Goal: Communication & Community: Answer question/provide support

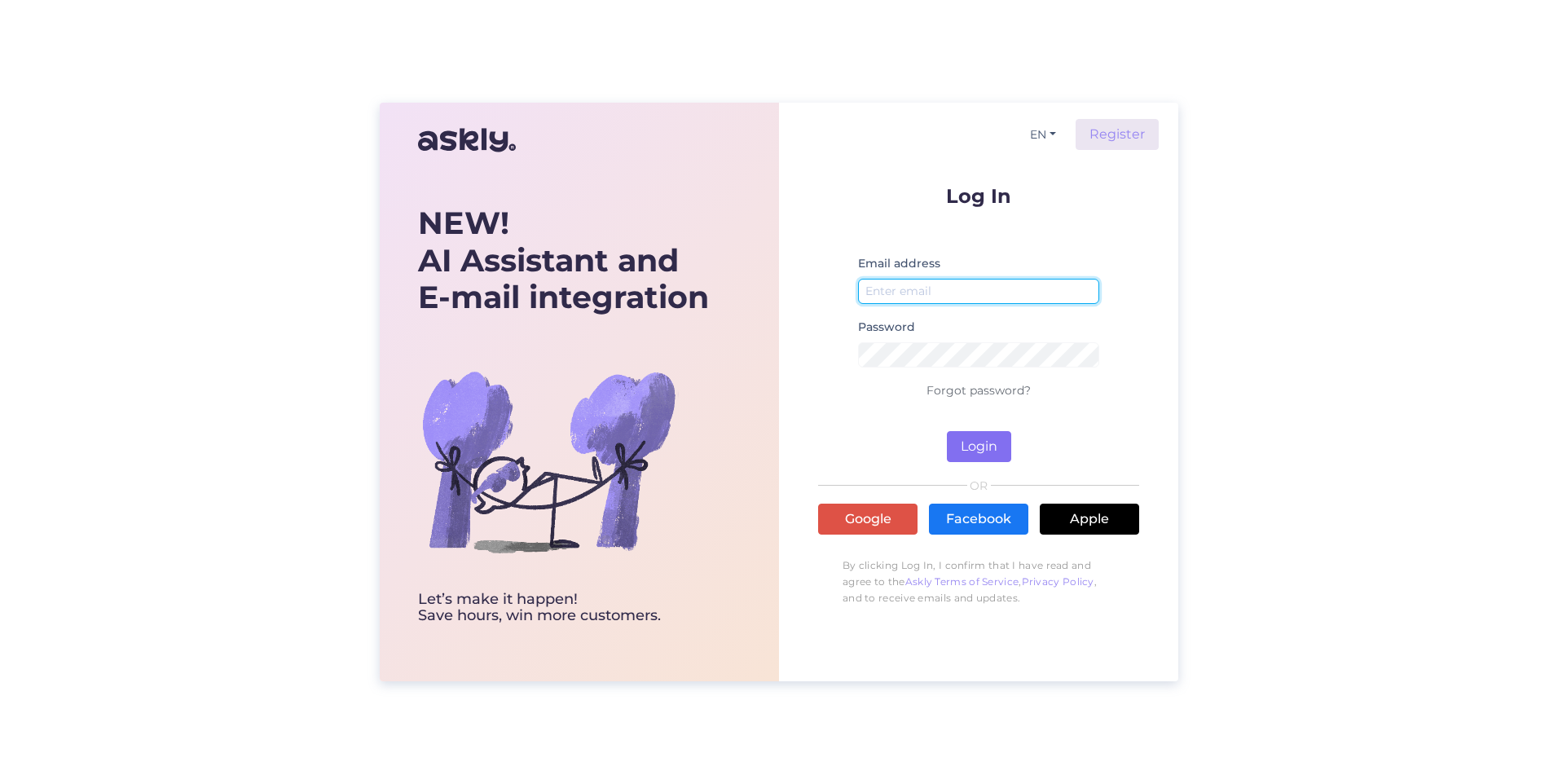
type input "[PERSON_NAME][EMAIL_ADDRESS][PERSON_NAME][PERSON_NAME][DOMAIN_NAME]"
click at [983, 441] on button "Login" at bounding box center [979, 447] width 64 height 31
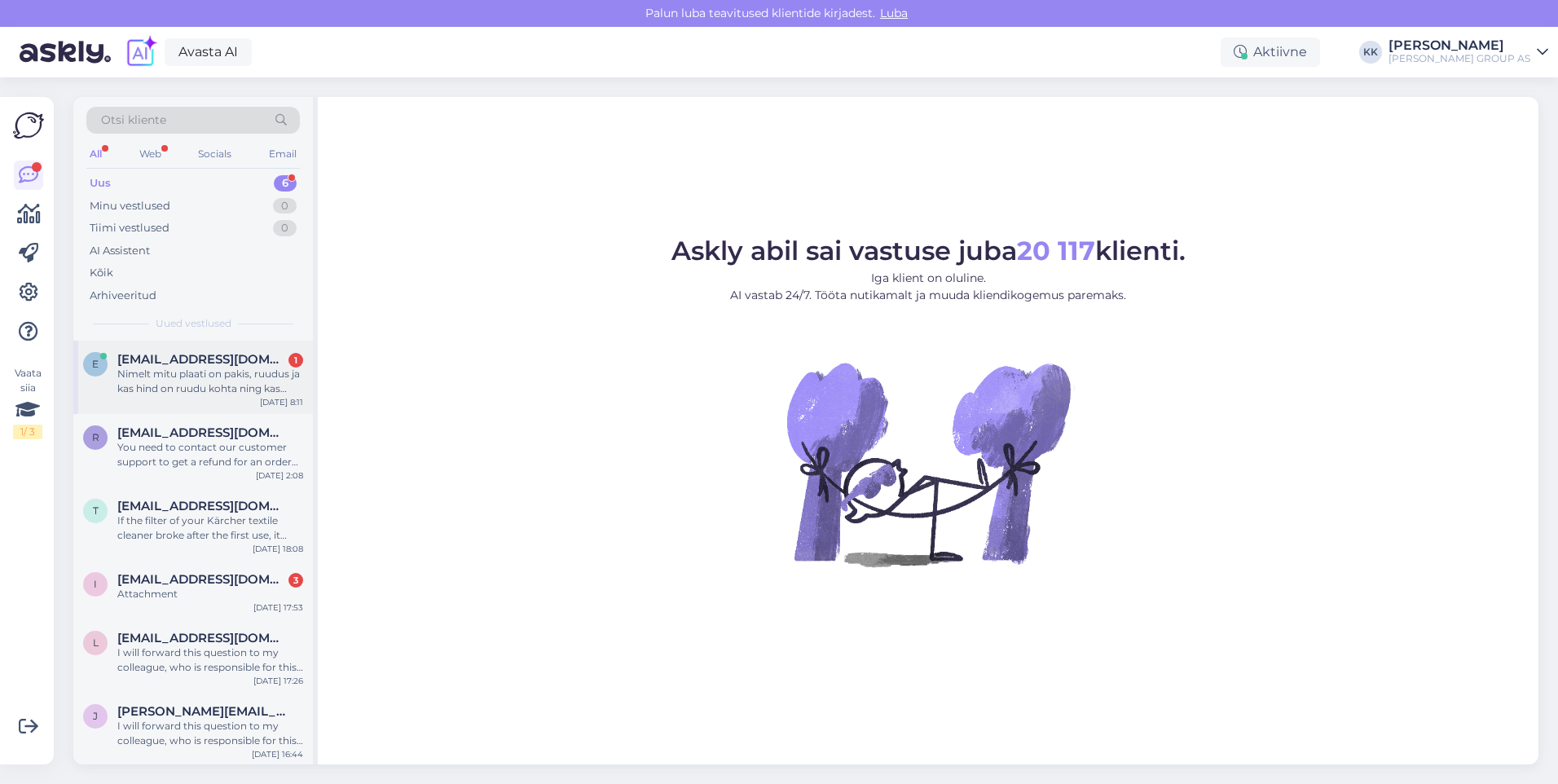
click at [193, 373] on div "Nimelt mitu plaati on pakis, ruudus ja kas hind on ruudu kohta ning kas sama hi…" at bounding box center [210, 381] width 186 height 29
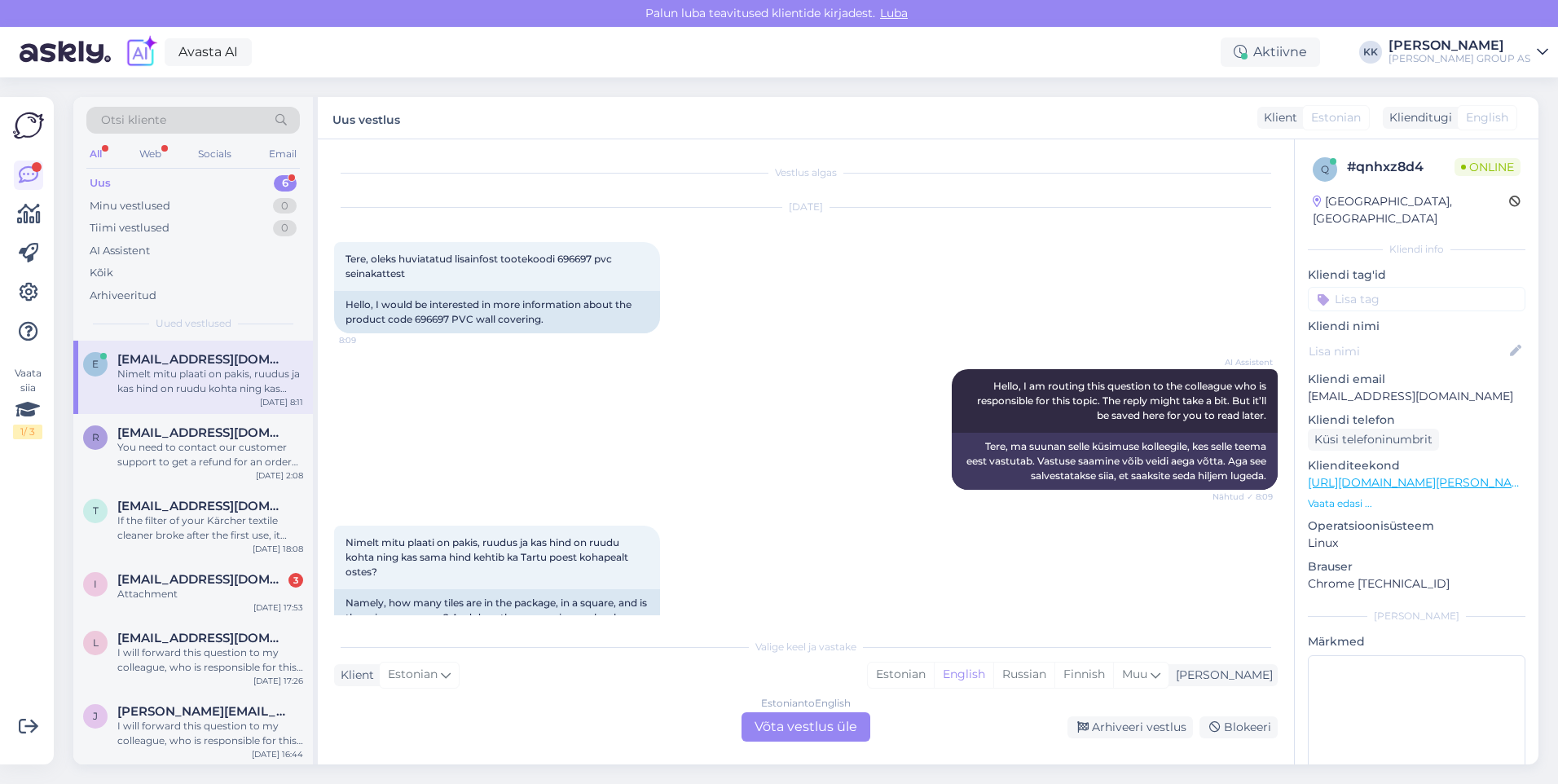
scroll to position [49, 0]
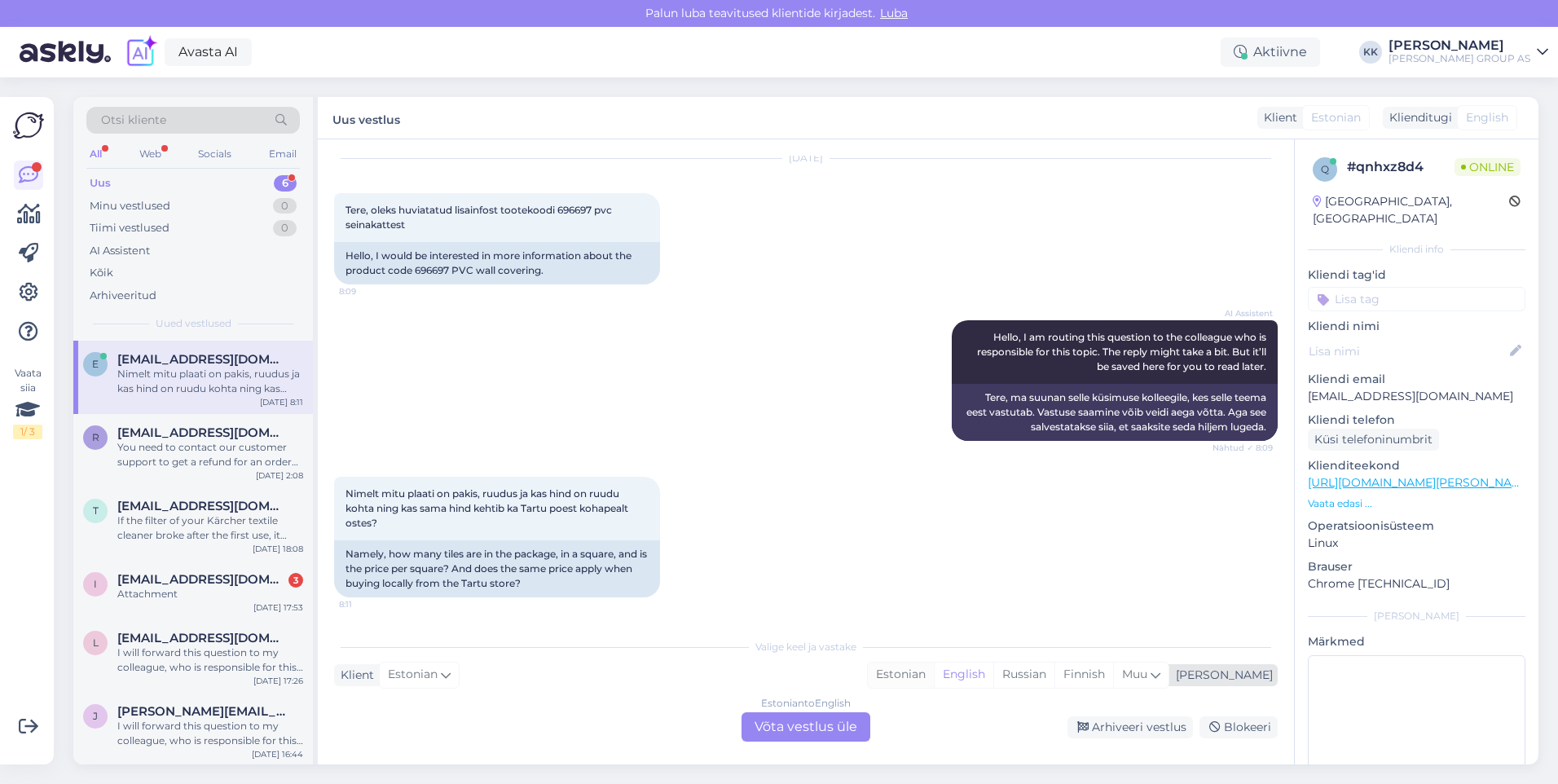
click at [934, 673] on div "Estonian" at bounding box center [901, 674] width 66 height 25
click at [788, 716] on div "Estonian to Estonian Võta vestlus üle" at bounding box center [806, 727] width 129 height 29
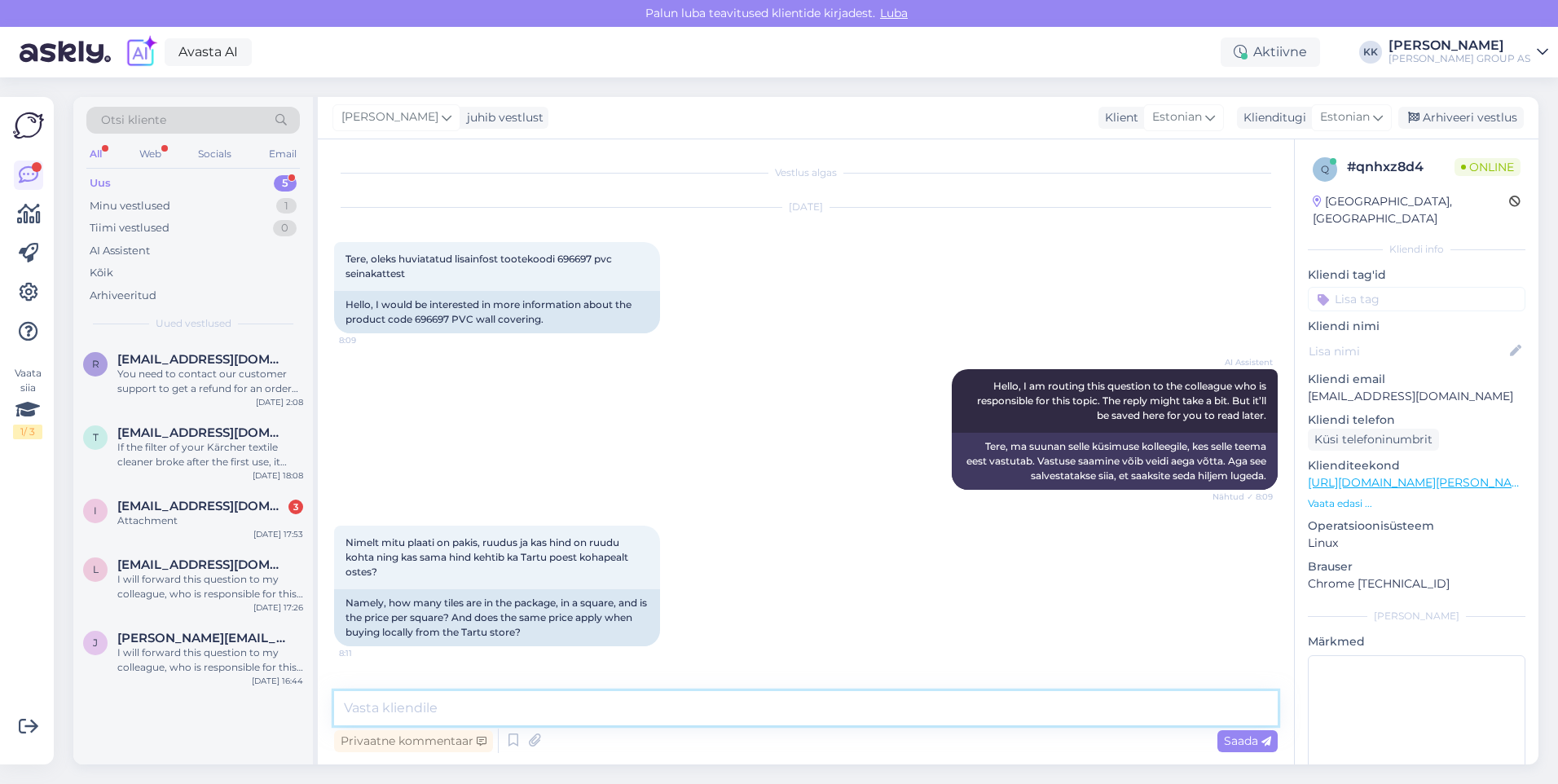
click at [364, 710] on textarea at bounding box center [806, 708] width 943 height 34
type textarea "Ühe m2 hind on sama e-poes ja kaupluses 10.39 EUR"
click at [1247, 735] on span "Saada" at bounding box center [1247, 741] width 47 height 15
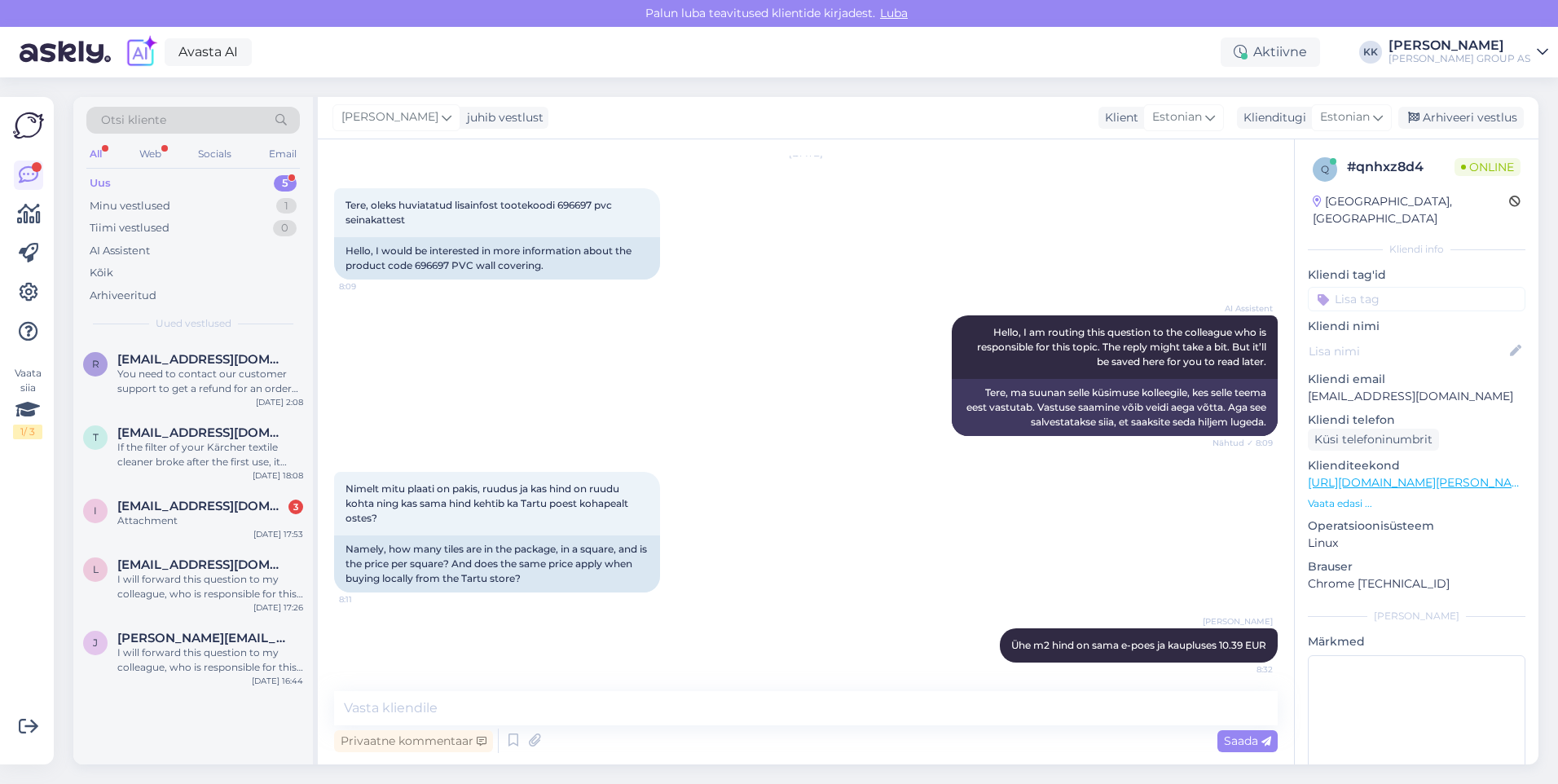
scroll to position [58, 0]
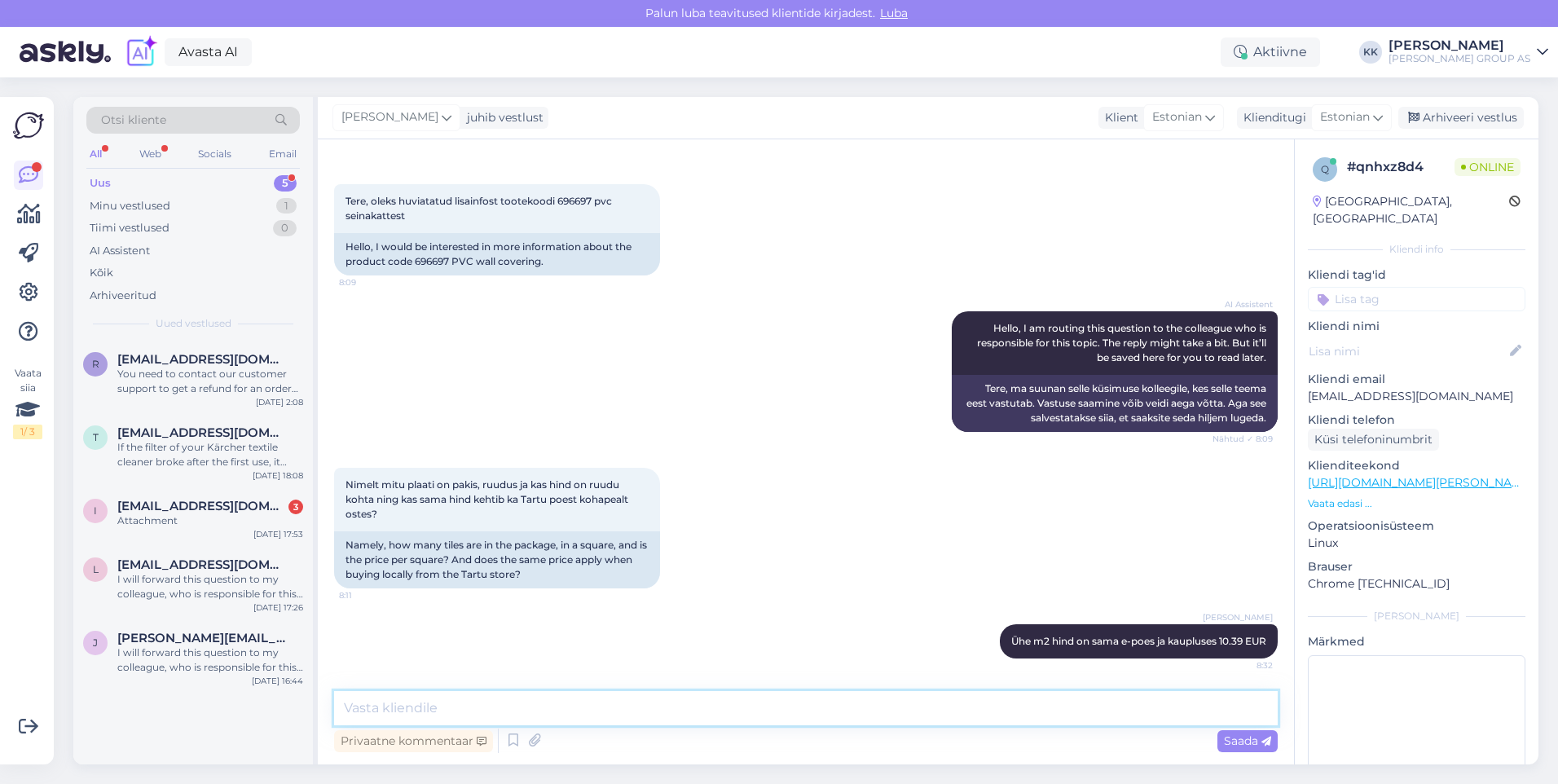
click at [373, 712] on textarea at bounding box center [806, 708] width 943 height 34
paste textarea "Pakis on 4 seinapaneeli."
type textarea "Pakis on 4 seinapaneeli."
click at [1251, 733] on span "Saada" at bounding box center [1247, 741] width 47 height 15
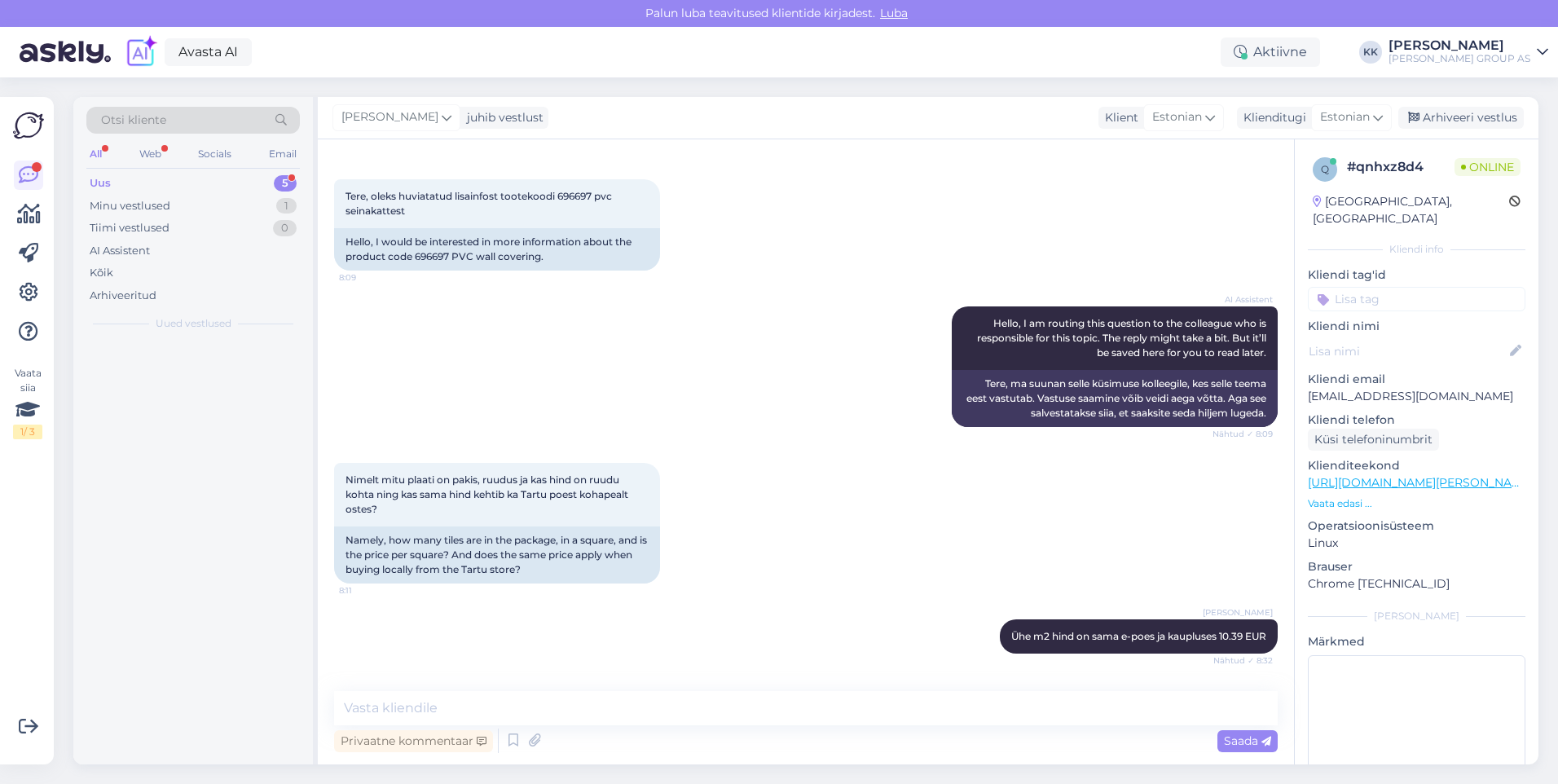
scroll to position [128, 0]
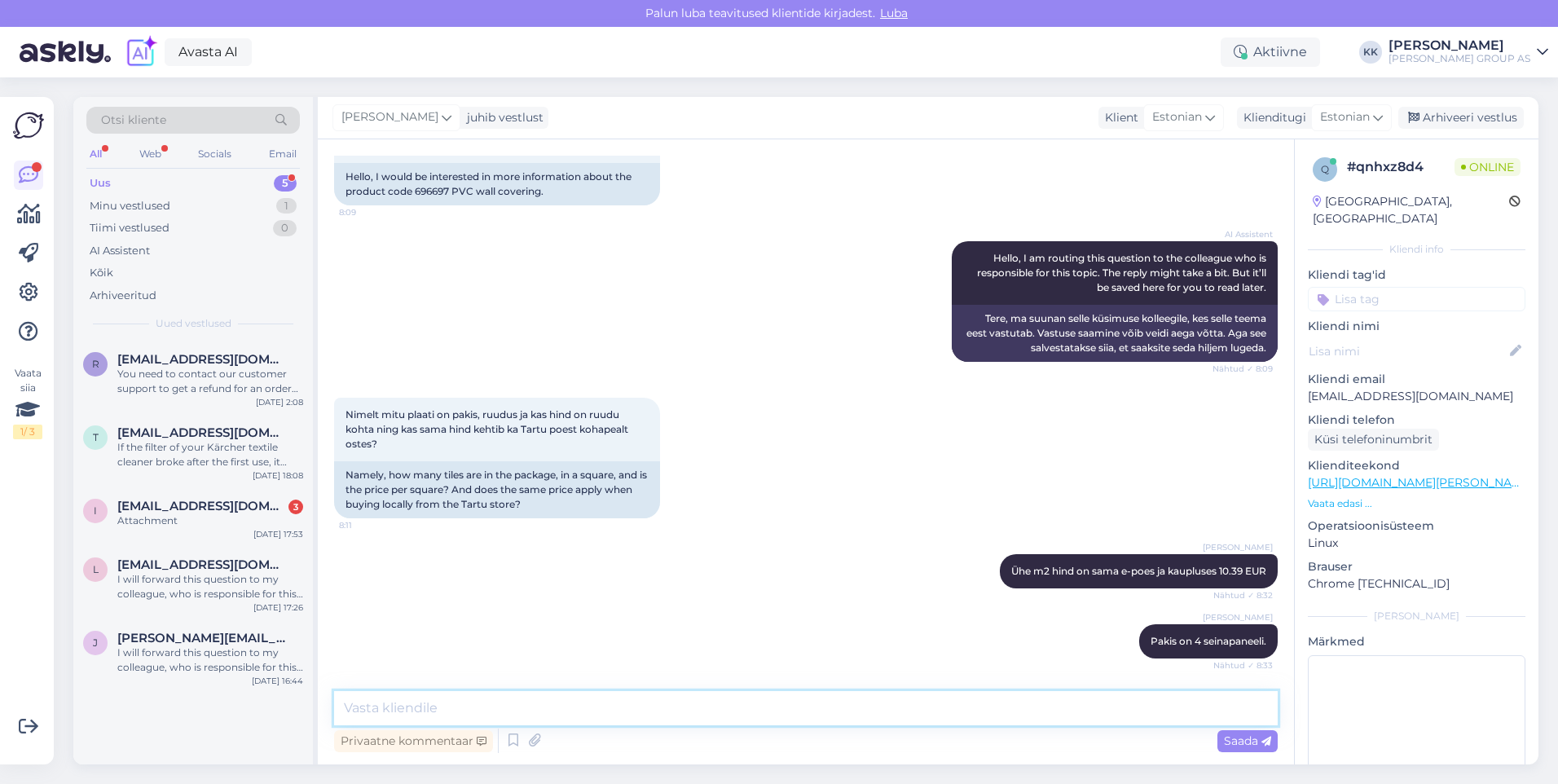
click at [370, 709] on textarea at bounding box center [806, 708] width 943 height 34
paste textarea "Üks paneel katab 0,6625 m²."
type textarea "Üks paneel katab 0,6625 m²."
click at [1237, 742] on span "Saada" at bounding box center [1247, 741] width 47 height 15
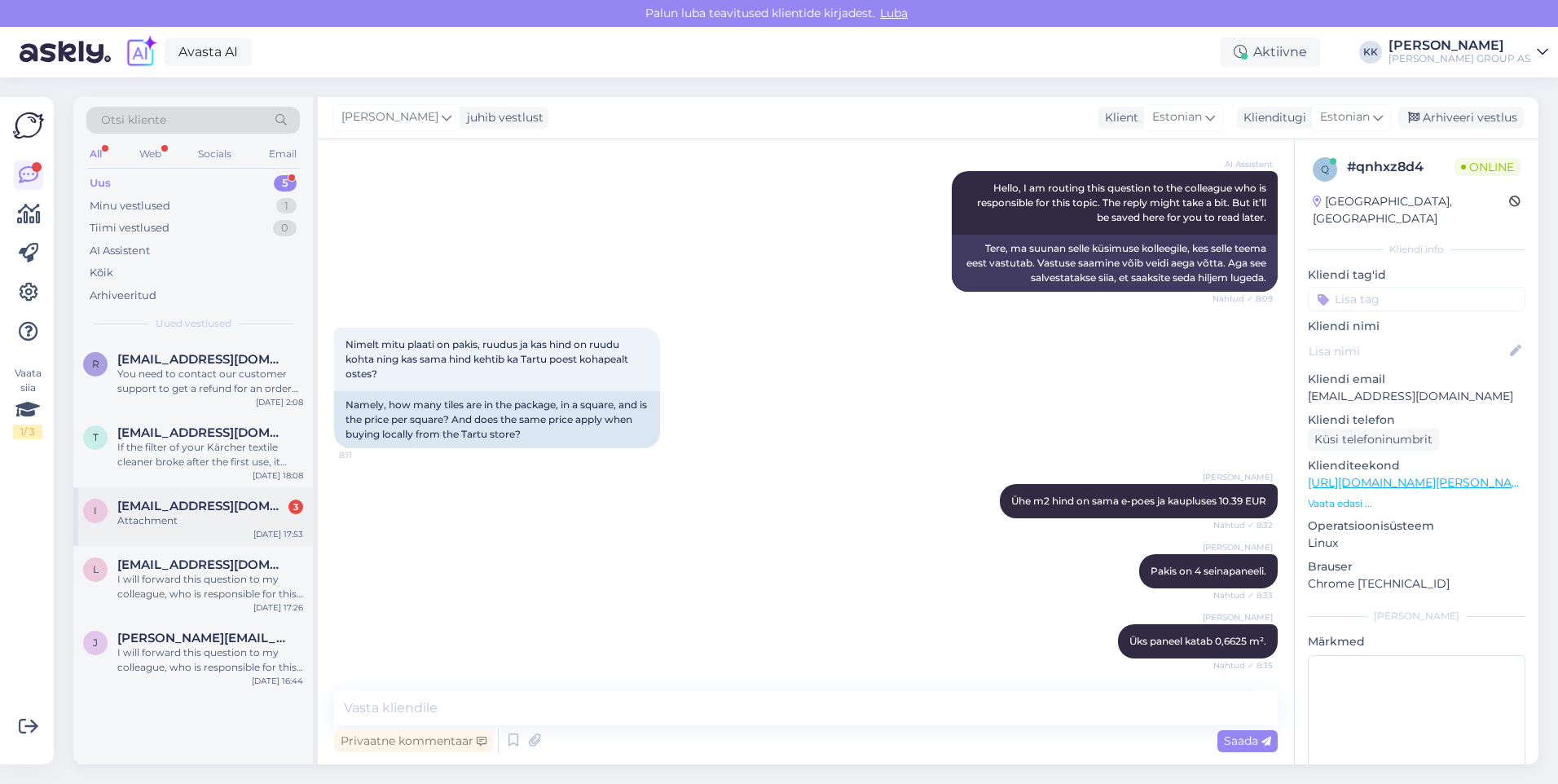
click at [151, 505] on span "[EMAIL_ADDRESS][DOMAIN_NAME]" at bounding box center [202, 506] width 170 height 15
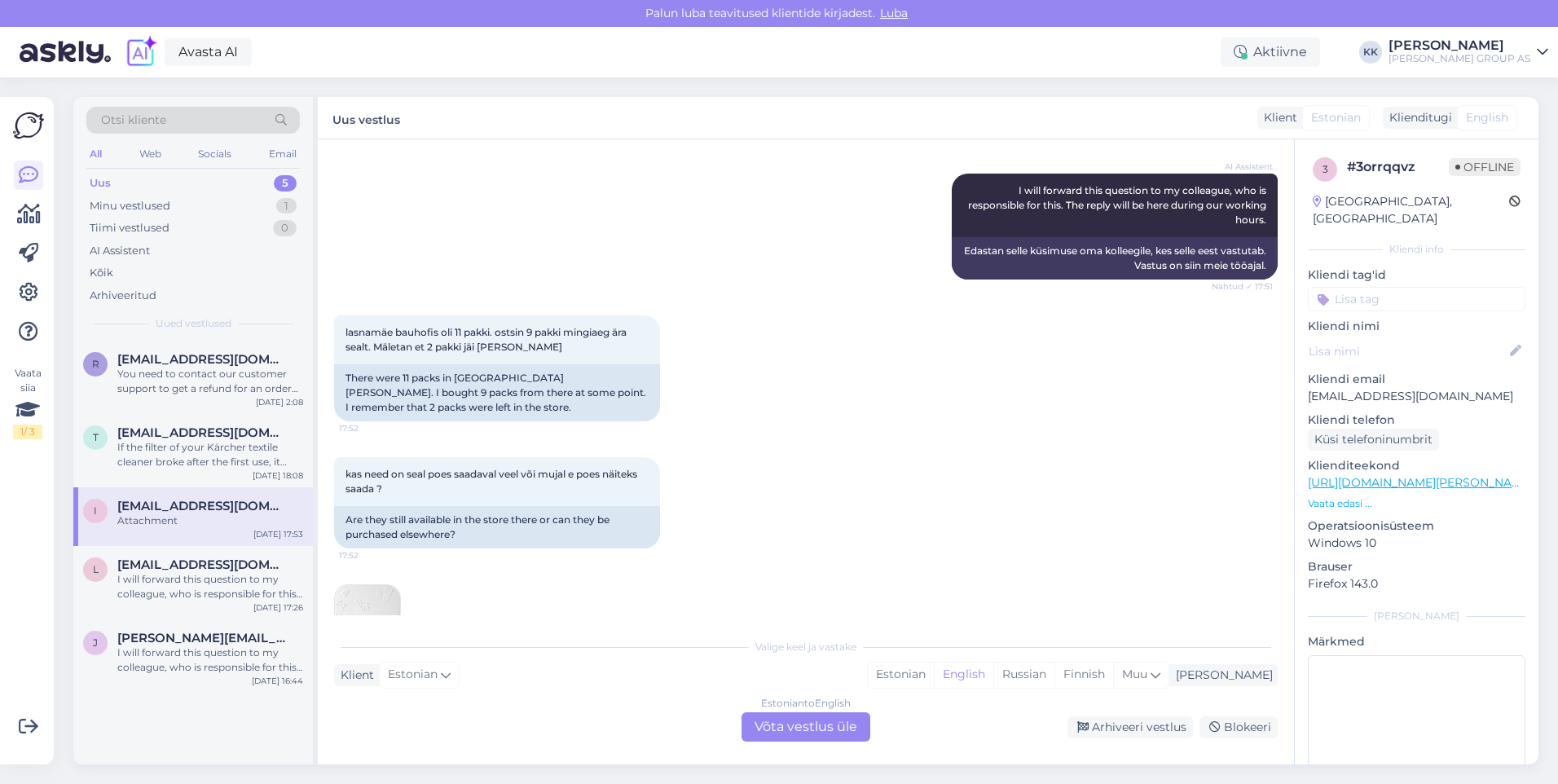
scroll to position [513, 0]
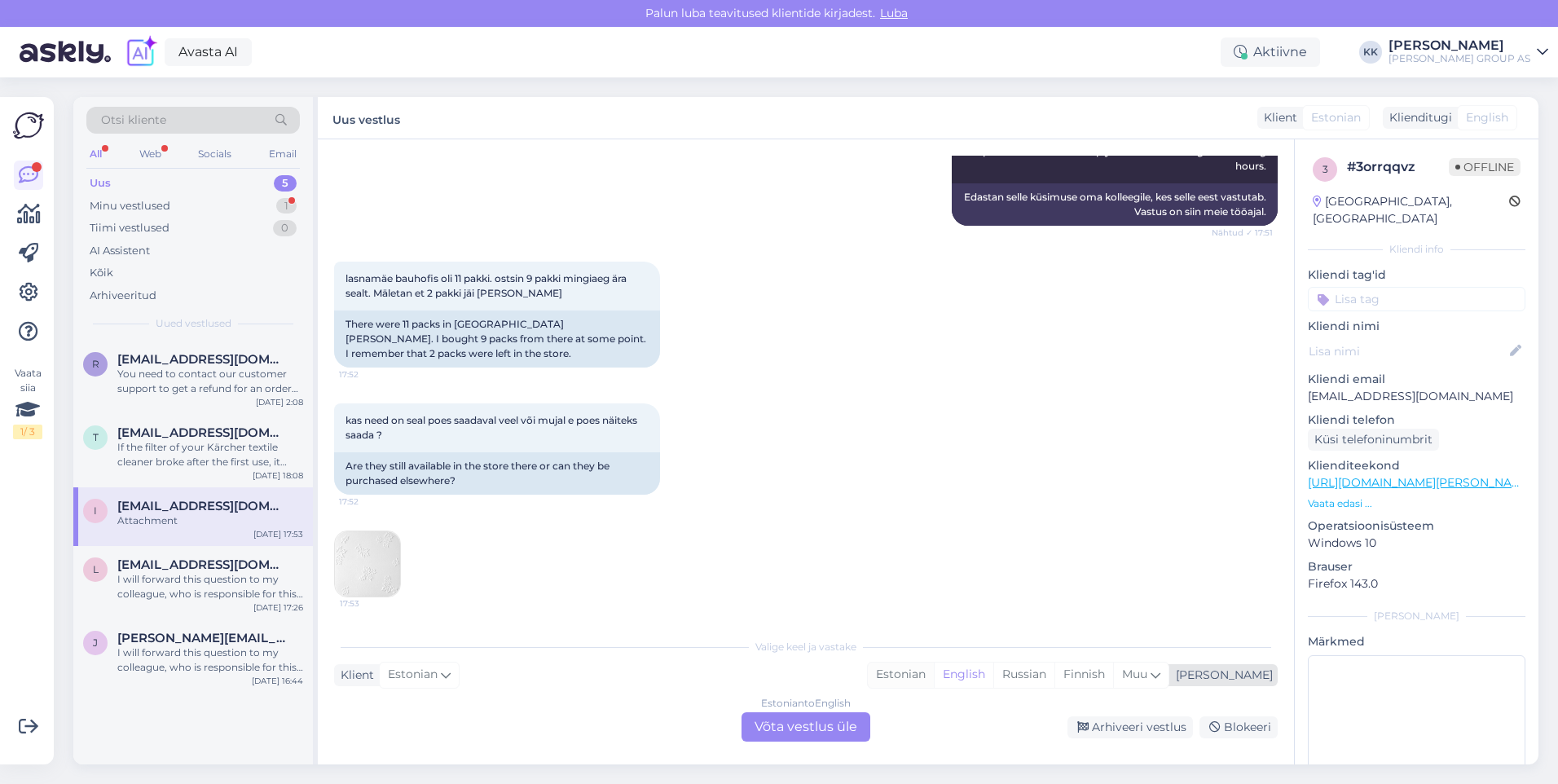
click at [934, 673] on div "Estonian" at bounding box center [901, 674] width 66 height 25
click at [818, 723] on div "Estonian to Estonian Võta vestlus üle" at bounding box center [806, 727] width 129 height 29
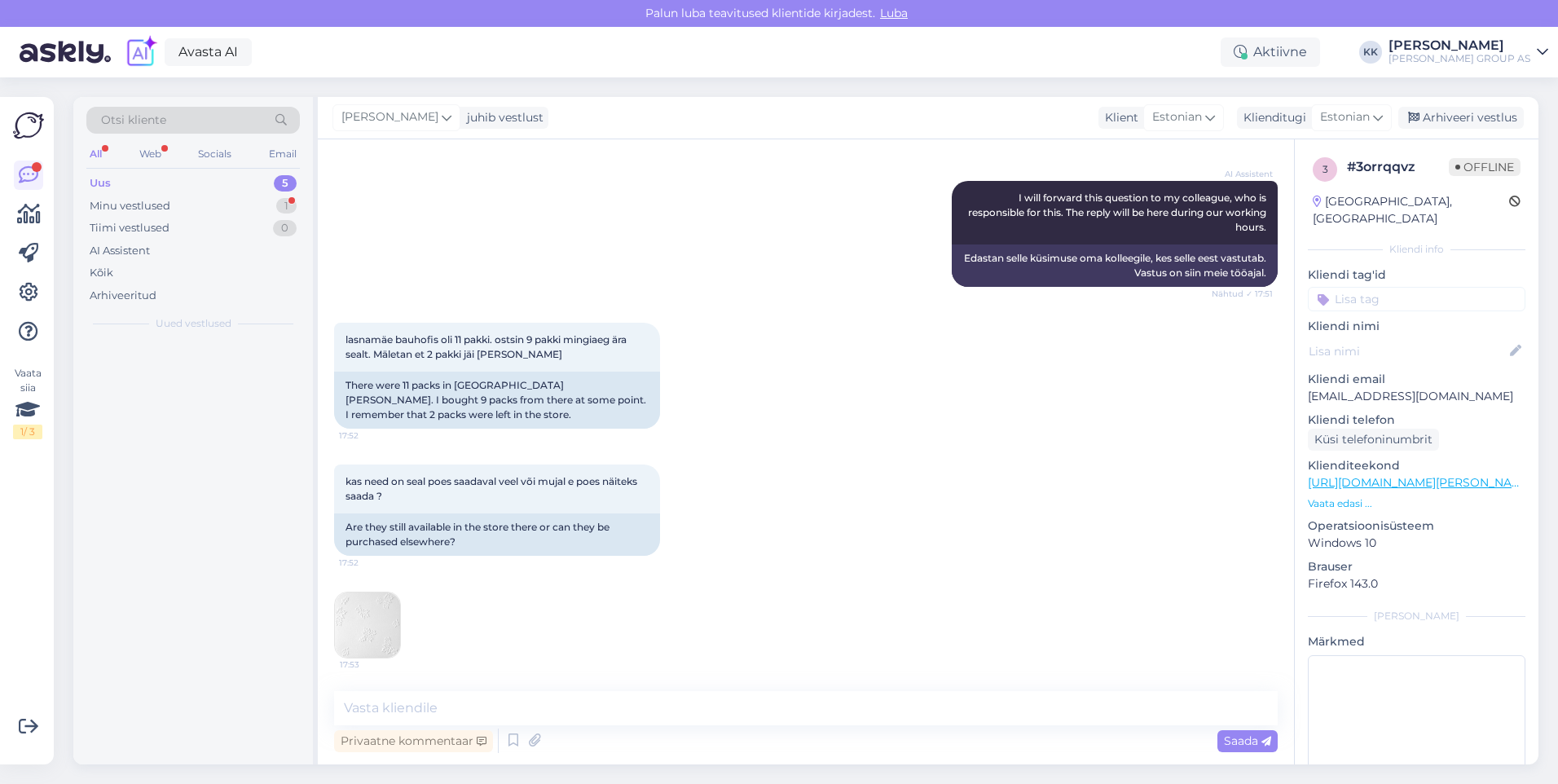
scroll to position [452, 0]
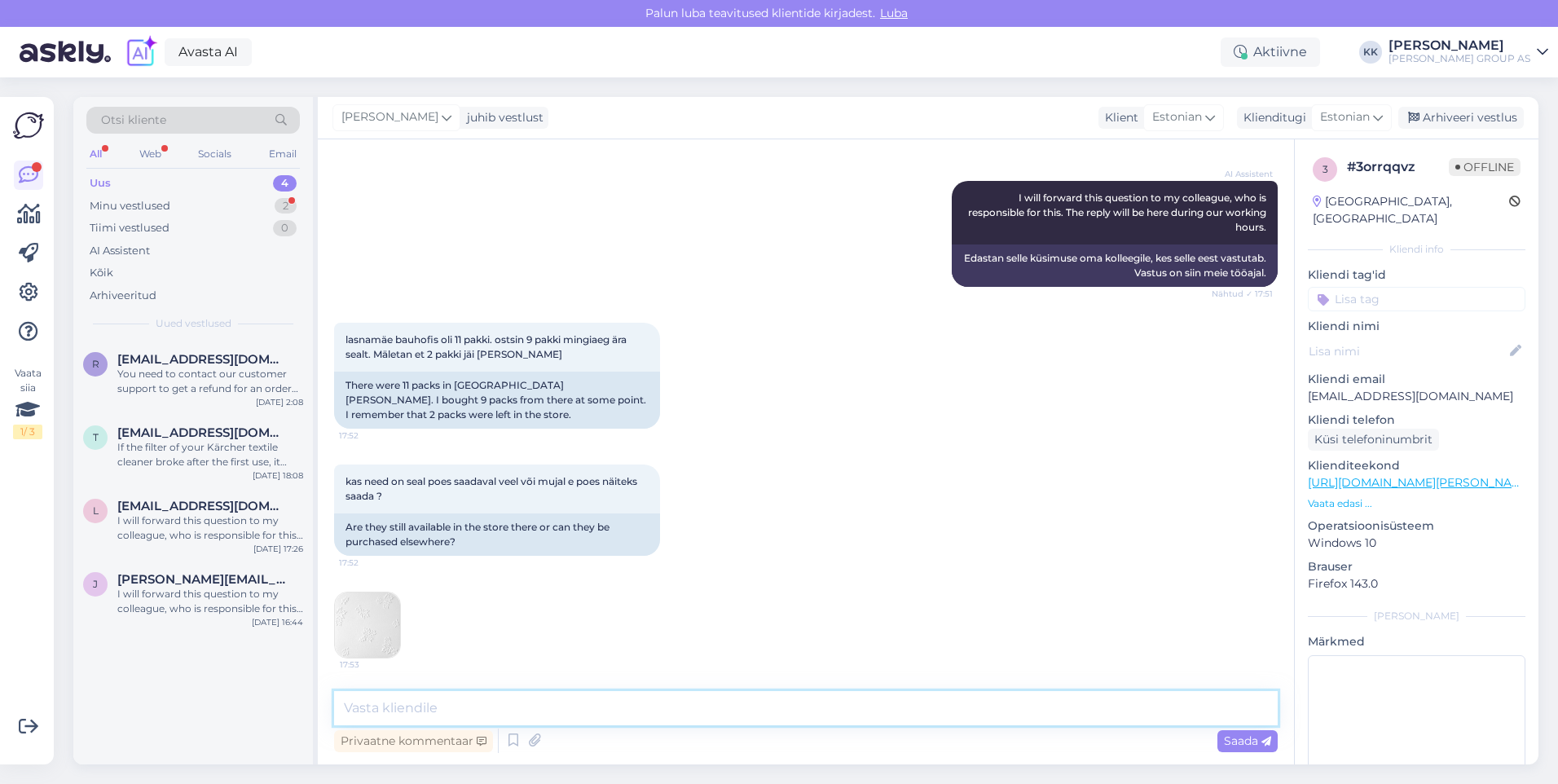
click at [394, 708] on textarea at bounding box center [806, 708] width 943 height 34
type textarea "Antud toode on läbimüüdud"
click at [1242, 740] on span "Saada" at bounding box center [1247, 741] width 47 height 15
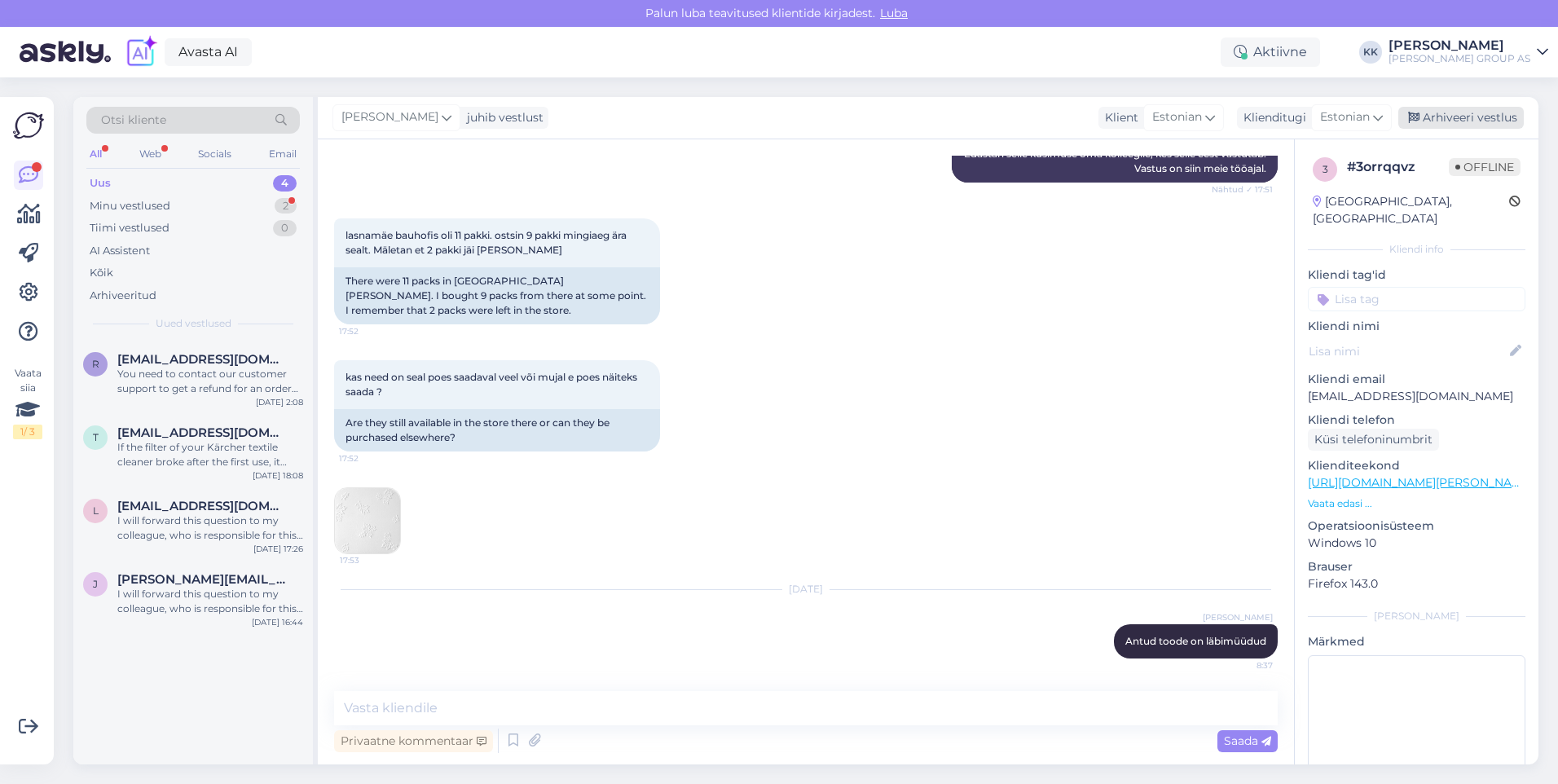
click at [1449, 115] on div "Arhiveeri vestlus" at bounding box center [1461, 118] width 125 height 22
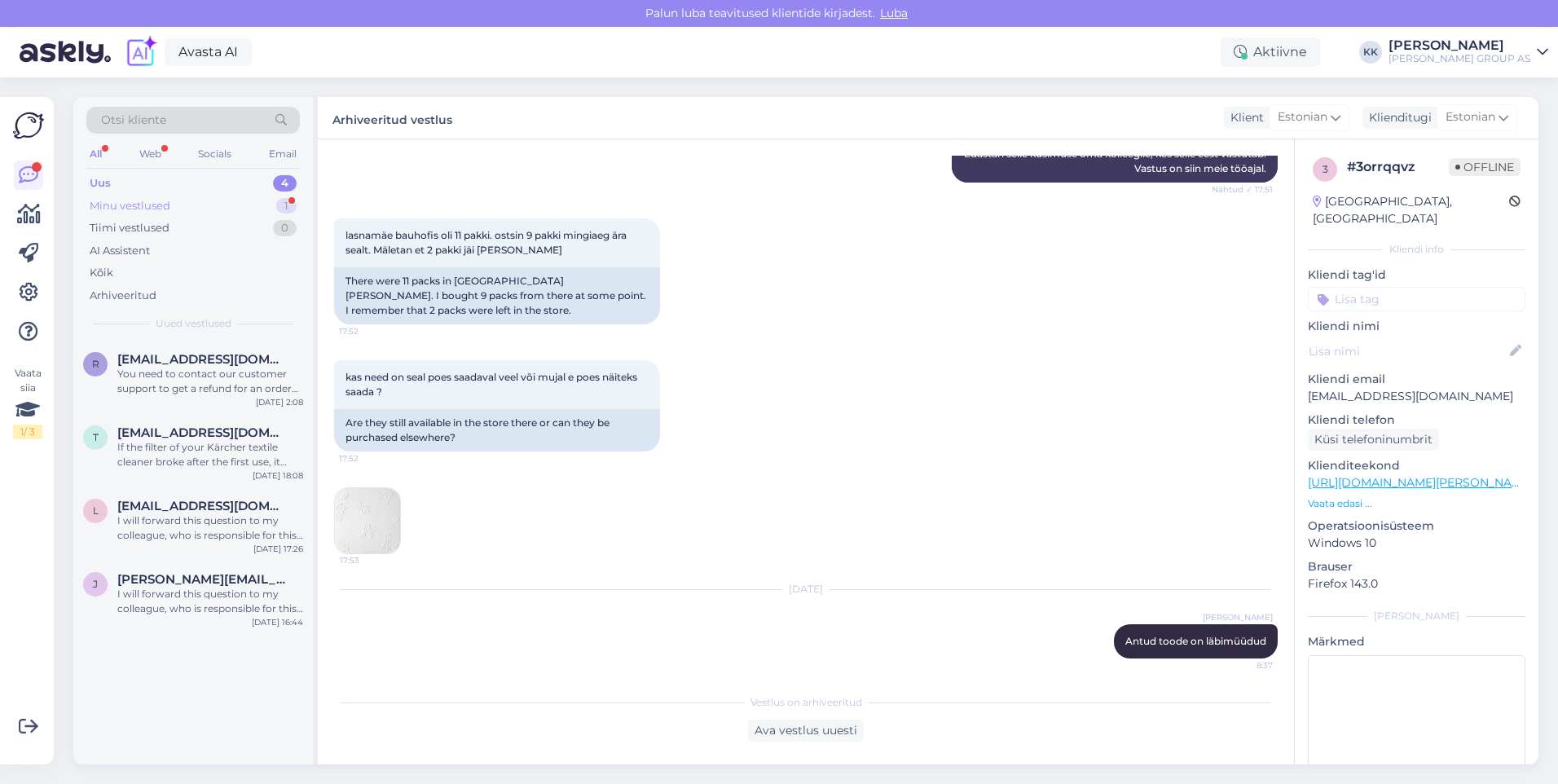
click at [136, 201] on div "Minu vestlused" at bounding box center [130, 206] width 81 height 17
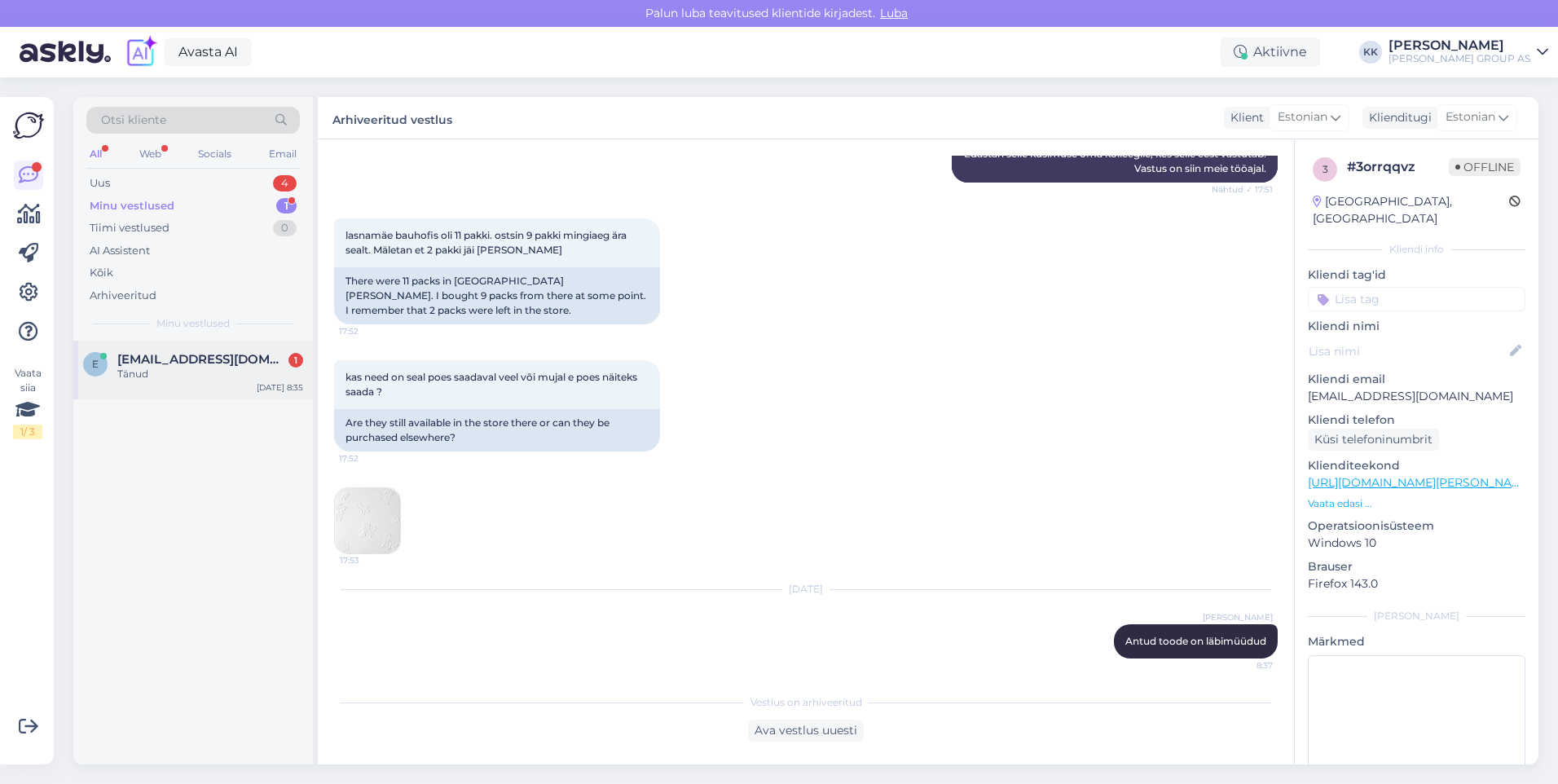
click at [182, 361] on span "[EMAIL_ADDRESS][DOMAIN_NAME]" at bounding box center [202, 359] width 170 height 15
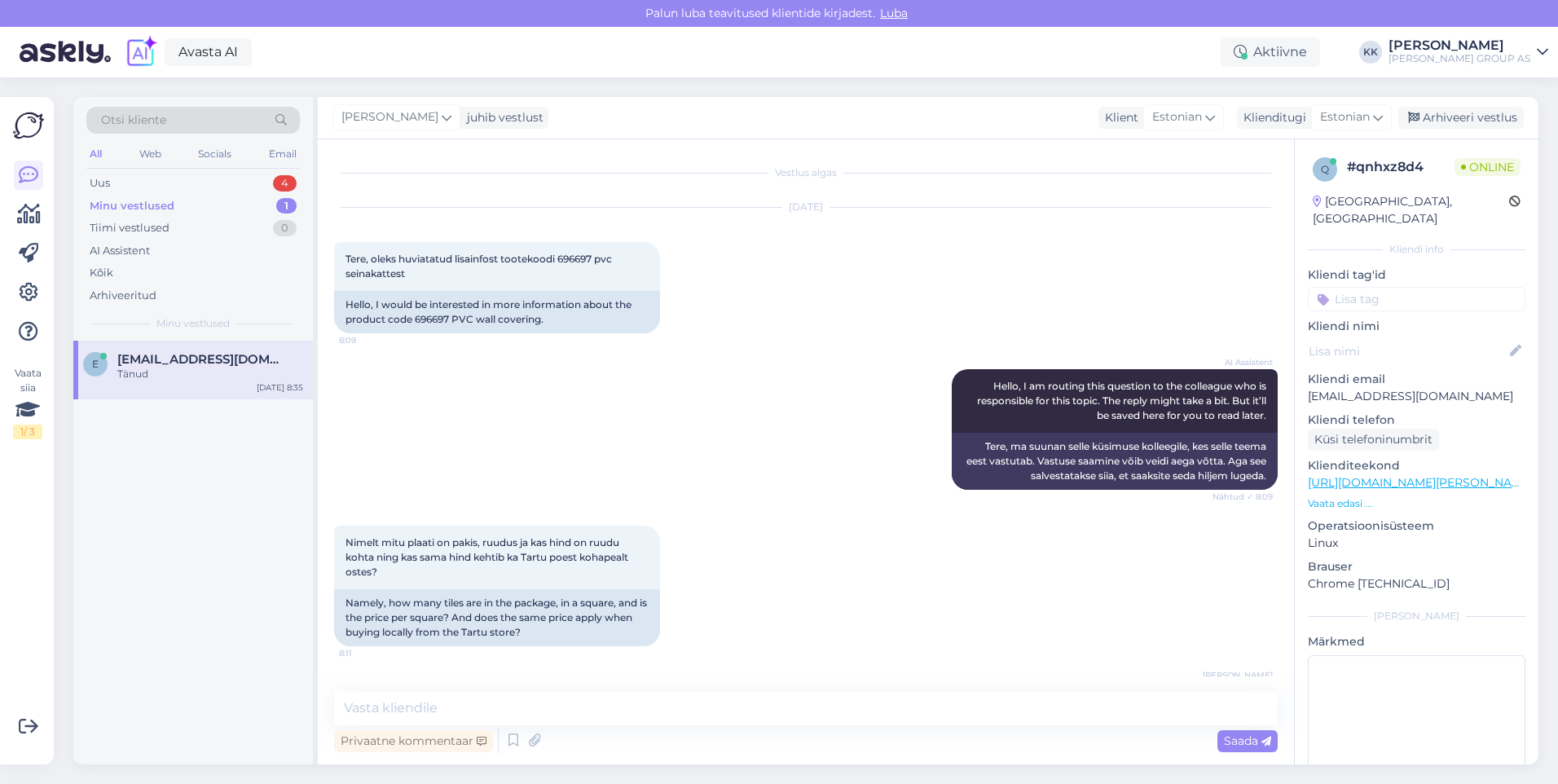
scroll to position [268, 0]
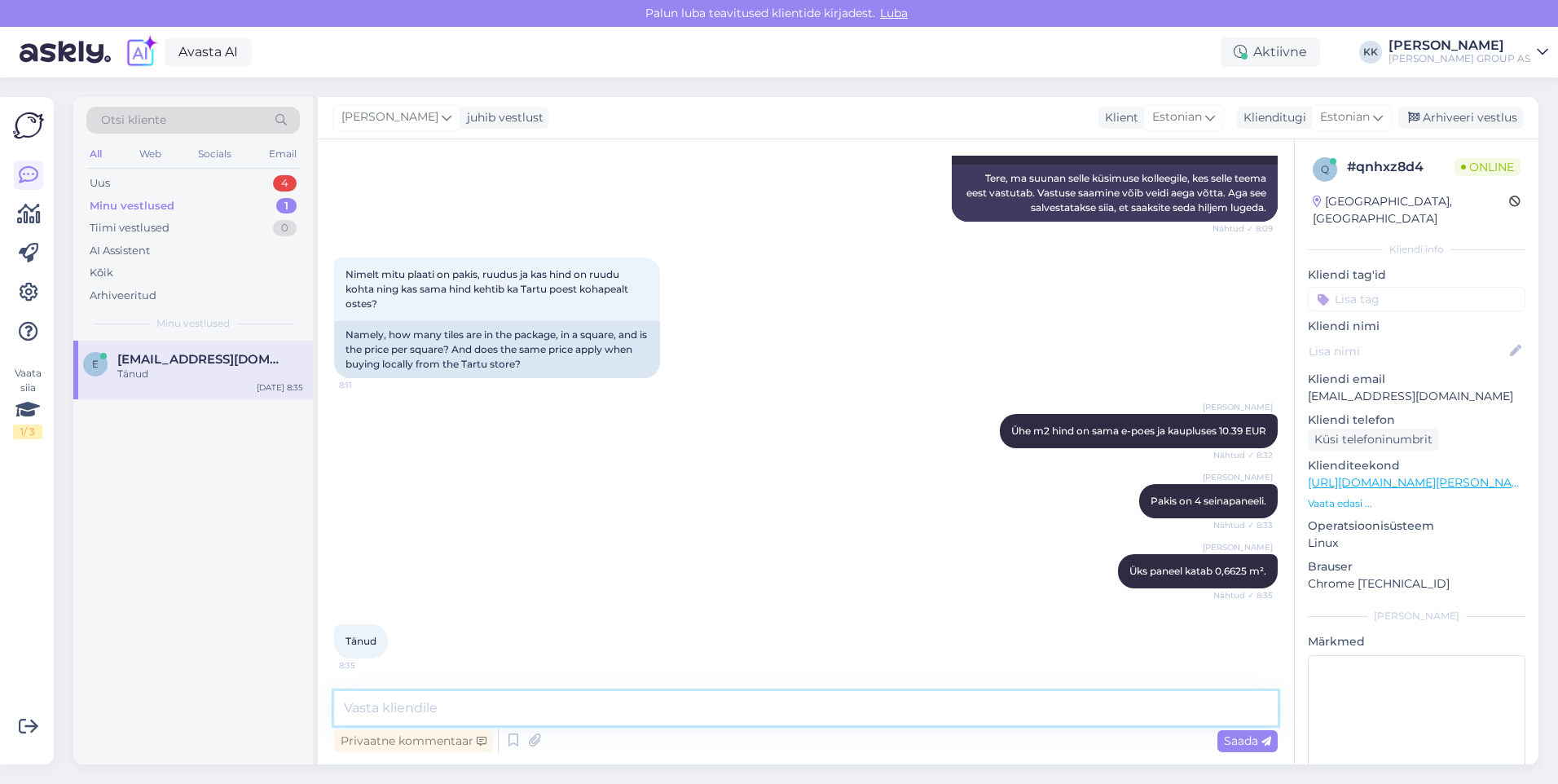
click at [377, 704] on textarea at bounding box center [806, 708] width 943 height 34
type textarea "Palun! Kena päeva jätku!"
click at [1240, 737] on span "Saada" at bounding box center [1247, 741] width 47 height 15
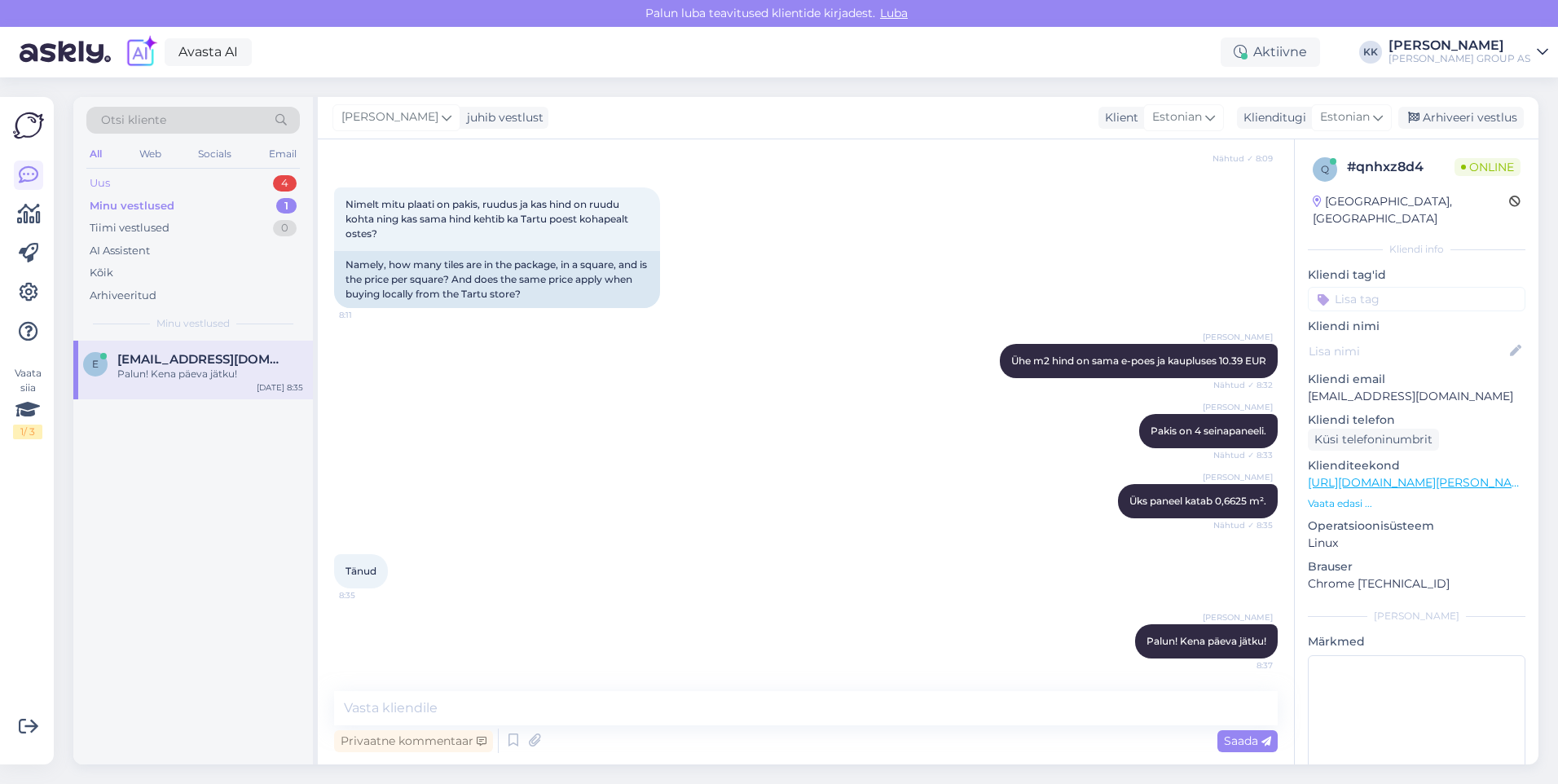
click at [123, 178] on div "Uus 4" at bounding box center [193, 183] width 214 height 23
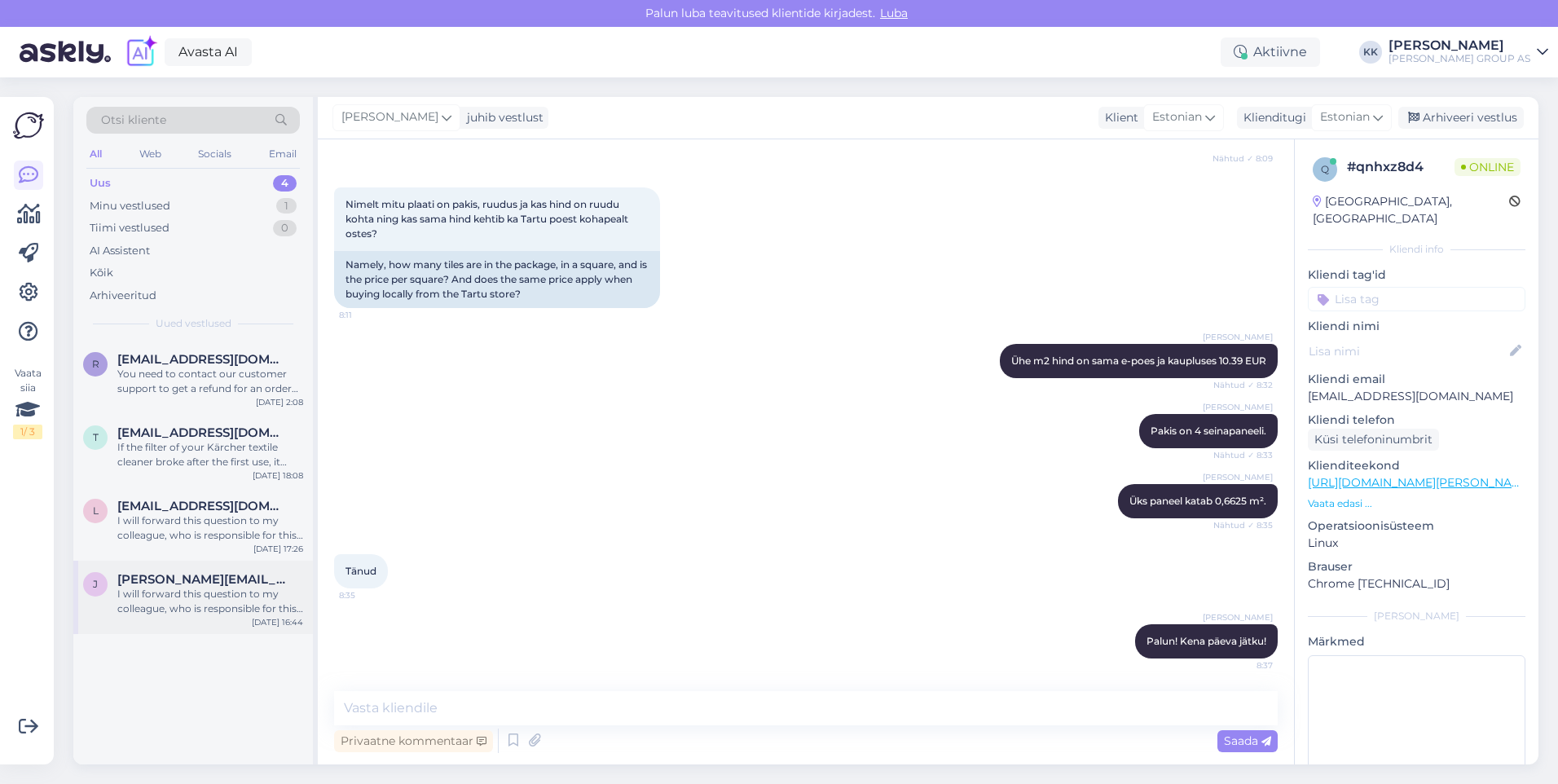
click at [199, 589] on div "I will forward this question to my colleague, who is responsible for this. The …" at bounding box center [210, 602] width 186 height 29
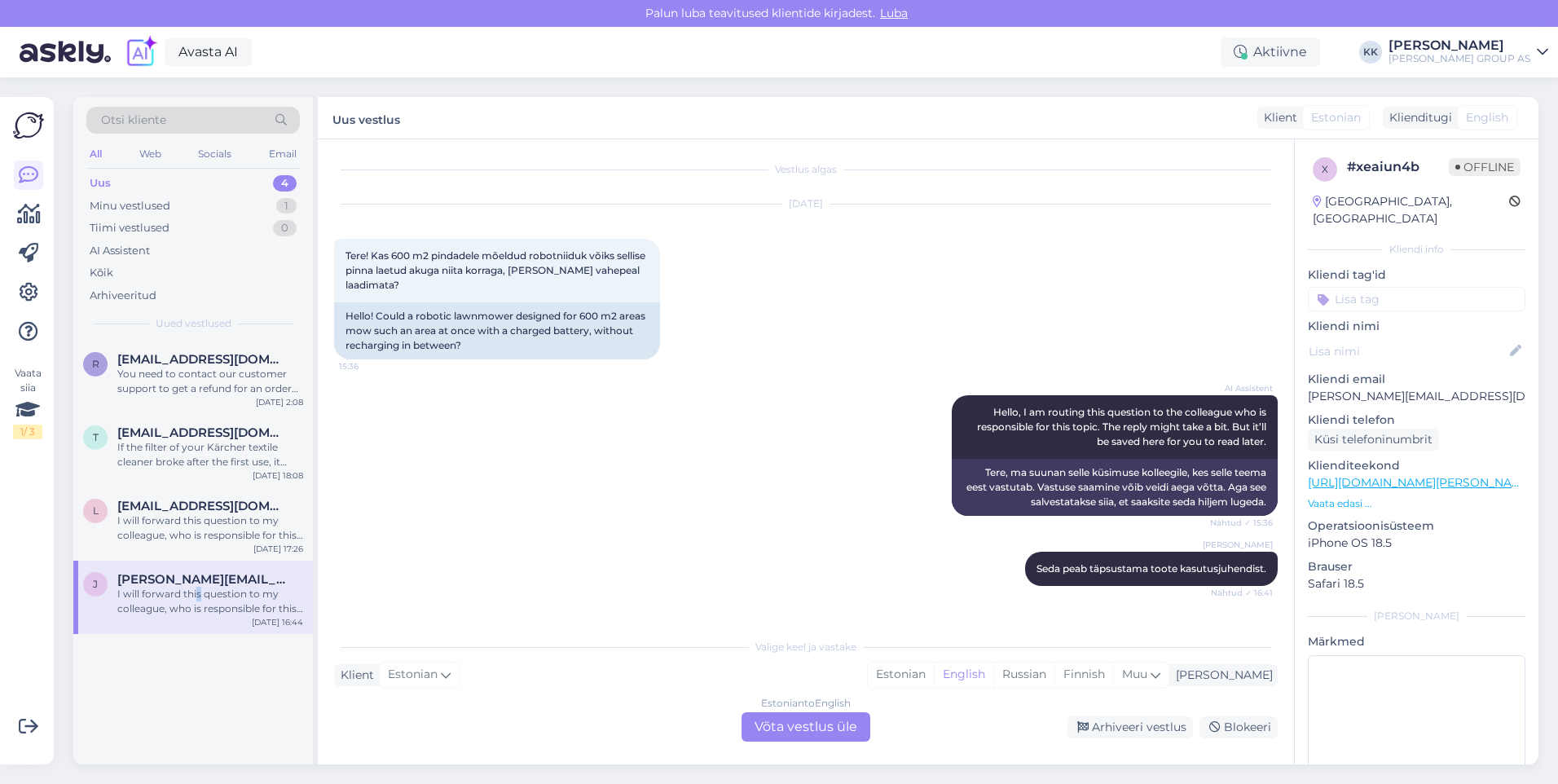
scroll to position [0, 0]
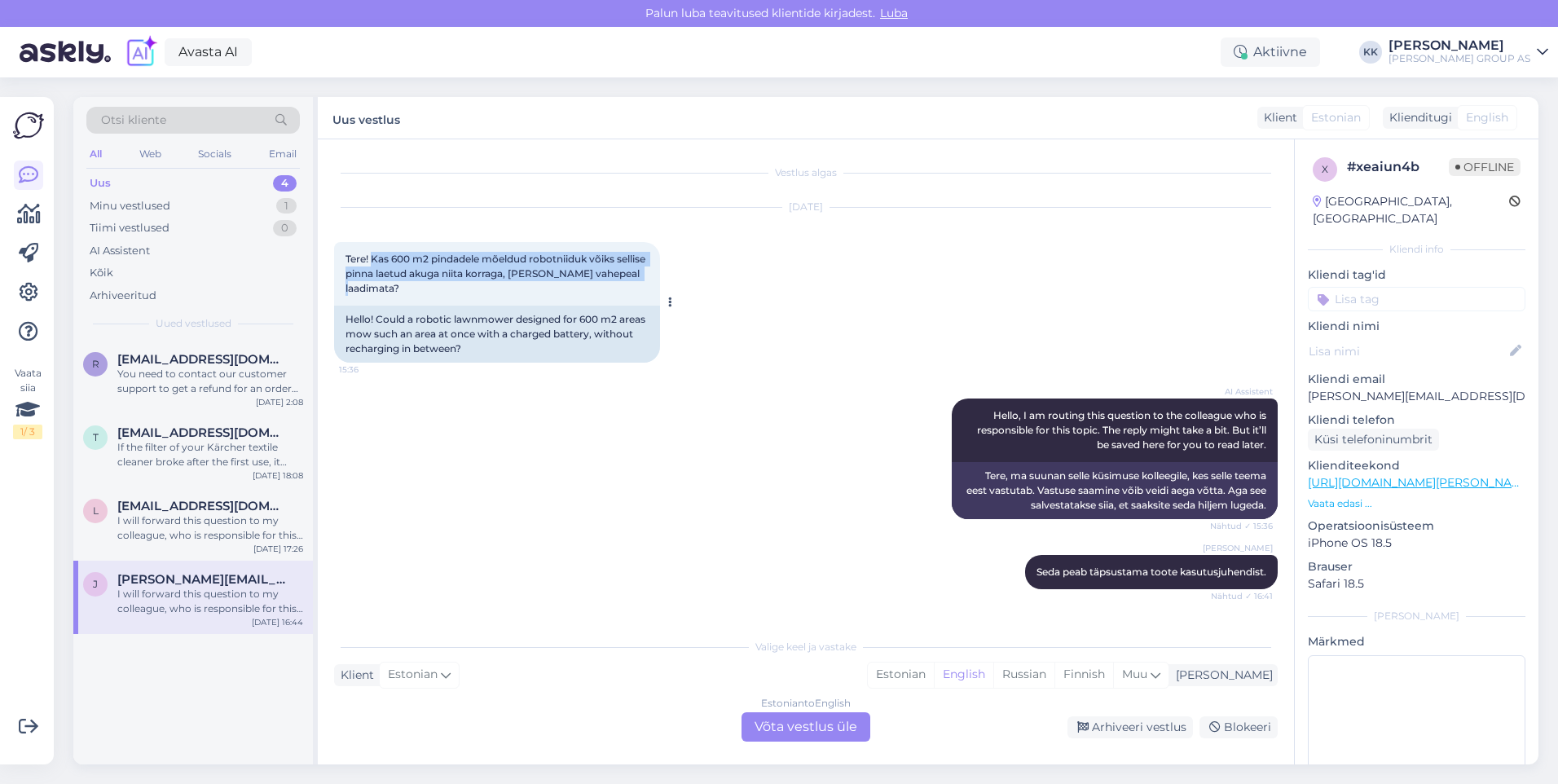
drag, startPoint x: 398, startPoint y: 288, endPoint x: 371, endPoint y: 251, distance: 45.8
click at [371, 251] on div "Tere! Kas 600 m2 pindadele mõeldud robotniiduk võiks sellise pinna laetud akuga…" at bounding box center [498, 274] width 326 height 64
drag, startPoint x: 371, startPoint y: 251, endPoint x: 407, endPoint y: 254, distance: 36.1
copy span "Kas 600 m2 pindadele mõeldud robotniiduk võiks sellise pinna laetud akuga niita…"
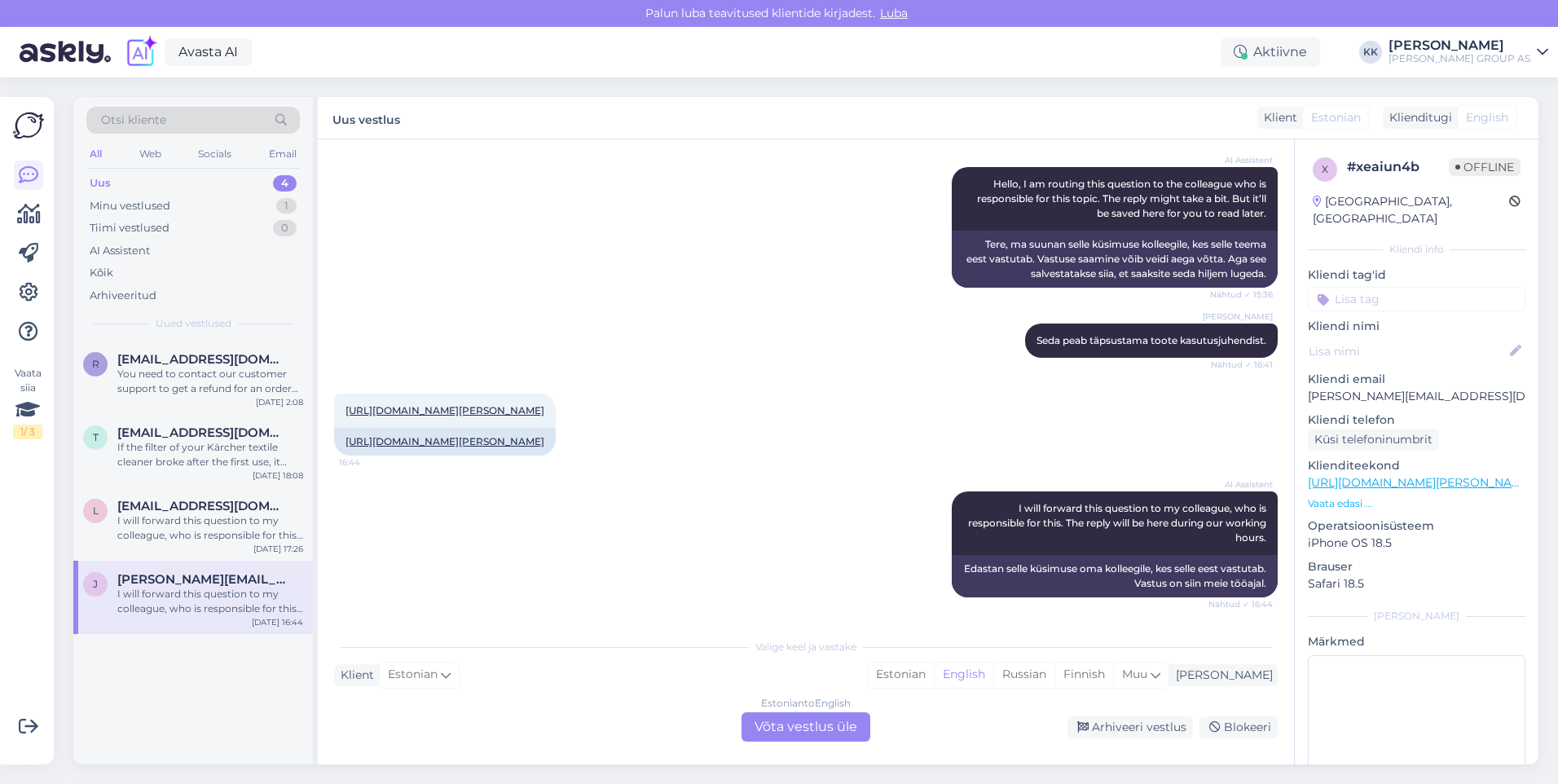
scroll to position [261, 0]
click at [934, 672] on div "Estonian" at bounding box center [901, 674] width 66 height 25
click at [816, 730] on div "Estonian to Estonian Võta vestlus üle" at bounding box center [806, 727] width 129 height 29
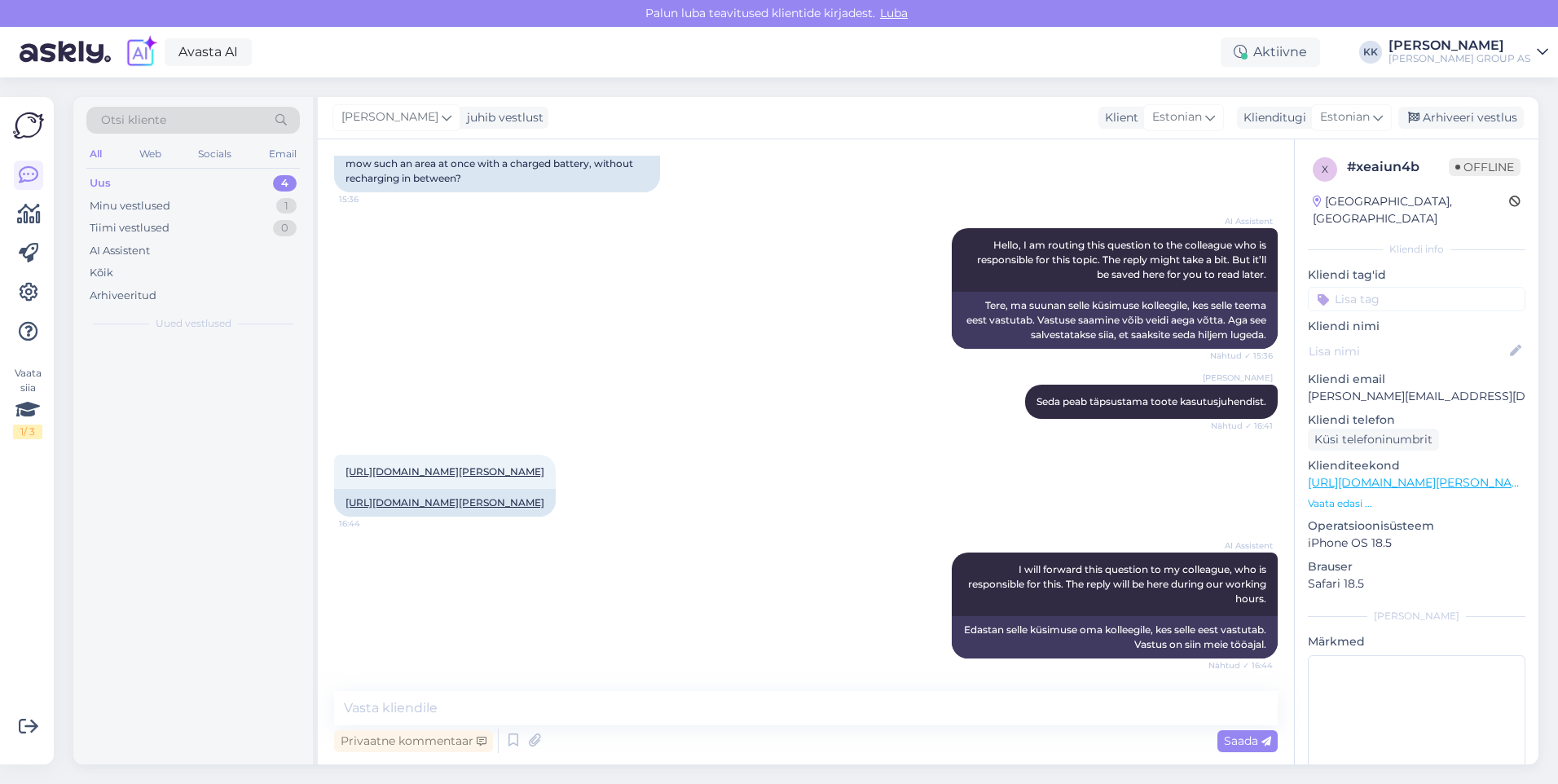
scroll to position [200, 0]
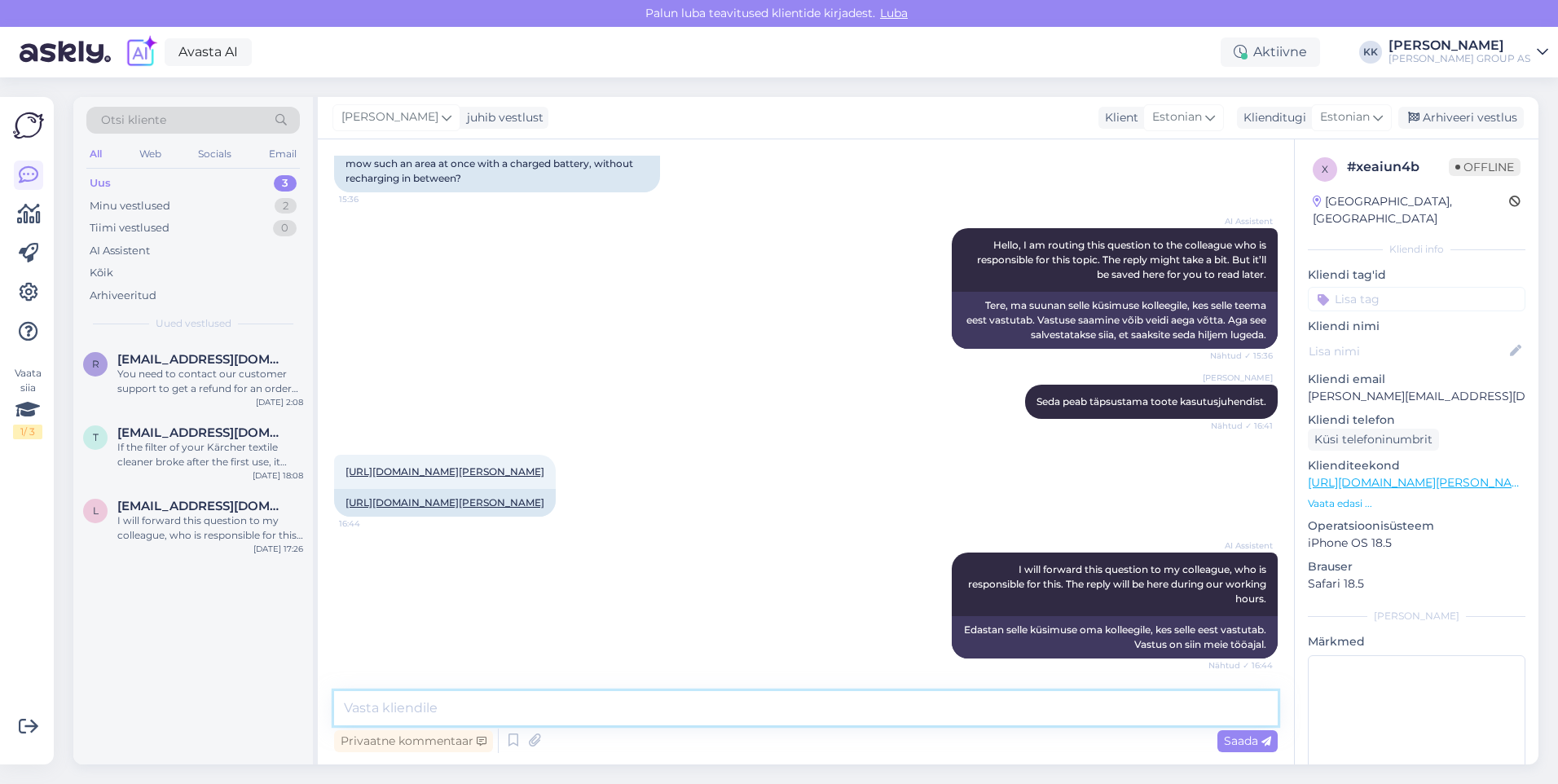
click at [372, 713] on textarea at bounding box center [806, 708] width 943 height 34
paste textarea "Jah, on võimalik, et RoboCut XL600 teoreetiliselt katab ~600 m² ühes töötsüklis…"
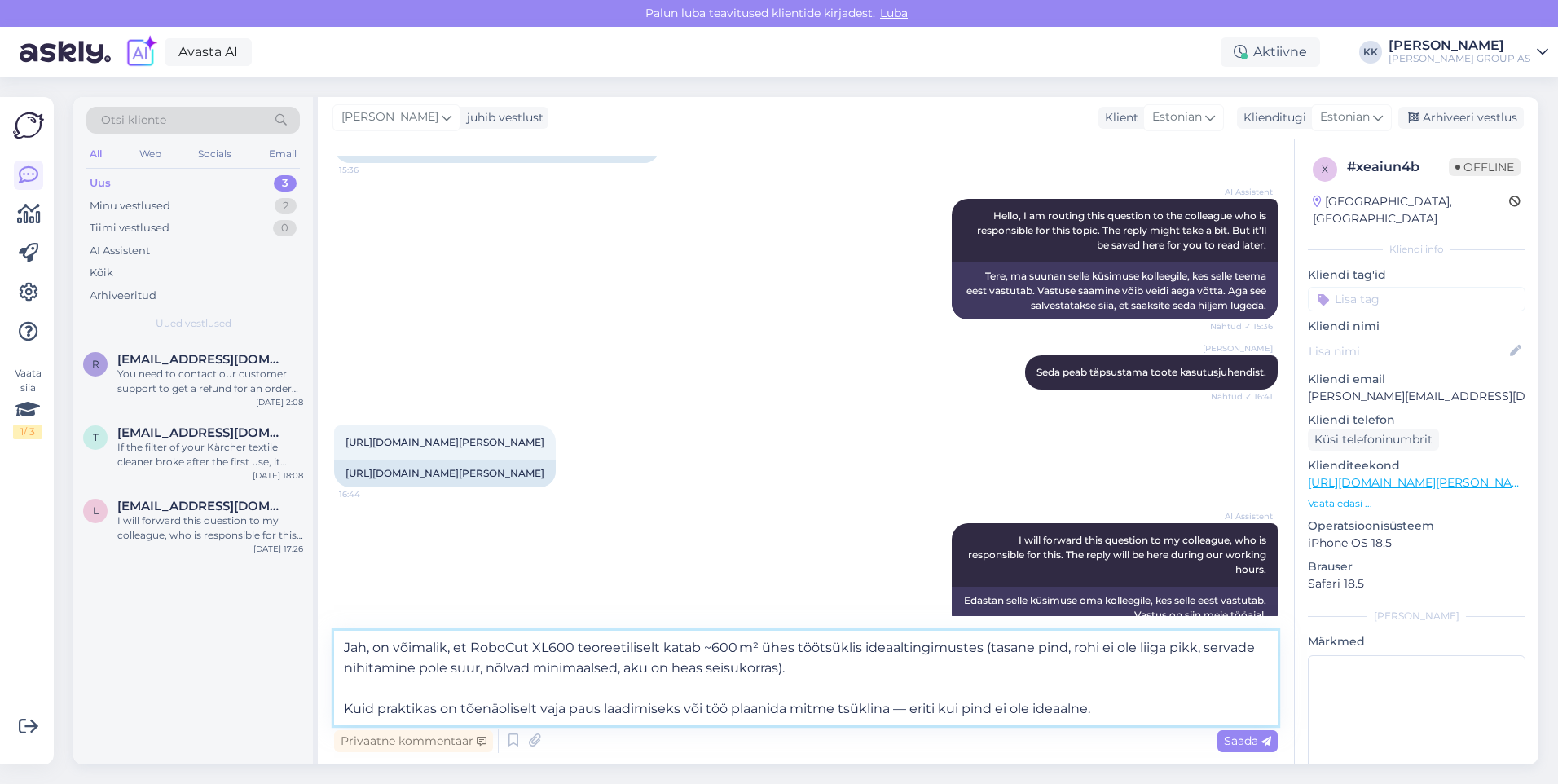
scroll to position [260, 0]
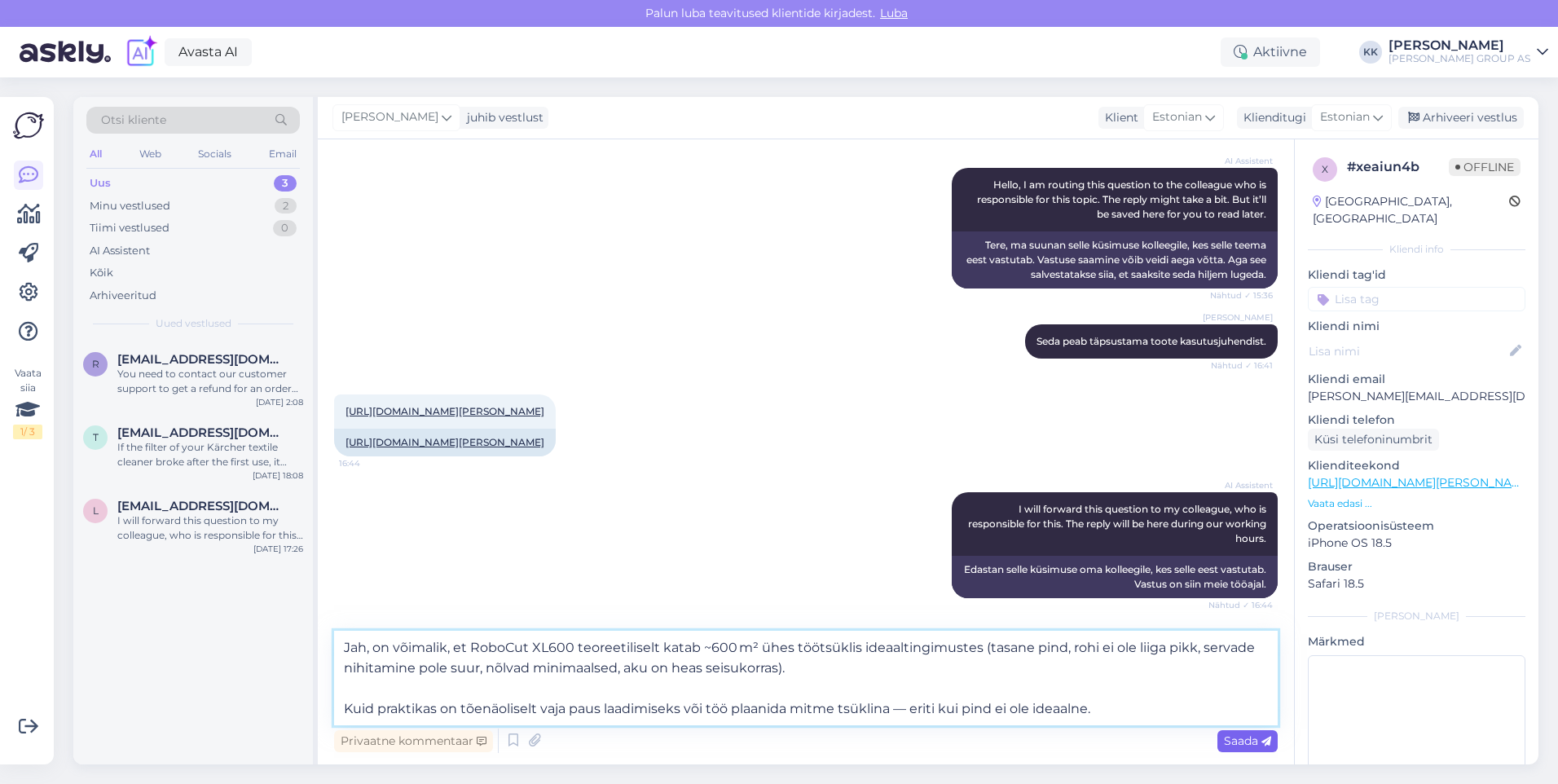
type textarea "Jah, on võimalik, et RoboCut XL600 teoreetiliselt katab ~600 m² ühes töötsüklis…"
click at [1239, 738] on span "Saada" at bounding box center [1247, 741] width 47 height 15
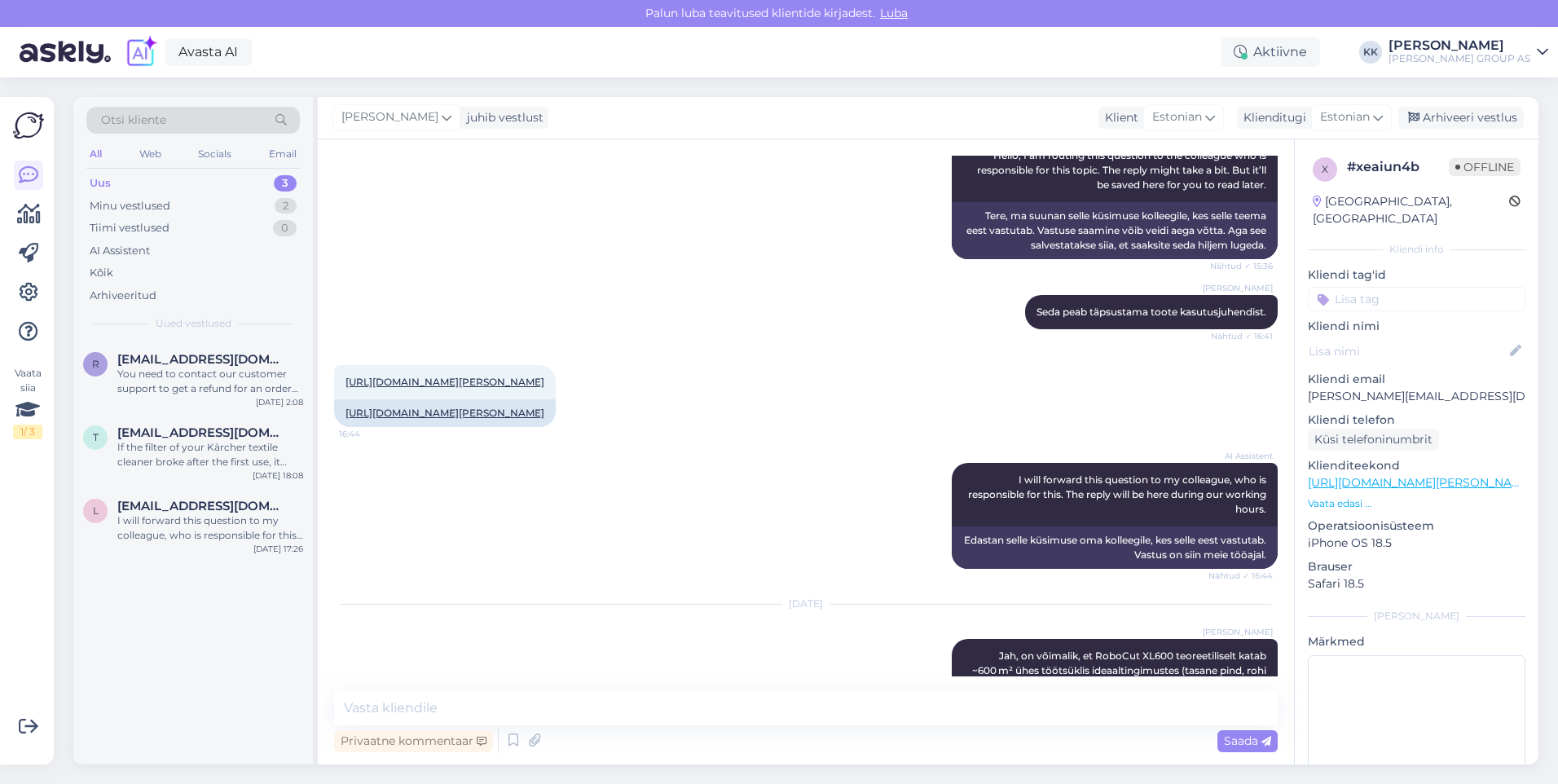
scroll to position [392, 0]
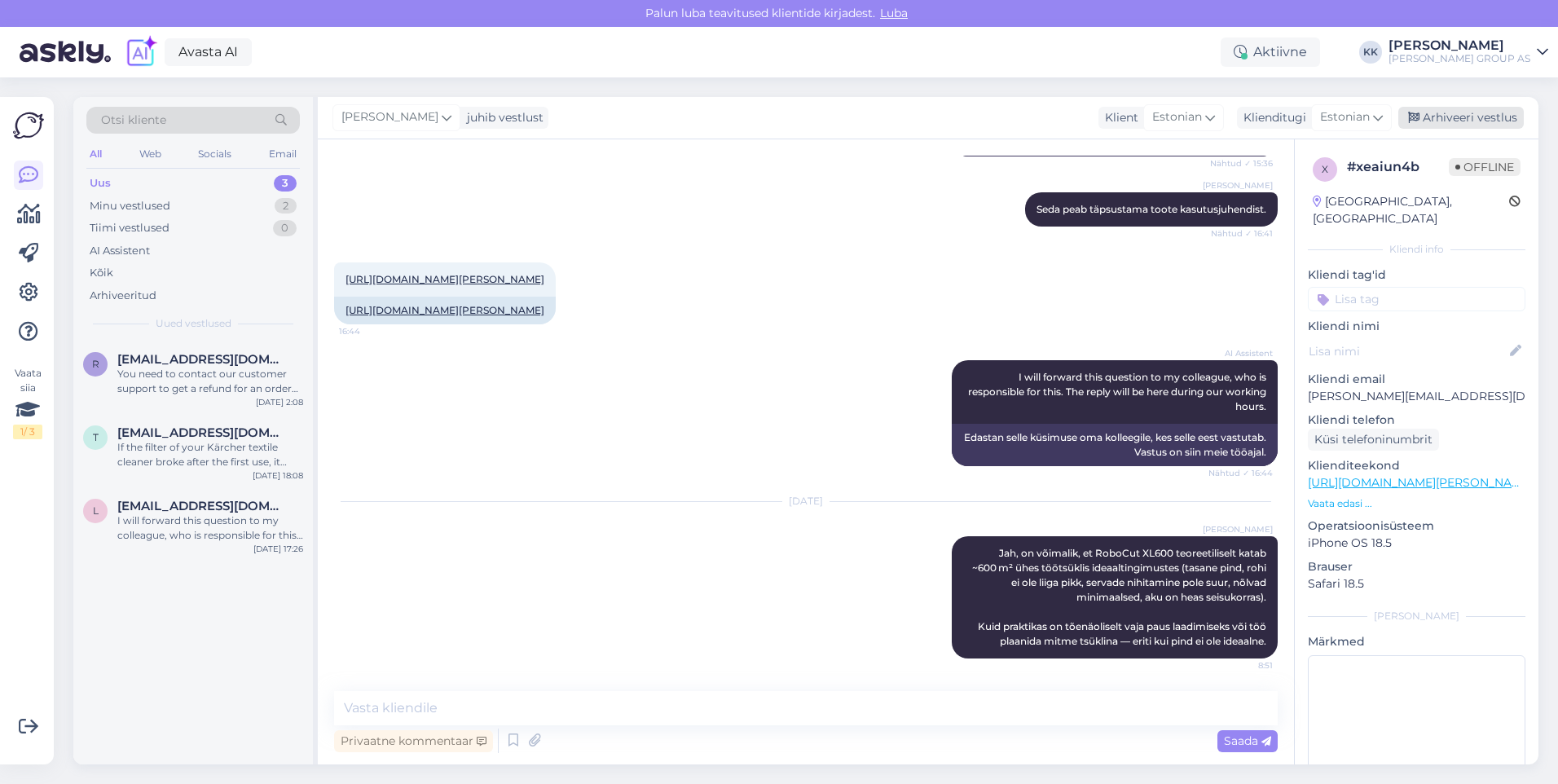
click at [1458, 117] on div "Arhiveeri vestlus" at bounding box center [1461, 118] width 125 height 22
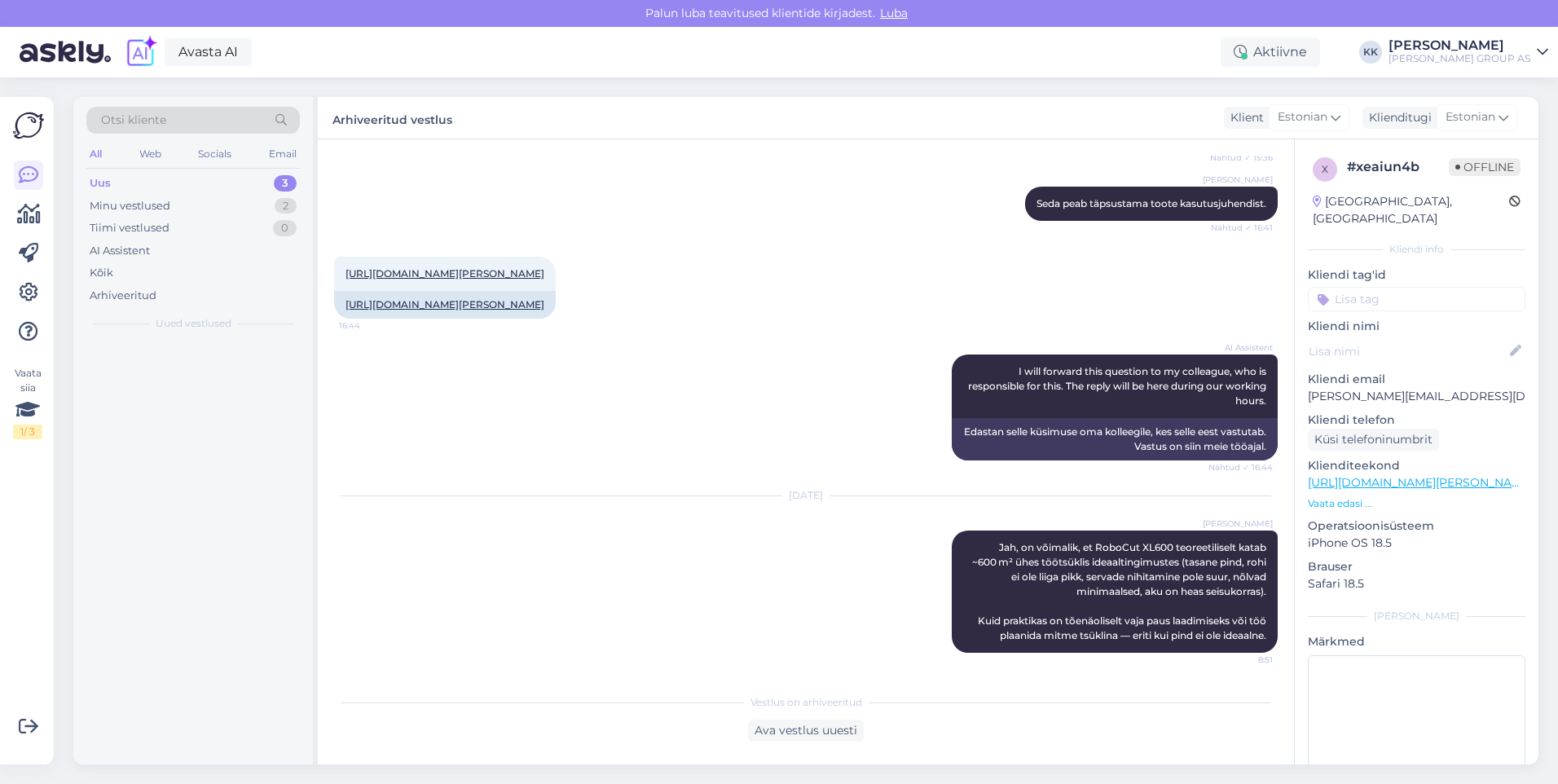
scroll to position [398, 0]
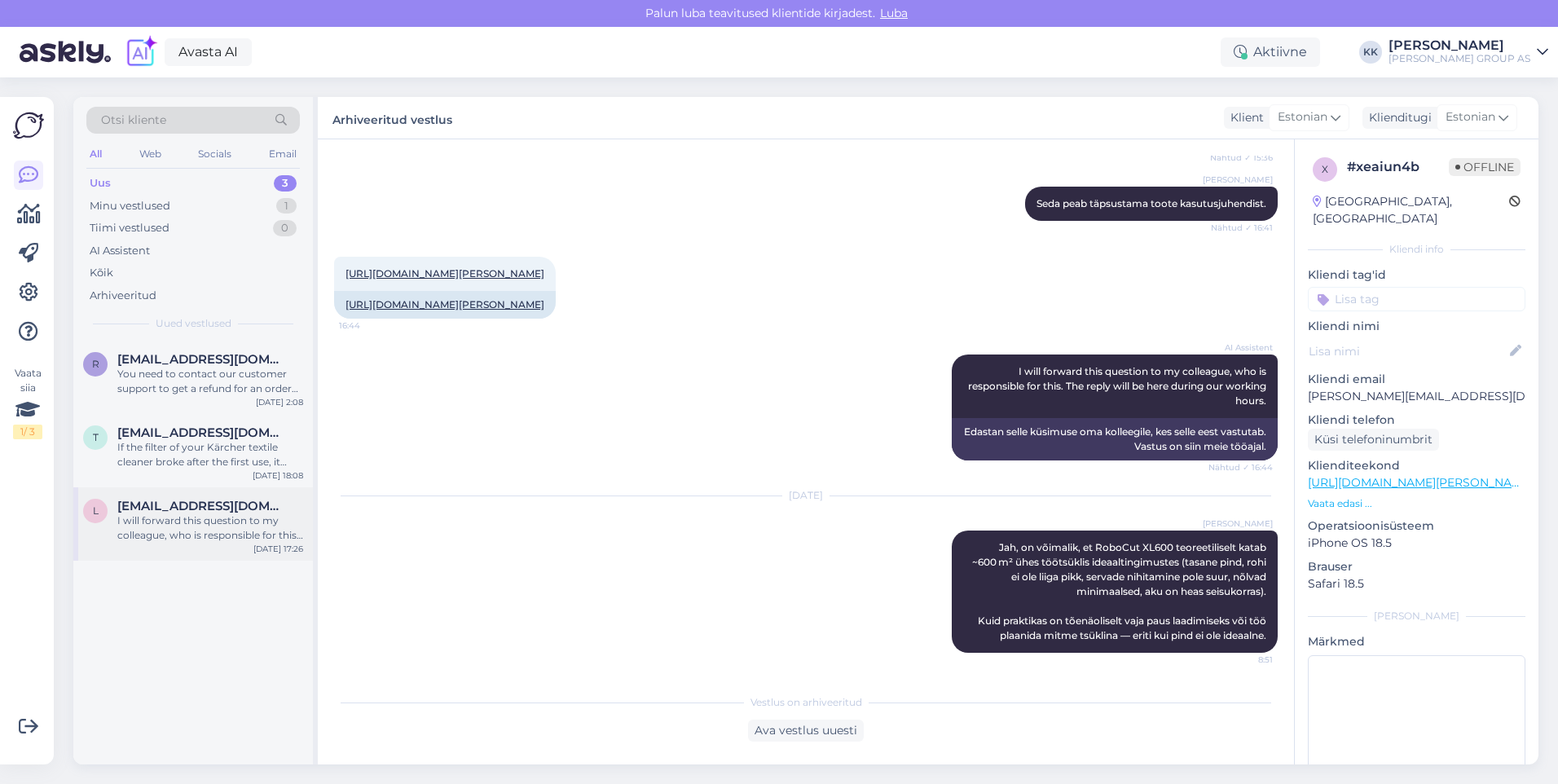
click at [188, 518] on div "I will forward this question to my colleague, who is responsible for this. The …" at bounding box center [210, 528] width 186 height 29
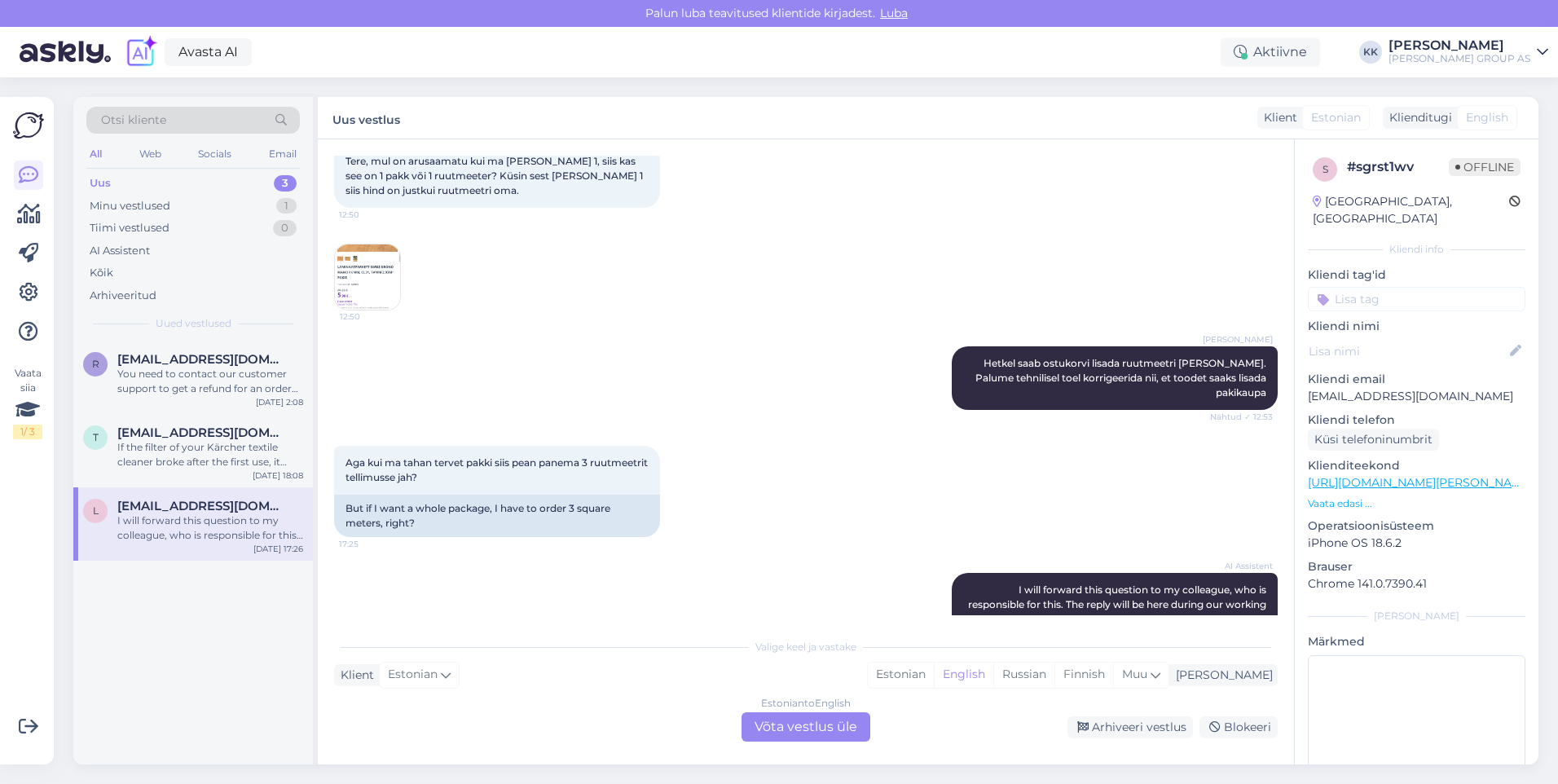
scroll to position [180, 0]
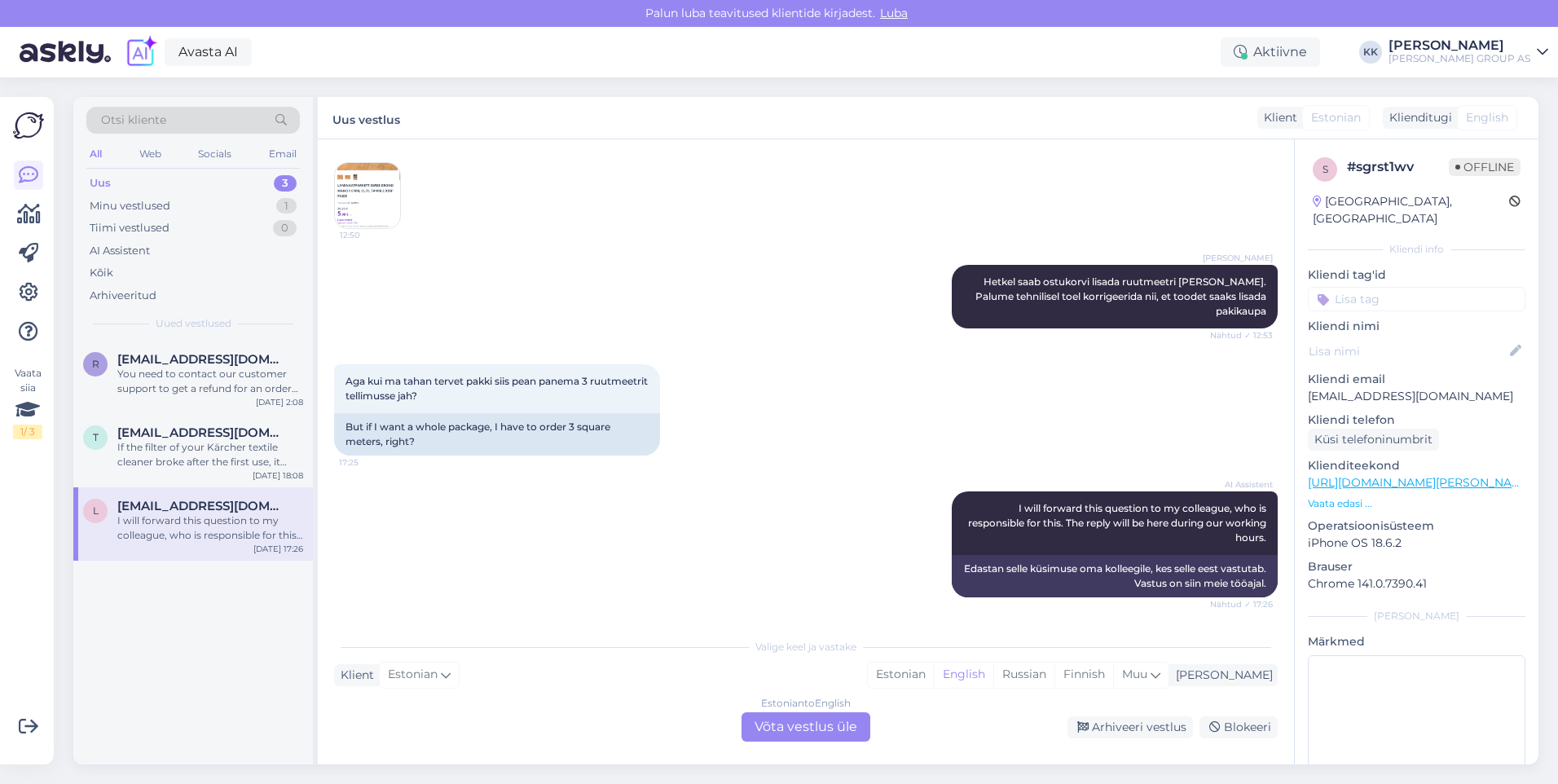
click at [379, 188] on img at bounding box center [367, 195] width 65 height 65
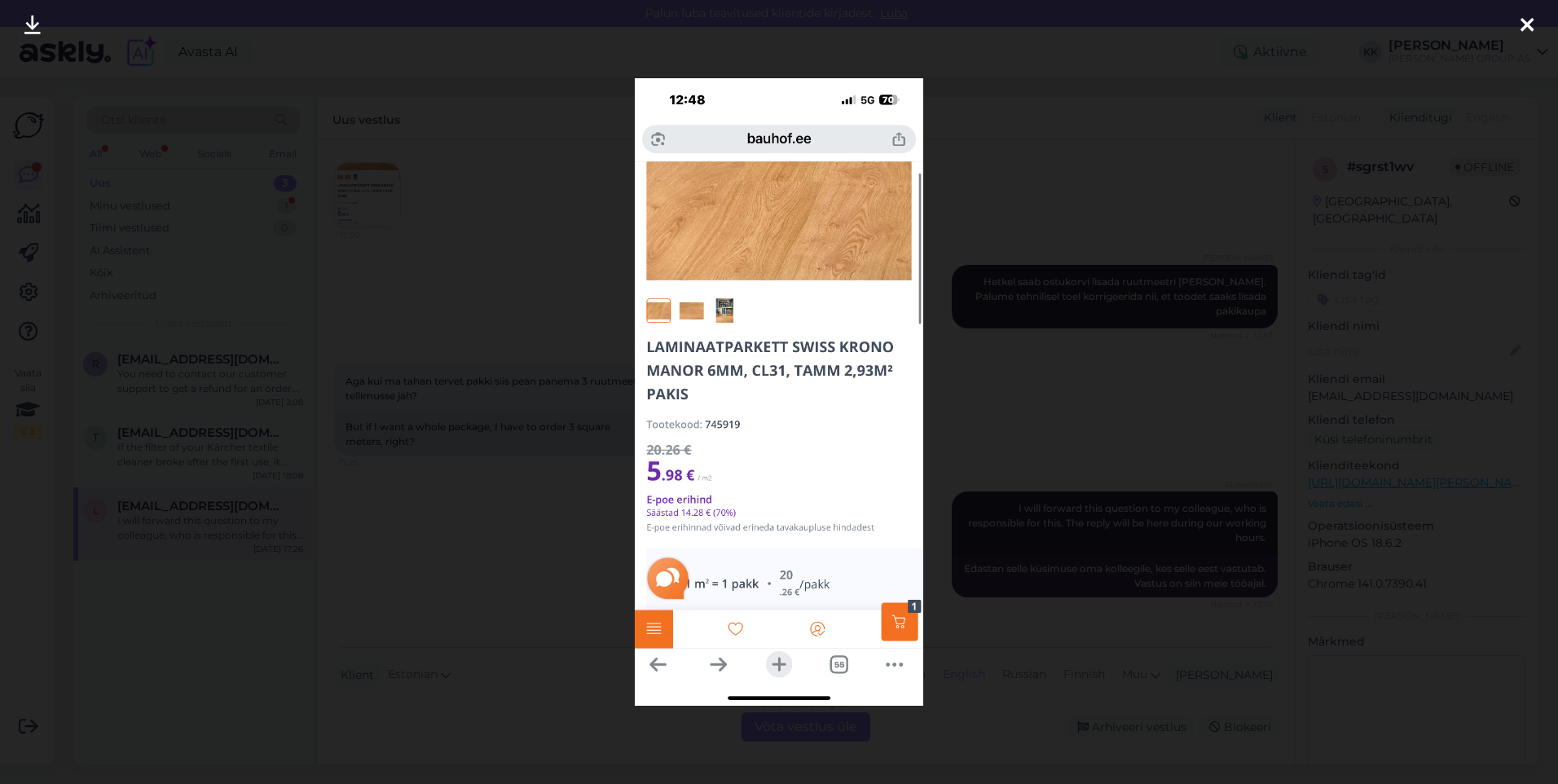
click at [1533, 21] on div at bounding box center [1527, 26] width 32 height 52
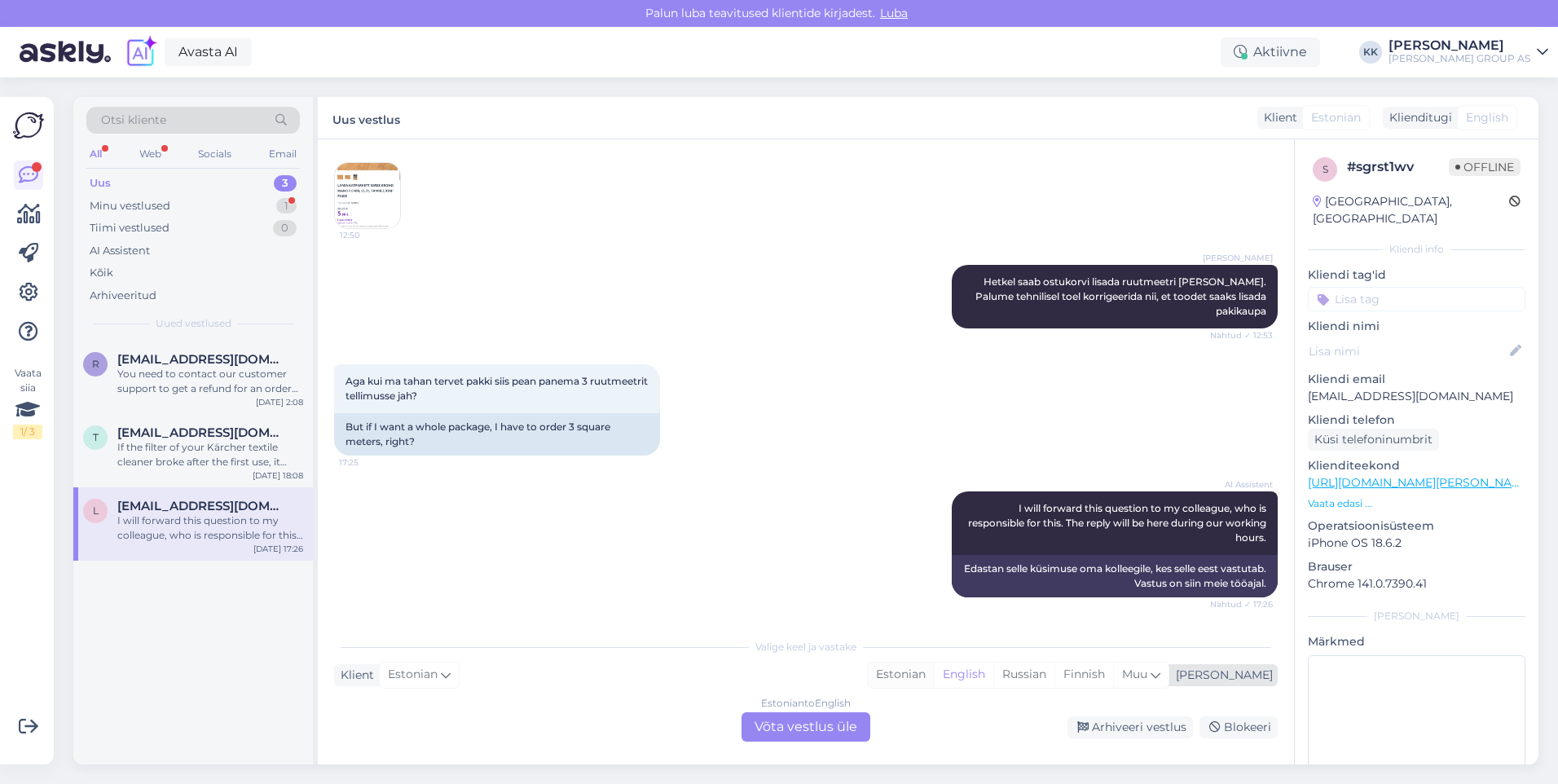
click at [934, 673] on div "Estonian" at bounding box center [901, 674] width 66 height 25
click at [821, 722] on div "Estonian to Estonian Võta vestlus üle" at bounding box center [806, 727] width 129 height 29
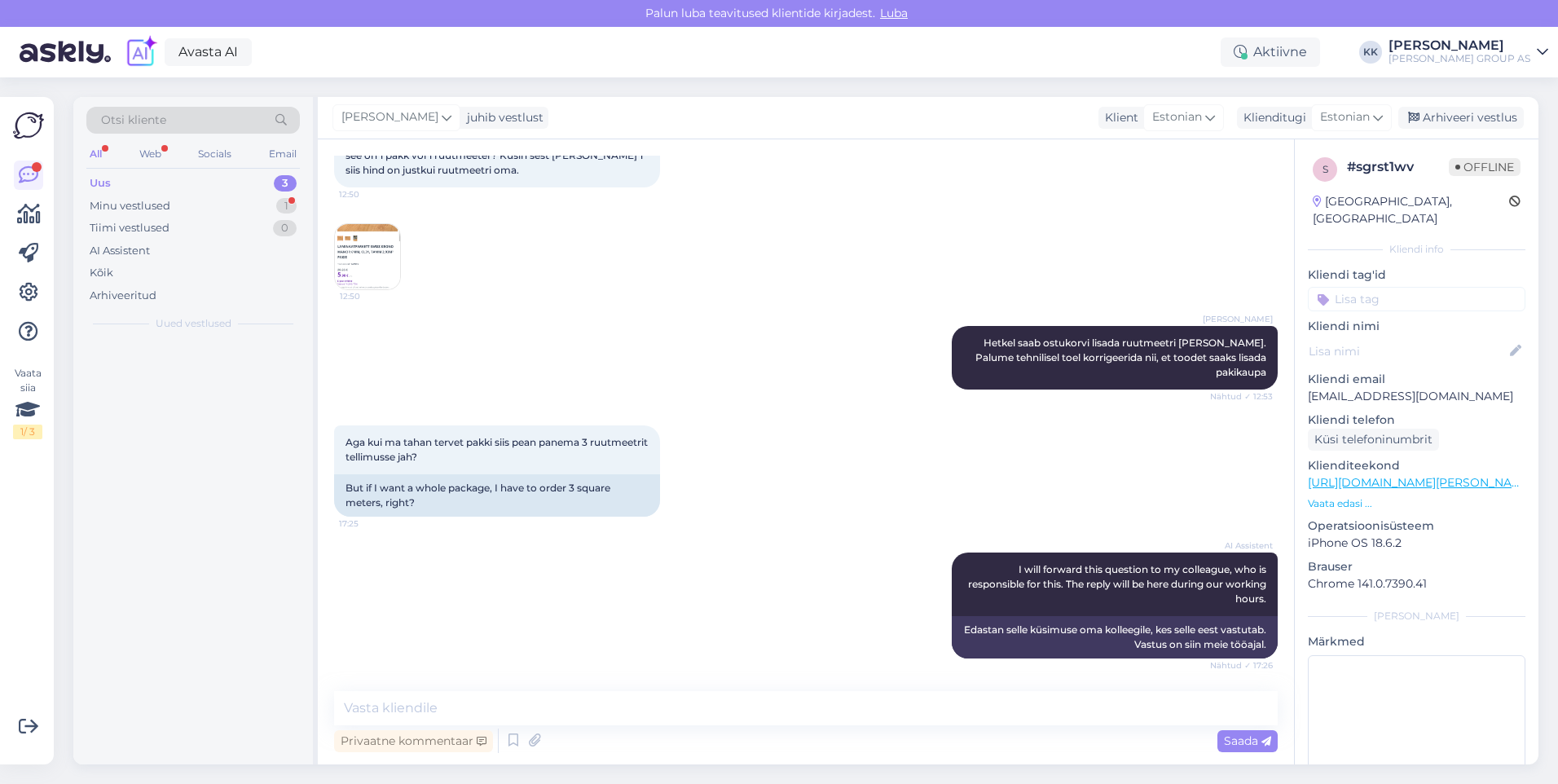
scroll to position [118, 0]
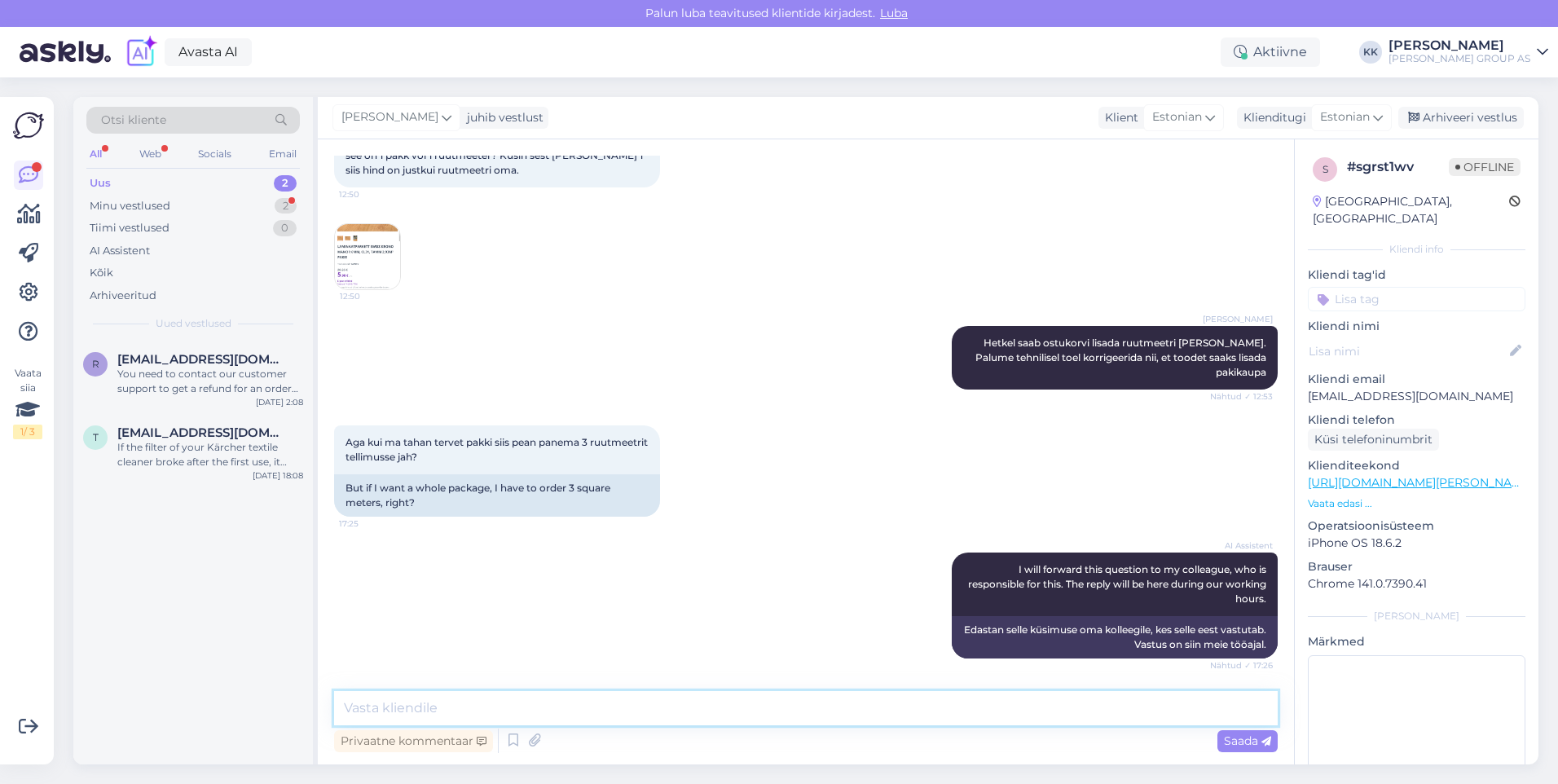
click at [405, 708] on textarea at bounding box center [806, 708] width 943 height 34
type textarea "Hetkel jah, siis väljastatkse Teile 1 pakk ehk"
click at [368, 257] on img at bounding box center [367, 256] width 65 height 65
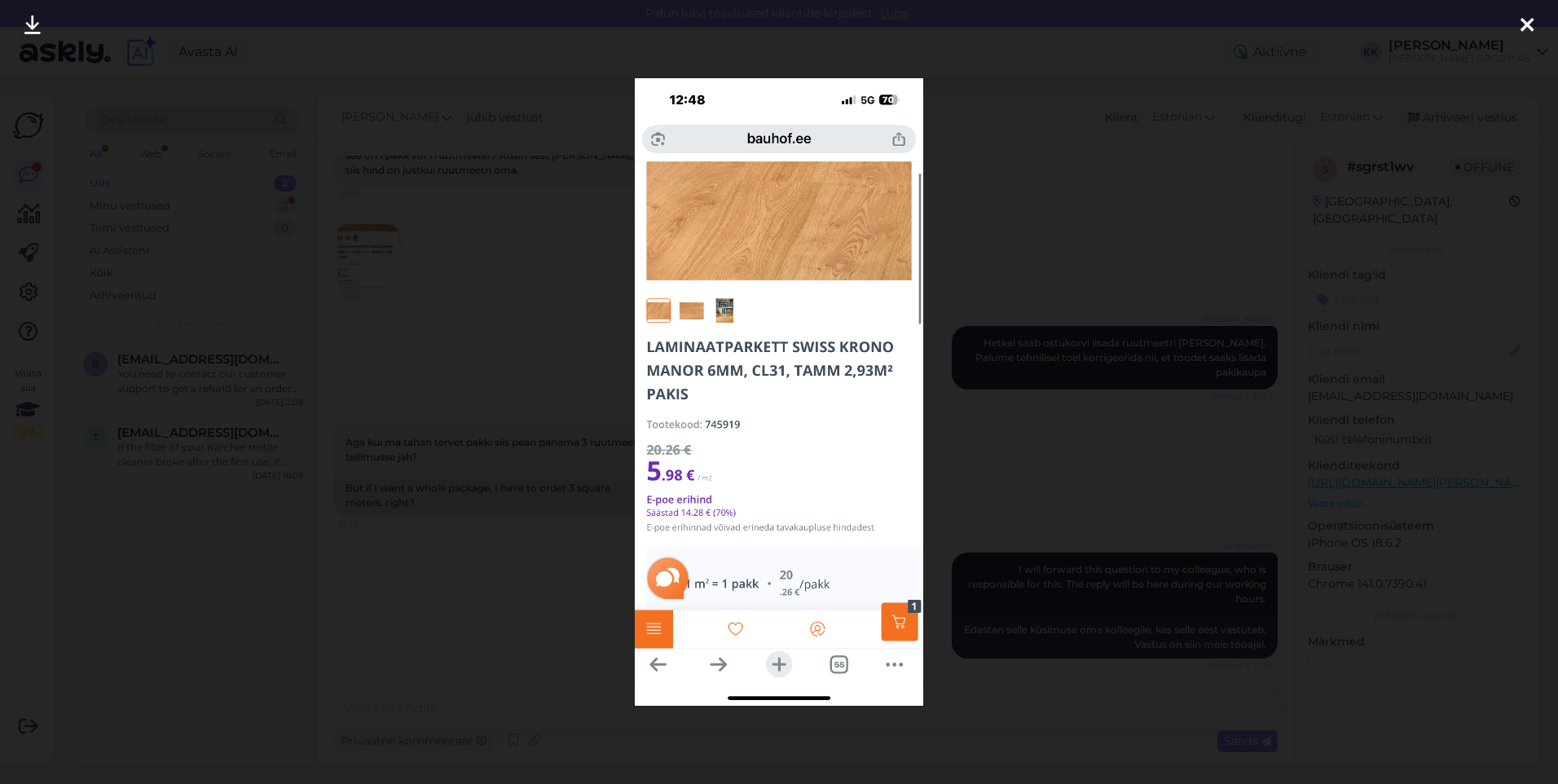
click at [1532, 20] on icon at bounding box center [1527, 26] width 13 height 21
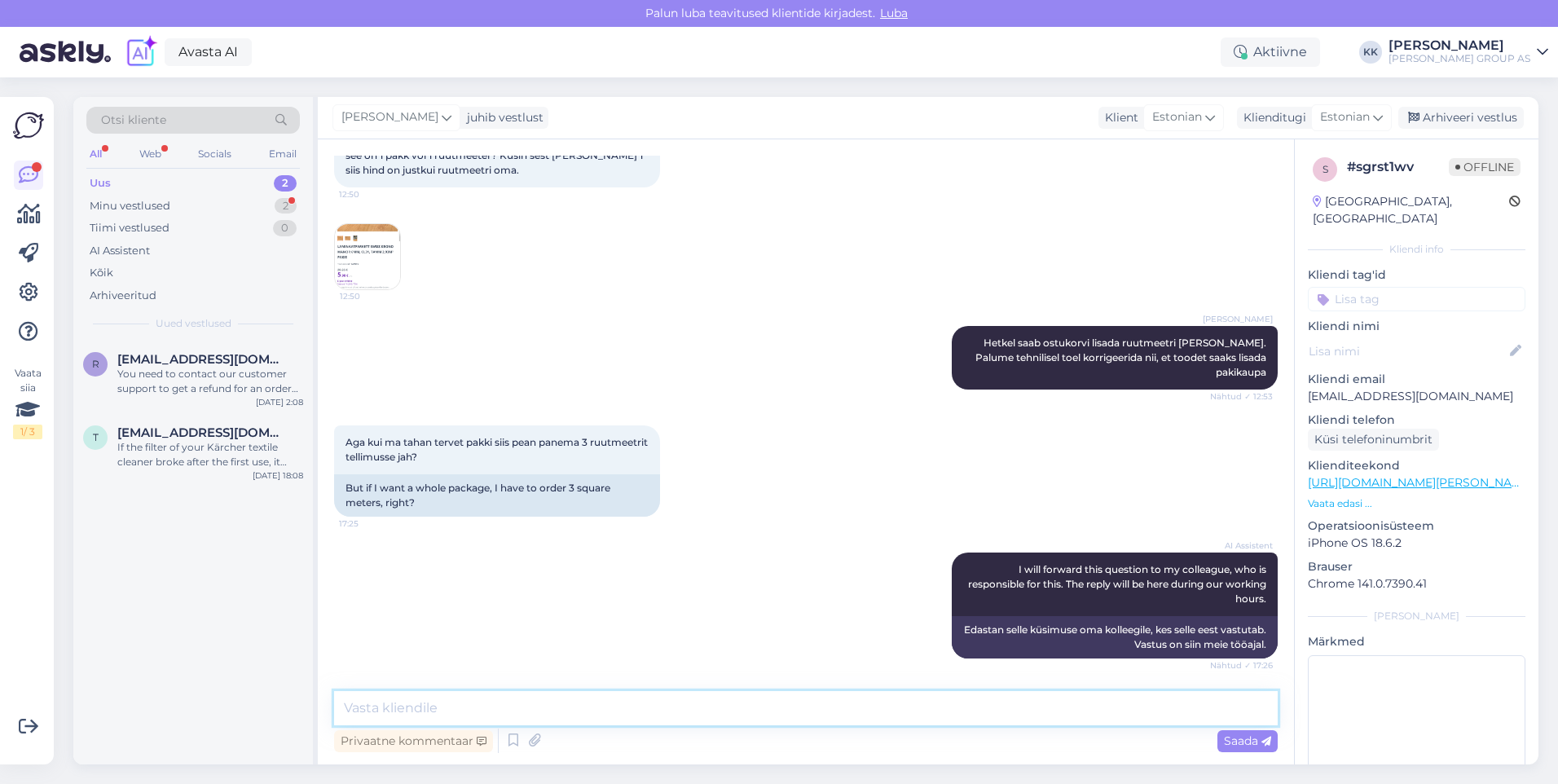
click at [384, 703] on textarea at bounding box center [806, 708] width 943 height 34
type textarea "Hetkel jah. Siis väljastatakse Teile 1 pakk ehk 2,93m2. Enammakstud summa osas …"
click at [1243, 738] on span "Saada" at bounding box center [1247, 741] width 47 height 15
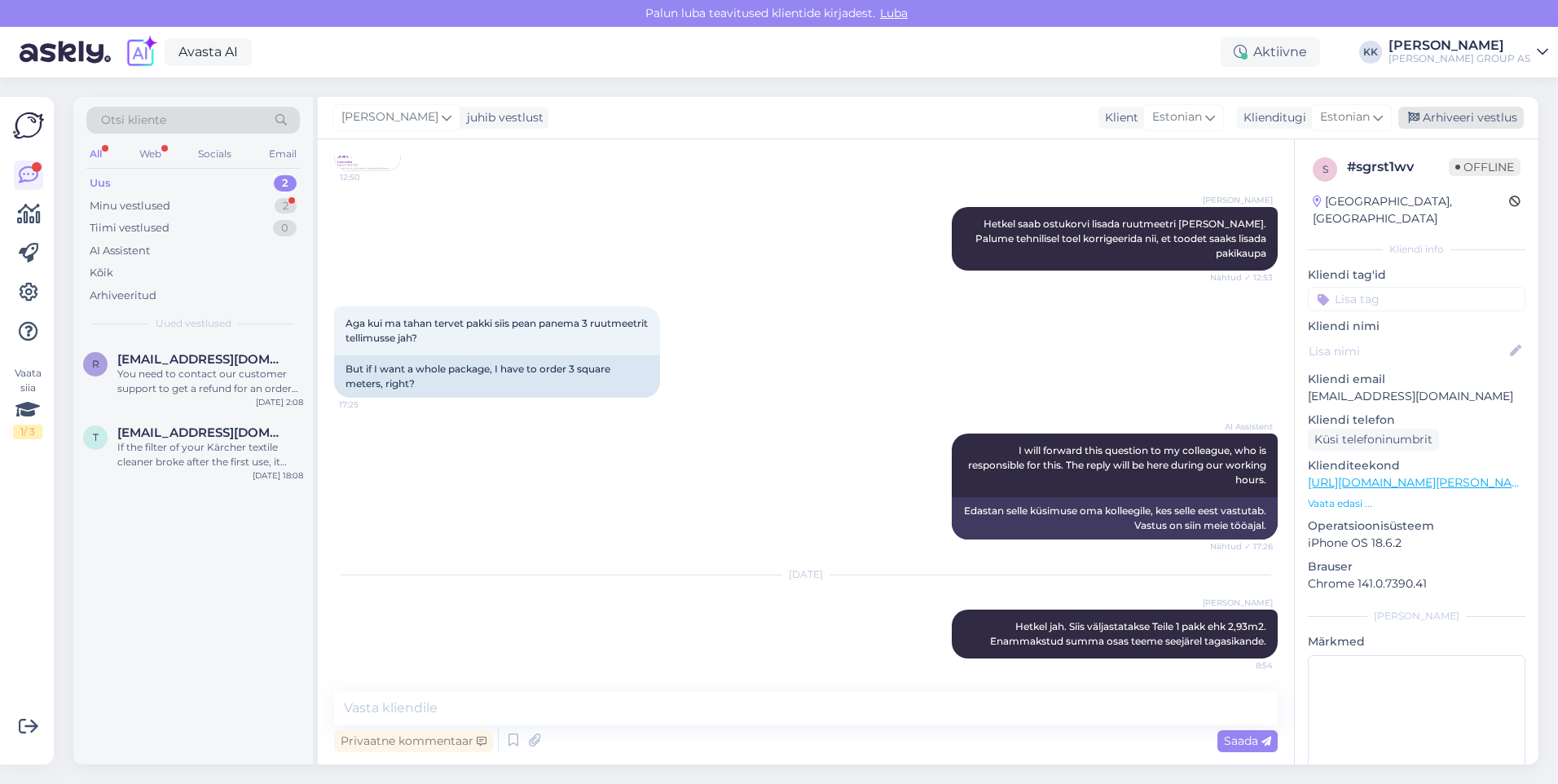
click at [1452, 114] on div "Arhiveeri vestlus" at bounding box center [1461, 118] width 125 height 22
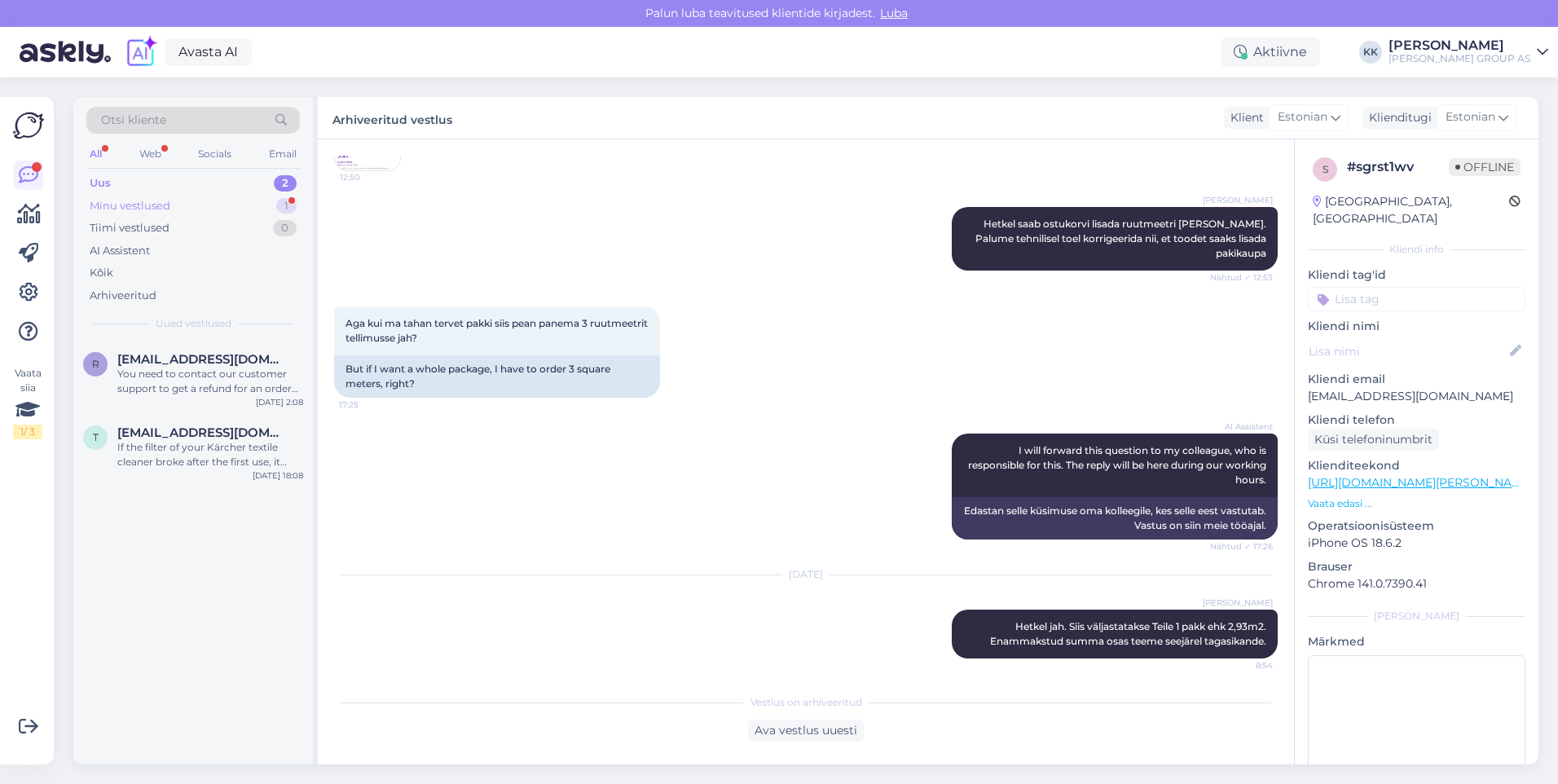
click at [120, 200] on div "Minu vestlused" at bounding box center [130, 206] width 81 height 17
click at [171, 370] on div "Üks asi veel, kas Teilt [GEOGRAPHIC_DATA] poest kerghaagist kauba veoks saab re…" at bounding box center [210, 381] width 186 height 29
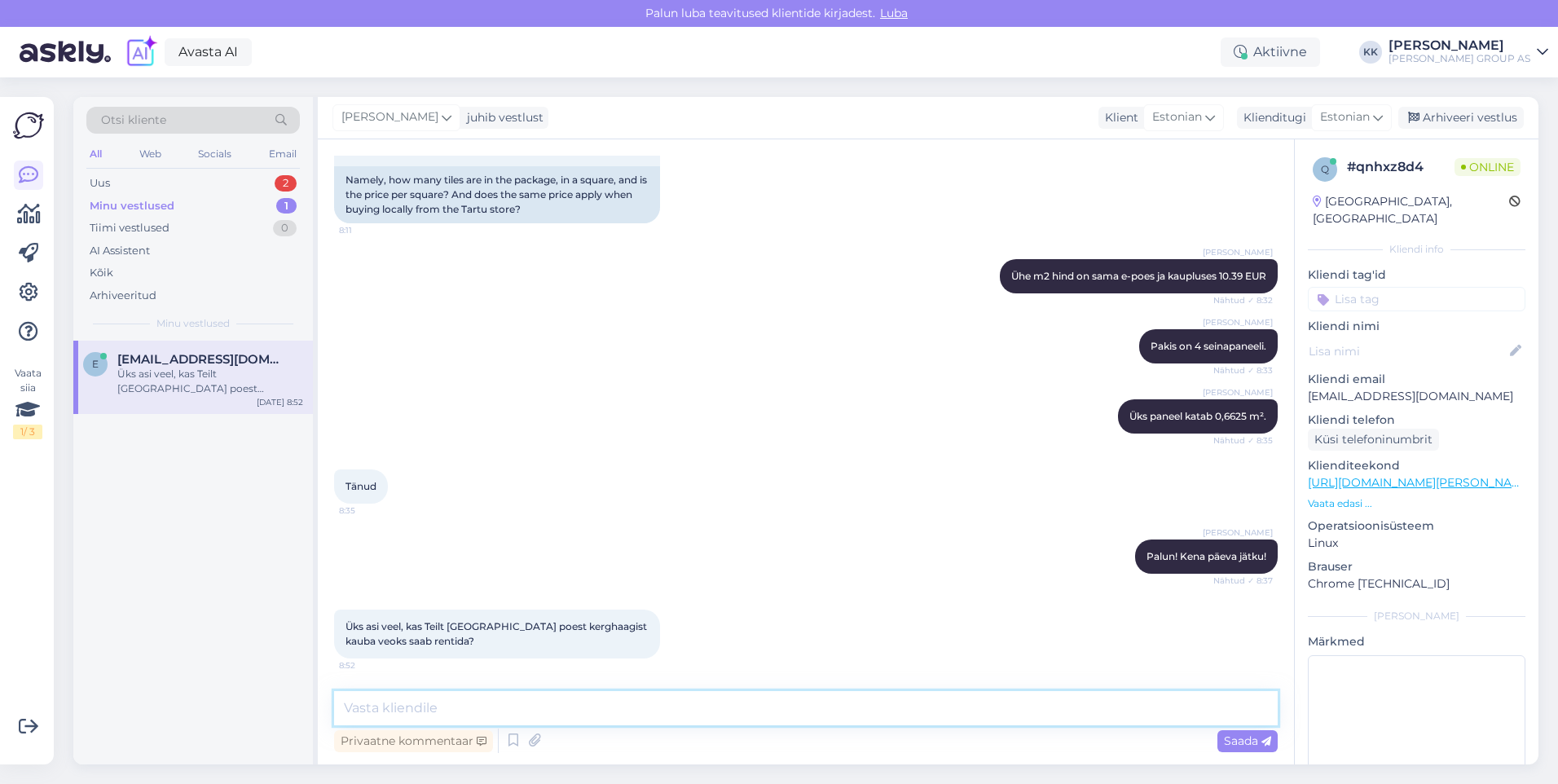
click at [360, 711] on textarea at bounding box center [806, 708] width 943 height 34
type textarea "Palun täpsustage saadavust Tartu Bauhofi infotelefonilt: 59 193 990"
click at [1248, 737] on span "Saada" at bounding box center [1247, 741] width 47 height 15
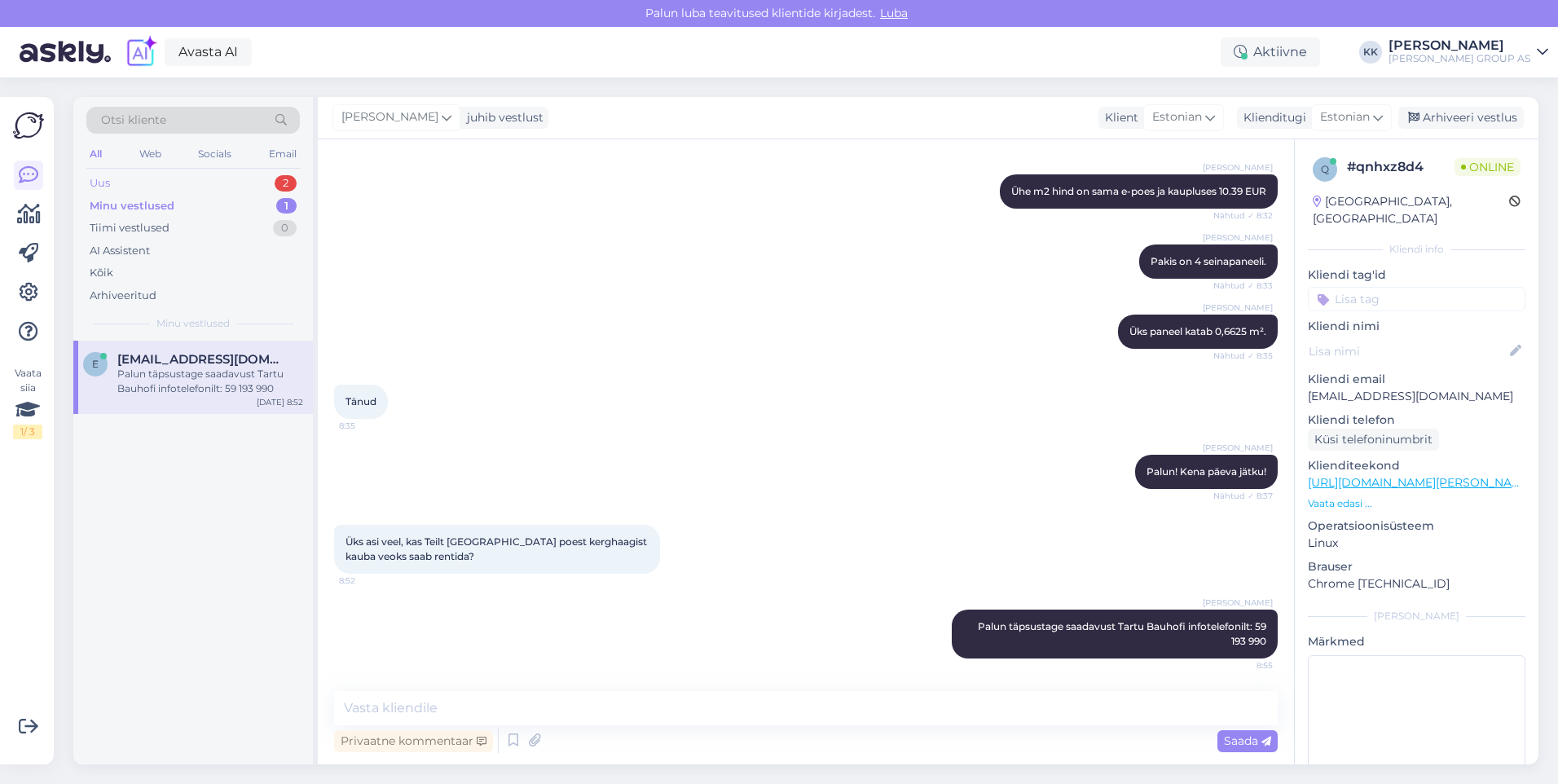
click at [117, 179] on div "Uus 2" at bounding box center [193, 183] width 214 height 23
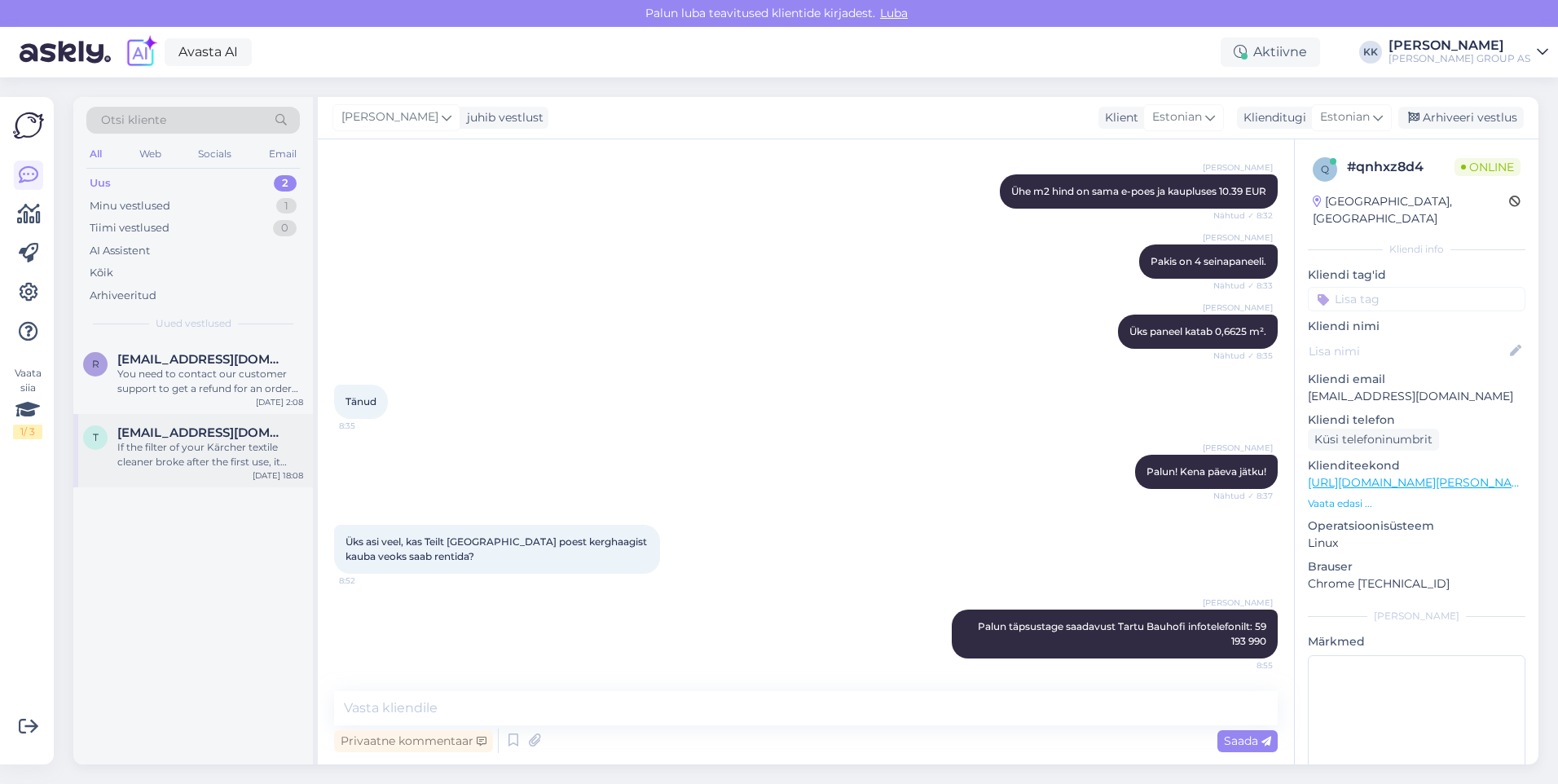
click at [187, 456] on div "If the filter of your Kärcher textile cleaner broke after the first use, it mig…" at bounding box center [210, 455] width 186 height 29
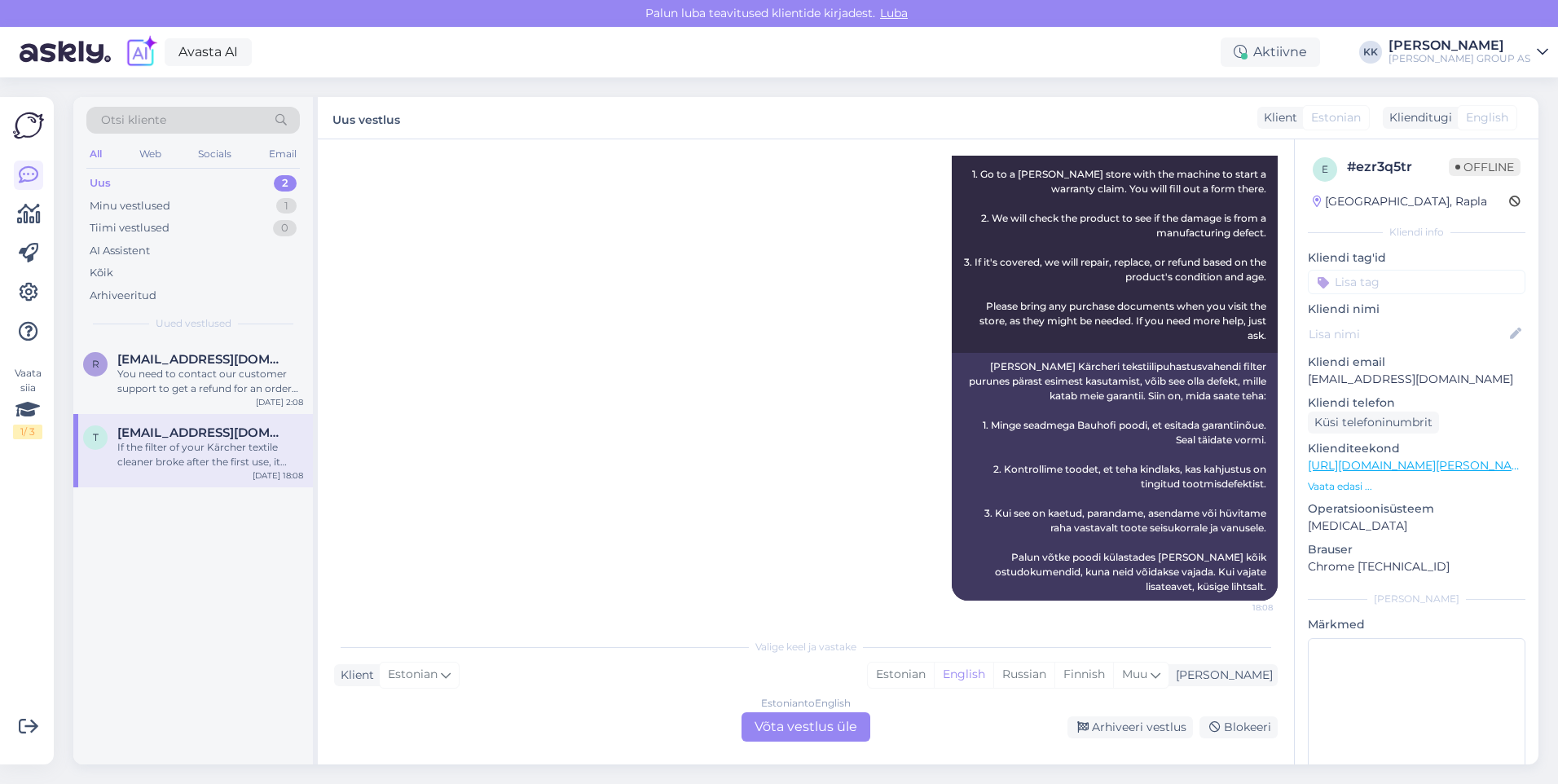
scroll to position [1085, 0]
click at [934, 671] on div "Estonian" at bounding box center [901, 674] width 66 height 25
click at [790, 720] on div "Estonian to Estonian Võta vestlus üle" at bounding box center [806, 727] width 129 height 29
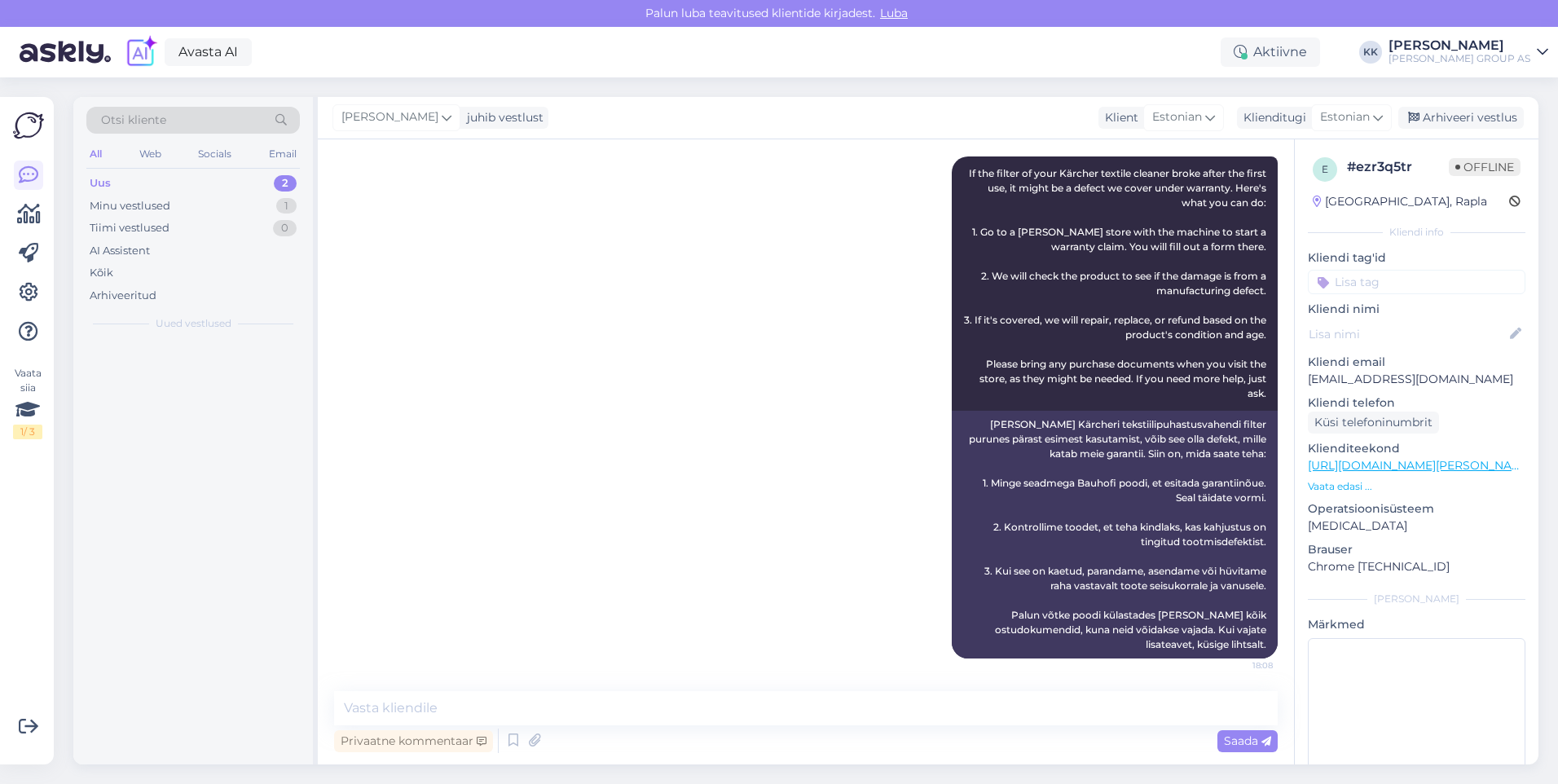
scroll to position [1024, 0]
click at [1460, 111] on div "Arhiveeri vestlus" at bounding box center [1461, 118] width 125 height 22
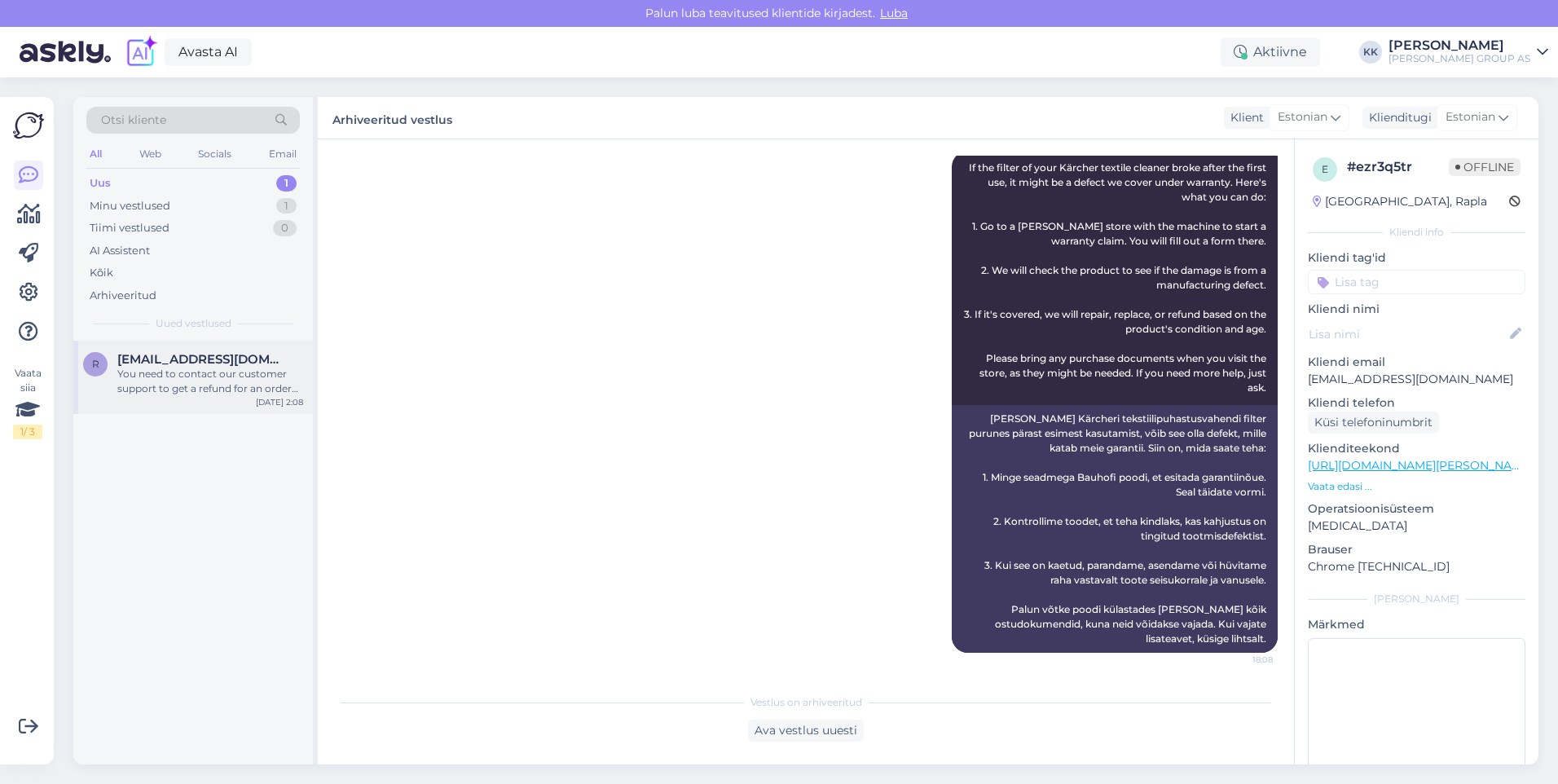
click at [187, 363] on span "[EMAIL_ADDRESS][DOMAIN_NAME]" at bounding box center [202, 359] width 170 height 15
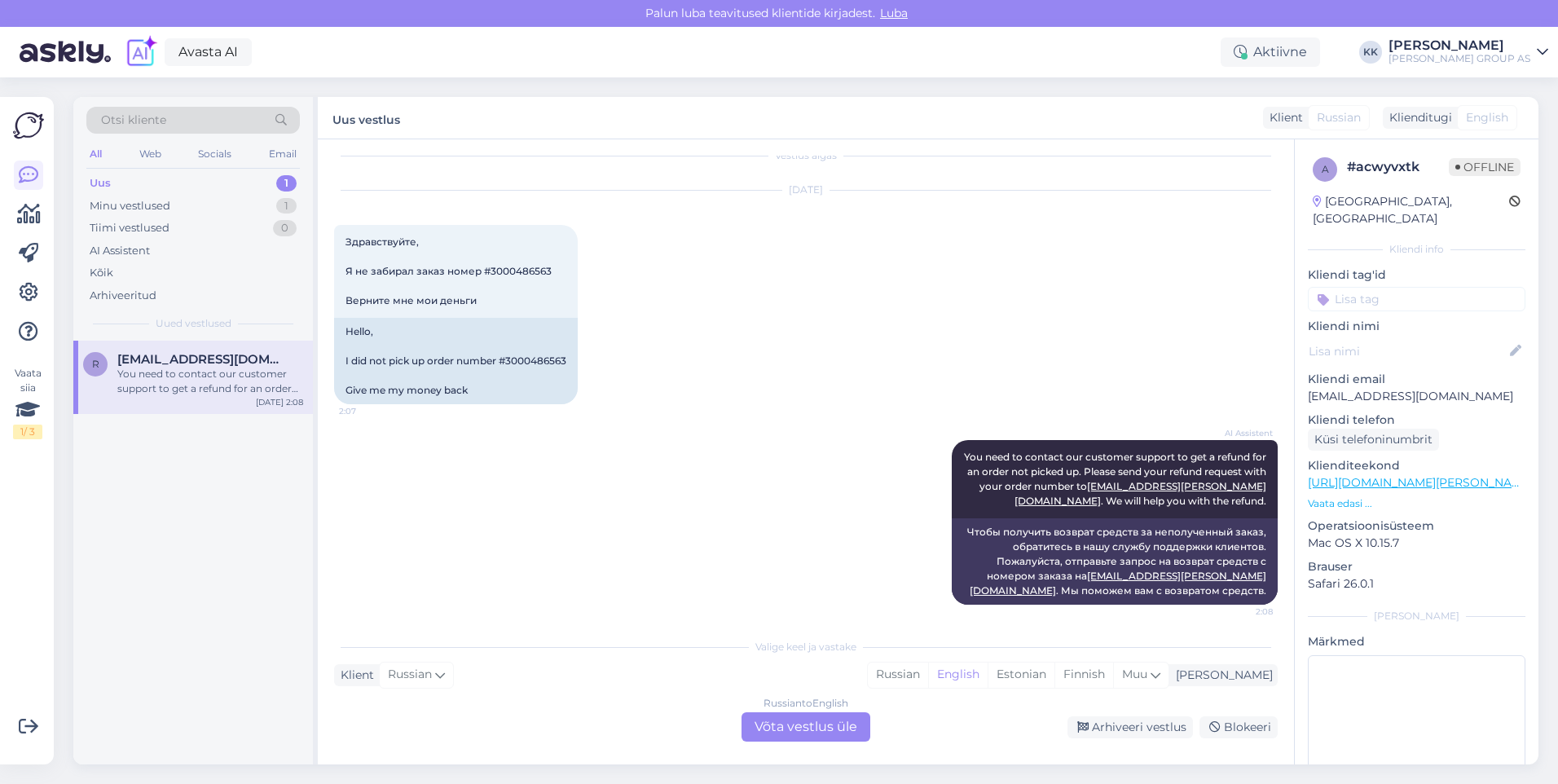
scroll to position [25, 0]
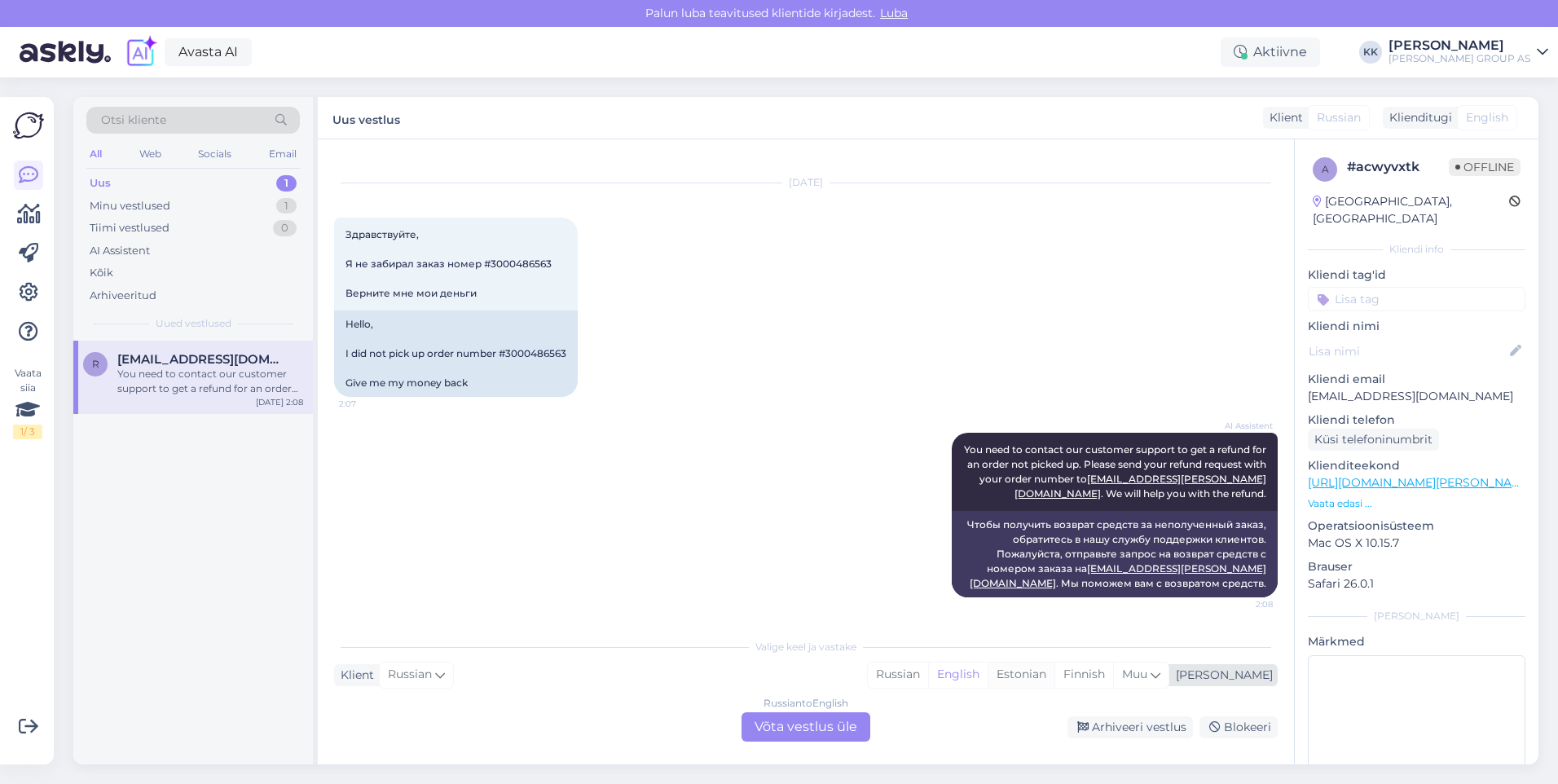
click at [1054, 670] on div "Estonian" at bounding box center [1021, 674] width 67 height 25
click at [793, 725] on div "Russian to Estonian Võta vestlus üle" at bounding box center [806, 727] width 129 height 29
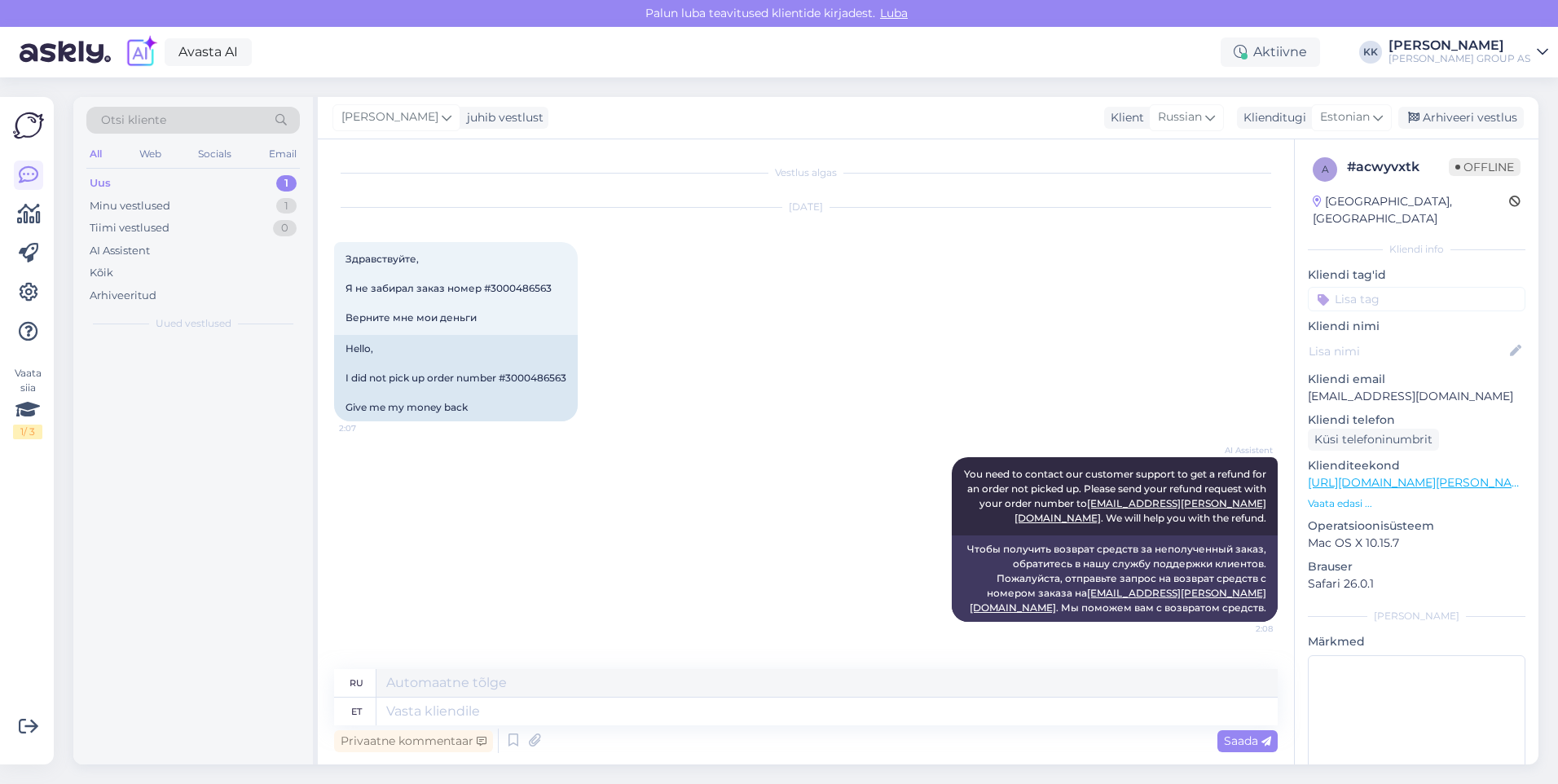
scroll to position [0, 0]
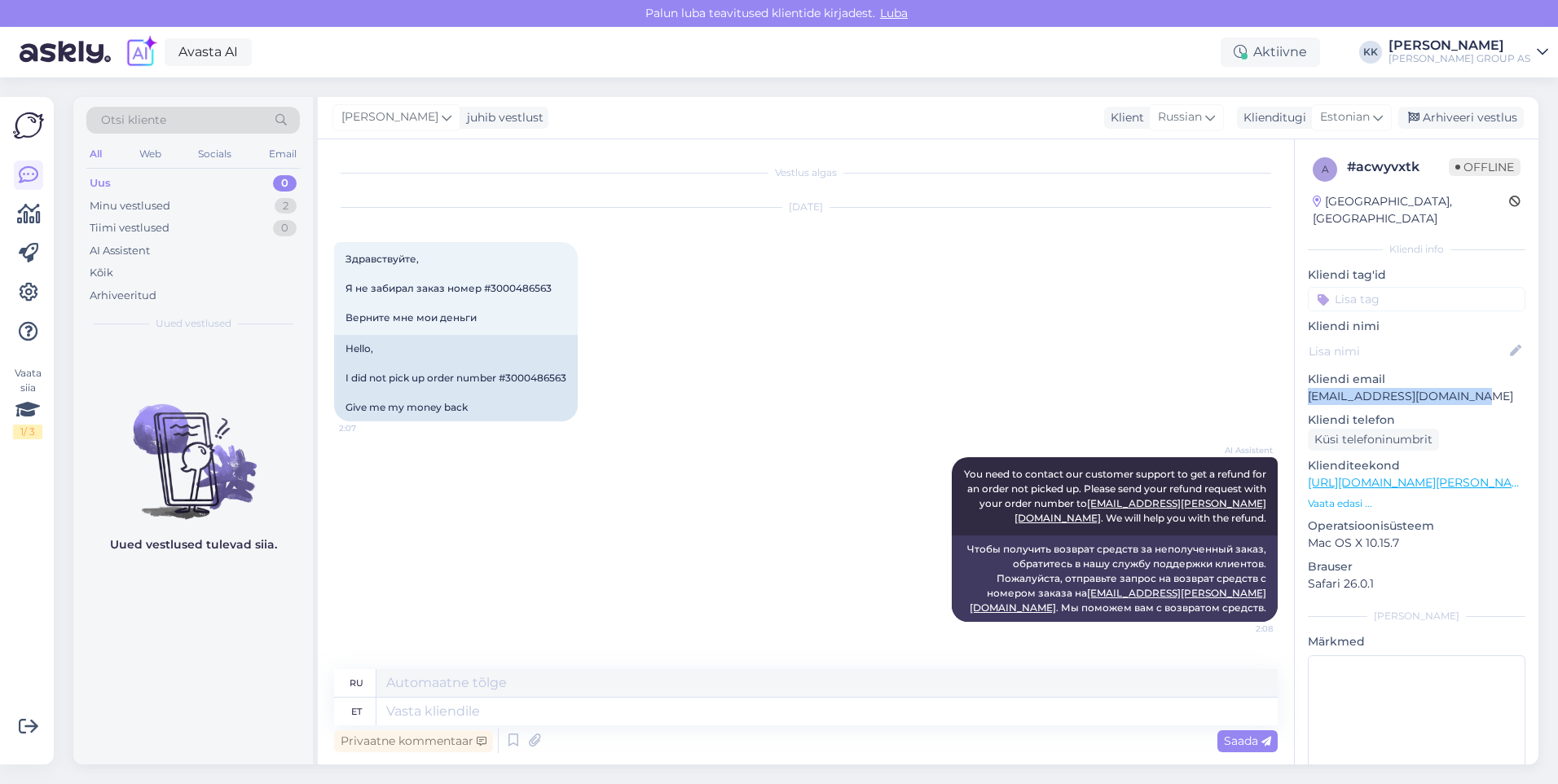
drag, startPoint x: 1476, startPoint y: 377, endPoint x: 1299, endPoint y: 377, distance: 177.0
click at [1299, 377] on div "a # acwyvxtk Offline [GEOGRAPHIC_DATA], [GEOGRAPHIC_DATA] Kliendi info Kliendi …" at bounding box center [1416, 483] width 243 height 687
drag, startPoint x: 1299, startPoint y: 377, endPoint x: 1331, endPoint y: 377, distance: 32.0
copy p "[EMAIL_ADDRESS][DOMAIN_NAME]"
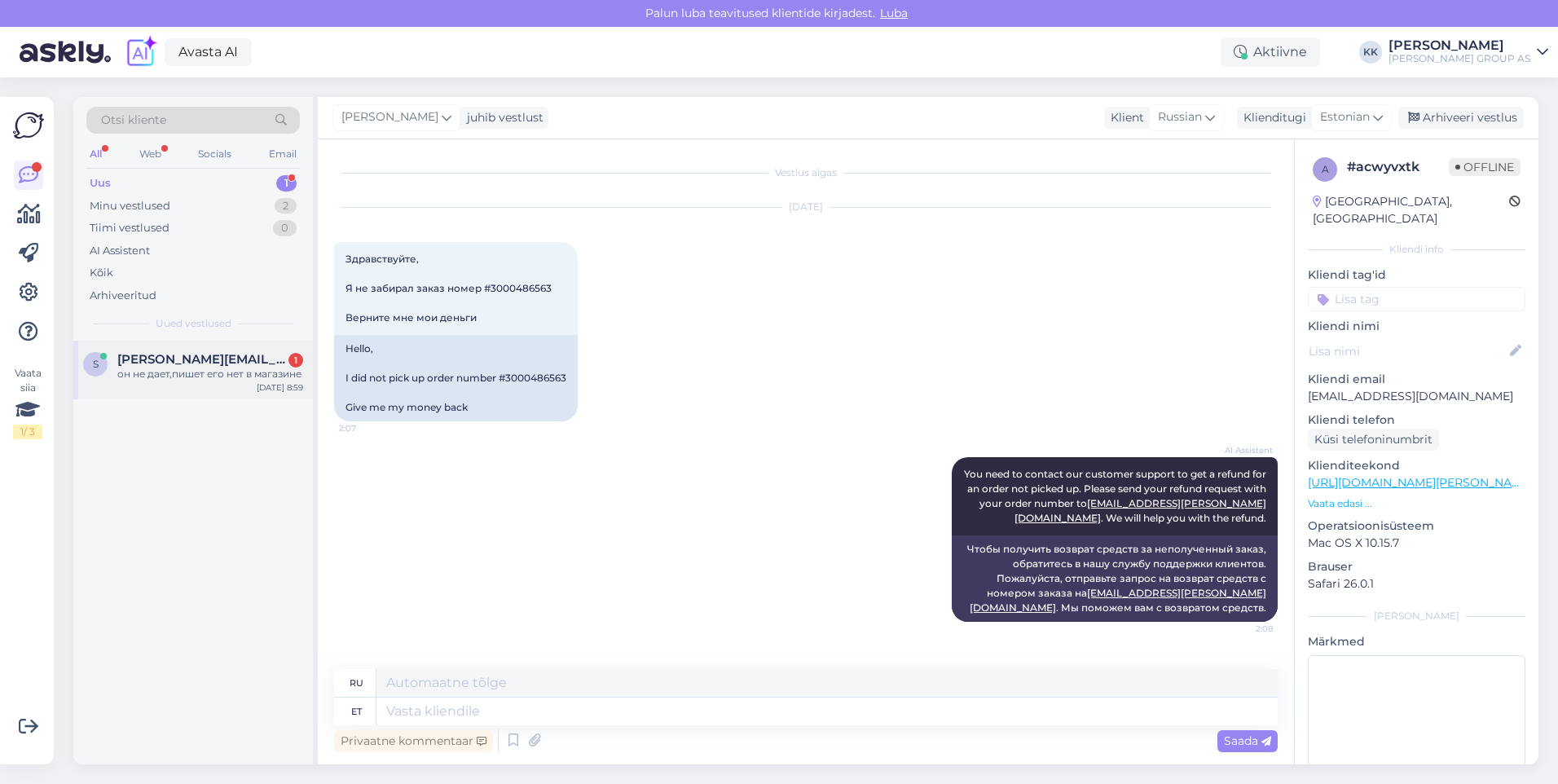
click at [178, 377] on div "он не дает,пишет его нет в магазине" at bounding box center [210, 374] width 186 height 15
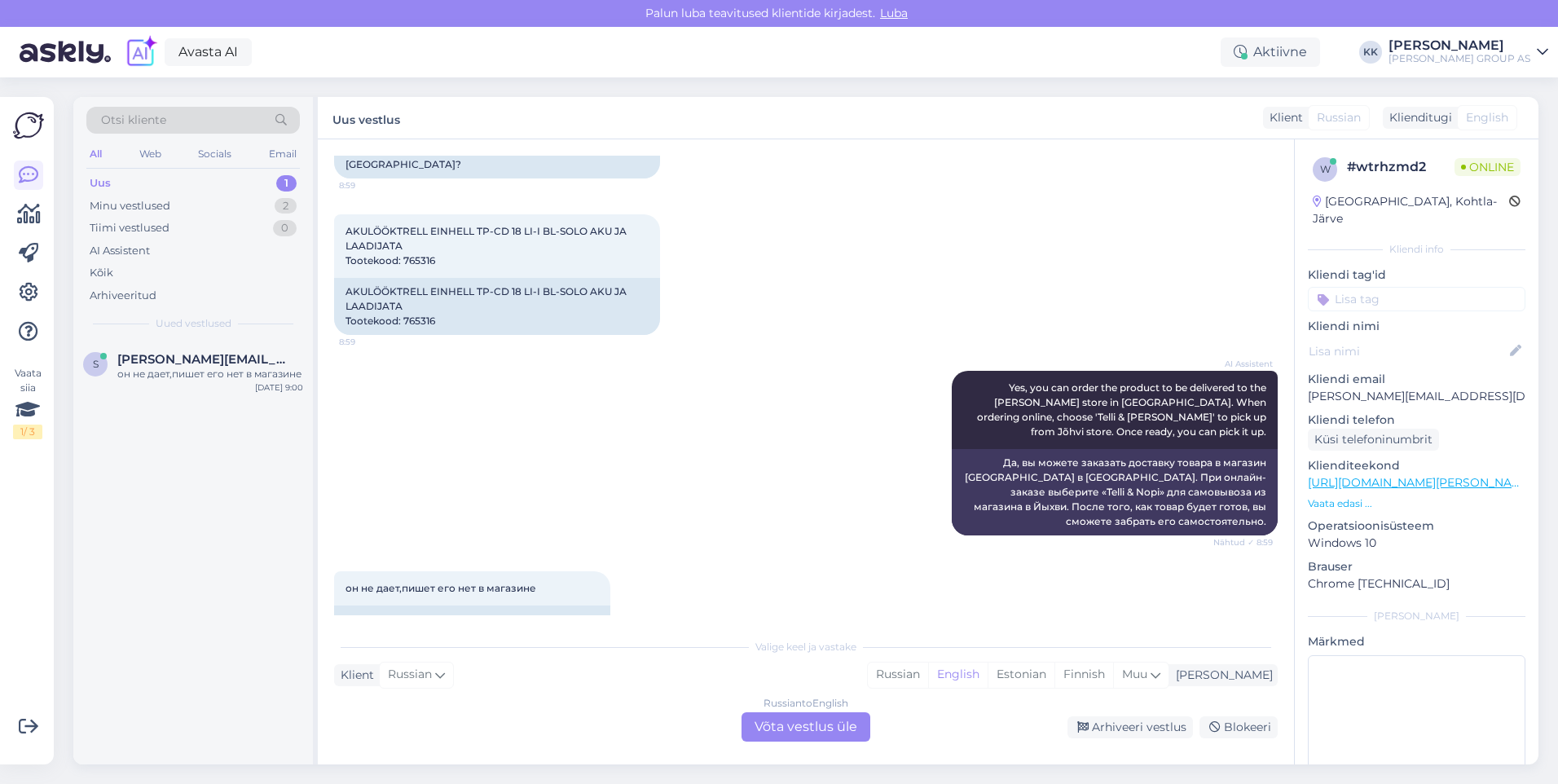
scroll to position [161, 0]
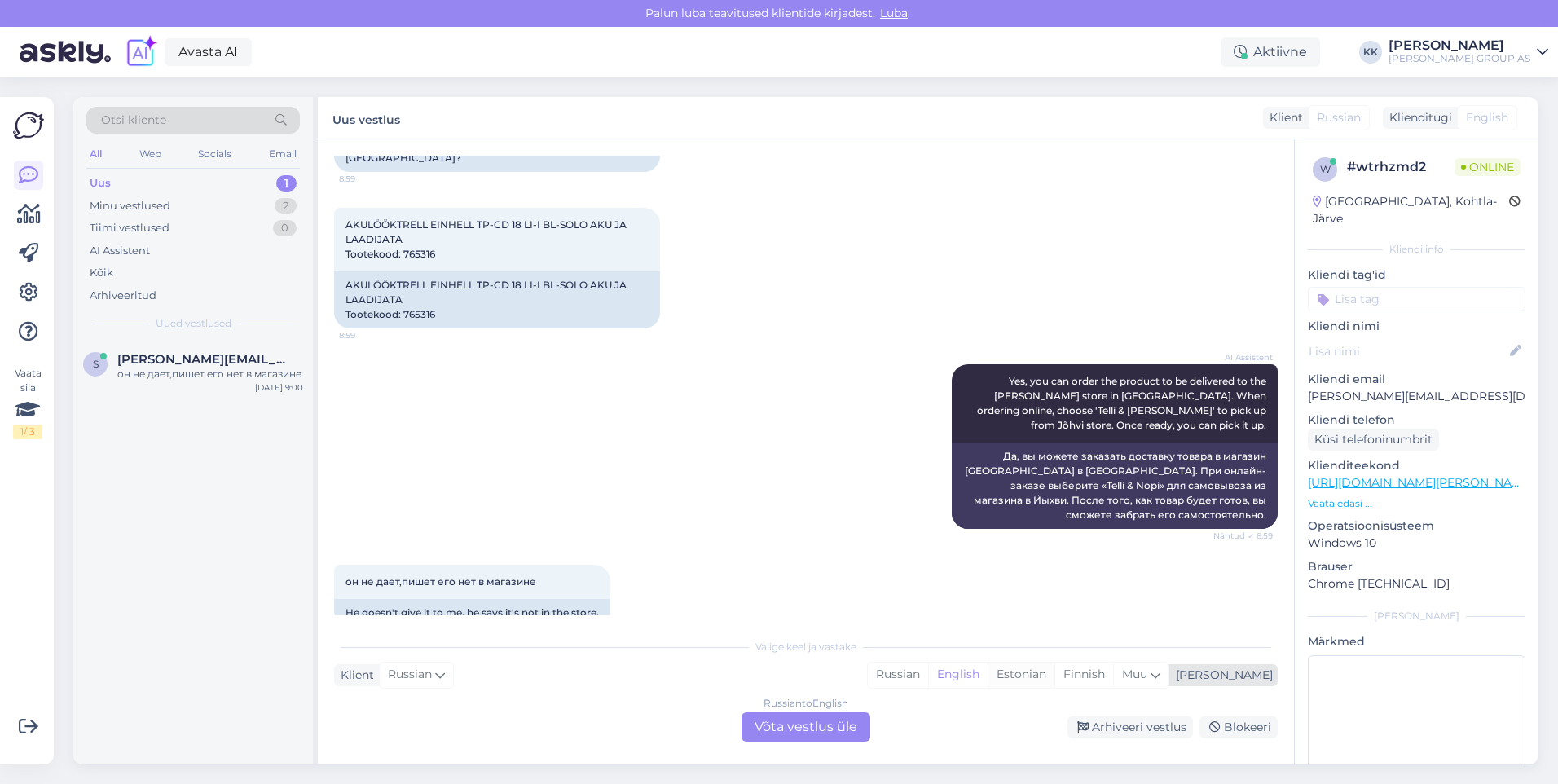
click at [1054, 666] on div "Estonian" at bounding box center [1021, 674] width 67 height 25
click at [806, 726] on div "Russian to Estonian Võta vestlus üle" at bounding box center [806, 727] width 129 height 29
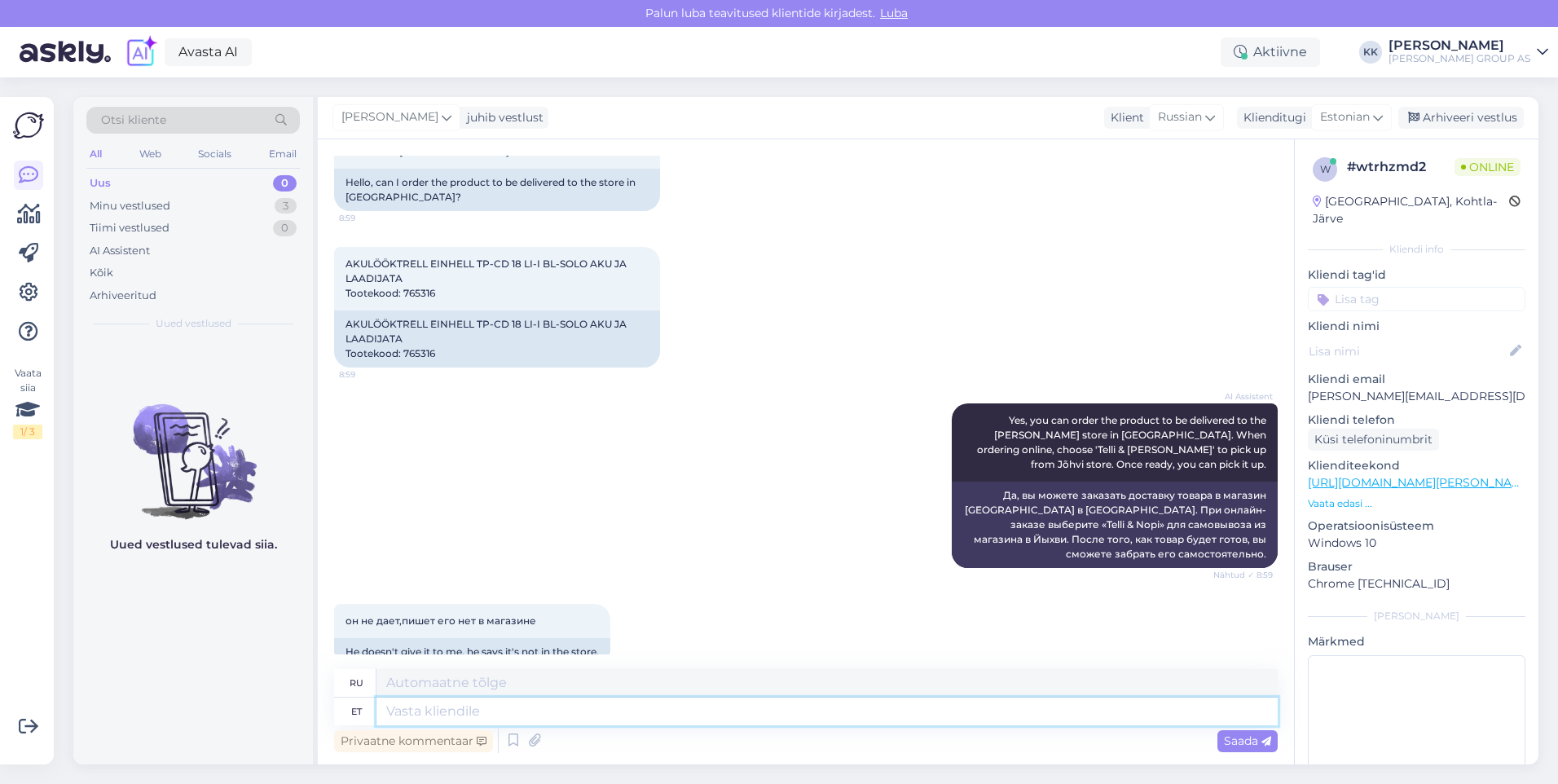
click at [409, 716] on textarea at bounding box center [827, 711] width 901 height 28
type textarea "[PERSON_NAME]"
type textarea "Потому что"
type textarea "[PERSON_NAME]"
type textarea "Потому что [PERSON_NAME]."
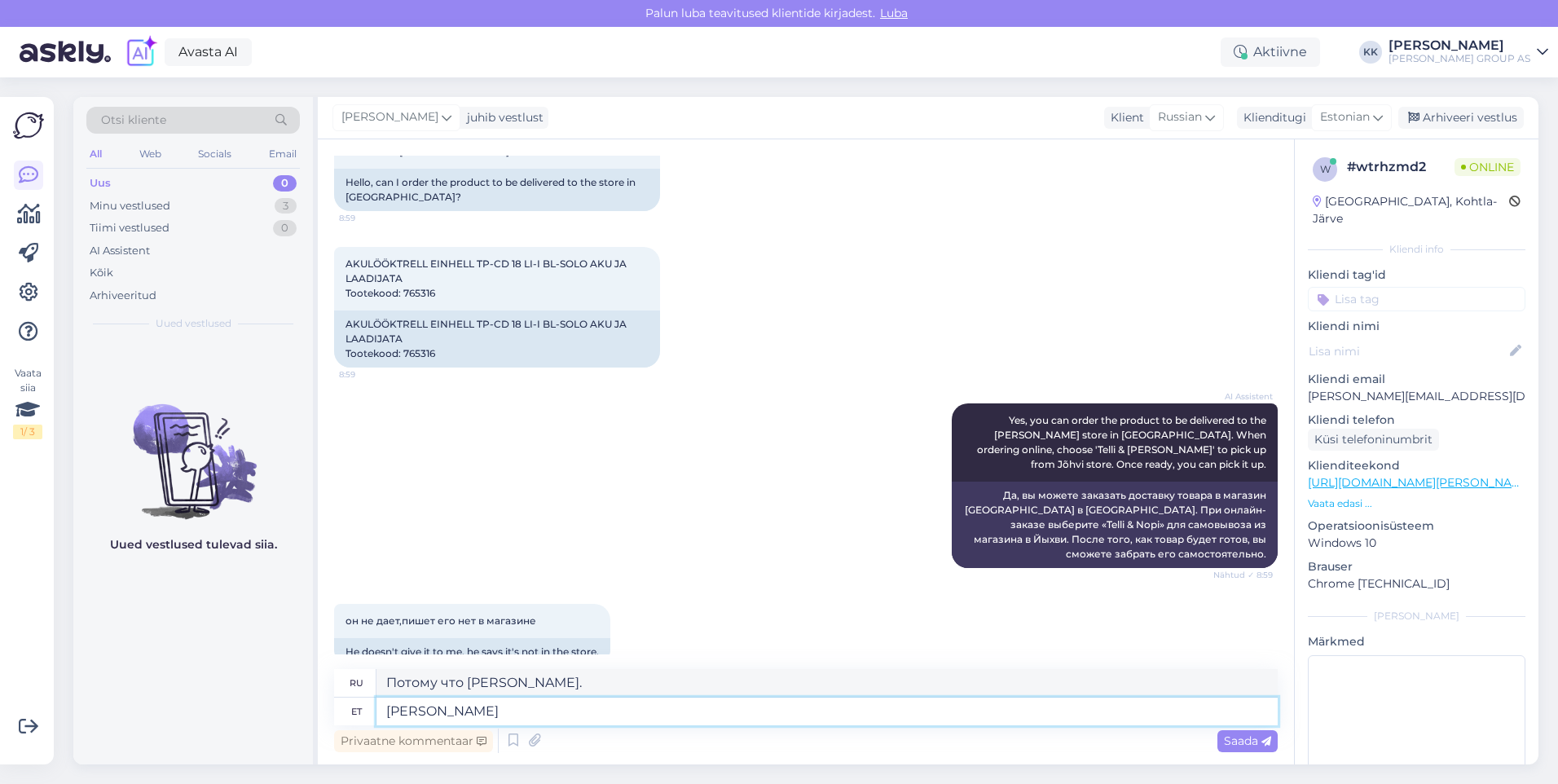
type textarea "[PERSON_NAME]"
type textarea "Потому что в Йыхви"
type textarea "[PERSON_NAME] pole, s"
type textarea "Поскольку в Йыхви никого нет,"
type textarea "[PERSON_NAME] pole, siis s"
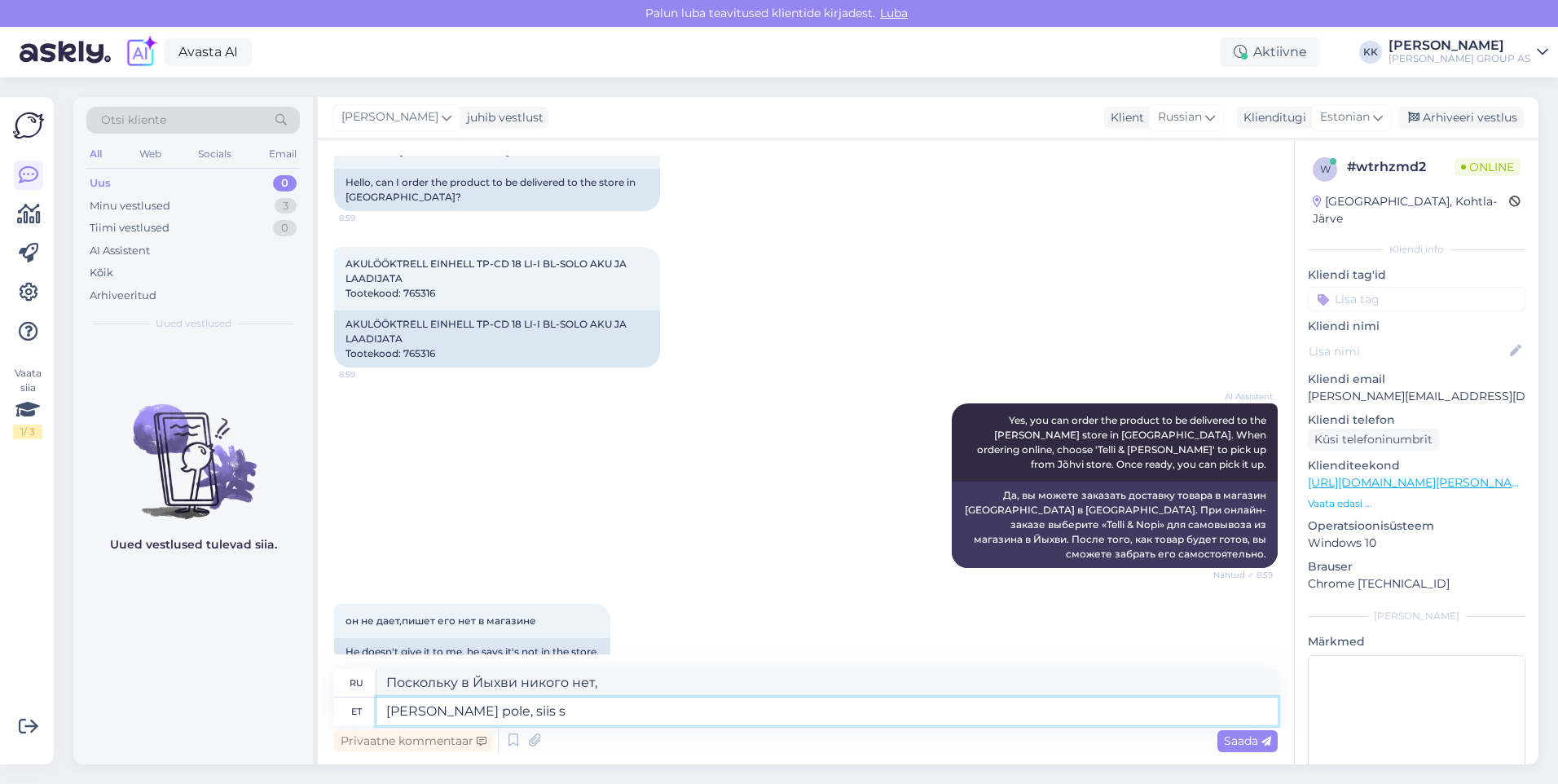
type textarea "Поскольку он не находится в [GEOGRAPHIC_DATA],"
type textarea "Kuna Jõhvis pole, siis saa"
type textarea "Поскольку это не в Йыхви, вы можете"
type textarea "Kuna Jõhvis pole, siis saate"
type textarea "Поскольку в Йыхви ничего нет, вы можете"
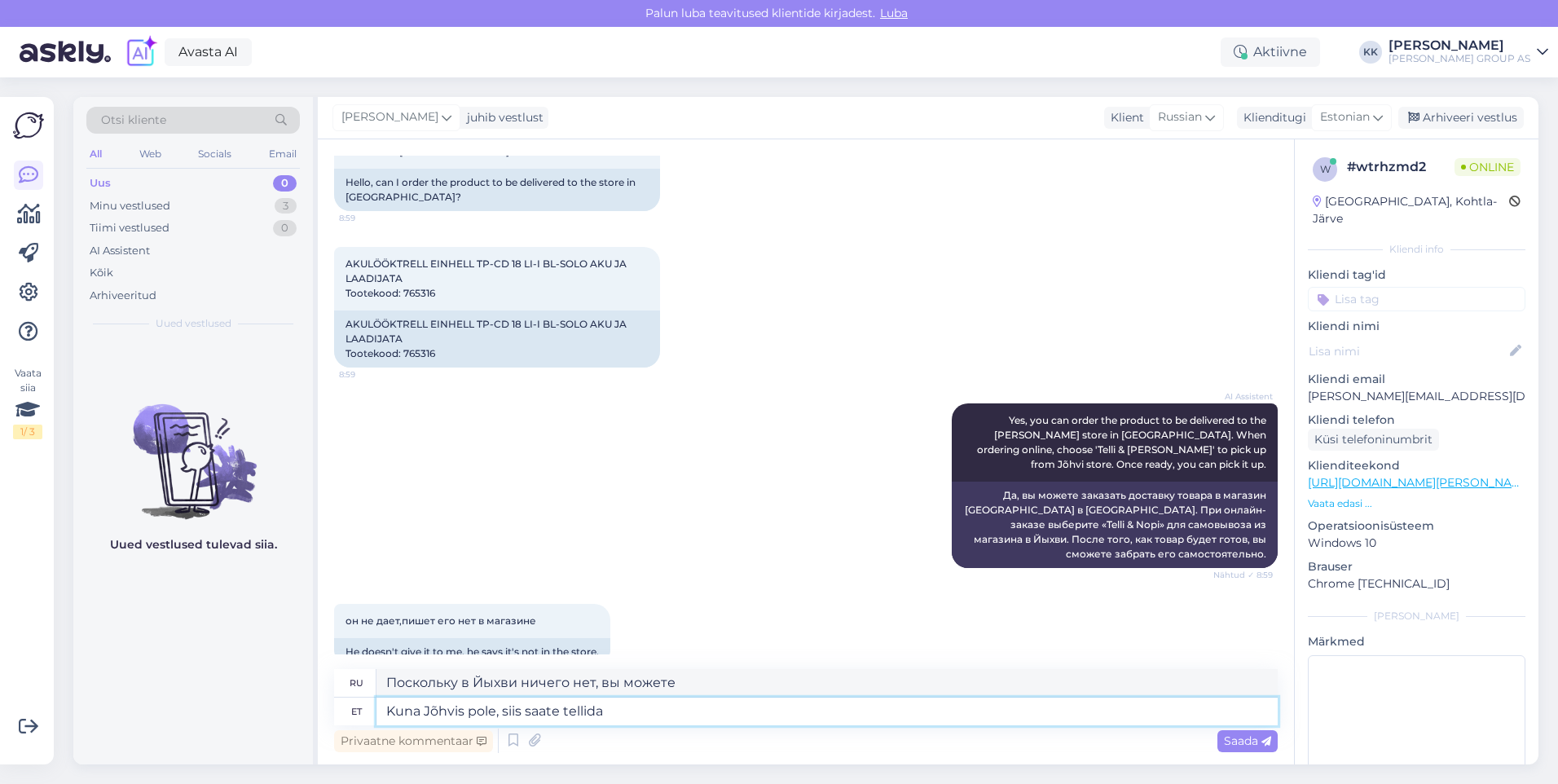
type textarea "Kuna Jõhvis pole, siis saate tellida"
type textarea "Поскольку в Йыхви такого нет, вы можете заказать"
type textarea "Kuna Jõhvis pole, siis saate tellida lähimasse"
type textarea "Поскольку его нет в Йыхви, вы можете заказать его в ближайшем магазине."
type textarea "Kuna Jõhvis pole, siis saate tellida lähimasse pakiautomaati."
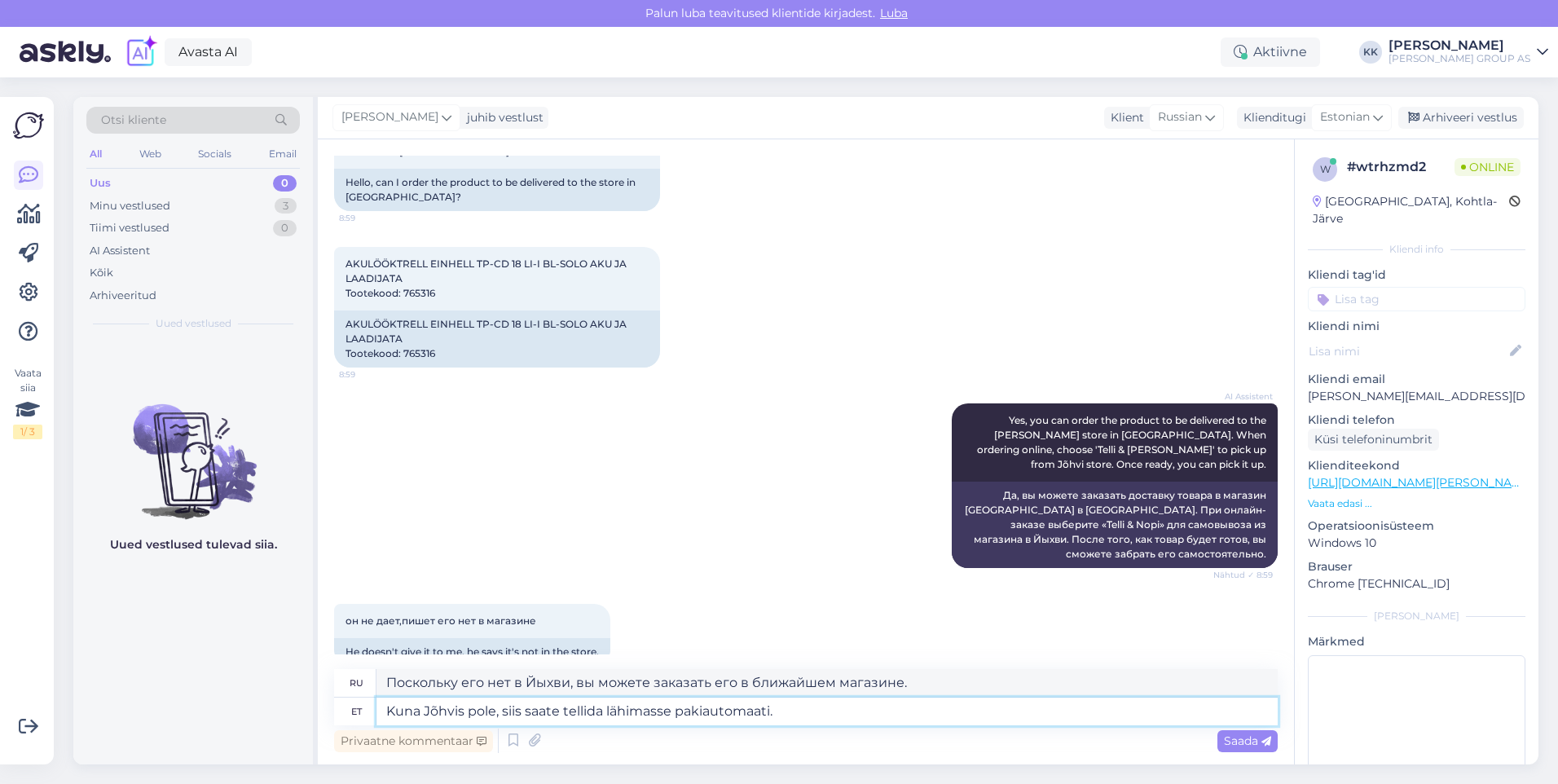
type textarea "Поскольку в Йыхви такого автомата нет, вы можете сделать заказ в ближайшем посы…"
click at [497, 708] on textarea "Kuna Jõhvis pole, siis saate tellida lähimasse pakiautomaati." at bounding box center [827, 711] width 901 height 28
type textarea "Kuna Jõhvis pole seda , siis saate tellida lähimasse pakiautomaati."
type textarea "Поскольку в Йыхви такого товара нет, вы можете заказать его в ближайшем посылоч…"
type textarea "Kuna Jõhvis pole [PERSON_NAME], siis saate tellida lähimasse pakiautomaati."
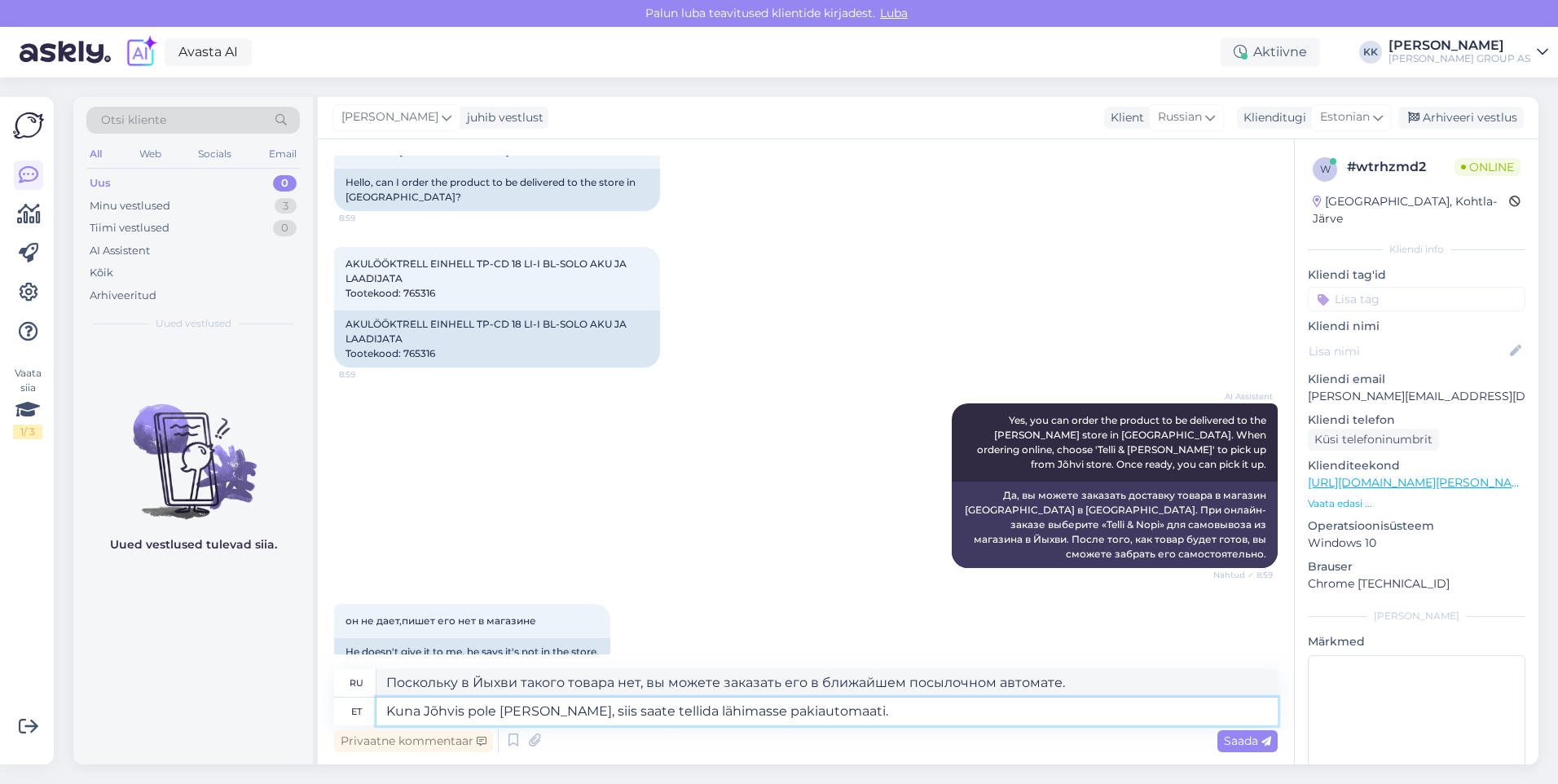
type textarea "Поскольку данный аккумулятор отсутствует в продаже в Йыхви, вы можете заказать …"
type textarea "Kuna Jõhvis pole seda akulöö, siis saate tellida lähimasse pakiautomaati."
type textarea "Поскольку в Йыхви нет ночи зарядки аккумуляторов, вы можете сделать заказ в бли…"
type textarea "Kuna Jõhvis pole seda akulööktrelli,, siis saate tellida lähimasse pakiautomaat…"
type textarea "Поскольку эта аккумуляторная ударная дрель не продается в Йыхви, вы можете зака…"
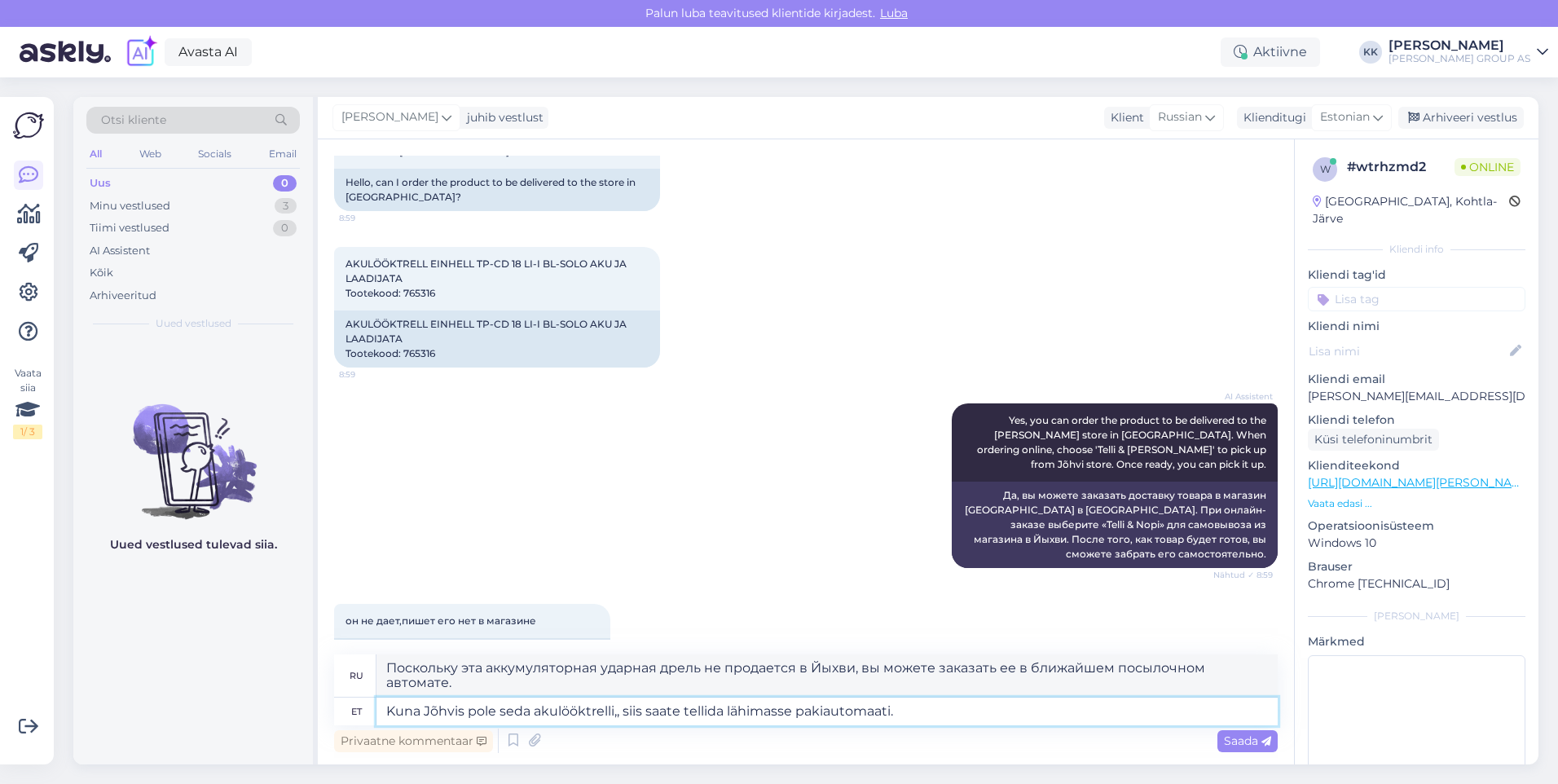
scroll to position [137, 0]
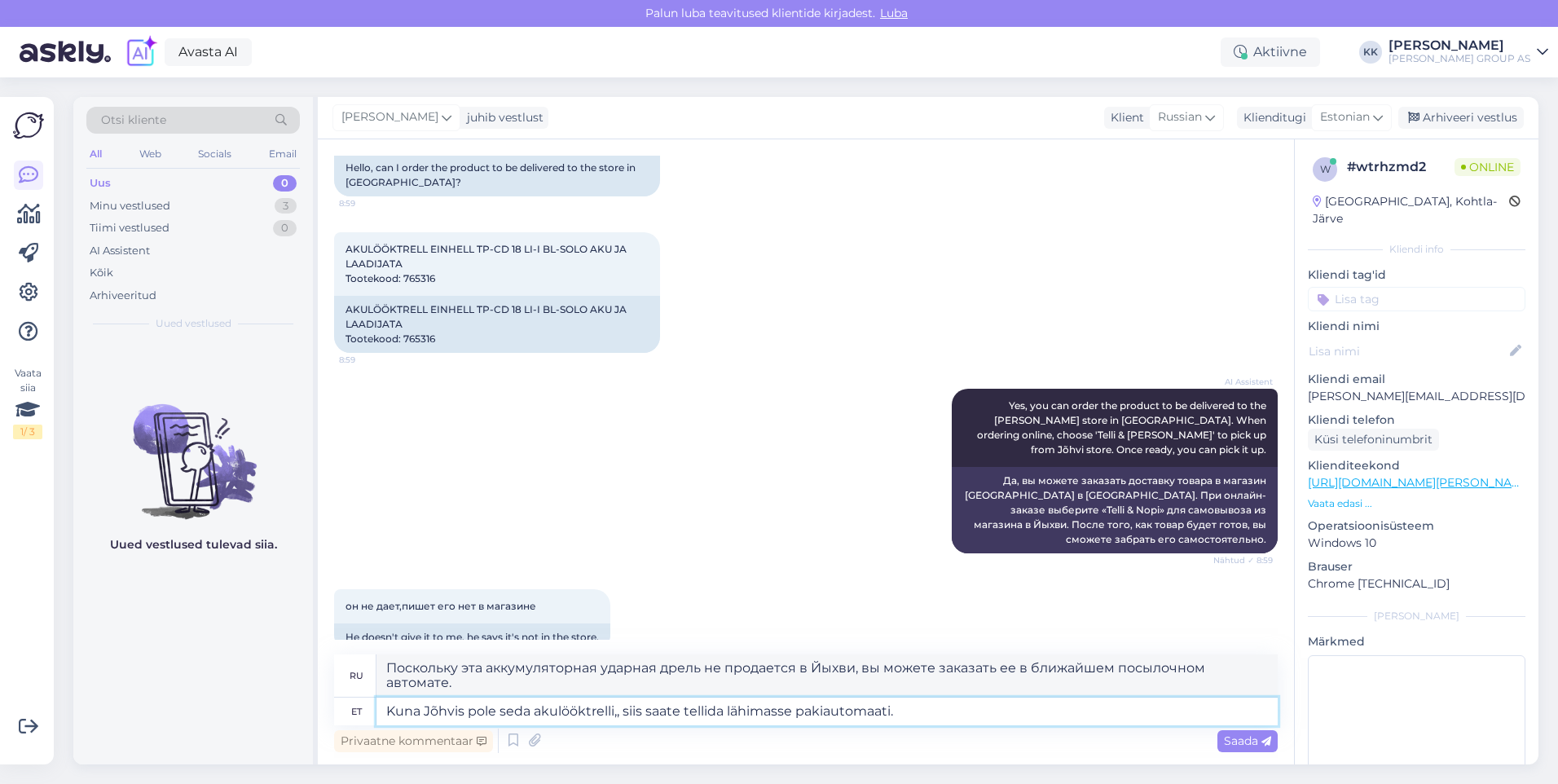
click at [912, 710] on textarea "Kuna Jõhvis pole seda akulööktrelli,, siis saate tellida lähimasse pakiautomaat…" at bounding box center [827, 711] width 901 height 28
type textarea "Kuna Jõhvis pole seda akulööktrelli,, siis saate tellida lähimasse pakiautomaat…"
click at [1232, 737] on span "Saada" at bounding box center [1247, 741] width 47 height 15
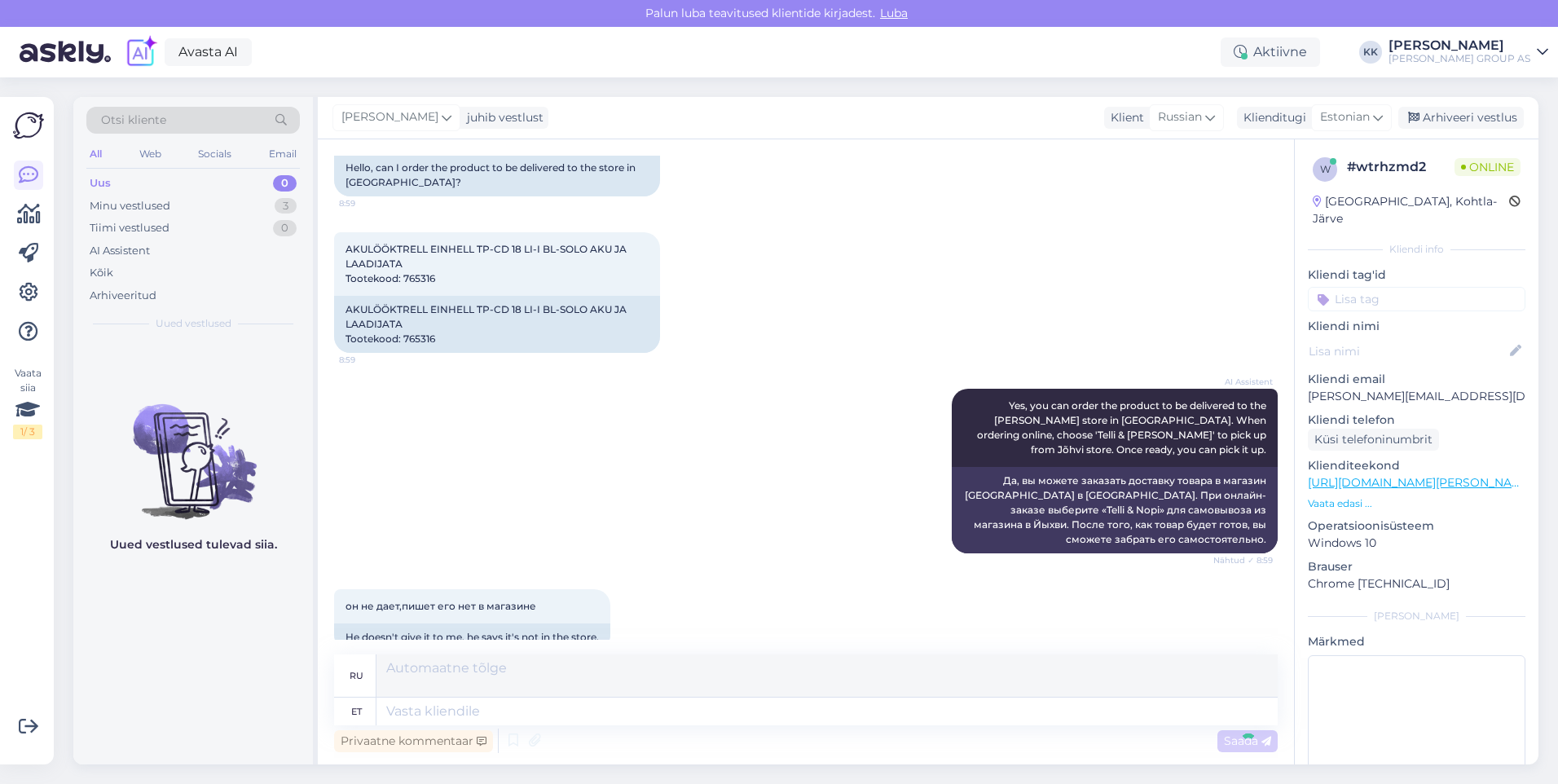
scroll to position [264, 0]
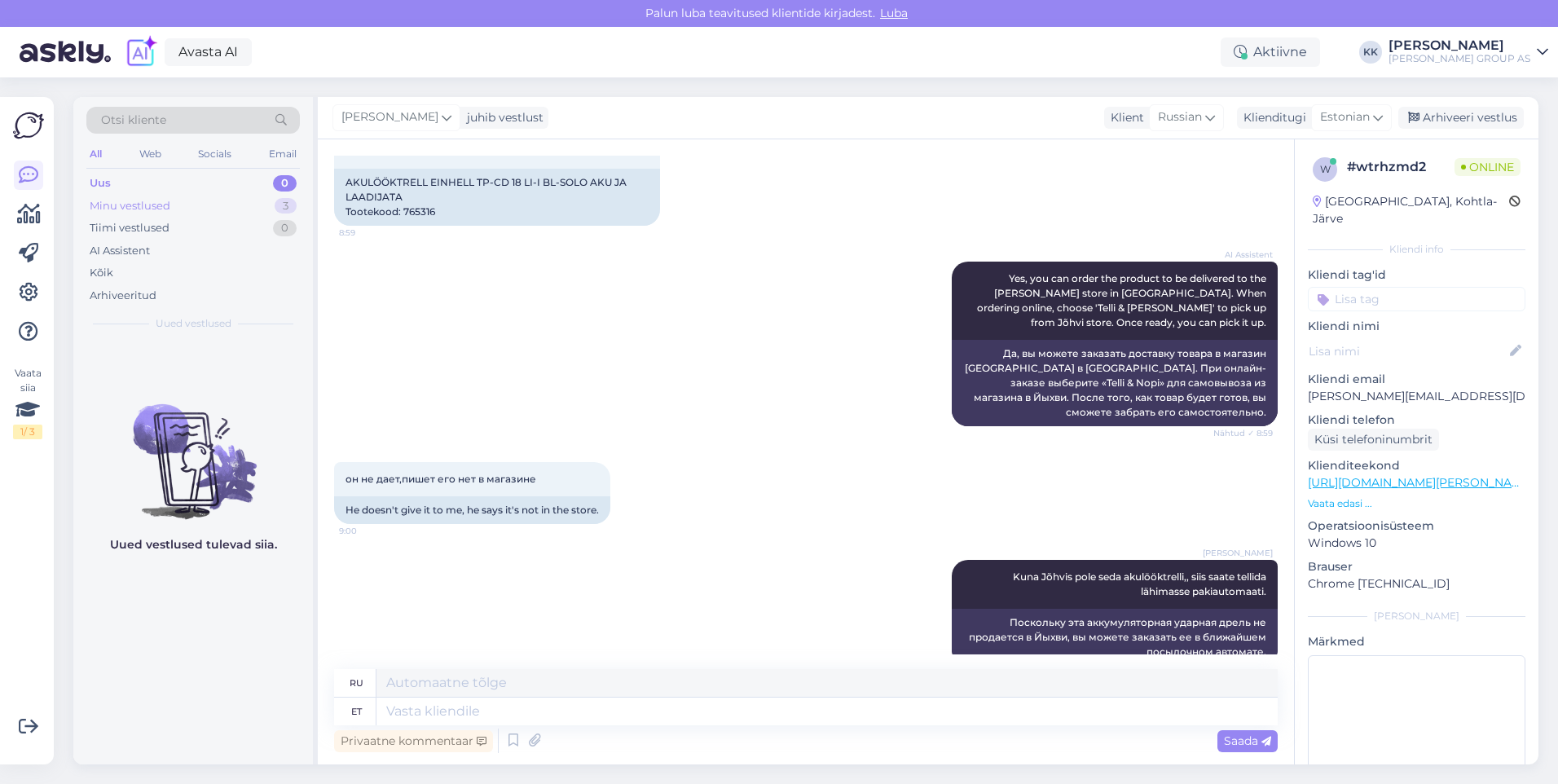
click at [138, 202] on div "Minu vestlused" at bounding box center [130, 206] width 81 height 17
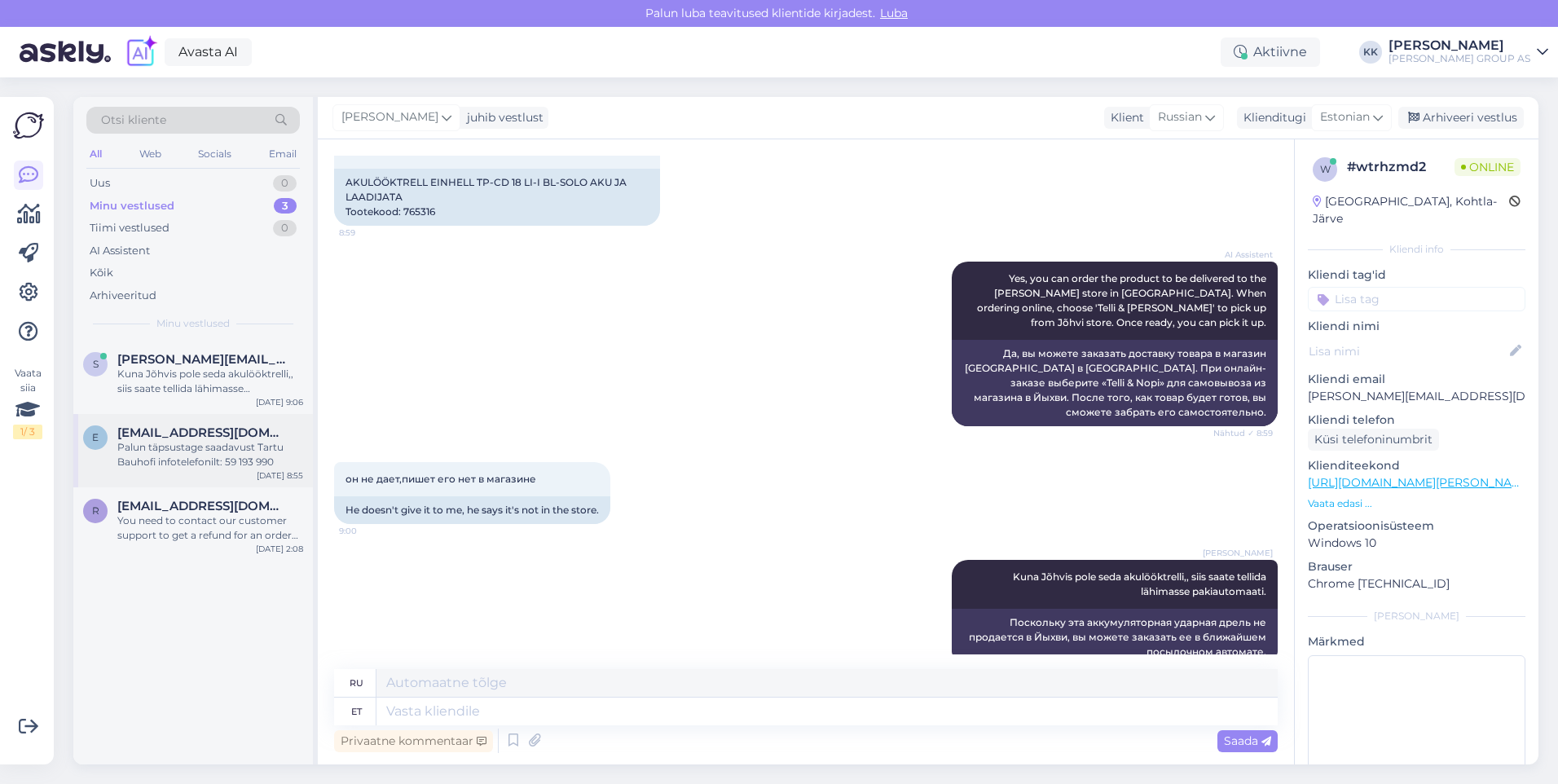
click at [187, 449] on div "Palun täpsustage saadavust Tartu Bauhofi infotelefonilt: 59 193 990" at bounding box center [210, 455] width 186 height 29
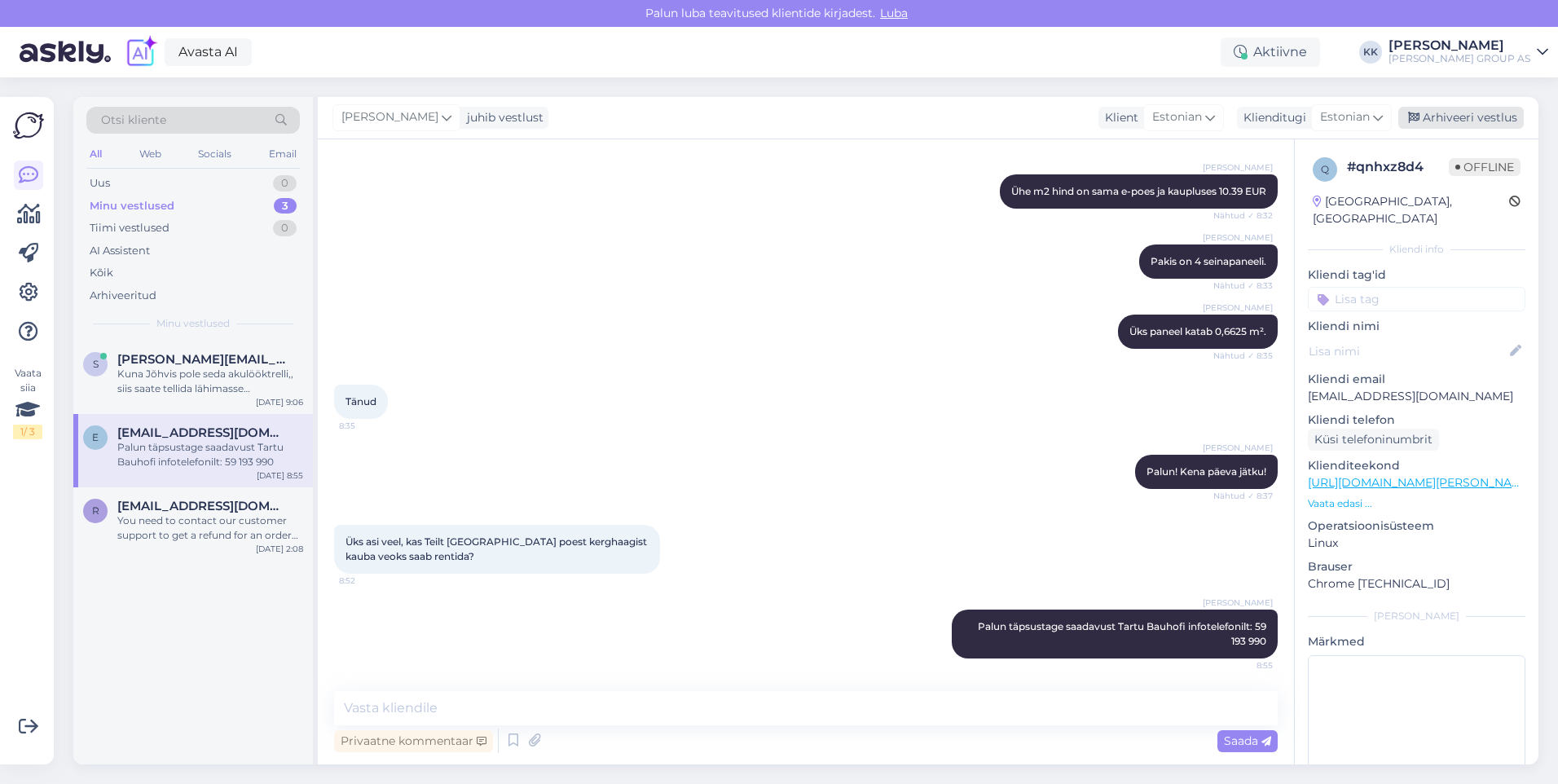
click at [1448, 119] on div "Arhiveeri vestlus" at bounding box center [1461, 118] width 125 height 22
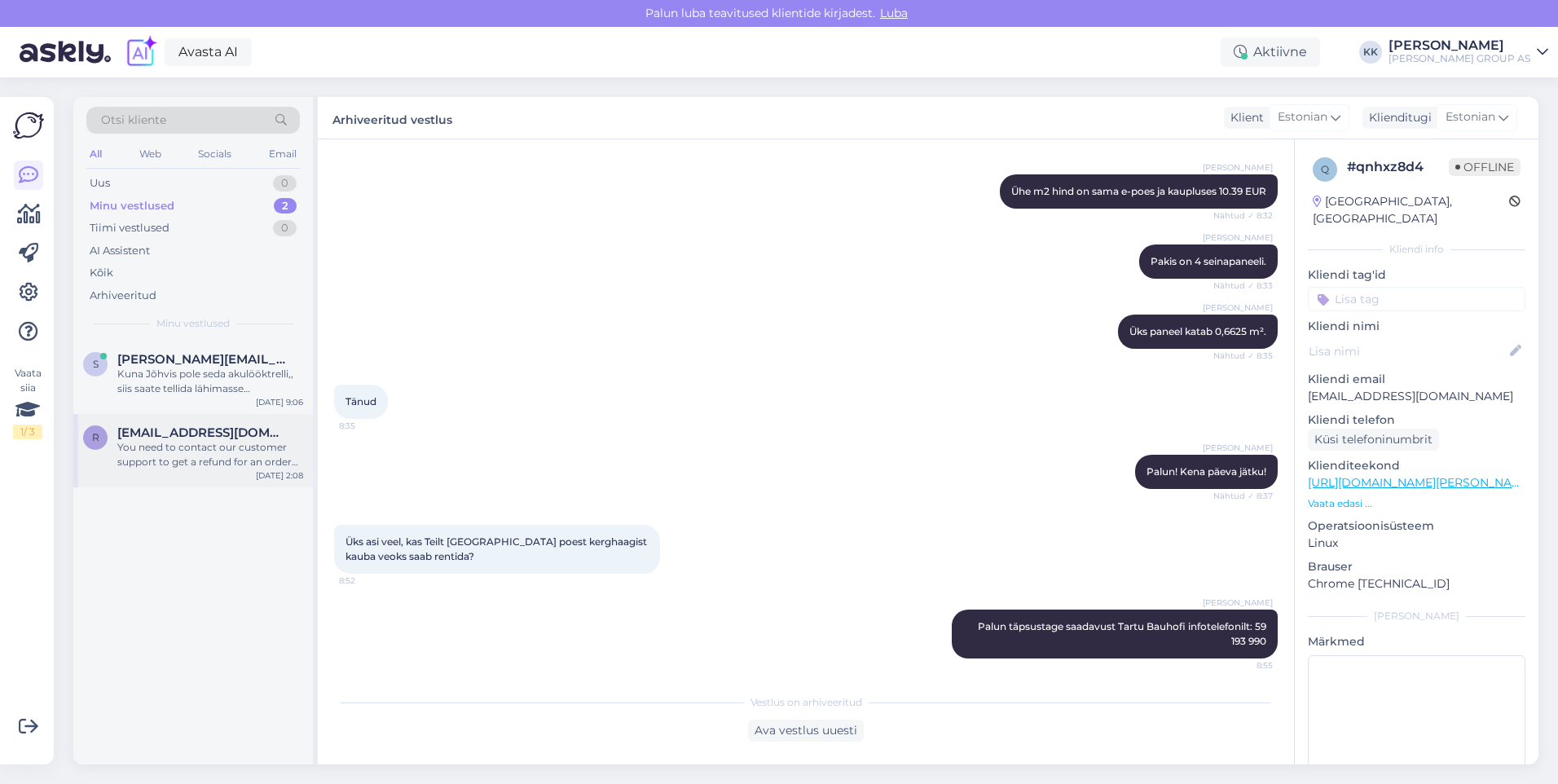
click at [147, 448] on div "You need to contact our customer support to get a refund for an order not picke…" at bounding box center [210, 455] width 186 height 29
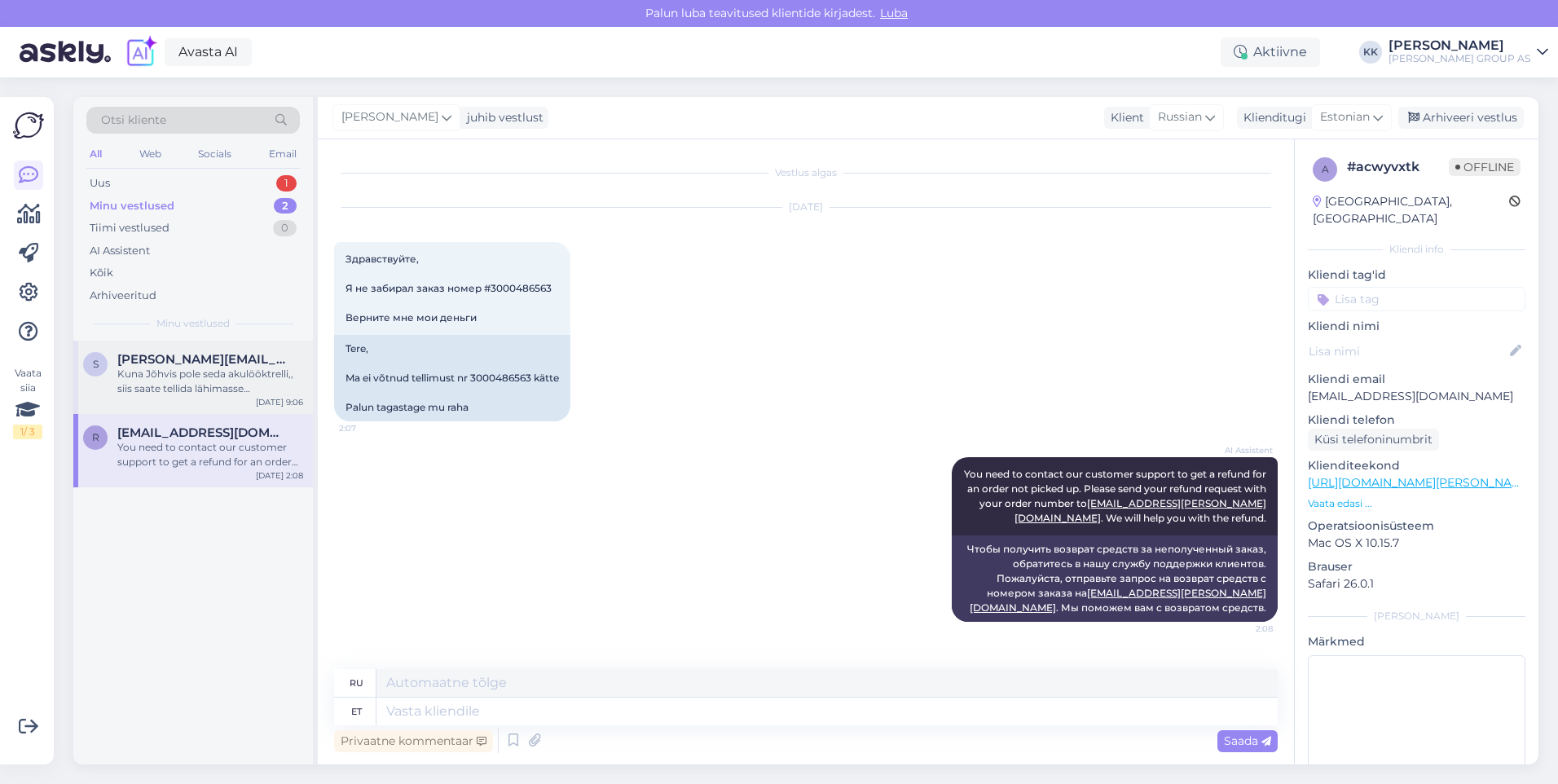
click at [188, 378] on div "Kuna Jõhvis pole seda akulööktrelli,, siis saate tellida lähimasse pakiautomaat…" at bounding box center [210, 381] width 186 height 29
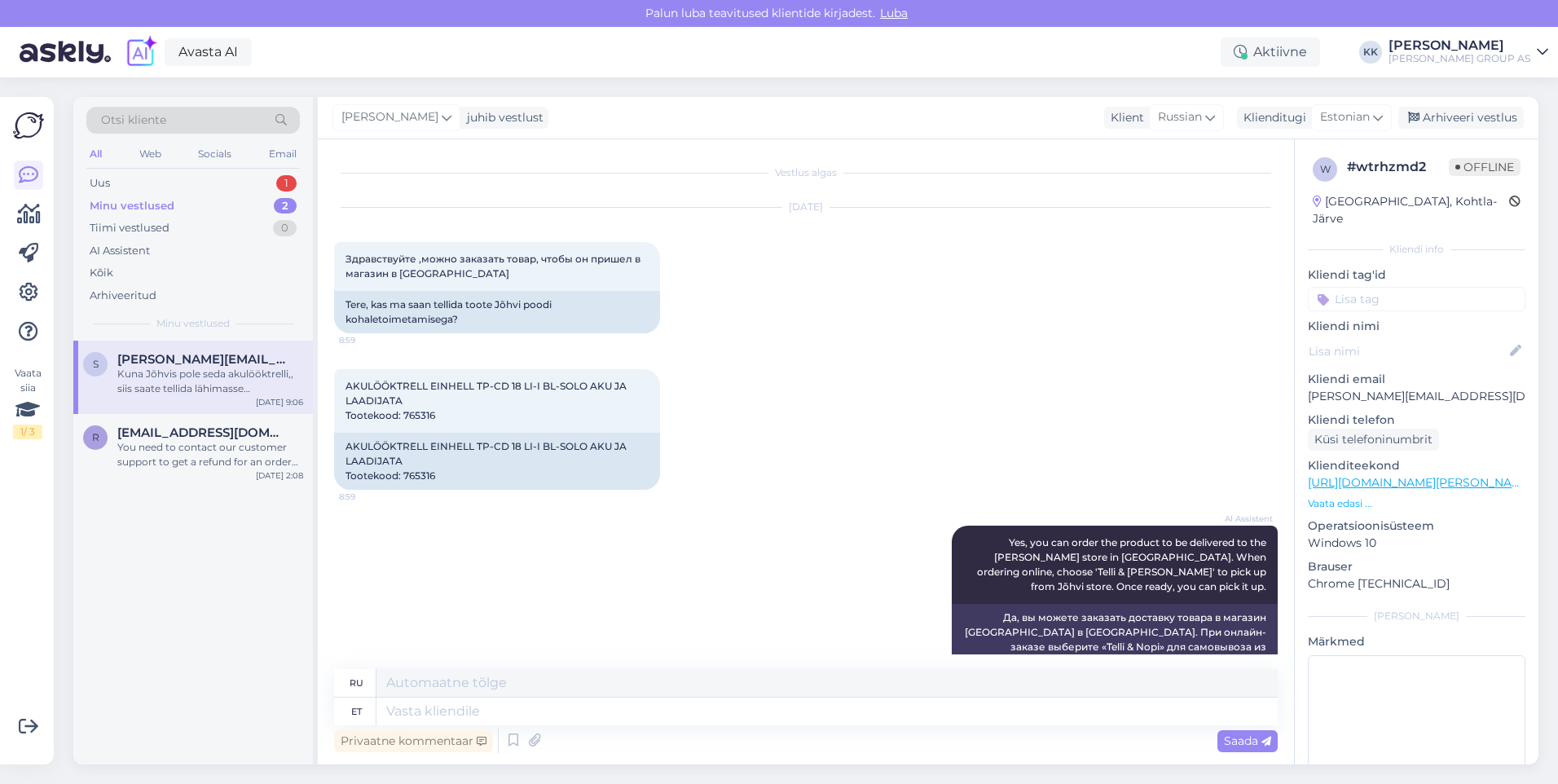
scroll to position [264, 0]
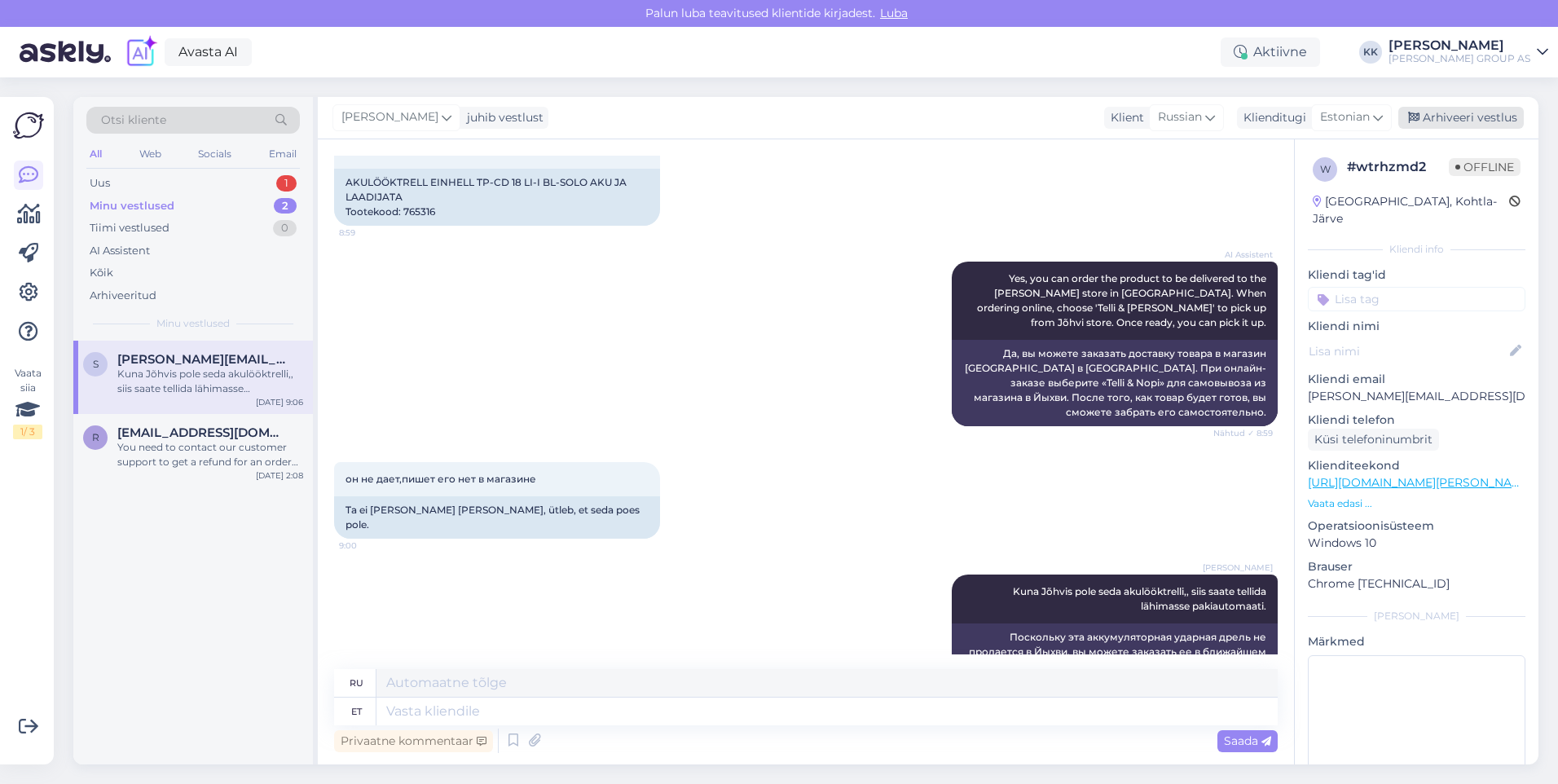
click at [1465, 120] on div "Arhiveeri vestlus" at bounding box center [1461, 118] width 125 height 22
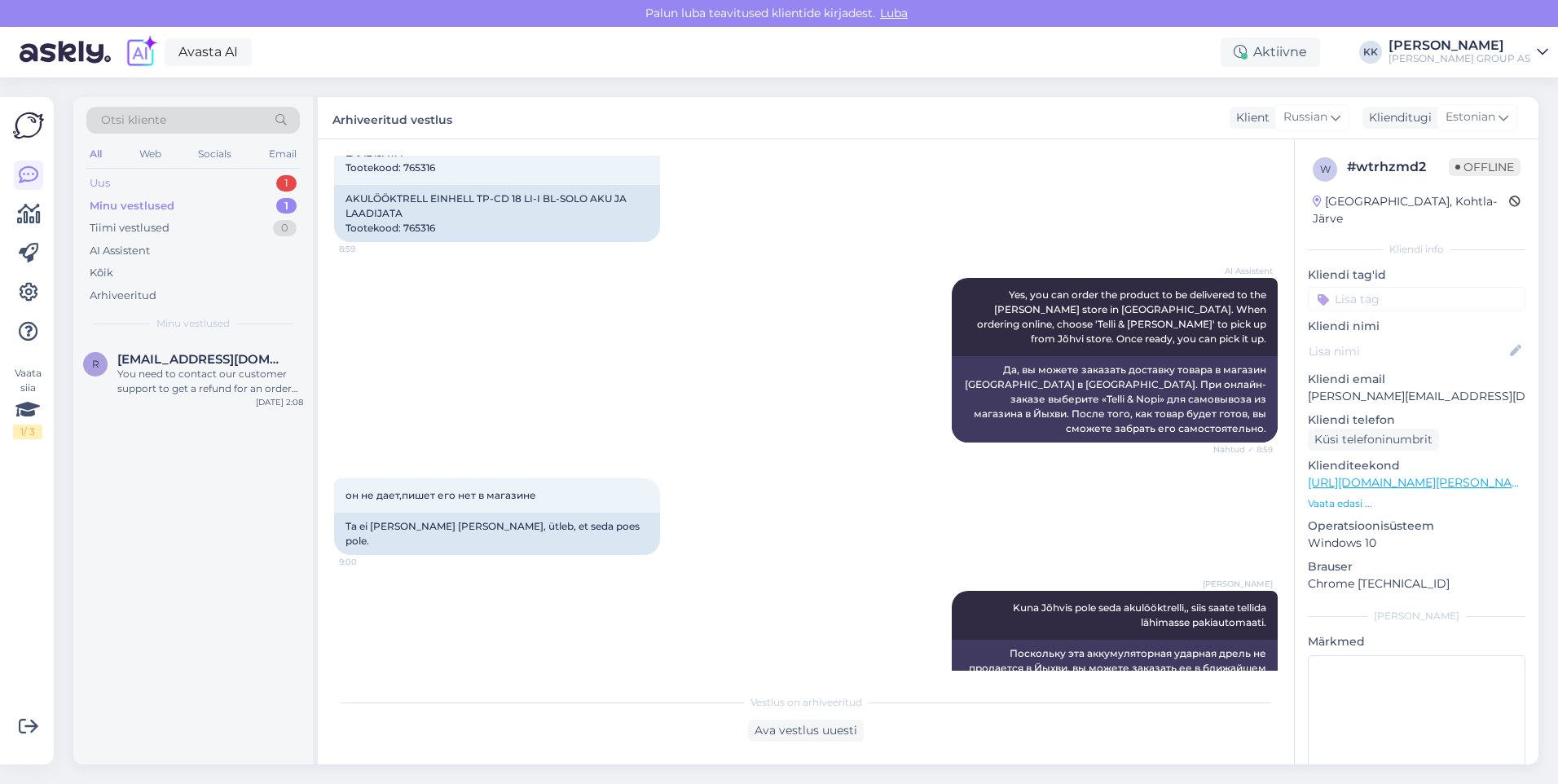
click at [123, 180] on div "Uus 1" at bounding box center [193, 183] width 214 height 23
click at [161, 370] on div "Hello, I am routing this question to the colleague who is responsible for this …" at bounding box center [210, 381] width 186 height 29
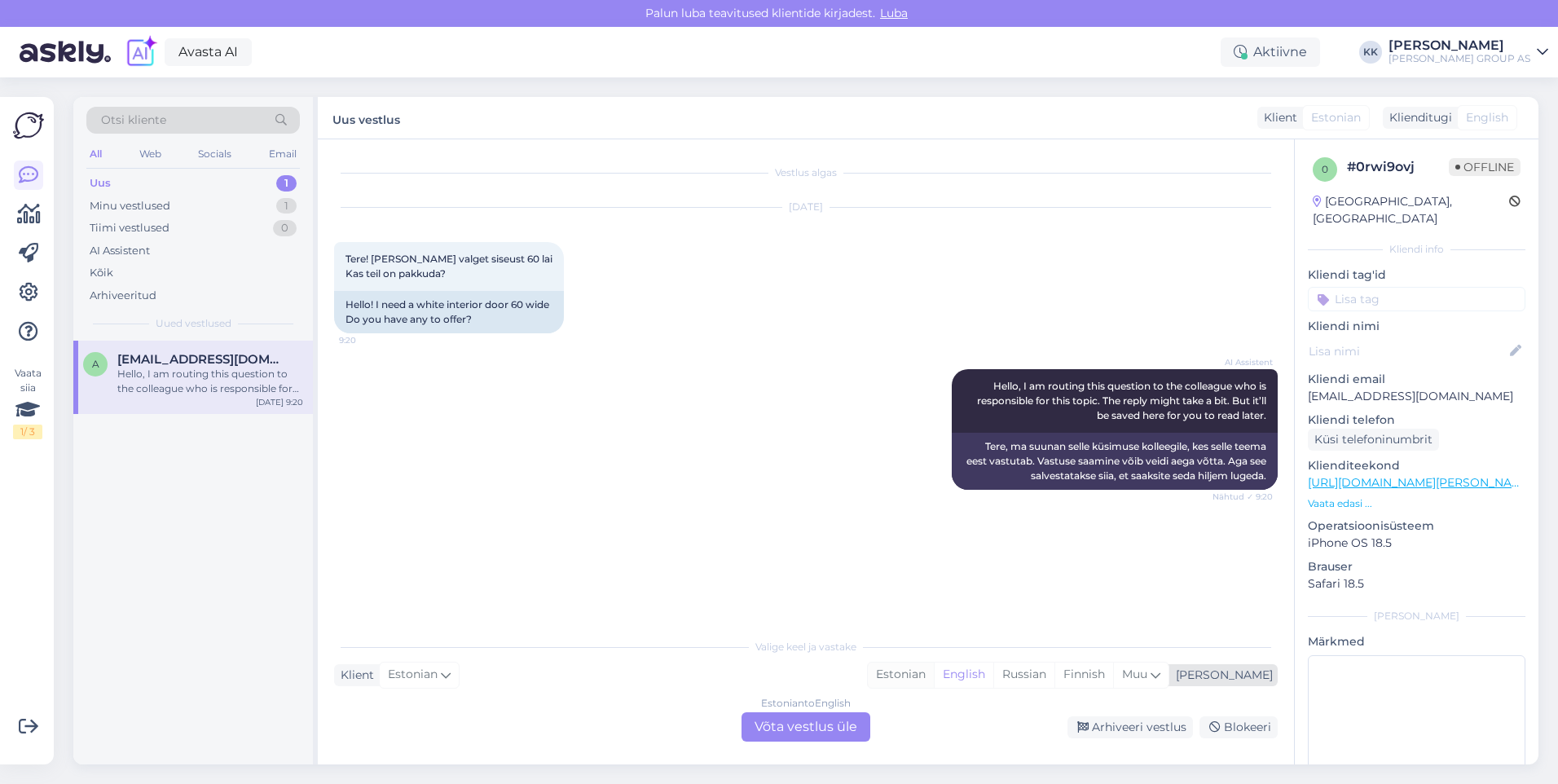
click at [934, 673] on div "Estonian" at bounding box center [901, 674] width 66 height 25
click at [828, 725] on div "Estonian to Estonian Võta vestlus üle" at bounding box center [806, 727] width 129 height 29
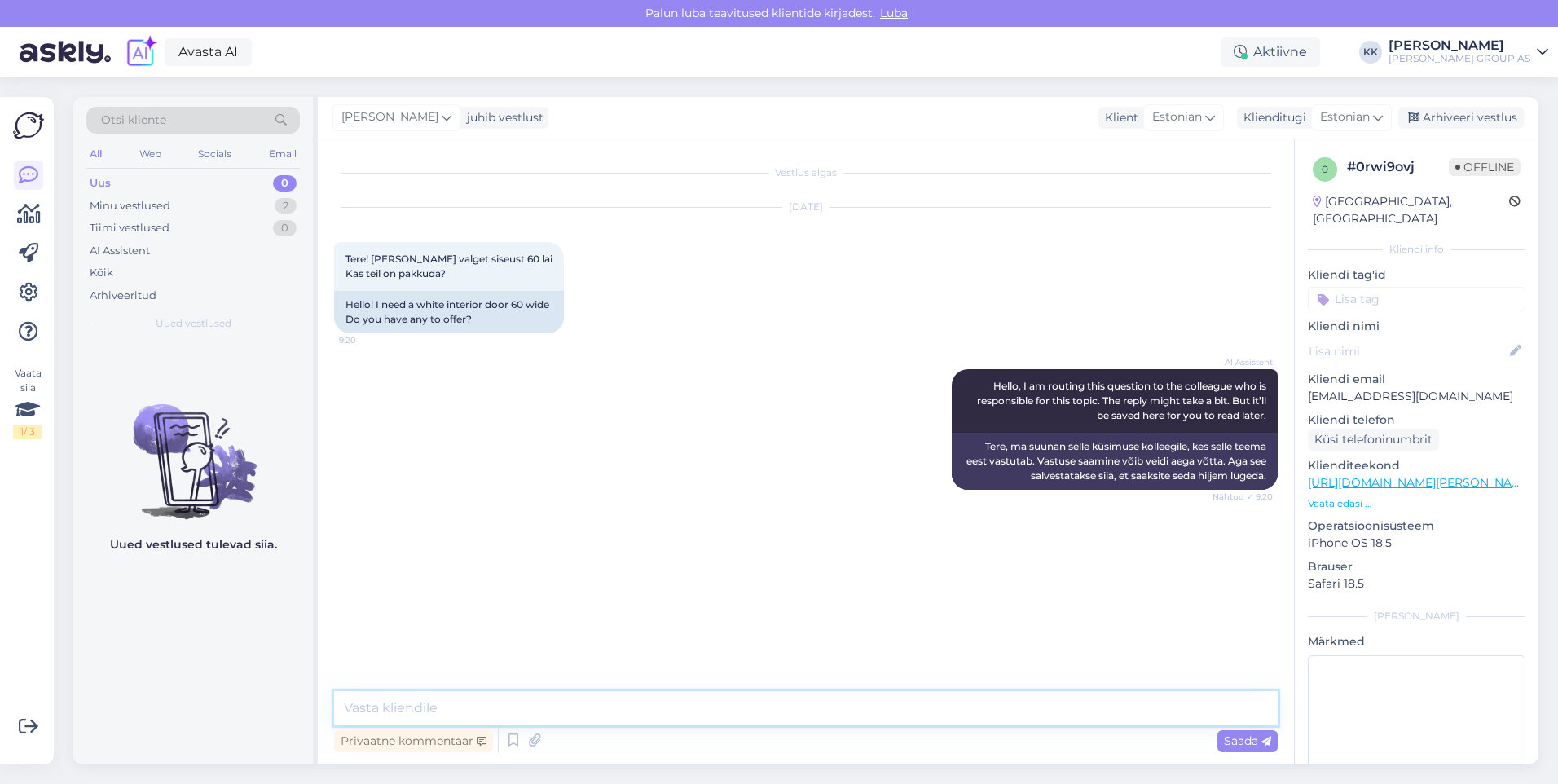
click at [413, 719] on textarea at bounding box center [806, 708] width 943 height 34
type textarea "60 laiusega ei ole pakkuda kahjuks"
click at [1241, 748] on div "Saada" at bounding box center [1247, 741] width 60 height 22
click at [1467, 116] on div "Arhiveeri vestlus" at bounding box center [1461, 118] width 125 height 22
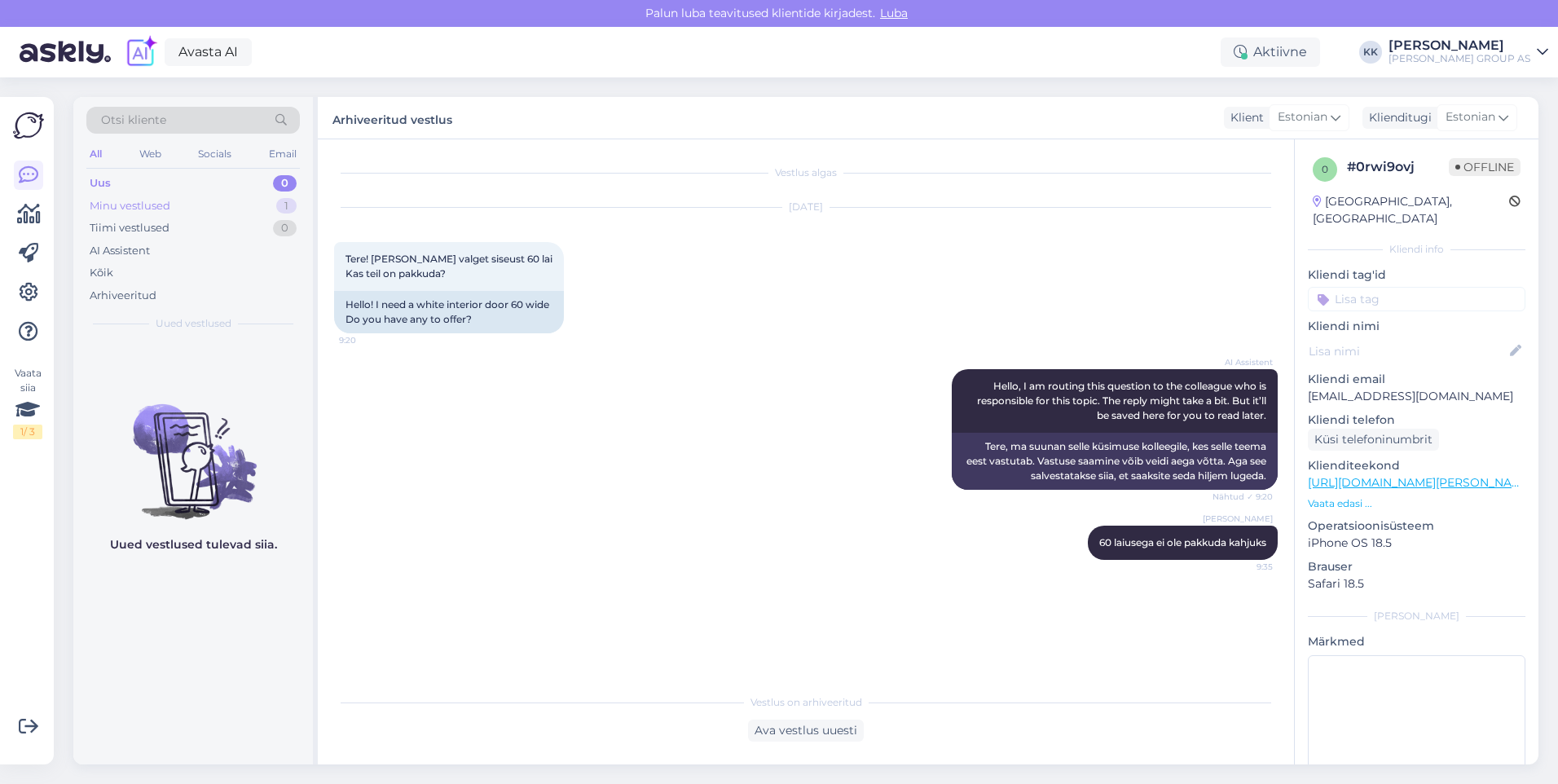
click at [128, 196] on div "Minu vestlused 1" at bounding box center [193, 205] width 214 height 23
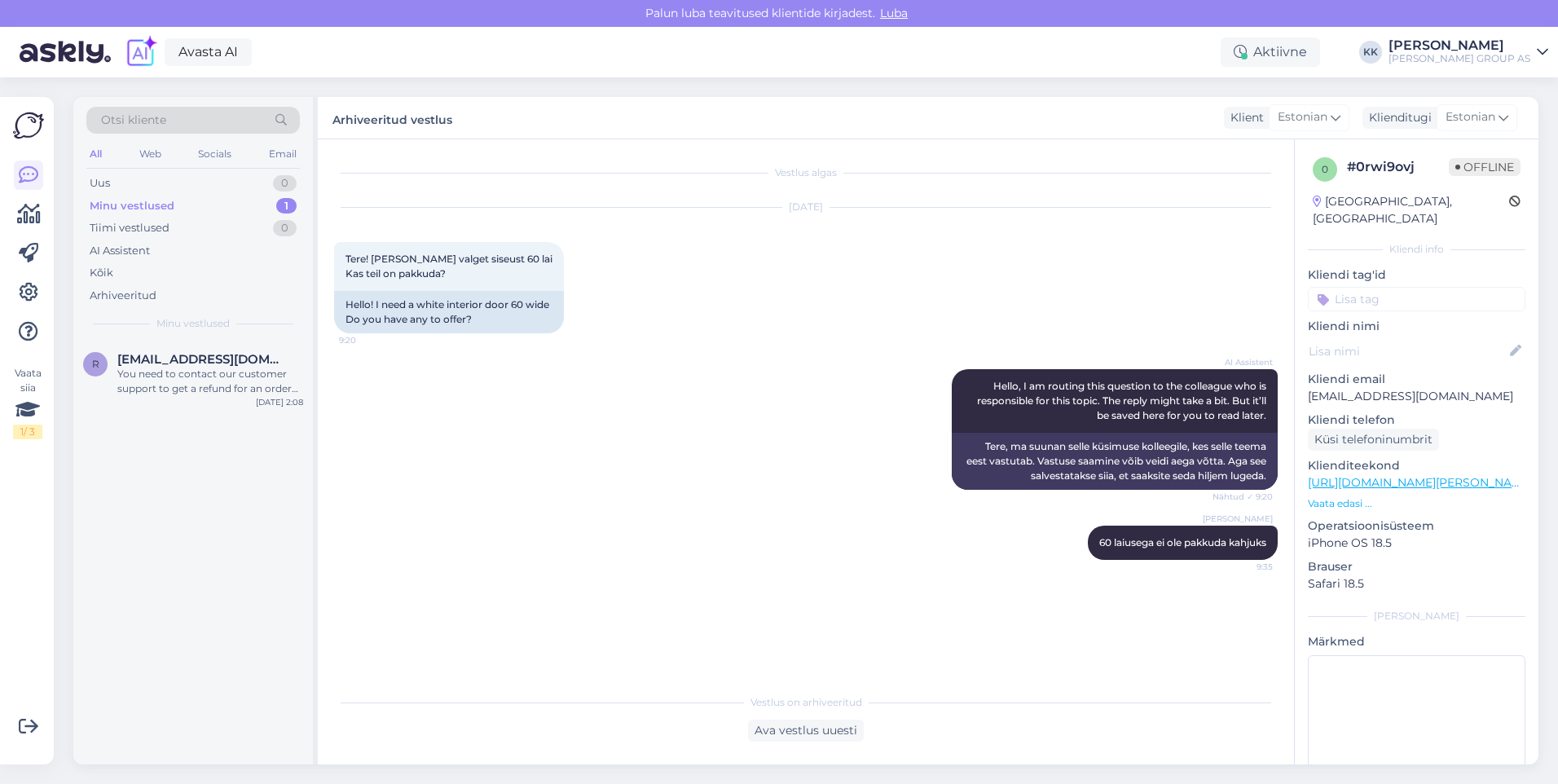
click at [127, 206] on div "Minu vestlused" at bounding box center [132, 206] width 85 height 17
click at [118, 181] on div "Uus 1" at bounding box center [193, 183] width 214 height 23
click at [193, 363] on span "[PERSON_NAME][EMAIL_ADDRESS][DOMAIN_NAME]" at bounding box center [202, 359] width 170 height 15
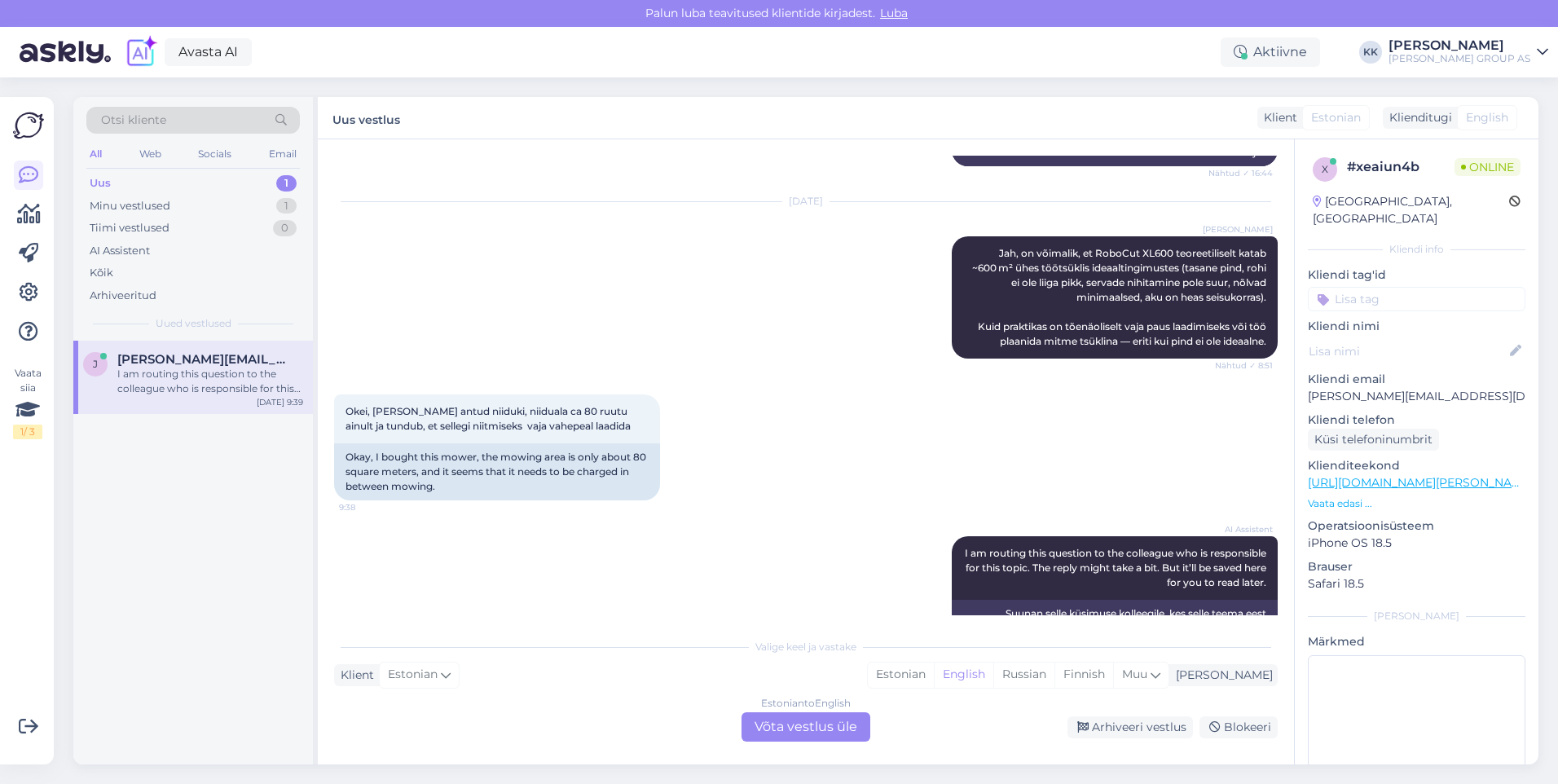
scroll to position [751, 0]
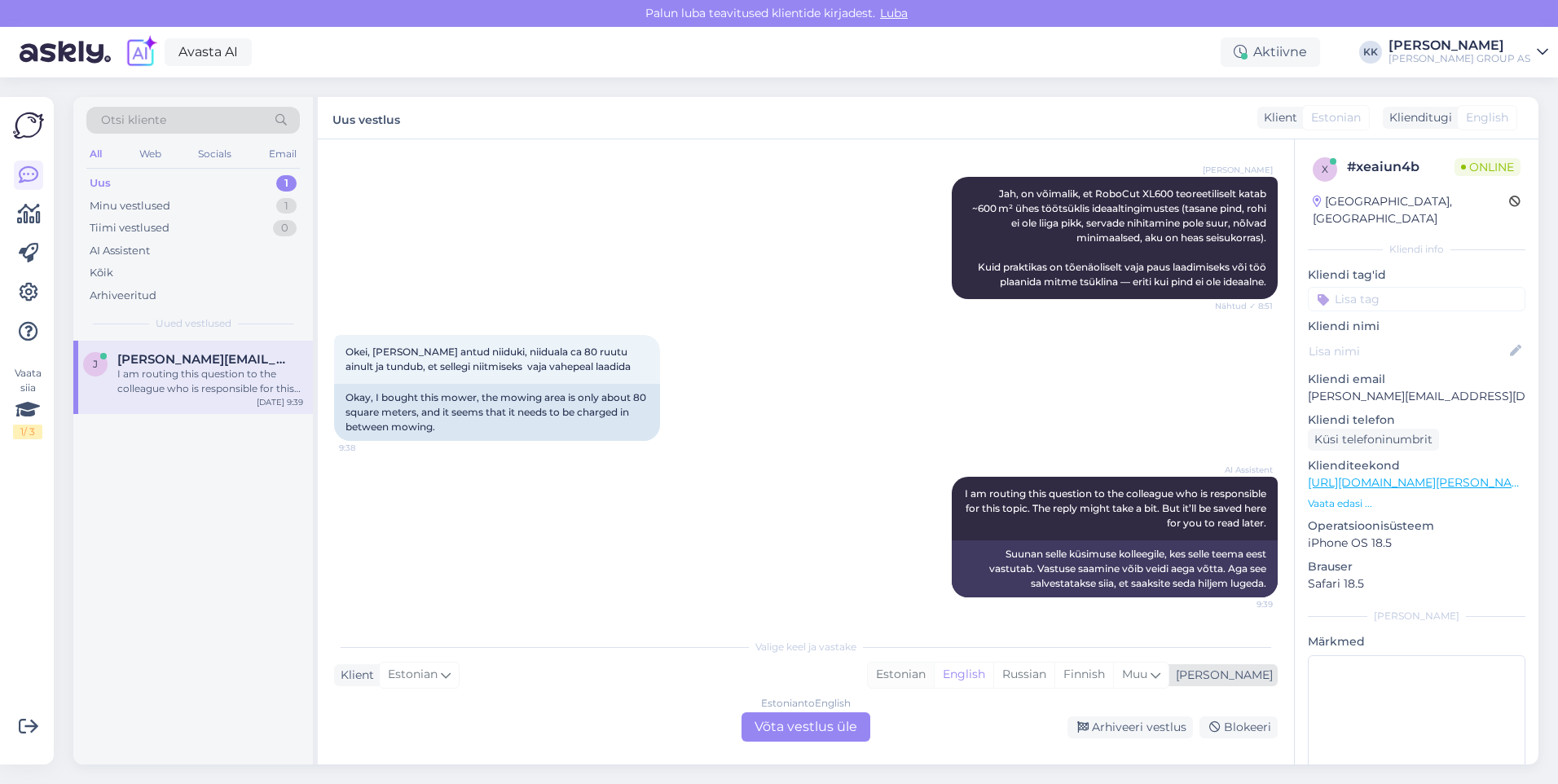
click at [934, 670] on div "Estonian" at bounding box center [901, 674] width 66 height 25
click at [826, 722] on div "Estonian to Estonian Võta vestlus üle" at bounding box center [806, 727] width 129 height 29
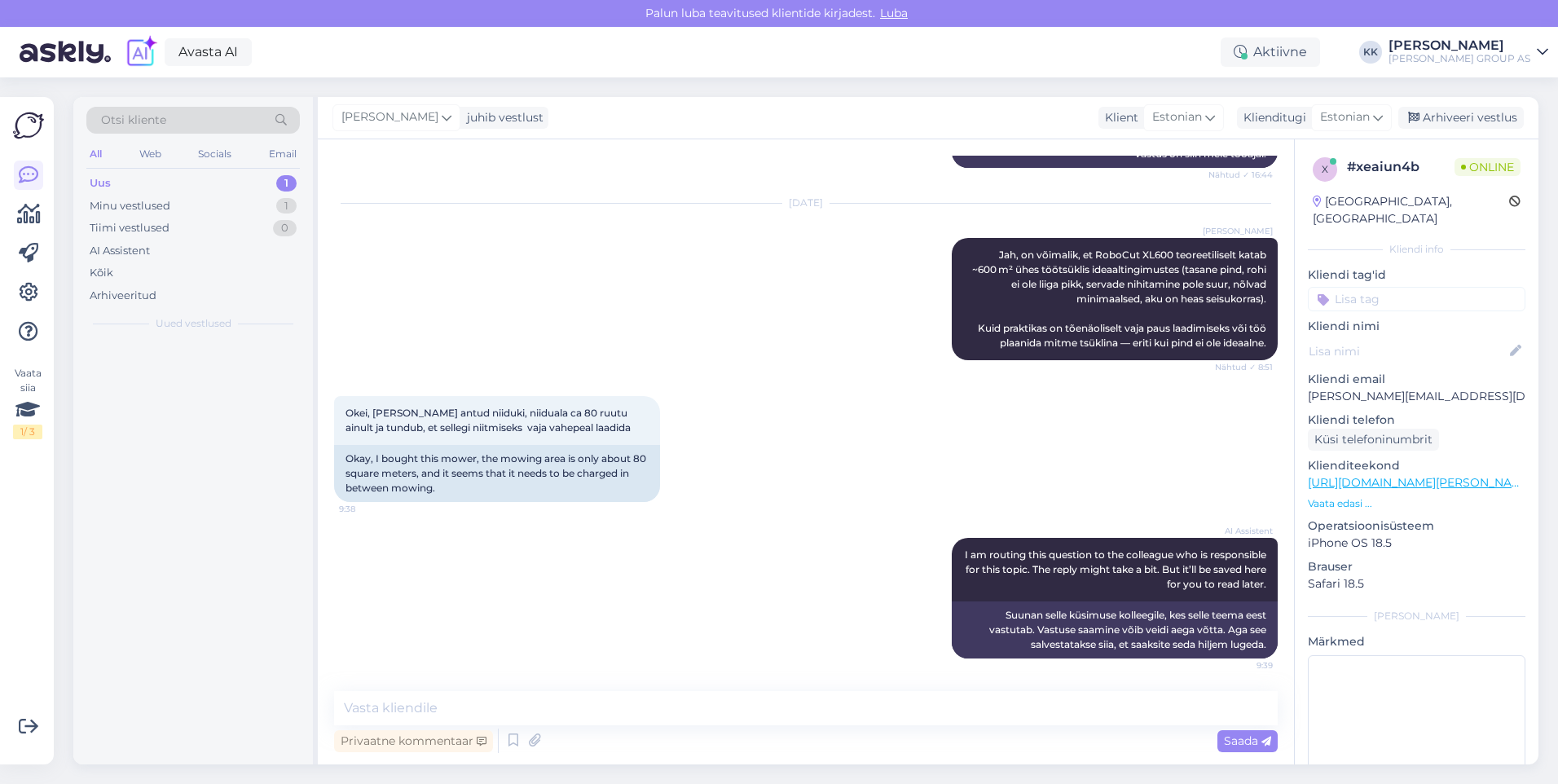
scroll to position [690, 0]
click at [413, 714] on textarea at bounding box center [806, 708] width 943 height 34
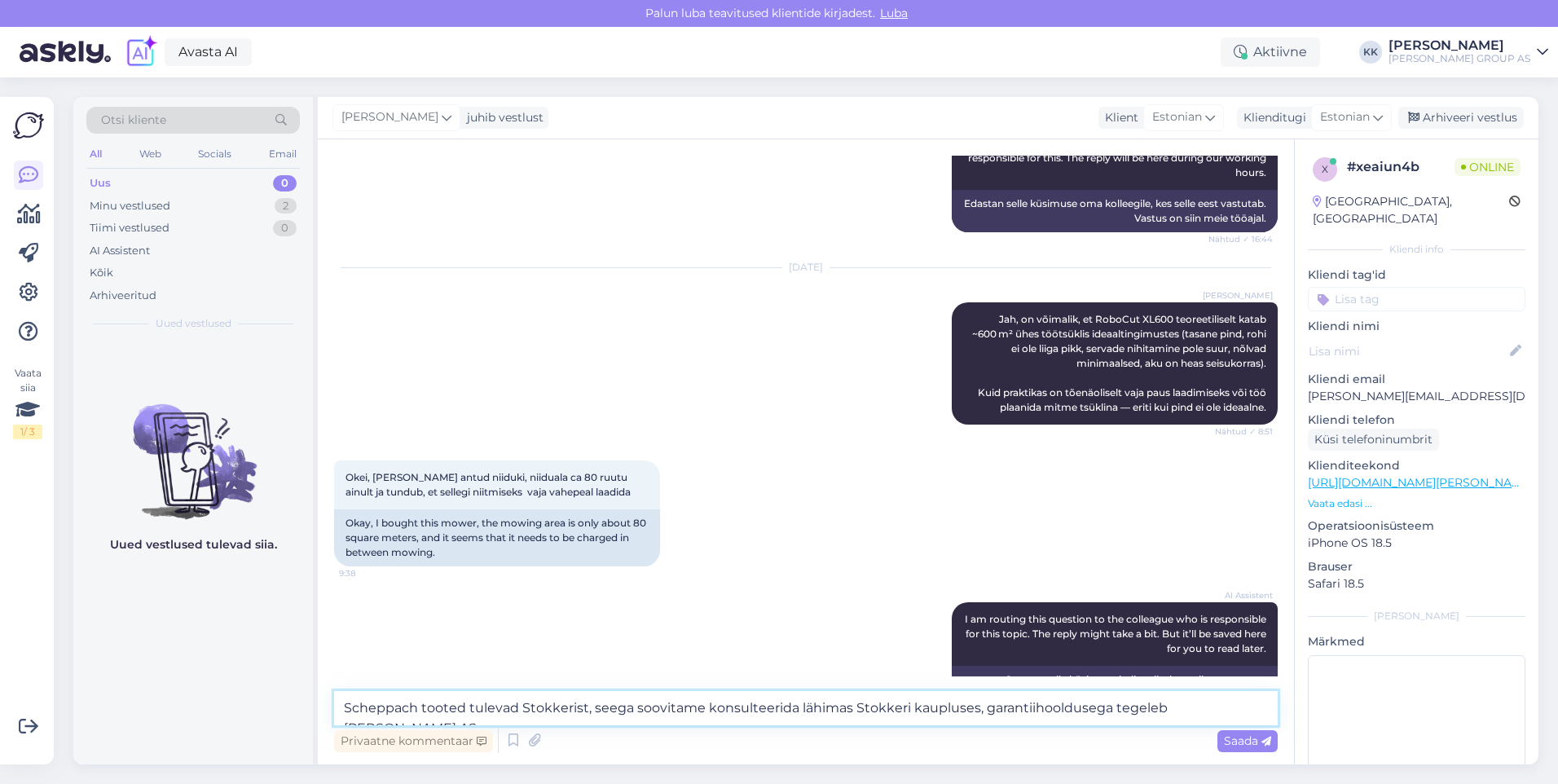
scroll to position [446, 0]
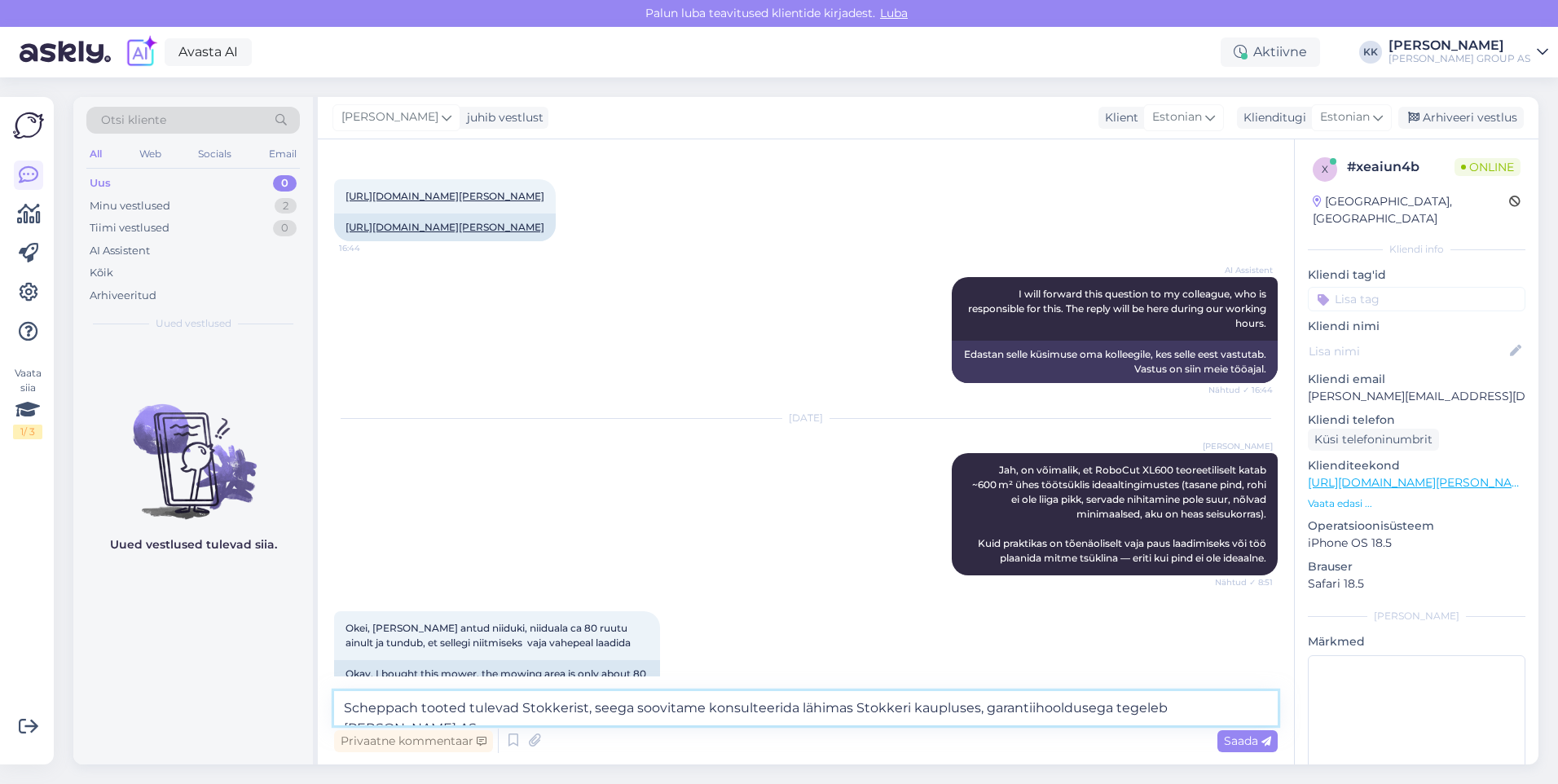
type textarea "Scheppach tooted tulevad Stokkerist, seega soovitame konsulteerida lähimas Stok…"
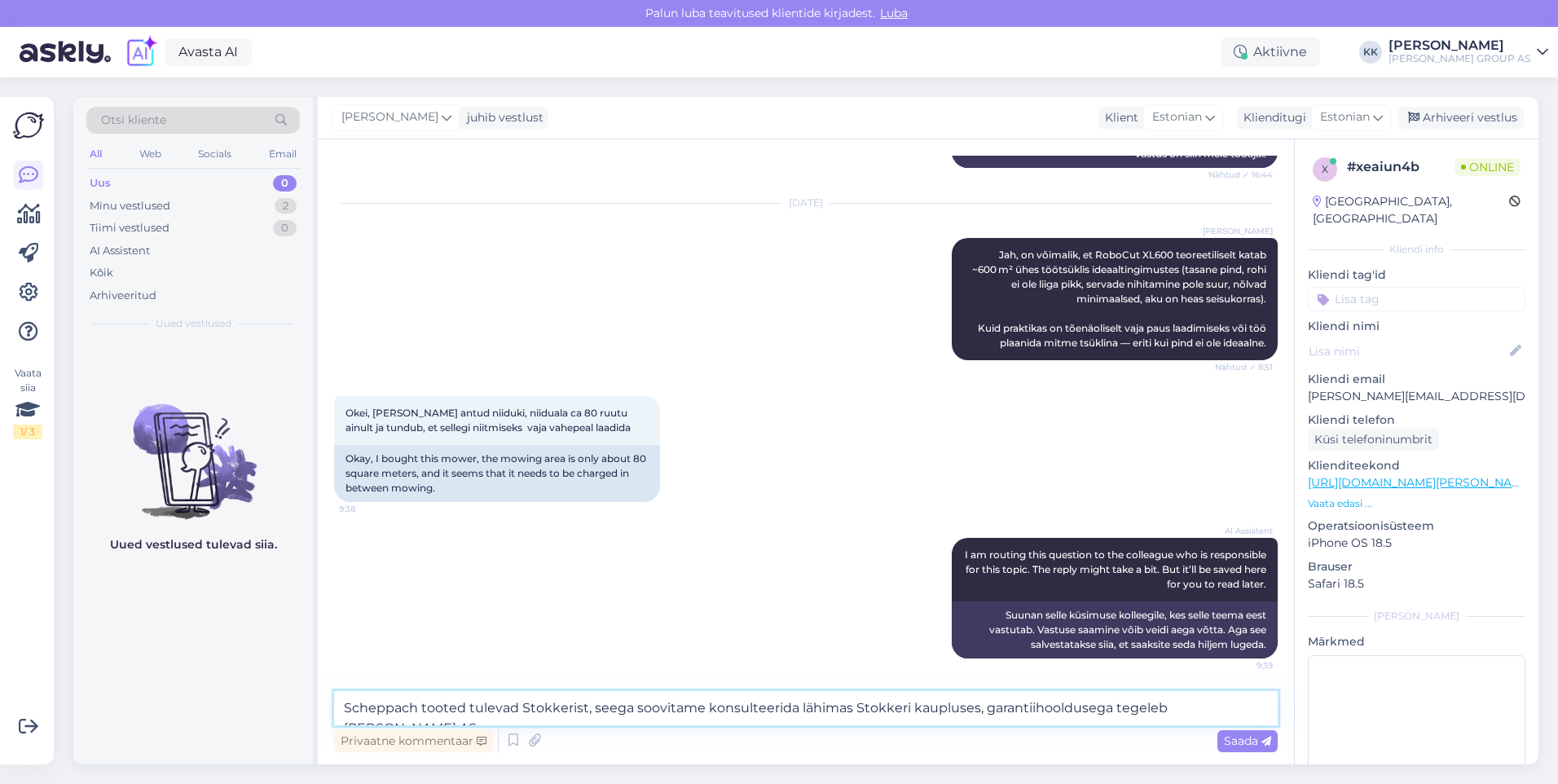
scroll to position [690, 0]
click at [1238, 737] on span "Saada" at bounding box center [1247, 741] width 47 height 15
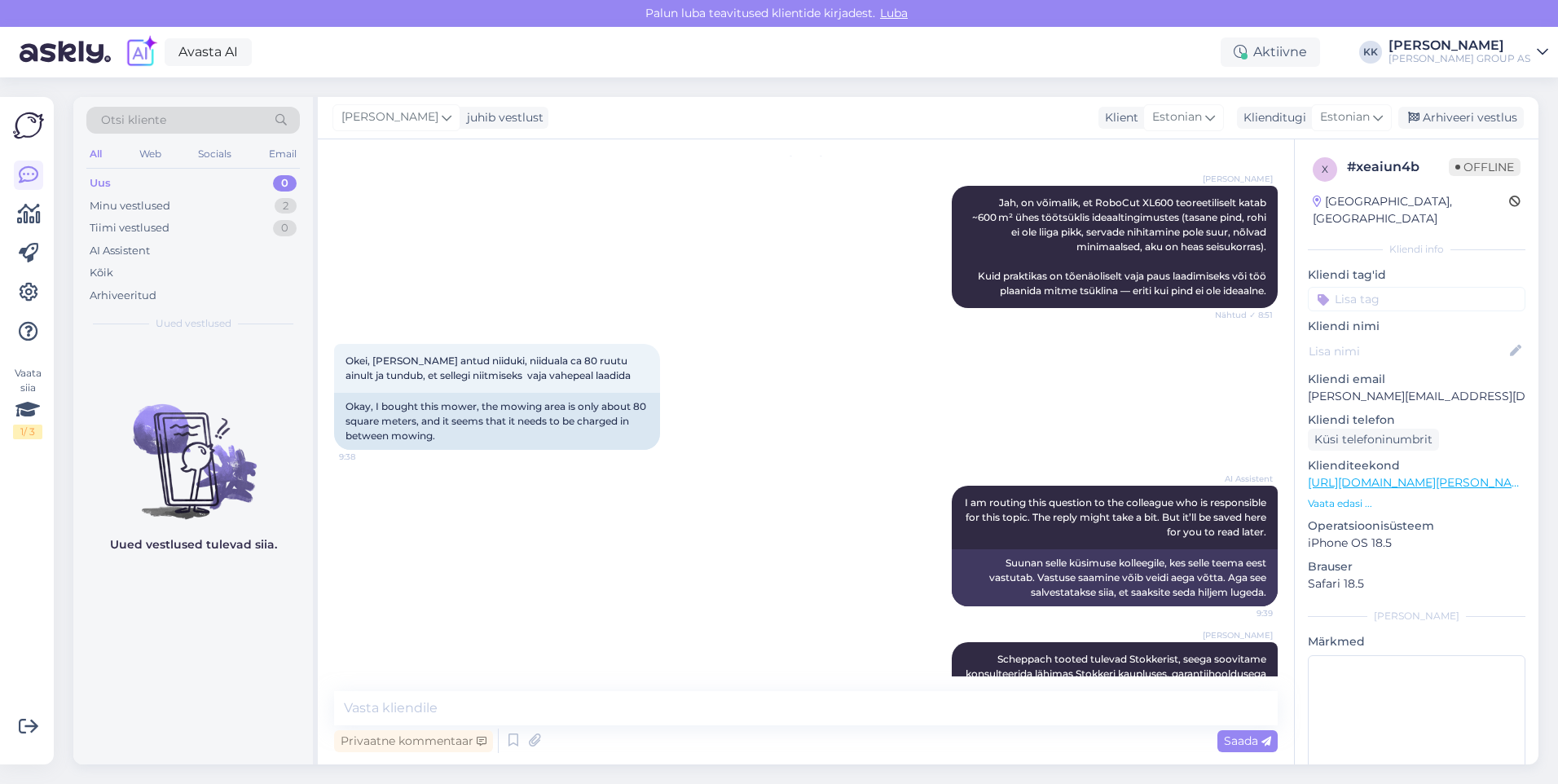
scroll to position [790, 0]
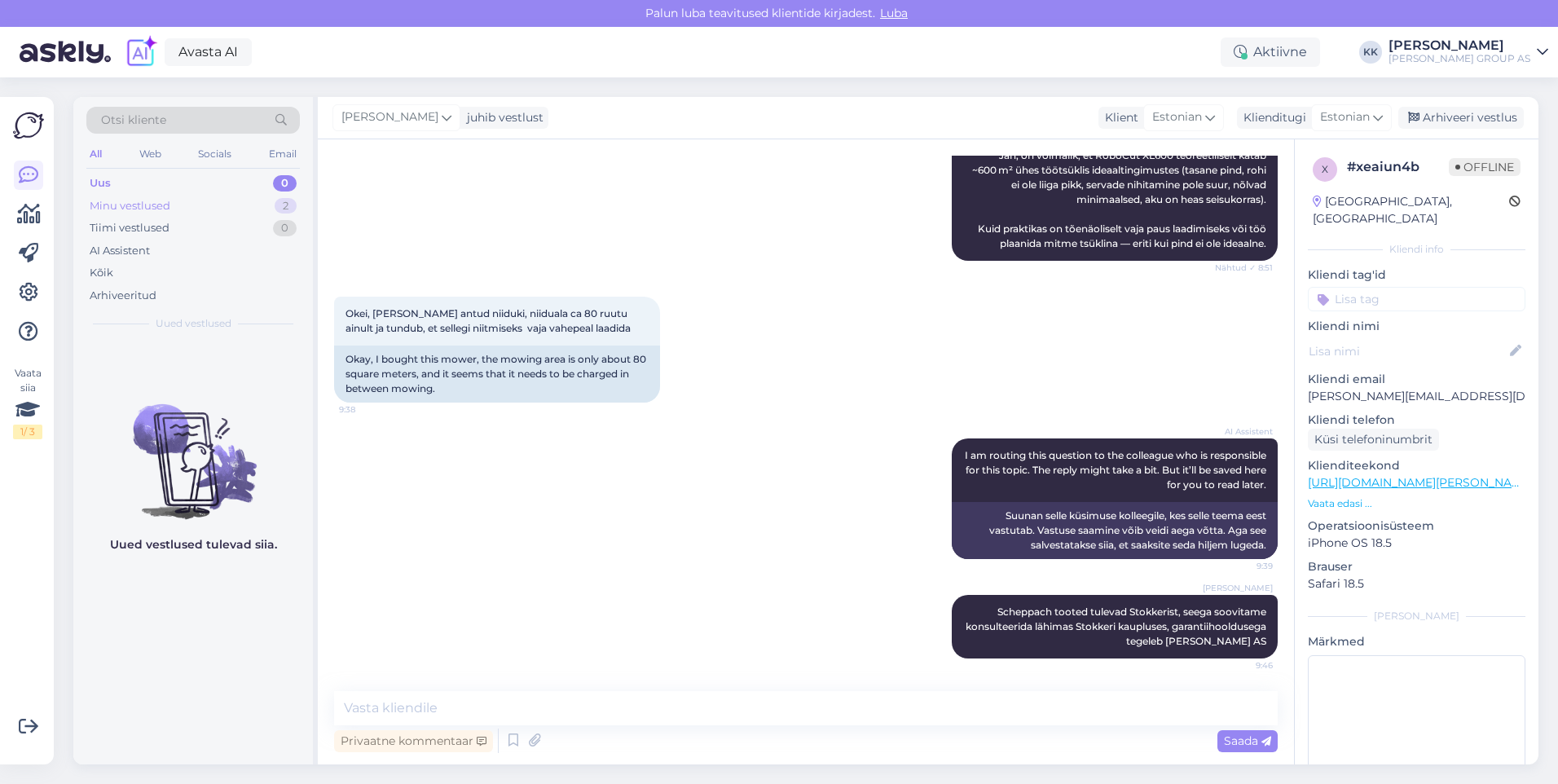
click at [149, 206] on div "Minu vestlused" at bounding box center [130, 206] width 81 height 17
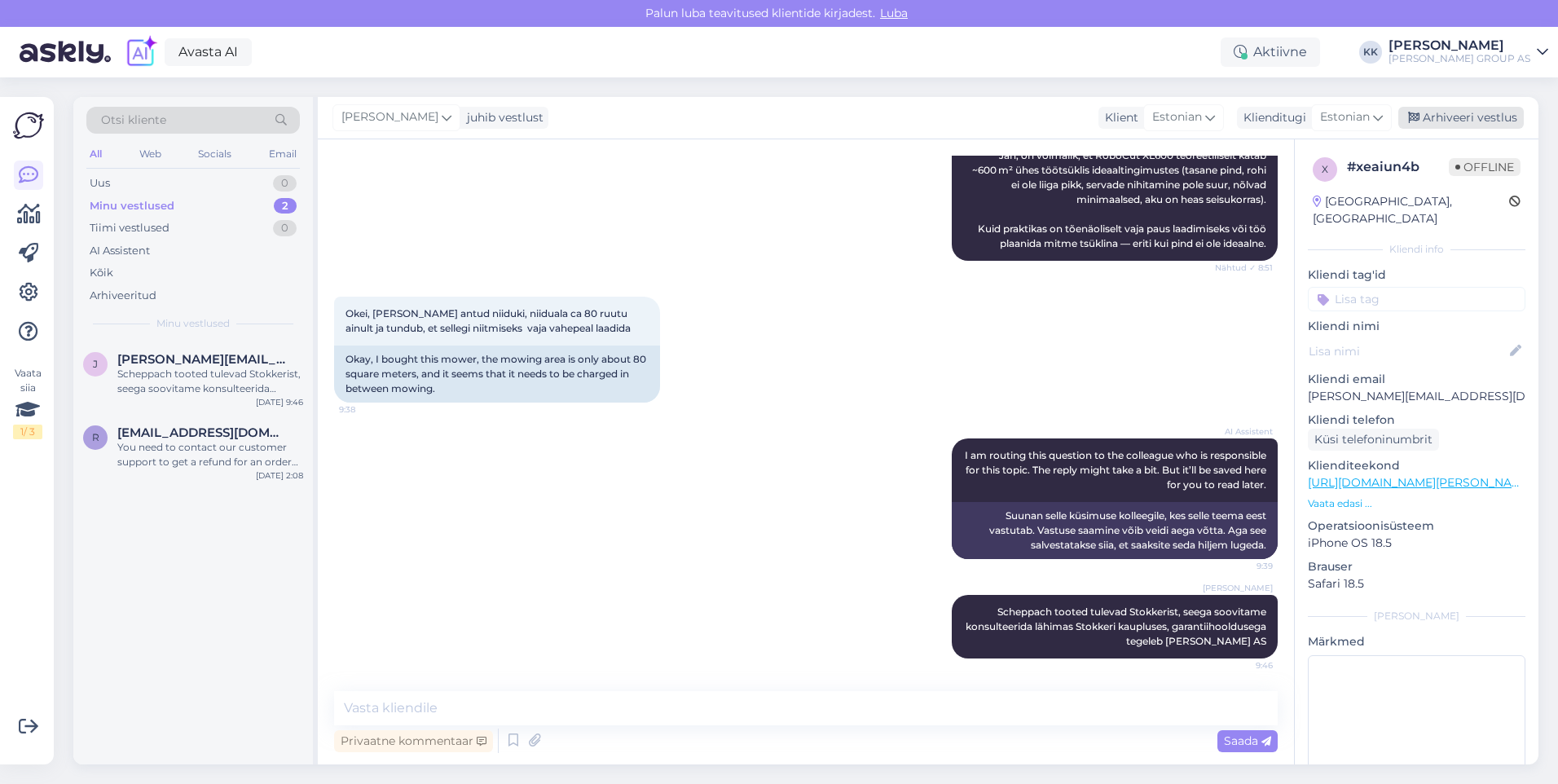
click at [1458, 113] on div "Arhiveeri vestlus" at bounding box center [1461, 118] width 125 height 22
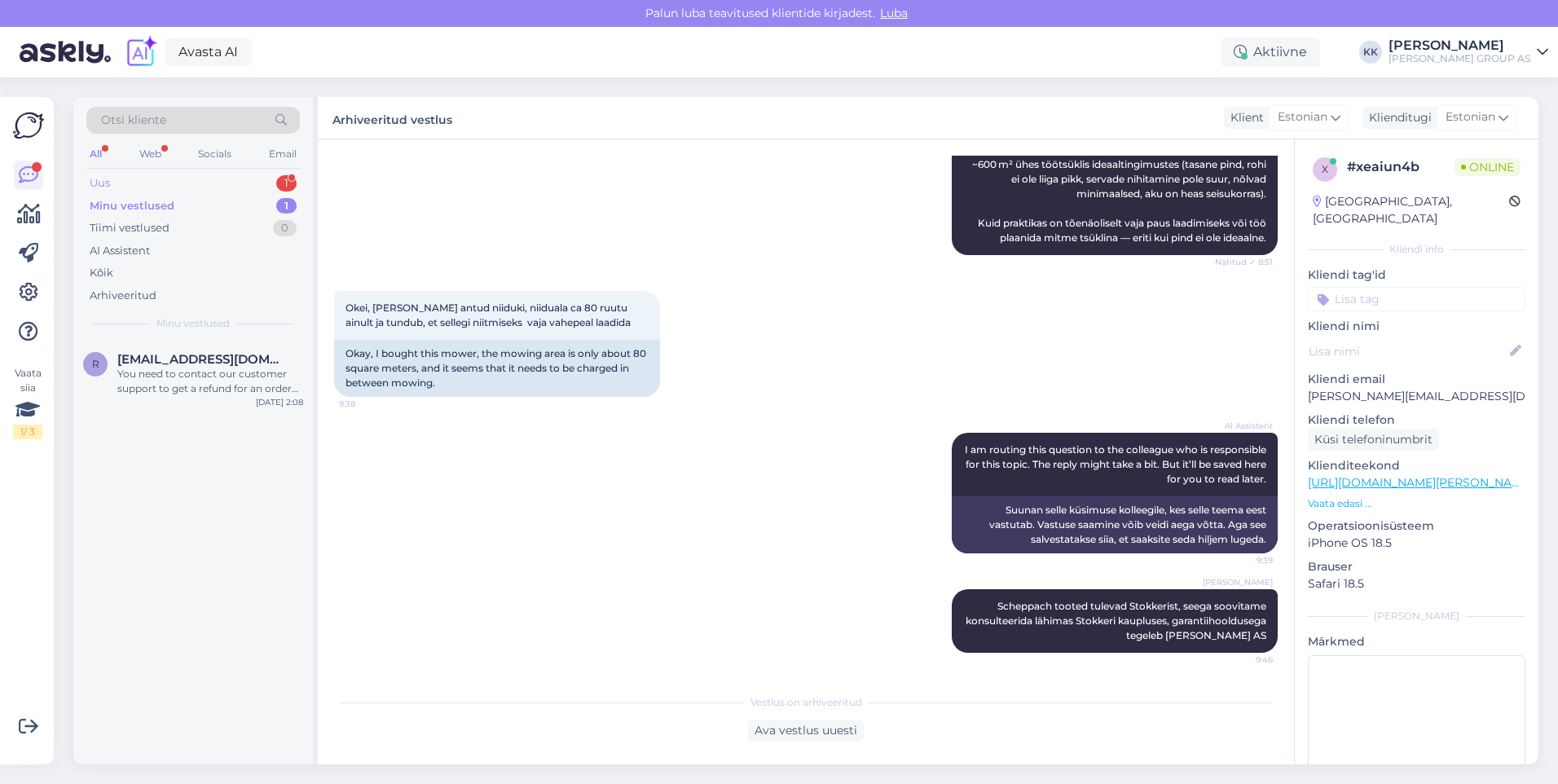
click at [127, 181] on div "Uus 1" at bounding box center [193, 183] width 214 height 23
click at [187, 361] on span "[EMAIL_ADDRESS][DOMAIN_NAME]" at bounding box center [202, 359] width 170 height 15
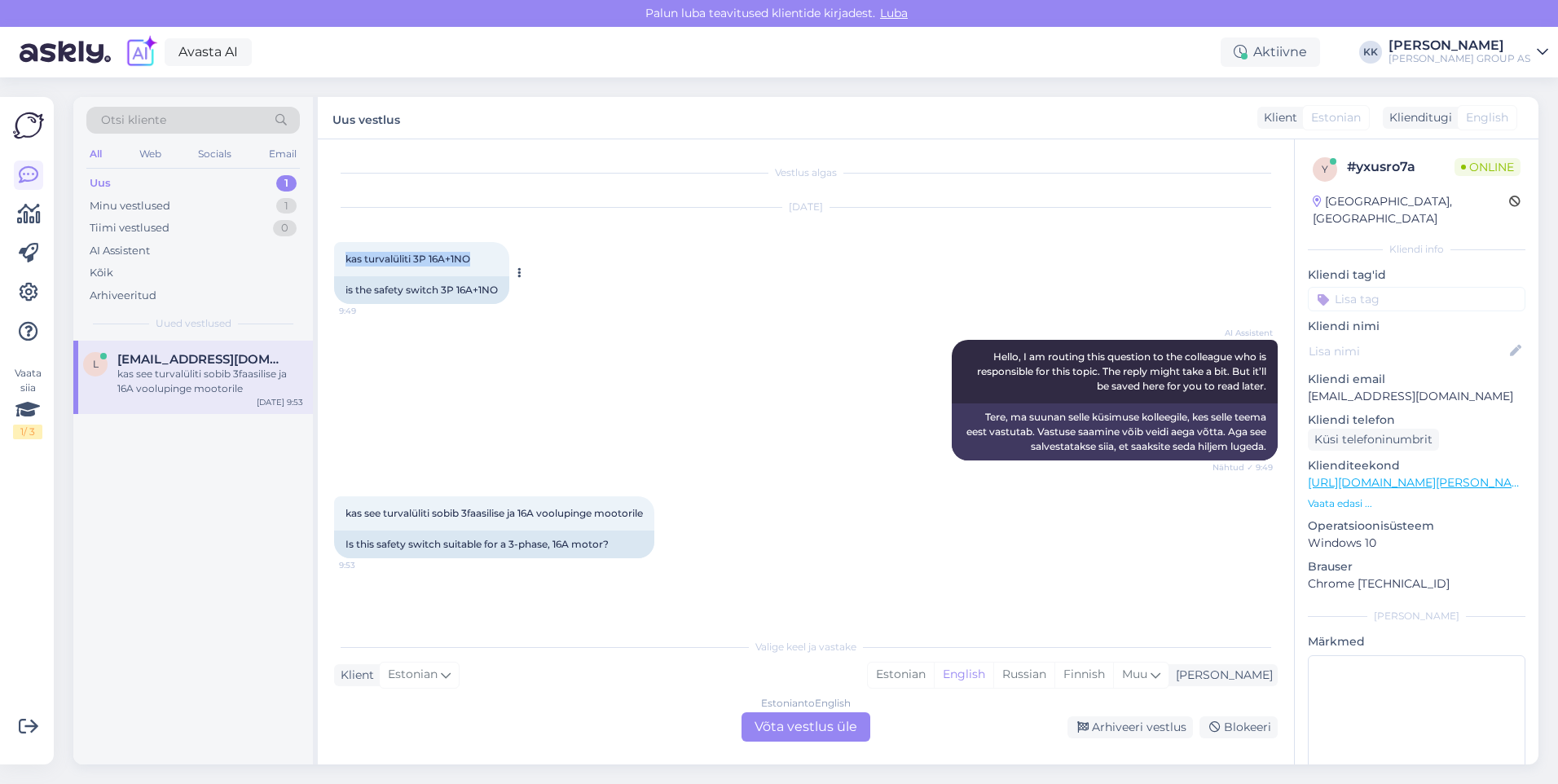
drag, startPoint x: 481, startPoint y: 257, endPoint x: 343, endPoint y: 257, distance: 138.0
click at [343, 257] on div "kas turvalüliti 3P 16A+1NO 9:49" at bounding box center [422, 259] width 175 height 34
drag, startPoint x: 343, startPoint y: 257, endPoint x: 358, endPoint y: 253, distance: 15.5
copy span "kas turvalüliti 3P 16A+1NO"
drag, startPoint x: 399, startPoint y: 531, endPoint x: 435, endPoint y: 502, distance: 46.2
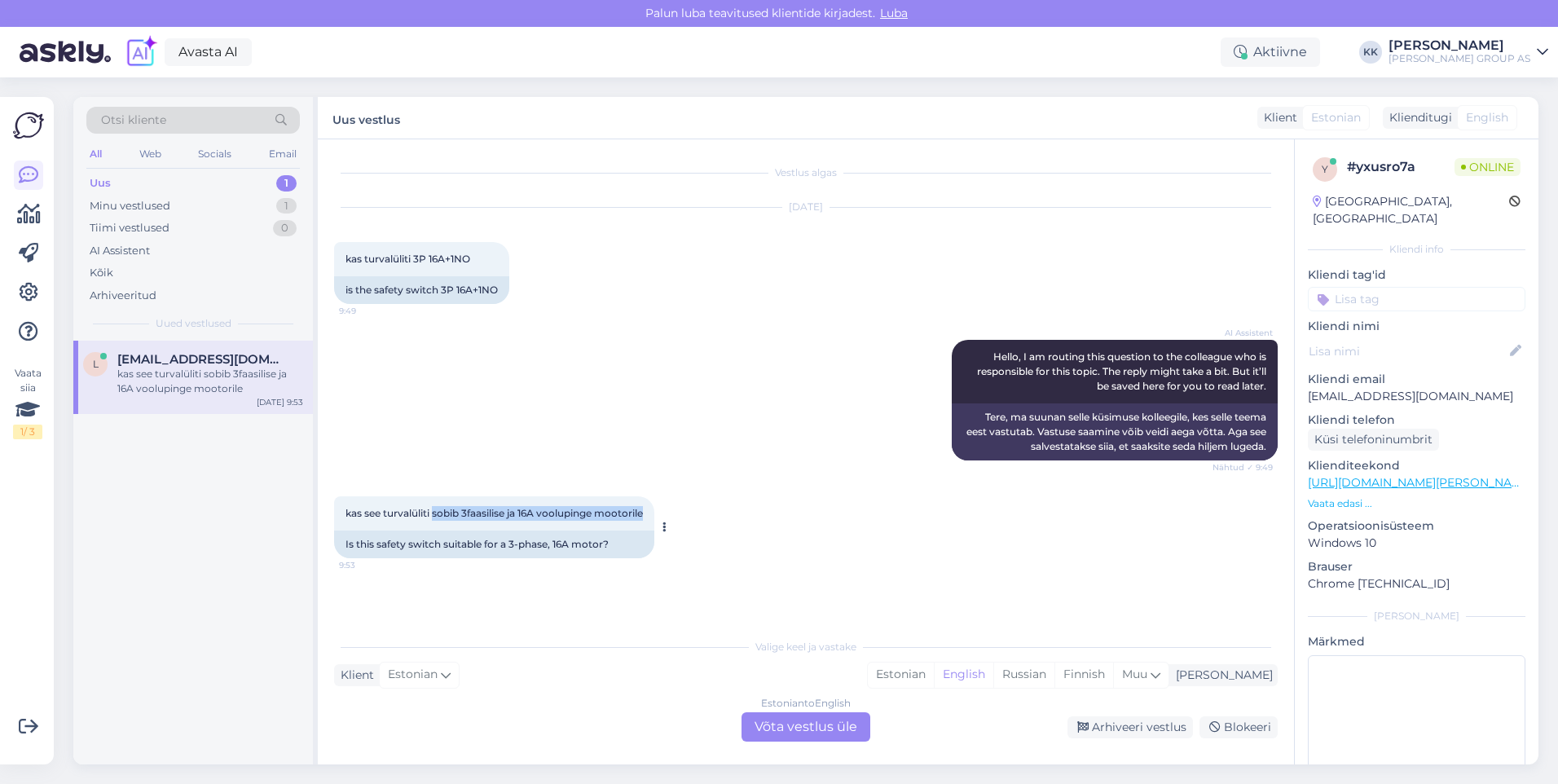
click at [435, 502] on div "kas see turvalüliti sobib 3faasilise ja 16A voolupinge mootorile 9:53" at bounding box center [495, 513] width 321 height 34
drag, startPoint x: 435, startPoint y: 502, endPoint x: 467, endPoint y: 510, distance: 33.0
copy span "sobib 3faasilise ja 16A voolupinge mootorile"
click at [934, 669] on div "Estonian" at bounding box center [901, 674] width 66 height 25
click at [830, 729] on div "Estonian to Estonian Võta vestlus üle" at bounding box center [806, 727] width 129 height 29
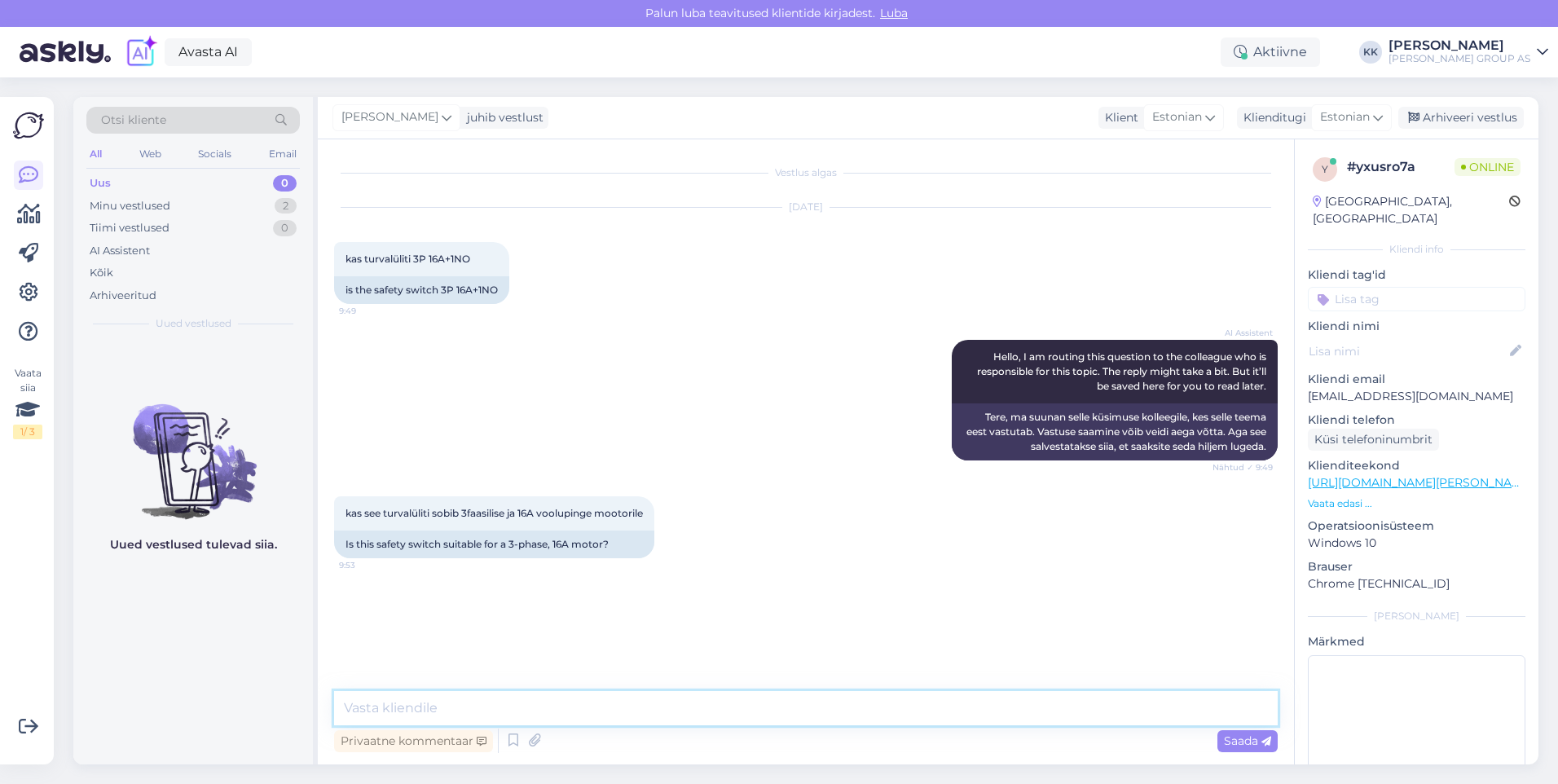
click at [418, 709] on textarea at bounding box center [806, 708] width 943 height 34
paste textarea "Turvalüliti 3P 16A + 1NO sobib 3-faasilise 16A vooluga mootori pealülituseks. K…"
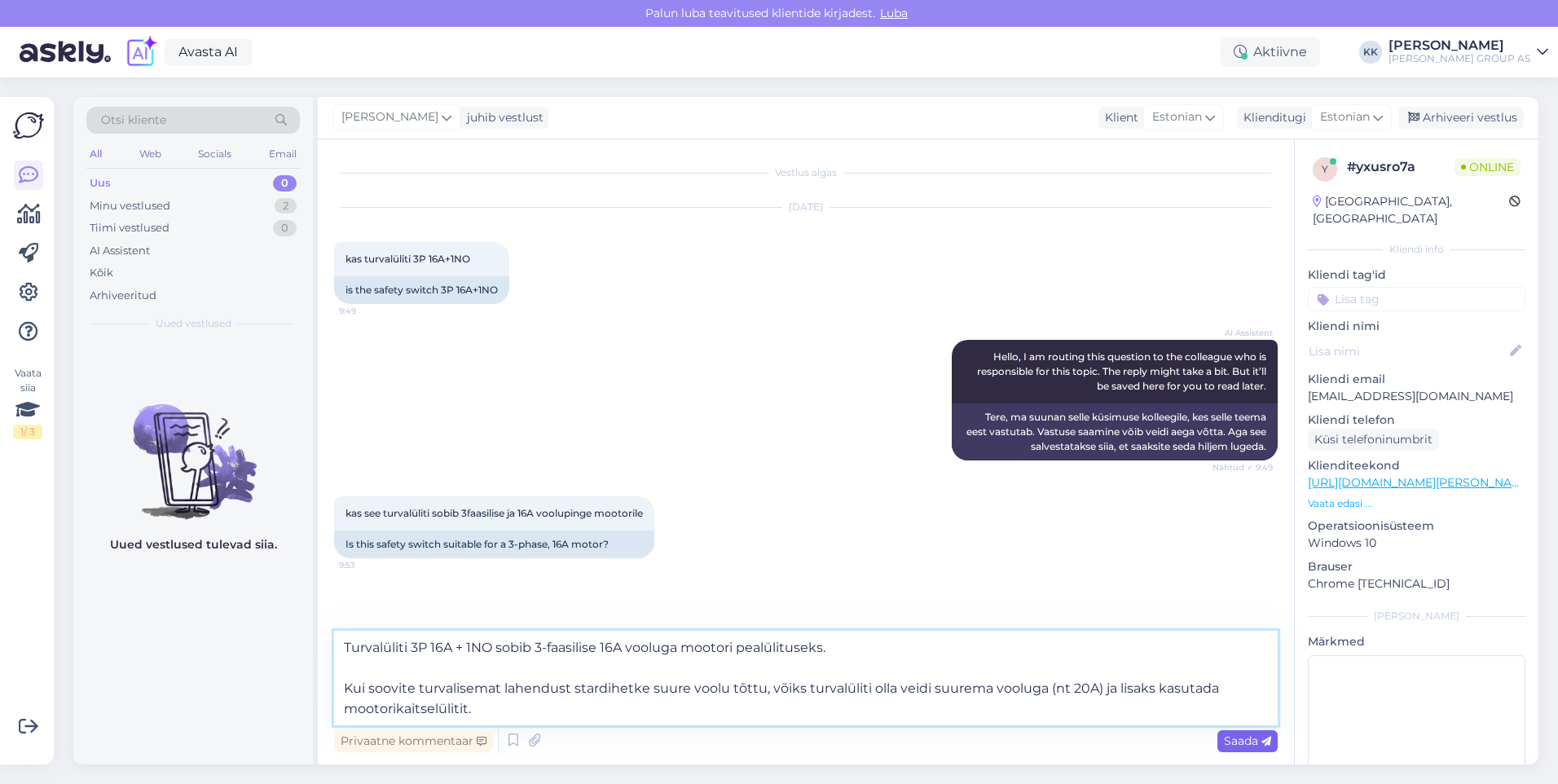
type textarea "Turvalüliti 3P 16A + 1NO sobib 3-faasilise 16A vooluga mootori pealülituseks. K…"
click at [1246, 738] on span "Saada" at bounding box center [1247, 741] width 47 height 15
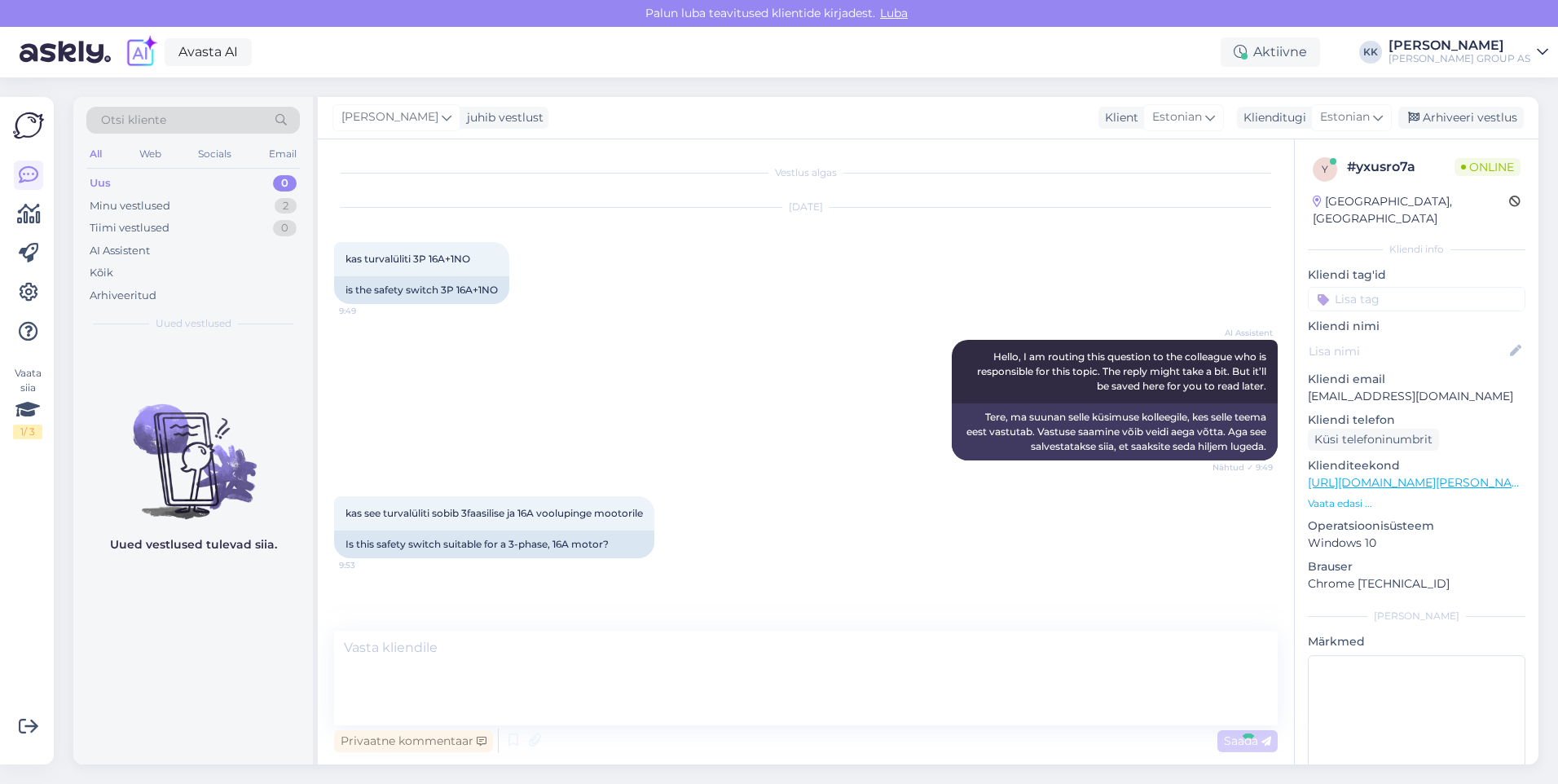
scroll to position [58, 0]
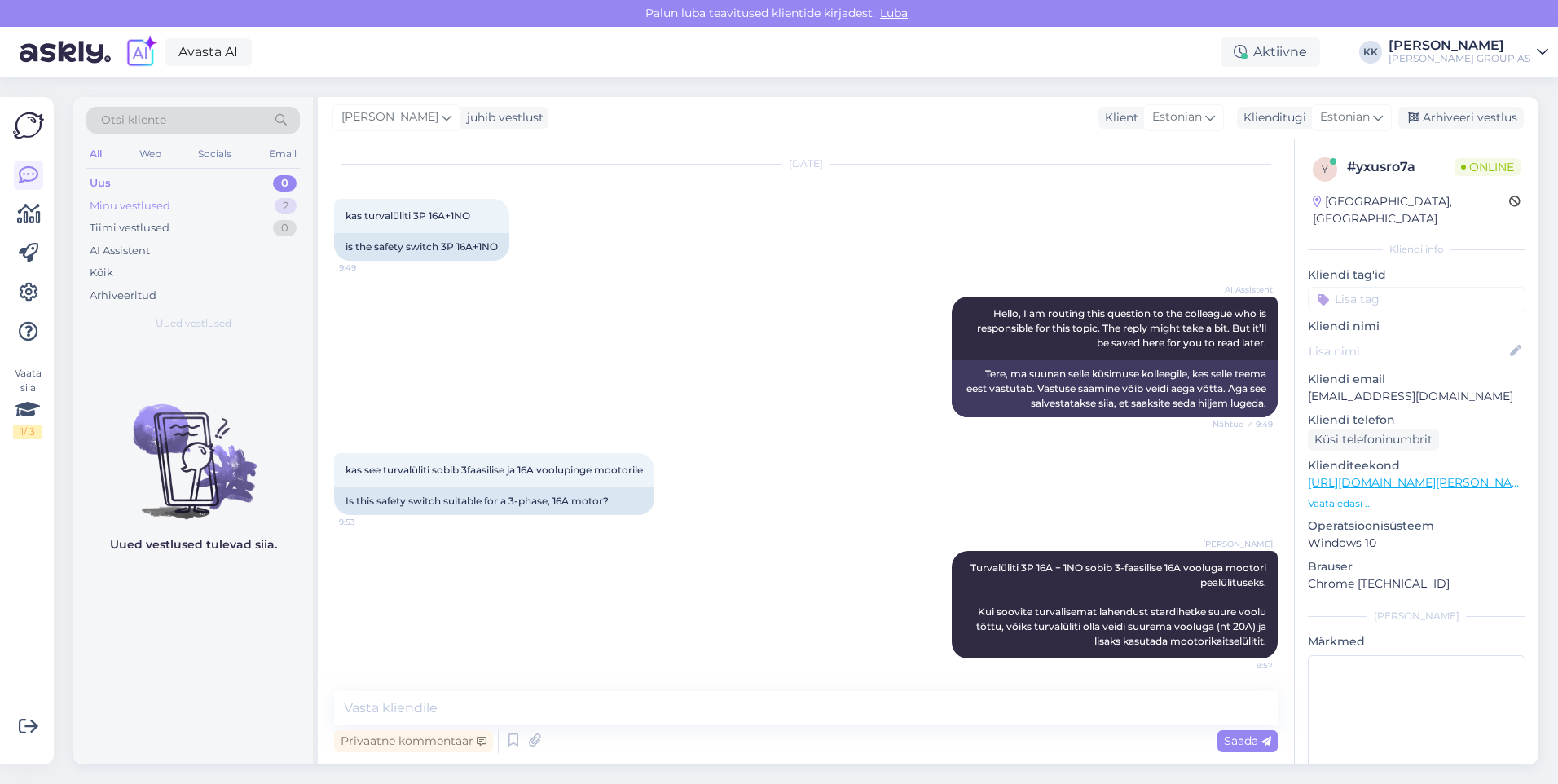
click at [129, 200] on div "Minu vestlused" at bounding box center [130, 206] width 81 height 17
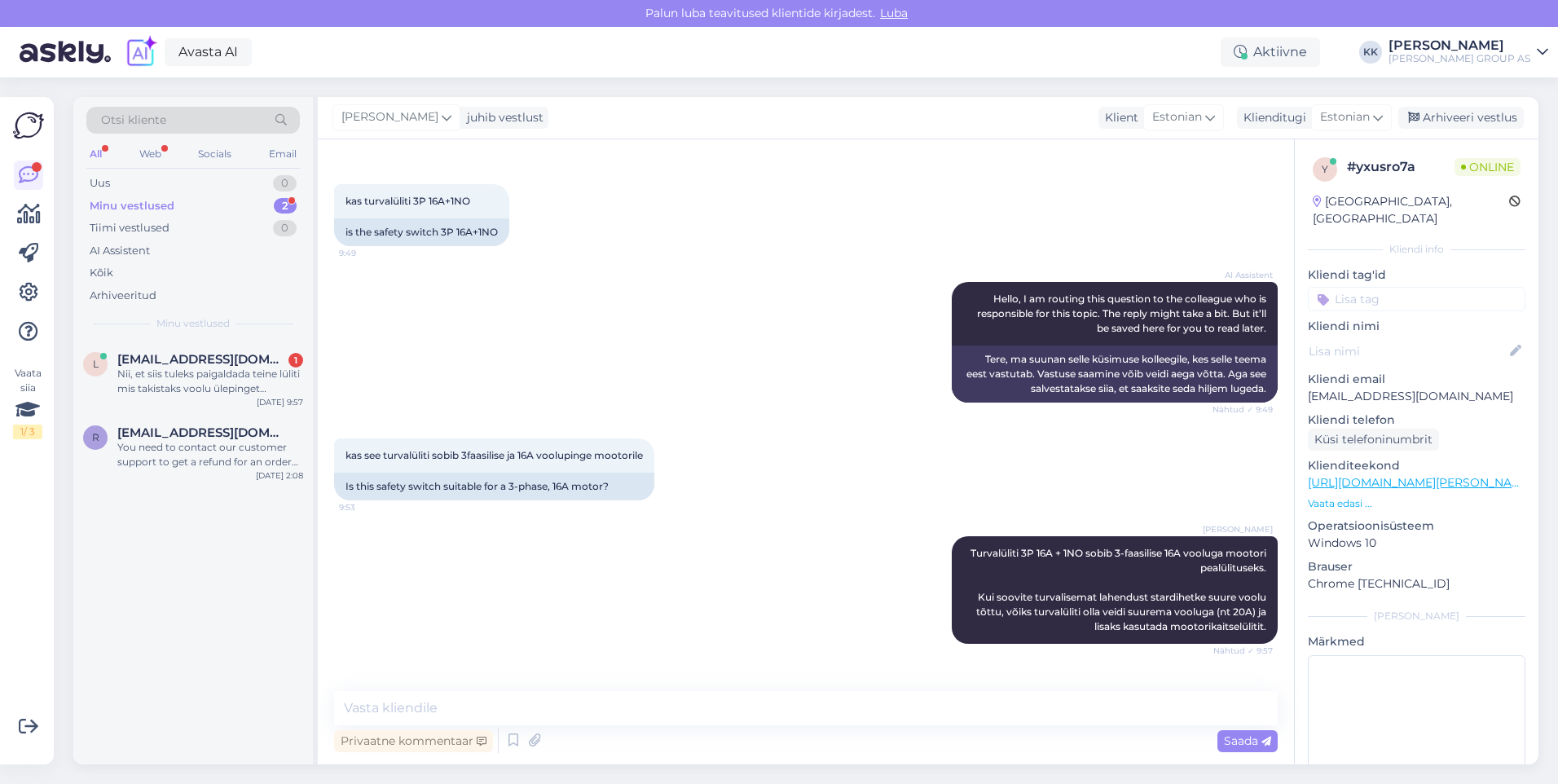
scroll to position [143, 0]
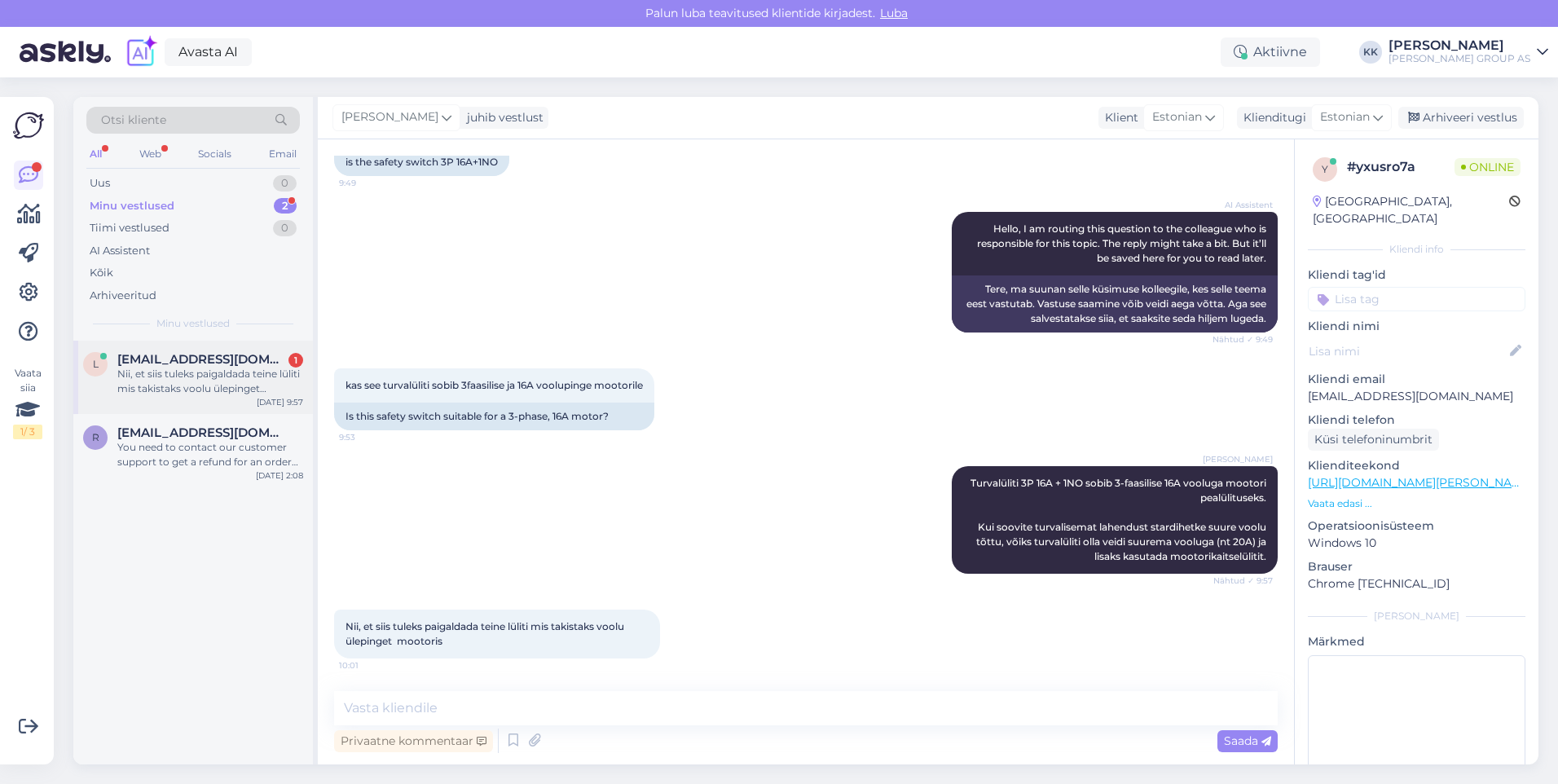
click at [200, 377] on div "Nii, et siis tuleks paigaldada teine lüliti mis takistaks voolu ülepinget mooto…" at bounding box center [210, 381] width 186 height 29
click at [393, 704] on textarea at bounding box center [806, 708] width 943 height 34
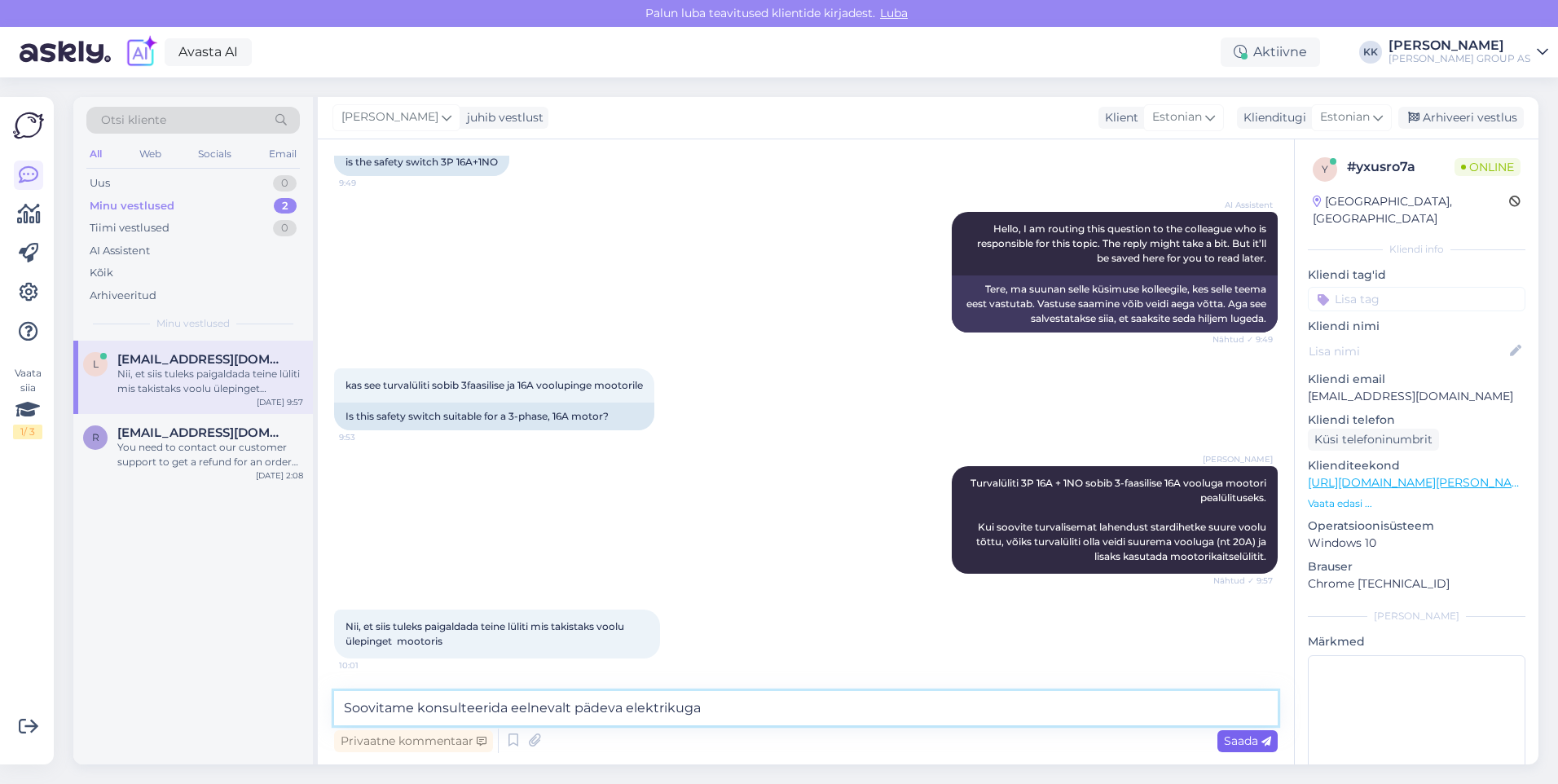
type textarea "Soovitame konsulteerida eelnevalt pädeva elektrikuga"
click at [1234, 741] on span "Saada" at bounding box center [1247, 741] width 47 height 15
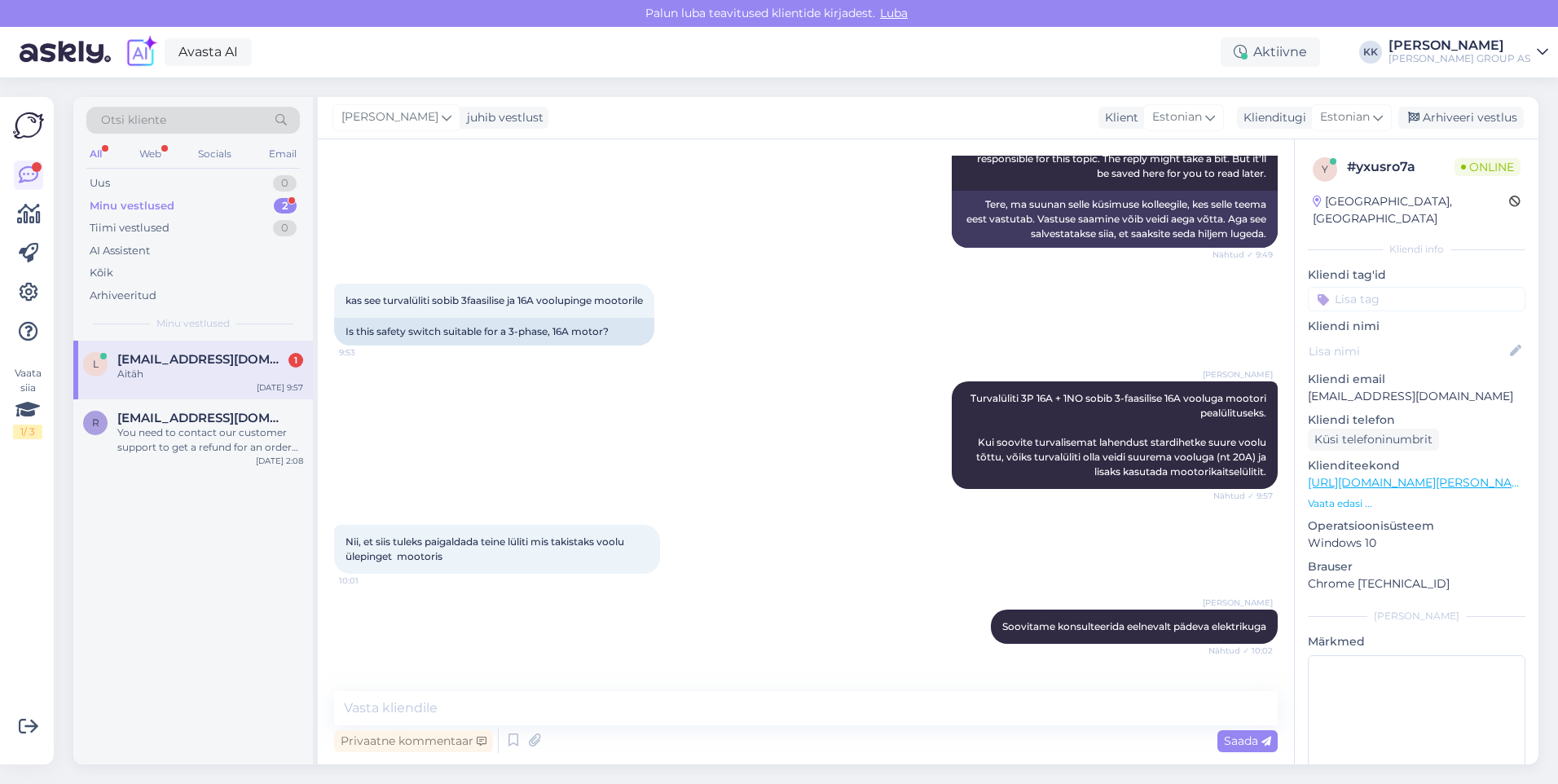
scroll to position [283, 0]
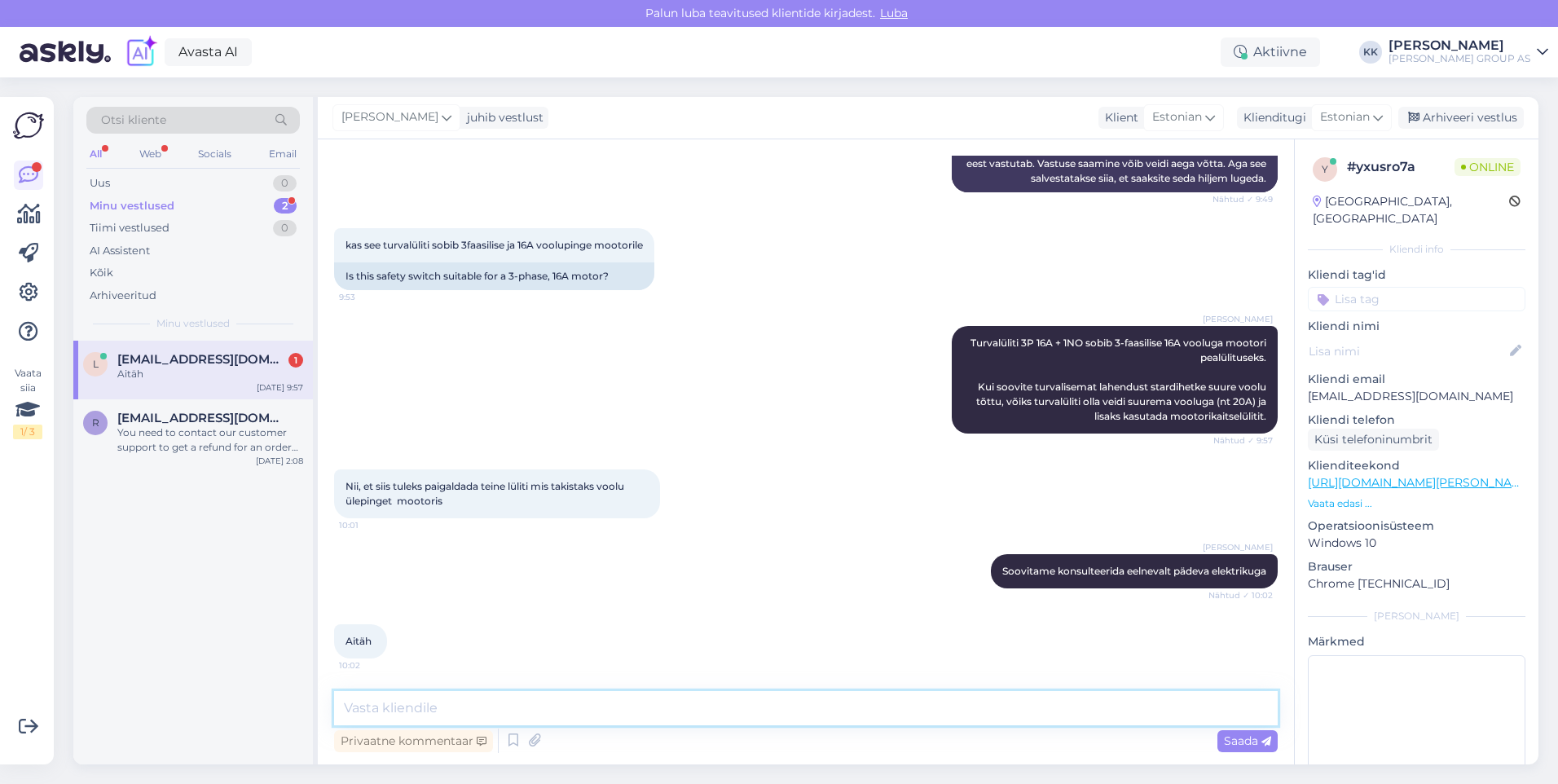
click at [370, 714] on textarea at bounding box center [806, 708] width 943 height 34
type textarea "Palun! Kena päeva jätku!"
click at [1242, 740] on span "Saada" at bounding box center [1247, 741] width 47 height 15
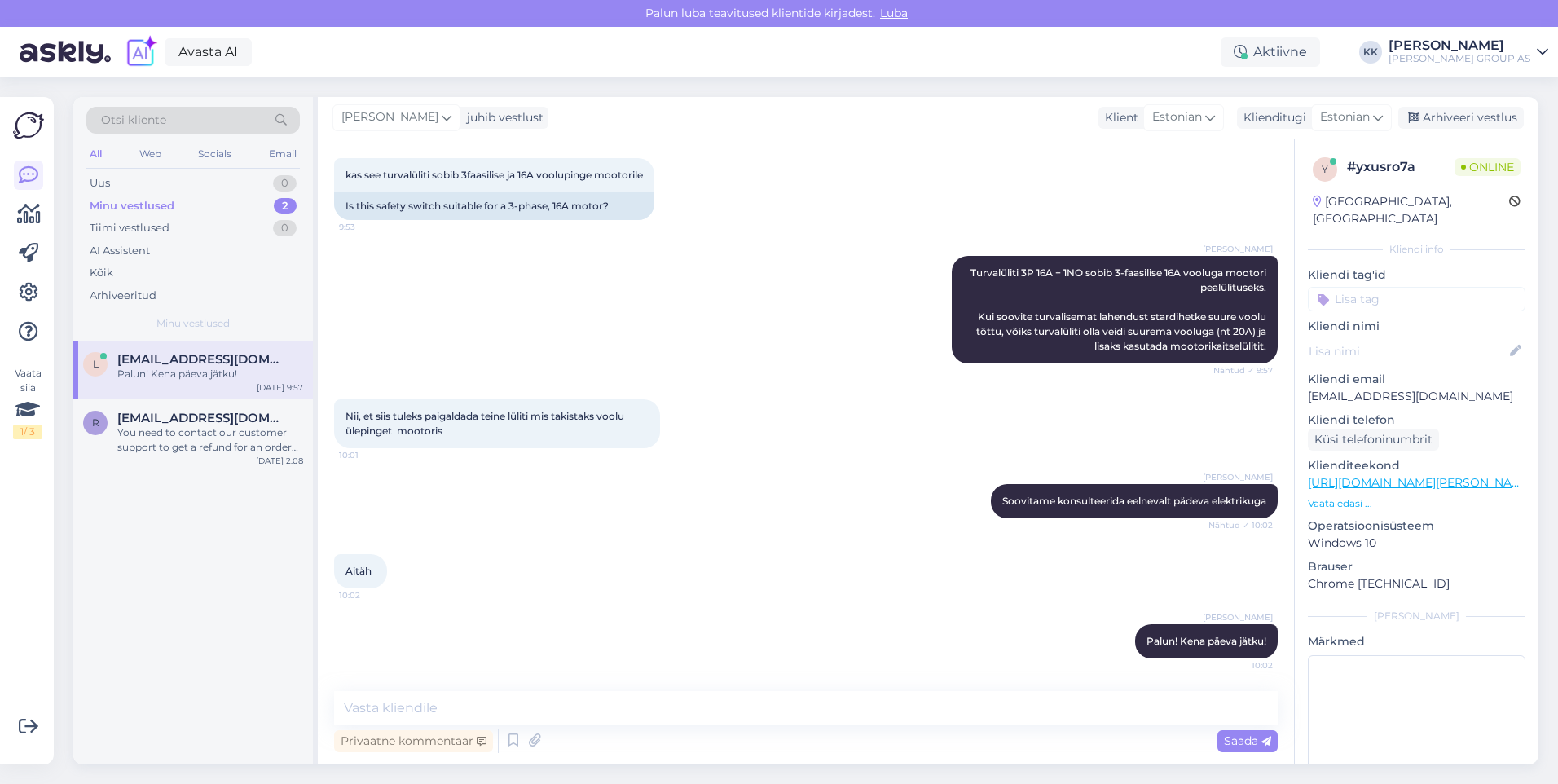
scroll to position [353, 0]
click at [170, 364] on div "[EMAIL_ADDRESS][DOMAIN_NAME] Palun! Kena päeva jätku!" at bounding box center [210, 367] width 186 height 29
click at [1471, 114] on div "Arhiveeri vestlus" at bounding box center [1461, 118] width 125 height 22
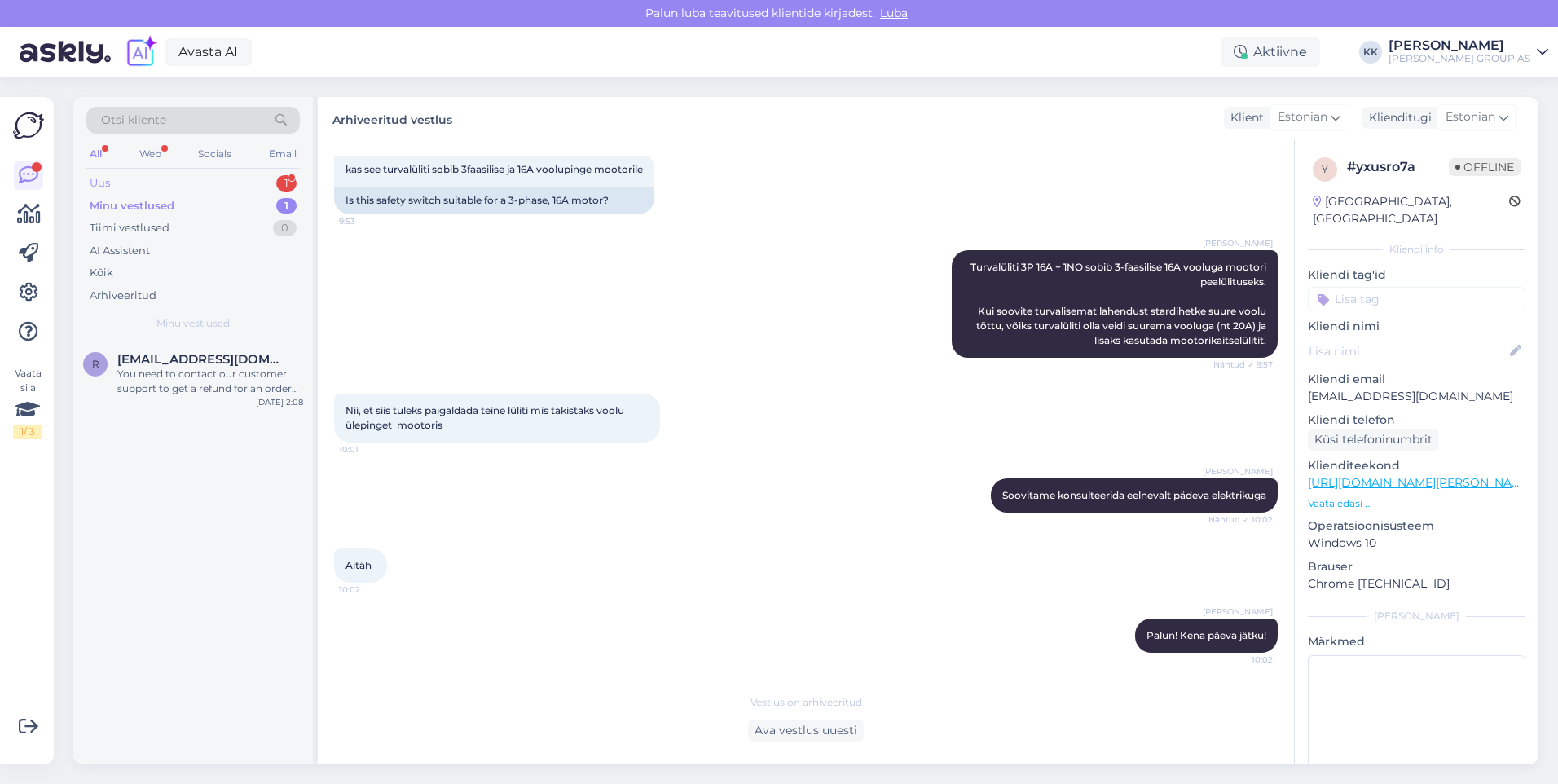
click at [128, 178] on div "Uus 1" at bounding box center [193, 183] width 214 height 23
click at [172, 372] on div "ARMATUURVÕRK 8MM [US_VEHICLE_IDENTIFICATION_NUMBER]/4,5M2" at bounding box center [210, 381] width 186 height 29
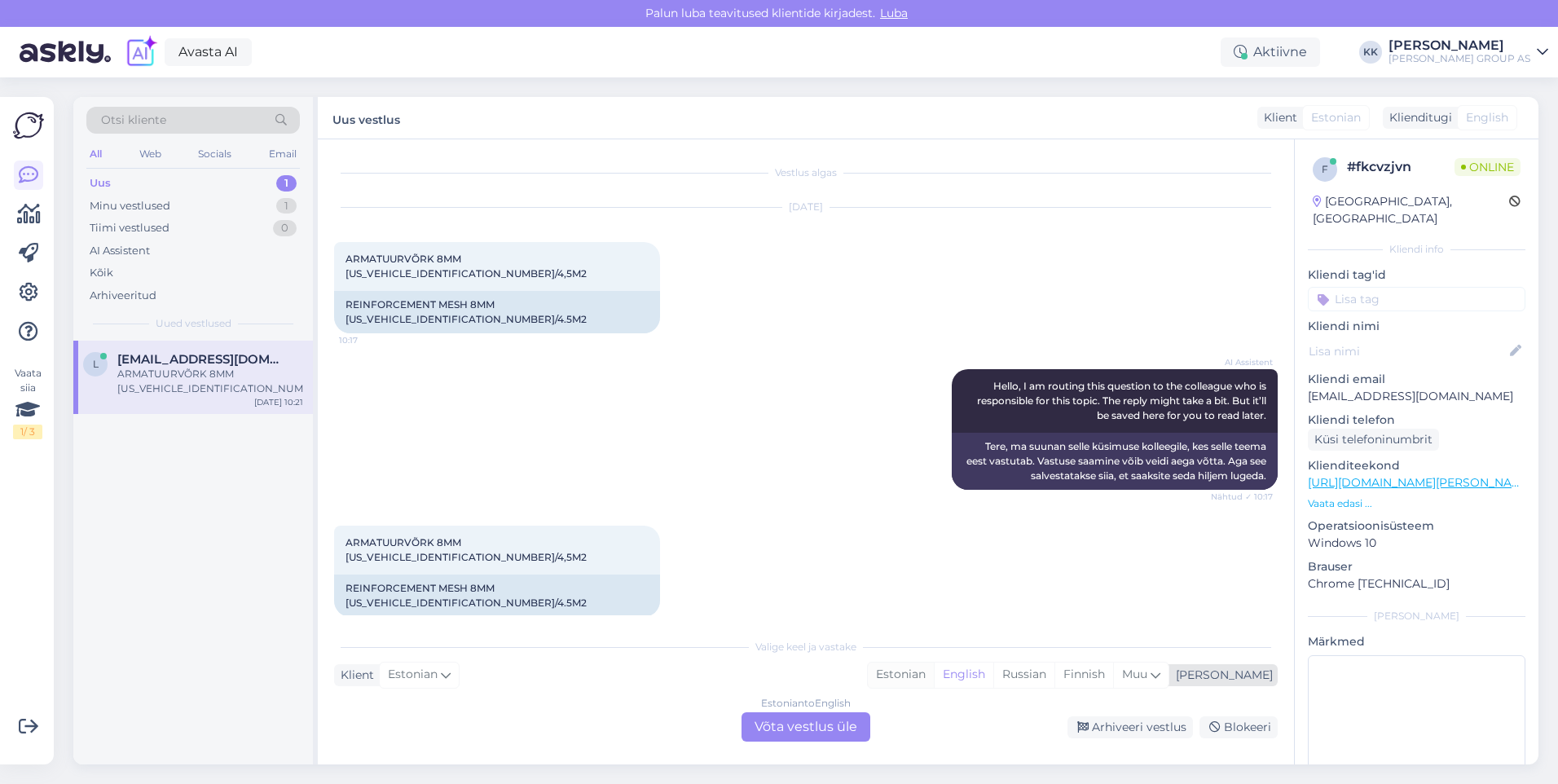
click at [934, 672] on div "Estonian" at bounding box center [901, 674] width 66 height 25
click at [798, 720] on div "Estonian to Estonian Võta vestlus üle" at bounding box center [806, 727] width 129 height 29
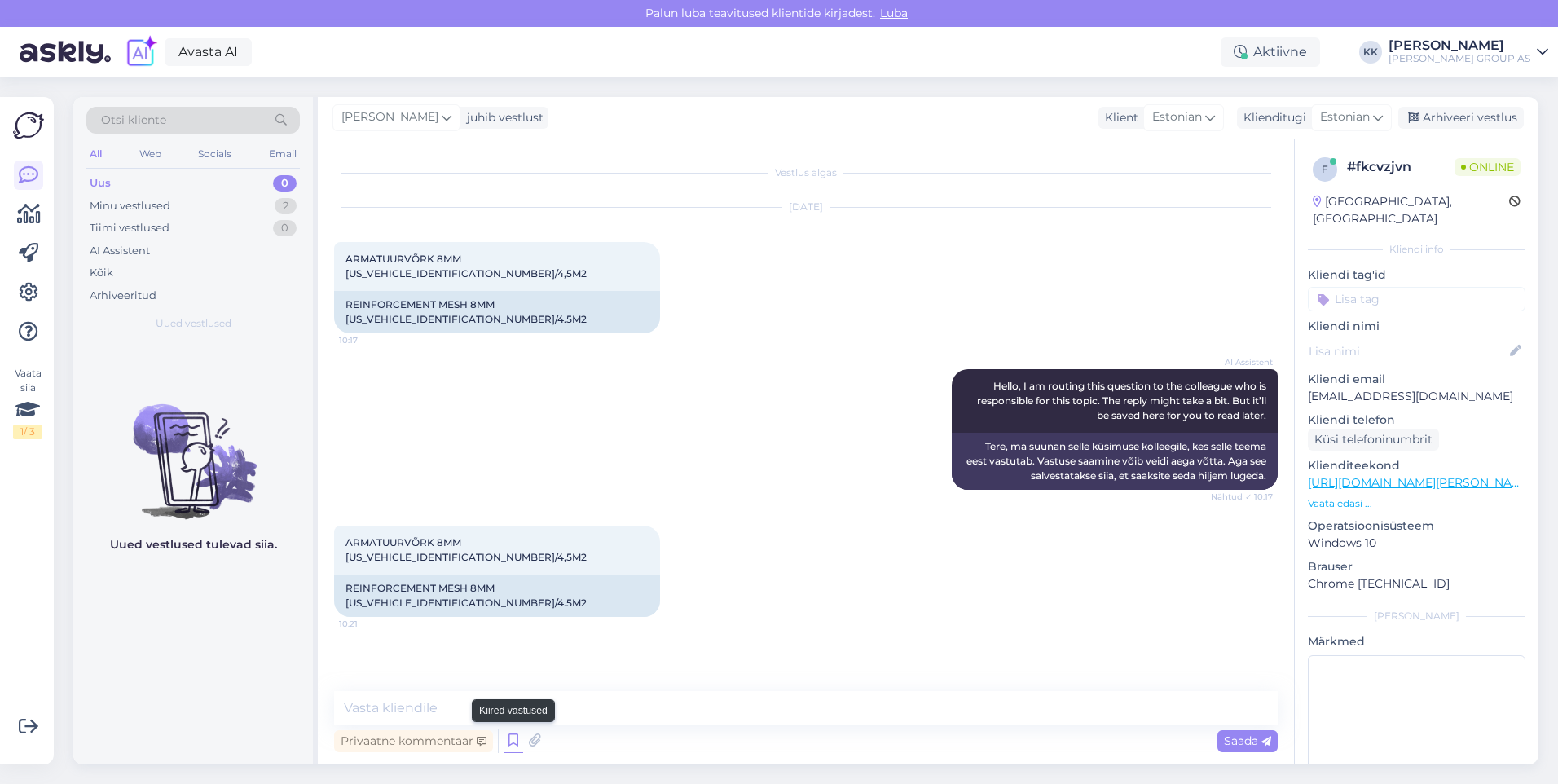
click at [509, 738] on icon at bounding box center [513, 741] width 19 height 25
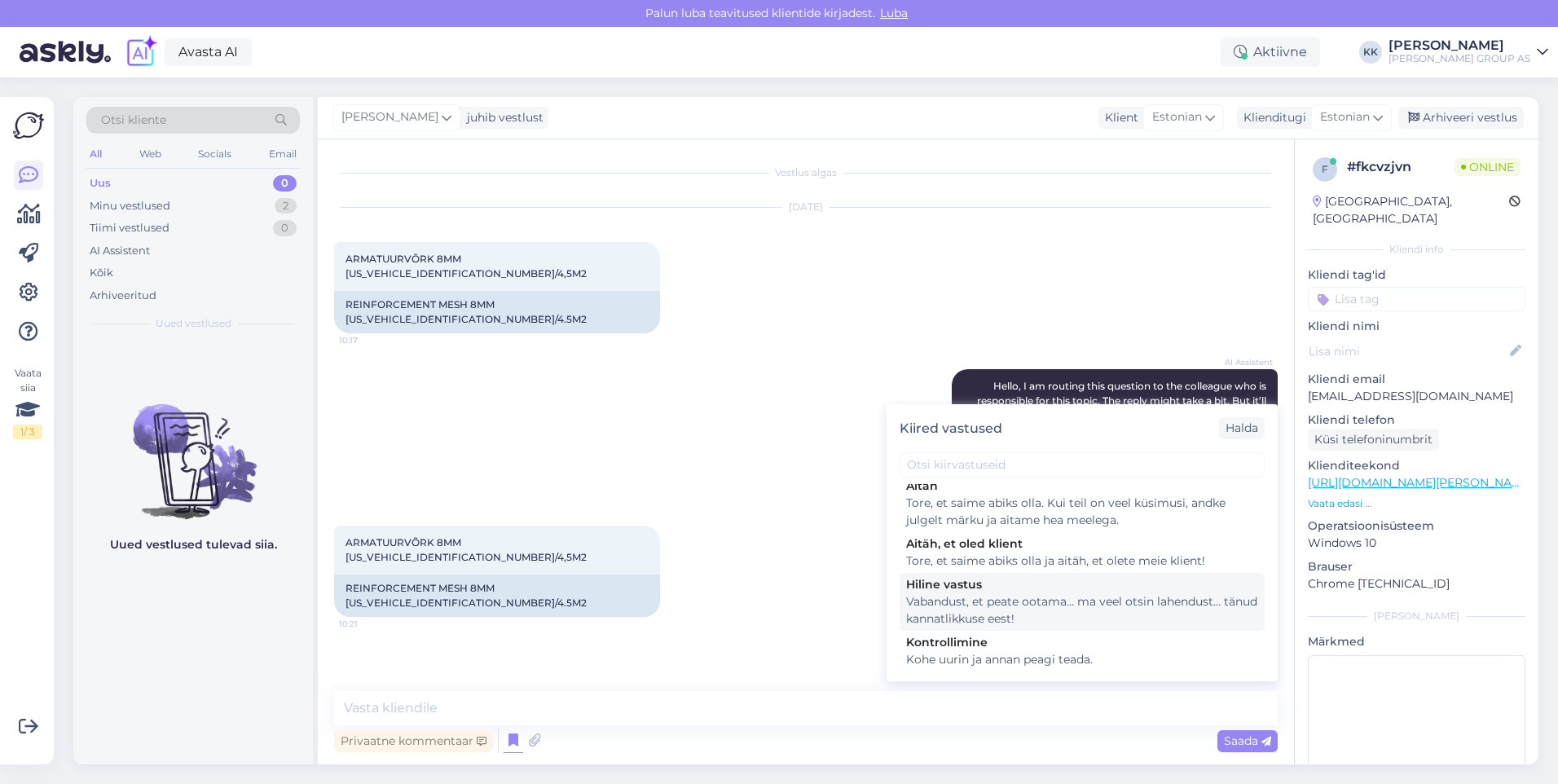
scroll to position [1268, 0]
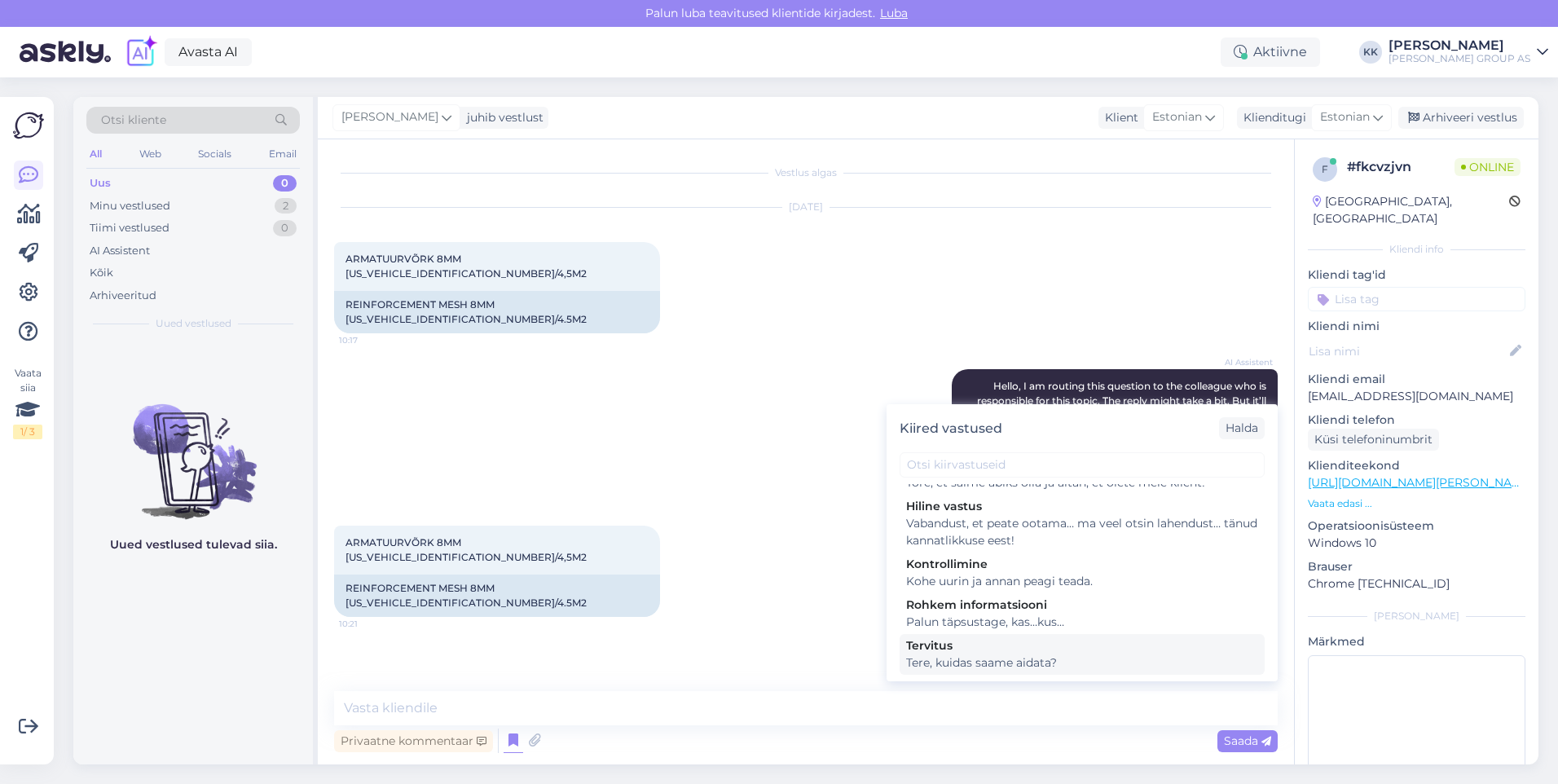
click at [1036, 648] on div "Tervitus" at bounding box center [1082, 646] width 352 height 18
type textarea "Tere, kuidas saame aidata?"
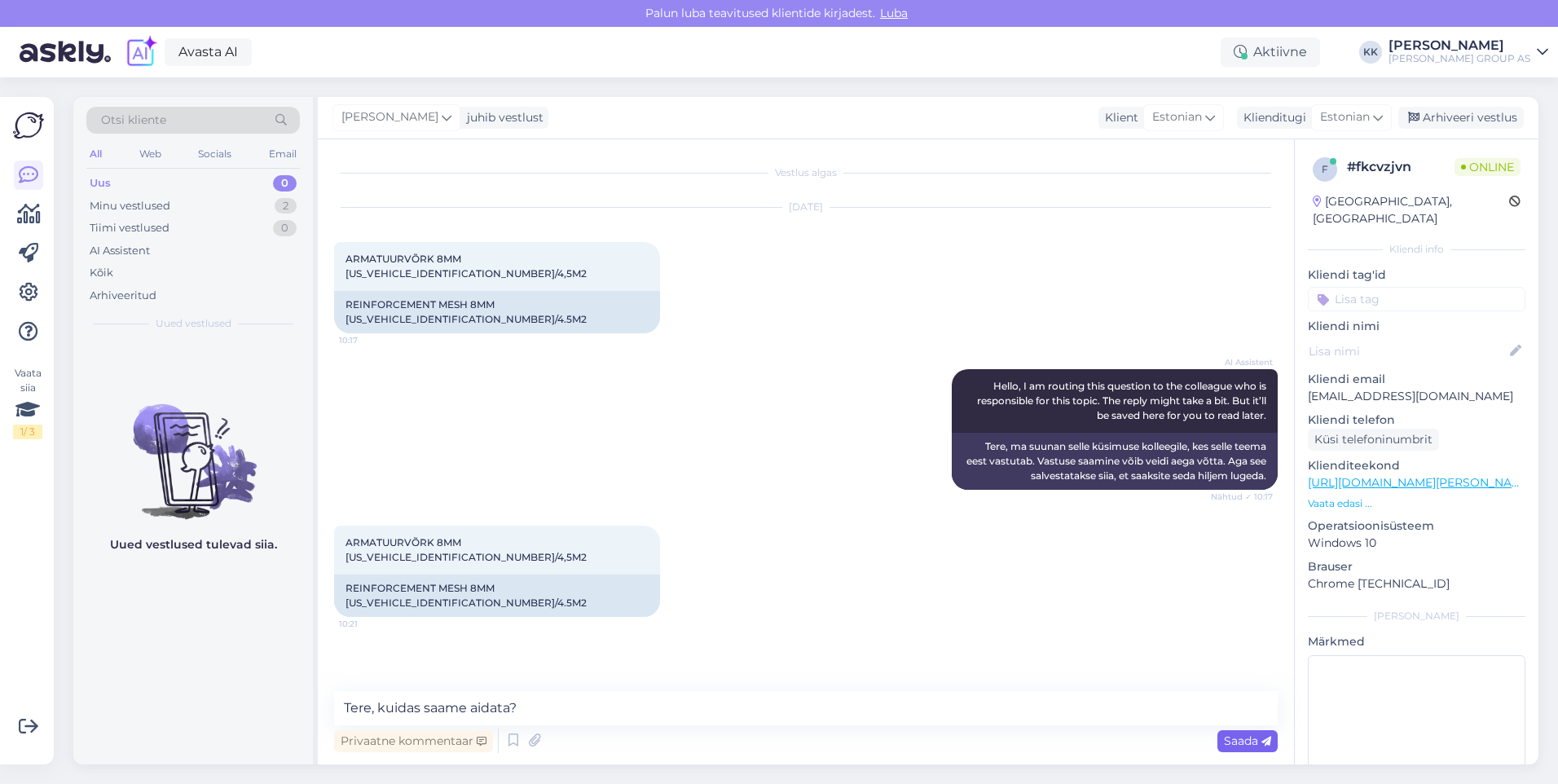
click at [1235, 735] on span "Saada" at bounding box center [1247, 741] width 47 height 15
click at [116, 202] on div "Minu vestlused" at bounding box center [130, 206] width 81 height 17
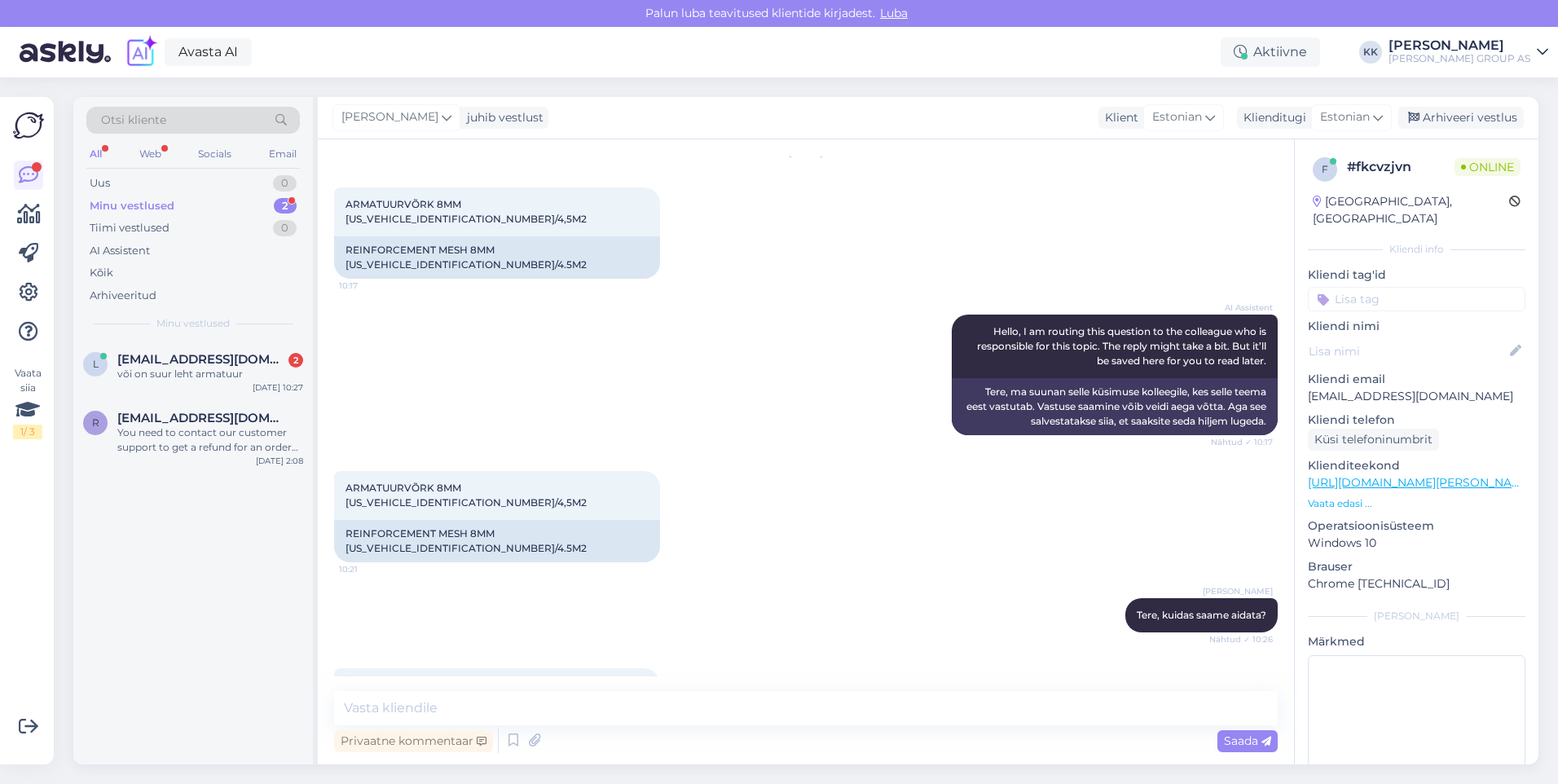
scroll to position [124, 0]
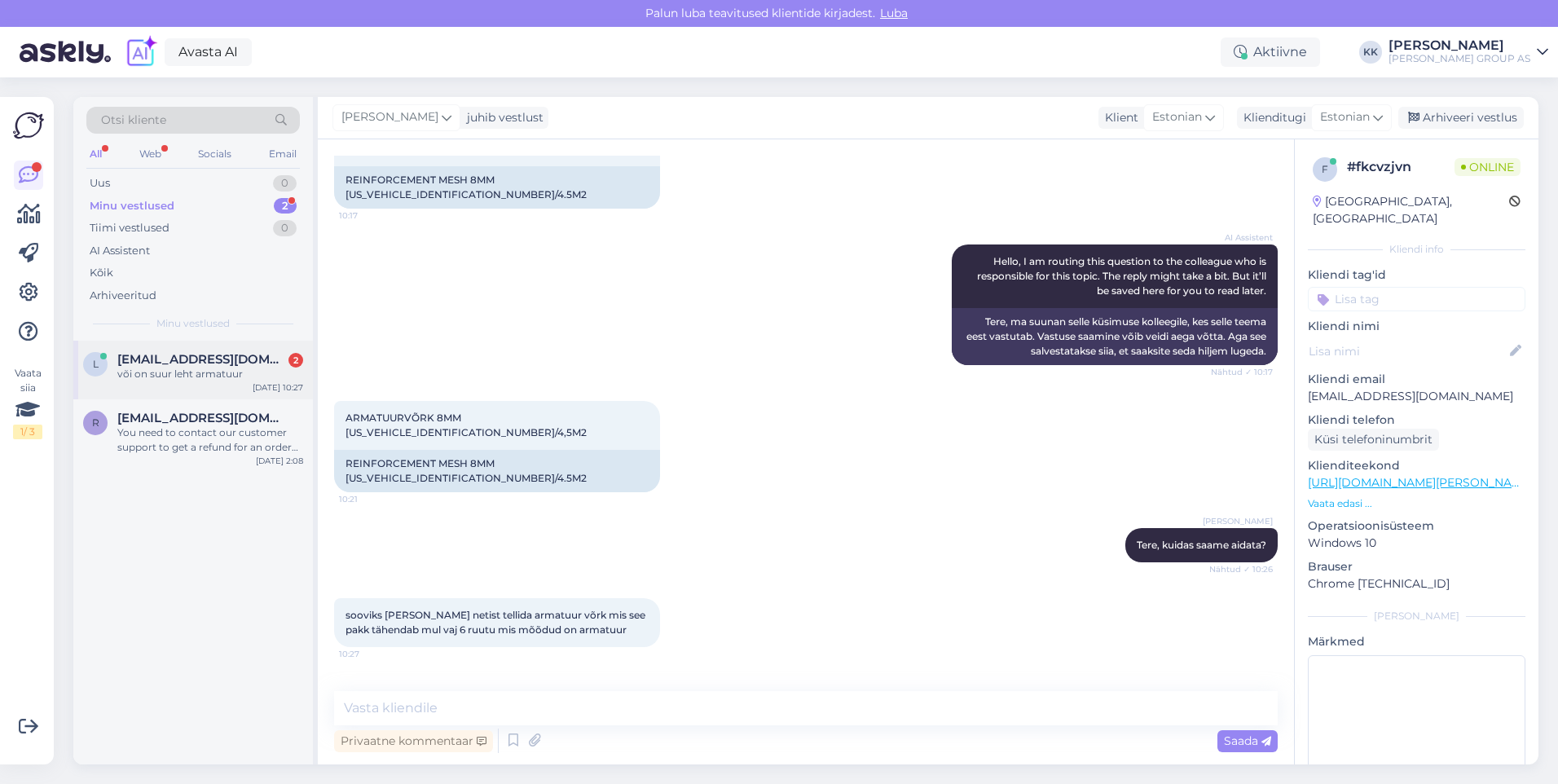
click at [170, 358] on span "[EMAIL_ADDRESS][DOMAIN_NAME]" at bounding box center [202, 359] width 170 height 15
drag, startPoint x: 568, startPoint y: 384, endPoint x: 334, endPoint y: 379, distance: 234.1
click at [334, 401] on div "ARMATUURVÕRK 8MM [US_VEHICLE_IDENTIFICATION_NUMBER]/4,5M2 10:21" at bounding box center [498, 425] width 326 height 49
drag, startPoint x: 334, startPoint y: 379, endPoint x: 394, endPoint y: 389, distance: 60.8
copy span "ARMATUURVÕRK 8MM [US_VEHICLE_IDENTIFICATION_NUMBER]/4,5M2"
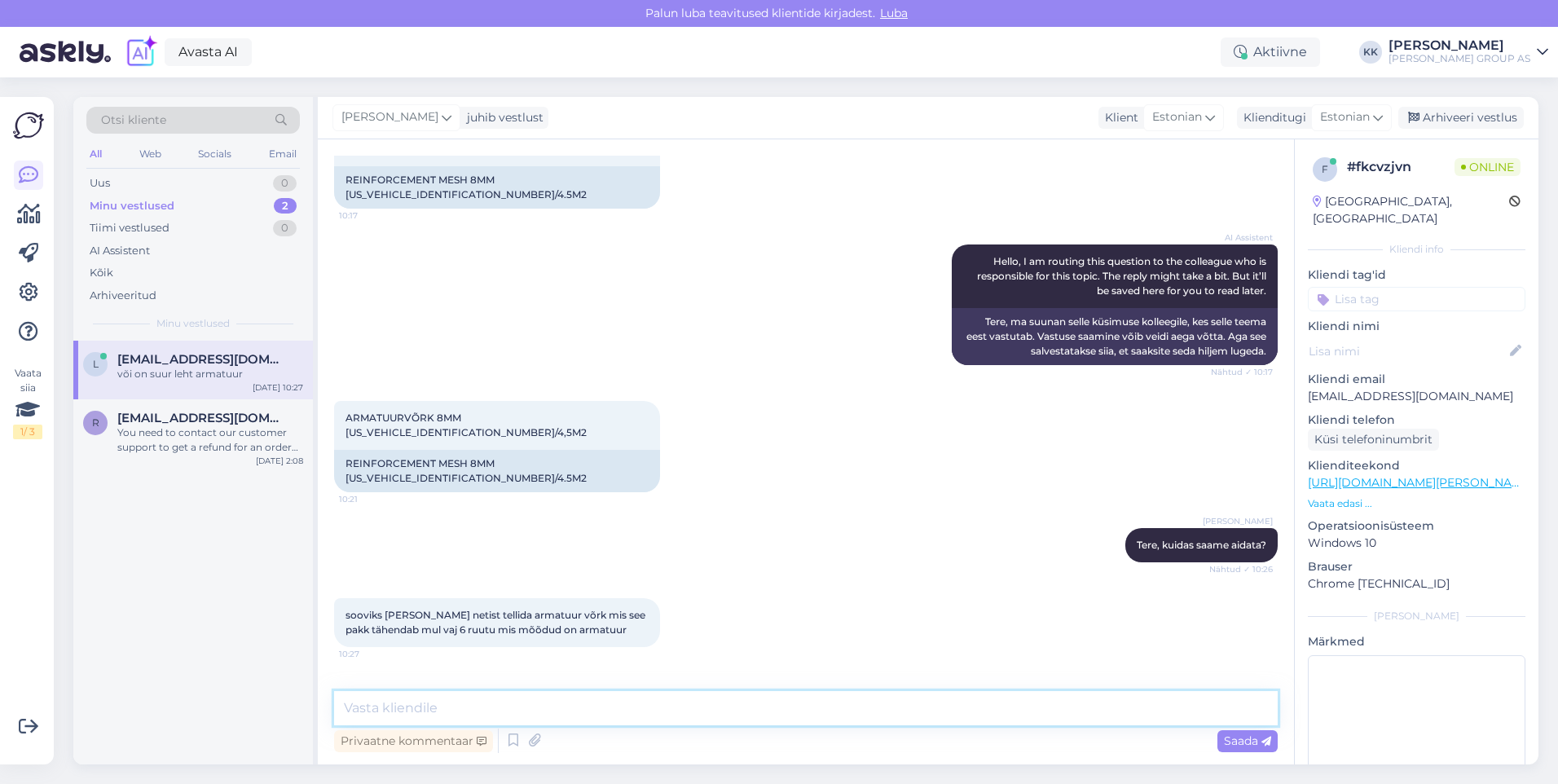
click at [377, 705] on textarea at bounding box center [806, 708] width 943 height 34
type textarea "1"
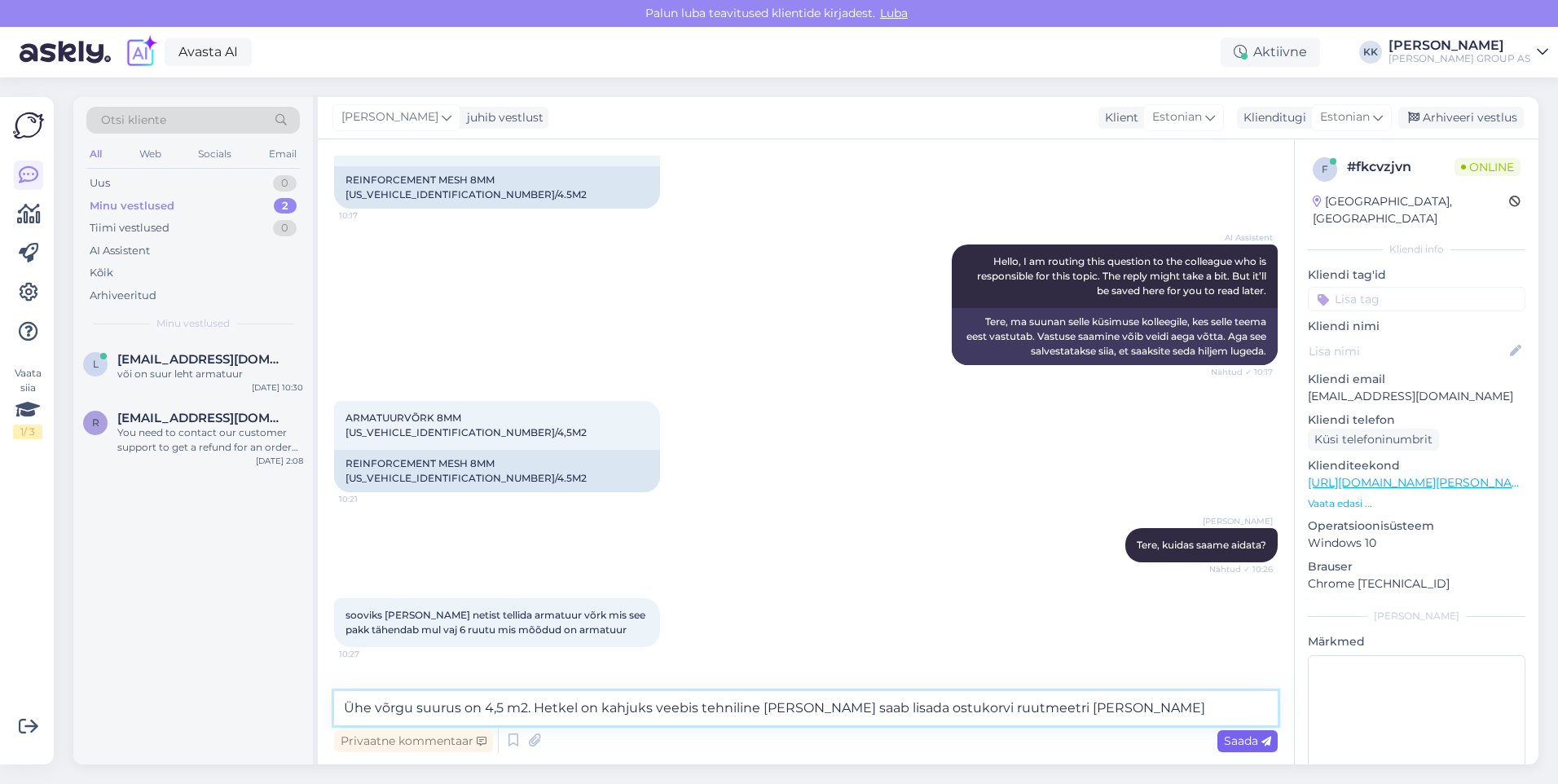
type textarea "Ühe võrgu suurus on 4,5 m2. Hetkel on kahjuks veebis tehniline [PERSON_NAME] sa…"
click at [1231, 731] on div "Saada" at bounding box center [1247, 741] width 60 height 22
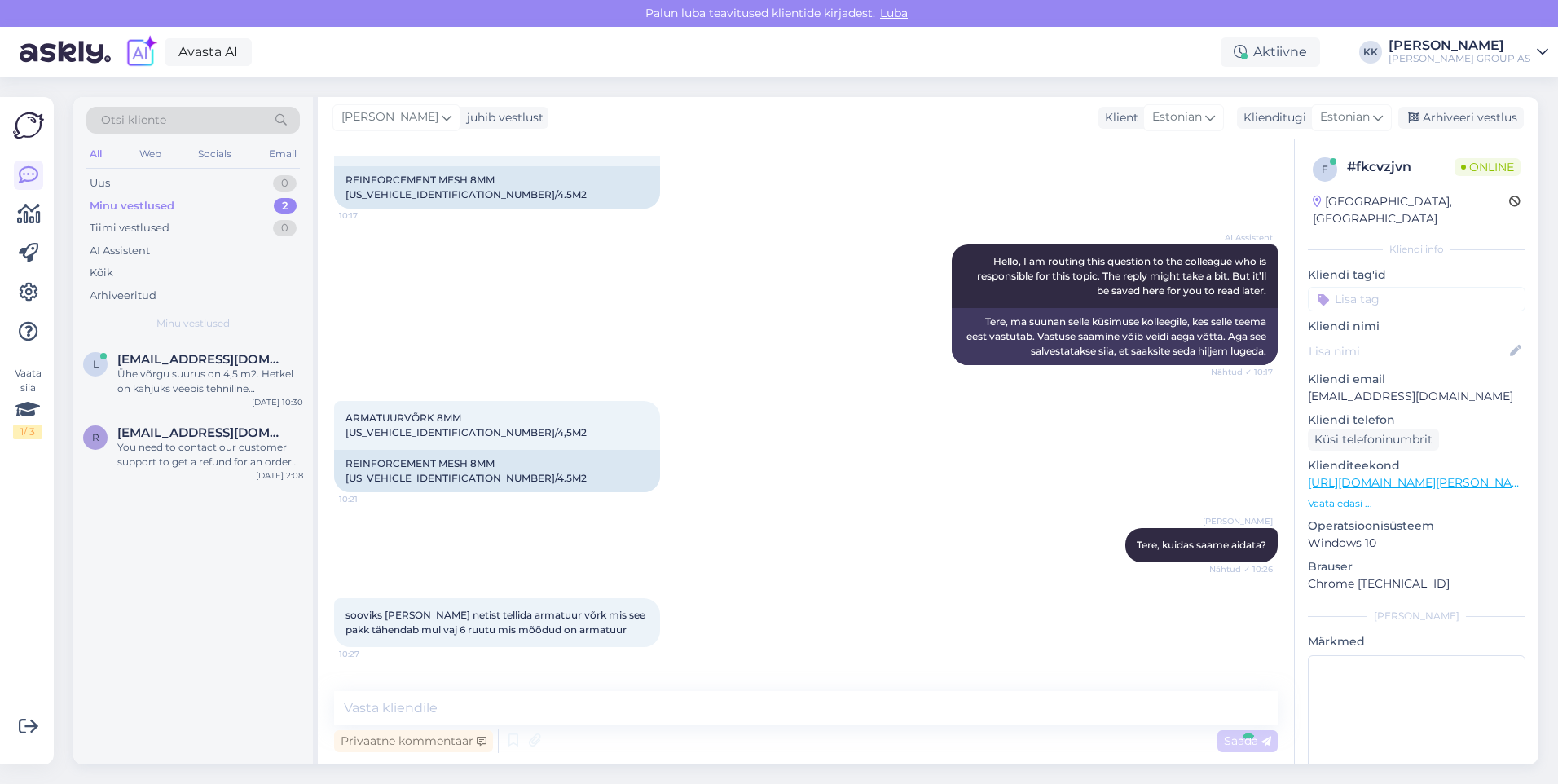
scroll to position [209, 0]
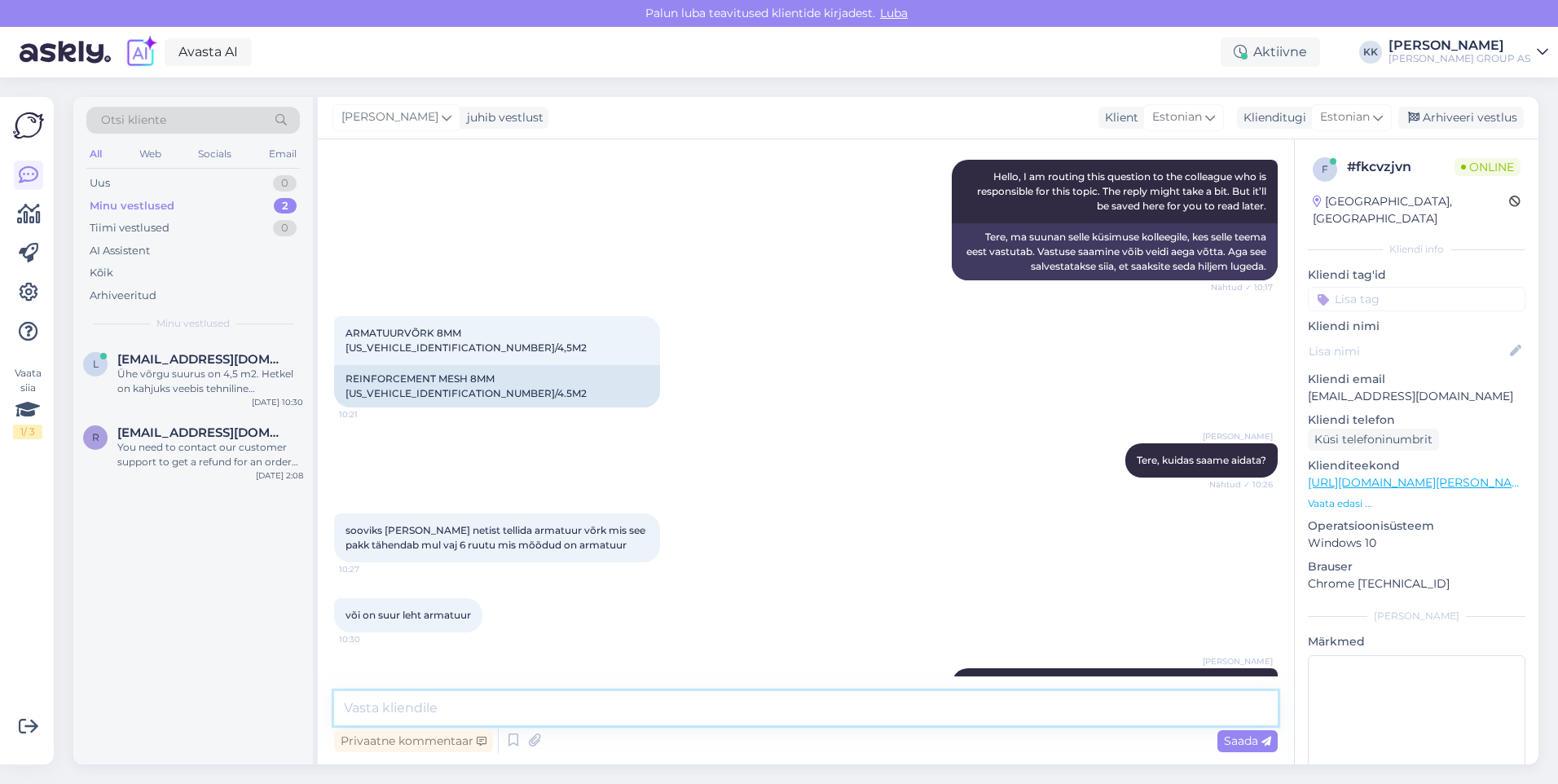
click at [369, 704] on textarea at bounding box center [806, 708] width 943 height 34
type textarea "6m2 väljastada kauplus ei saa, siis peab tellima 9m2 ehk 2 tk"
click at [1242, 736] on span "Saada" at bounding box center [1247, 741] width 47 height 15
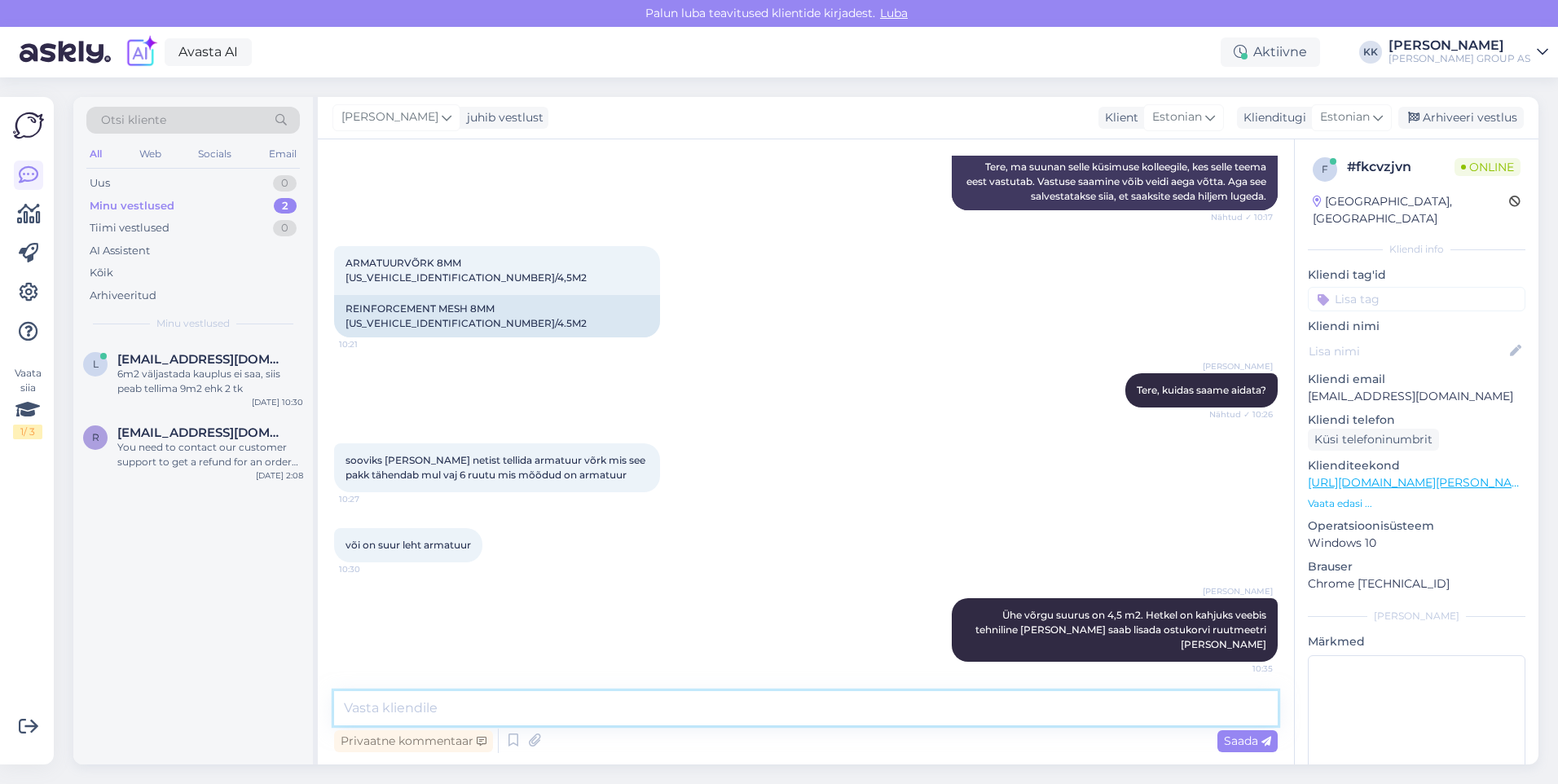
click at [381, 716] on textarea at bounding box center [806, 708] width 943 height 34
type textarea "Viga parandatakse paari tunni jooksul ja siis saab jälle ostukorvi lisada 4,5 m…"
click at [1239, 739] on span "Saada" at bounding box center [1247, 741] width 47 height 15
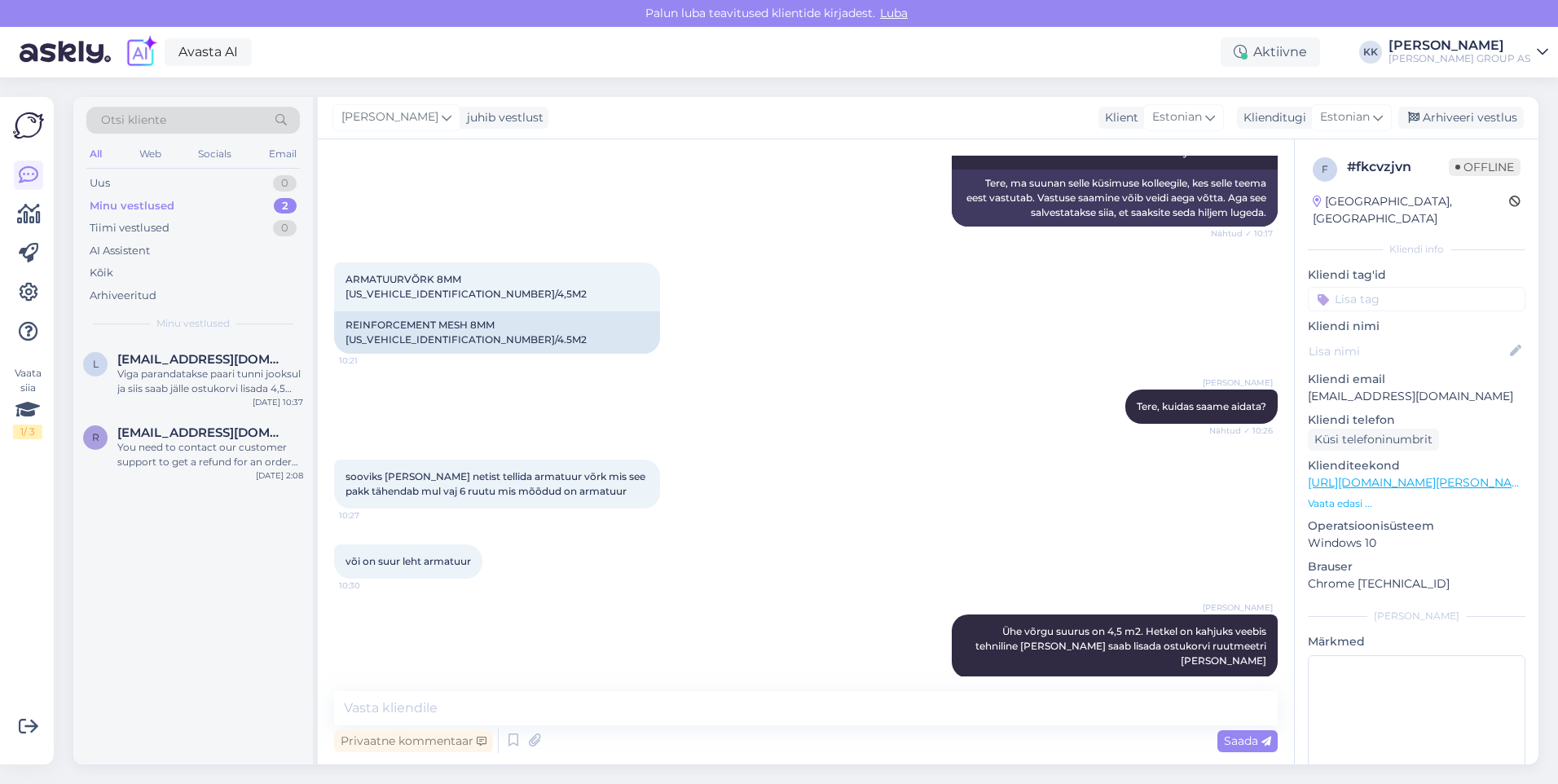
scroll to position [120, 0]
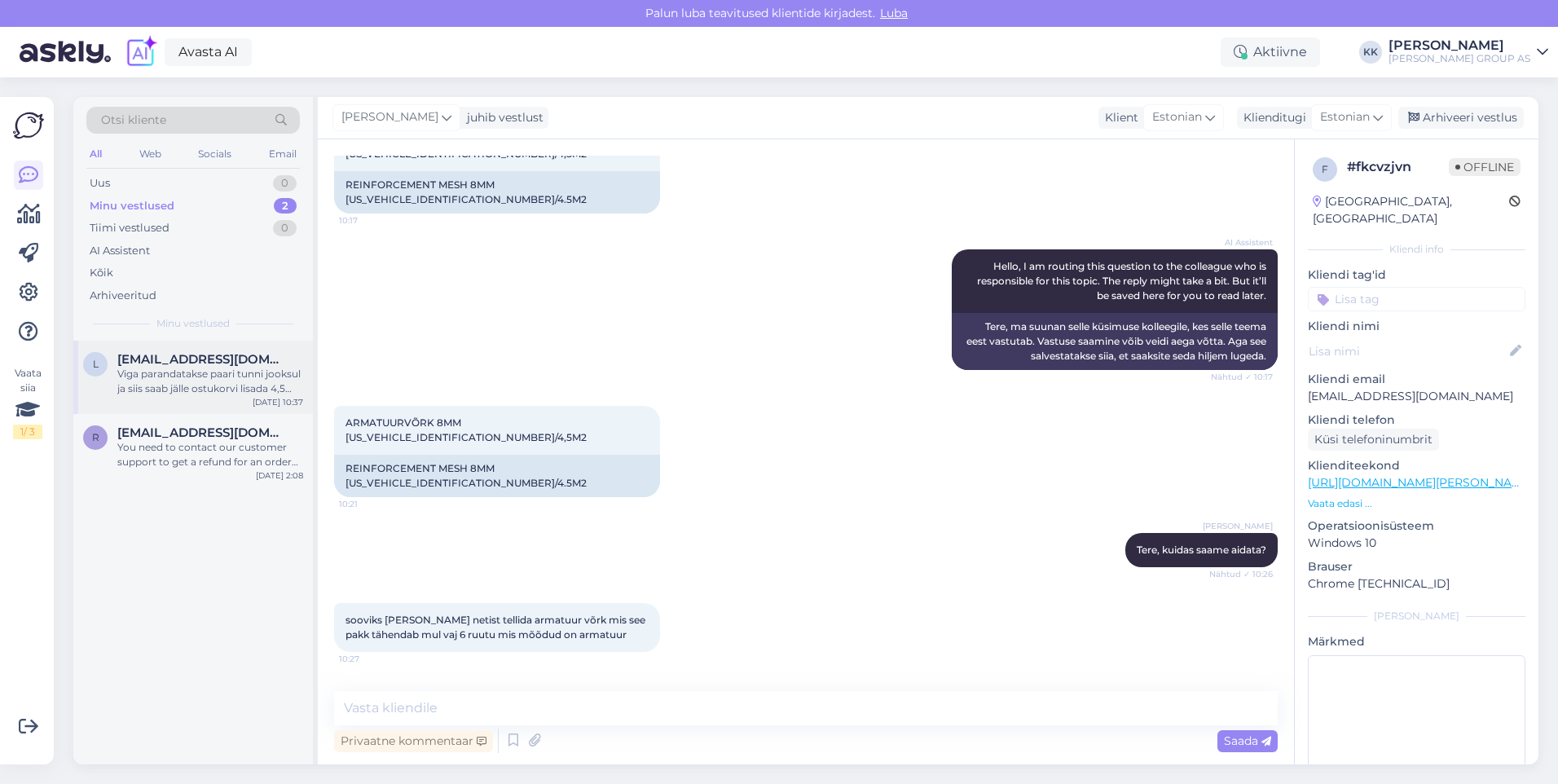
click at [191, 371] on div "Viga parandatakse paari tunni jooksul ja siis saab jälle ostukorvi lisada 4,5 m…" at bounding box center [210, 381] width 186 height 29
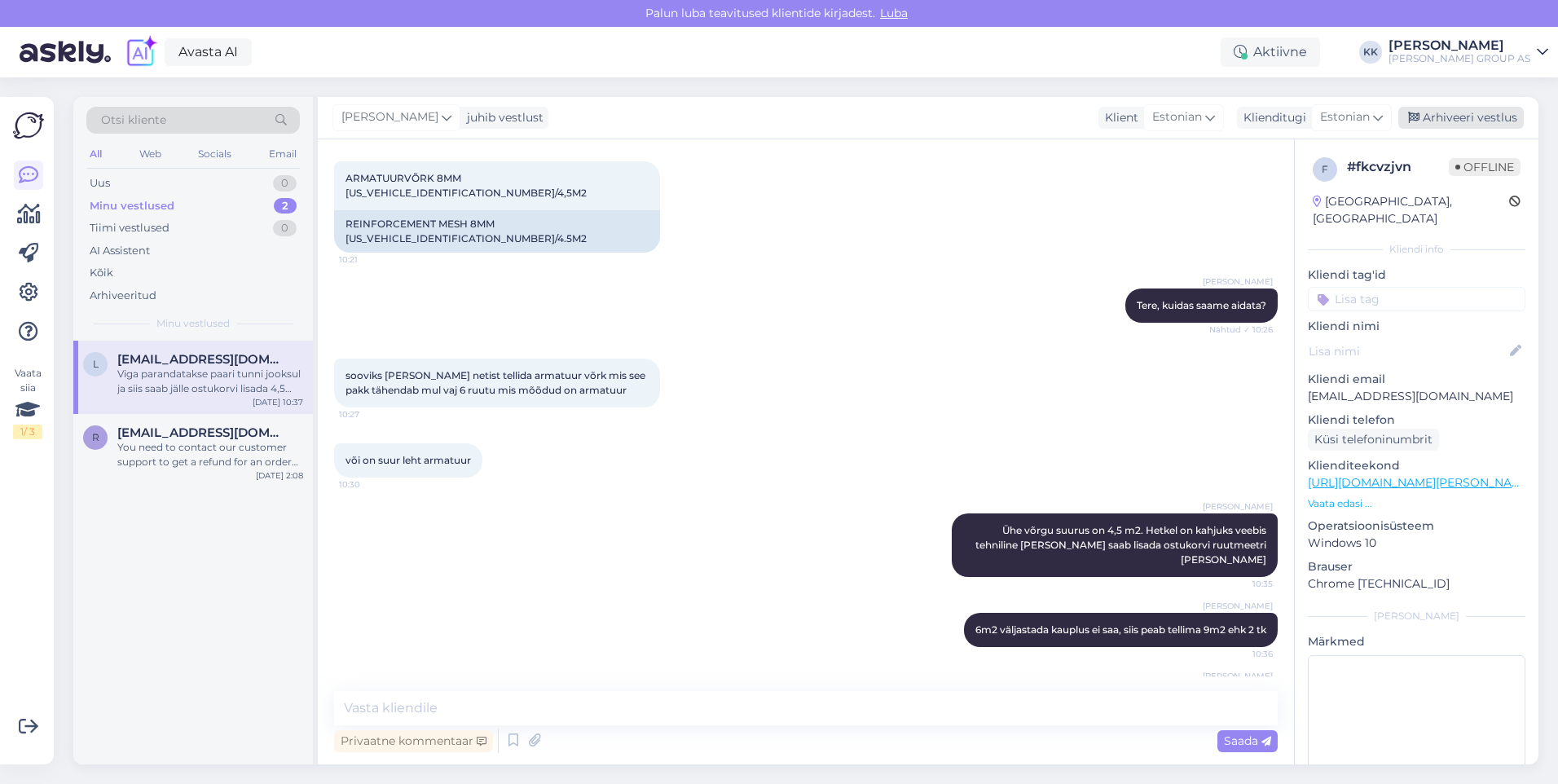
click at [1463, 115] on div "Arhiveeri vestlus" at bounding box center [1461, 118] width 125 height 22
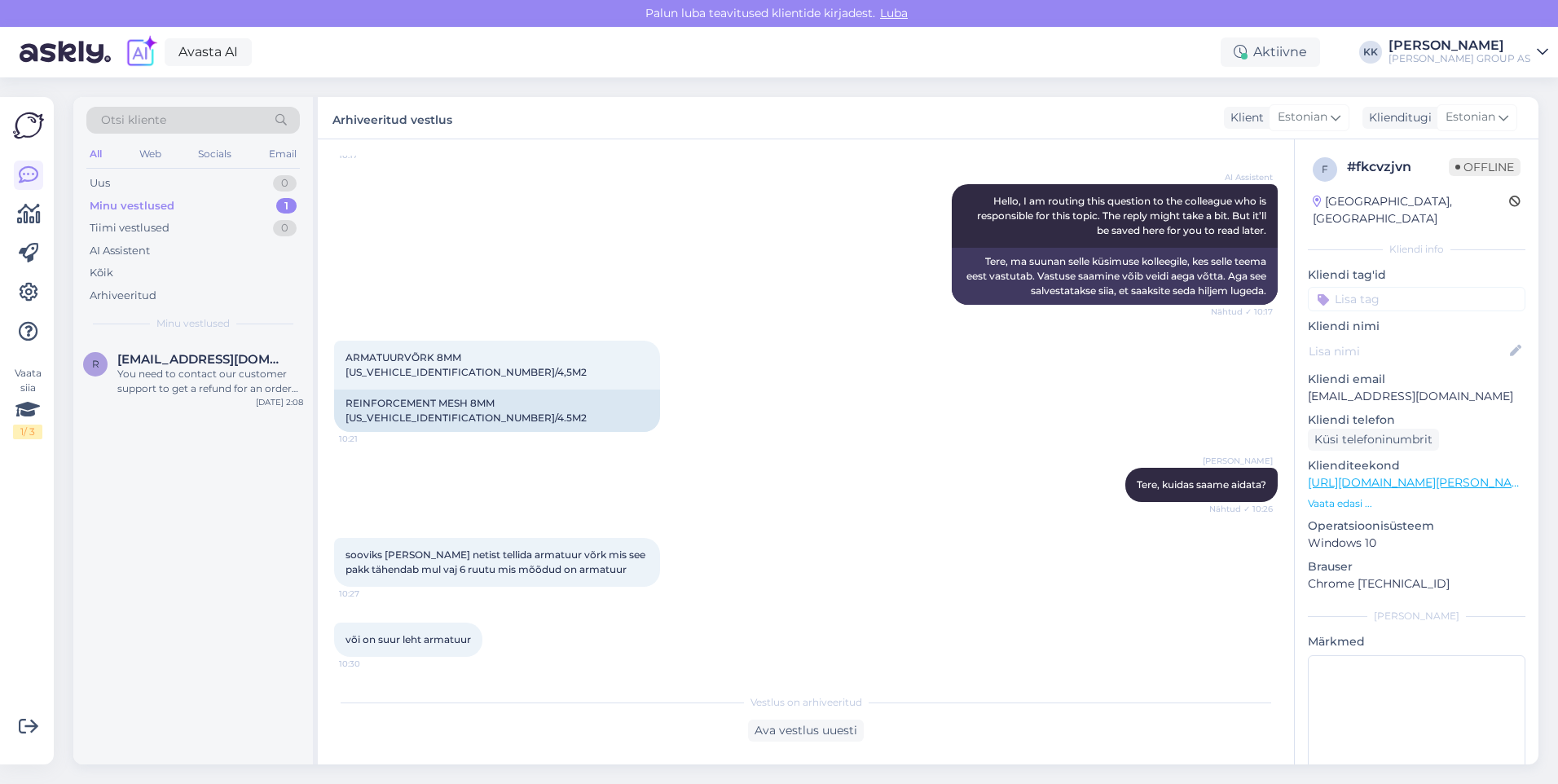
scroll to position [370, 0]
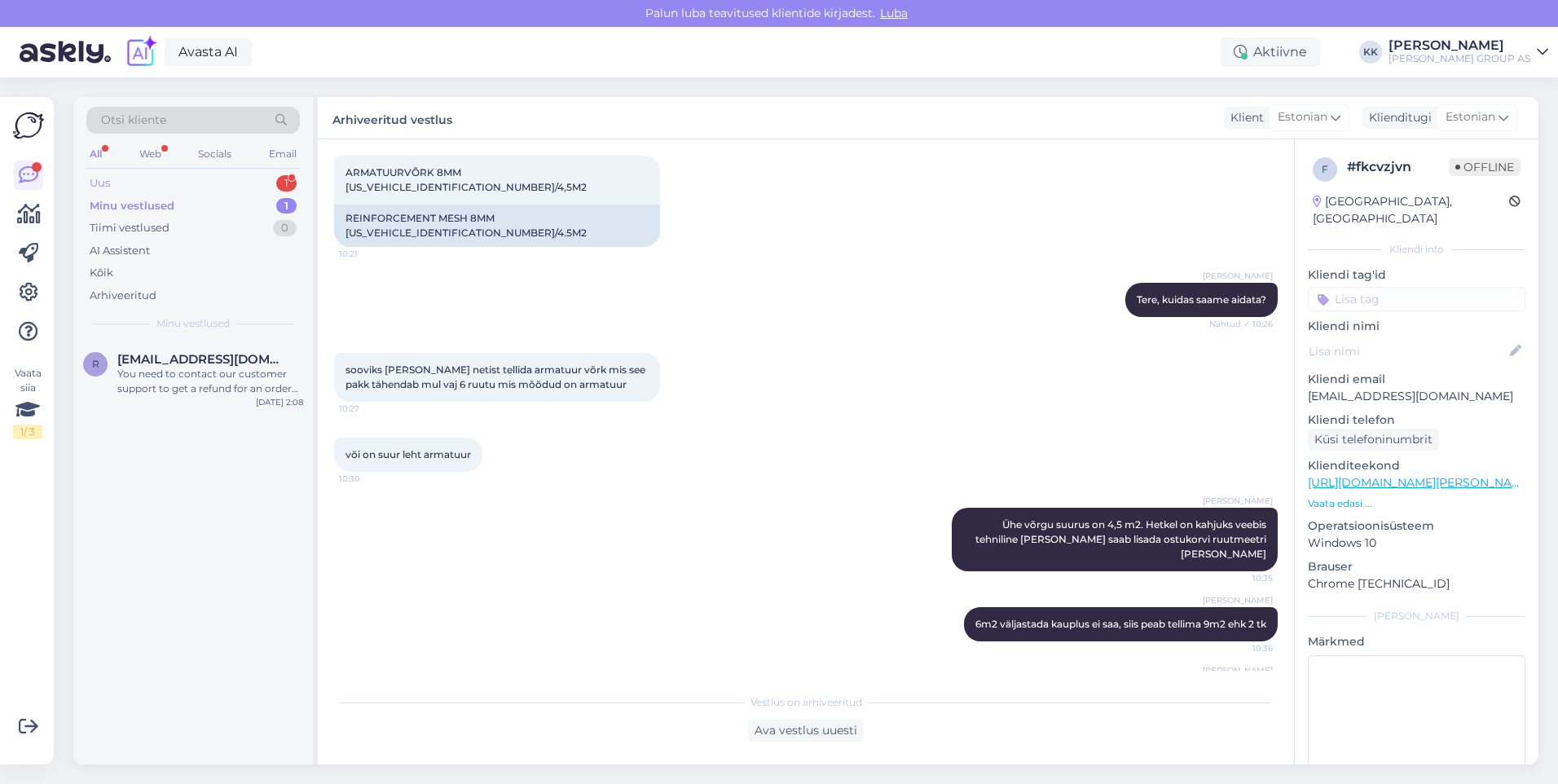
click at [142, 178] on div "Uus 1" at bounding box center [193, 183] width 214 height 23
click at [194, 374] on div "Hello, I am routing this question to the colleague who is responsible for this …" at bounding box center [210, 381] width 186 height 29
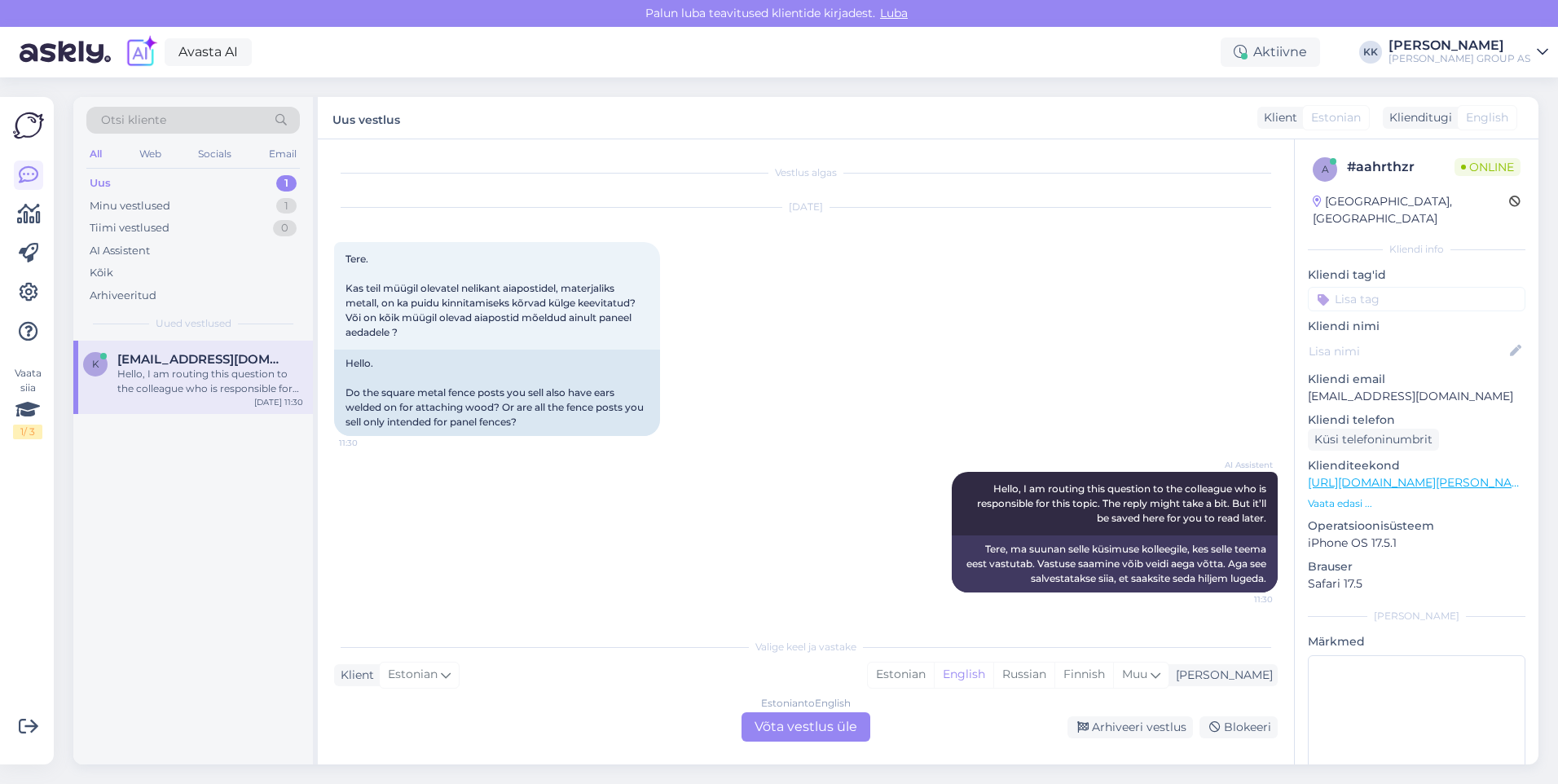
scroll to position [0, 0]
click at [934, 675] on div "Estonian" at bounding box center [901, 674] width 66 height 25
click at [807, 724] on div "Estonian to Estonian Võta vestlus üle" at bounding box center [806, 727] width 129 height 29
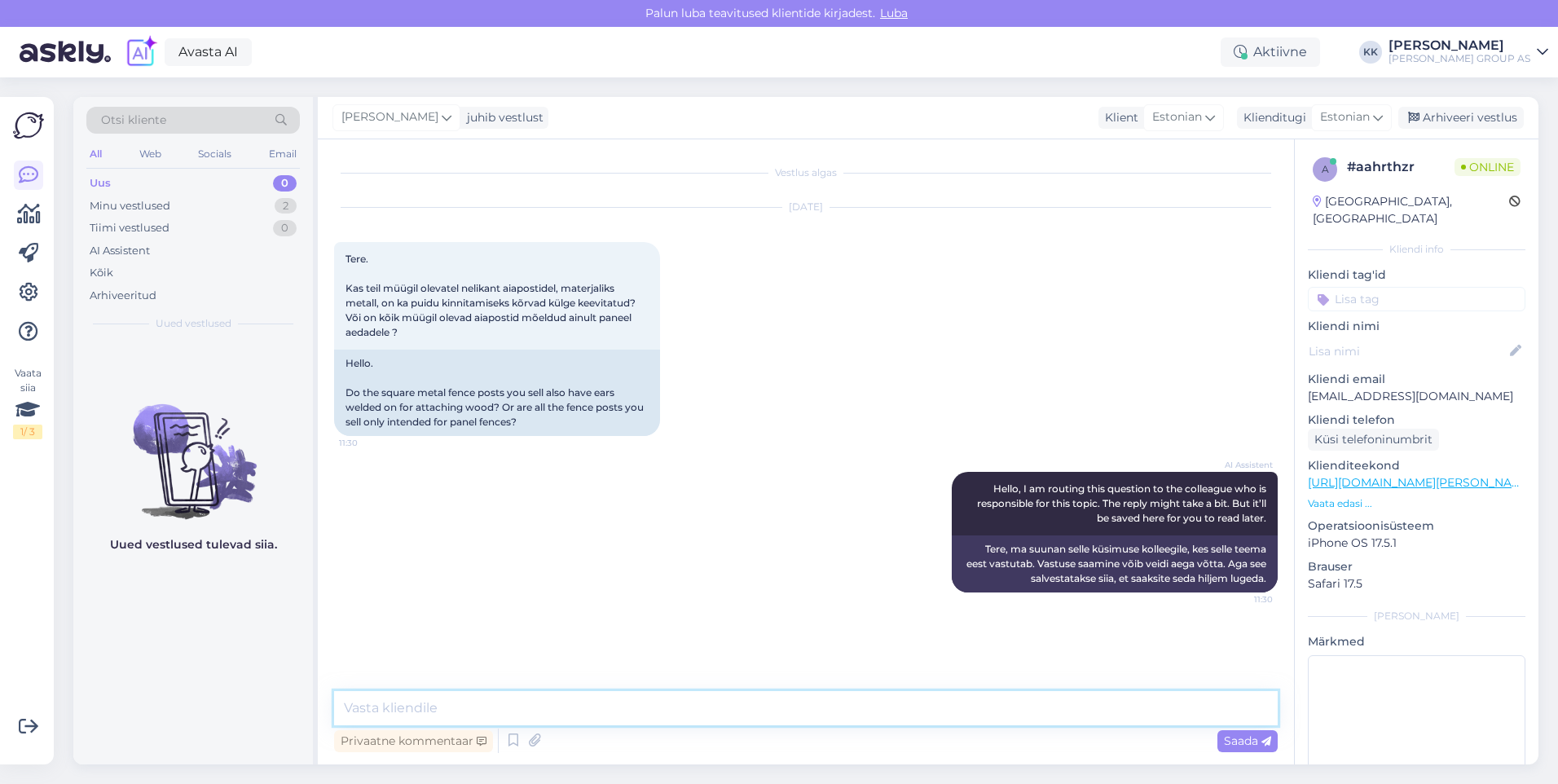
click at [382, 710] on textarea at bounding box center [806, 708] width 943 height 34
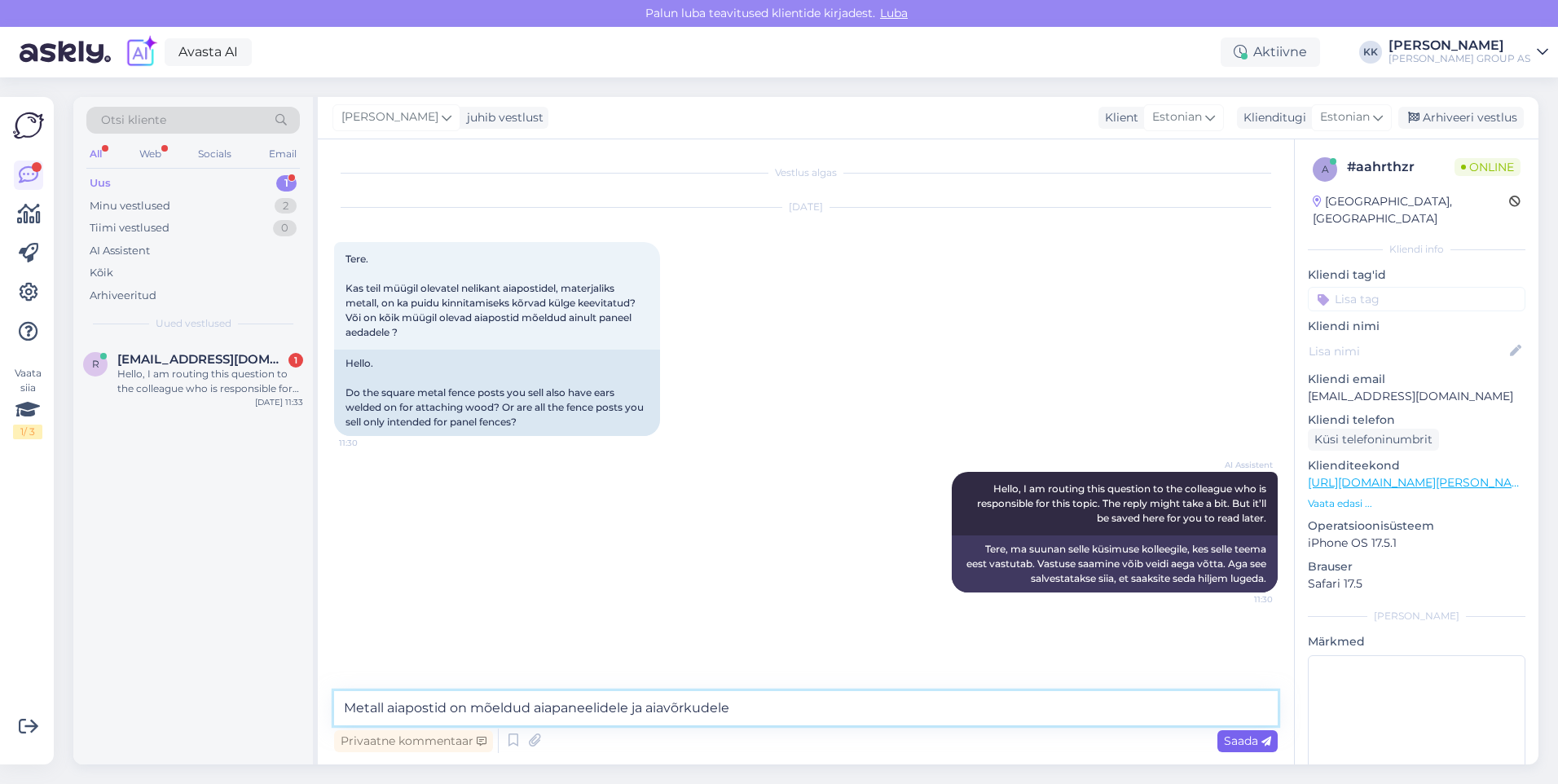
type textarea "Metall aiapostid on mõeldud aiapaneelidele ja aiavõrkudele"
click at [1237, 739] on span "Saada" at bounding box center [1247, 741] width 47 height 15
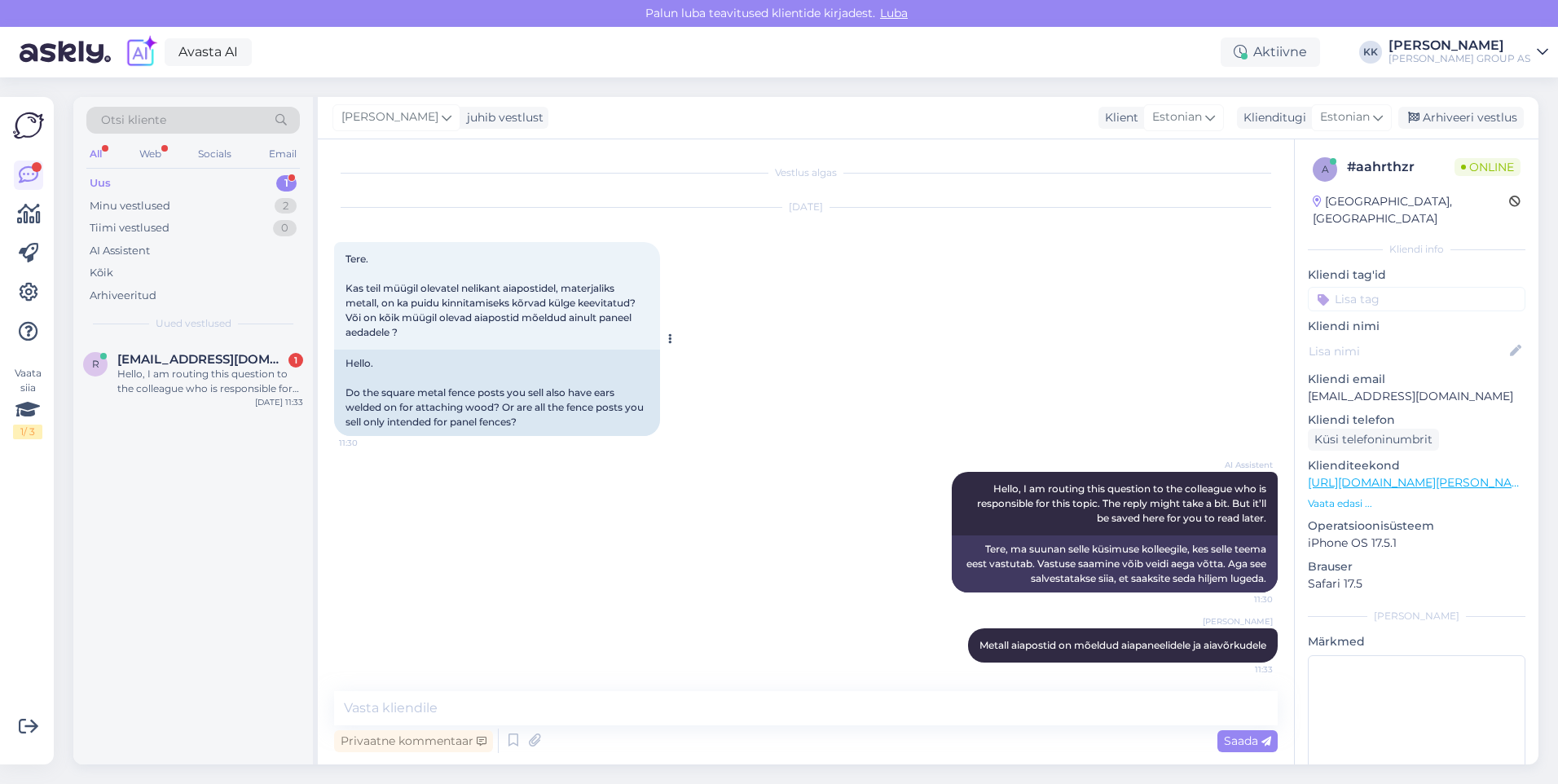
scroll to position [4, 0]
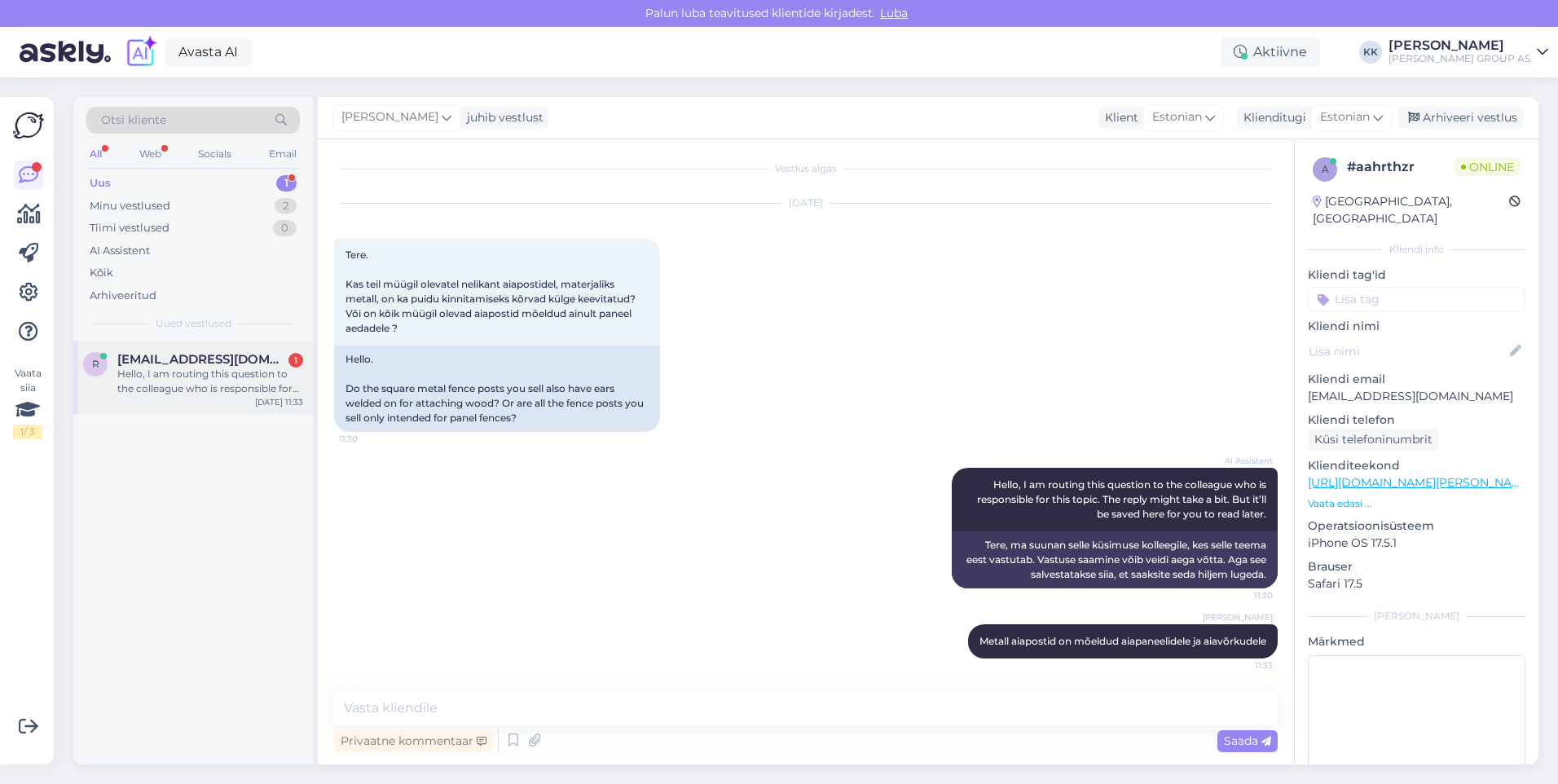
click at [180, 368] on div "Hello, I am routing this question to the colleague who is responsible for this …" at bounding box center [210, 381] width 186 height 29
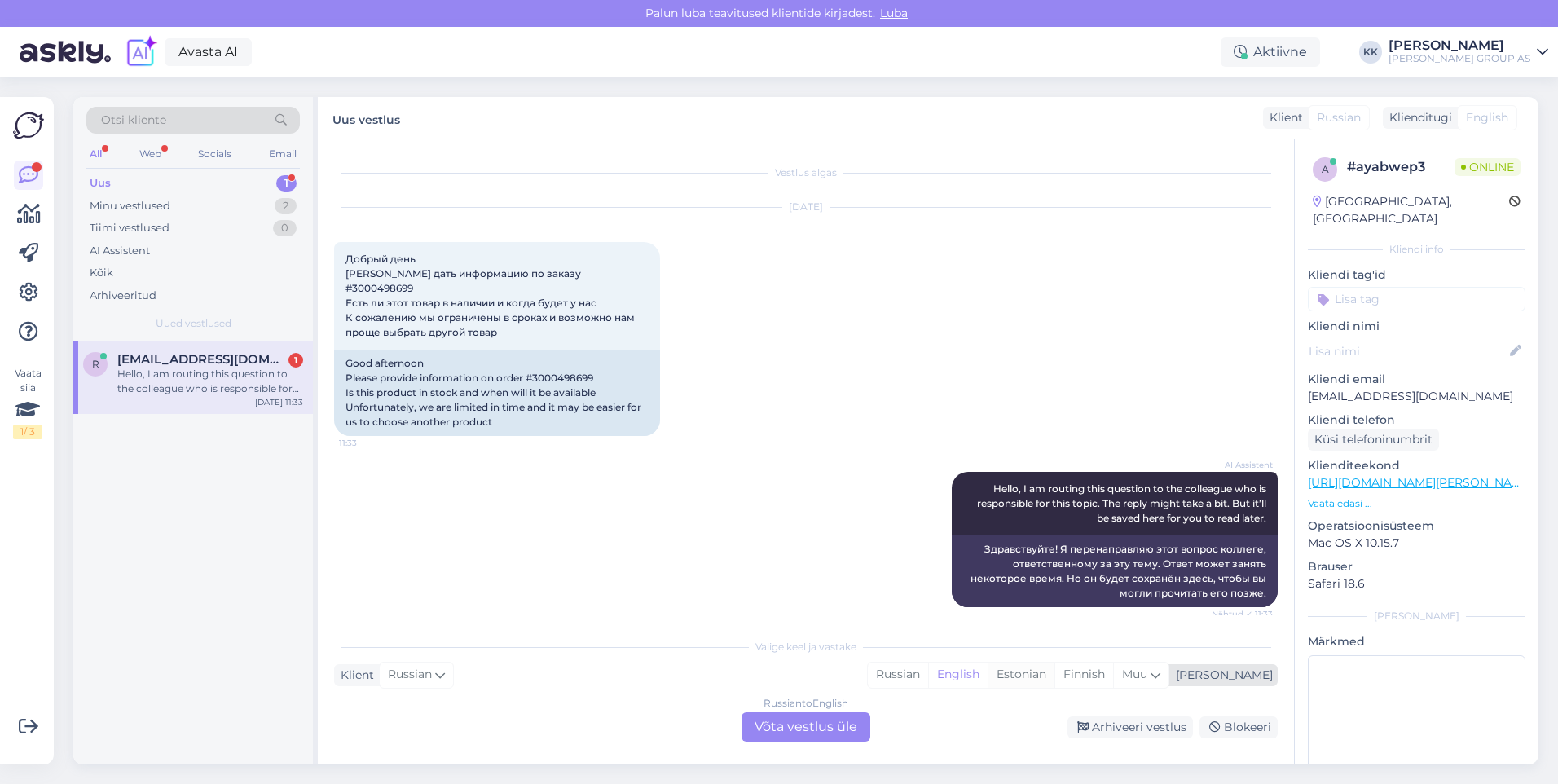
click at [1054, 674] on div "Estonian" at bounding box center [1021, 674] width 67 height 25
click at [801, 725] on div "Russian to Estonian Võta vestlus üle" at bounding box center [806, 727] width 129 height 29
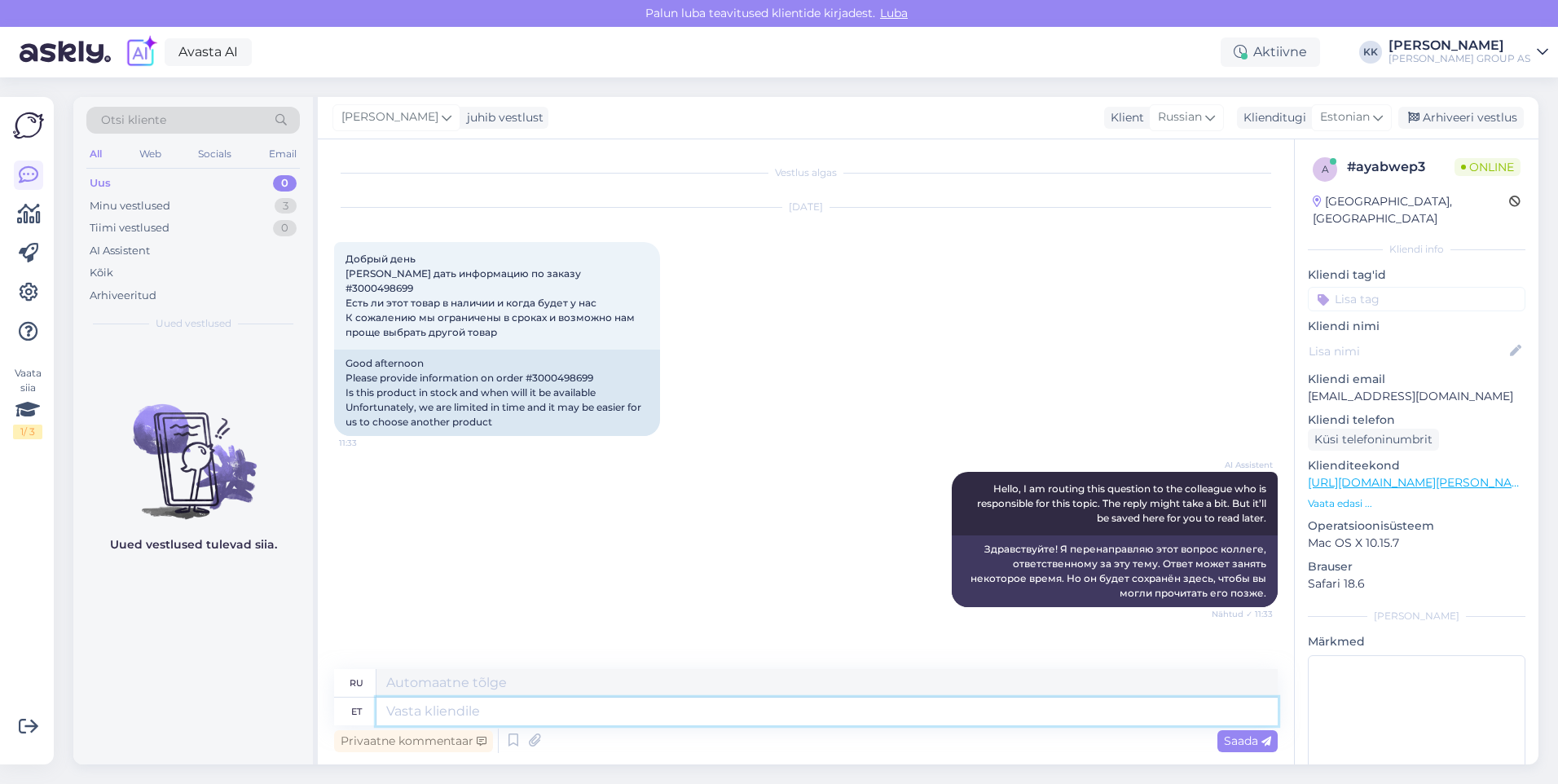
click at [402, 714] on textarea at bounding box center [827, 711] width 901 height 28
type textarea "Vabandame"
type textarea "Приносим извинения."
type textarea "Vabandame tekkinud"
type textarea "Приносим извинения за доставленные неудобства."
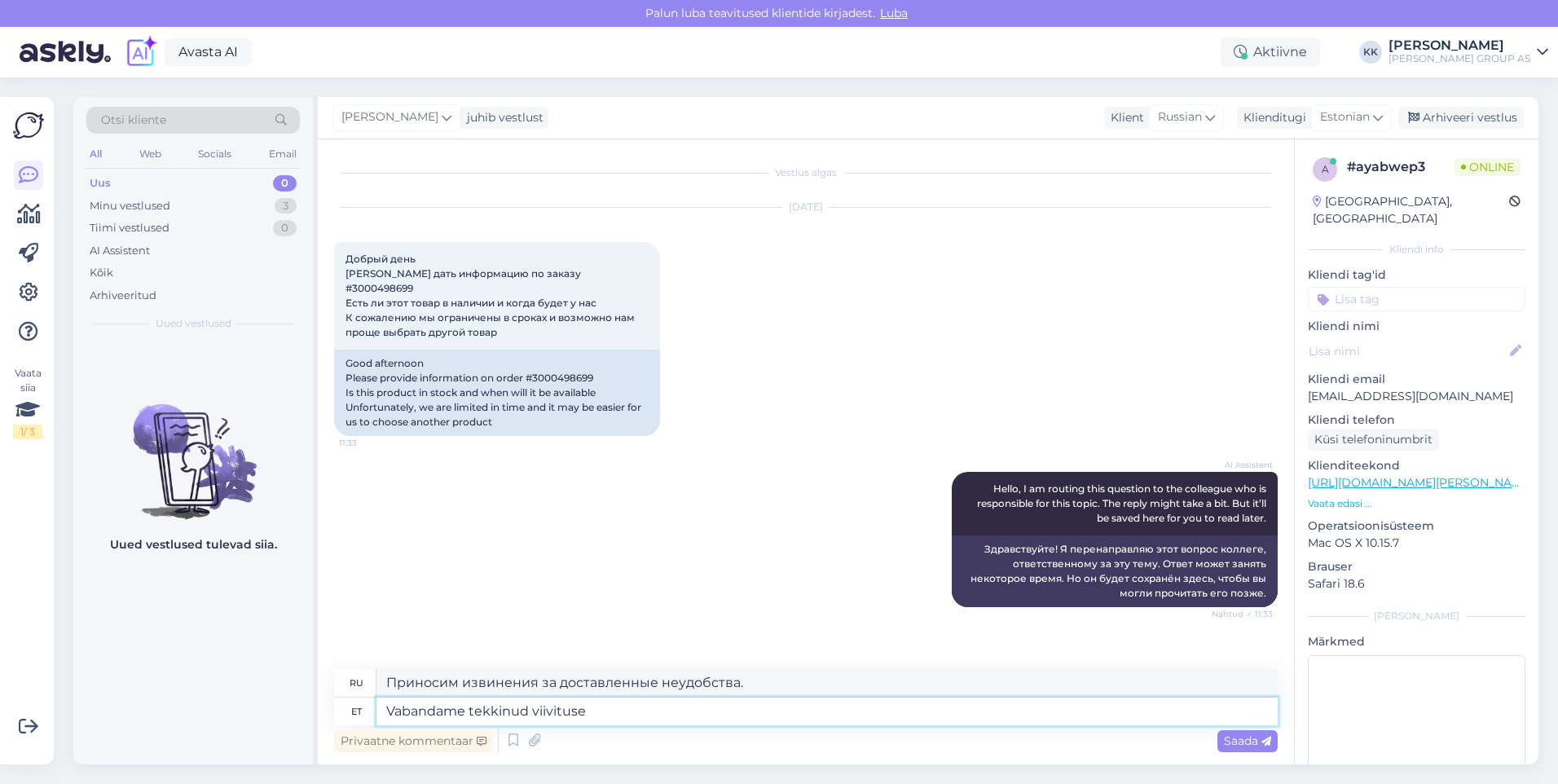
type textarea "Vabandame tekkinud viivituse"
type textarea "Приносим извинения за задержку."
type textarea "Vabandame tekkinud viivituse pärast. [GEOGRAPHIC_DATA]"
type textarea "Приносим извинения за задержку. На данный момент"
type textarea "Vabandame tekkinud viivituse pärast. Hetkeseisuga on toode"
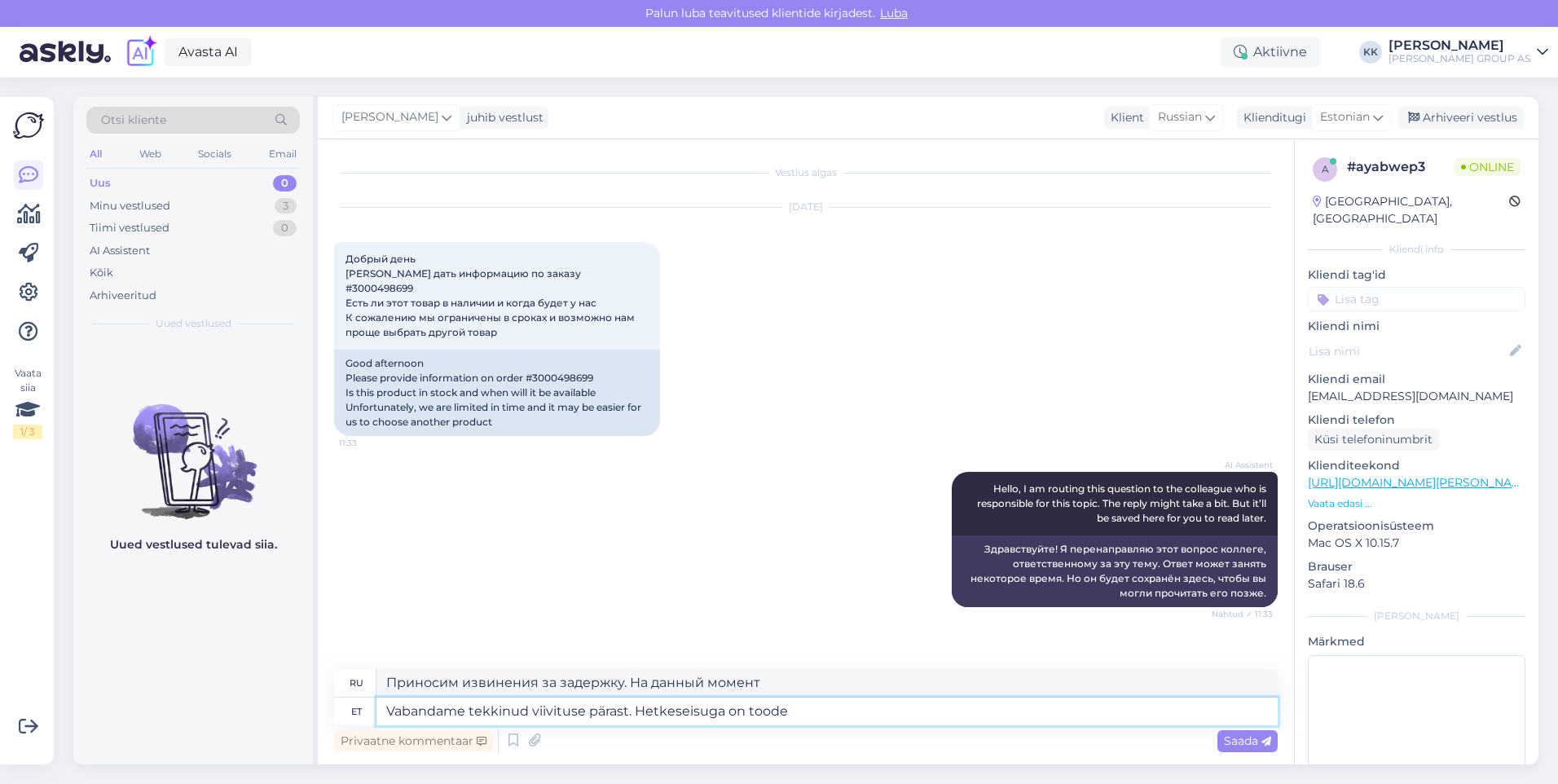
type textarea "Приносим извинения за задержку. Товар временно отсутствует на складе."
type textarea "Vabandame tekkinud viivituse pärast. Hetkeseisuga on toode veel"
type textarea "Приносим извинения за задержку. Товар в настоящее время ещё не доставлен."
type textarea "Vabandame tekkinud viivituse pärast. Hetkeseisuga on toode veel tarnijalt"
type textarea "Приносим извинения за задержку. Товар всё ещё находится в пути от поставщика."
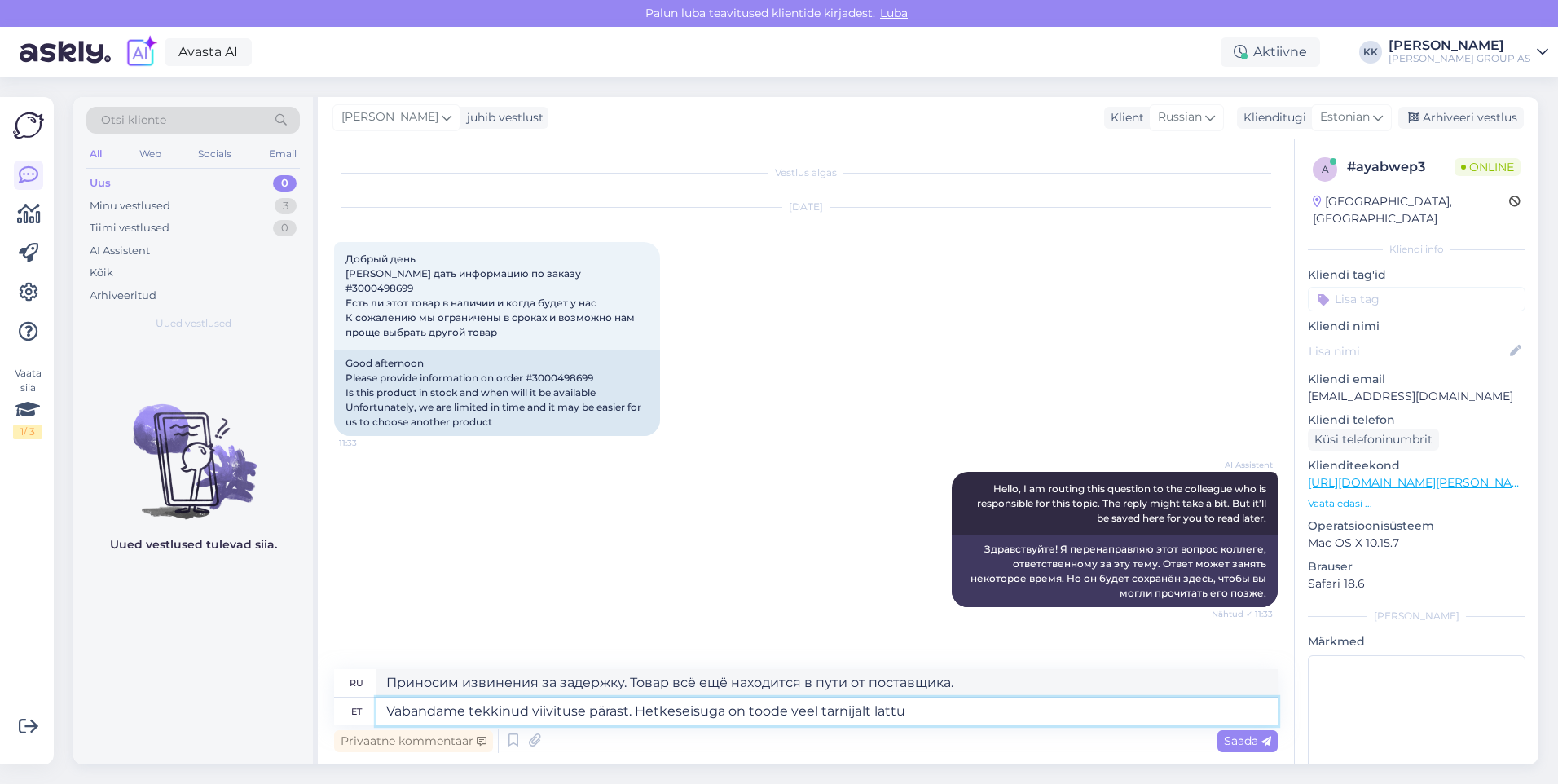
type textarea "Vabandame tekkinud viivituse pärast. Hetkeseisuga on toode veel tarnijalt lattu"
type textarea "Приносим извинения за задержку. Товар в настоящее время имеется на складе поста…"
type textarea "Vabandame tekkinud viivituse pärast. Hetkeseisuga on toode veel tarnijalt [PERS…"
type textarea "Приносим извинения за задержку. Товар в настоящее время отсутствует на складе п…"
type textarea "Vabandame tekkinud viivituse pärast. Hetkeseisuga on toode veel tarnijalt lattu…"
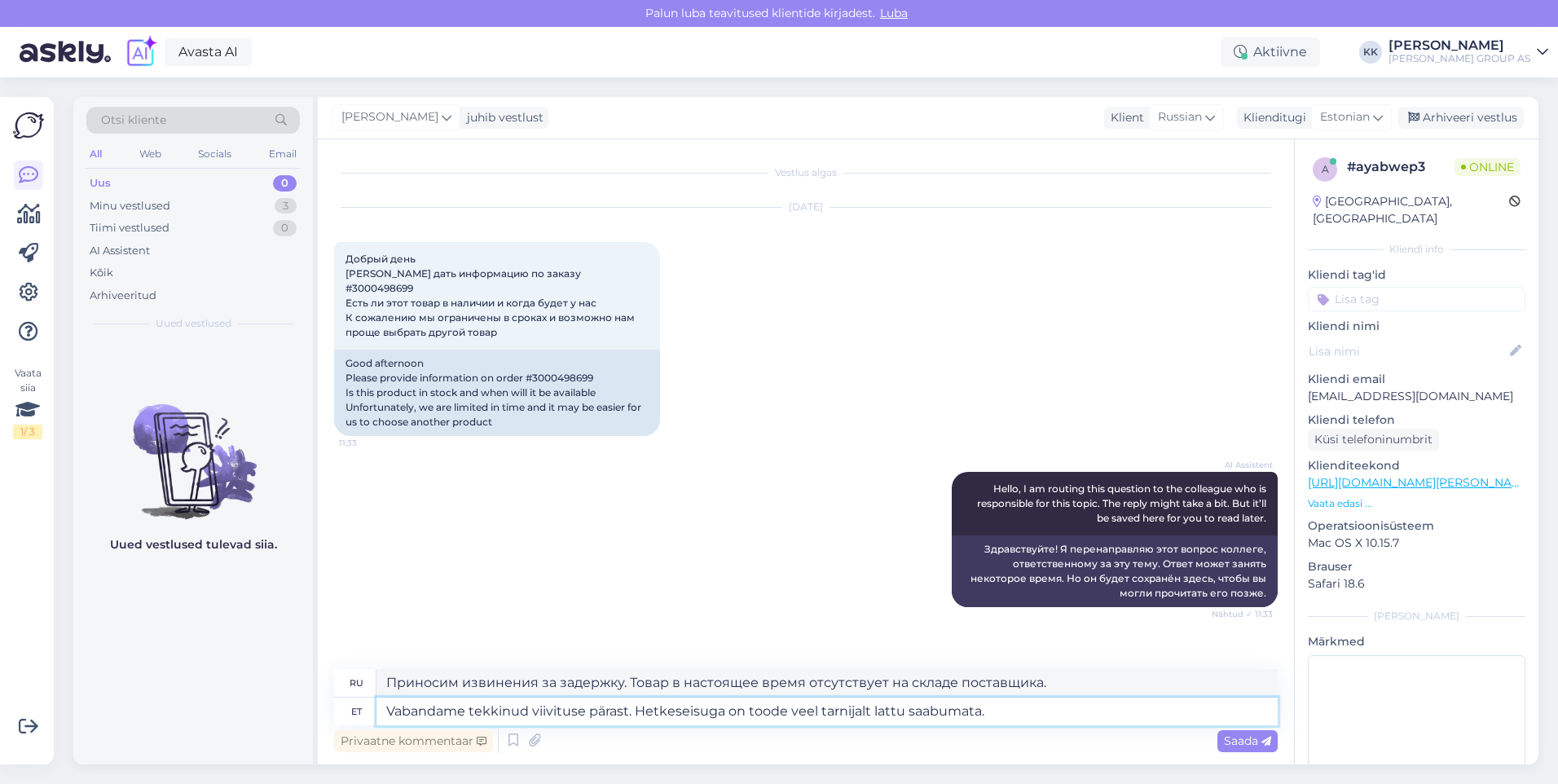
type textarea "Приносим извинения за задержку. Товар ещё не поступил от поставщика."
type textarea "Vabandame tekkinud viivituse pärast. Hetkeseisuga on toode veel tarnijalt lattu…"
type textarea "Приносим извинения за задержку. Товар ещё не поступил от поставщика. Заказать"
type textarea "Vabandame tekkinud viivituse pärast. Hetkeseisuga on toode veel tarnijalt lattu…"
type textarea "Приносим извинения за задержку. Товар ещё не поступил от поставщика. Заказ нахо…"
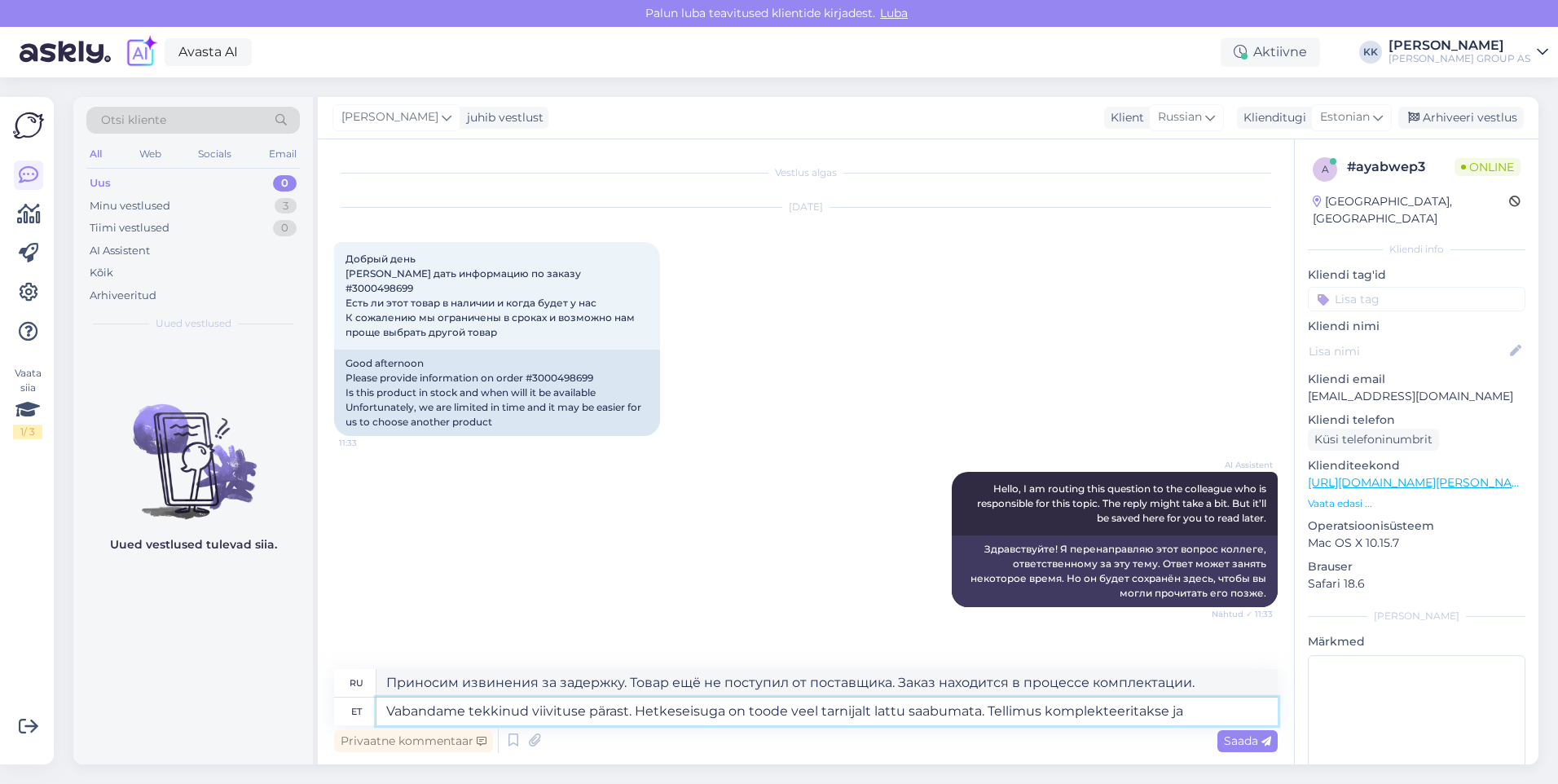
type textarea "Vabandame tekkinud viivituse pärast. Hetkeseisuga on toode veel tarnijalt lattu…"
type textarea "Приносим извинения за задержку. Товар ещё не поступил от поставщика. Заказ комп…"
type textarea "Vabandame tekkinud viivituse pärast. Hetkeseisuga on toode veel tarnijalt lattu…"
type textarea "Приносим извинения за задержку. Товар ещё не поступил от поставщика. Заказ буде…"
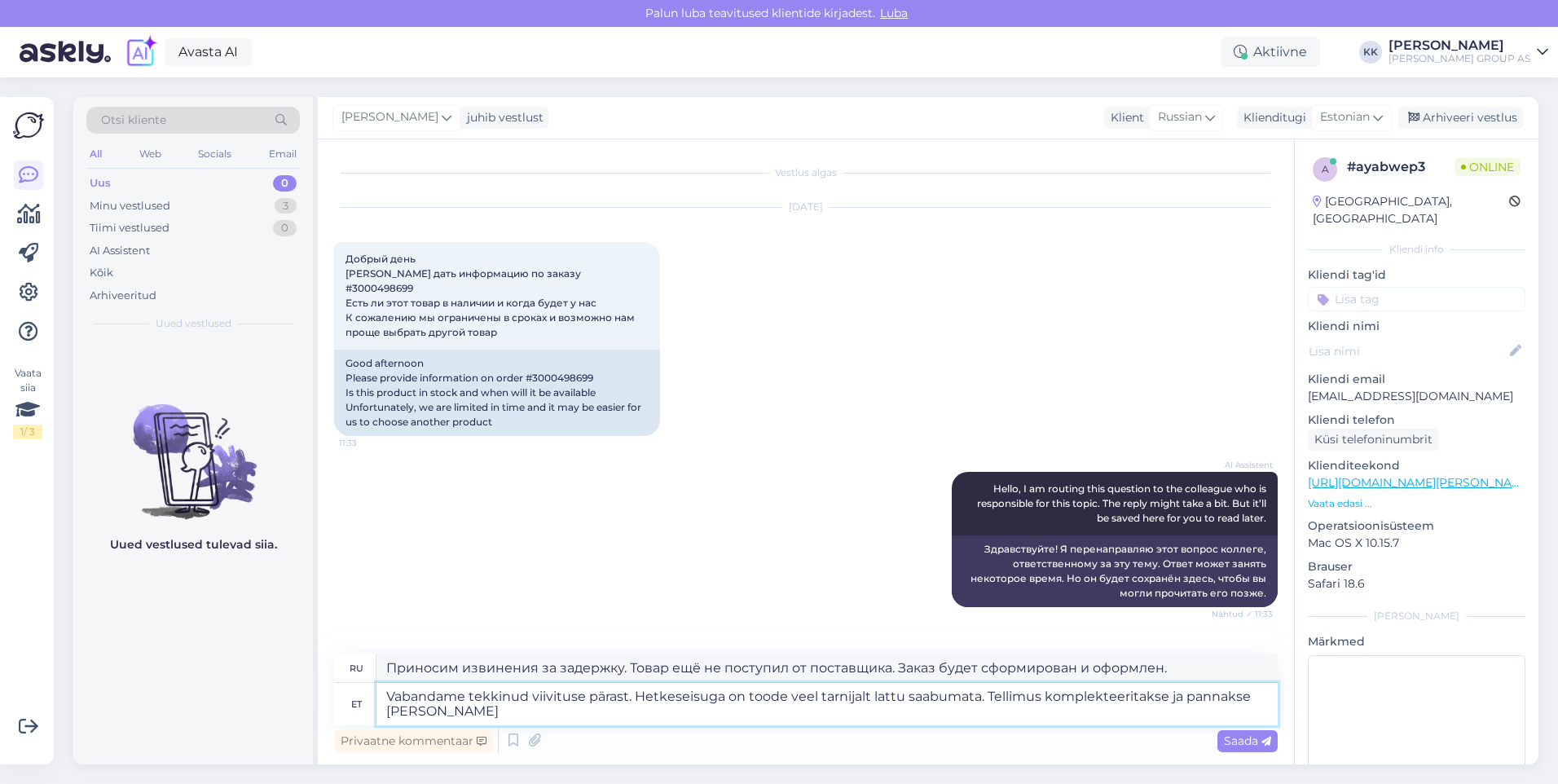
type textarea "Vabandame tekkinud viivituse pärast. Hetkeseisuga on toode veel tarnijalt lattu…"
type textarea "Приносим извинения за задержку. Товар ещё не поступил от поставщика. Заказ буде…"
type textarea "Vabandame tekkinud viivituse pärast. Hetkeseisuga on toode veel tarnijalt lattu…"
type textarea "Приносим извинения за задержку. Товар ещё не поступил от поставщика. Заказ буде…"
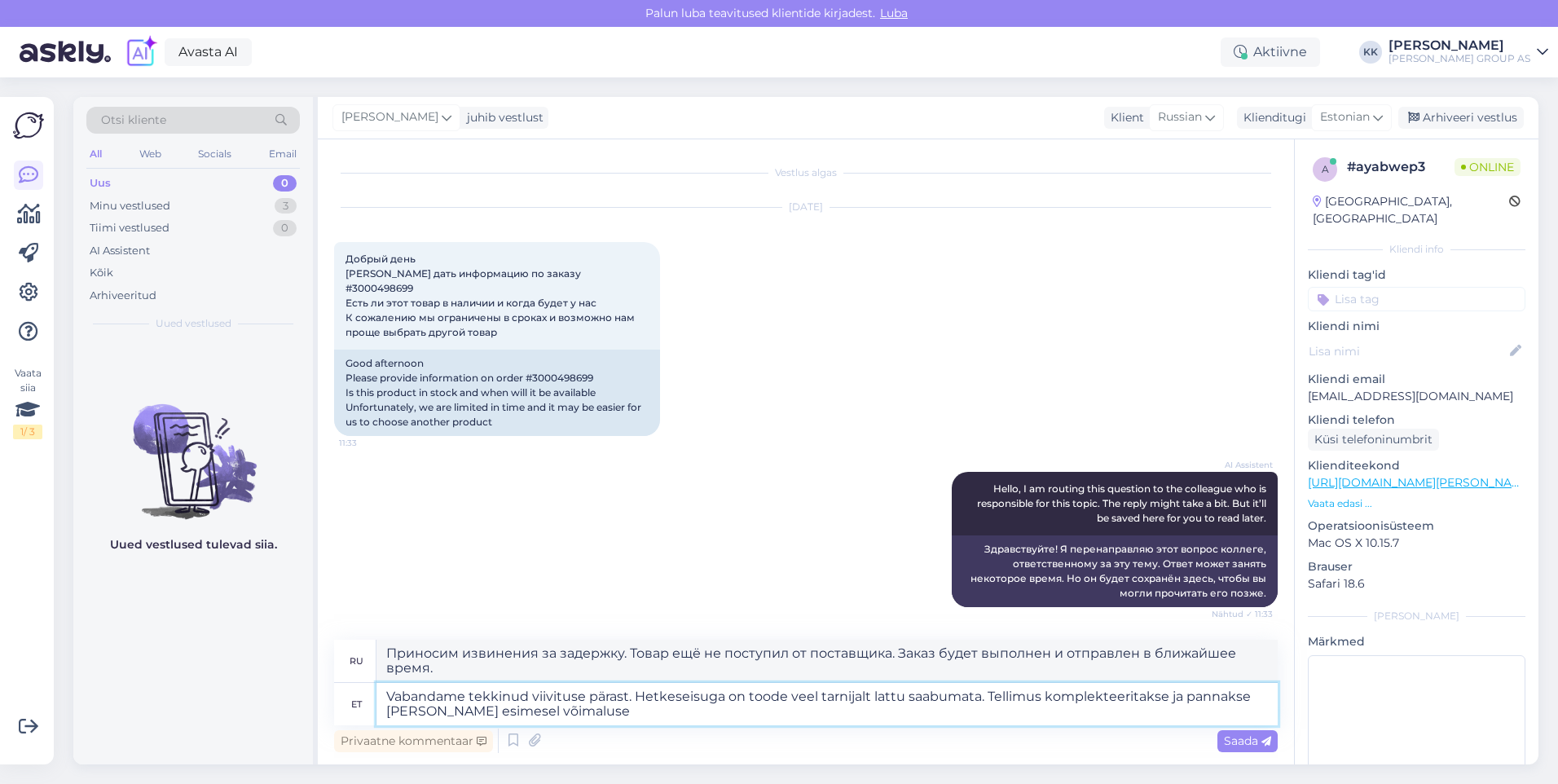
type textarea "Vabandame tekkinud viivituse pärast. Hetkeseisuga on toode veel tarnijalt lattu…"
type textarea "Приносим извинения за задержку. Товар ещё не поступил от поставщика. Заказ буде…"
type textarea "Vabandame tekkinud viivituse pärast. Hetkeseisuga on toode veel tarnijalt lattu…"
click at [1244, 741] on span "Saada" at bounding box center [1247, 741] width 47 height 15
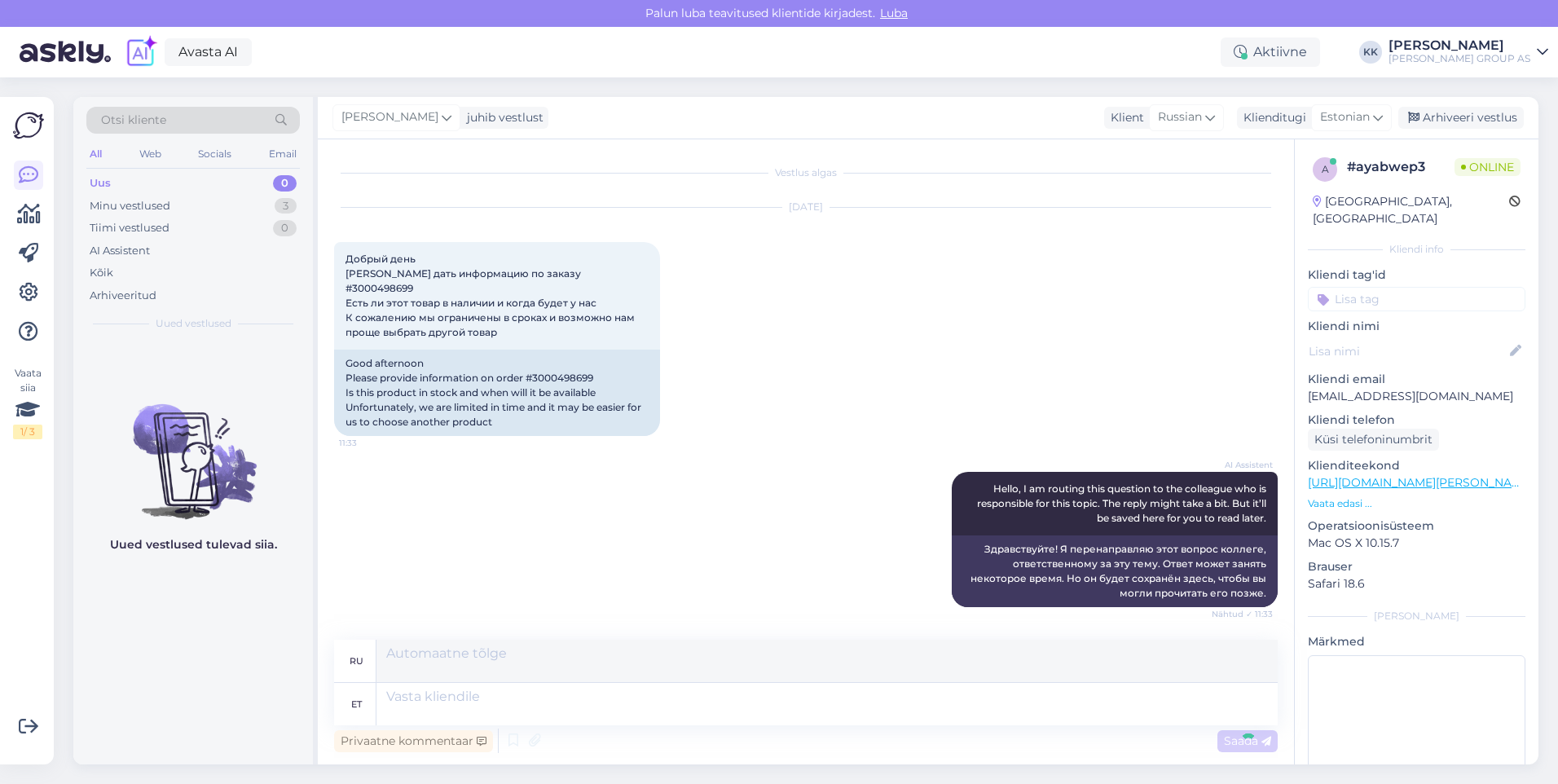
scroll to position [112, 0]
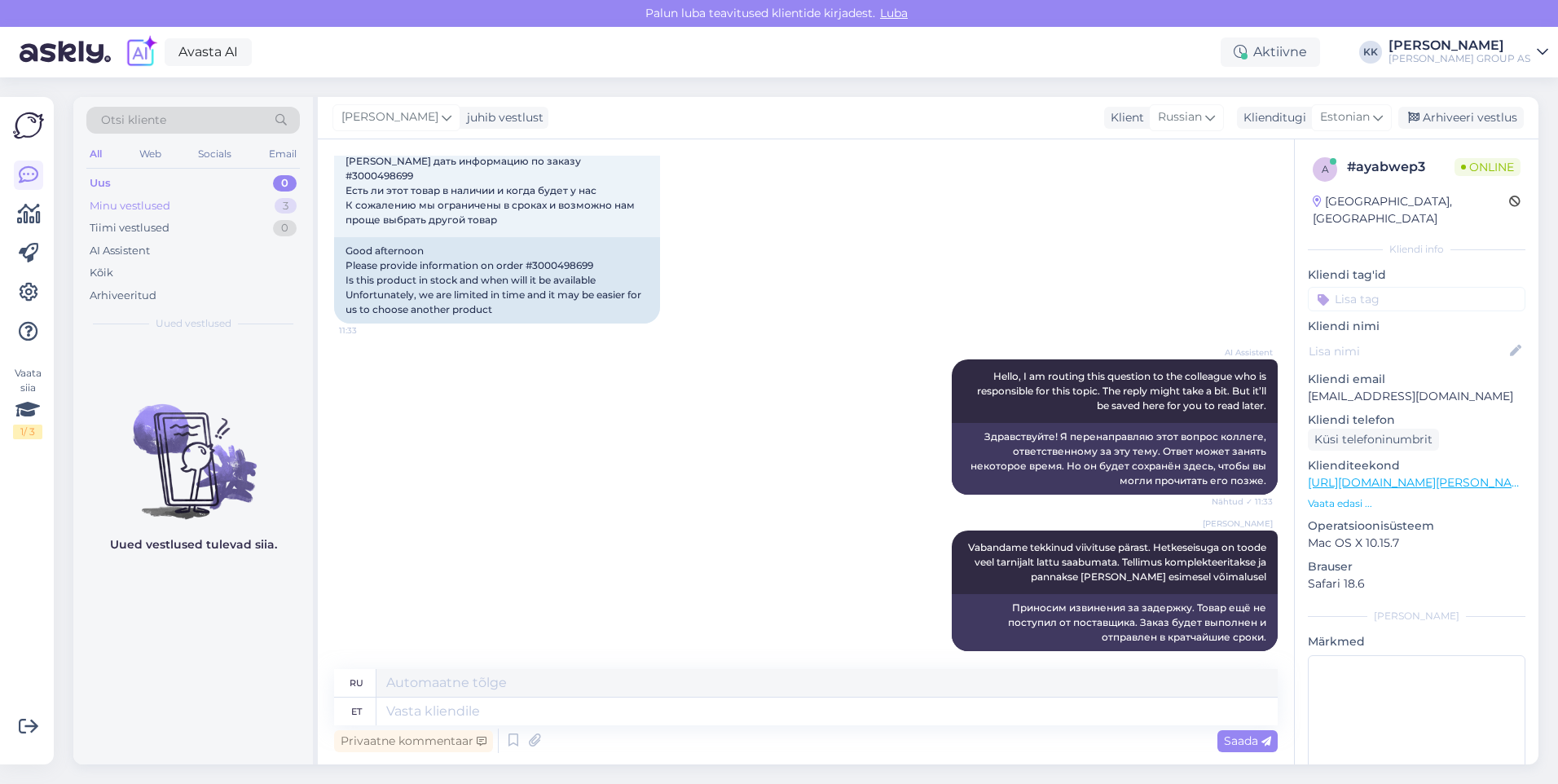
click at [138, 205] on div "Minu vestlused" at bounding box center [130, 206] width 81 height 17
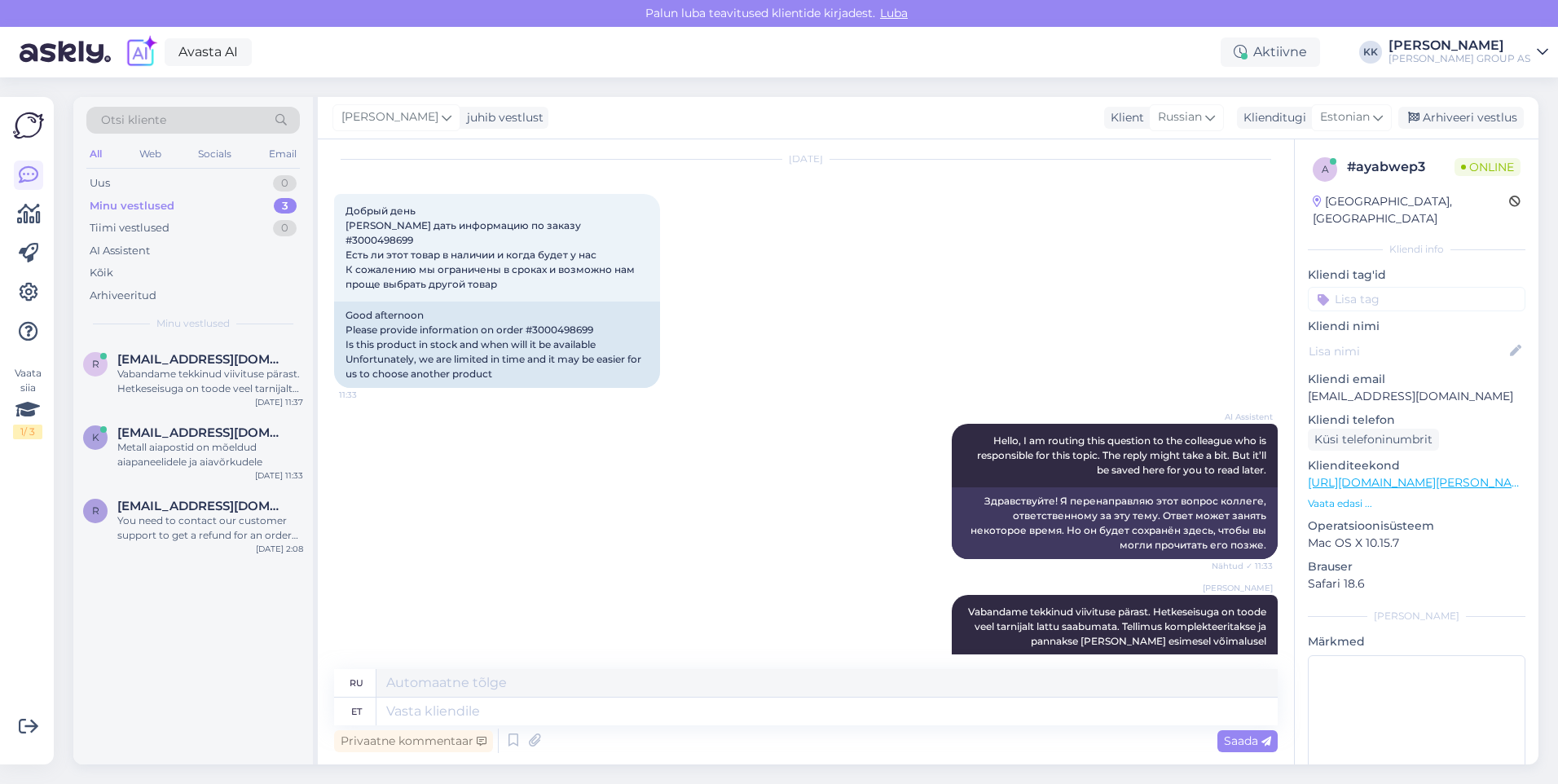
scroll to position [0, 0]
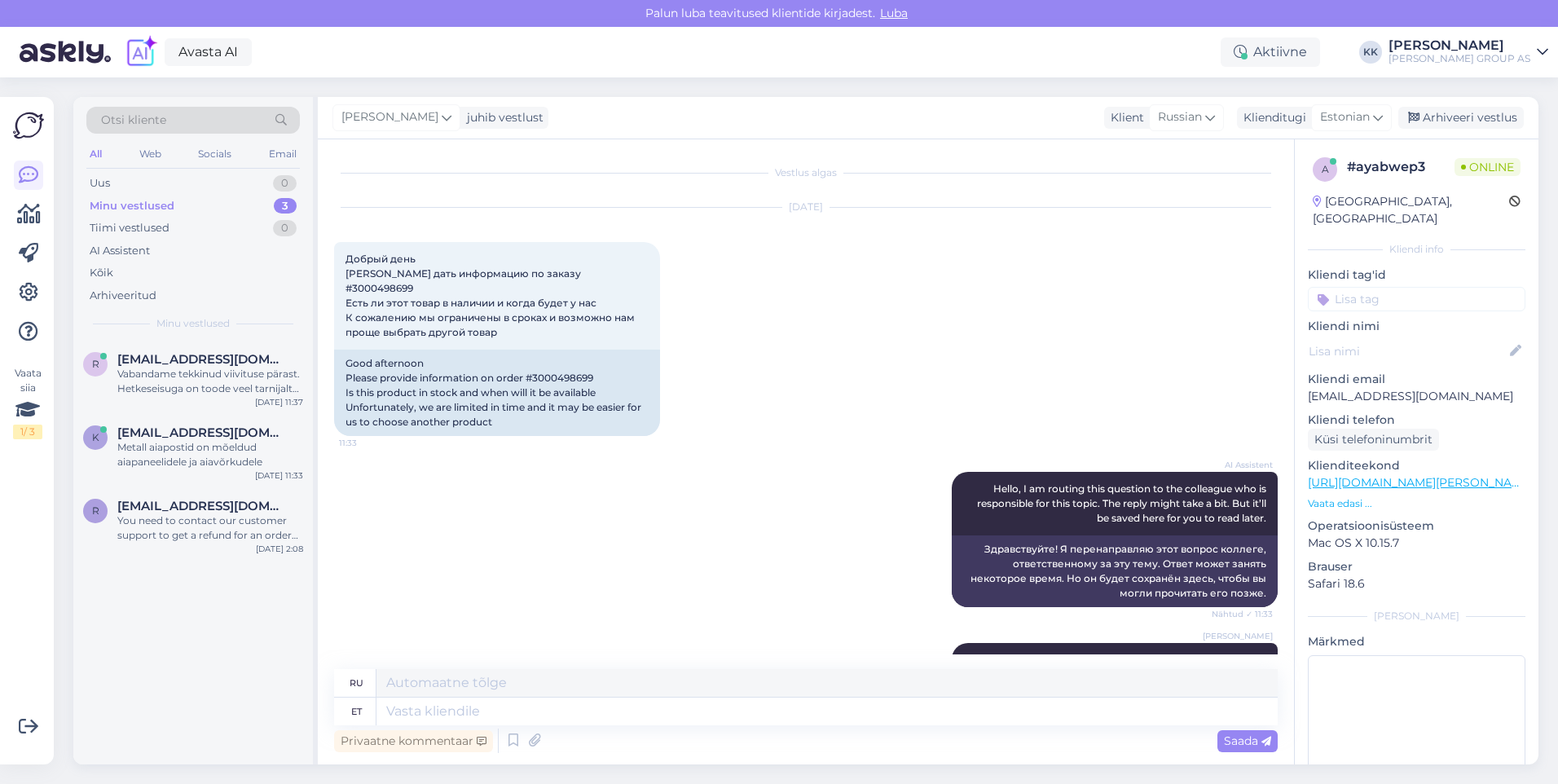
click at [814, 534] on div "AI Assistent Hello, I am routing this question to the colleague who is responsi…" at bounding box center [806, 540] width 943 height 171
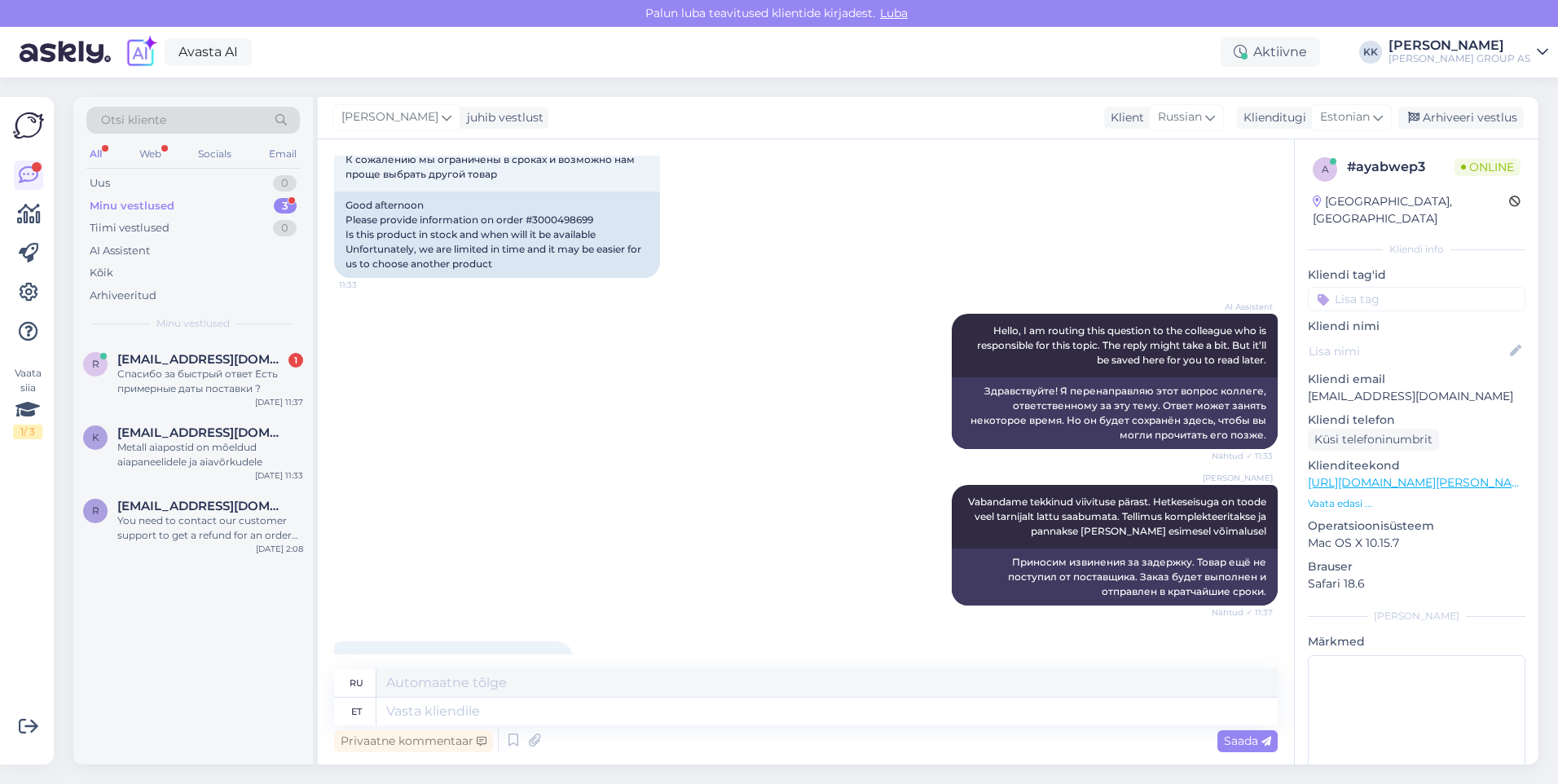
scroll to position [240, 0]
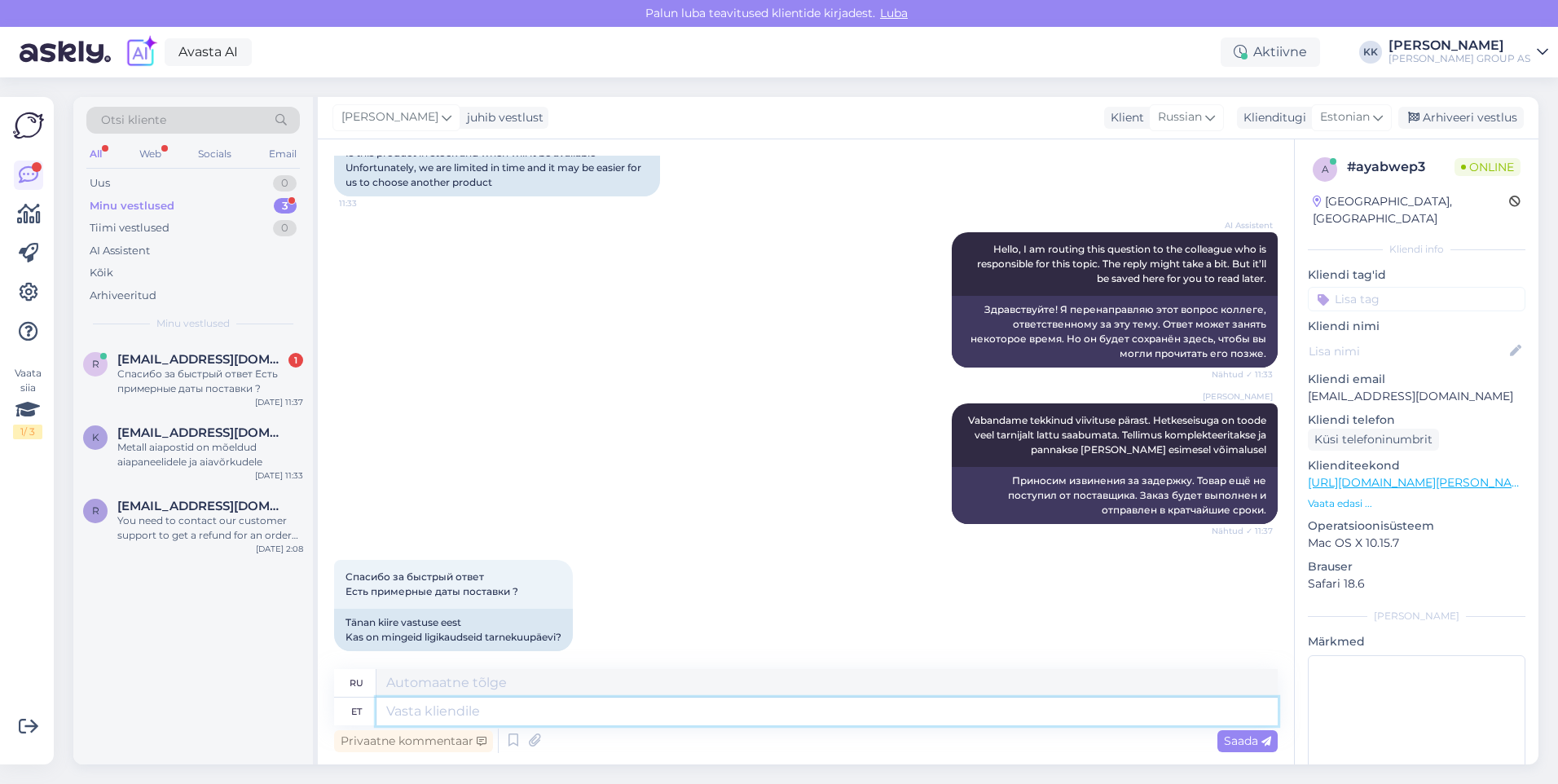
click at [412, 711] on textarea at bounding box center [827, 711] width 901 height 28
type textarea "Hetkel"
type textarea "В настоящее время"
type textarea "Hetkel ei"
type textarea "В данный момент нет."
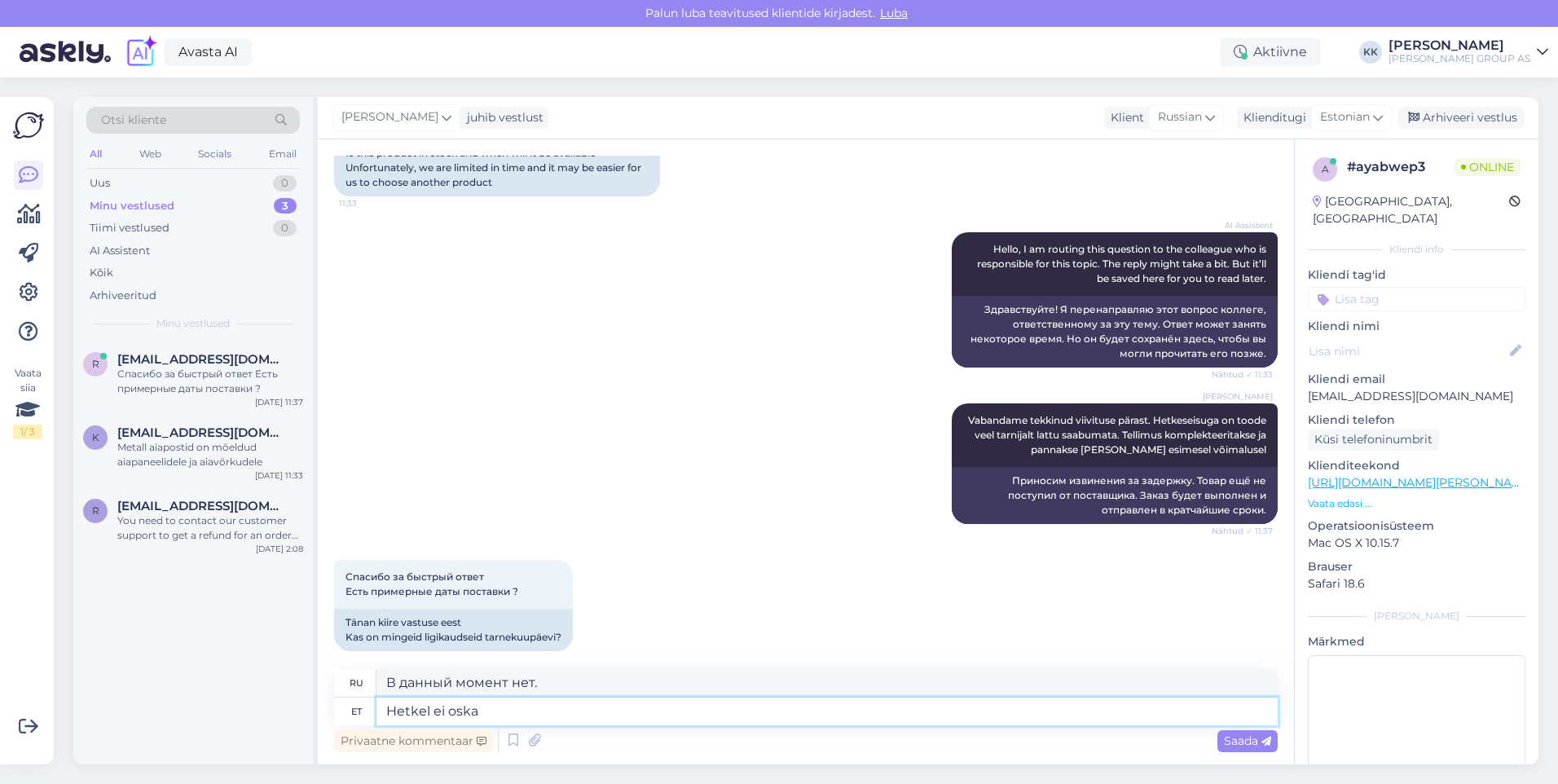
type textarea "Hetkel ei oska"
type textarea "В данный момент я не могу."
type textarea "Hetkel ei oska täpselt"
type textarea "На данный момент я точно не знаю."
type textarea "Hetkel ei oska täpselt öelda."
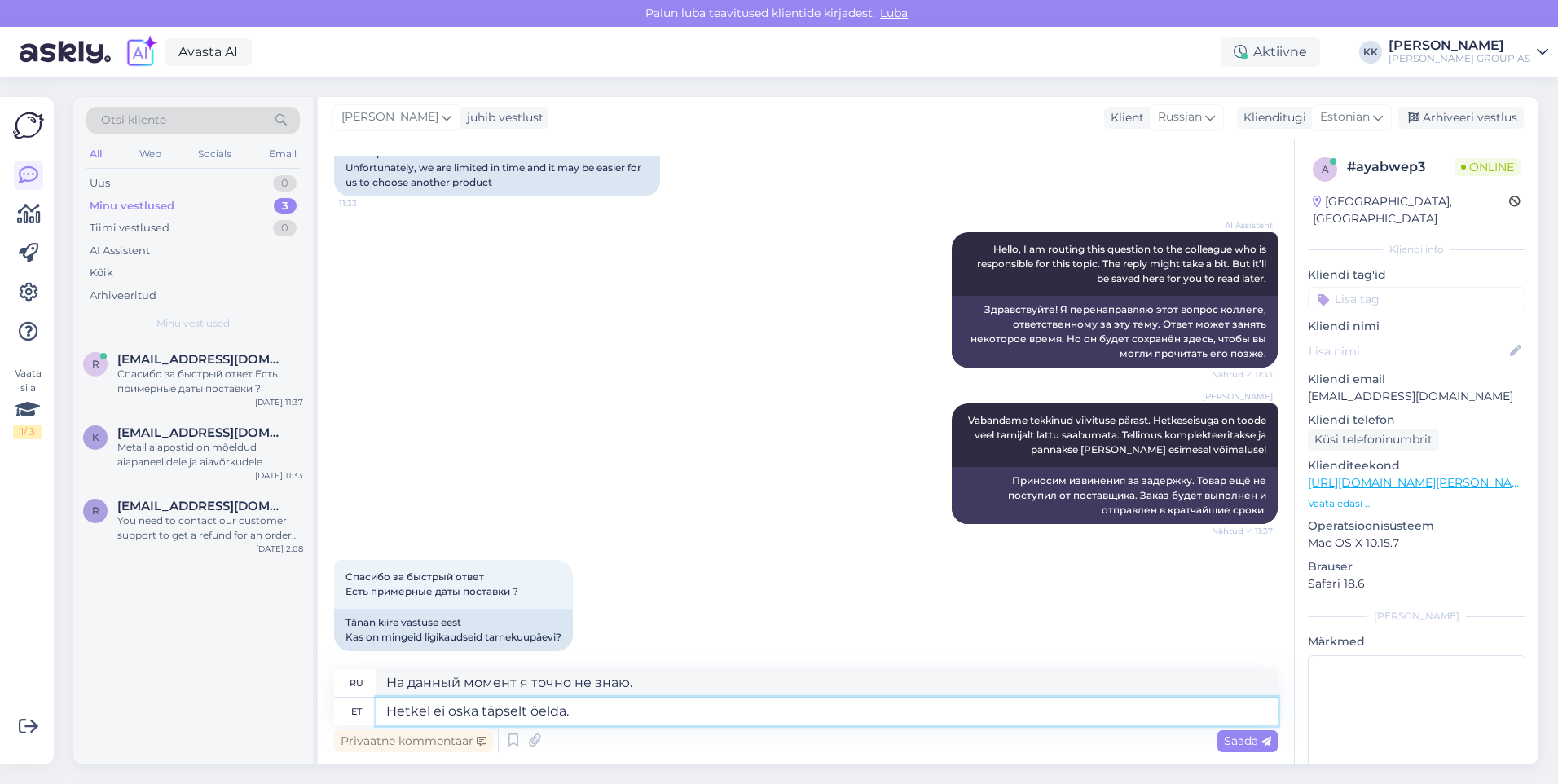
type textarea "На данный момент я не могу сказать точно."
type textarea "Hetkel ei oska täpselt öelda. [GEOGRAPHIC_DATA],"
type textarea "Пока не могу сказать точно. Мы надеемся..."
type textarea "Hetkel ei oska täpselt öelda. [GEOGRAPHIC_DATA], et"
type textarea "Мы пока не можем сказать точно. Мы надеемся, что"
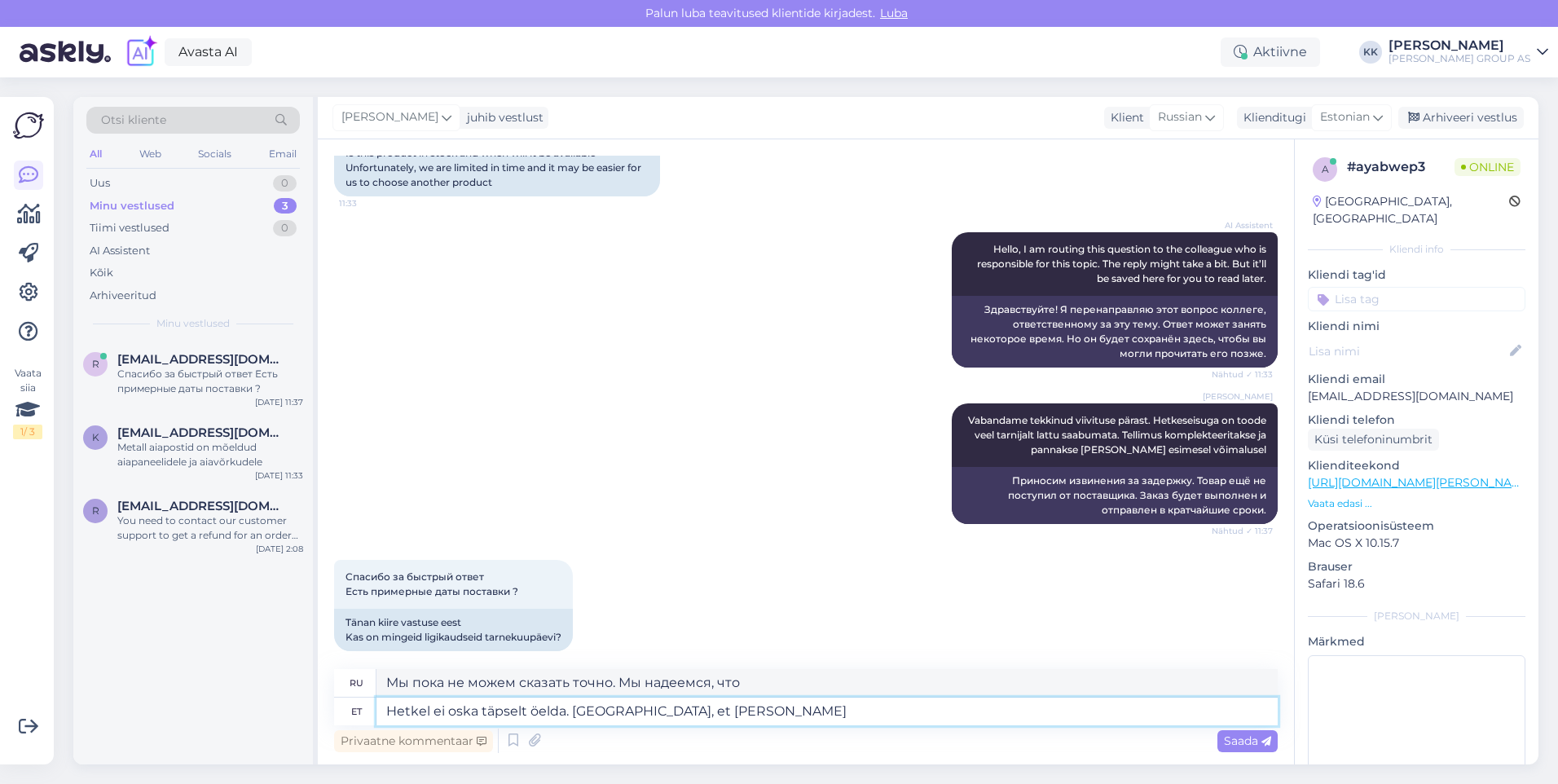
type textarea "Hetkel ei oska täpselt öelda. [GEOGRAPHIC_DATA], et [PERSON_NAME]"
type textarea "Сейчас я не могу сказать точно. Мы надеемся, что товар будет доставлен."
type textarea "Hetkel ei oska täpselt öelda. [GEOGRAPHIC_DATA], et [PERSON_NAME] jõuab"
type textarea "Пока точно сказать не могу. Надеемся, товар придёт."
type textarea "Hetkel ei oska täpselt öelda. [GEOGRAPHIC_DATA], et [PERSON_NAME] jõuab [PERSON…"
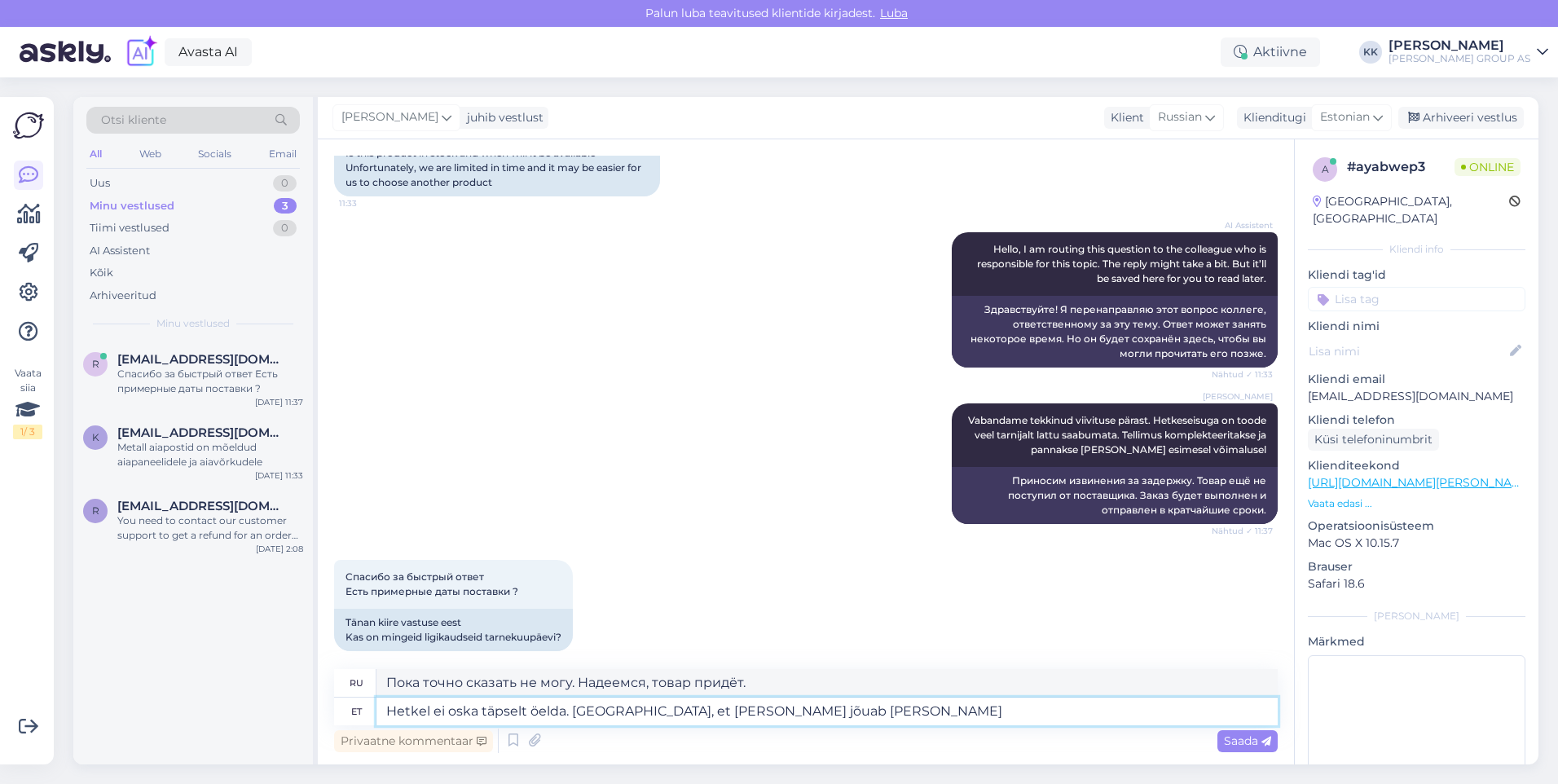
type textarea "Сейчас точно сказать не могу. Надеемся, товар прибудет сегодня."
type textarea "Hetkel ei oska täpselt öelda. [PERSON_NAME], et [PERSON_NAME] jõuab [PERSON_NAM…"
type textarea "Сейчас точно сказать не могу. Надеемся, товар прибудет сегодня/завтра."
type textarea "Hetkel ei oska täpselt öelda. Loodame, et [PERSON_NAME] jõuab [PERSON_NAME] /ho…"
type textarea "Сейчас точно сказать не могу. Надеемся, товар прибудет сегодня/завтра, а потом."
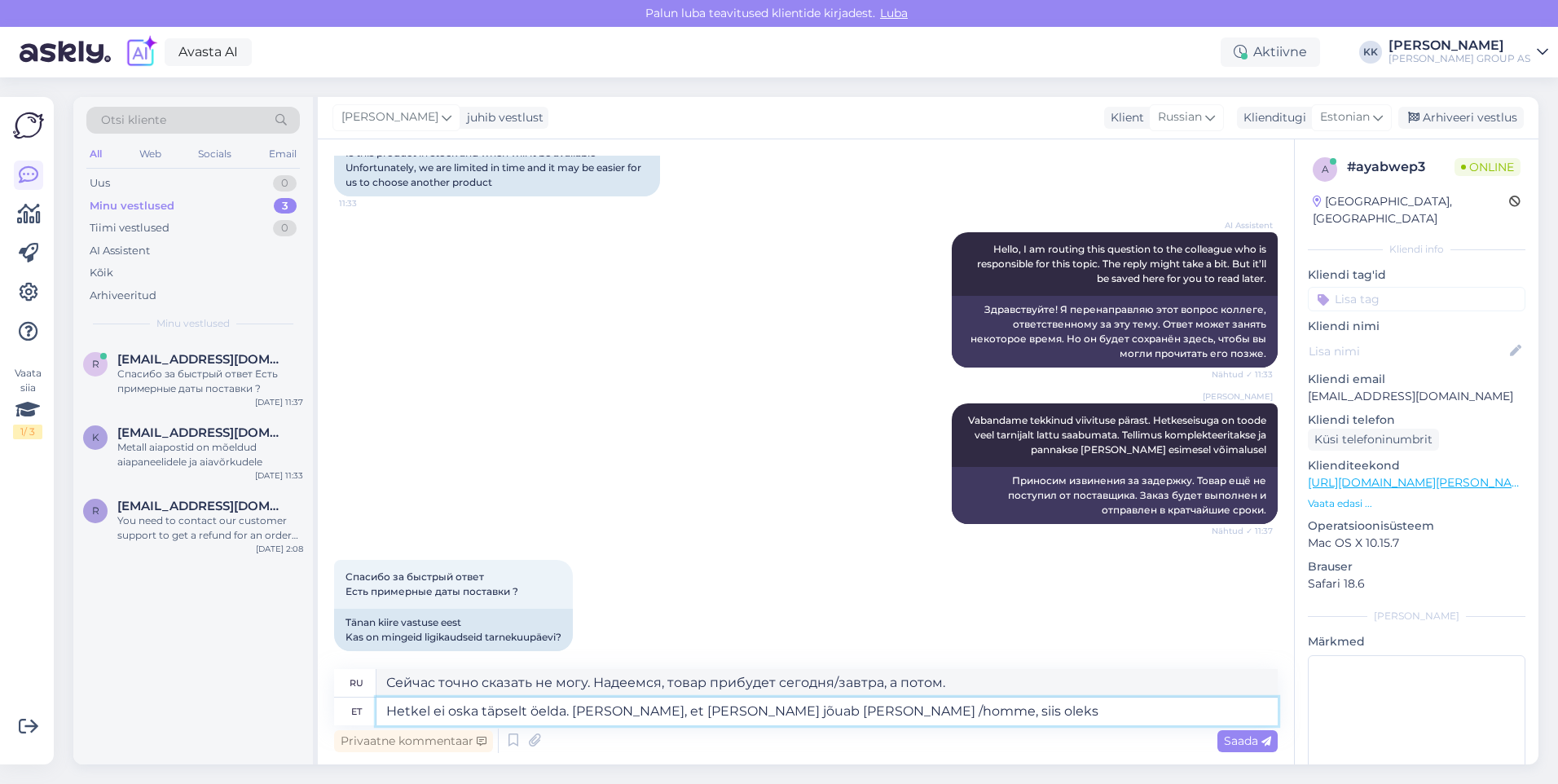
type textarea "Hetkel ei oska täpselt öelda. [PERSON_NAME], et [PERSON_NAME] jõuab [PERSON_NAM…"
type textarea "Сейчас точно сказать не могу. Надеемся, товар прибудет сегодня/завтра, тогда бу…"
type textarea "Hetkel ei oska täpselt öelda. Loodame, et [PERSON_NAME] jõuab [PERSON_NAME] /ho…"
type textarea "Сейчас точно сказать не могу. Надеемся, товар прибудет сегодня/завтра, тогда до…"
type textarea "Hetkel ei oska täpselt öelda. Loodame, et [PERSON_NAME] jõuab [PERSON_NAME] /ho…"
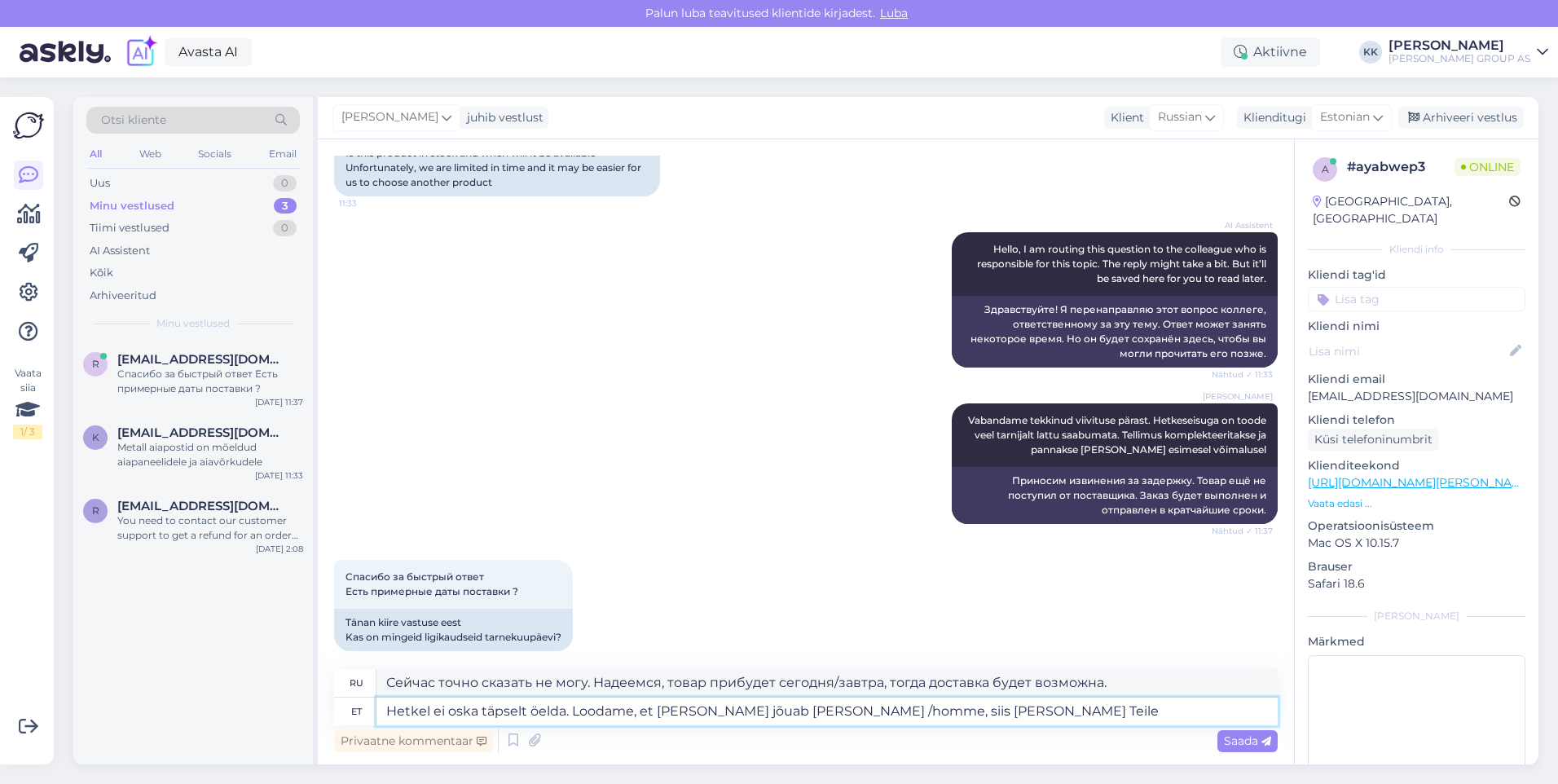
type textarea "Сейчас точно сказать не могу. Надеемся, товар прибудет сегодня/завтра, тогда и …"
type textarea "Hetkel ei oska täpselt öelda. Loodame, et [PERSON_NAME] jõuab [PERSON_NAME] /ho…"
type textarea "Сейчас точно сказать не могу. Надеемся, что товар прибудет сегодня/завтра, тогд…"
type textarea "Hetkel ei oska täpselt öelda. Loodame, et [PERSON_NAME] jõuab [PERSON_NAME] /ho…"
type textarea "Сейчас точно сказать не могу. Надеемся, что товар прибудет сегодня/завтра, тогд…"
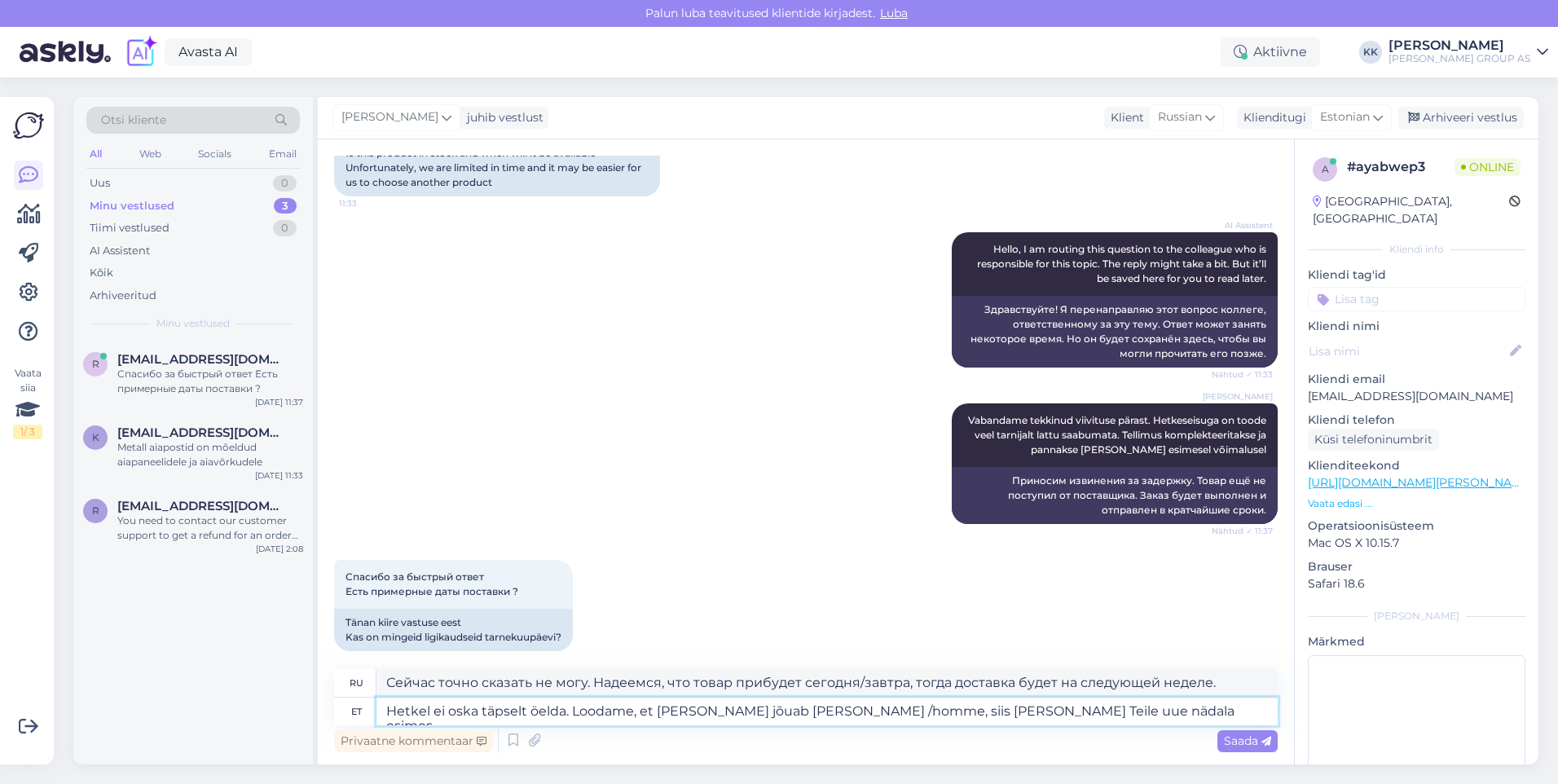
type textarea "Hetkel ei oska täpselt öelda. Loodame, et [PERSON_NAME] jõuab [PERSON_NAME] /ho…"
type textarea "Сейчас точно сказать не могу. Надеемся, что товар прибудет сегодня/завтра, тогд…"
type textarea "Hetkel ei oska täpselt öelda. Loodame, et [PERSON_NAME] jõuab [PERSON_NAME] /ho…"
type textarea "Сейчас точно сказать не могу. Надеемся, что товар прибудет сегодня/завтра, тогд…"
type textarea "Hetkel ei oska täpselt öelda. [PERSON_NAME], et [PERSON_NAME] jõuab [PERSON_NAM…"
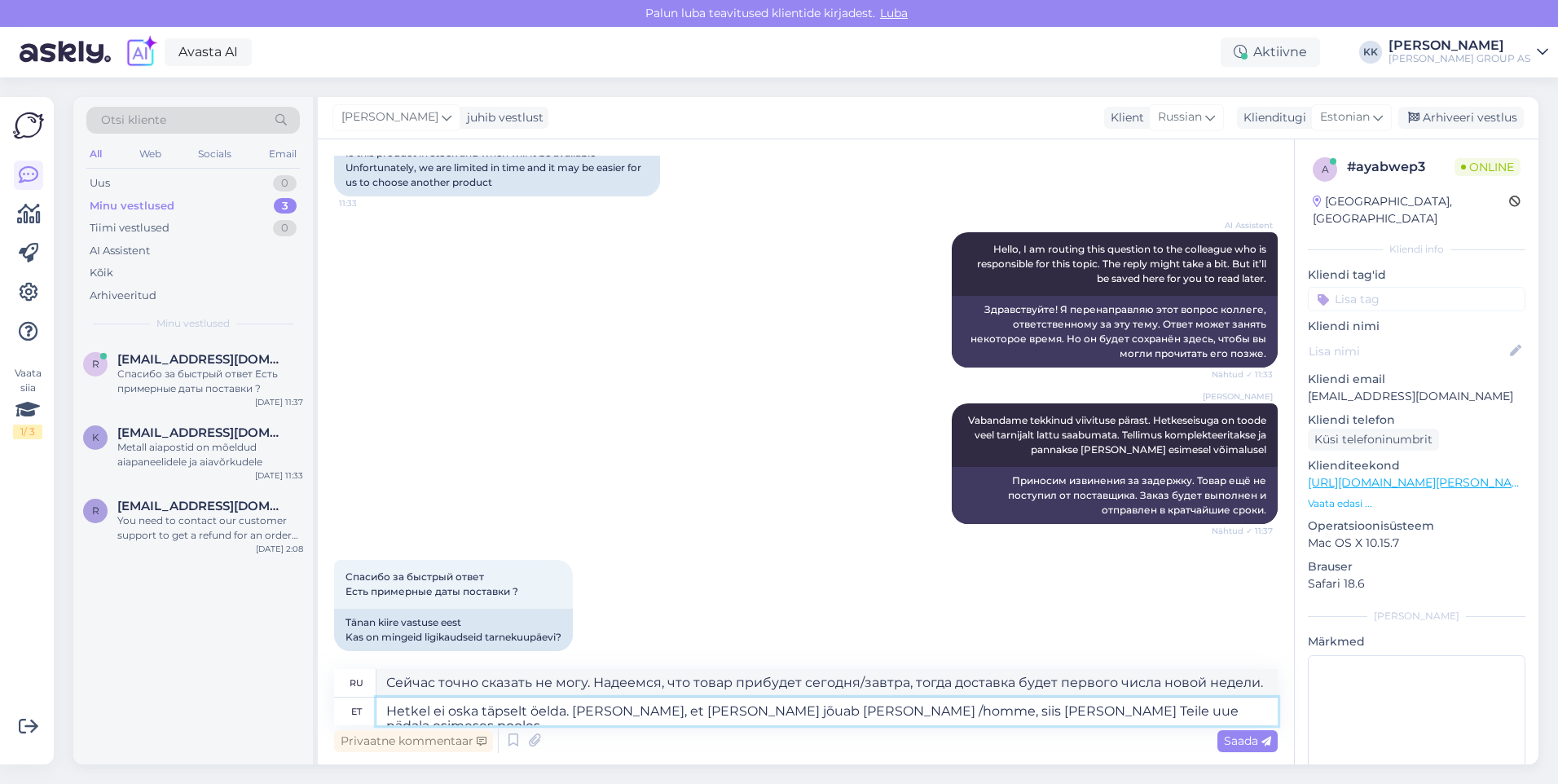
type textarea "Сейчас точно сказать не могу. Надеемся, что товар прибудет сегодня/завтра, тогд…"
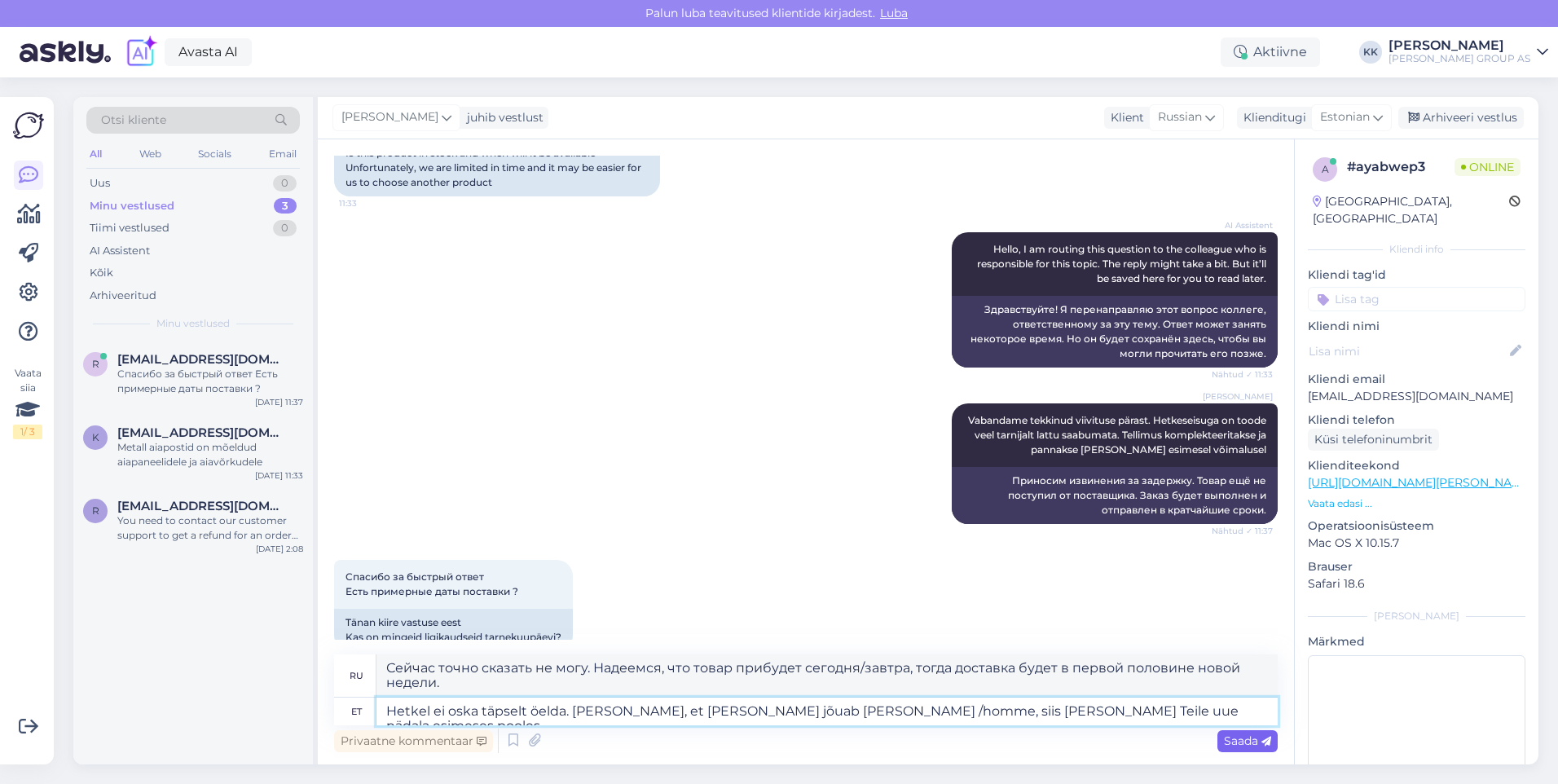
type textarea "Hetkel ei oska täpselt öelda. [PERSON_NAME], et [PERSON_NAME] jõuab [PERSON_NAM…"
click at [1237, 741] on span "Saada" at bounding box center [1247, 741] width 47 height 15
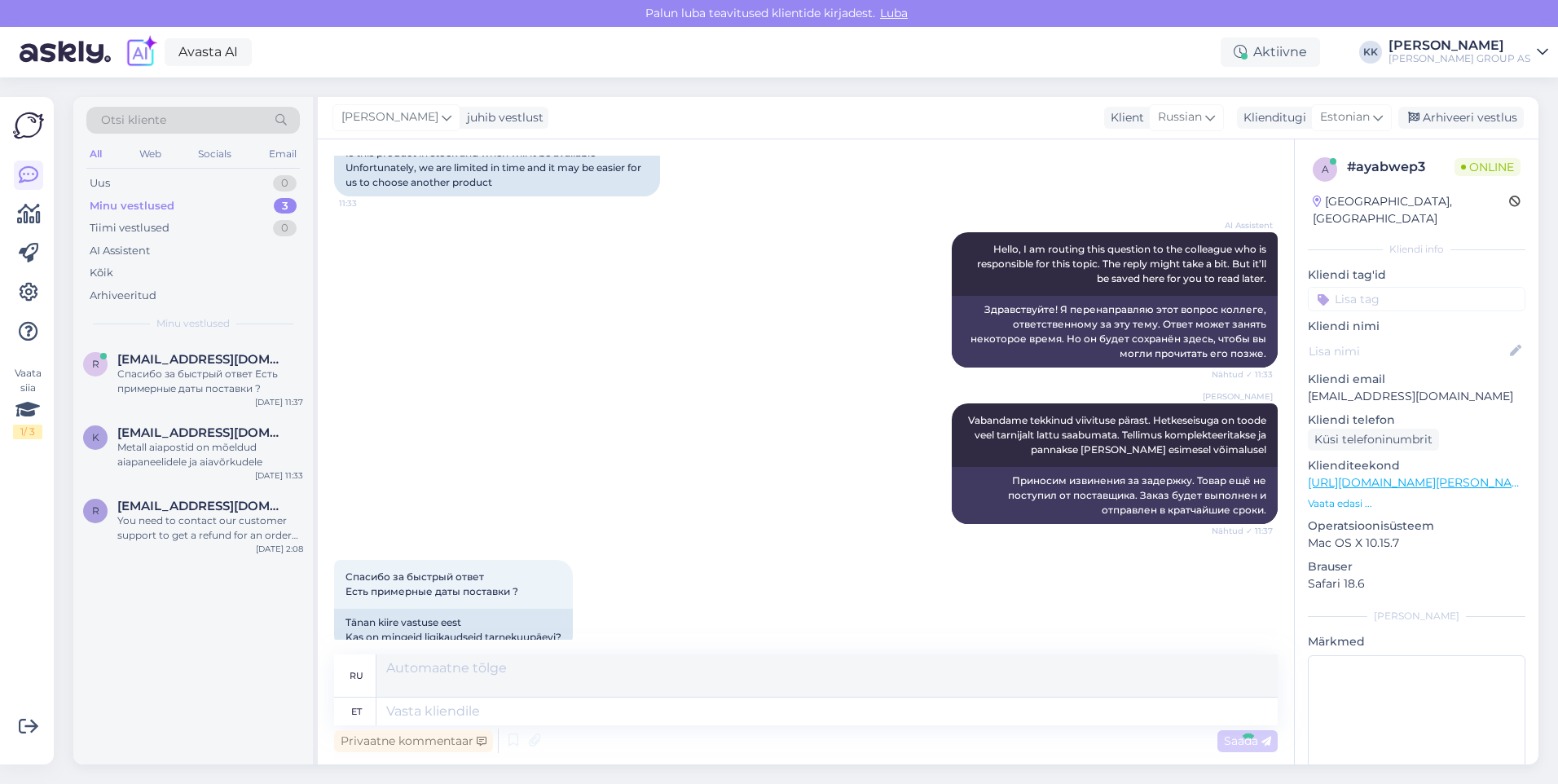
scroll to position [381, 0]
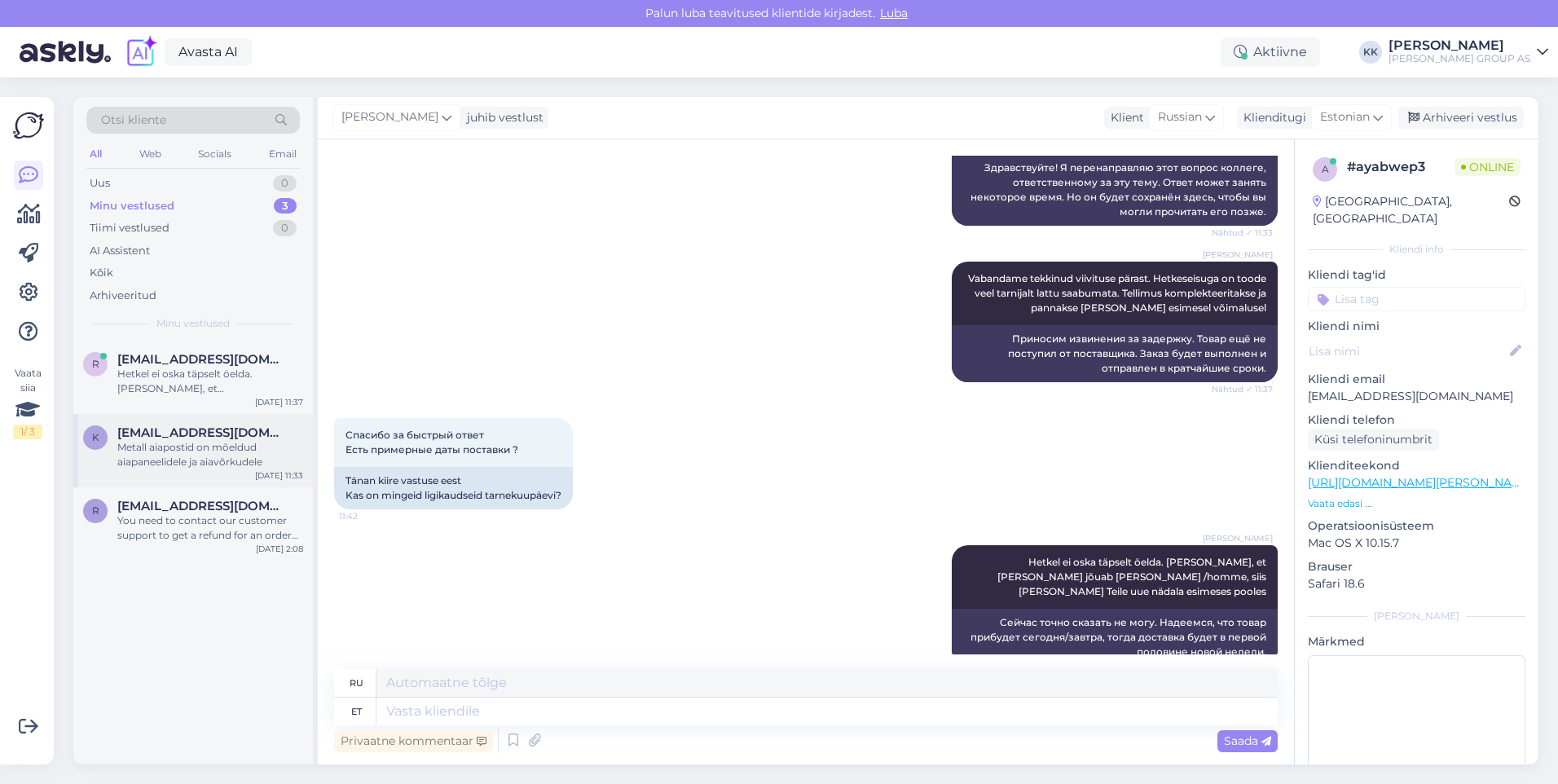
click at [199, 443] on div "Metall aiapostid on mõeldud aiapaneelidele ja aiavõrkudele" at bounding box center [210, 455] width 186 height 29
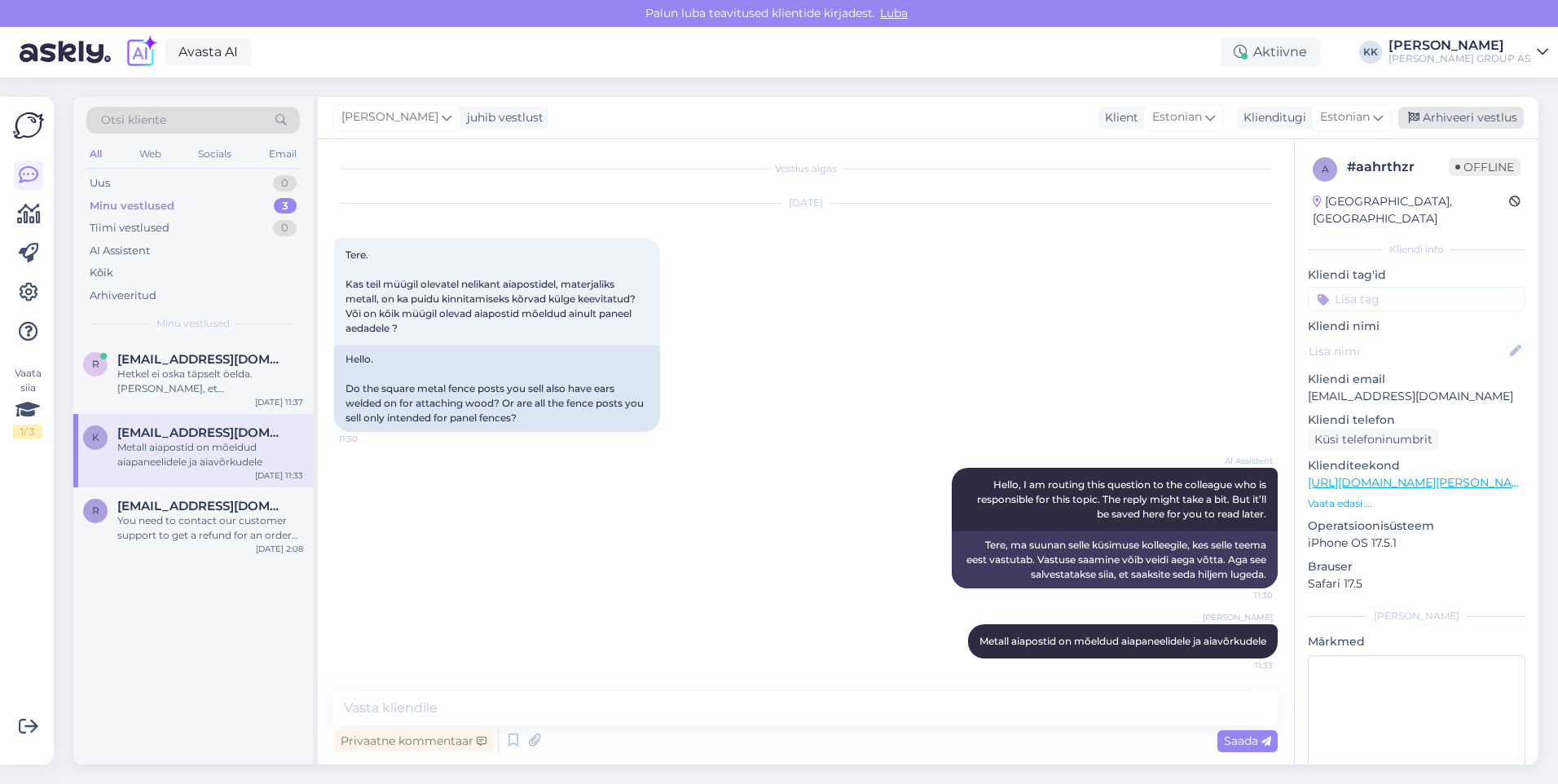
click at [1470, 113] on div "Arhiveeri vestlus" at bounding box center [1461, 118] width 125 height 22
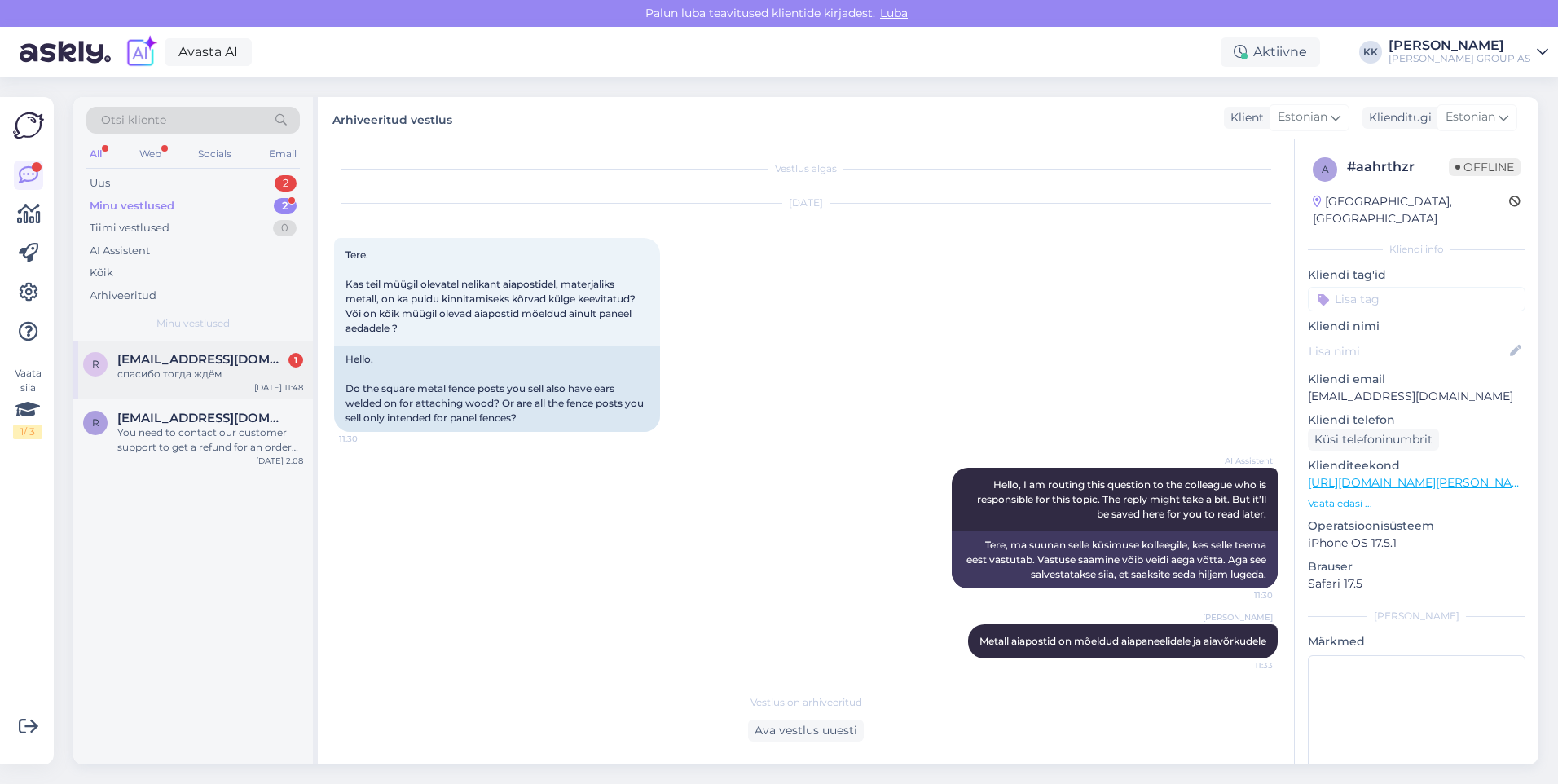
click at [152, 370] on div "спасибо тогда ждём" at bounding box center [210, 374] width 186 height 15
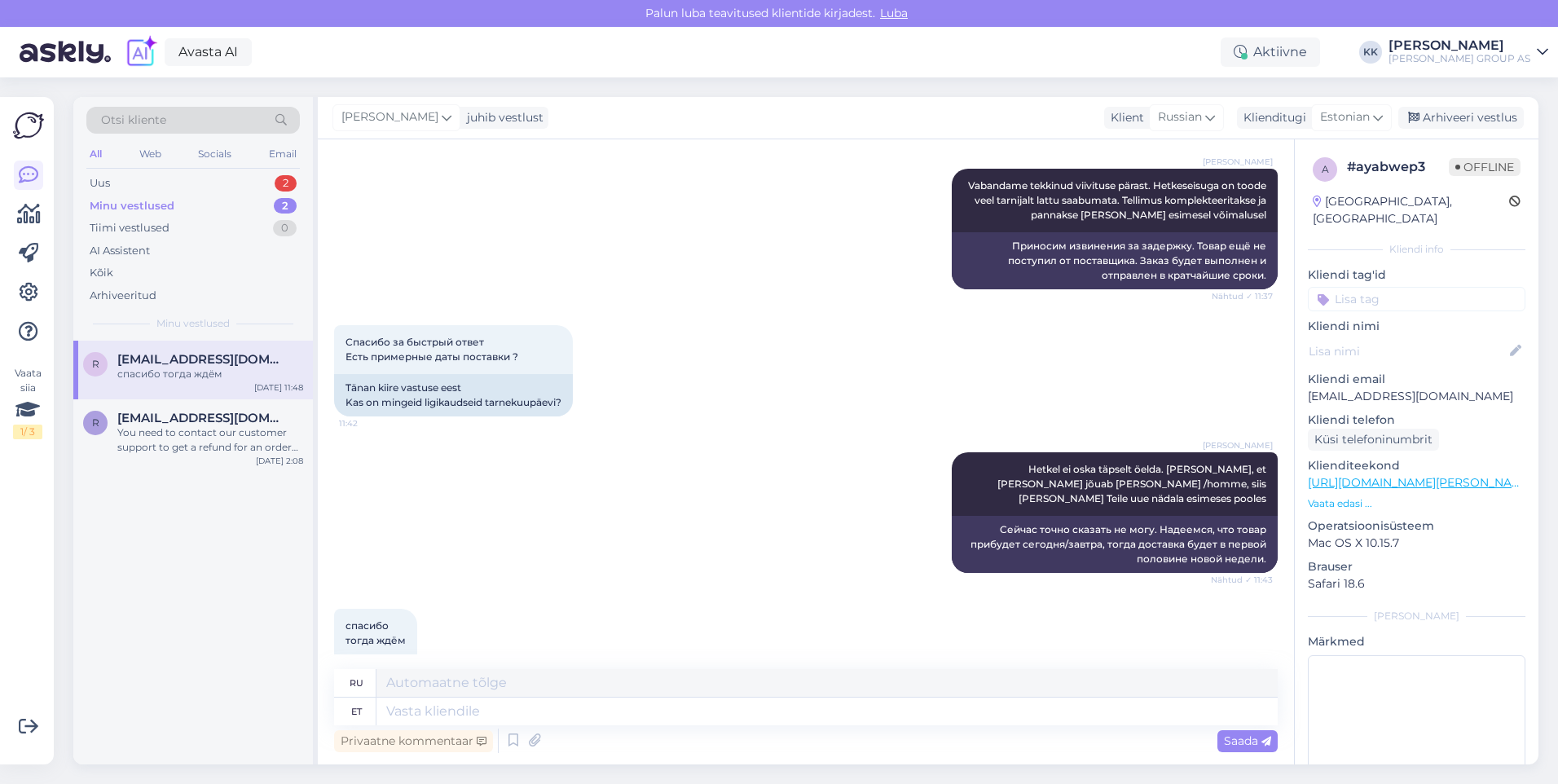
scroll to position [509, 0]
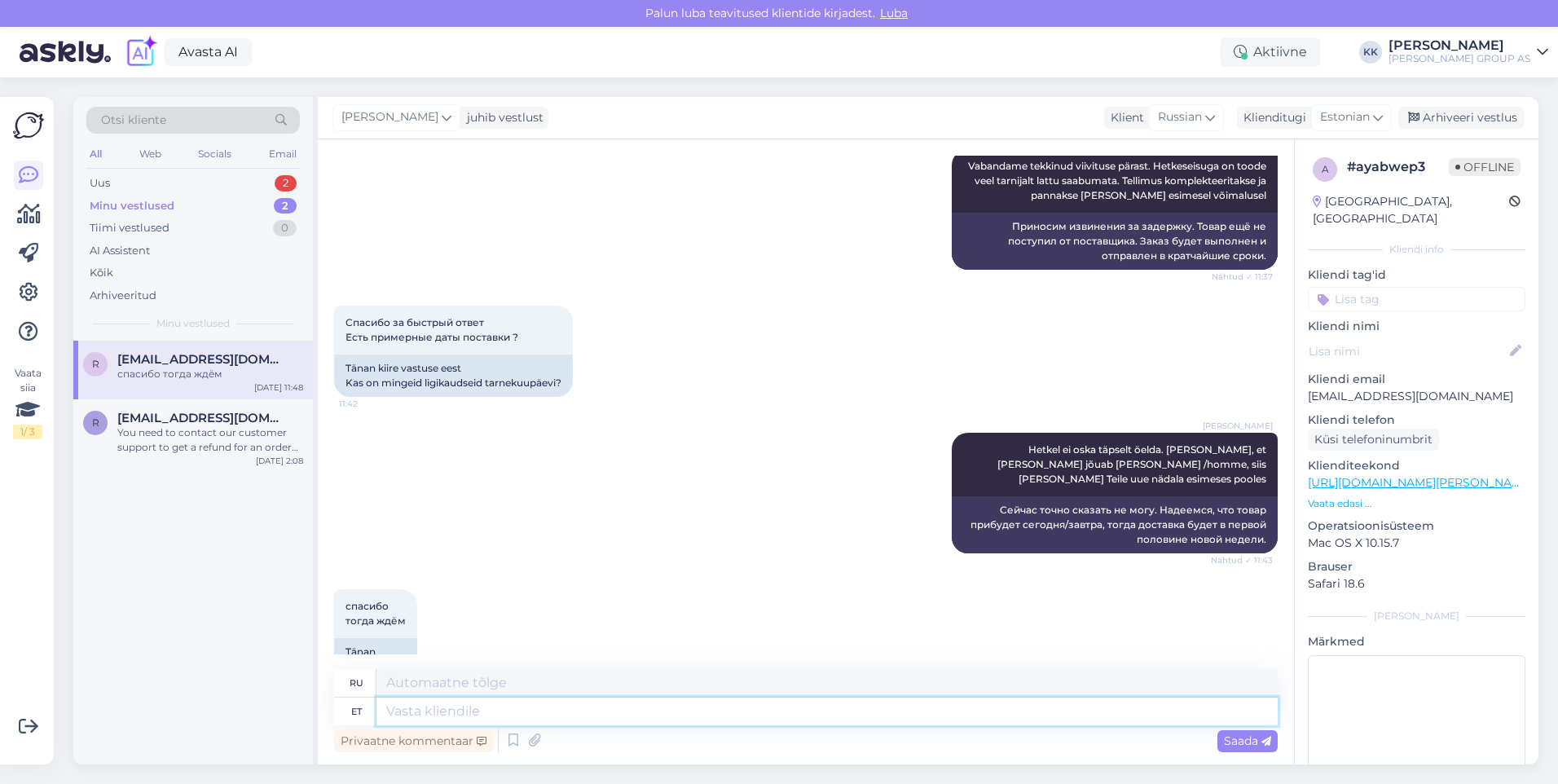
click at [420, 717] on textarea at bounding box center [827, 711] width 901 height 28
type textarea "Palun!"
type textarea "Пожалуйста!"
type textarea "Palun! [GEOGRAPHIC_DATA]"
type textarea "Пожалуйста! Отлично."
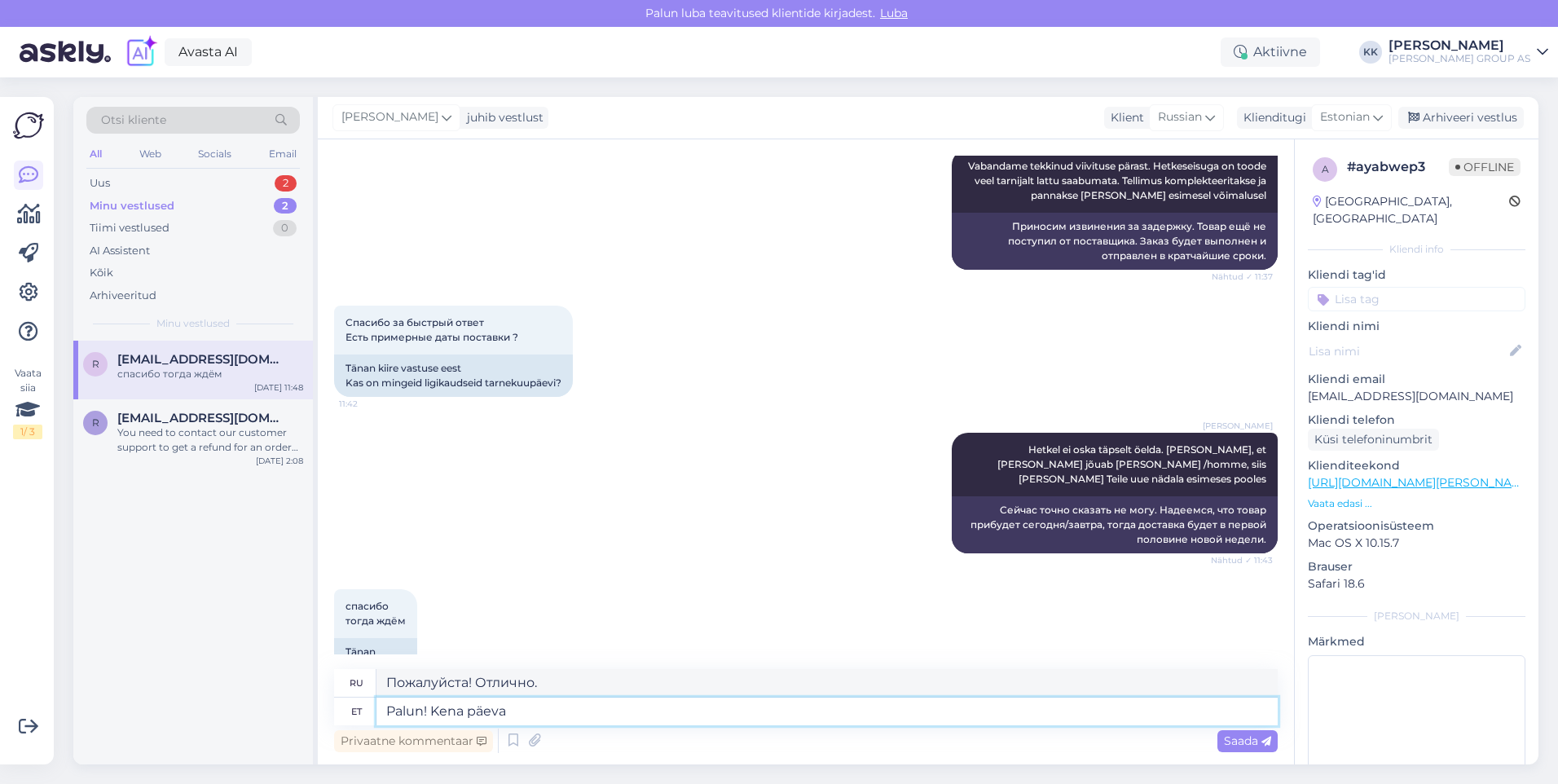
type textarea "Palun! Kena päeva"
type textarea "Пожалуйста! Хорошего дня."
type textarea "Palun! Kena päeva jätku!"
type textarea "Пожалуйста! Хорошего дня!"
type textarea "Palun! Kena päeva jätku!"
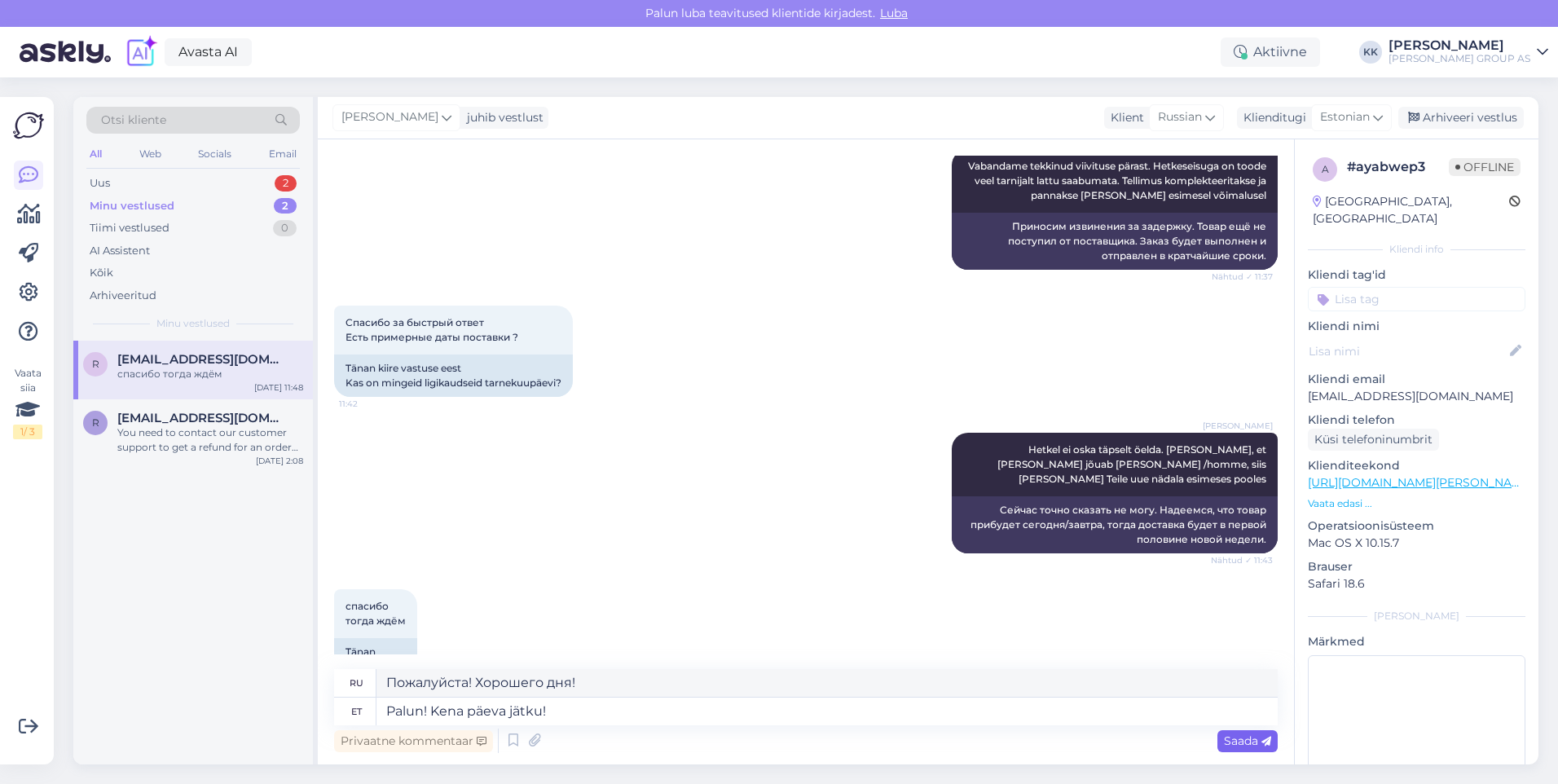
click at [1244, 738] on span "Saada" at bounding box center [1247, 741] width 47 height 15
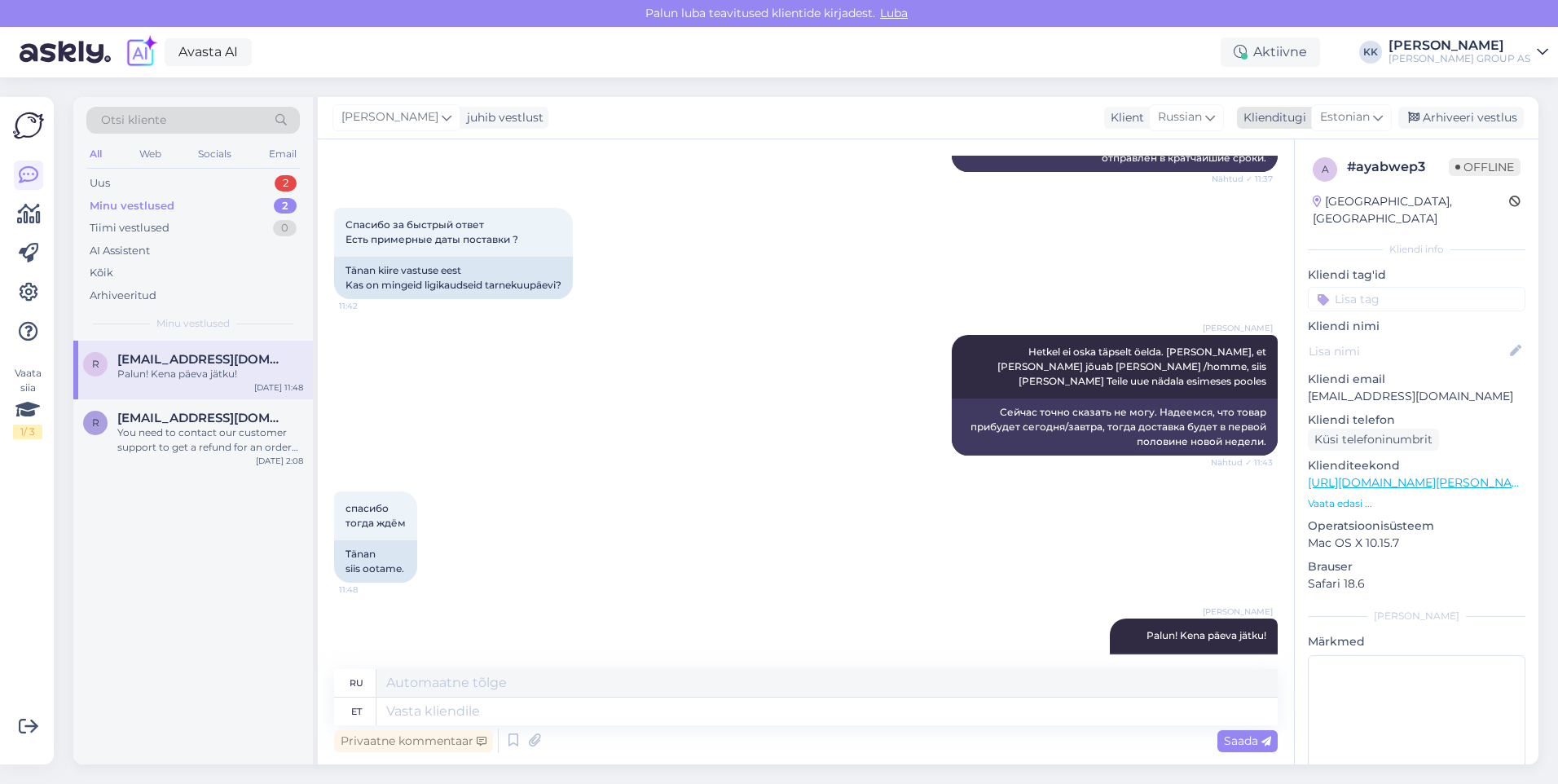
click at [1457, 112] on div "Arhiveeri vestlus" at bounding box center [1461, 118] width 125 height 22
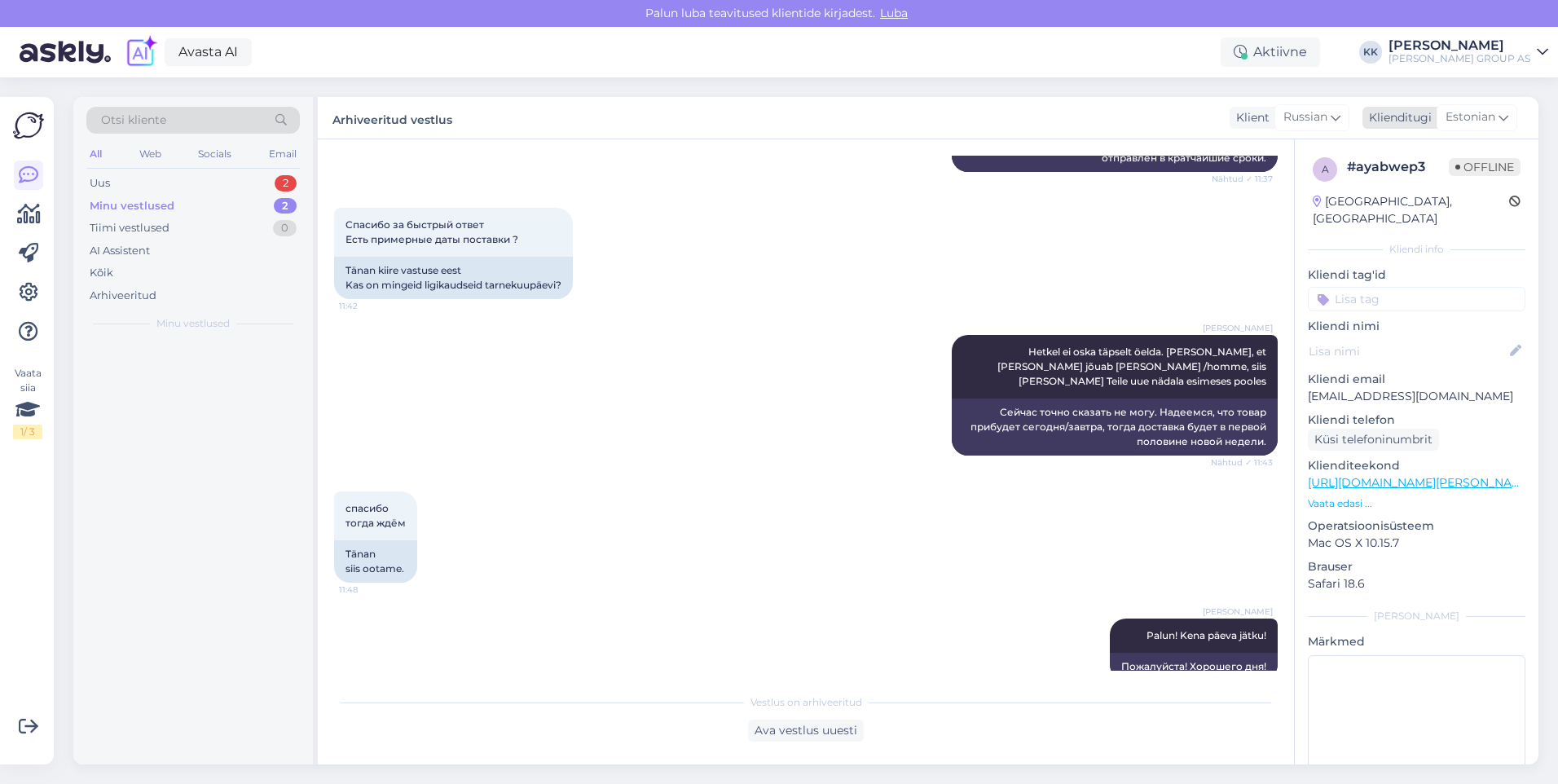
scroll to position [590, 0]
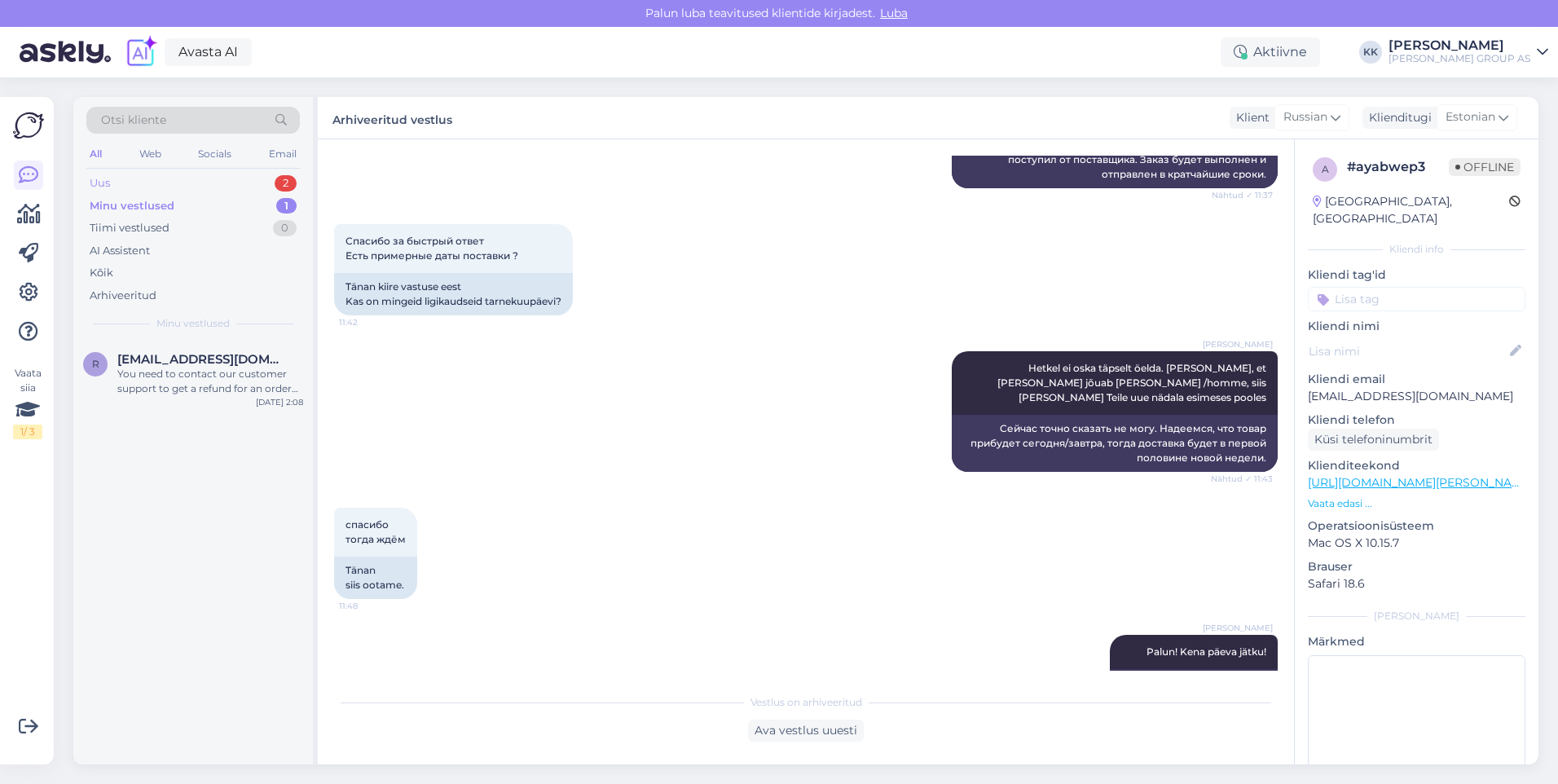
click at [121, 175] on div "Uus 2" at bounding box center [193, 183] width 214 height 23
click at [193, 449] on div "I am routing this question to the colleague who is responsible for this topic. …" at bounding box center [210, 455] width 186 height 29
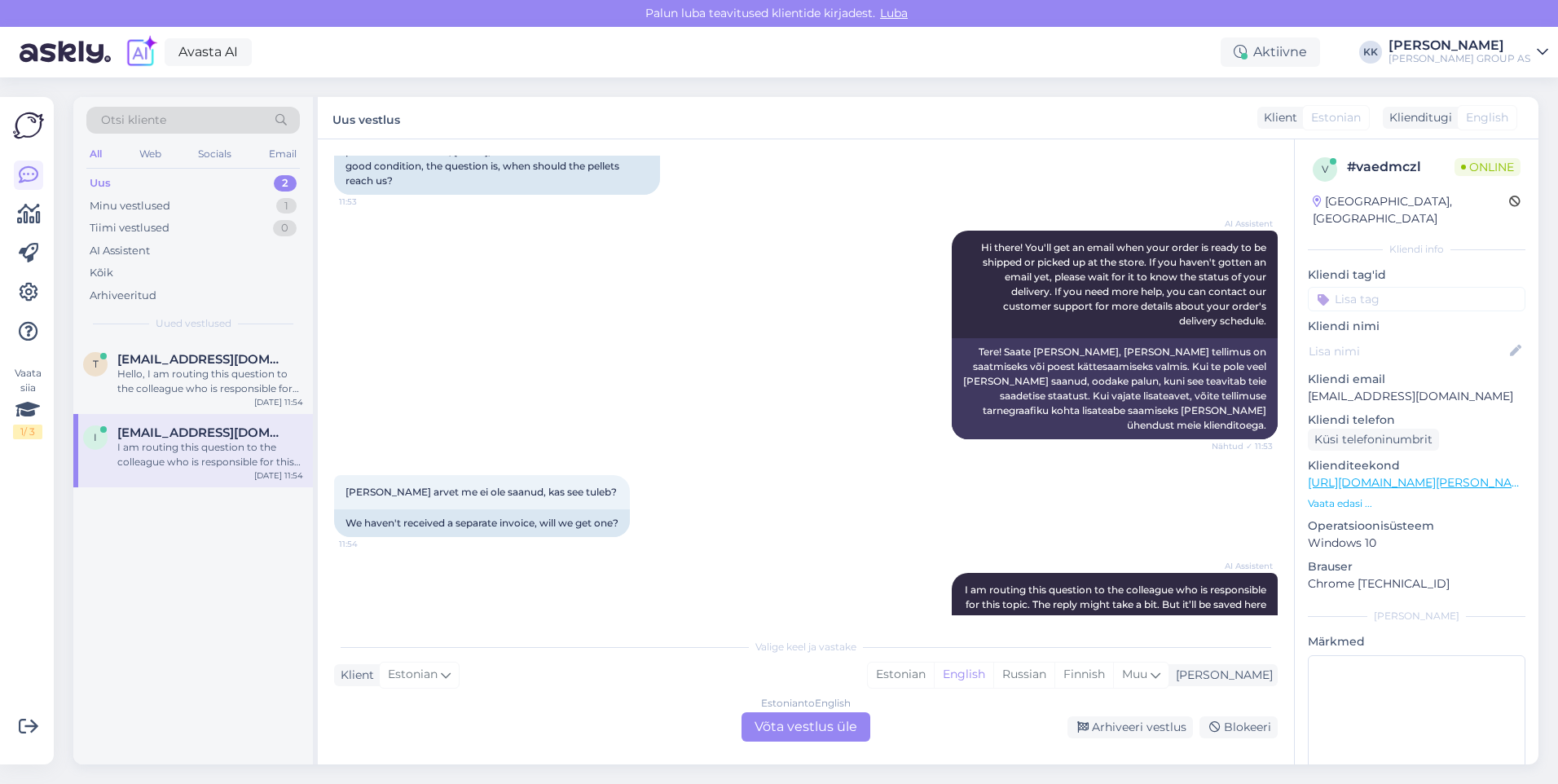
scroll to position [264, 0]
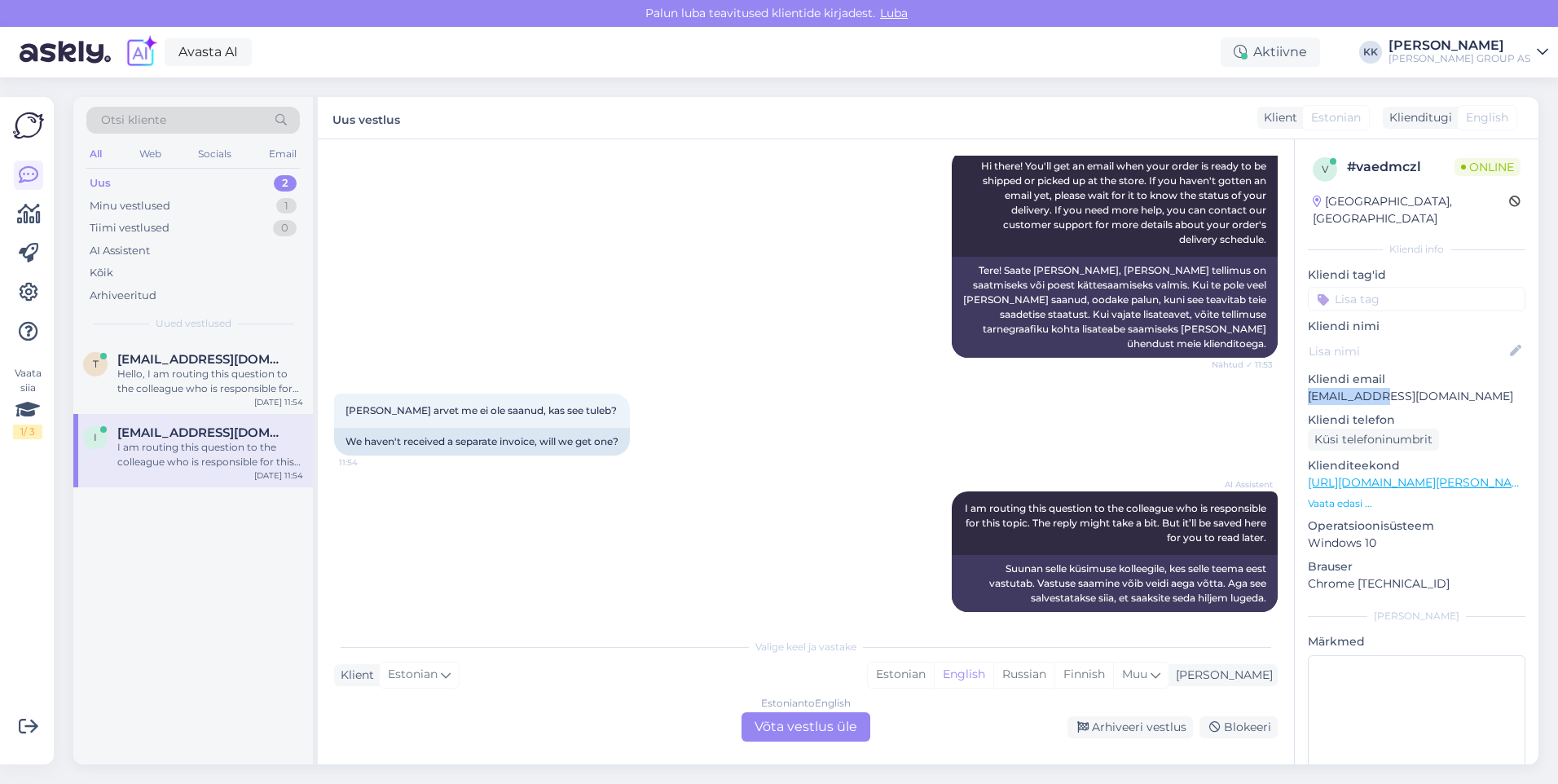
drag, startPoint x: 1382, startPoint y: 377, endPoint x: 1306, endPoint y: 377, distance: 76.0
click at [1306, 377] on div "v # vaedmczl Online [GEOGRAPHIC_DATA], [GEOGRAPHIC_DATA] Kliendi info Kliendi t…" at bounding box center [1416, 483] width 243 height 687
drag, startPoint x: 1306, startPoint y: 377, endPoint x: 1322, endPoint y: 377, distance: 16.0
copy p "[EMAIL_ADDRESS][DOMAIN_NAME]"
click at [934, 673] on div "Estonian" at bounding box center [901, 674] width 66 height 25
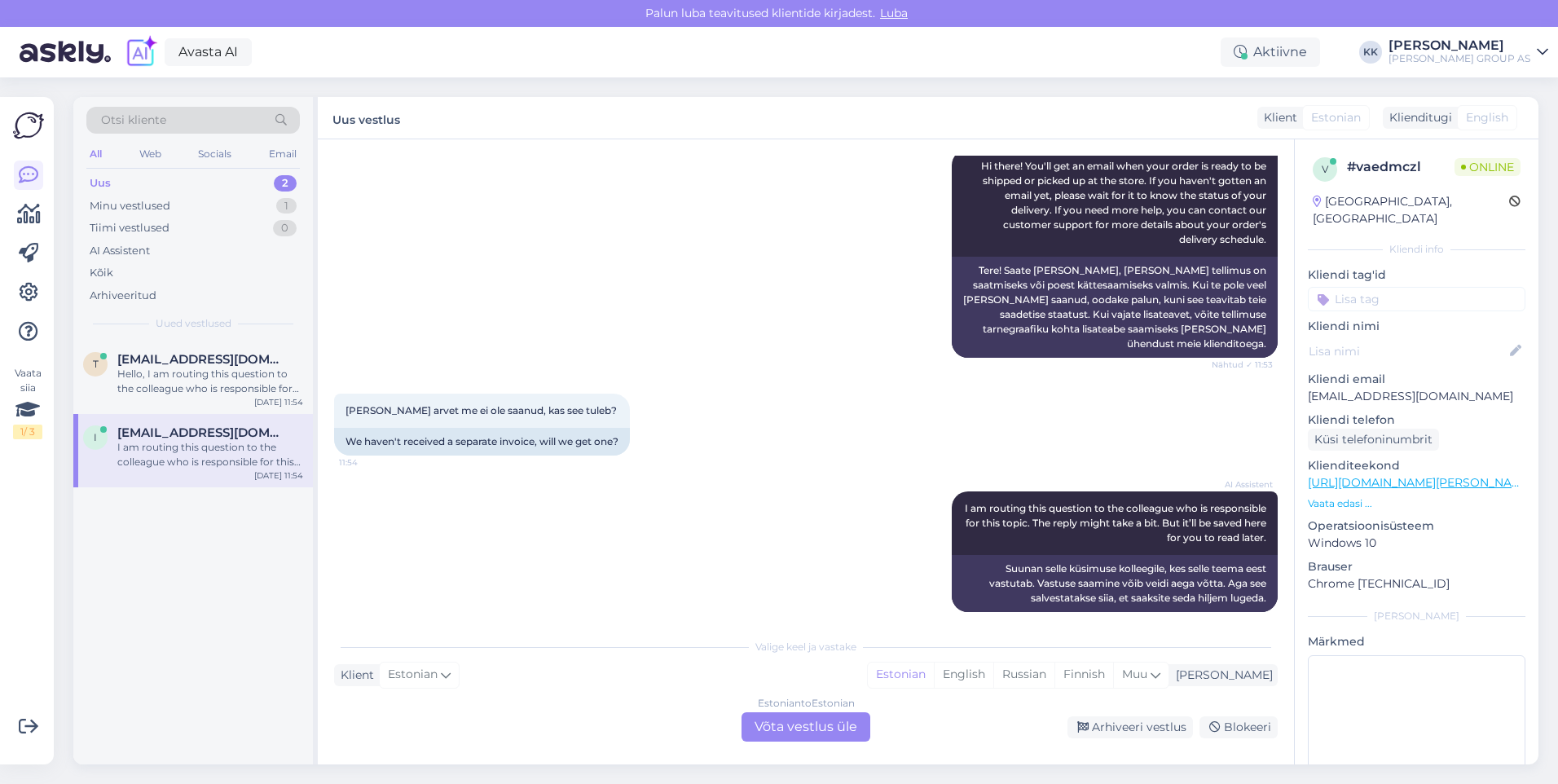
click at [814, 730] on div "Estonian to Estonian Võta vestlus üle" at bounding box center [806, 727] width 129 height 29
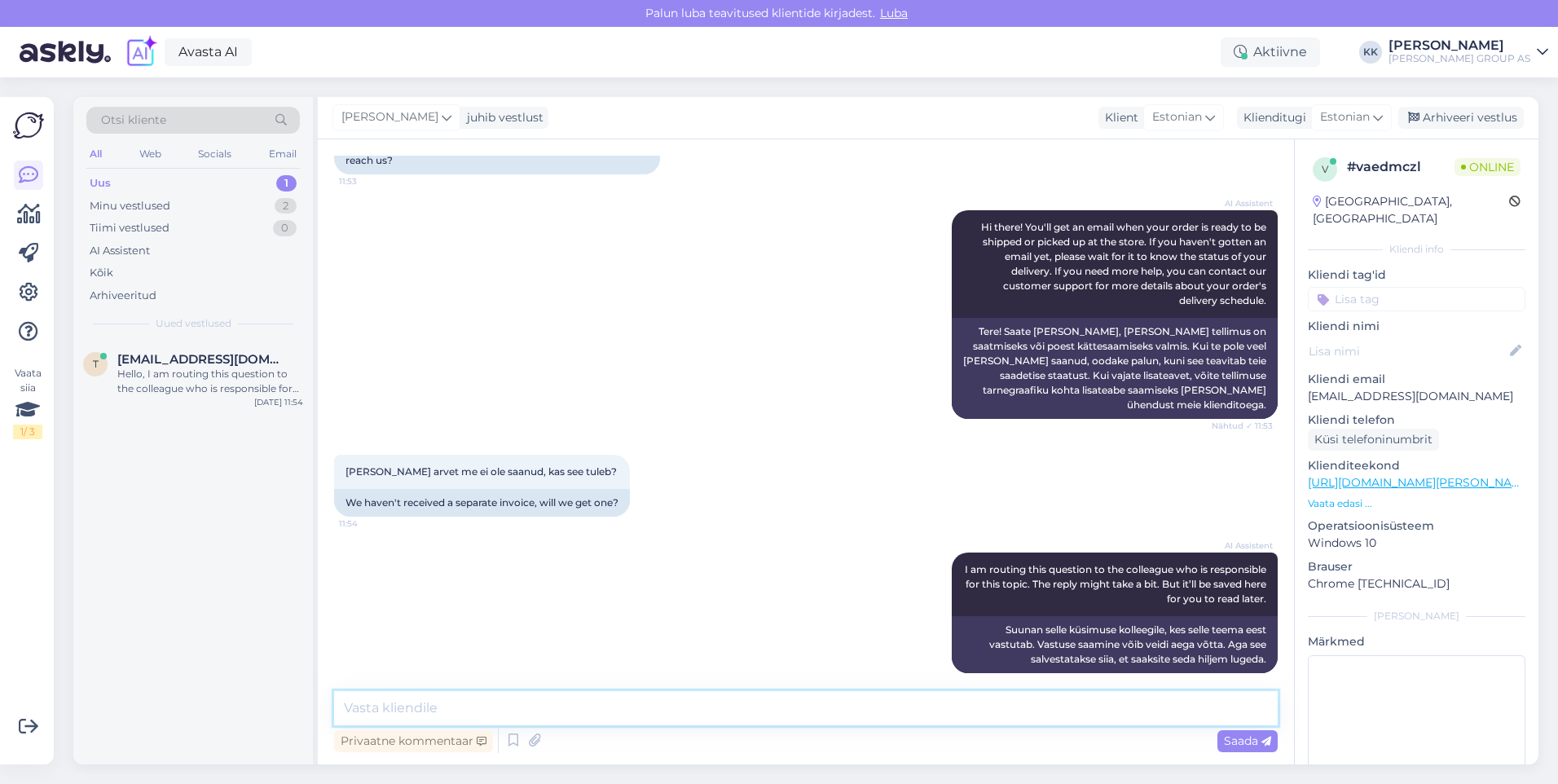
click at [417, 708] on textarea at bounding box center [806, 708] width 943 height 34
type textarea "Vabandame! Puidugraanuliga olid tarneraskused. Palun lisage ka tellimuse number"
click at [1230, 735] on span "Saada" at bounding box center [1247, 741] width 47 height 15
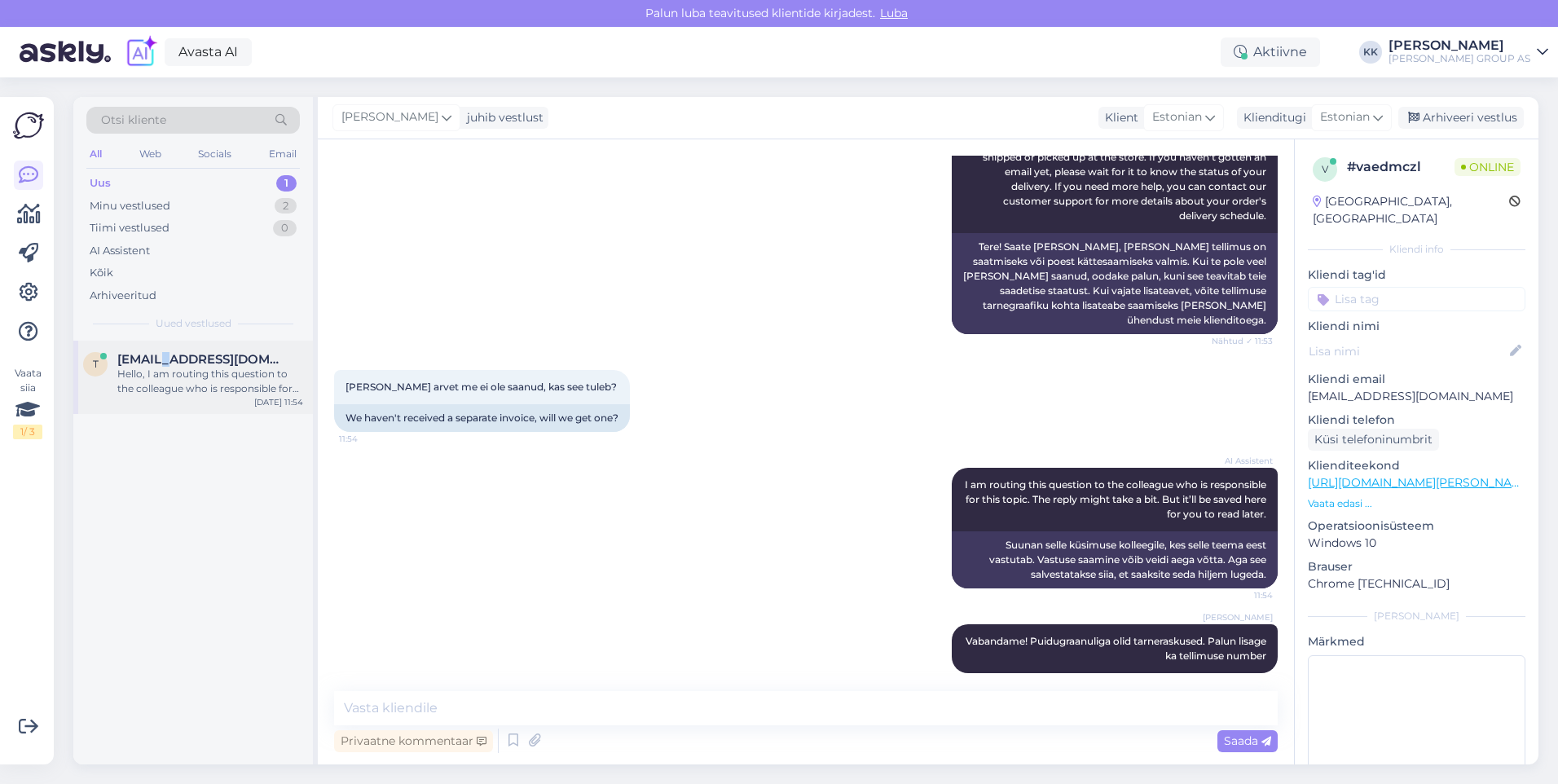
click at [158, 365] on span "[EMAIL_ADDRESS][DOMAIN_NAME]" at bounding box center [202, 359] width 170 height 15
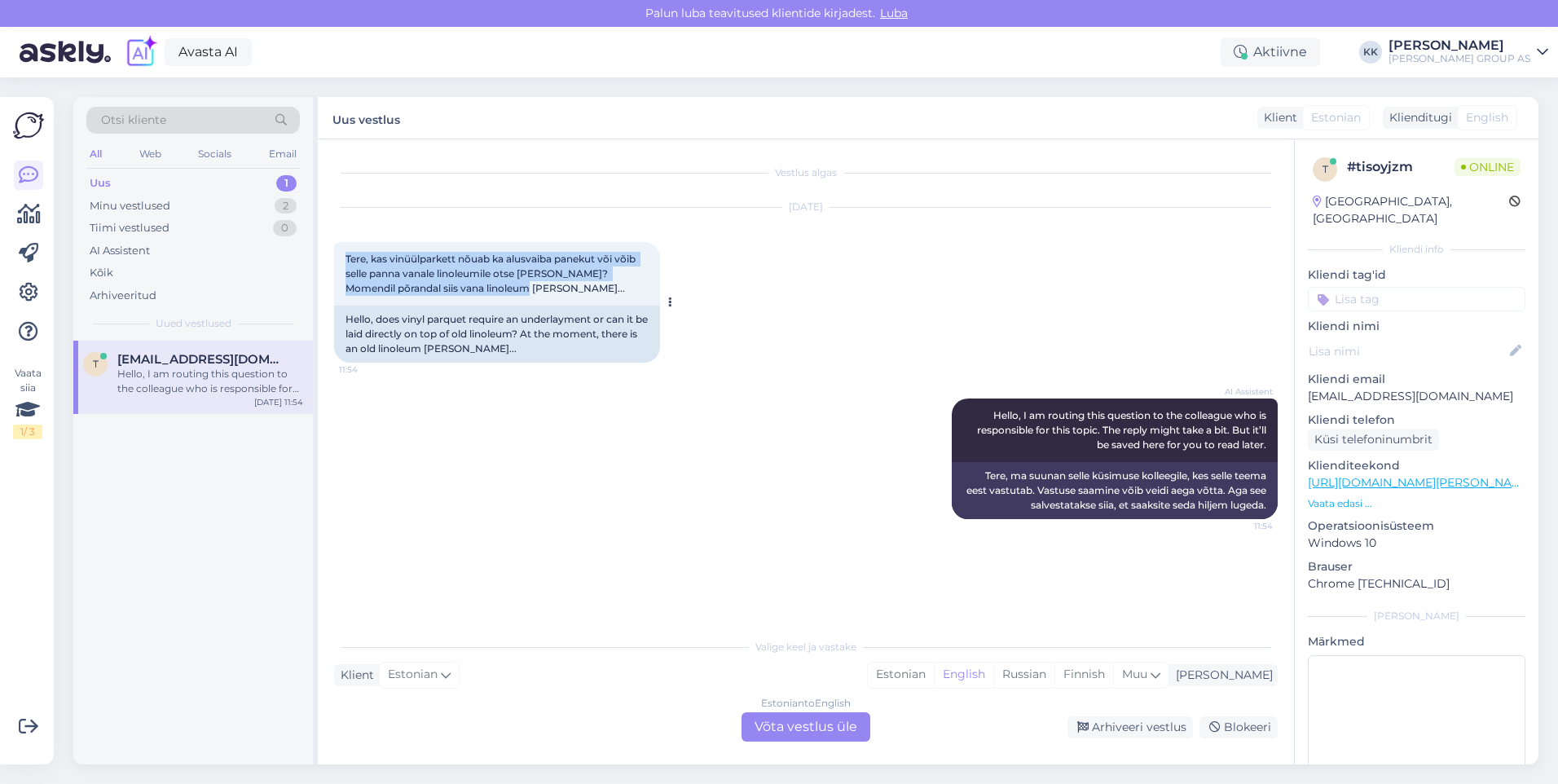
drag, startPoint x: 477, startPoint y: 287, endPoint x: 334, endPoint y: 253, distance: 147.0
click at [334, 253] on div "Tere, kas vinüülparkett nõuab ka alusvaiba panekut või võib selle panna vanale …" at bounding box center [498, 274] width 326 height 64
drag, startPoint x: 334, startPoint y: 253, endPoint x: 384, endPoint y: 268, distance: 52.2
copy span "Tere, kas vinüülparkett nõuab ka alusvaiba panekut või võib selle panna vanale …"
click at [452, 557] on div "Vestlus algas [DATE] Tere, kas vinüülparkett nõuab ka alusvaiba panekut või või…" at bounding box center [814, 385] width 958 height 460
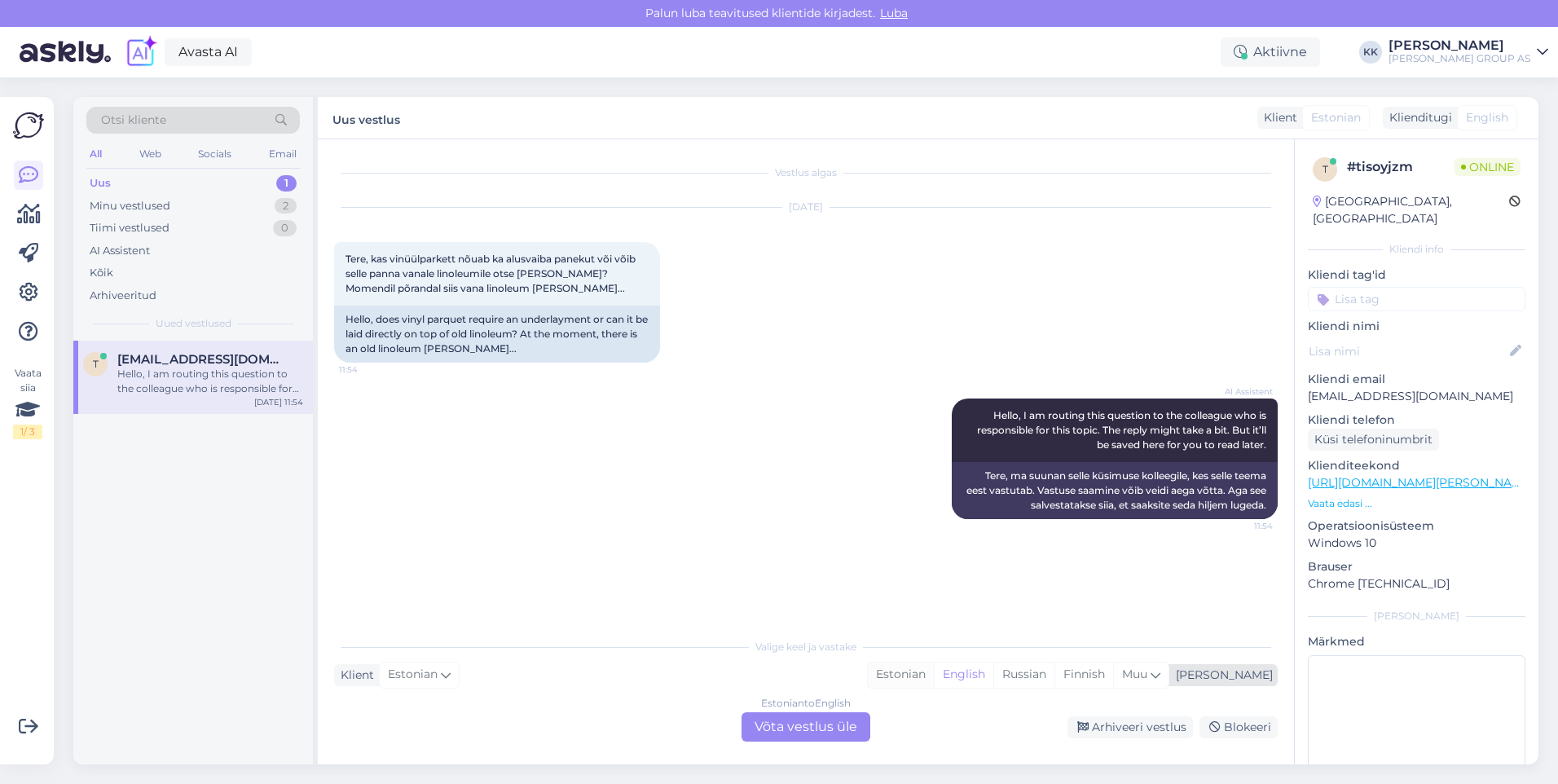
click at [934, 673] on div "Estonian" at bounding box center [901, 674] width 66 height 25
click at [835, 720] on div "Estonian to Estonian Võta vestlus üle" at bounding box center [806, 727] width 129 height 29
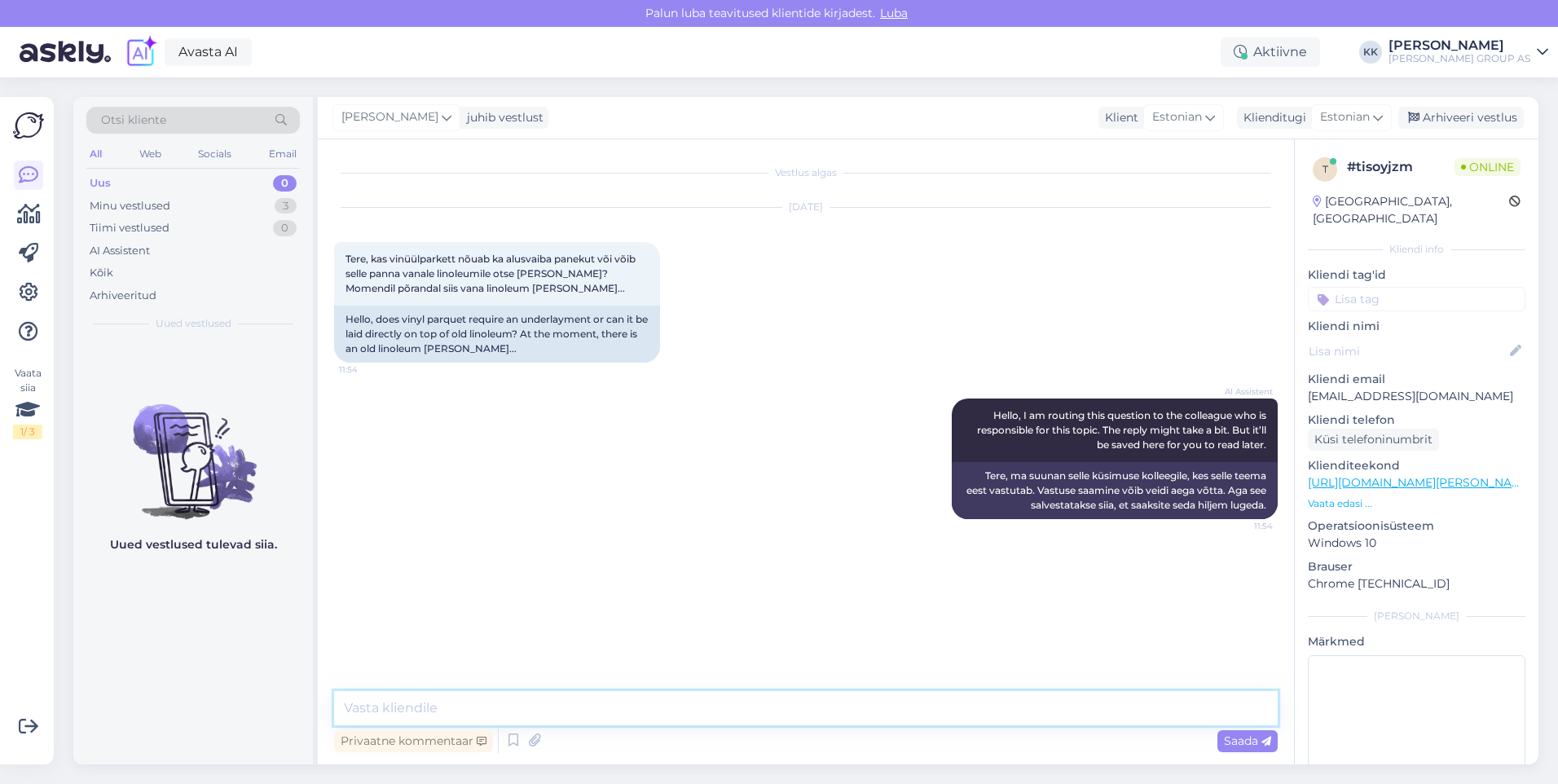
click at [396, 713] on textarea at bounding box center [806, 708] width 943 height 34
paste textarea "Kui teil on klikkvinüül: Alusvaip (alusmaterjal) on enamasti soovitatav või jub…"
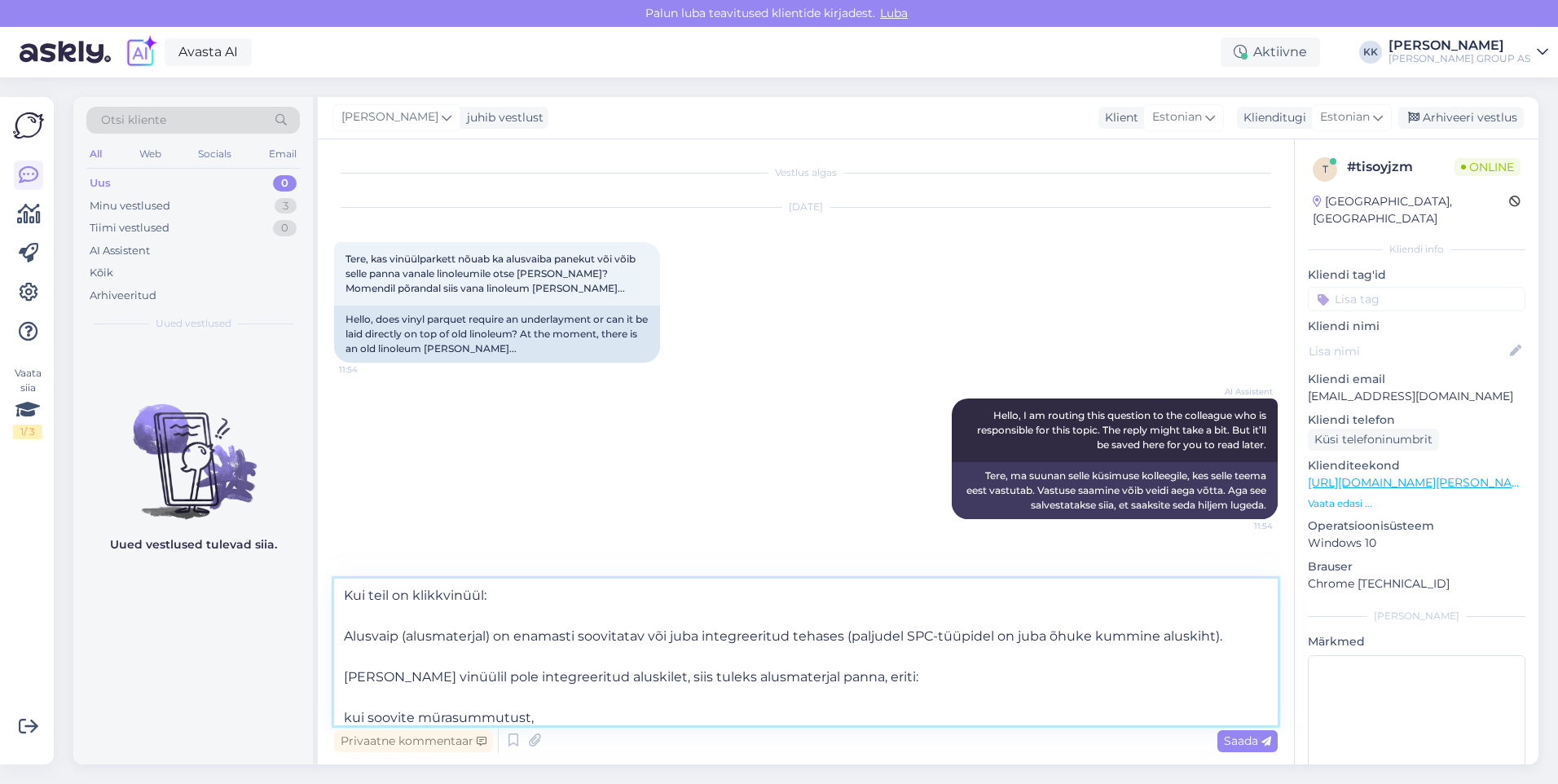
scroll to position [152, 0]
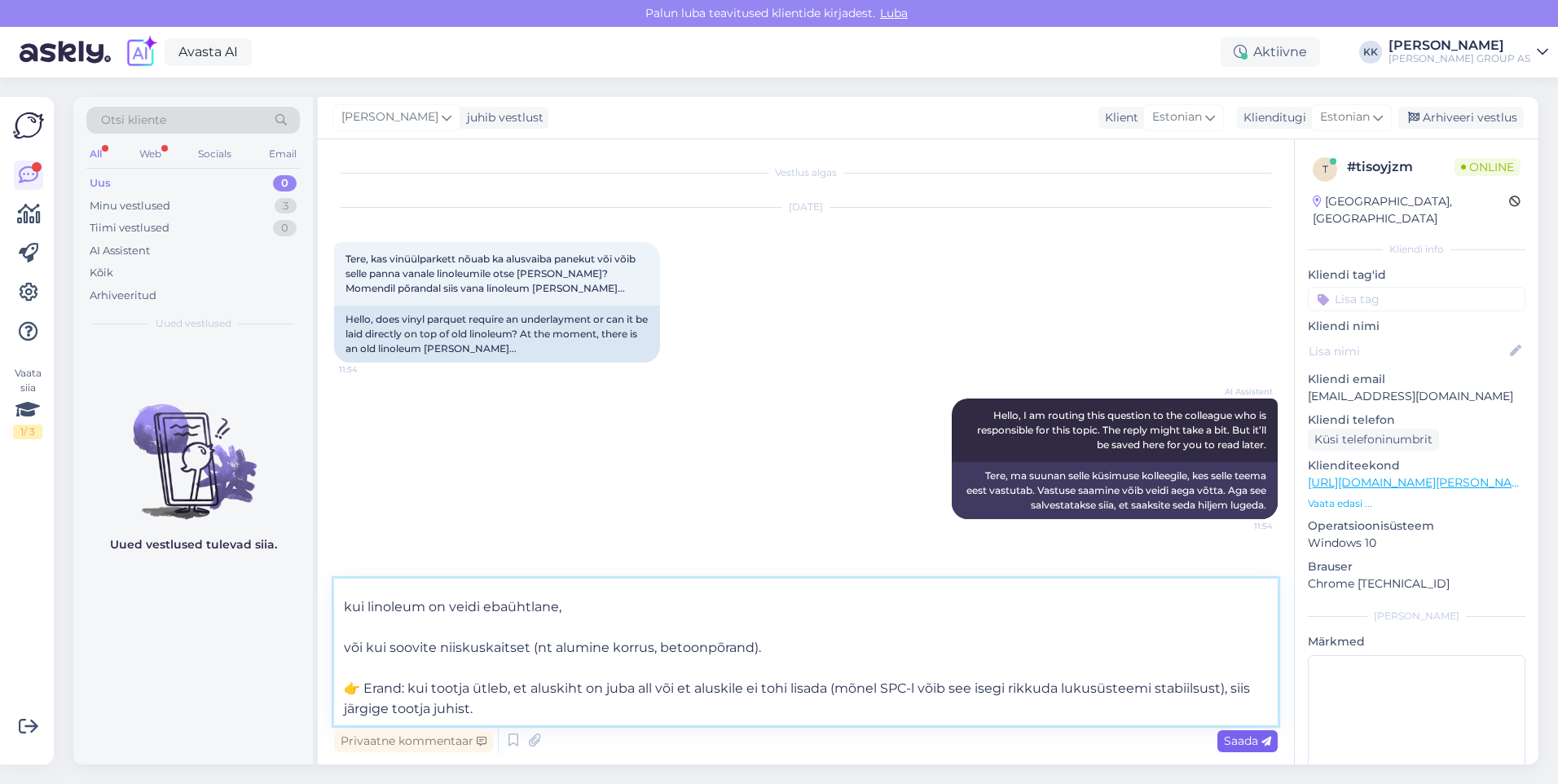
type textarea "Kui teil on klikkvinüül: Alusvaip (alusmaterjal) on enamasti soovitatav või jub…"
click at [1238, 738] on span "Saada" at bounding box center [1247, 741] width 47 height 15
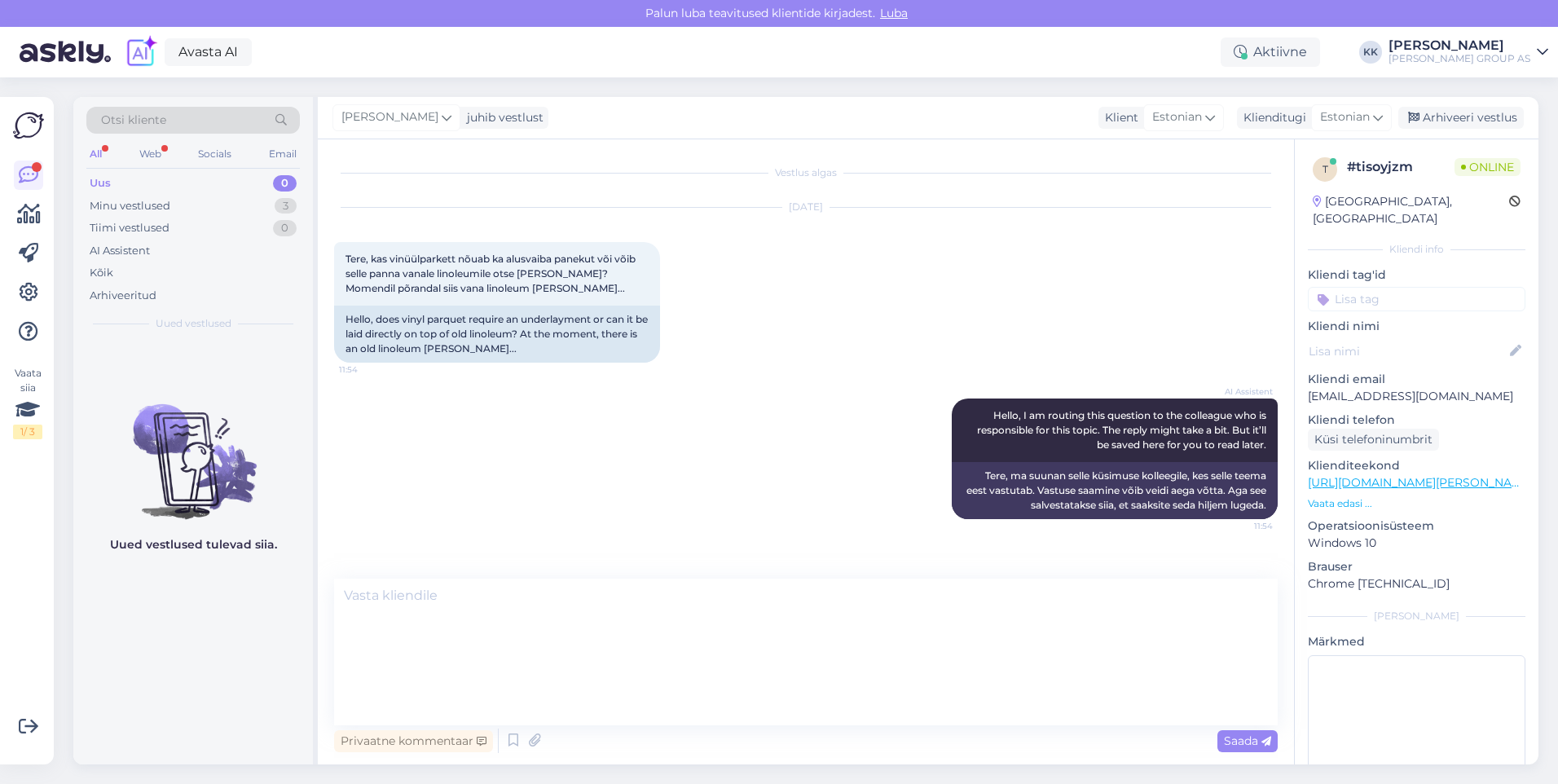
scroll to position [0, 0]
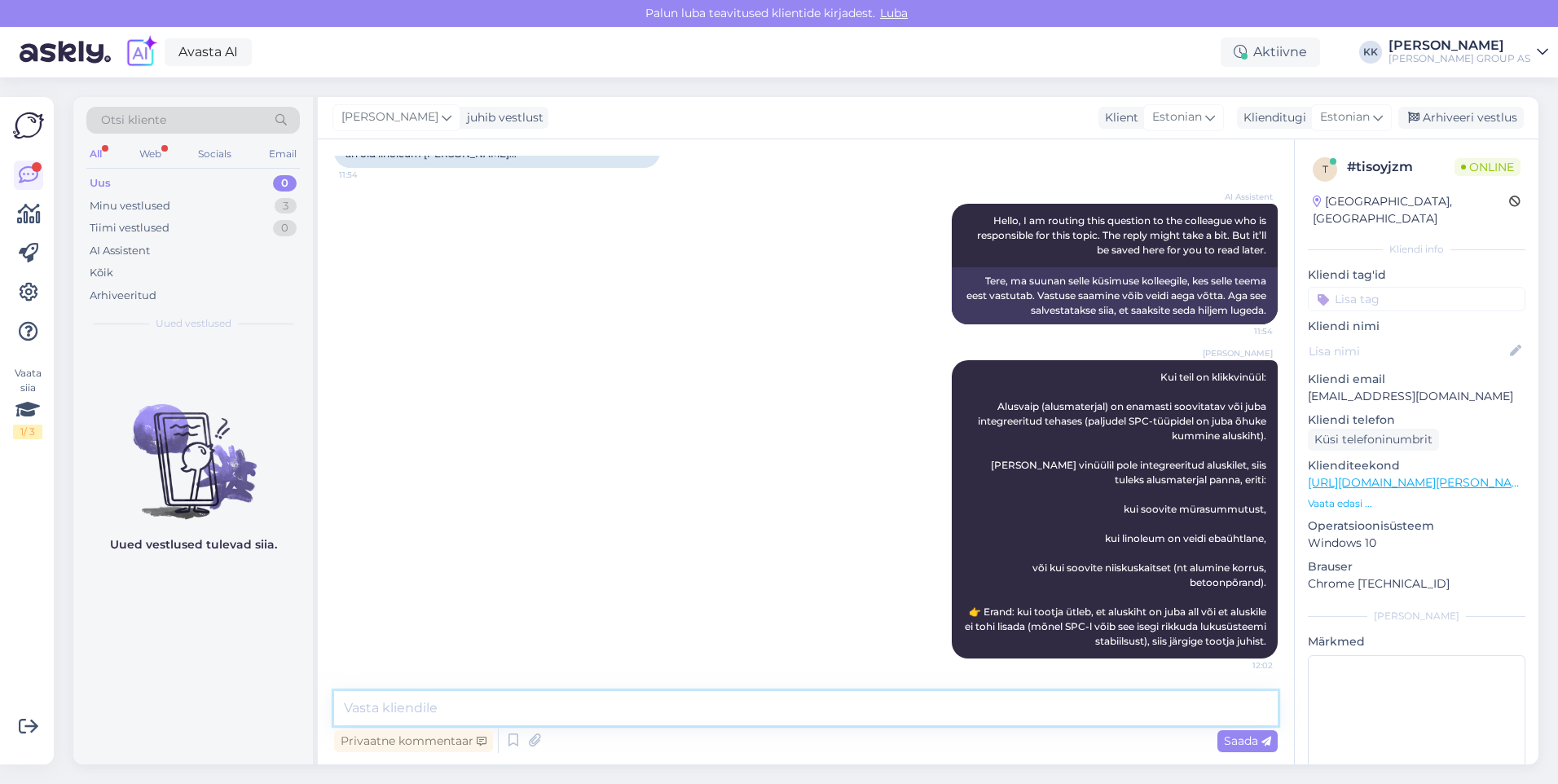
click at [392, 705] on textarea at bounding box center [806, 708] width 943 height 34
paste textarea "Kui teil on liimitav vinüül: Siis alusvaipa ei tohi panna. Linoleum tuleb täies…"
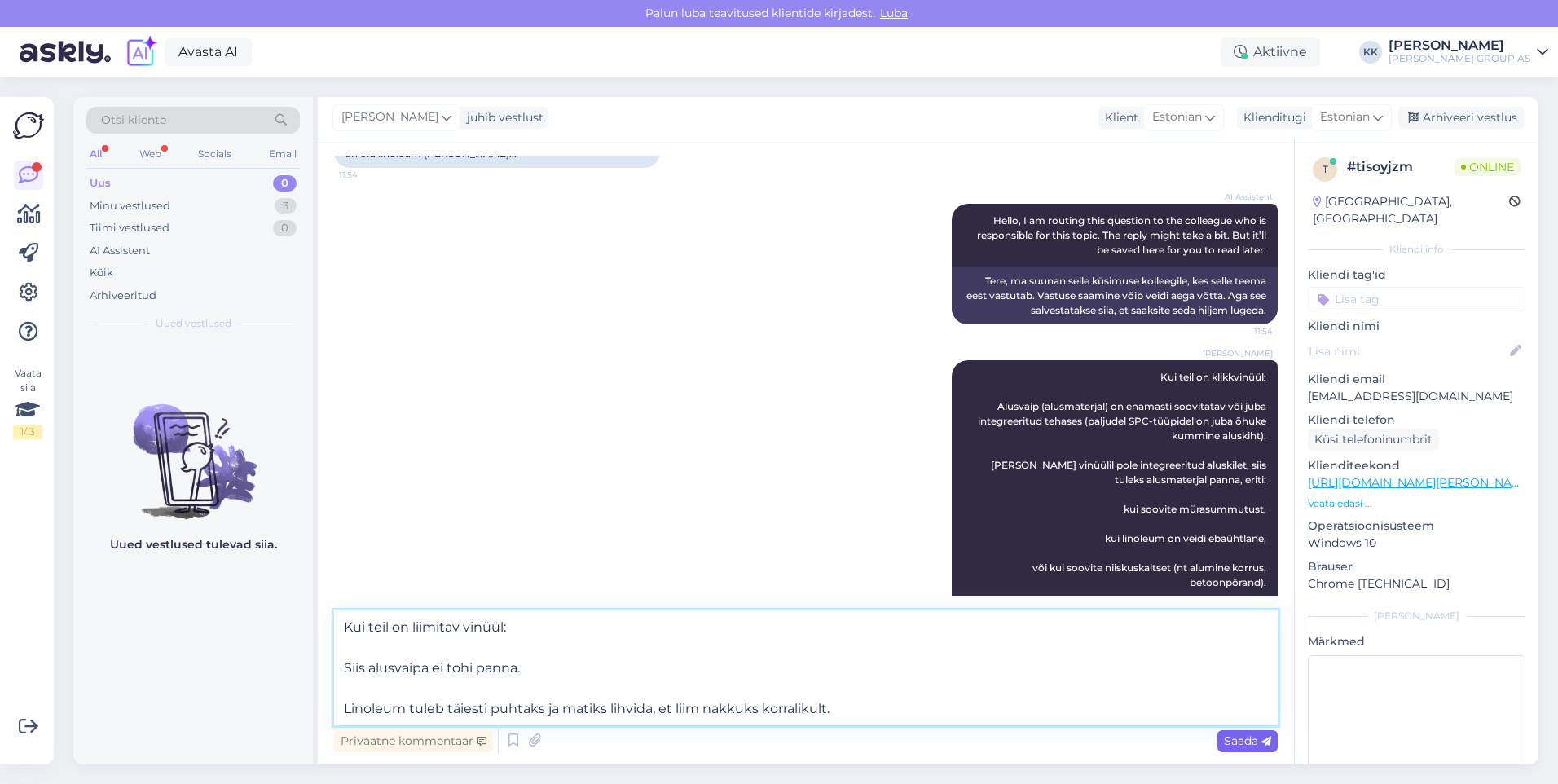
type textarea "Kui teil on liimitav vinüül: Siis alusvaipa ei tohi panna. Linoleum tuleb täies…"
click at [1245, 737] on span "Saada" at bounding box center [1247, 741] width 47 height 15
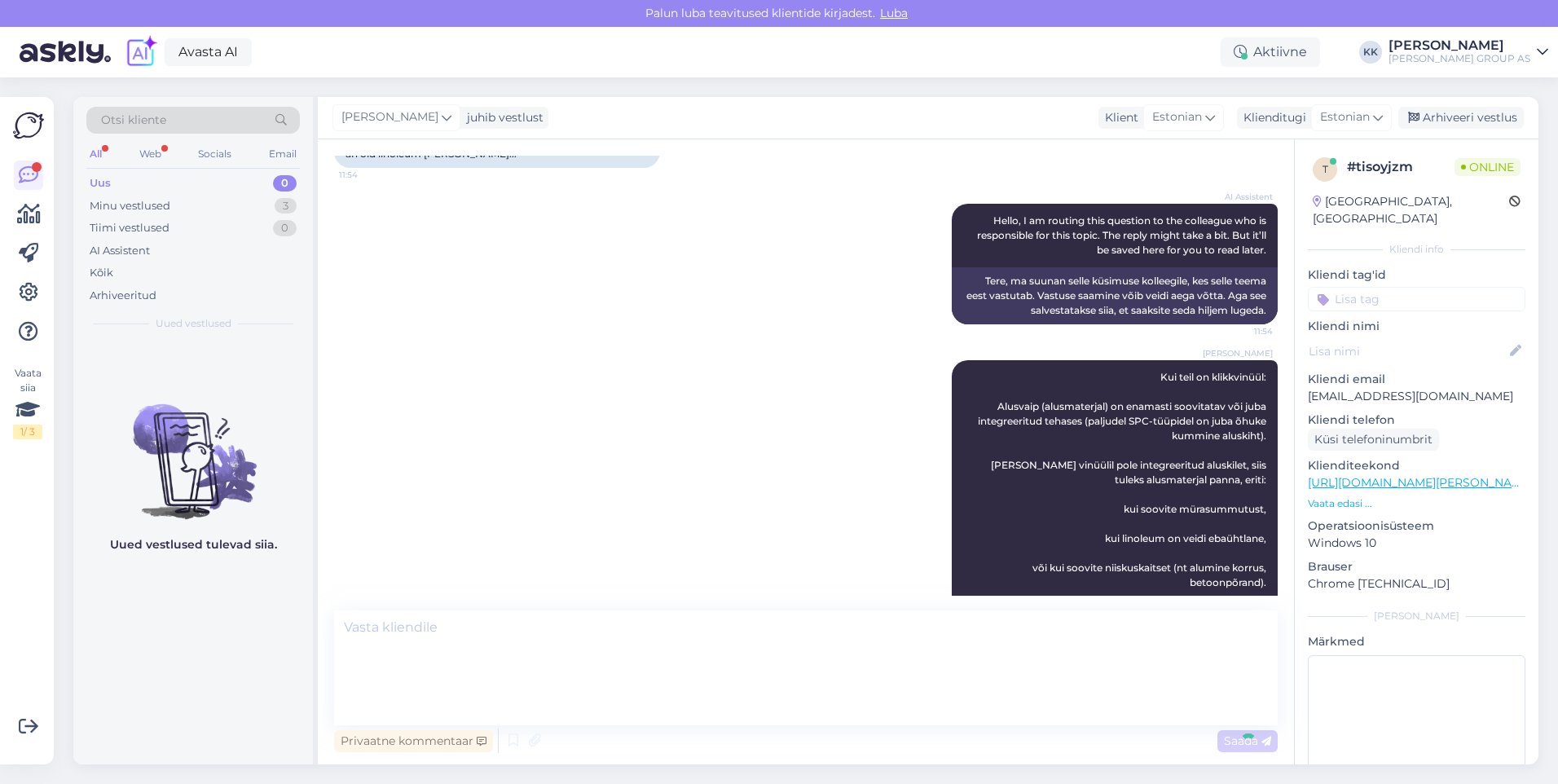
scroll to position [338, 0]
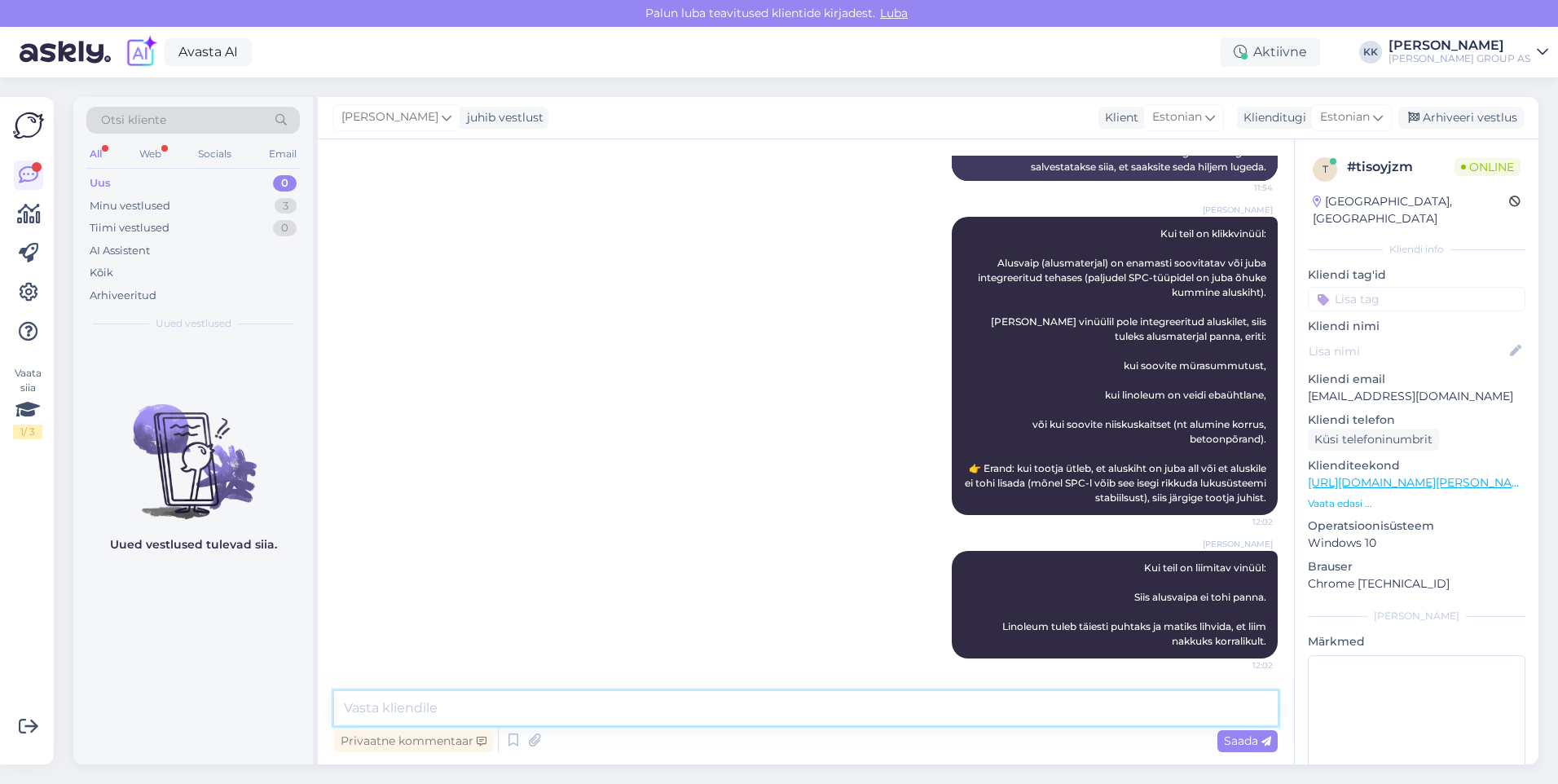
click at [384, 710] on textarea at bounding box center [806, 708] width 943 height 34
type textarea "Soovitame eelnevalt konsulteerida pädeva paigaldajaga"
click at [1230, 736] on span "Saada" at bounding box center [1247, 741] width 47 height 15
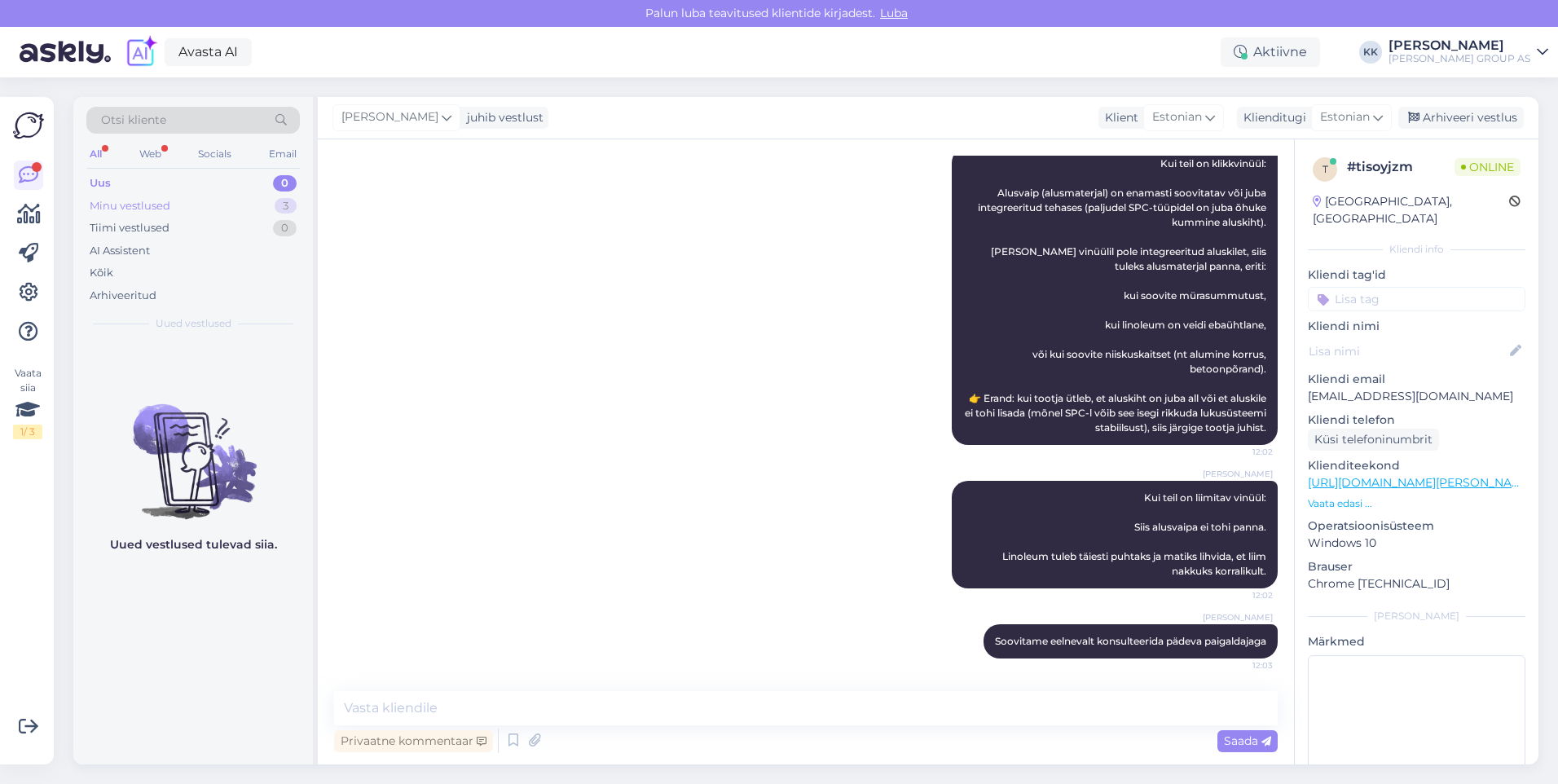
click at [136, 203] on div "Minu vestlused" at bounding box center [130, 206] width 81 height 17
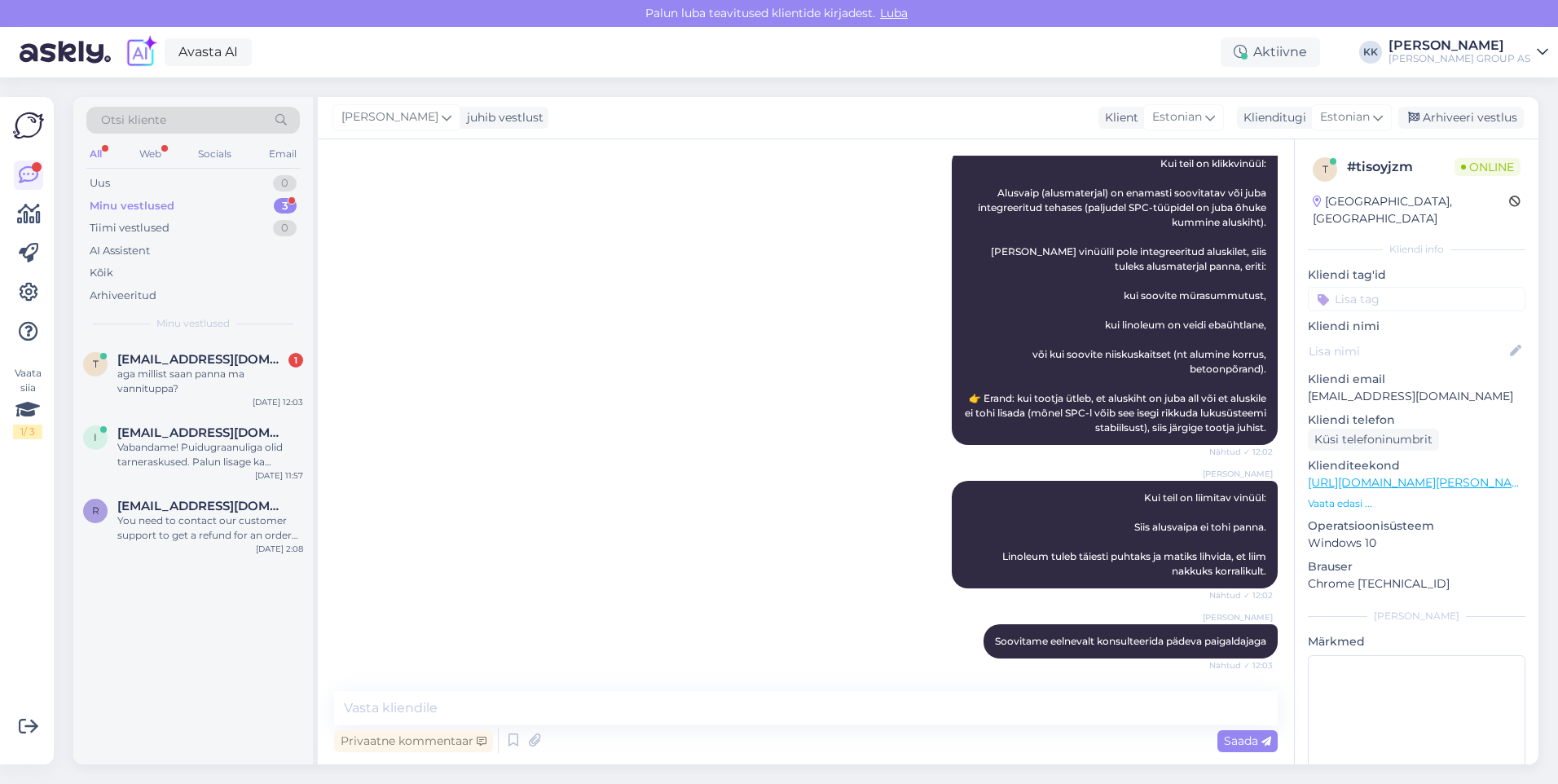
scroll to position [478, 0]
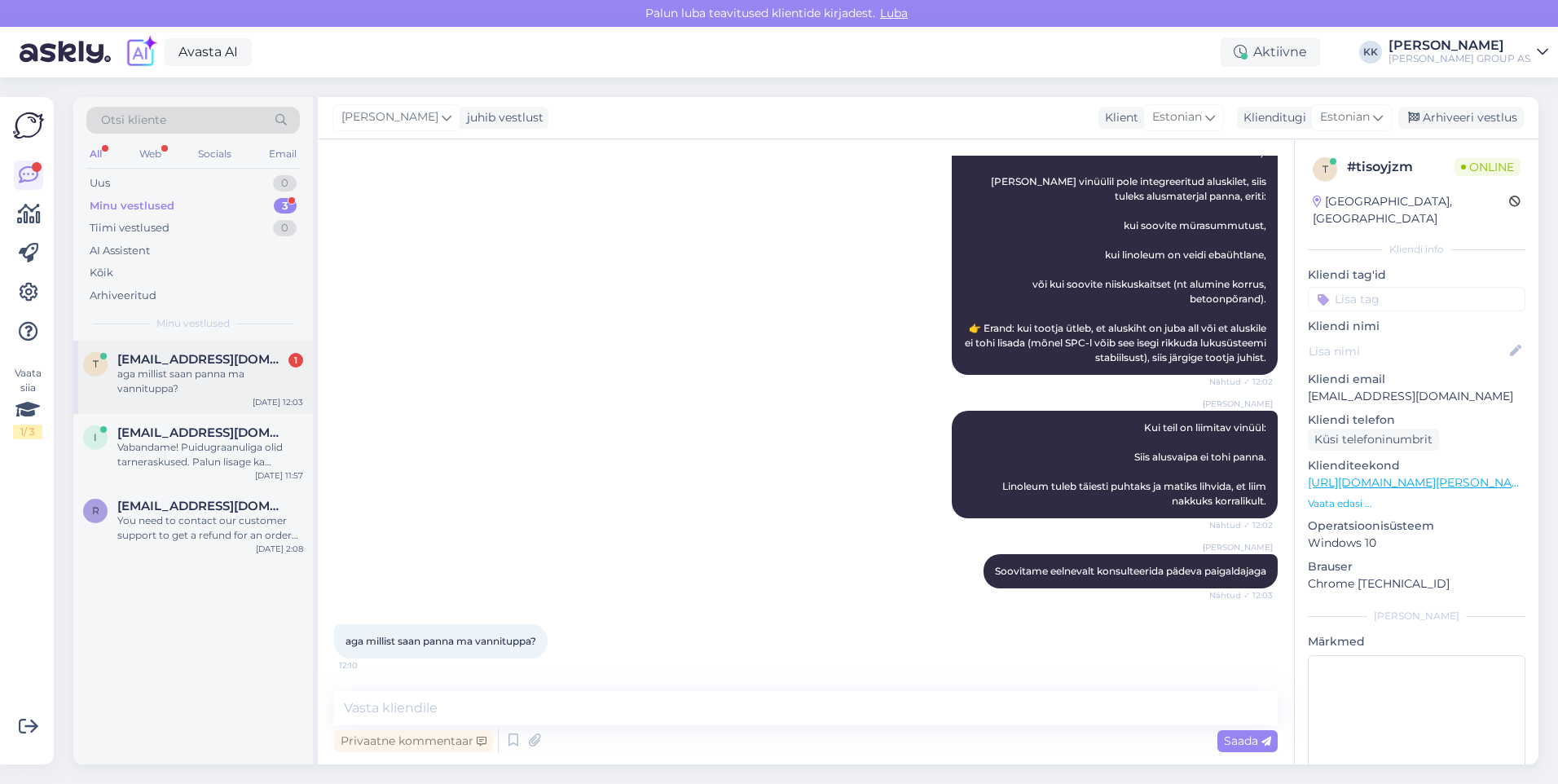
click at [183, 377] on div "aga millist saan panna ma vannituppa?" at bounding box center [210, 381] width 186 height 29
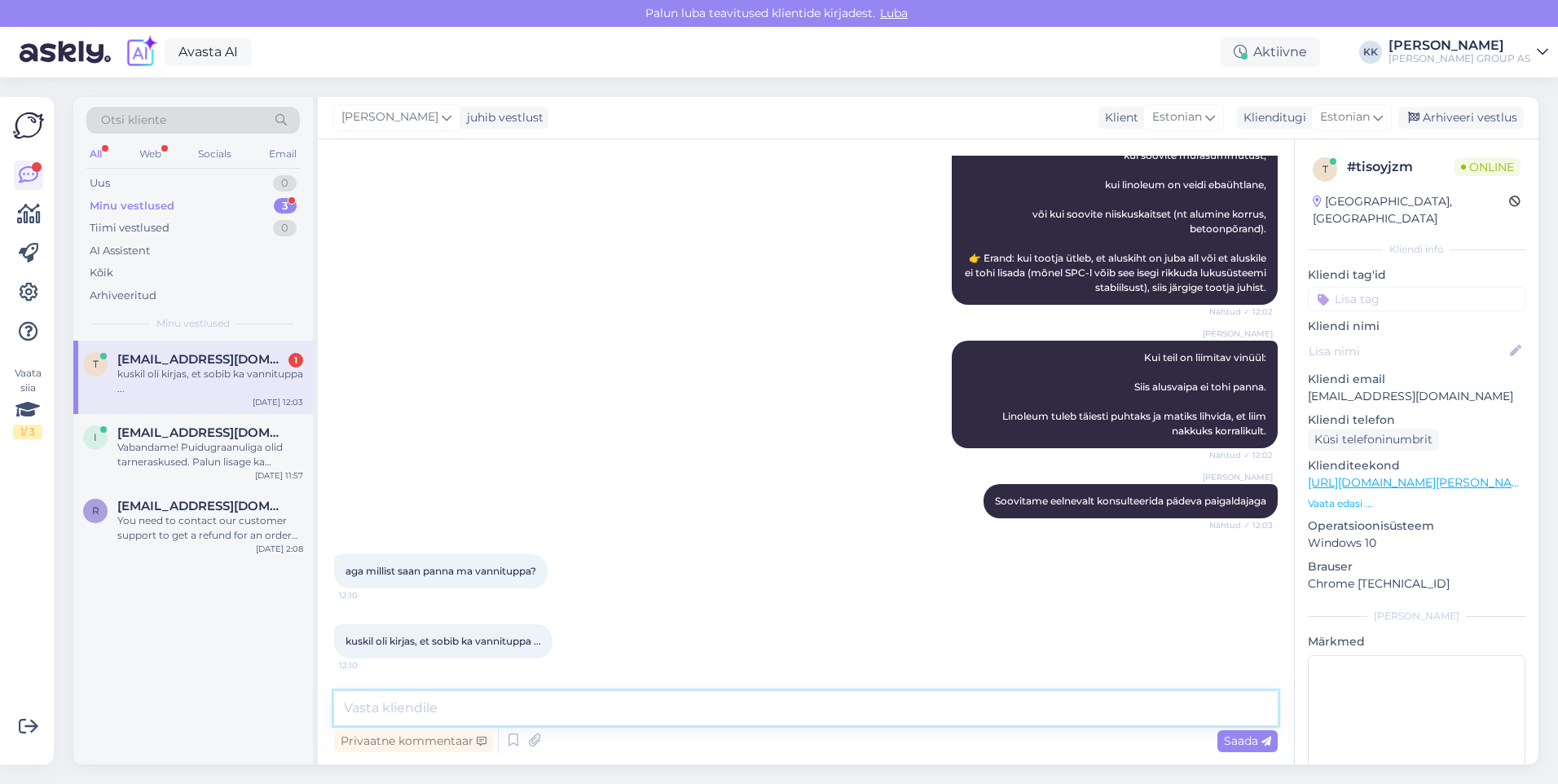
click at [370, 710] on textarea at bounding box center [806, 708] width 943 height 34
paste textarea "Vinüülparketi tüüp Kas sobib vannituppa? Märkused SPC (Stone Plastic Composite)…"
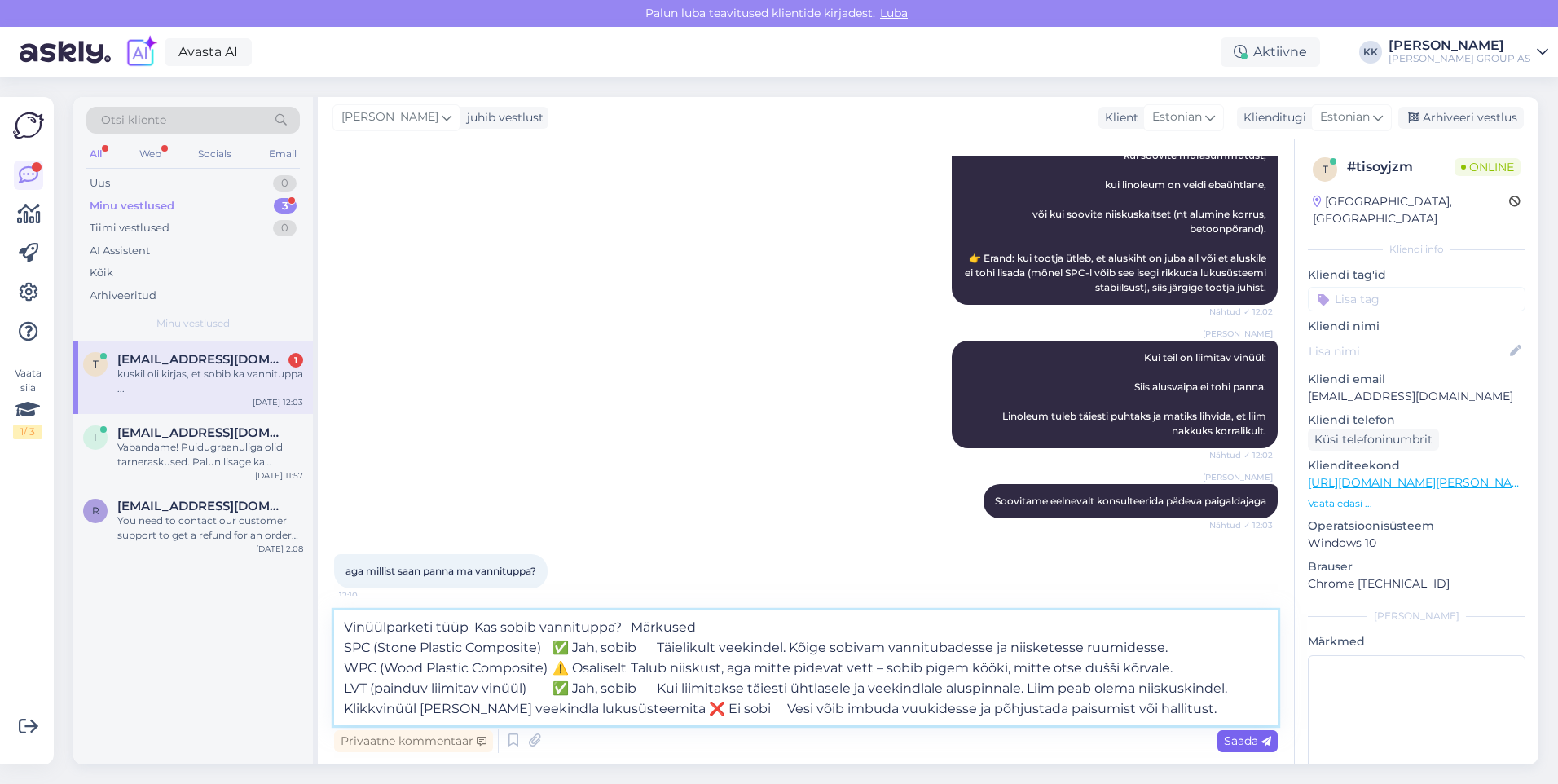
type textarea "Vinüülparketi tüüp Kas sobib vannituppa? Märkused SPC (Stone Plastic Composite)…"
click at [1235, 742] on span "Saada" at bounding box center [1247, 741] width 47 height 15
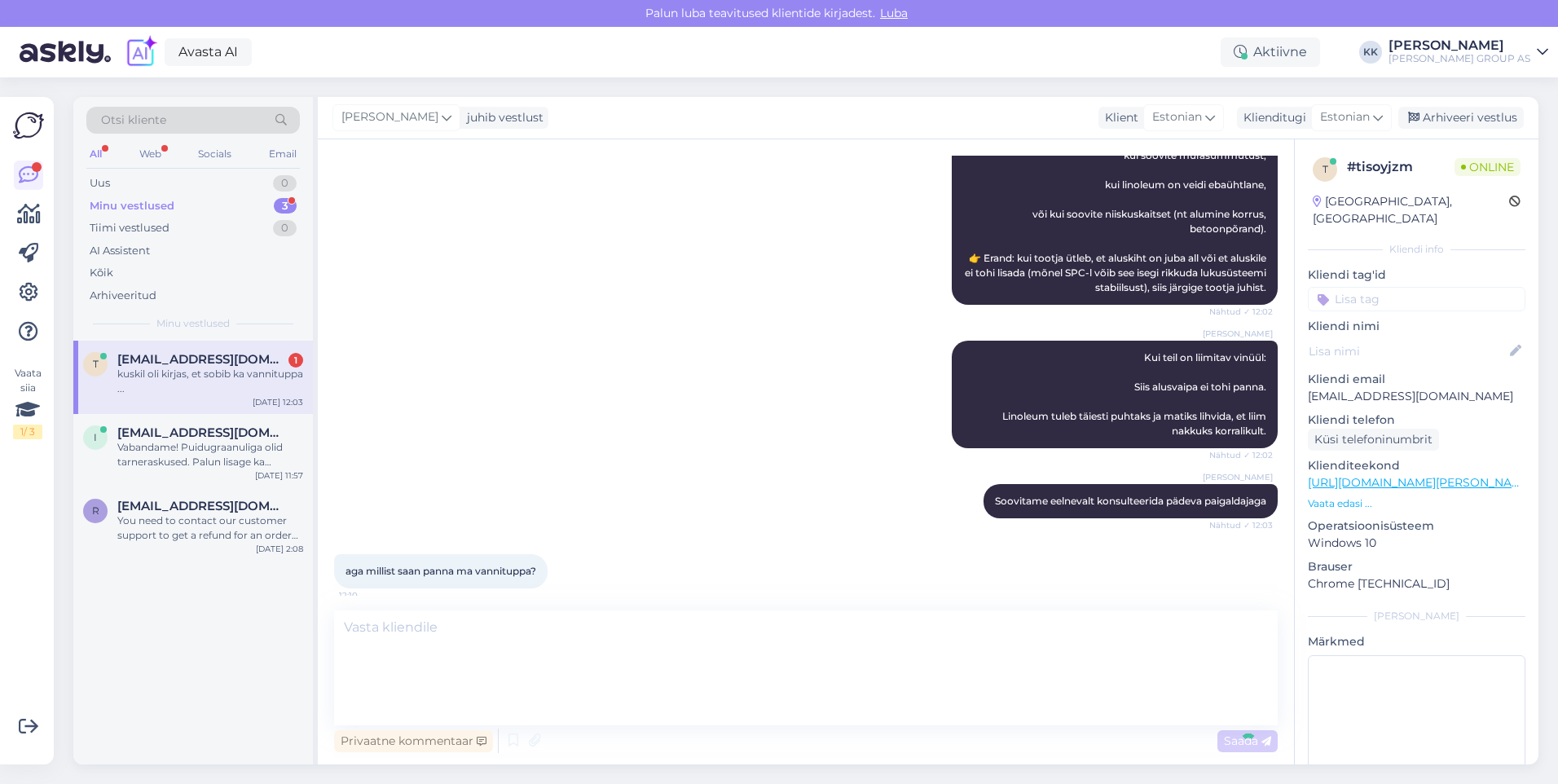
scroll to position [794, 0]
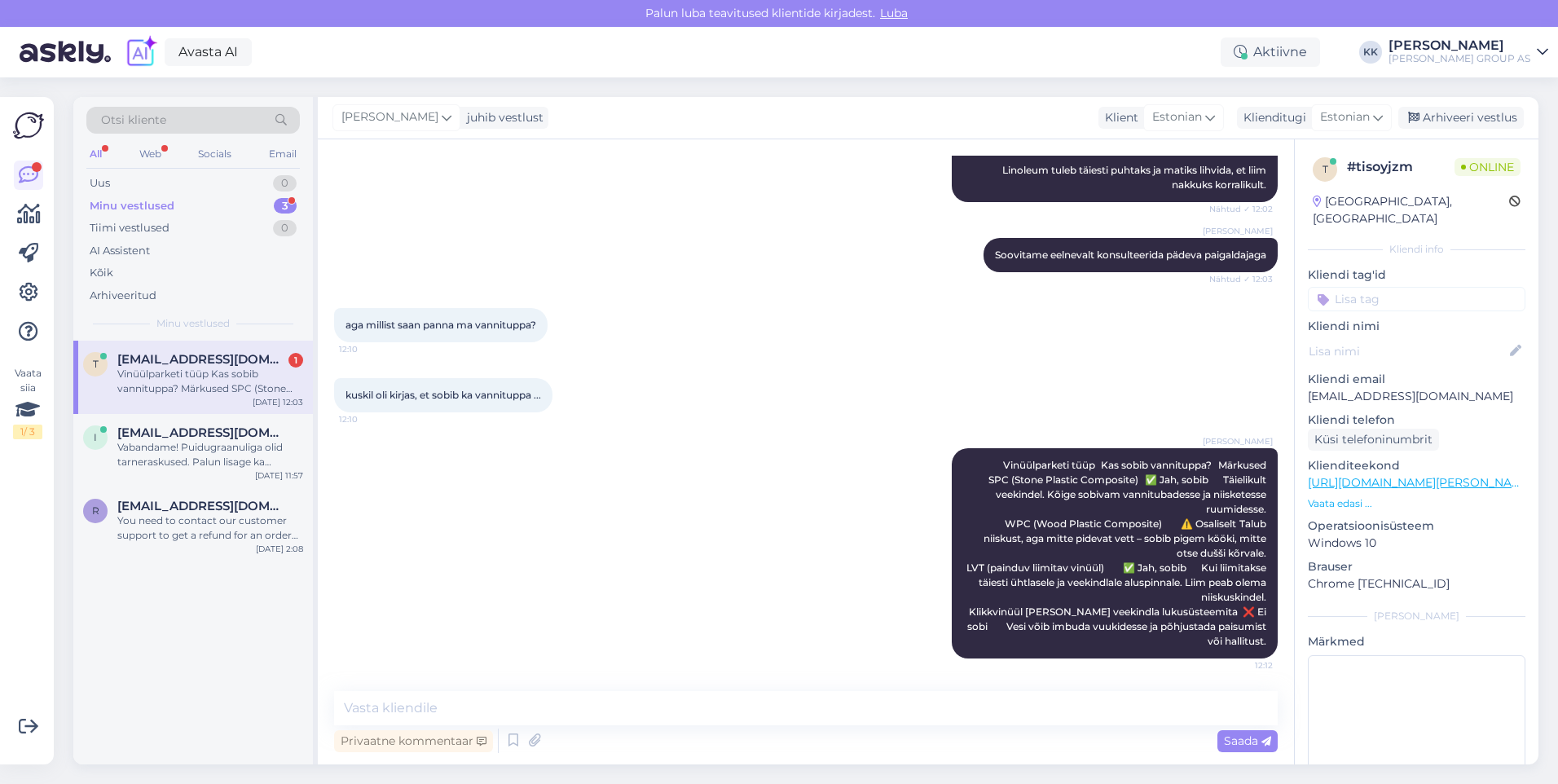
click at [131, 201] on div "Minu vestlused" at bounding box center [132, 206] width 85 height 17
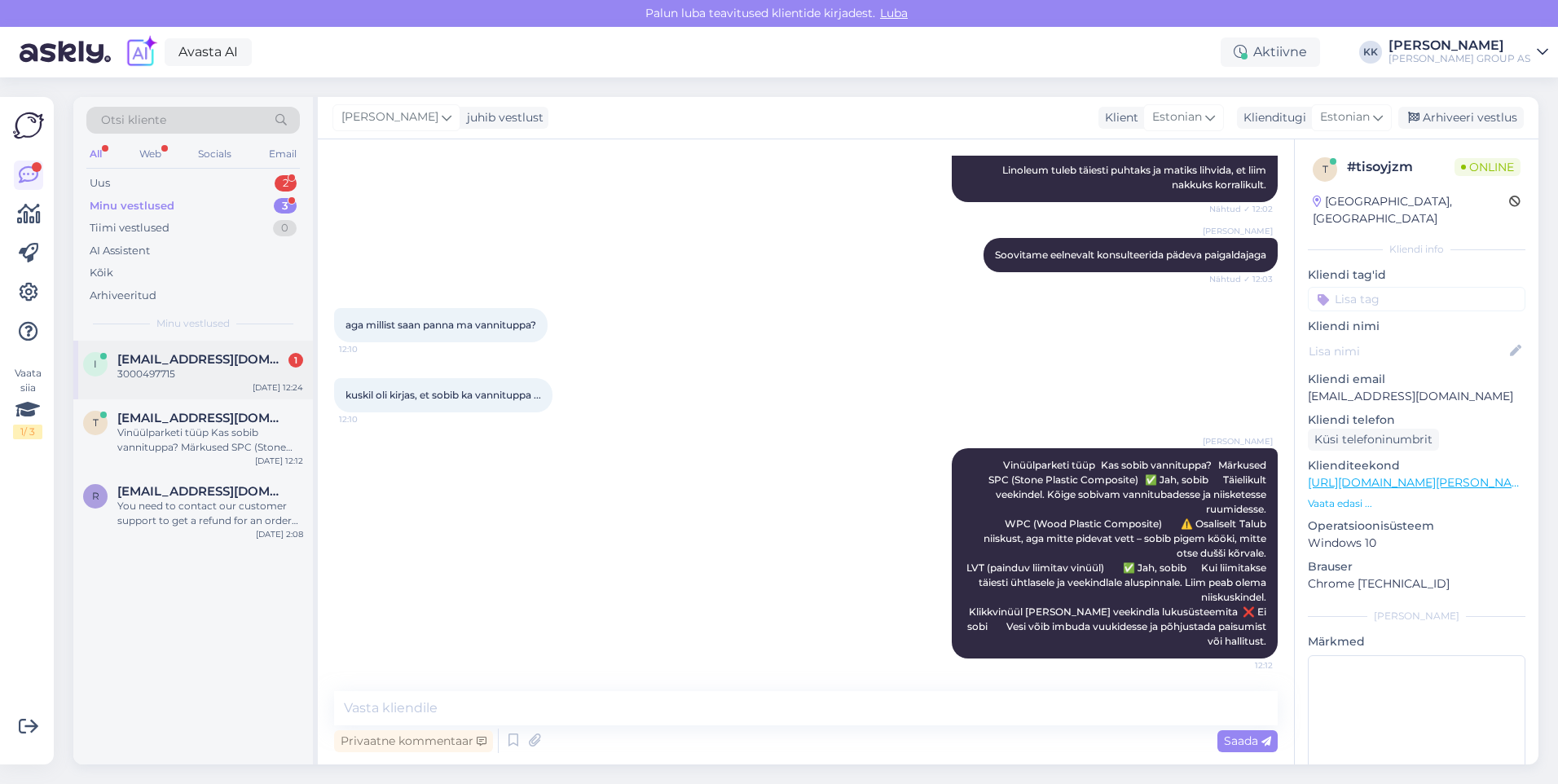
click at [154, 363] on span "[EMAIL_ADDRESS][DOMAIN_NAME]" at bounding box center [202, 359] width 170 height 15
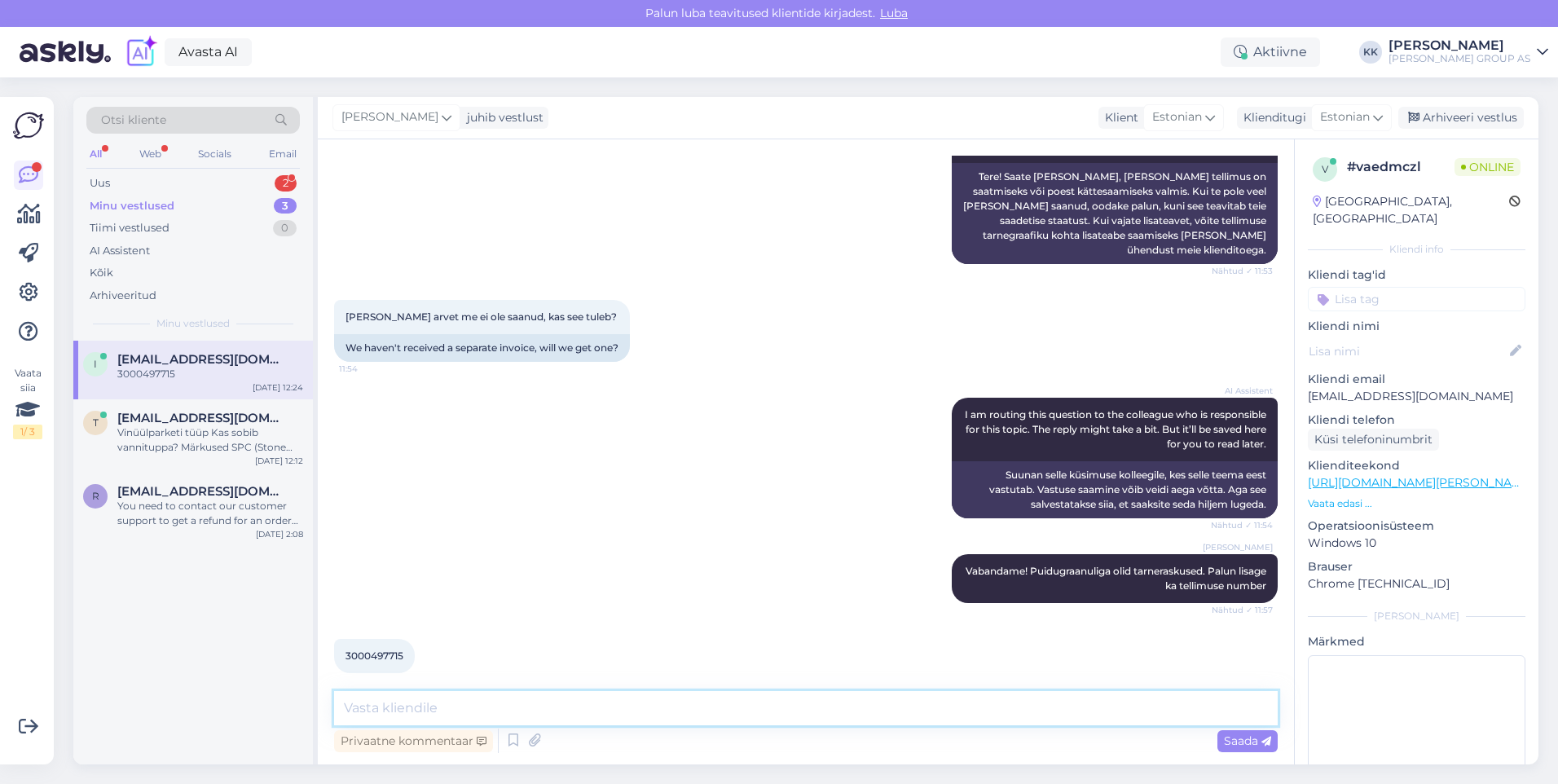
click at [387, 710] on textarea at bounding box center [806, 708] width 943 height 34
type textarea "Täpsustame lisainfot ja vastame esimesel võimalusel"
click at [1237, 736] on span "Saada" at bounding box center [1247, 741] width 47 height 15
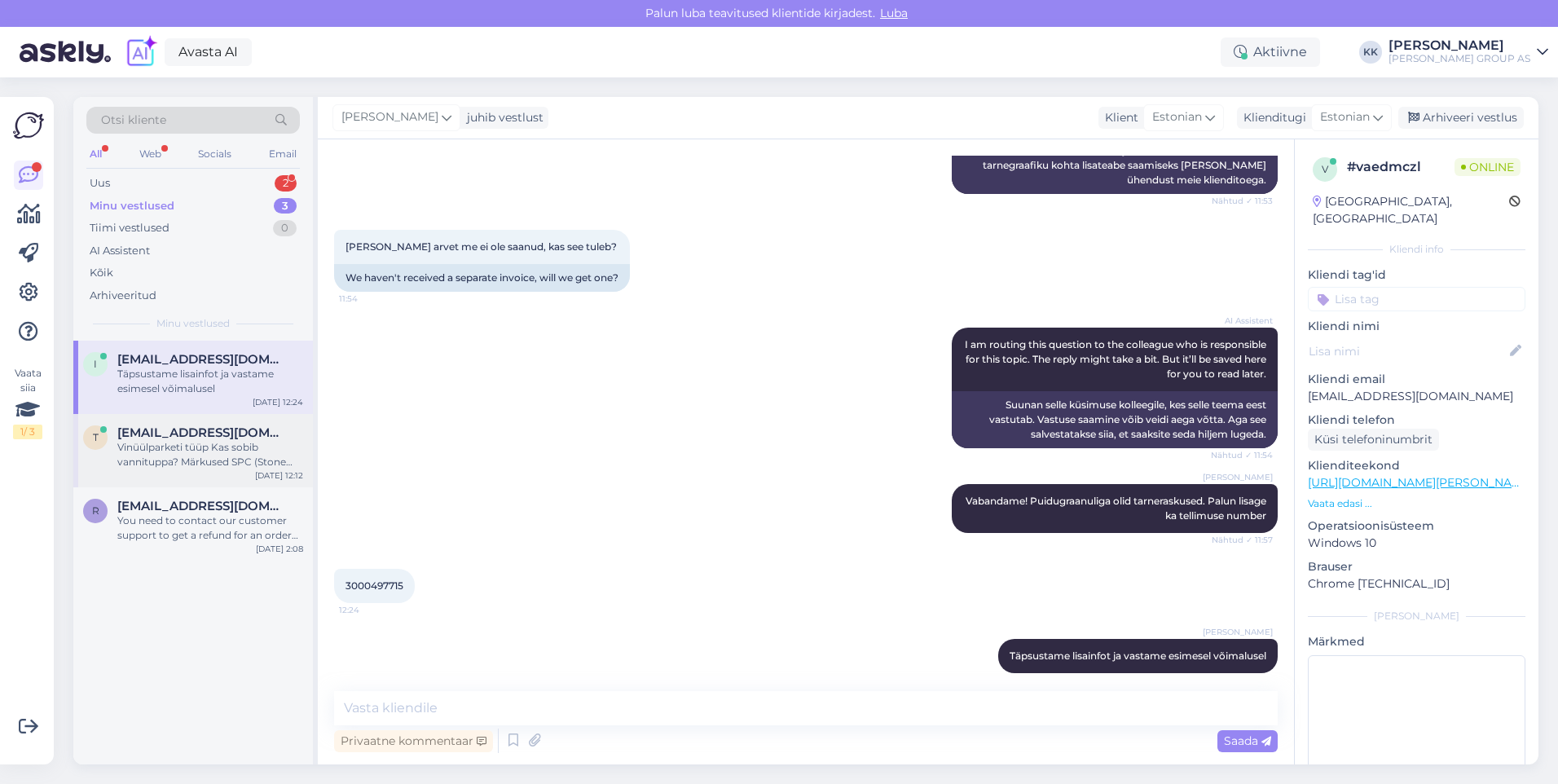
click at [207, 447] on div "Vinüülparketi tüüp Kas sobib vannituppa? Märkused SPC (Stone Plastic Composite)…" at bounding box center [210, 455] width 186 height 29
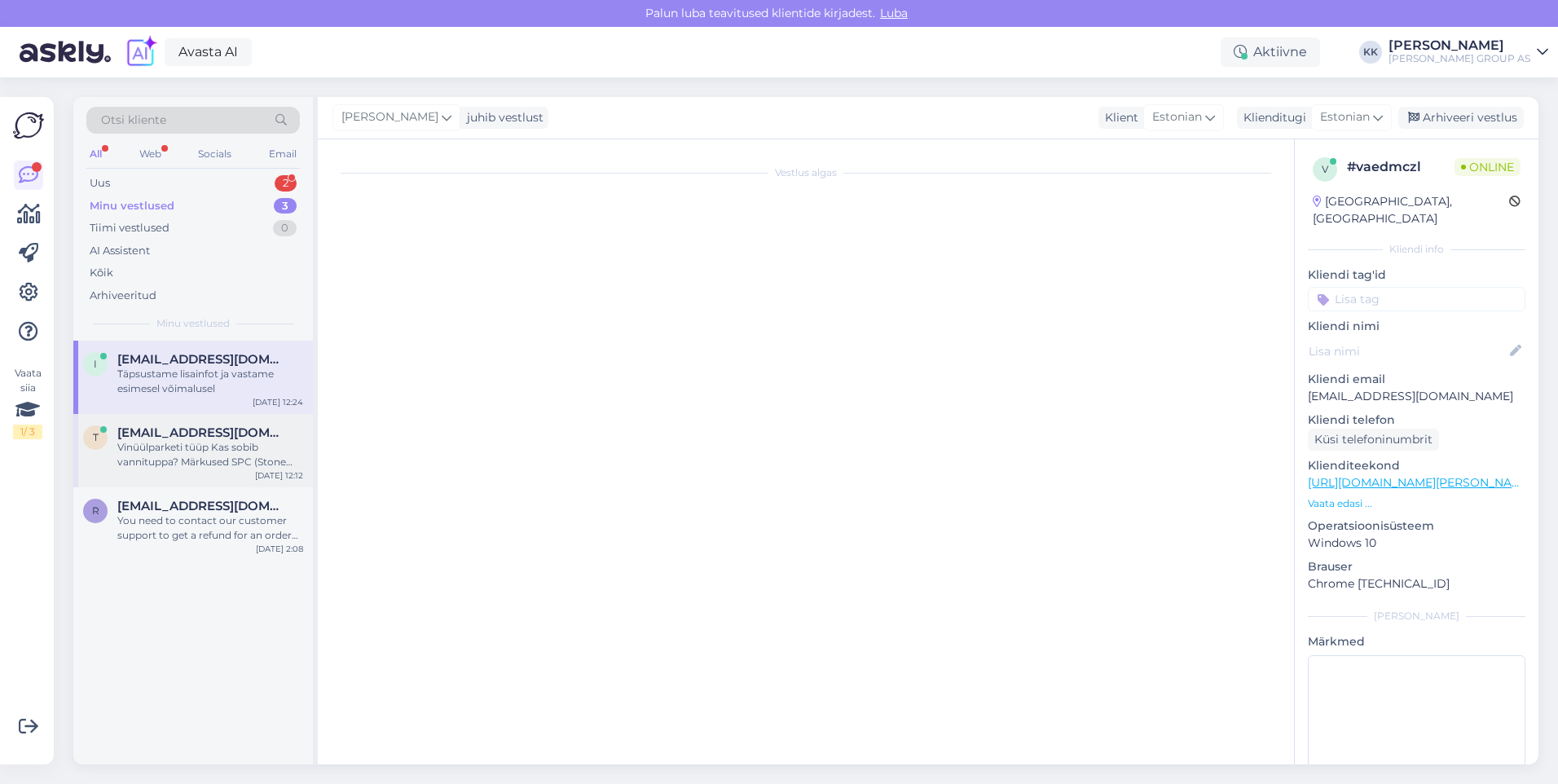
scroll to position [794, 0]
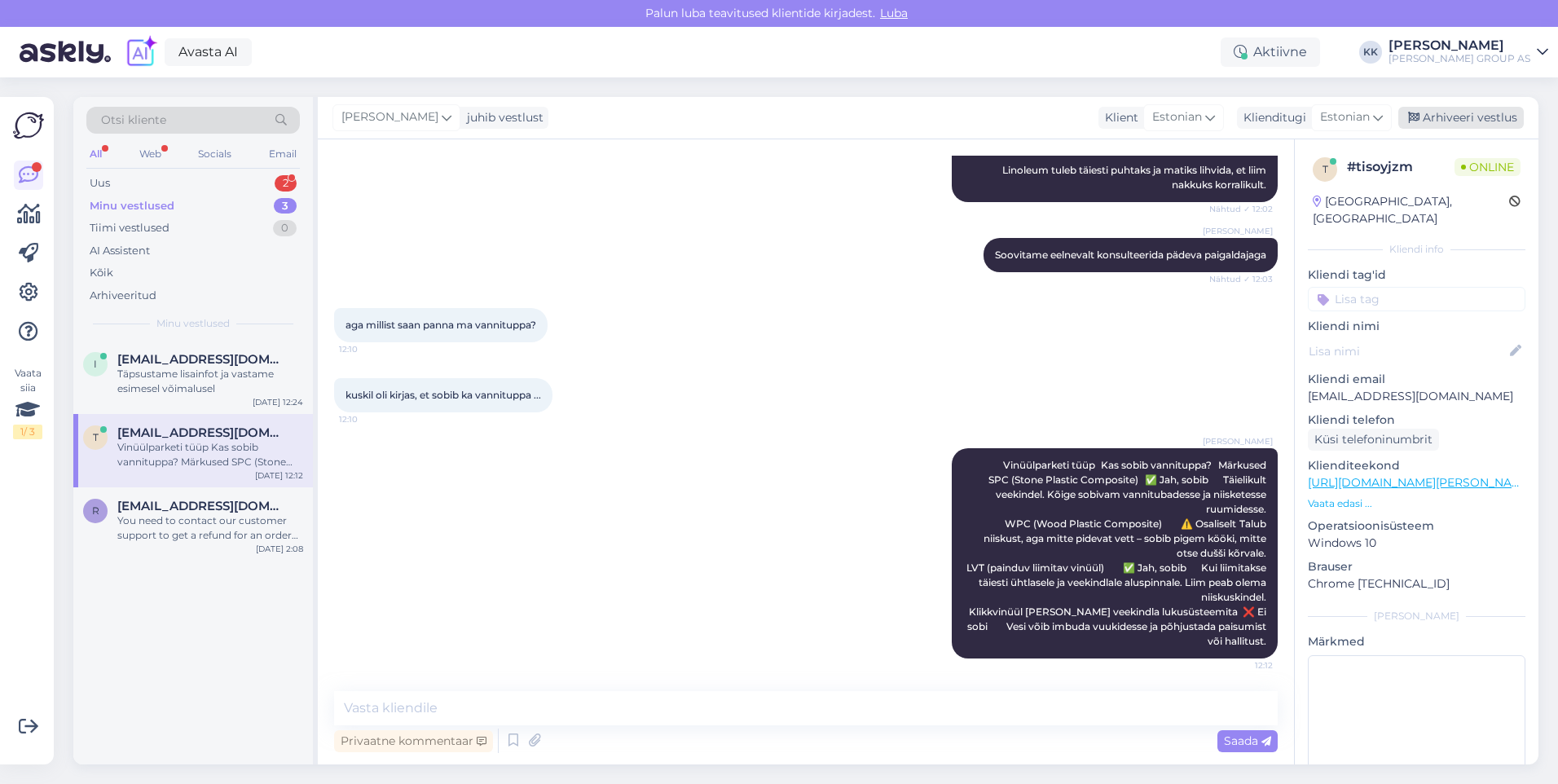
click at [1470, 112] on div "Arhiveeri vestlus" at bounding box center [1461, 118] width 125 height 22
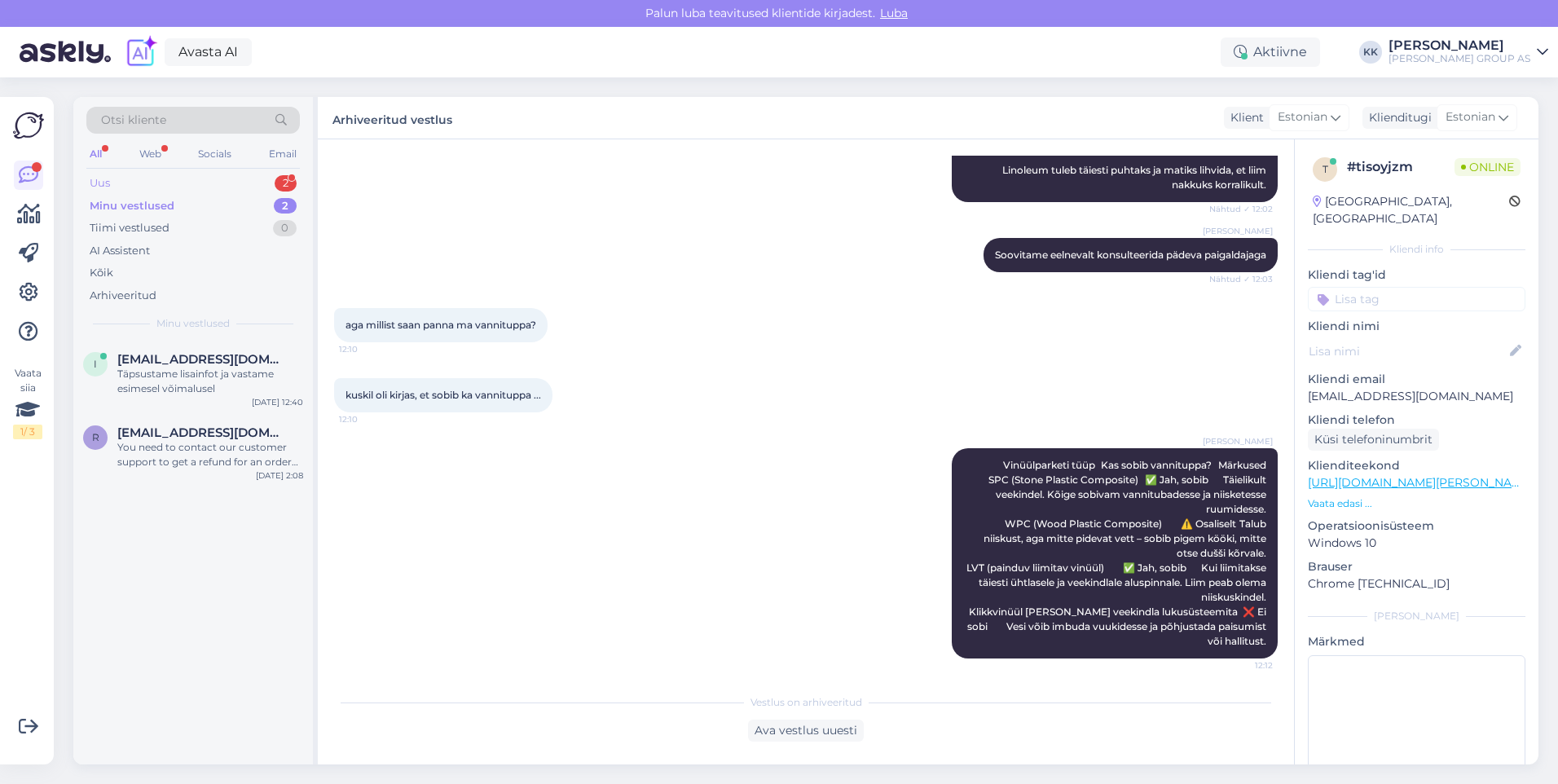
click at [121, 180] on div "Uus 2" at bounding box center [193, 183] width 214 height 23
click at [194, 441] on div "I am routing this question to the colleague who is responsible for this topic. …" at bounding box center [210, 455] width 186 height 29
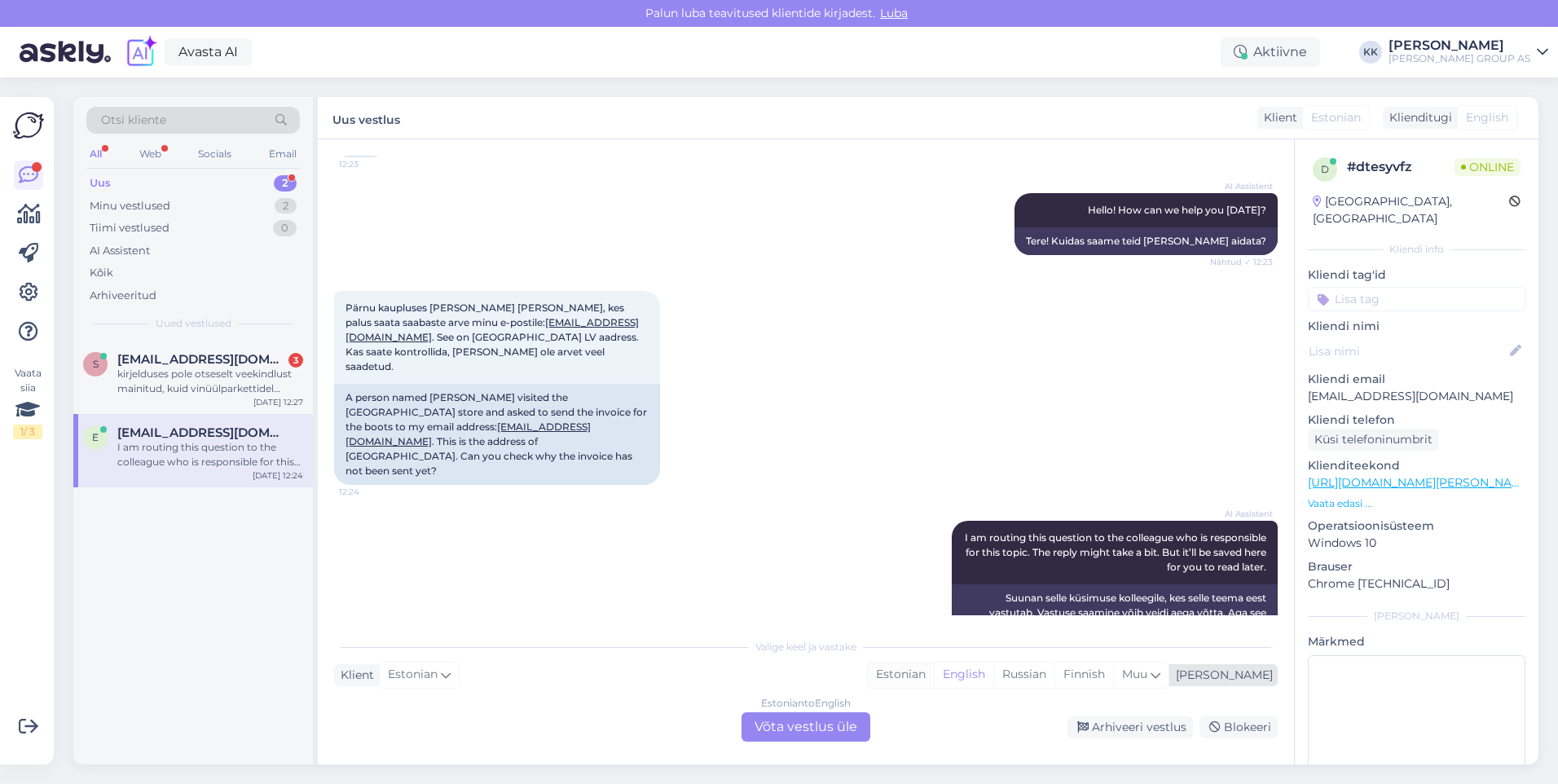
click at [934, 675] on div "Estonian" at bounding box center [901, 674] width 66 height 25
click at [812, 725] on div "Estonian to Estonian Võta vestlus üle" at bounding box center [806, 727] width 129 height 29
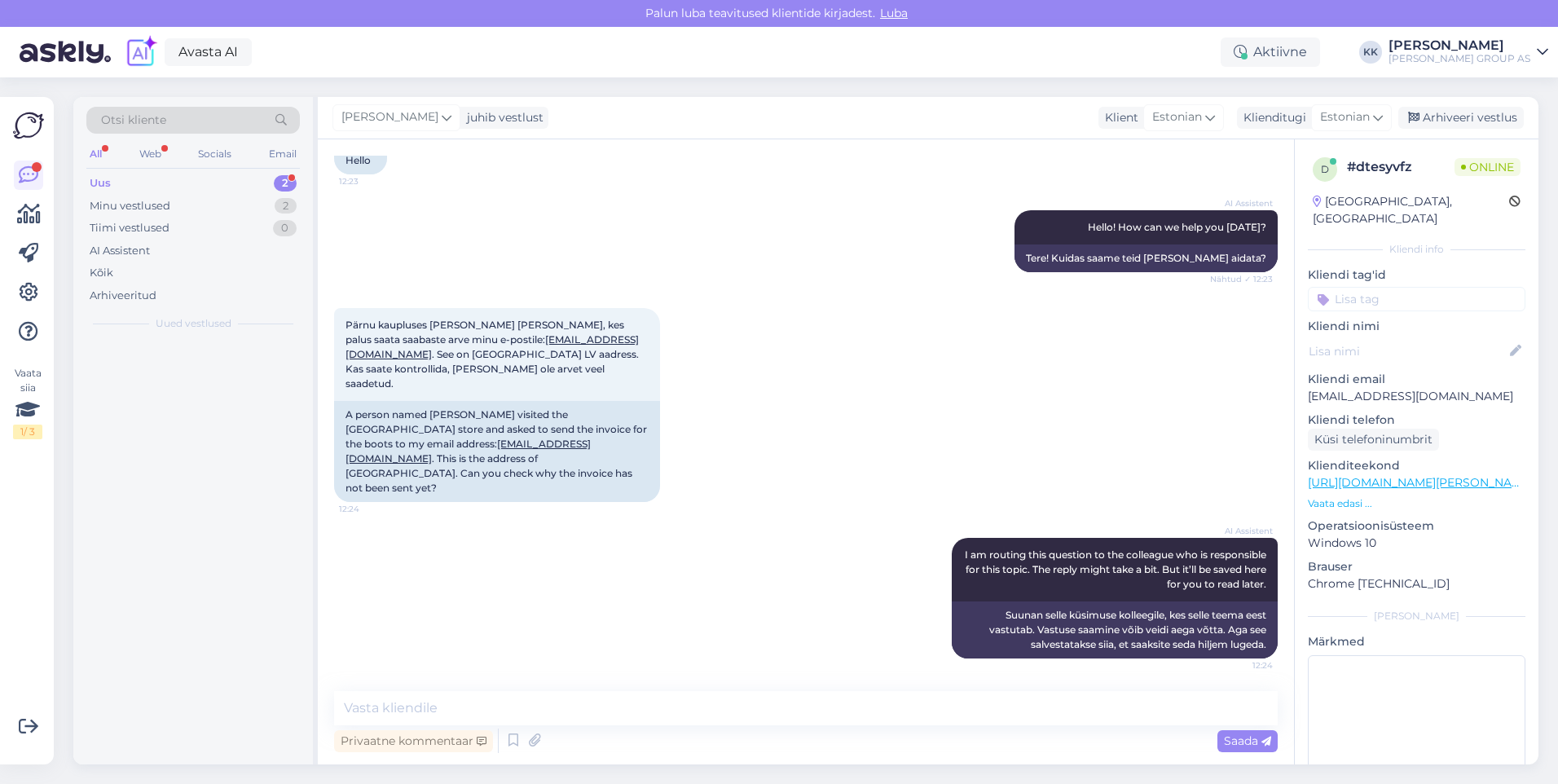
scroll to position [86, 0]
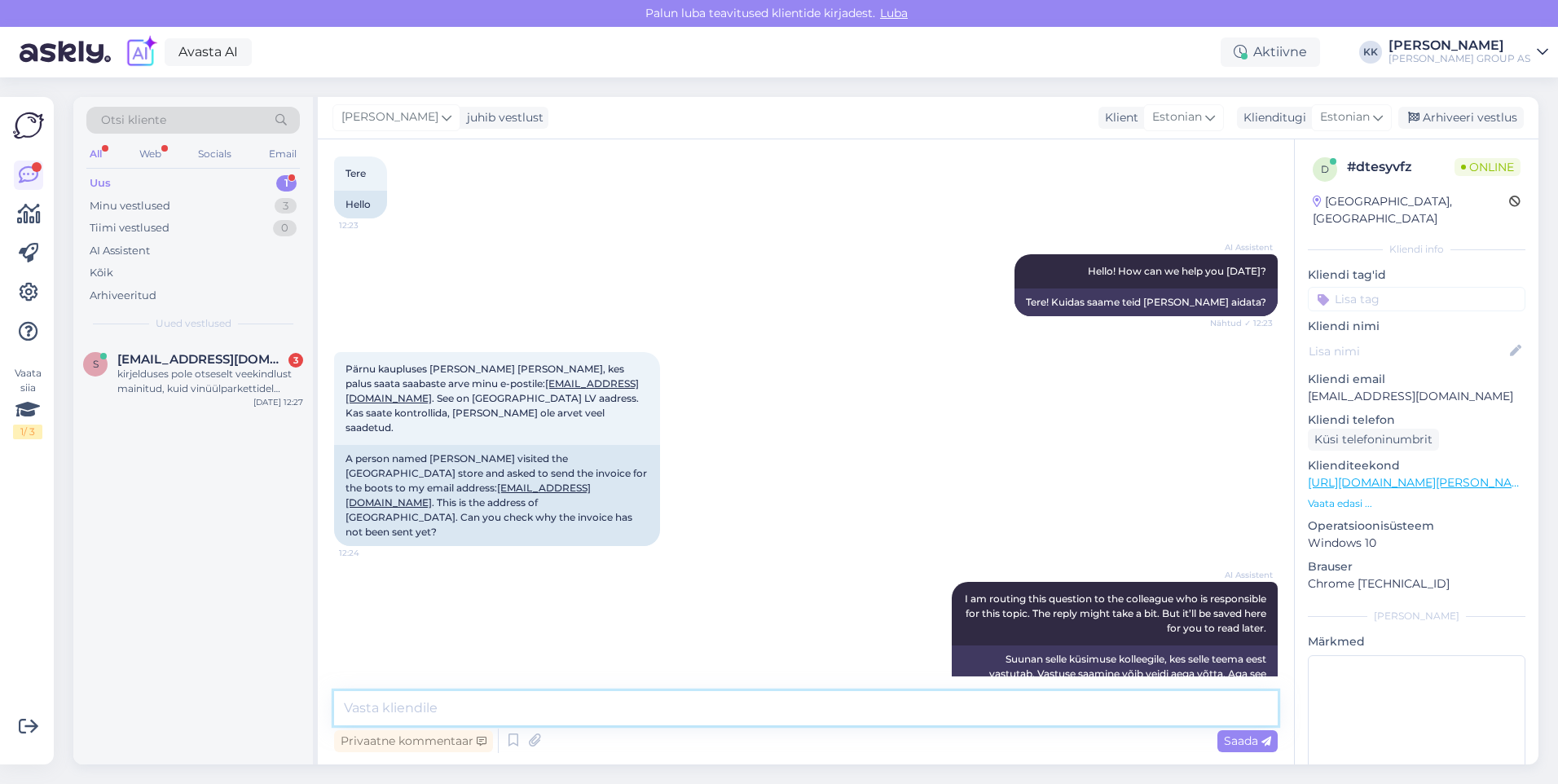
click at [436, 706] on textarea at bounding box center [806, 708] width 943 height 34
type textarea "Edastame info [GEOGRAPHIC_DATA] ja palume saata arve. Mis kuupäeval saapad oste…"
click at [1234, 737] on span "Saada" at bounding box center [1247, 741] width 47 height 15
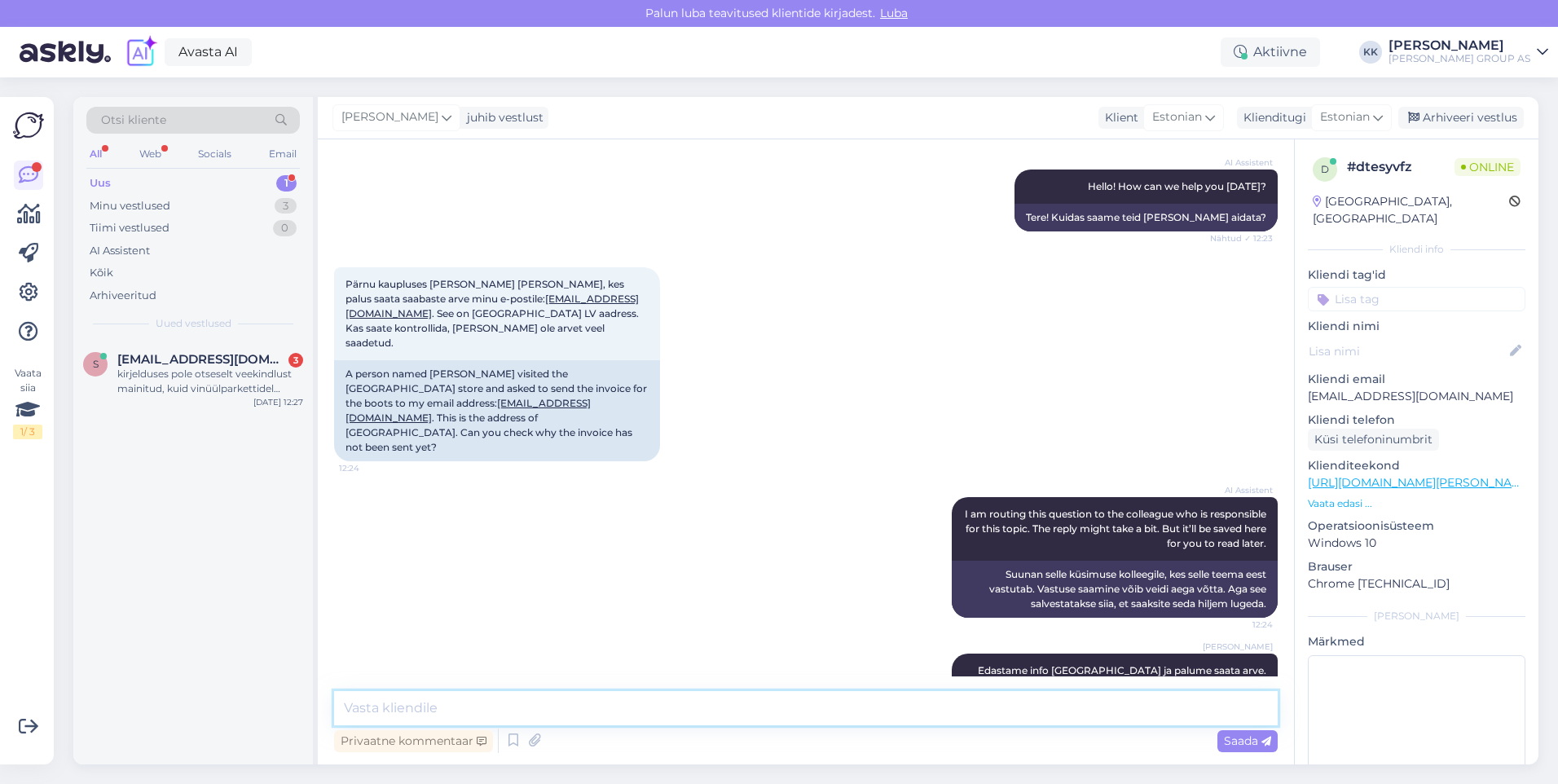
click at [372, 707] on textarea at bounding box center [806, 708] width 943 height 34
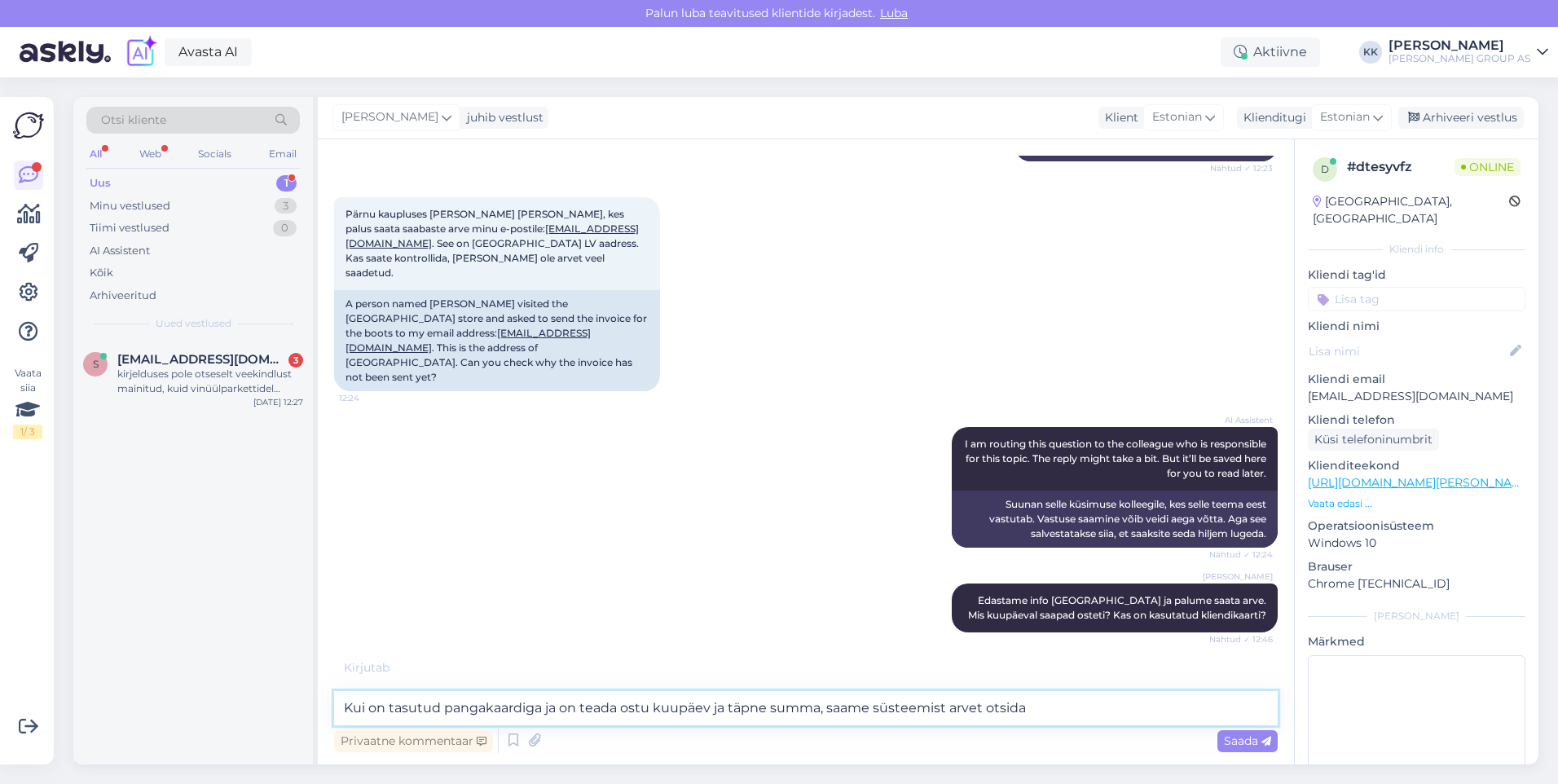
scroll to position [257, 0]
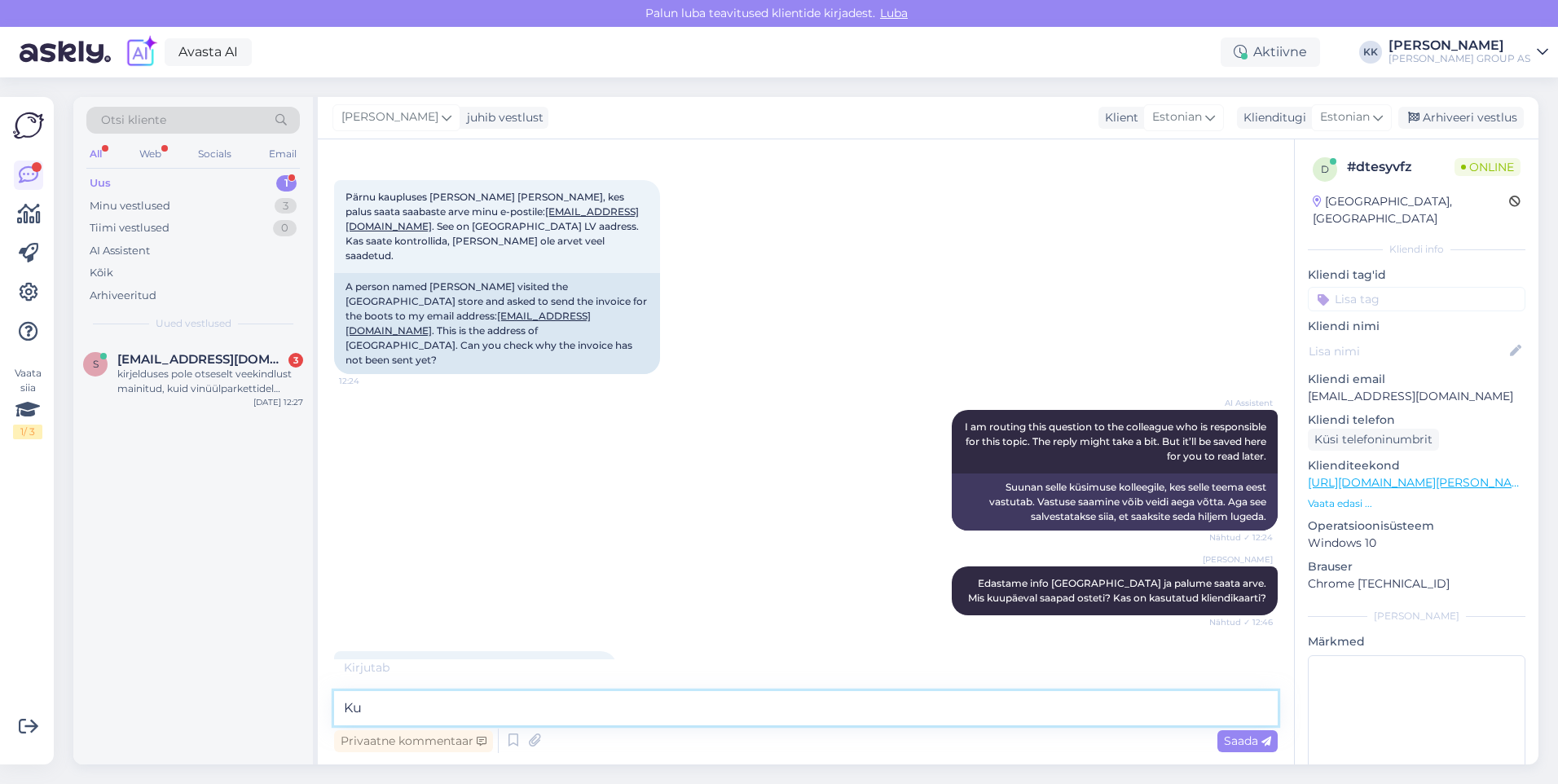
type textarea "K"
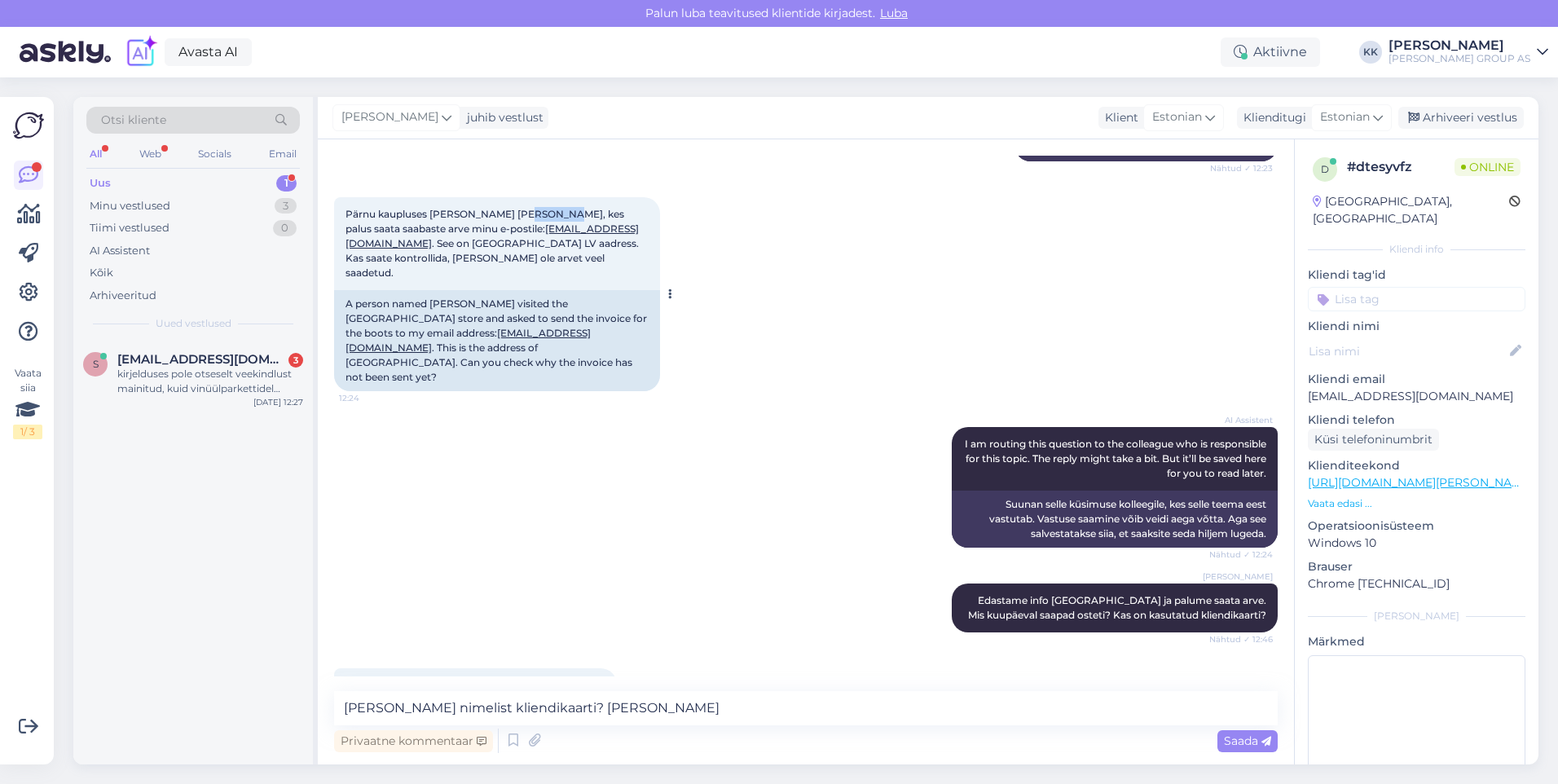
drag, startPoint x: 552, startPoint y: 212, endPoint x: 510, endPoint y: 215, distance: 42.1
click at [510, 215] on span "Pärnu kaupluses [PERSON_NAME] [PERSON_NAME], kes palus saata saabaste arve minu…" at bounding box center [493, 243] width 296 height 71
drag, startPoint x: 516, startPoint y: 214, endPoint x: 581, endPoint y: 155, distance: 87.8
click at [581, 155] on div "Vestlus algas [DATE] Tere 12:23 Hello AI Assistent Hello! How can we help you […" at bounding box center [806, 451] width 977 height 625
drag, startPoint x: 554, startPoint y: 212, endPoint x: 509, endPoint y: 210, distance: 45.0
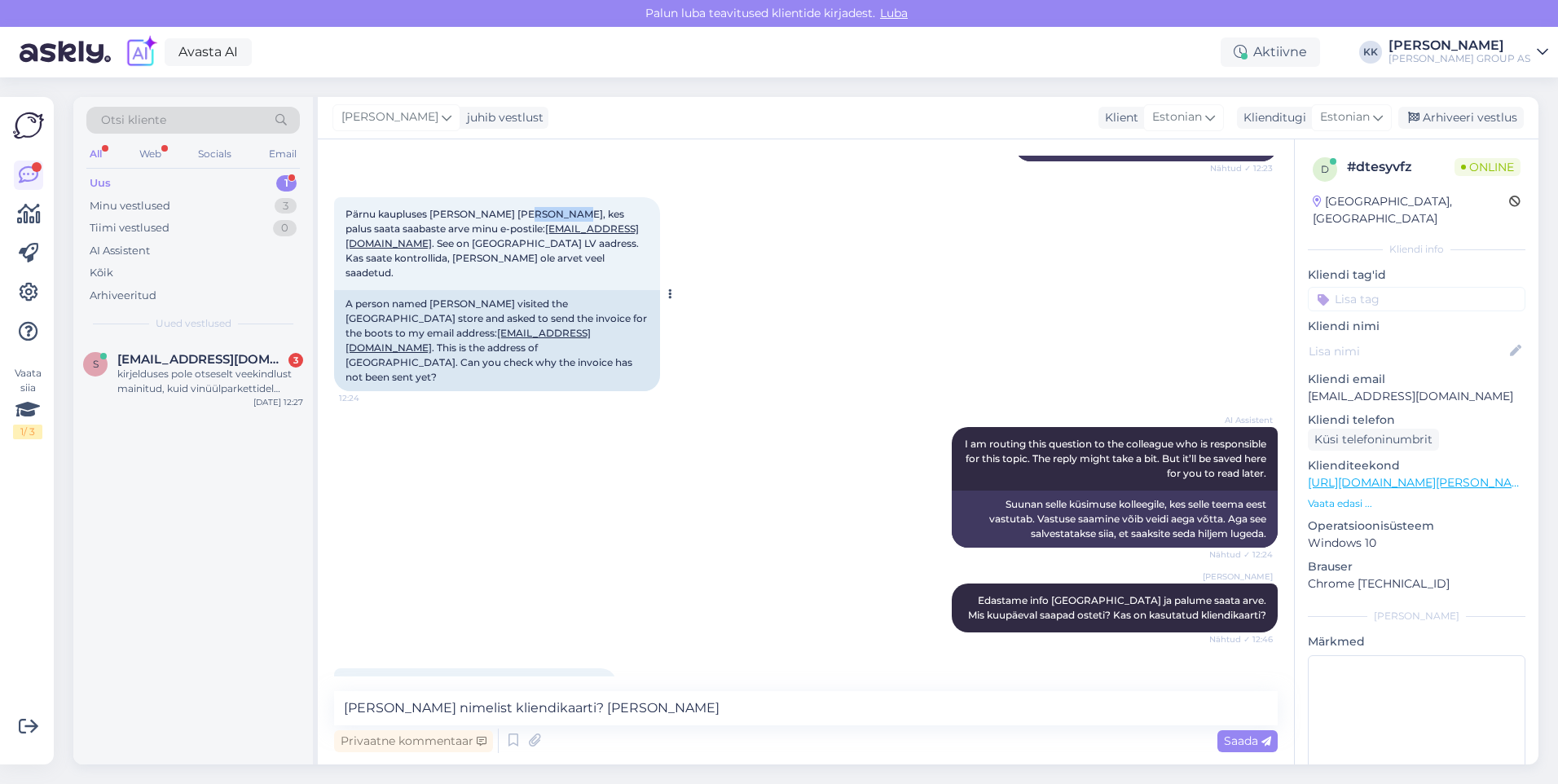
click at [509, 210] on span "Pärnu kaupluses [PERSON_NAME] [PERSON_NAME], kes palus saata saabaste arve minu…" at bounding box center [493, 243] width 296 height 71
drag, startPoint x: 509, startPoint y: 210, endPoint x: 521, endPoint y: 211, distance: 12.0
copy span "Bogovski"
click at [579, 708] on textarea "[PERSON_NAME] nimelist kliendikaarti? [PERSON_NAME]" at bounding box center [806, 708] width 943 height 34
paste textarea "Bogovski"
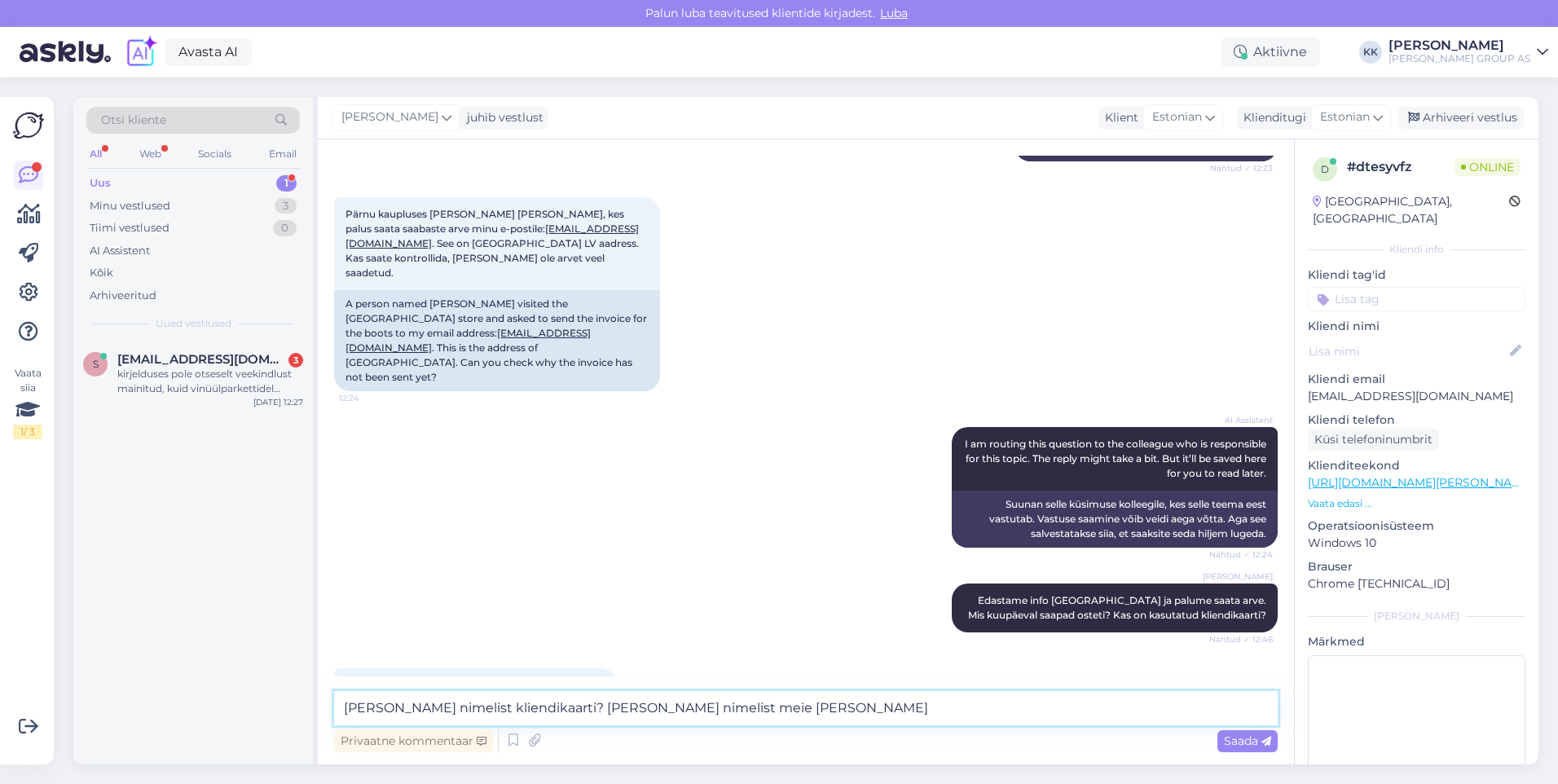
drag, startPoint x: 691, startPoint y: 707, endPoint x: 702, endPoint y: 708, distance: 11.0
click at [694, 706] on textarea "[PERSON_NAME] nimelist kliendikaarti? [PERSON_NAME] nimelist meie [PERSON_NAME]" at bounding box center [806, 708] width 943 height 34
click at [674, 743] on div "Privaatne kommentaar Saada" at bounding box center [806, 741] width 943 height 31
click at [694, 705] on textarea "[PERSON_NAME] nimelist kliendikaarti? [PERSON_NAME] nimelist meie [PERSON_NAME]" at bounding box center [806, 708] width 943 height 34
click at [791, 704] on textarea "[PERSON_NAME] nimelist kliendikaarti? [PERSON_NAME] nimelist isikut meie [PERSO…" at bounding box center [806, 708] width 943 height 34
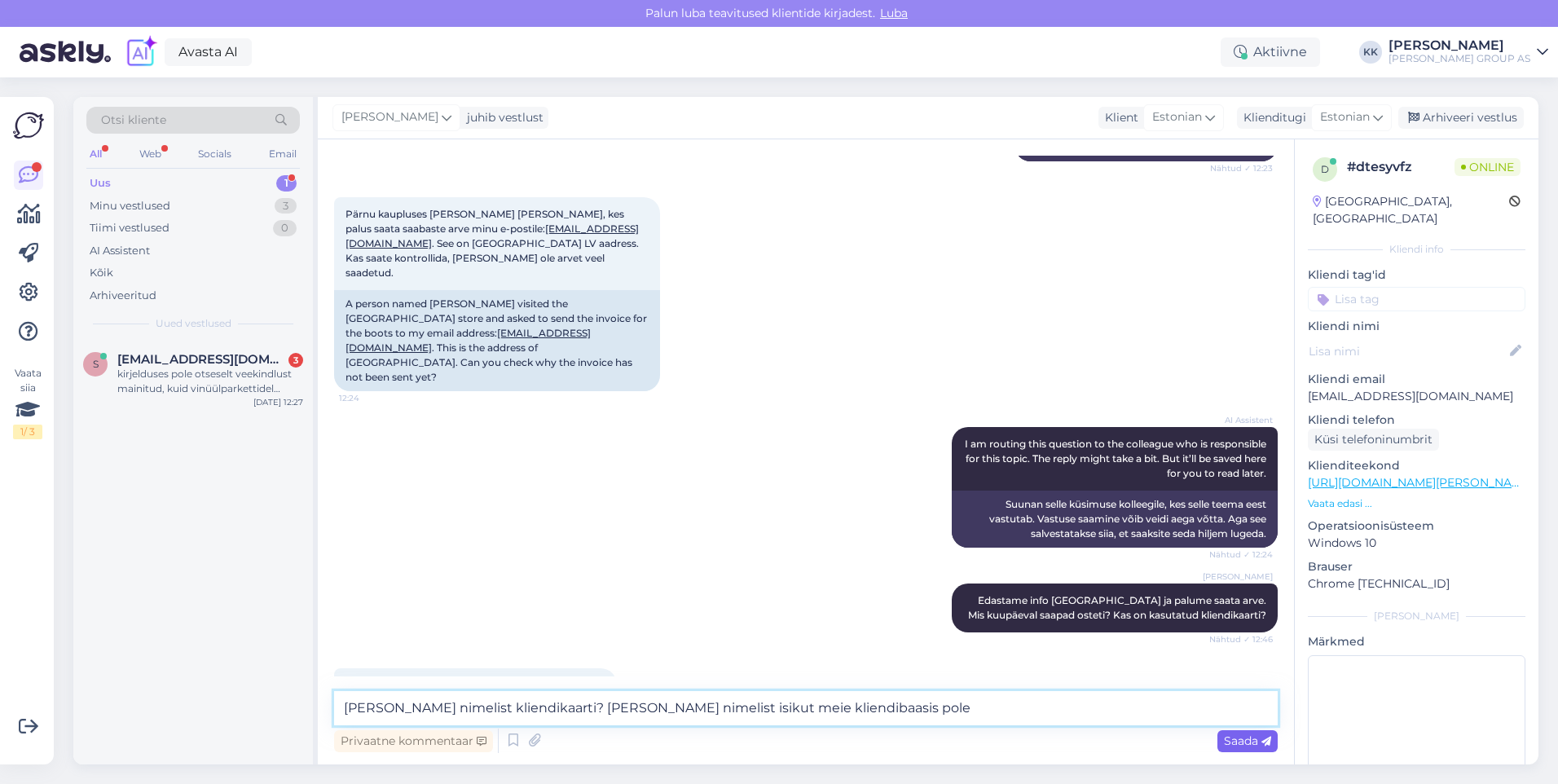
type textarea "[PERSON_NAME] nimelist kliendikaarti? [PERSON_NAME] nimelist isikut meie kliend…"
click at [1232, 737] on span "Saada" at bounding box center [1247, 741] width 47 height 15
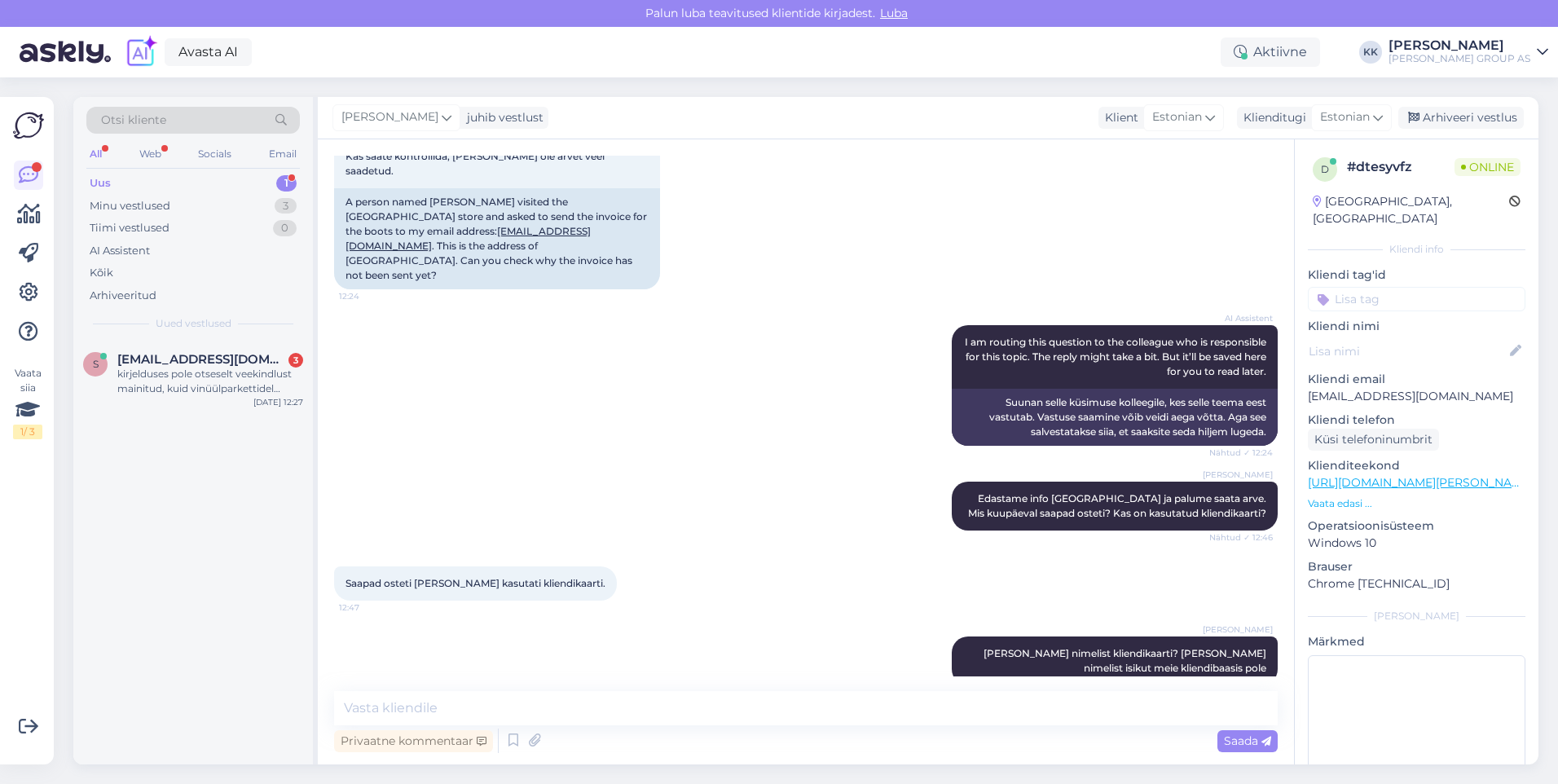
scroll to position [325, 0]
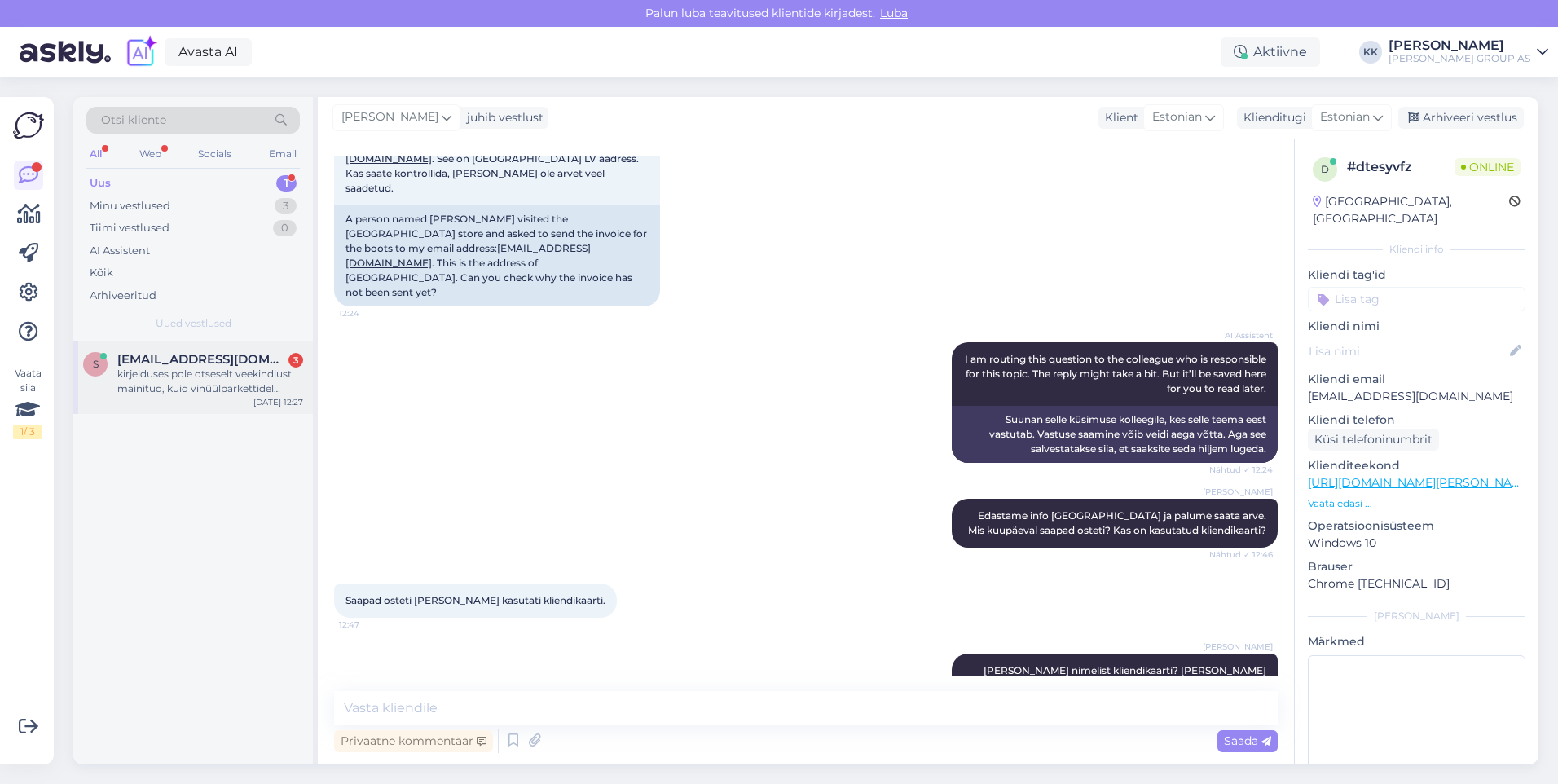
click at [204, 361] on span "[EMAIL_ADDRESS][DOMAIN_NAME]" at bounding box center [202, 359] width 170 height 15
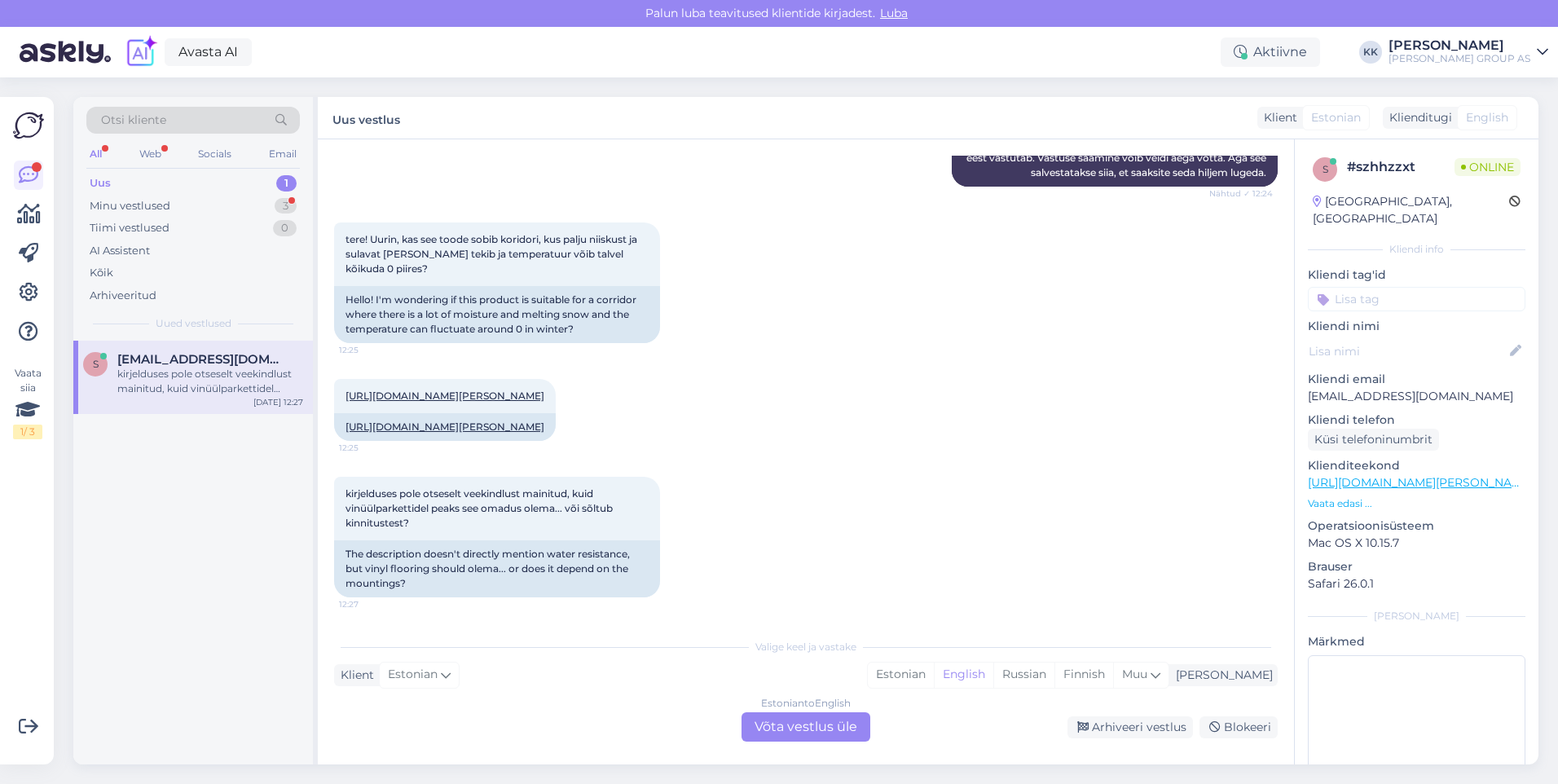
scroll to position [333, 0]
click at [934, 676] on div "Estonian" at bounding box center [901, 674] width 66 height 25
click at [832, 720] on div "Estonian to Estonian Võta vestlus üle" at bounding box center [806, 727] width 129 height 29
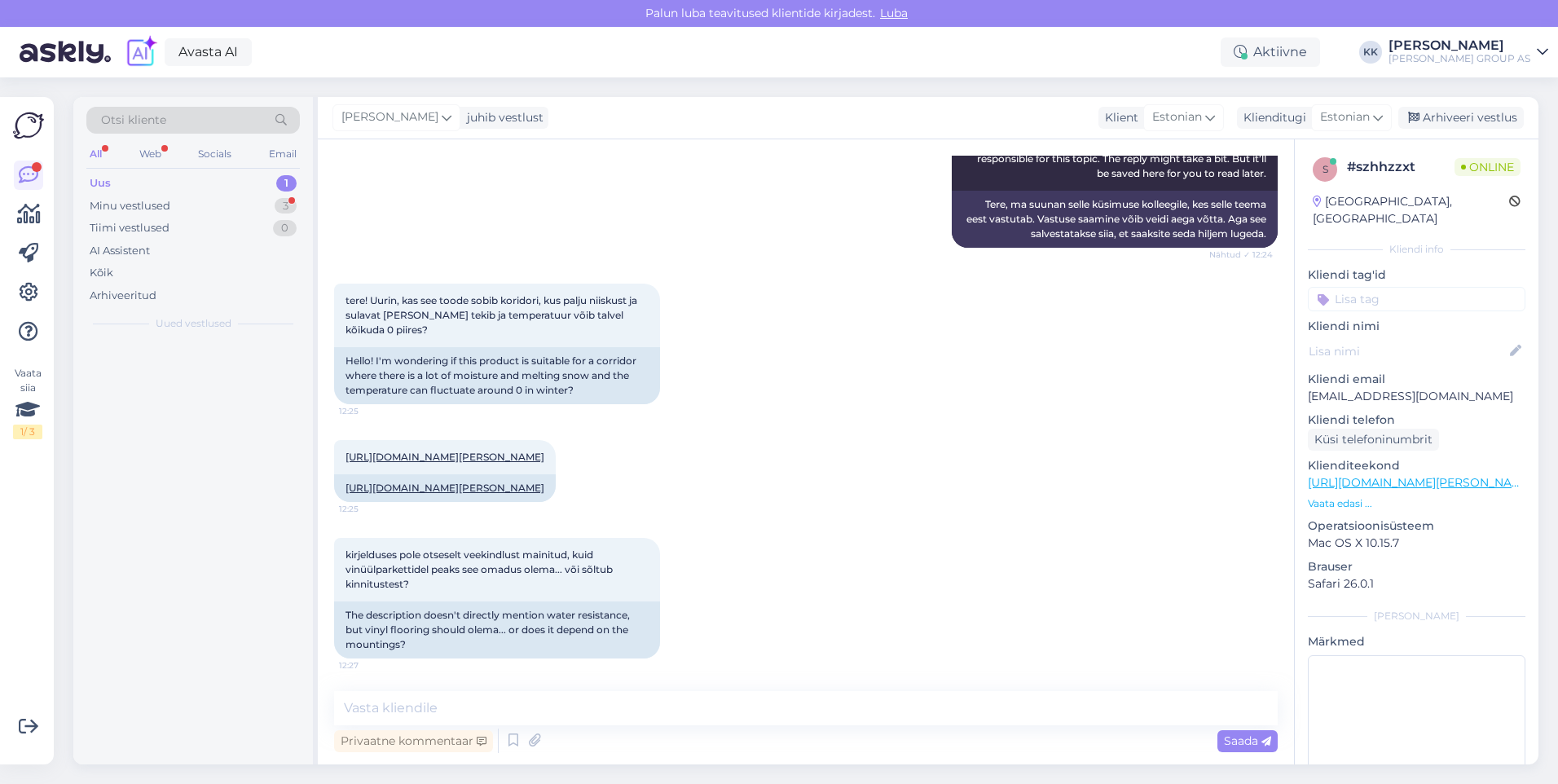
scroll to position [272, 0]
click at [405, 702] on textarea at bounding box center [806, 708] width 943 height 34
type textarea "P"
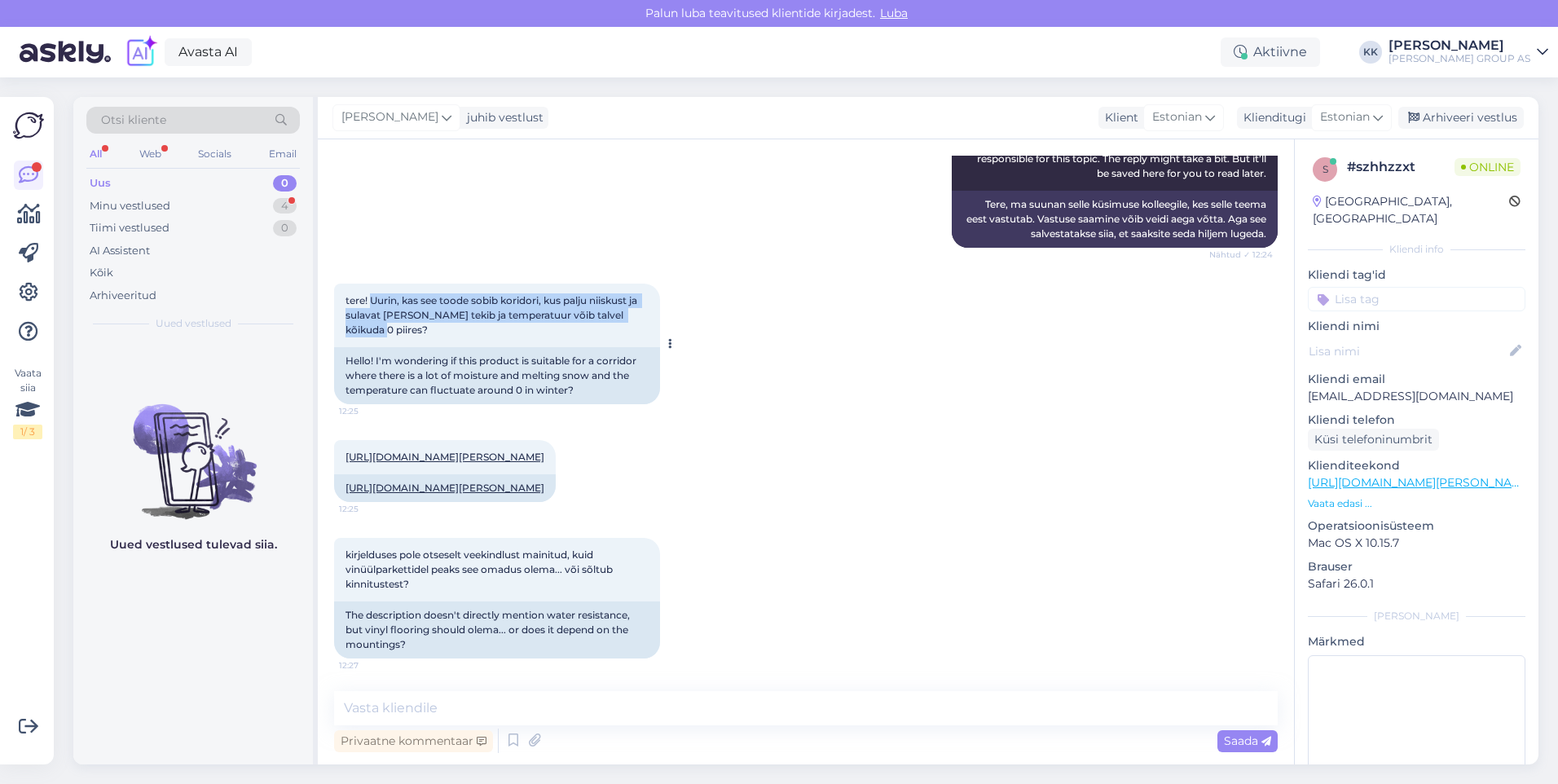
drag, startPoint x: 380, startPoint y: 301, endPoint x: 374, endPoint y: 265, distance: 36.5
click at [374, 284] on div "tere! Uurin, kas see toode sobib koridori, kus palju niiskust ja sulavat [PERSO…" at bounding box center [498, 315] width 326 height 64
drag, startPoint x: 374, startPoint y: 265, endPoint x: 405, endPoint y: 271, distance: 31.6
copy span "Uurin, kas see toode sobib koridori, kus palju niiskust ja sulavat [PERSON_NAME…"
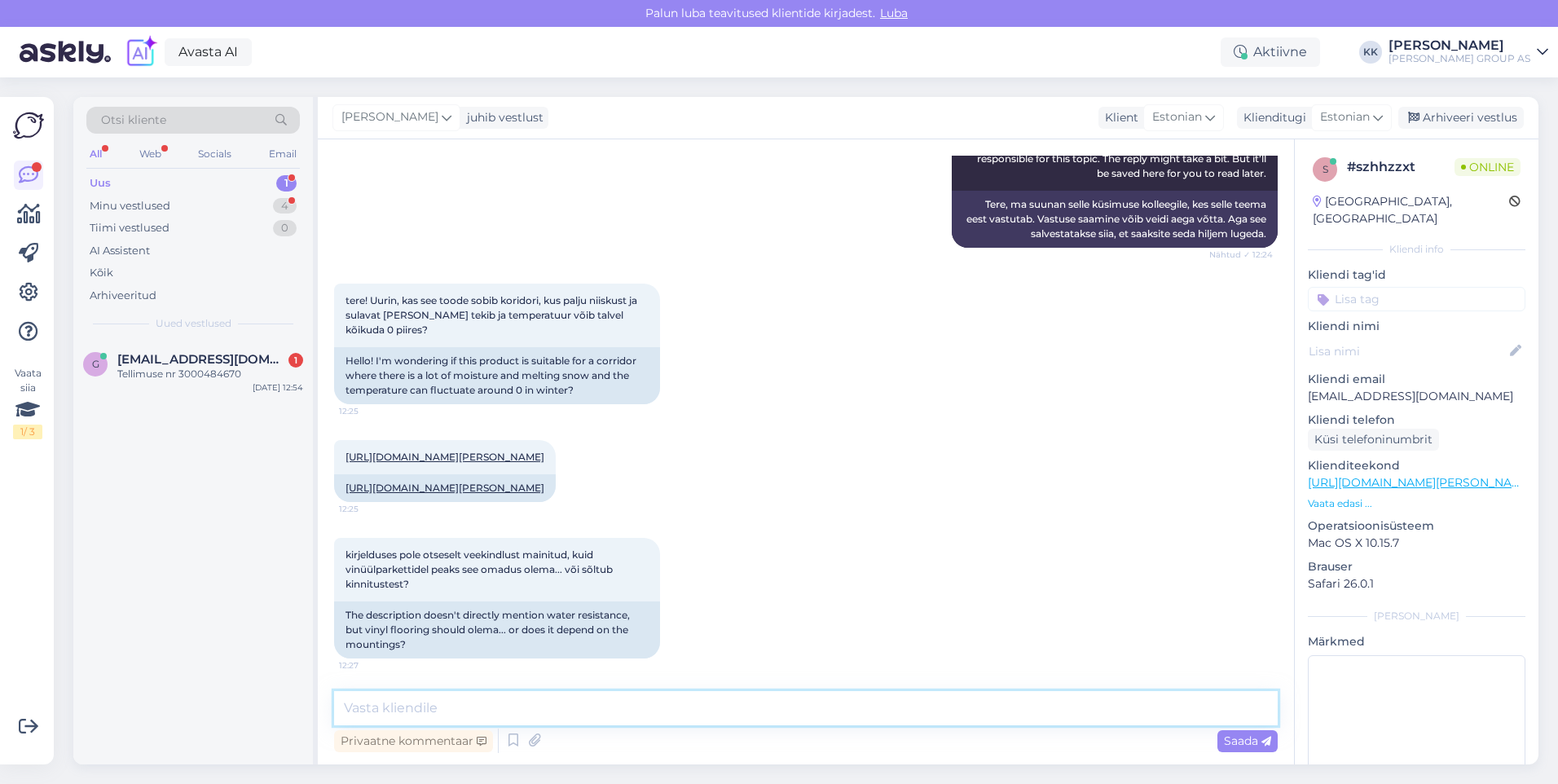
click at [386, 711] on textarea at bounding box center [806, 708] width 943 height 34
paste textarea "Minimaalne temperatuur kasutamise ajal: +6°C"
type textarea "Minimaalne temperatuur kasutamise ajal: +6°C, seega garantiitingimused tootele …"
click at [1240, 741] on span "Saada" at bounding box center [1247, 741] width 47 height 15
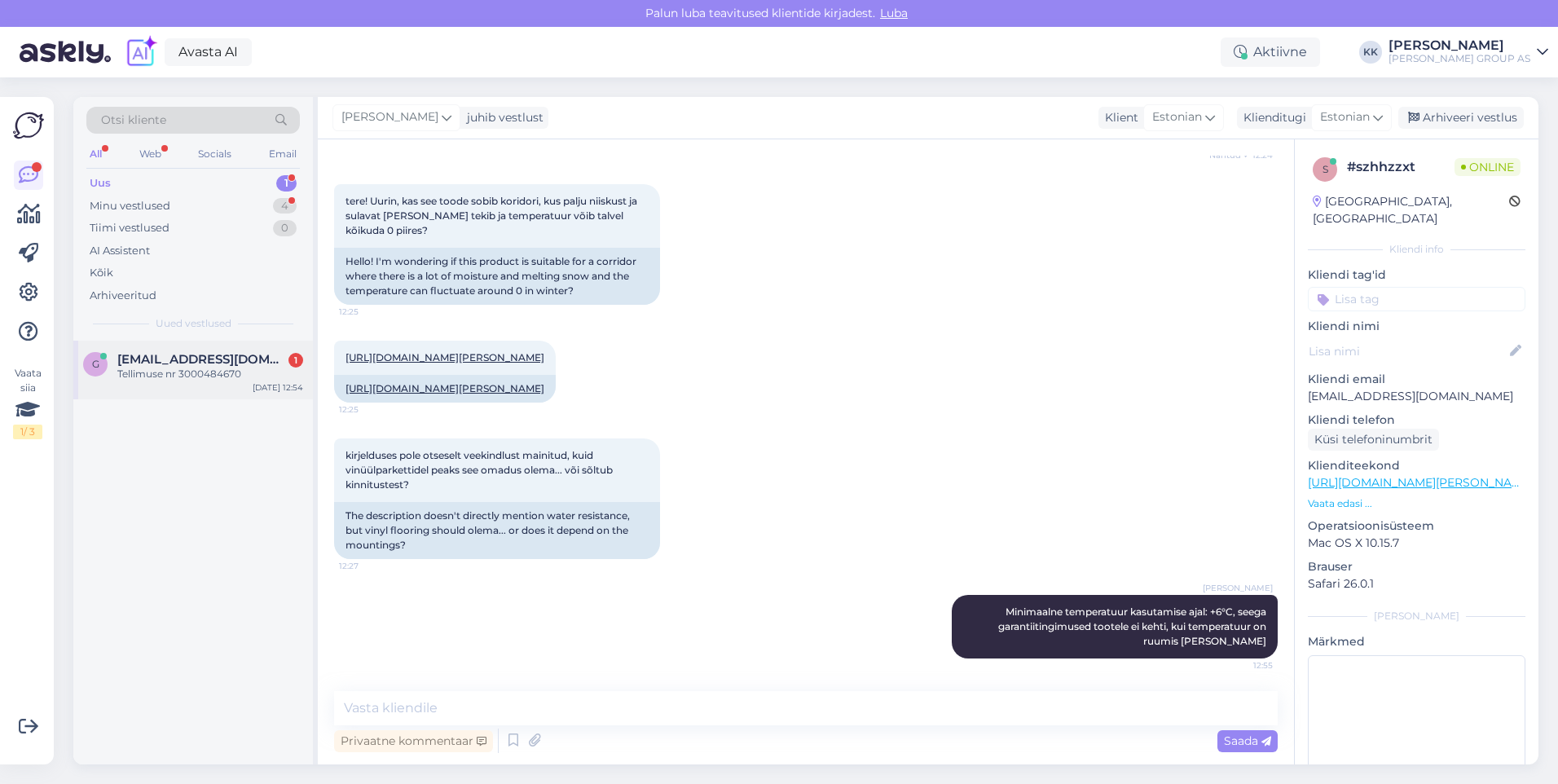
click at [171, 356] on span "[EMAIL_ADDRESS][DOMAIN_NAME]" at bounding box center [202, 359] width 170 height 15
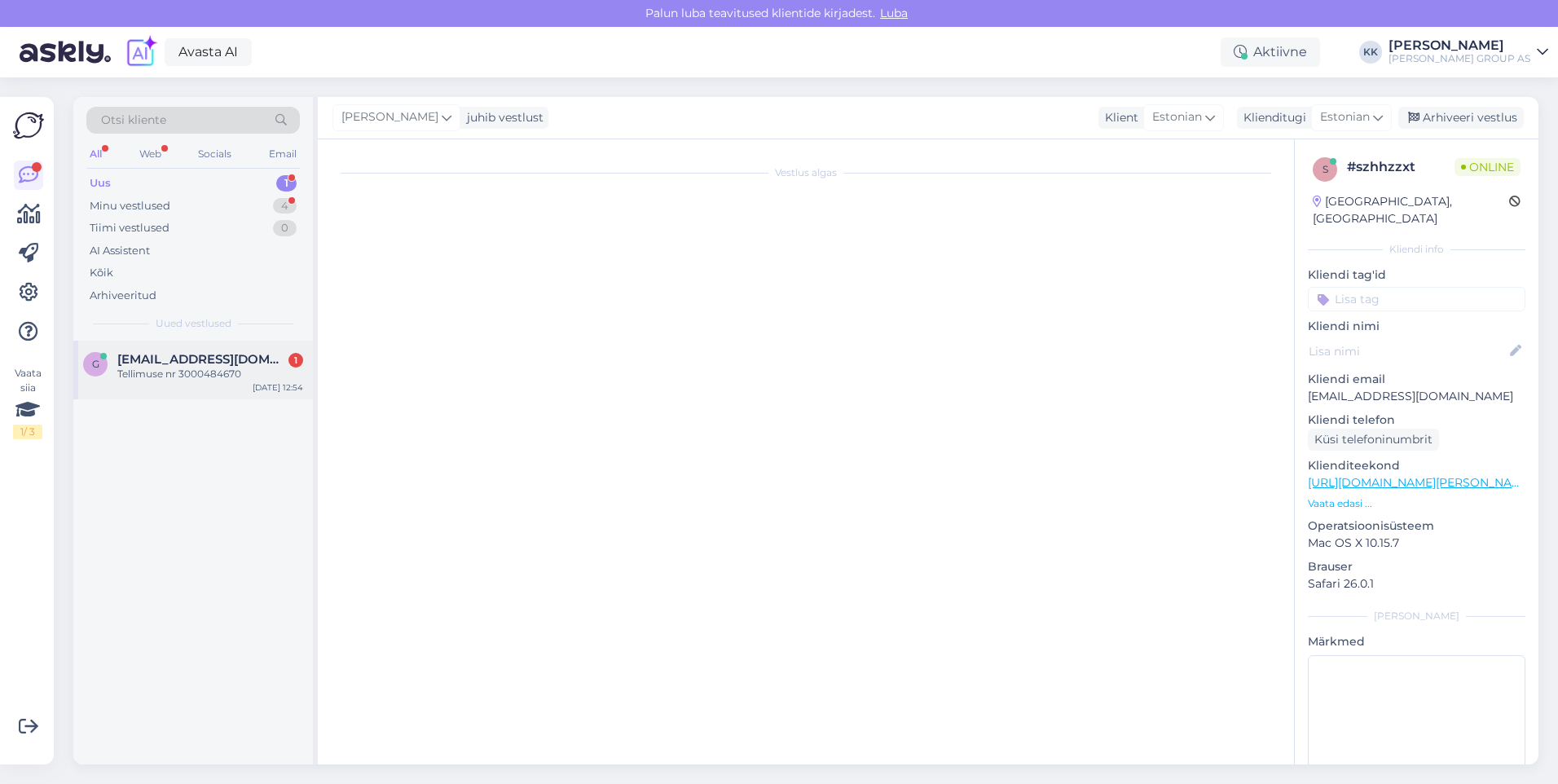
scroll to position [0, 0]
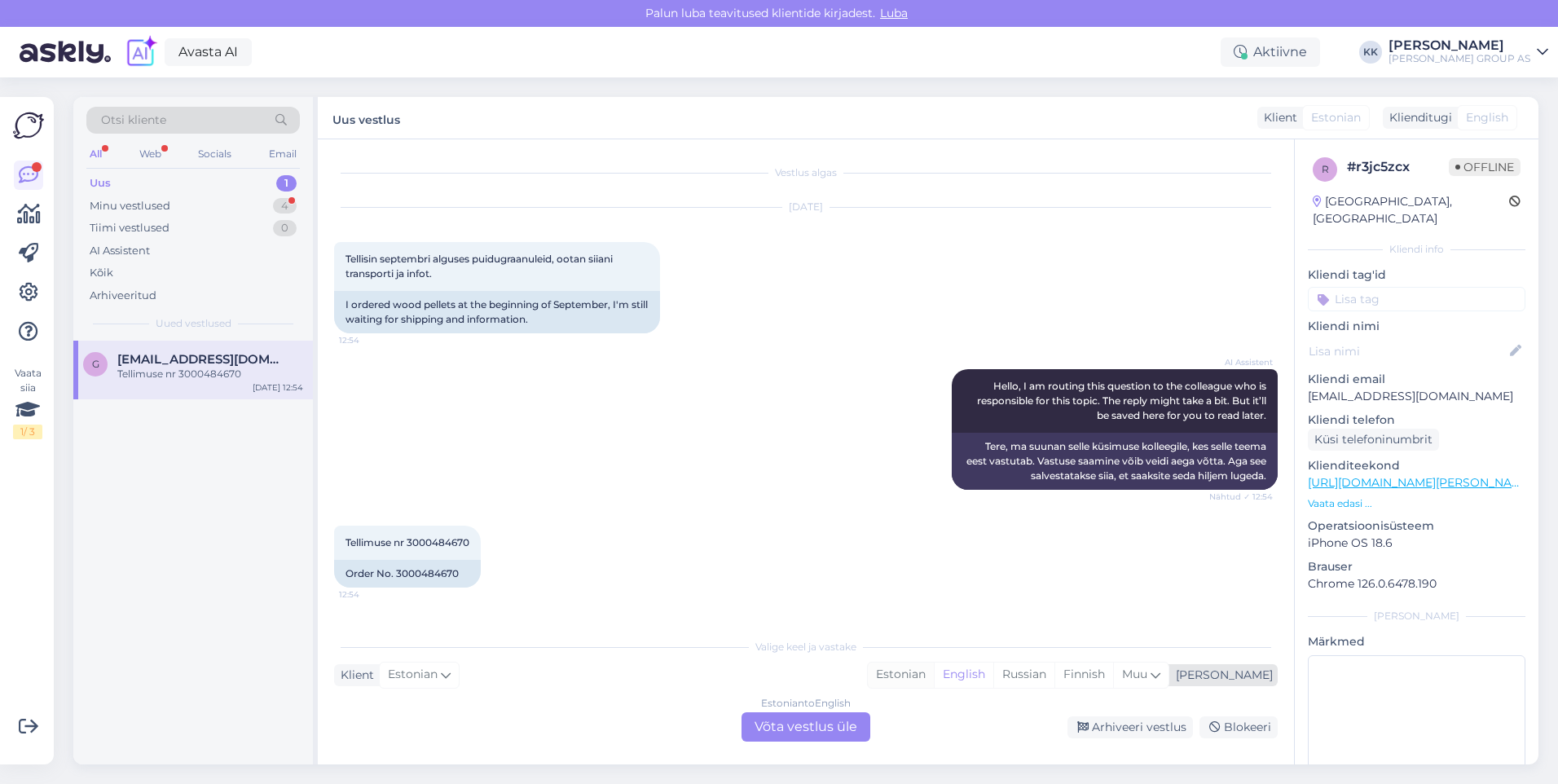
click at [934, 667] on div "Estonian" at bounding box center [901, 674] width 66 height 25
click at [794, 722] on div "Estonian to Estonian Võta vestlus üle" at bounding box center [806, 727] width 129 height 29
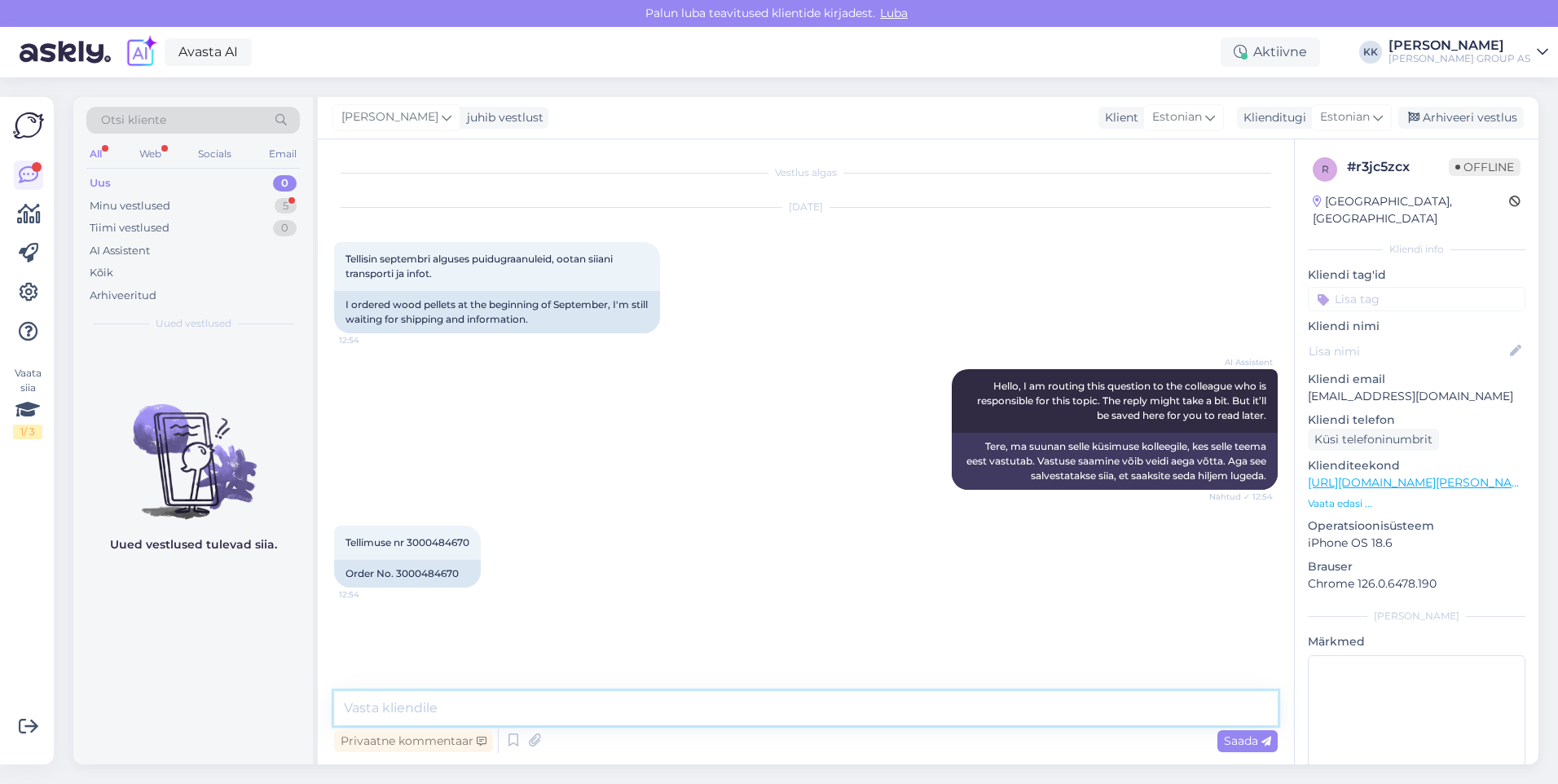
click at [372, 707] on textarea at bounding box center [806, 708] width 943 height 34
type textarea "L"
type textarea "Vabandame tekkinud viivituse pärast. Loodetavasti saame tarnida juba järgmisel …"
click at [1233, 735] on span "Saada" at bounding box center [1247, 741] width 47 height 15
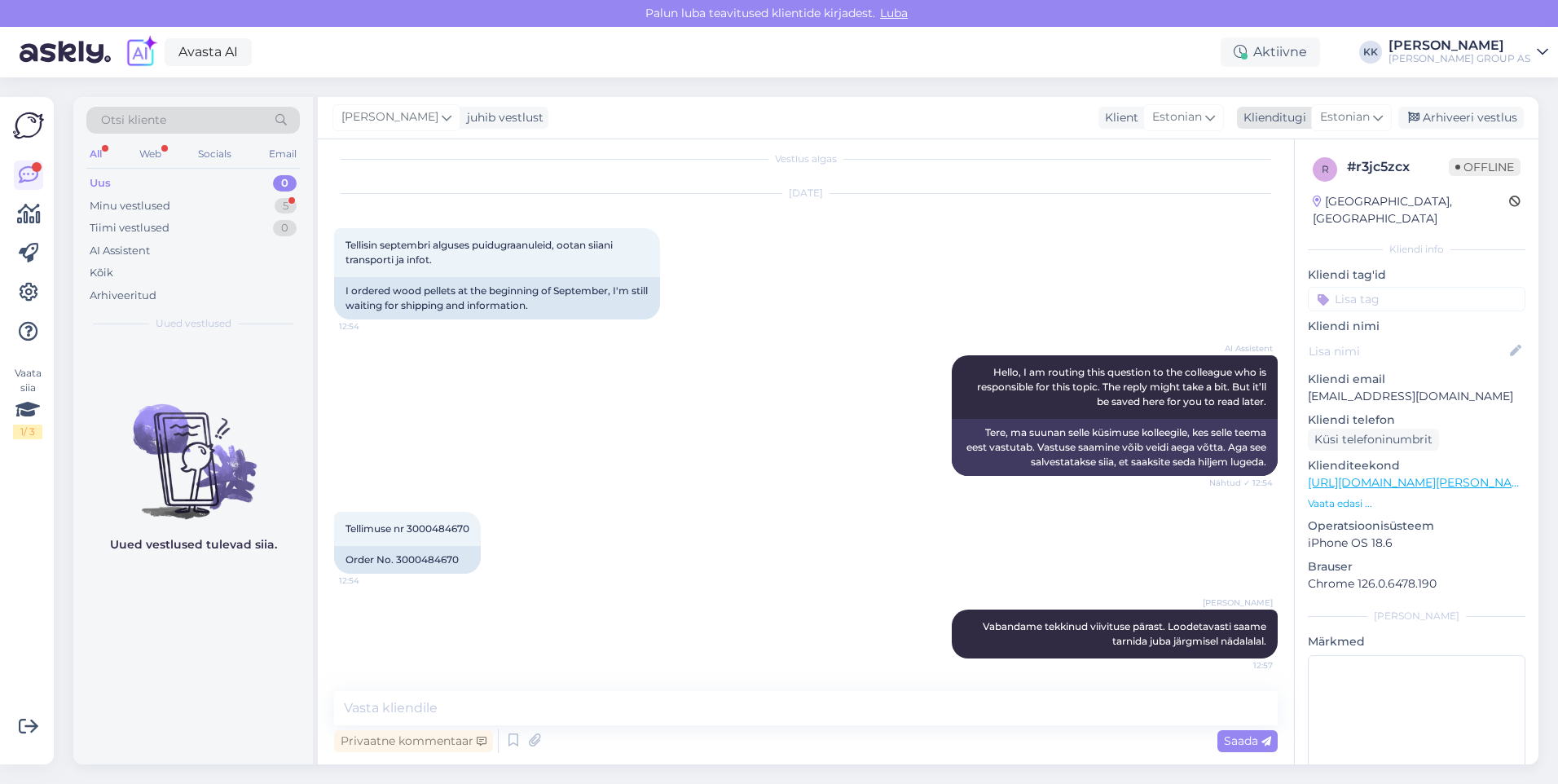
click at [1469, 112] on div "Arhiveeri vestlus" at bounding box center [1461, 118] width 125 height 22
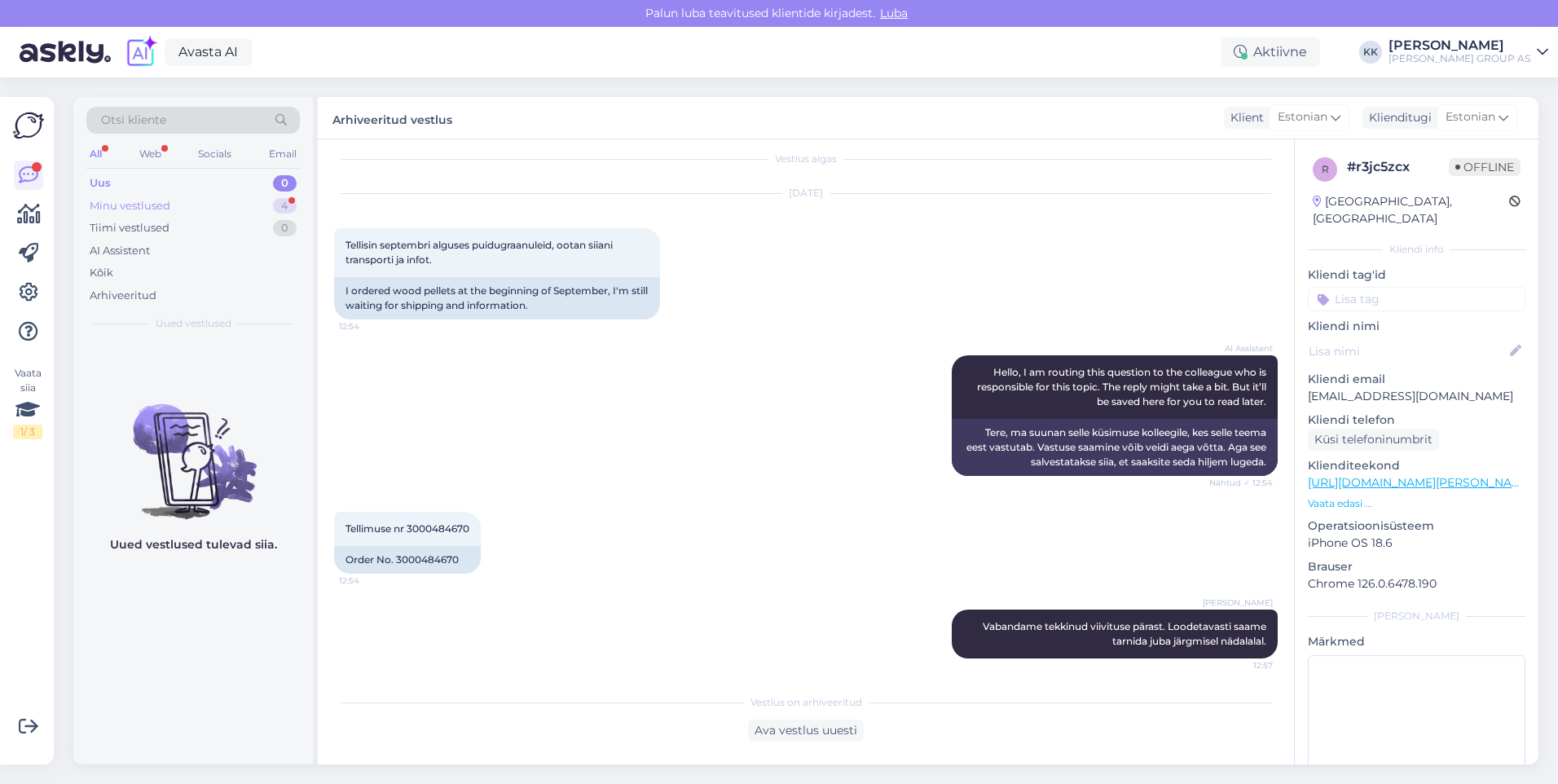
click at [123, 201] on div "Minu vestlused" at bounding box center [130, 206] width 81 height 17
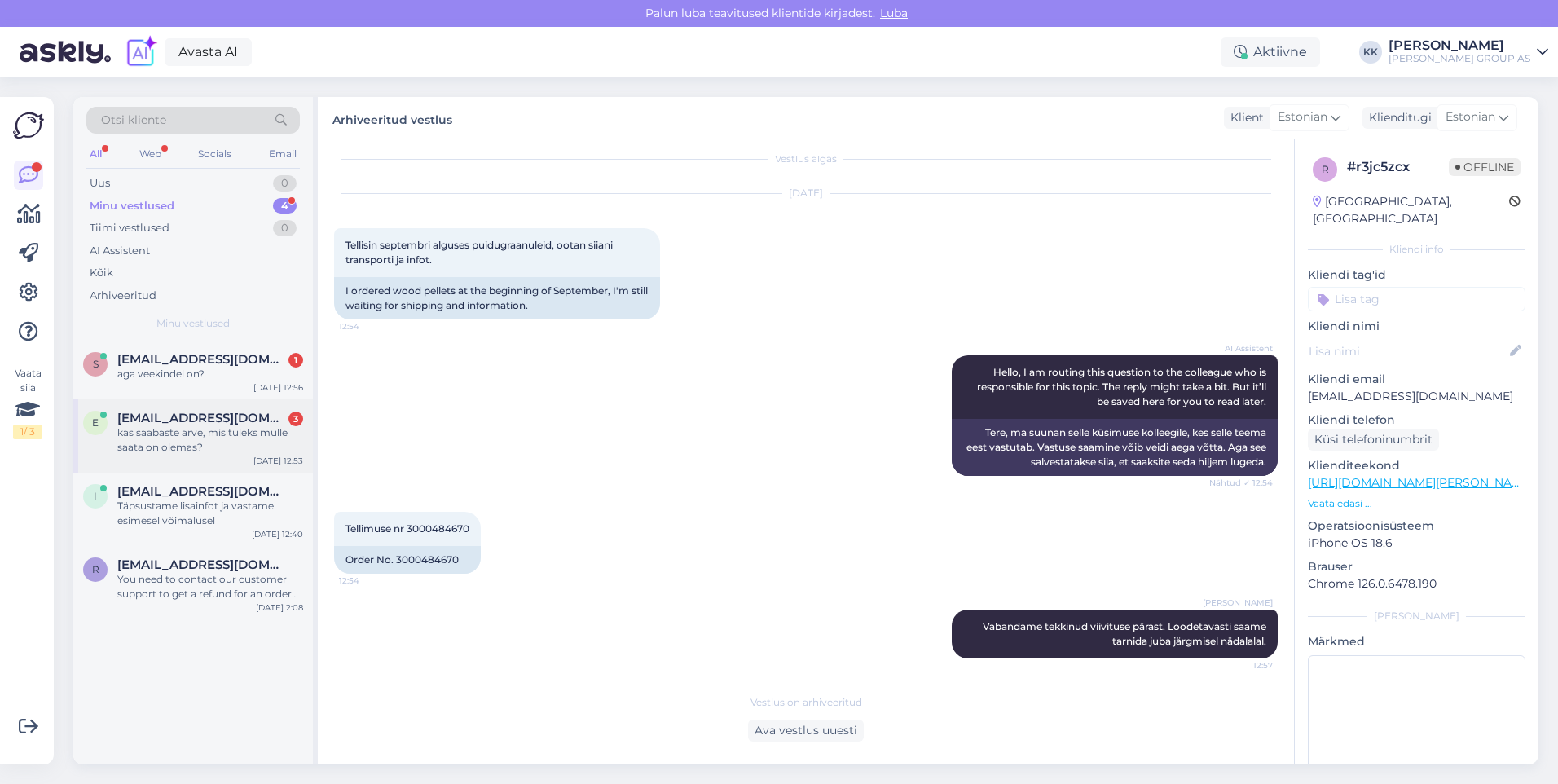
click at [194, 427] on div "kas saabaste arve, mis tuleks mulle saata on olemas?" at bounding box center [210, 440] width 186 height 29
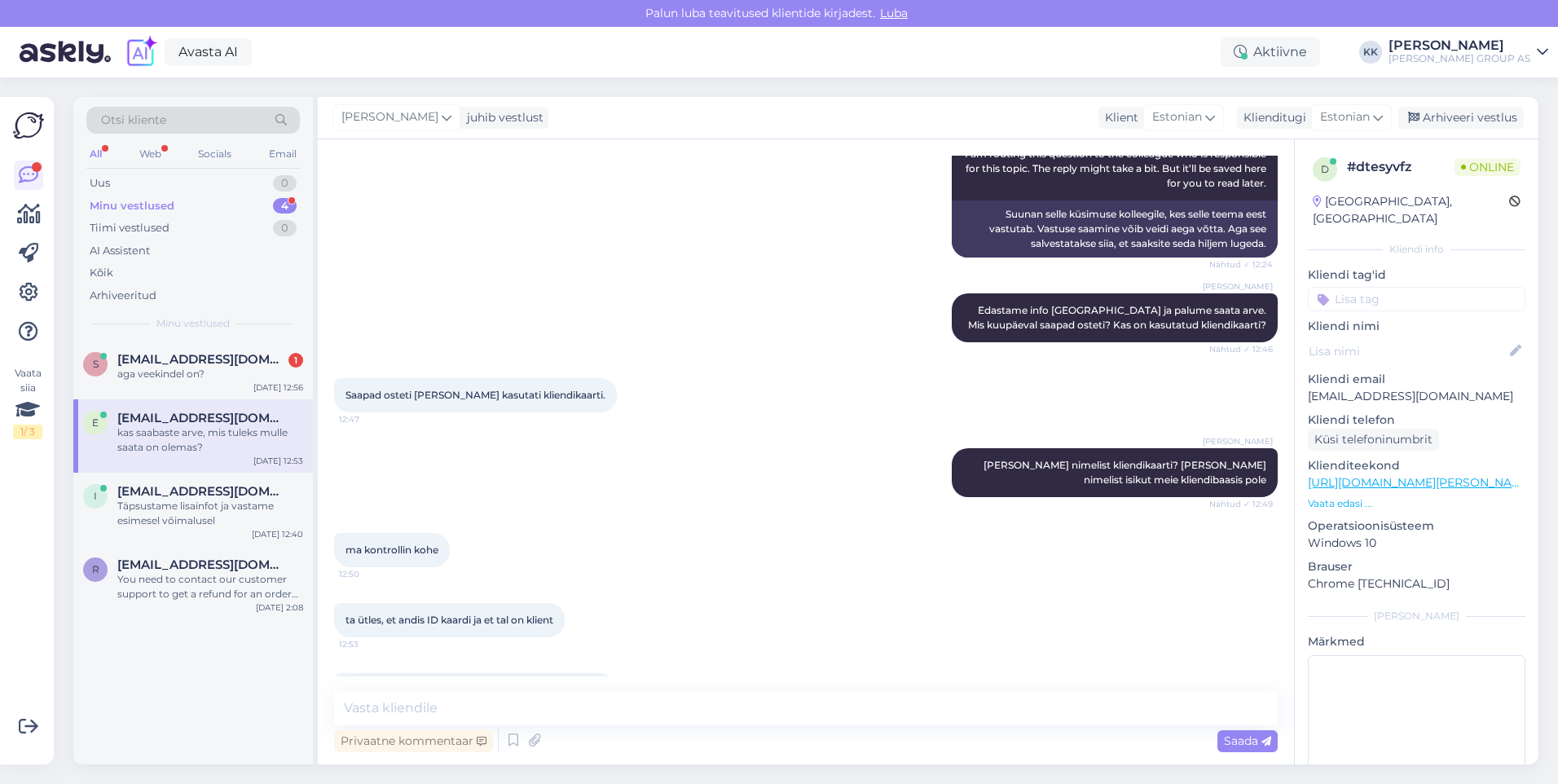
scroll to position [535, 0]
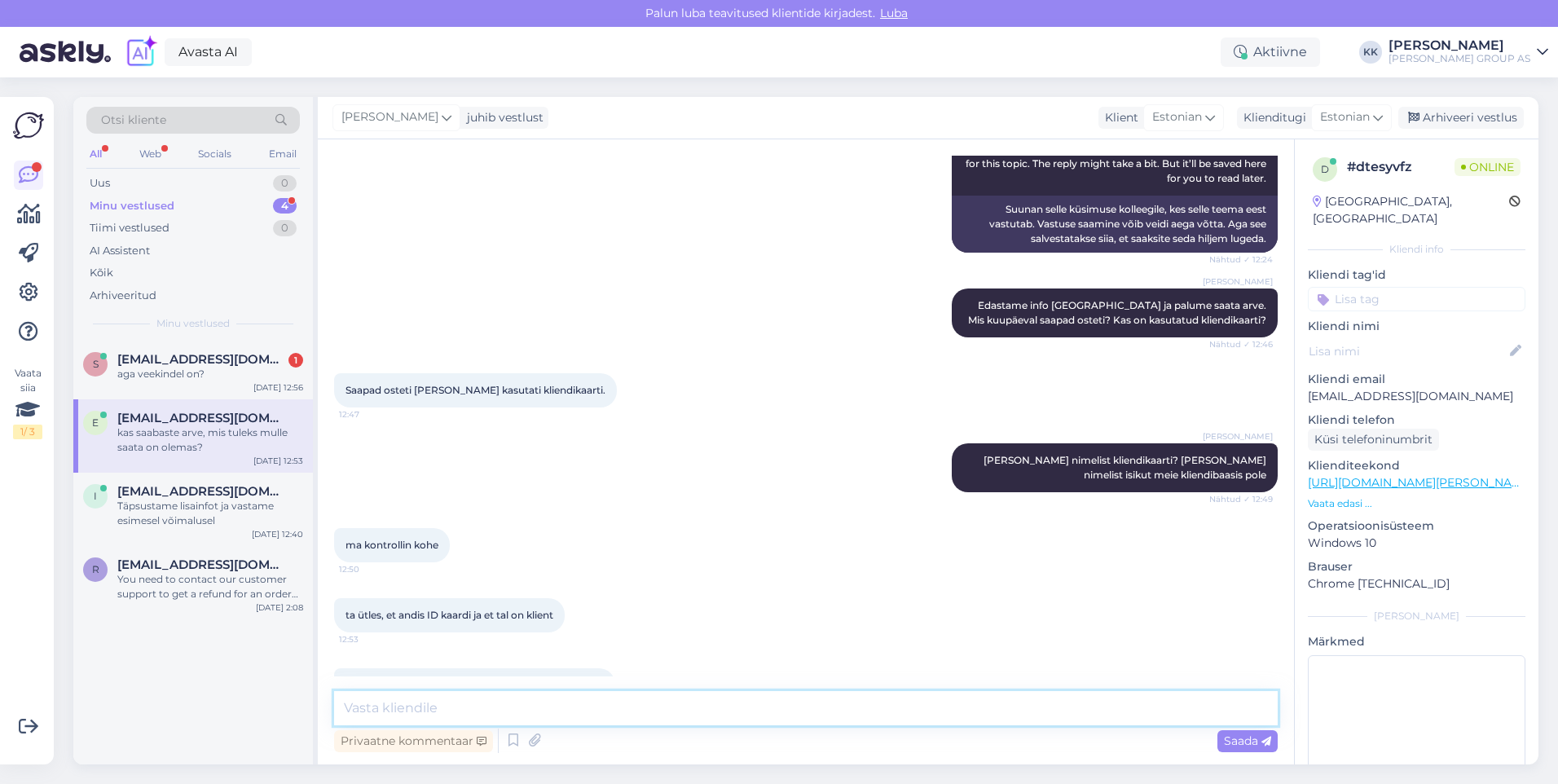
click at [382, 708] on textarea at bounding box center [806, 708] width 943 height 34
type textarea "a"
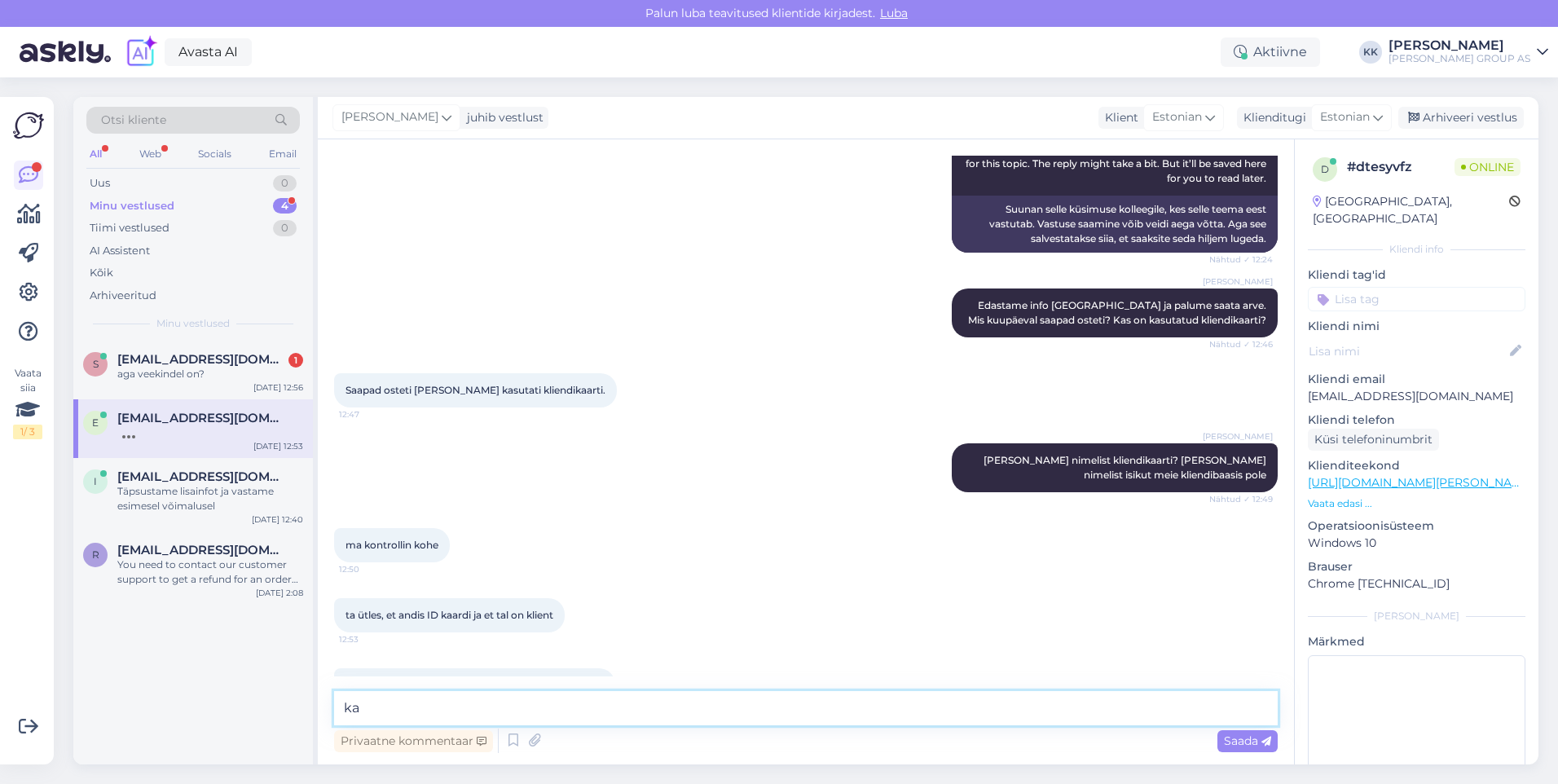
type textarea "k"
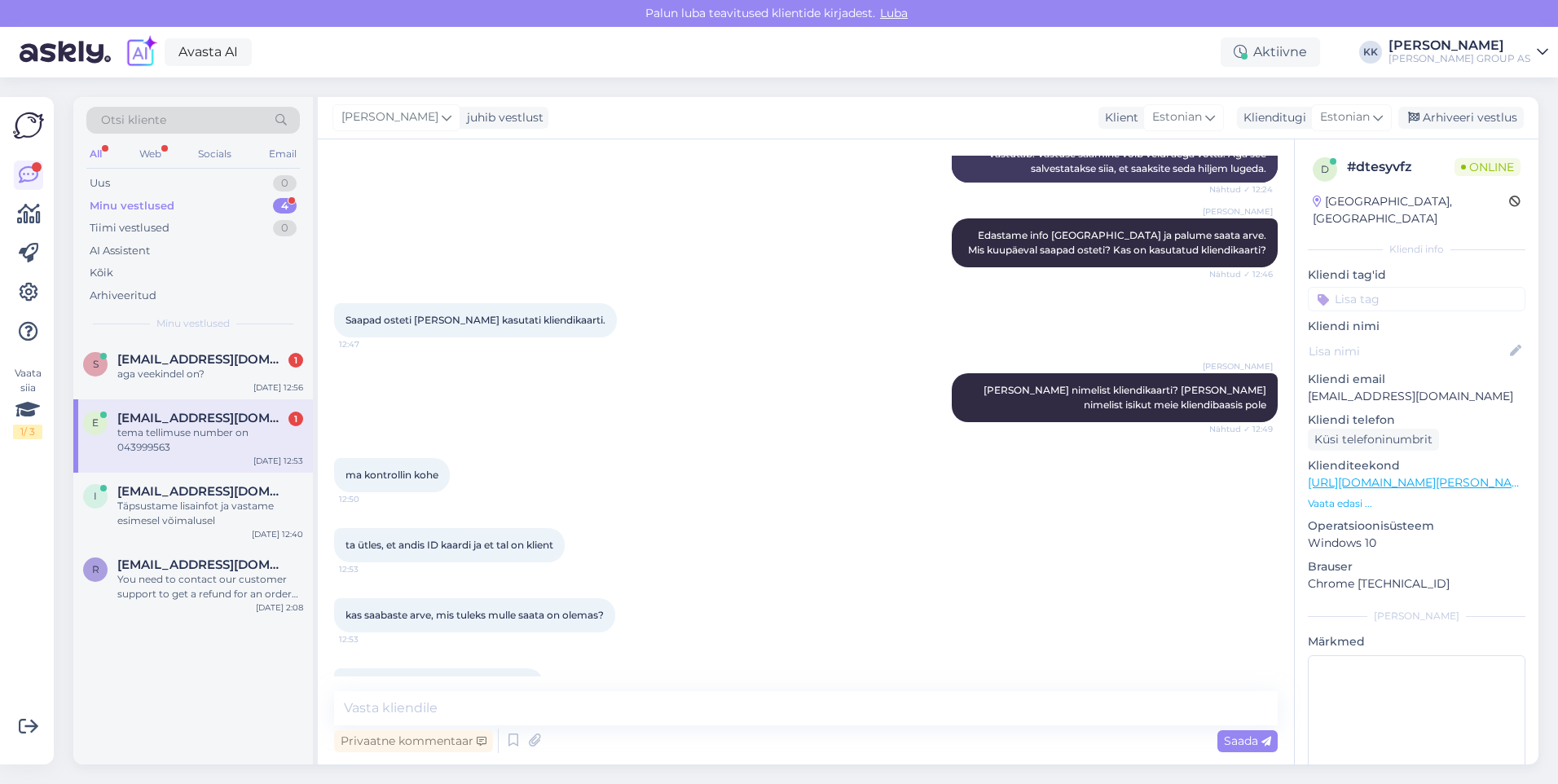
drag, startPoint x: 537, startPoint y: 640, endPoint x: 482, endPoint y: 639, distance: 55.0
click at [482, 668] on div "tema tellimuse number on 043999563 12:58" at bounding box center [439, 685] width 209 height 34
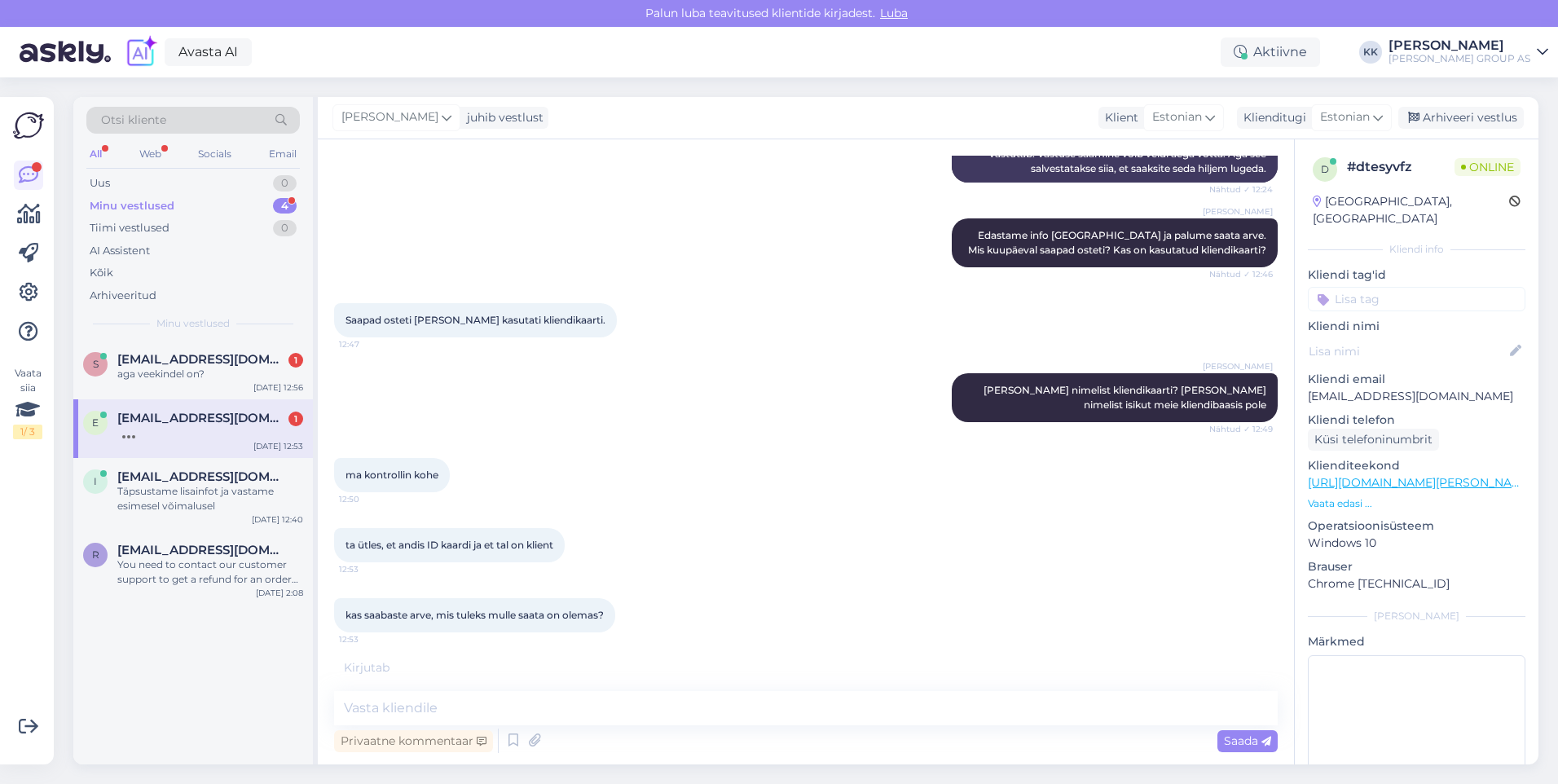
drag, startPoint x: 482, startPoint y: 639, endPoint x: 590, endPoint y: 637, distance: 108.0
click at [590, 650] on div "tema tellimuse number on 043999563 12:58" at bounding box center [806, 685] width 943 height 70
click at [540, 668] on div "tema tellimuse number on 043999563 12:58" at bounding box center [439, 685] width 209 height 34
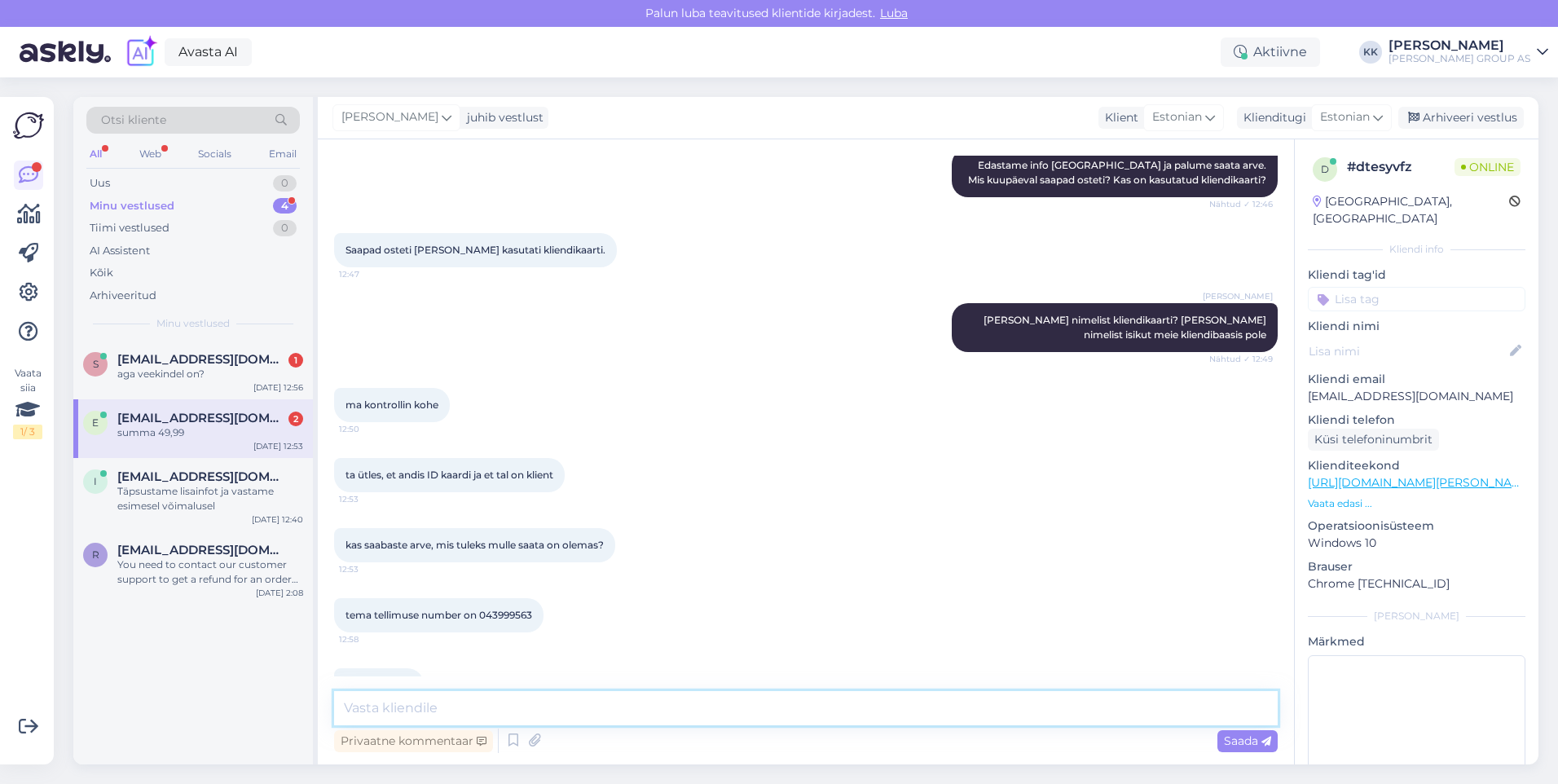
drag, startPoint x: 363, startPoint y: 709, endPoint x: 371, endPoint y: 708, distance: 8.1
click at [367, 708] on textarea at bounding box center [806, 708] width 943 height 34
type textarea "Kas pangakaardiga tasuti?"
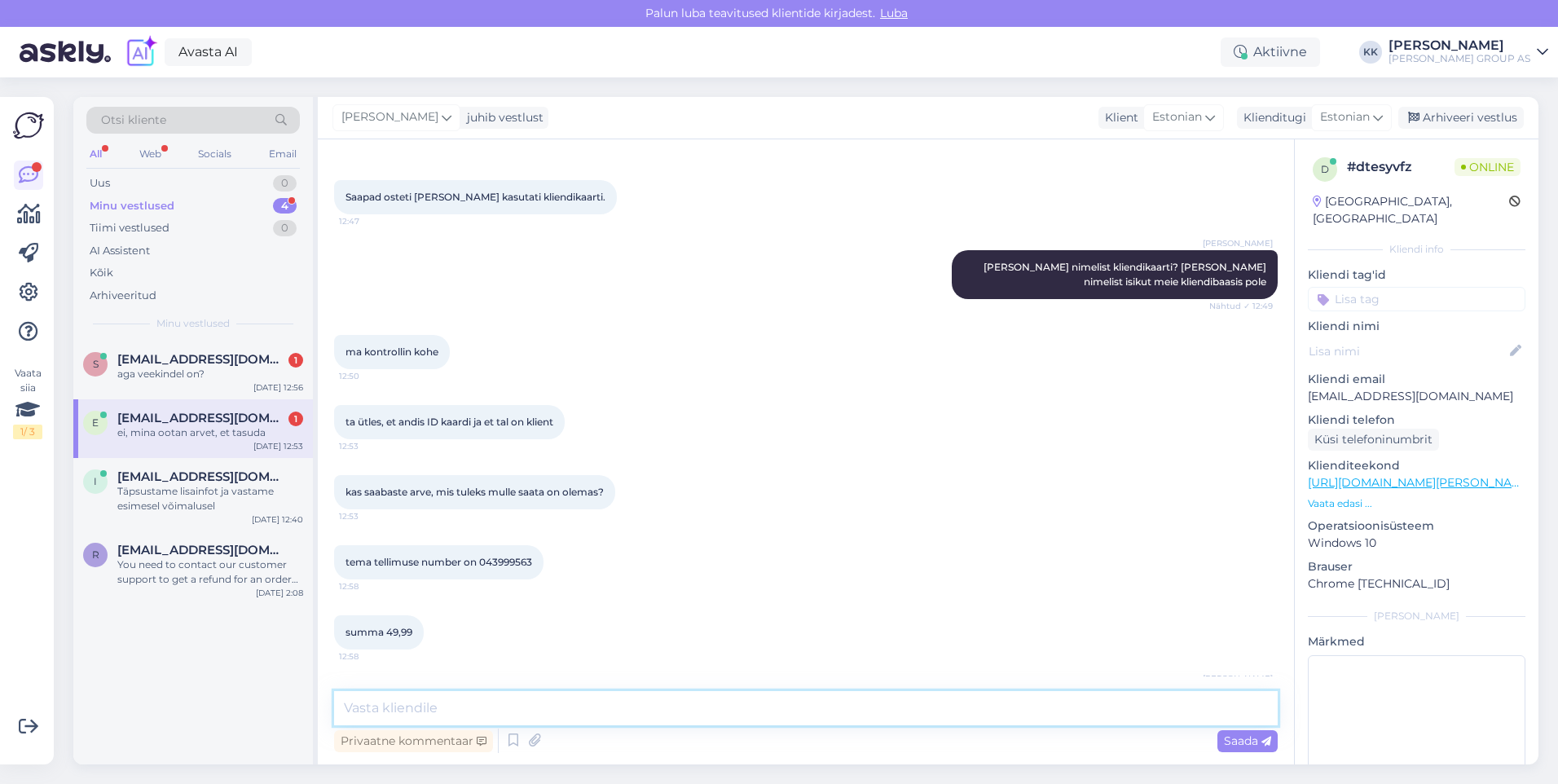
scroll to position [815, 0]
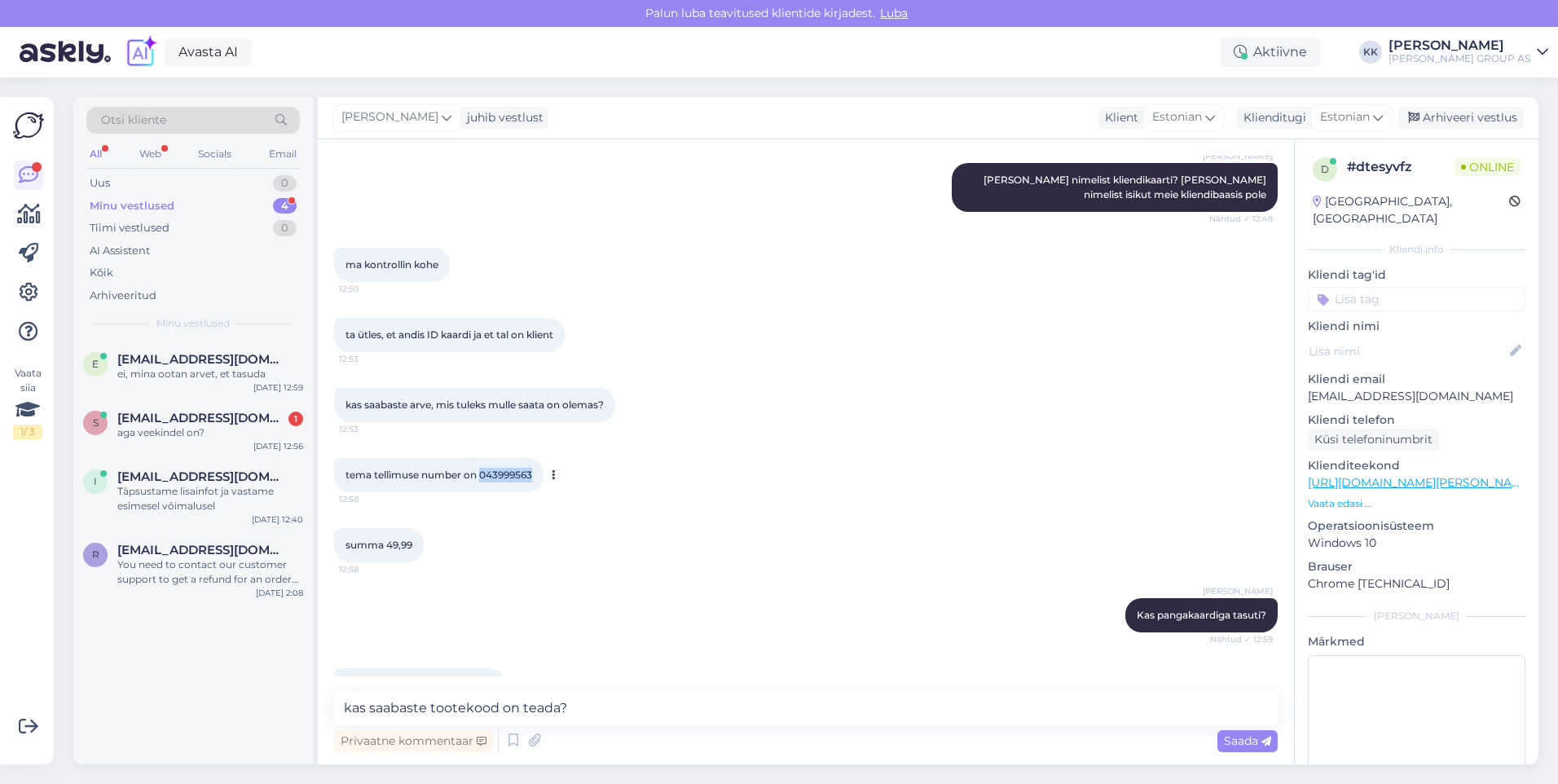
drag, startPoint x: 536, startPoint y: 432, endPoint x: 483, endPoint y: 427, distance: 53.2
click at [483, 458] on div "tema tellimuse number on 043999563 12:58" at bounding box center [439, 474] width 209 height 34
copy span "043999563"
click at [584, 710] on textarea "kas saabaste tootekood on teada?" at bounding box center [806, 708] width 943 height 34
drag, startPoint x: 546, startPoint y: 434, endPoint x: 482, endPoint y: 430, distance: 64.1
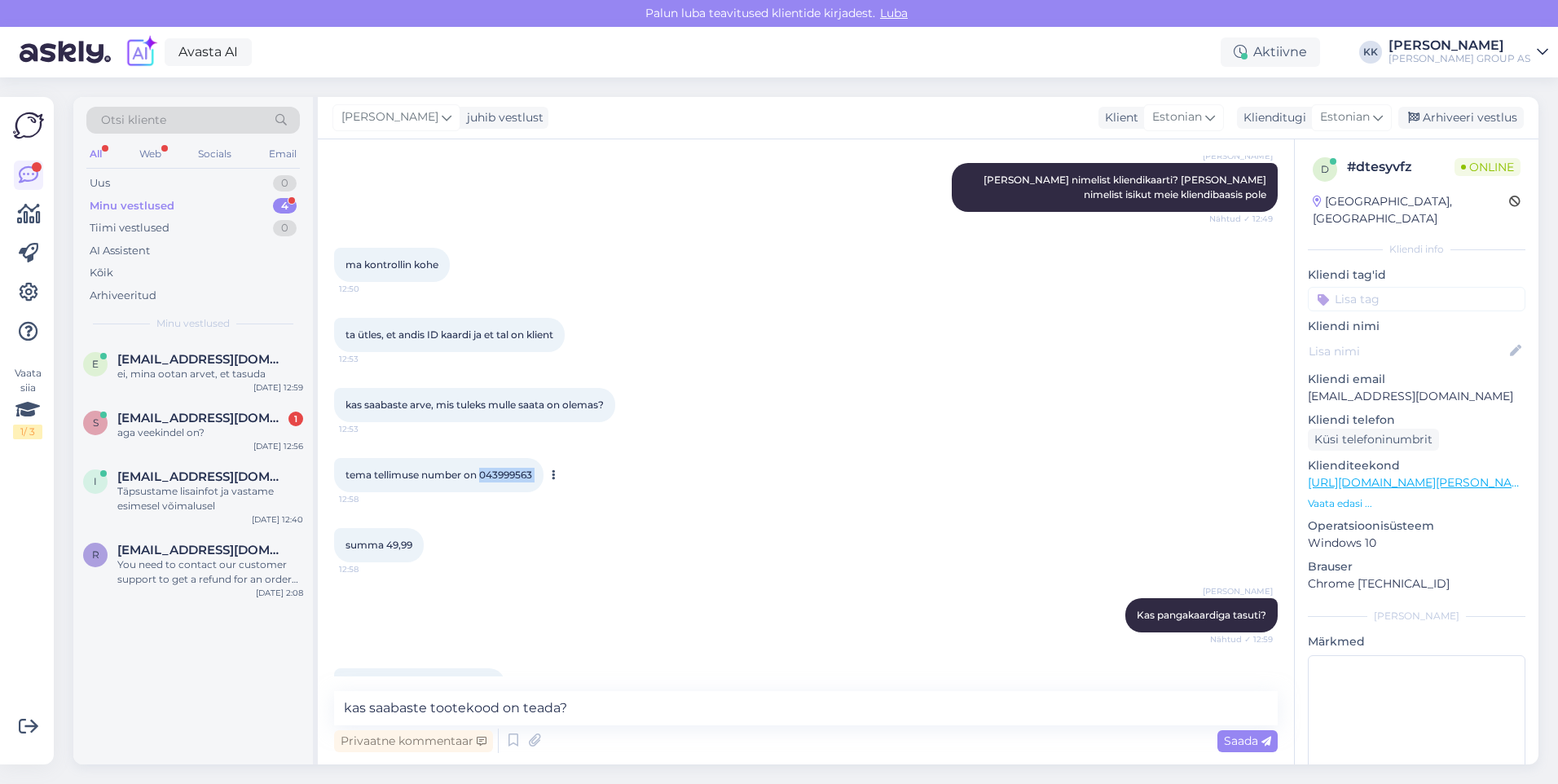
click at [482, 458] on div "tema tellimuse number on 043999563 12:58" at bounding box center [439, 474] width 209 height 34
drag, startPoint x: 482, startPoint y: 430, endPoint x: 499, endPoint y: 430, distance: 17.0
click at [595, 711] on textarea "kas saabaste tootekood on teada?" at bounding box center [806, 708] width 943 height 34
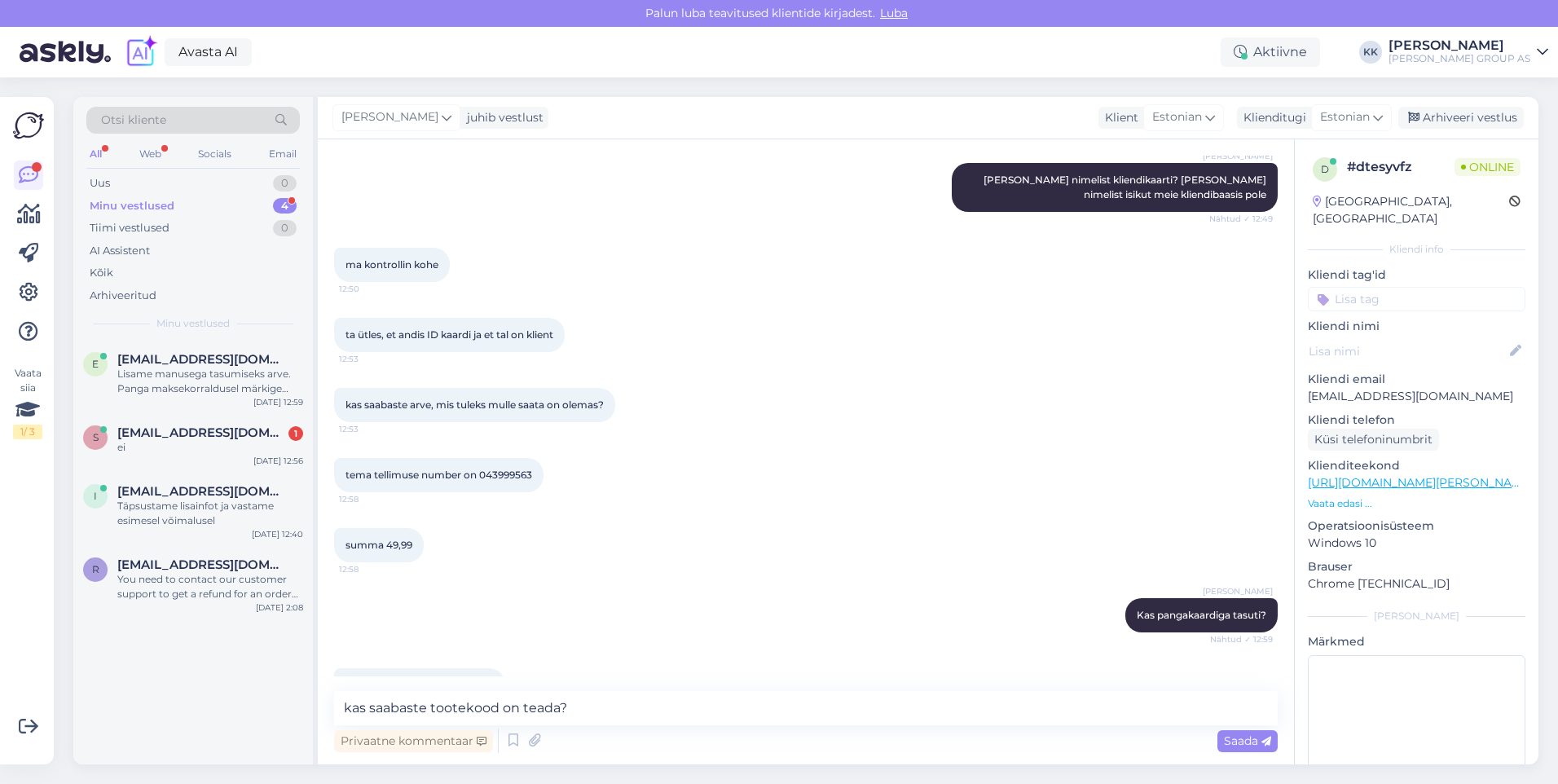
scroll to position [1056, 0]
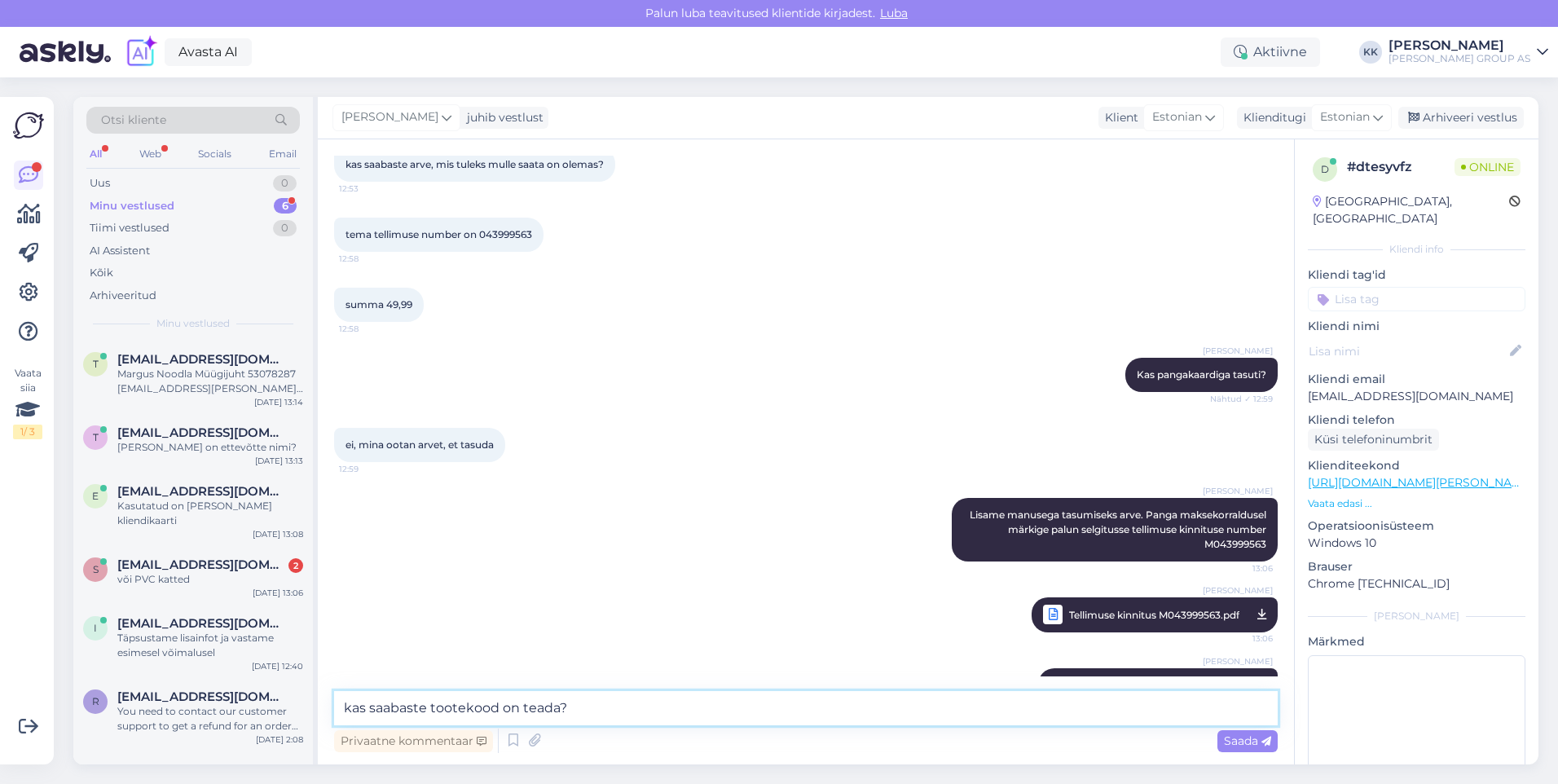
click at [581, 702] on textarea "kas saabaste tootekood on teada?" at bounding box center [806, 708] width 943 height 34
type textarea "k"
click at [207, 568] on span "[EMAIL_ADDRESS][DOMAIN_NAME]" at bounding box center [202, 565] width 170 height 15
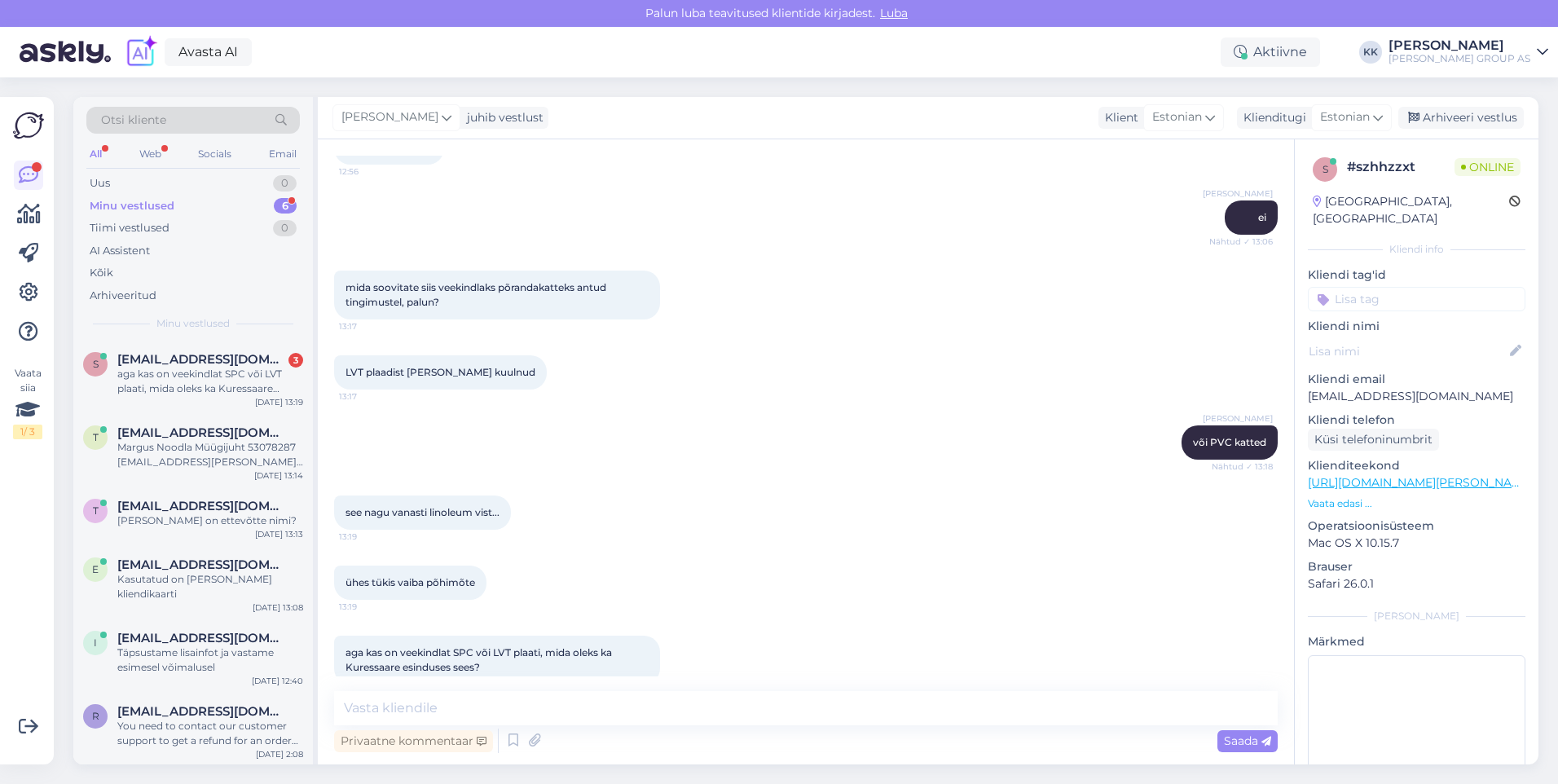
scroll to position [961, 0]
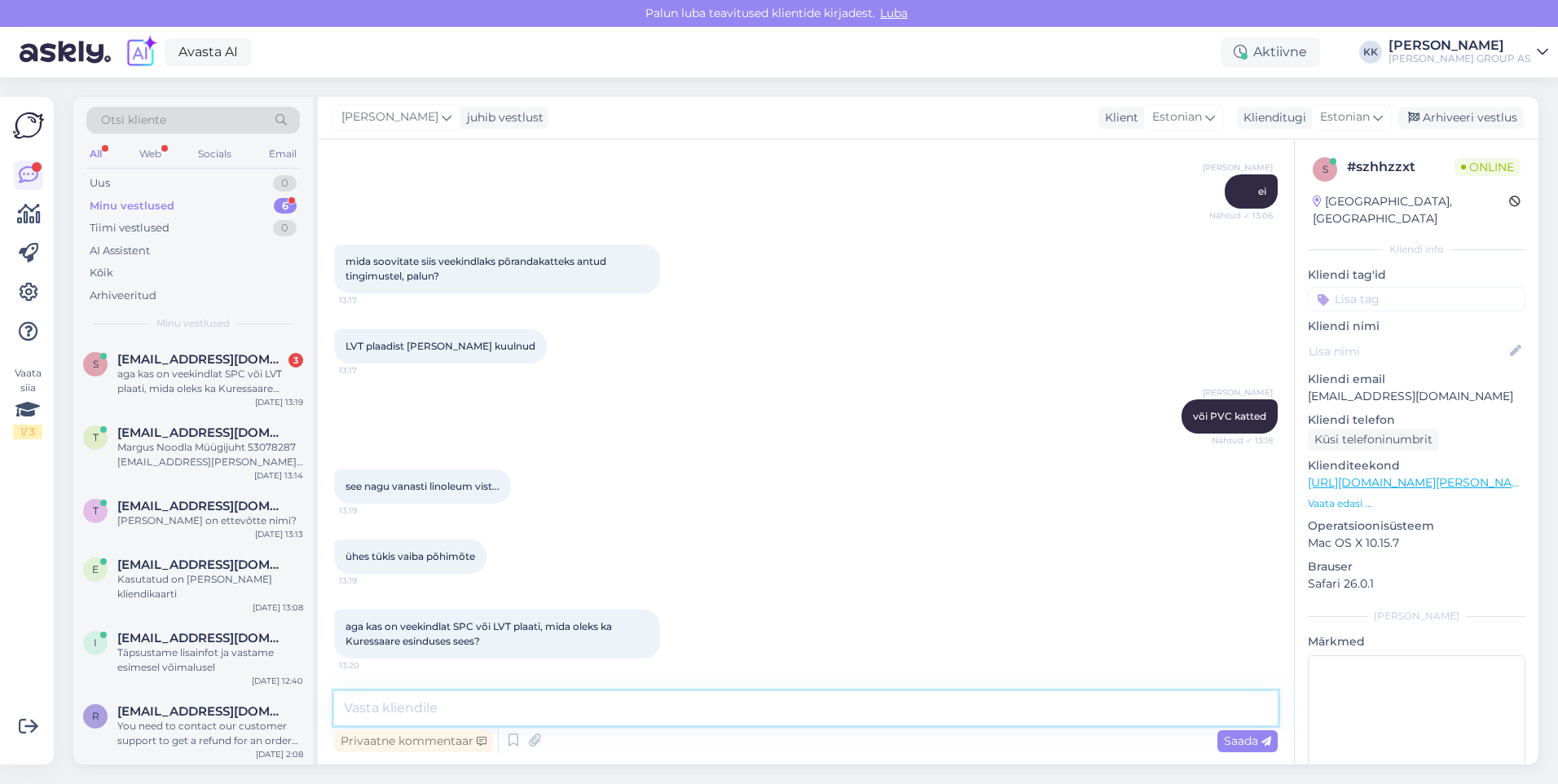
click at [374, 718] on textarea at bounding box center [806, 708] width 943 height 34
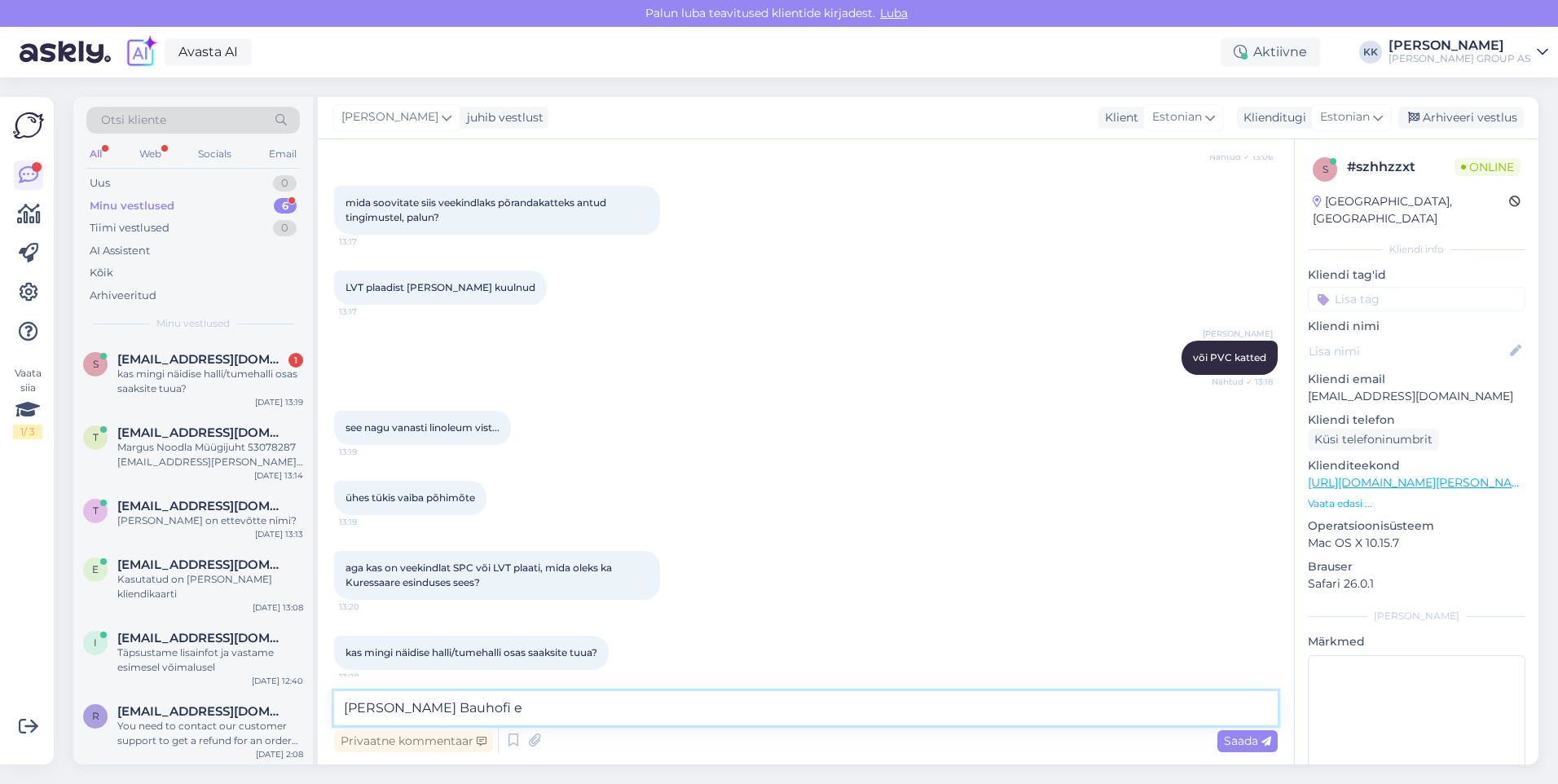
scroll to position [1031, 0]
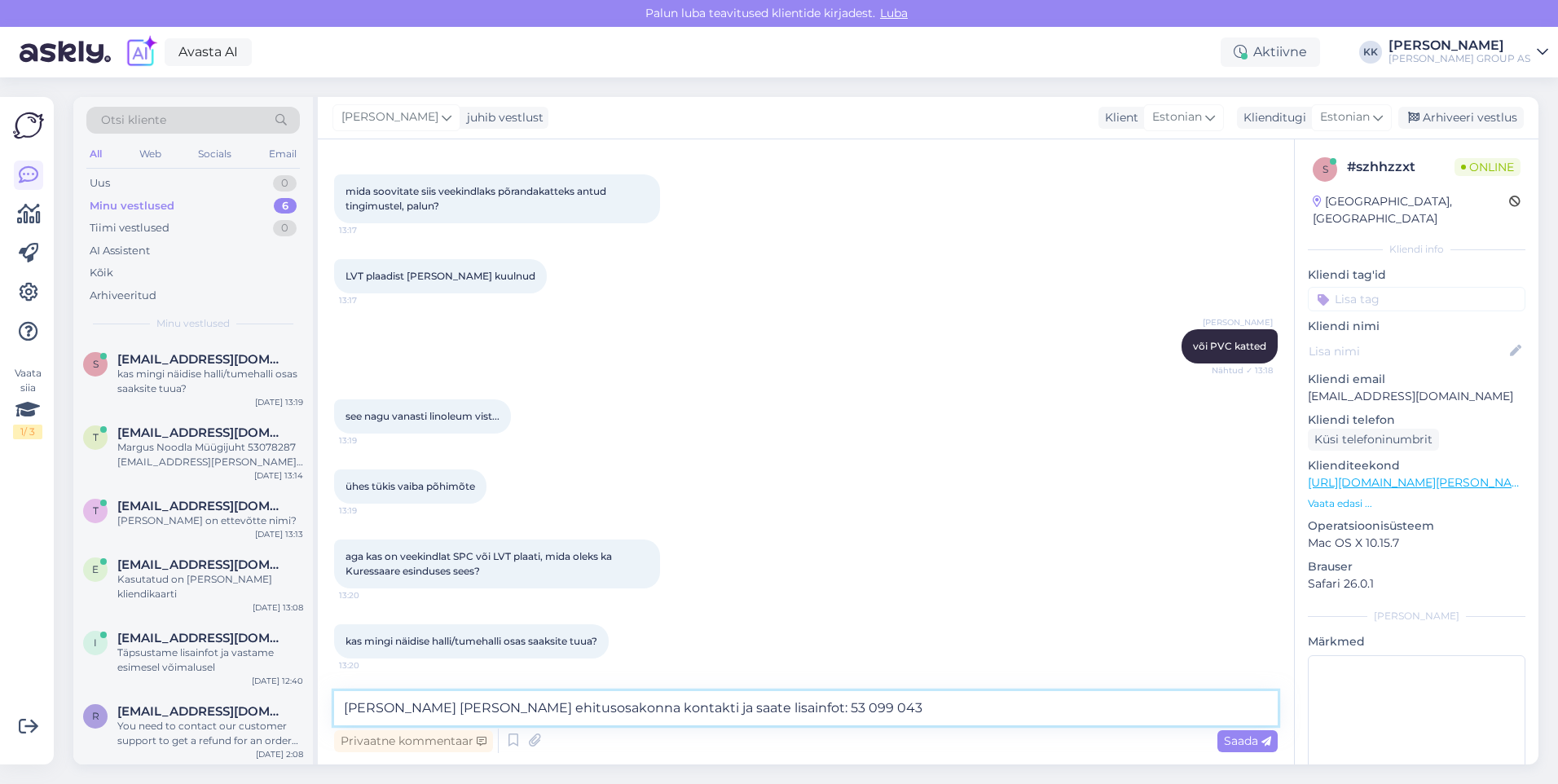
click at [795, 708] on textarea "[PERSON_NAME] [PERSON_NAME] ehitusosakonna kontakti ja saate lisainfot: 53 099 …" at bounding box center [806, 708] width 943 height 34
type textarea "[PERSON_NAME] [PERSON_NAME] ehitusosakonna kontakti ja saate lisainfot uurida: …"
click at [1237, 731] on div "Saada" at bounding box center [1247, 741] width 60 height 22
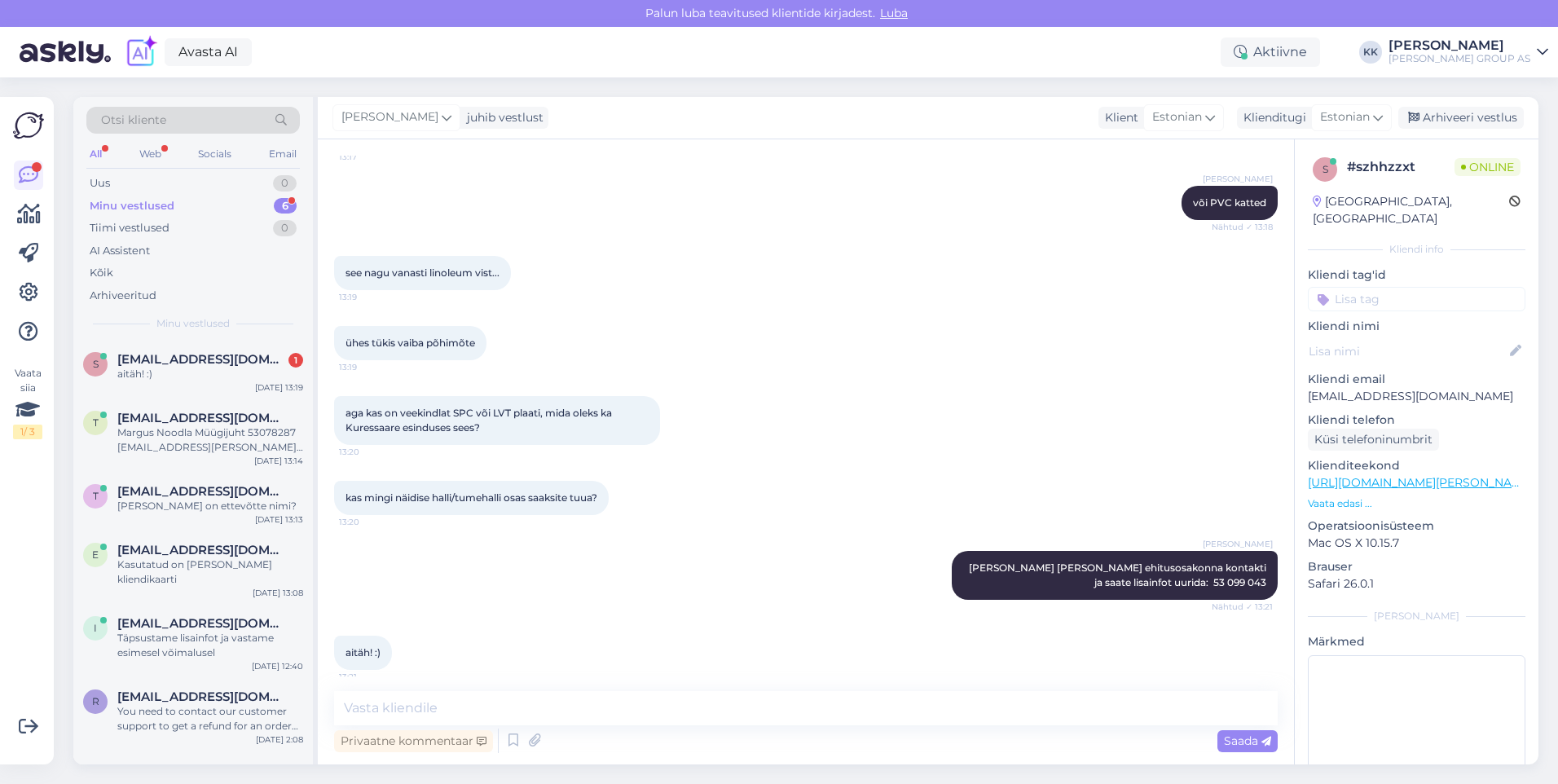
scroll to position [1186, 0]
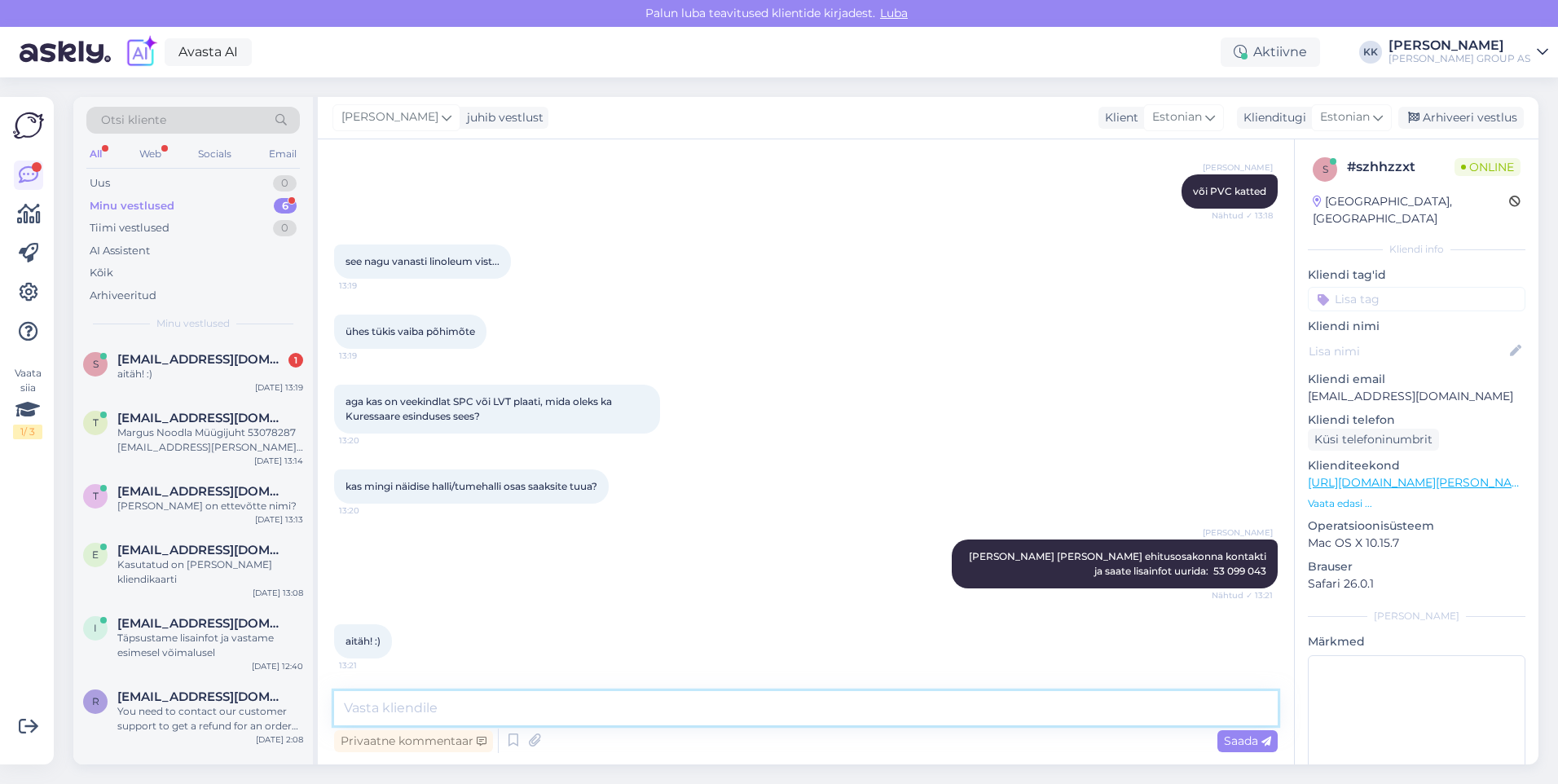
click at [387, 710] on textarea at bounding box center [806, 708] width 943 height 34
type textarea "Palun! Kena päeva jätku! :)"
click at [1248, 737] on span "Saada" at bounding box center [1247, 741] width 47 height 15
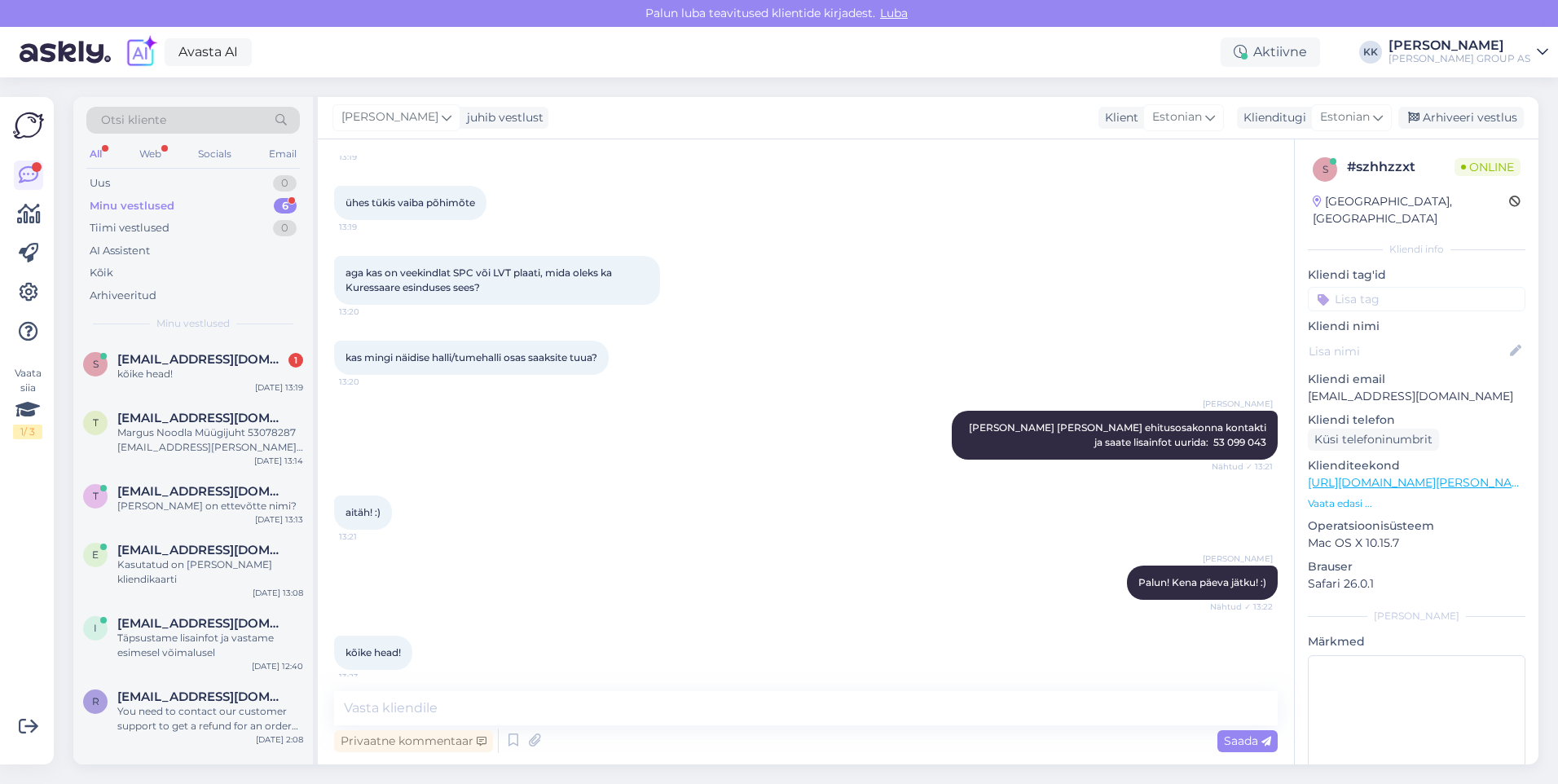
scroll to position [1326, 0]
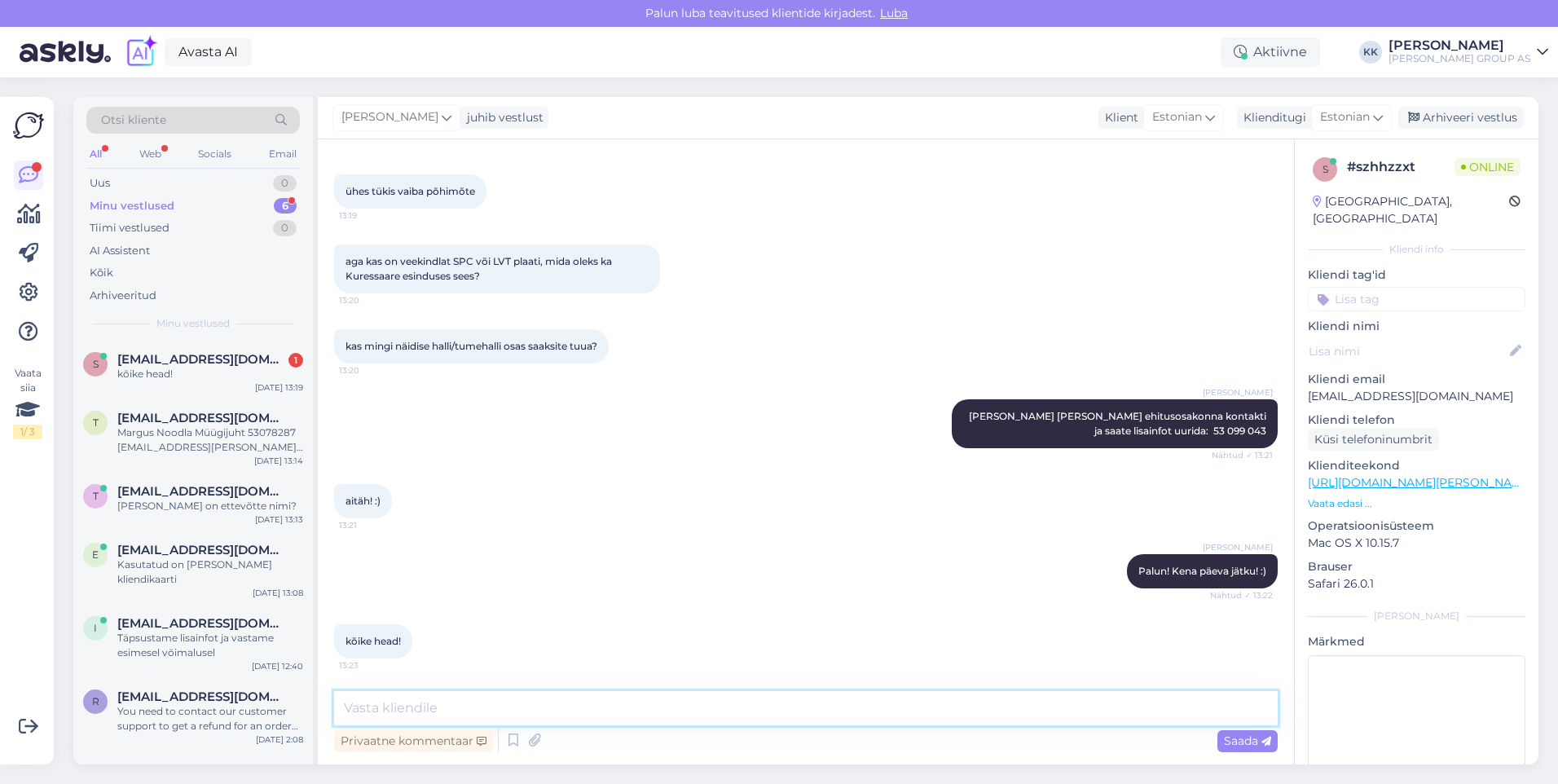
click at [370, 708] on textarea at bounding box center [806, 708] width 943 height 34
type textarea "Aitäh!"
click at [1229, 739] on span "Saada" at bounding box center [1247, 741] width 47 height 15
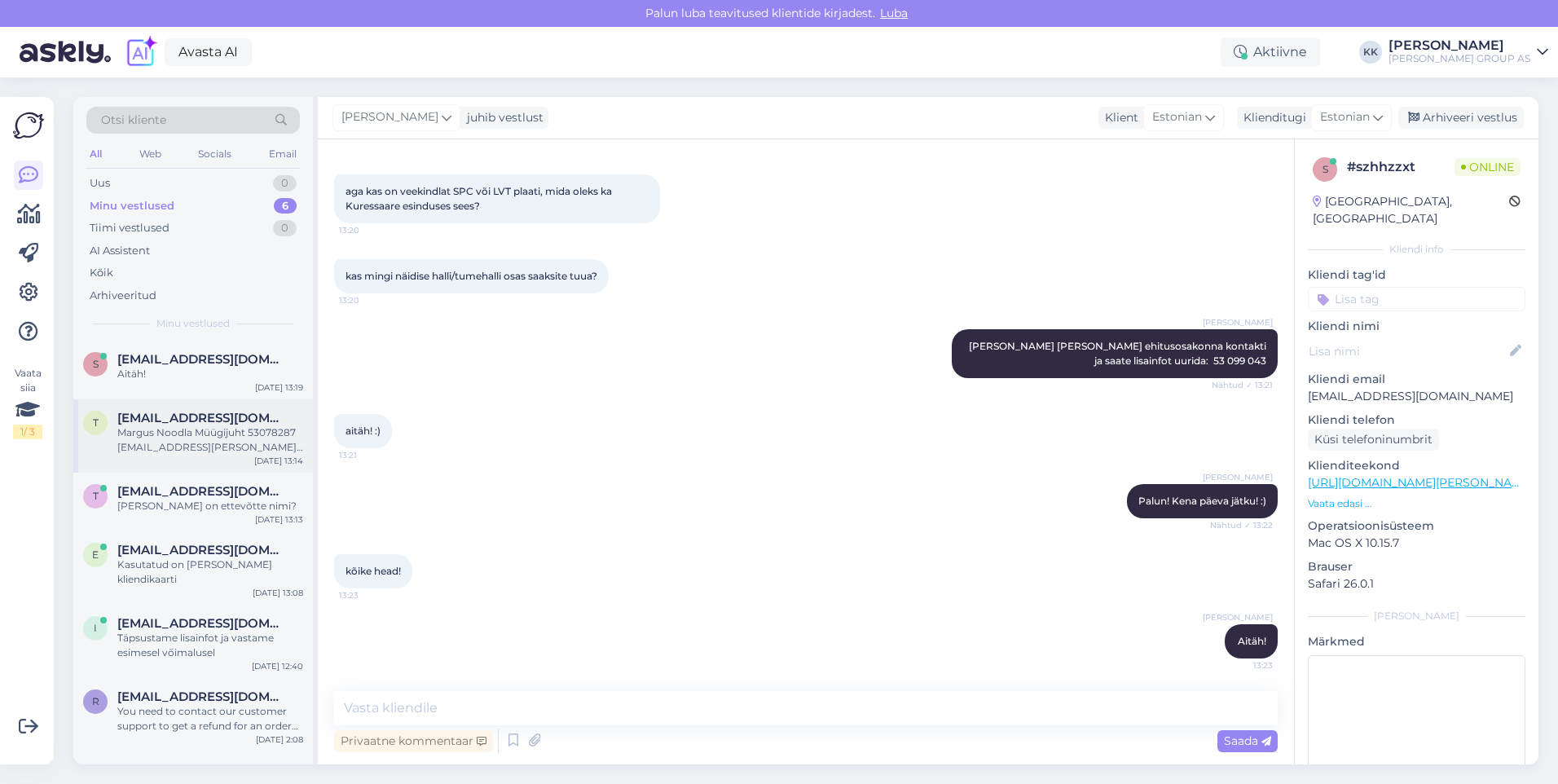
click at [208, 433] on div "Margus Noodla Müügijuht 53078287 [EMAIL_ADDRESS][PERSON_NAME][DOMAIN_NAME]" at bounding box center [210, 440] width 186 height 29
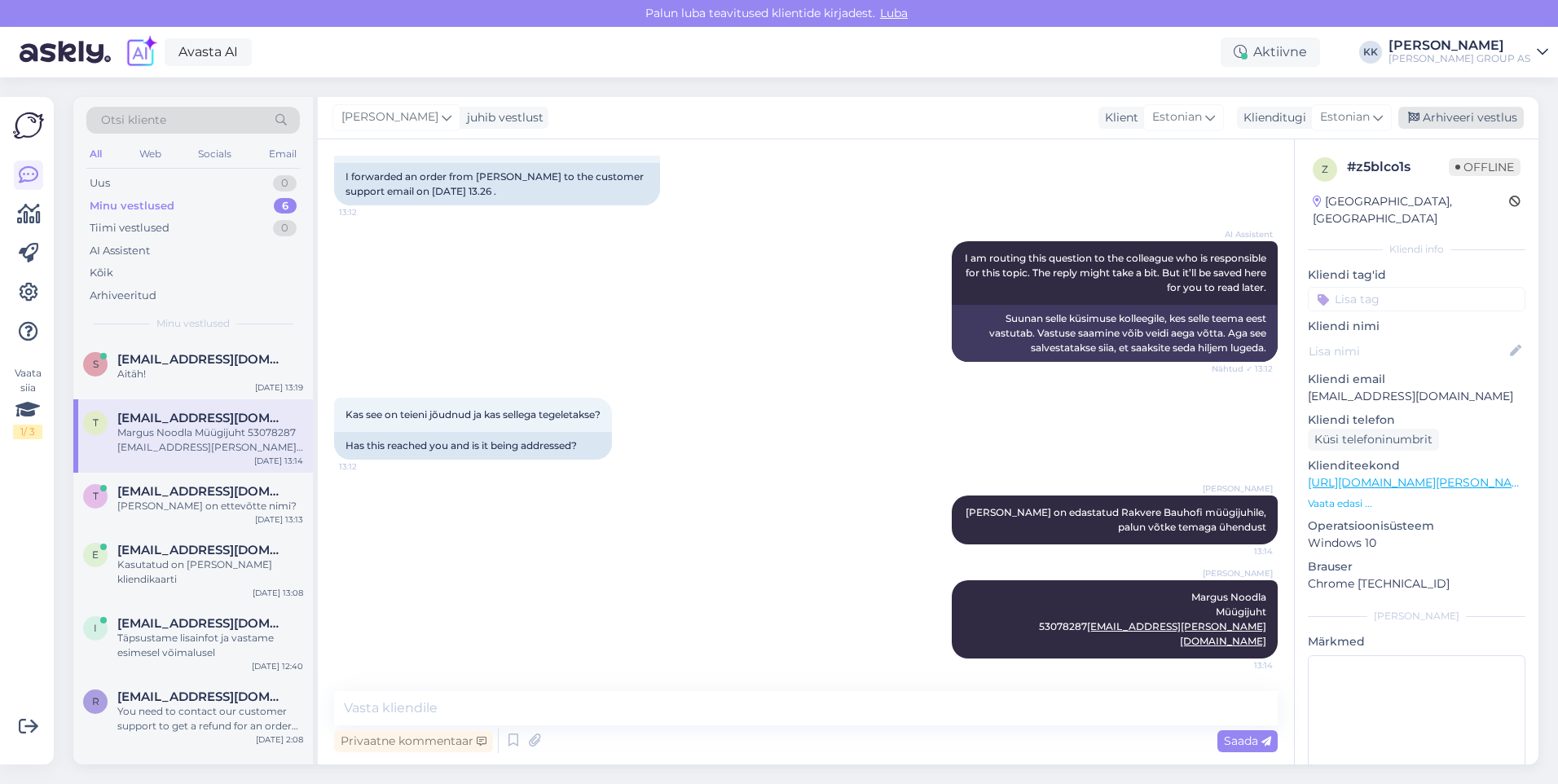
click at [1463, 115] on div "Arhiveeri vestlus" at bounding box center [1461, 118] width 125 height 22
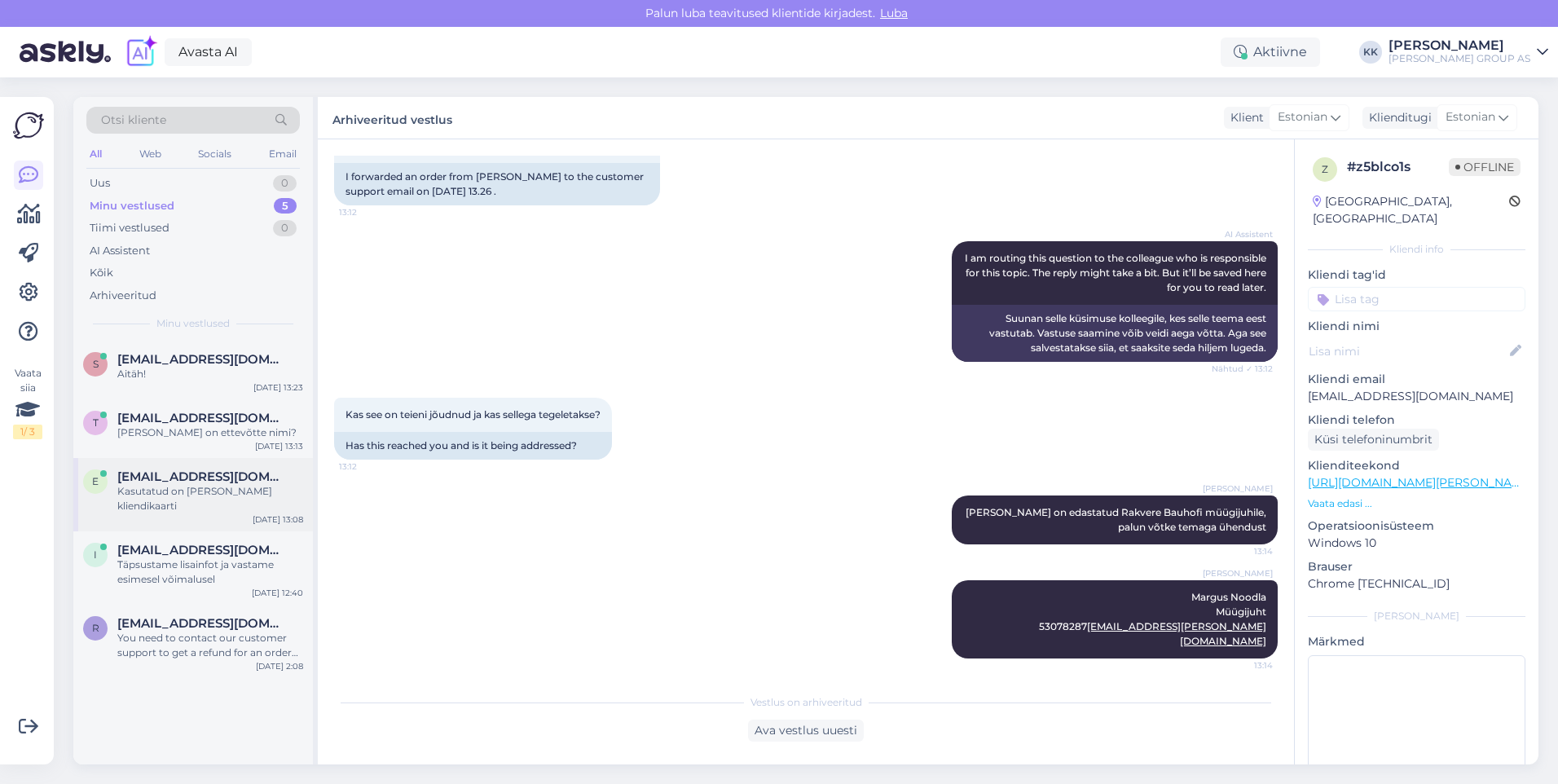
click at [181, 486] on div "Kasutatud on [PERSON_NAME] kliendikaarti" at bounding box center [210, 498] width 186 height 29
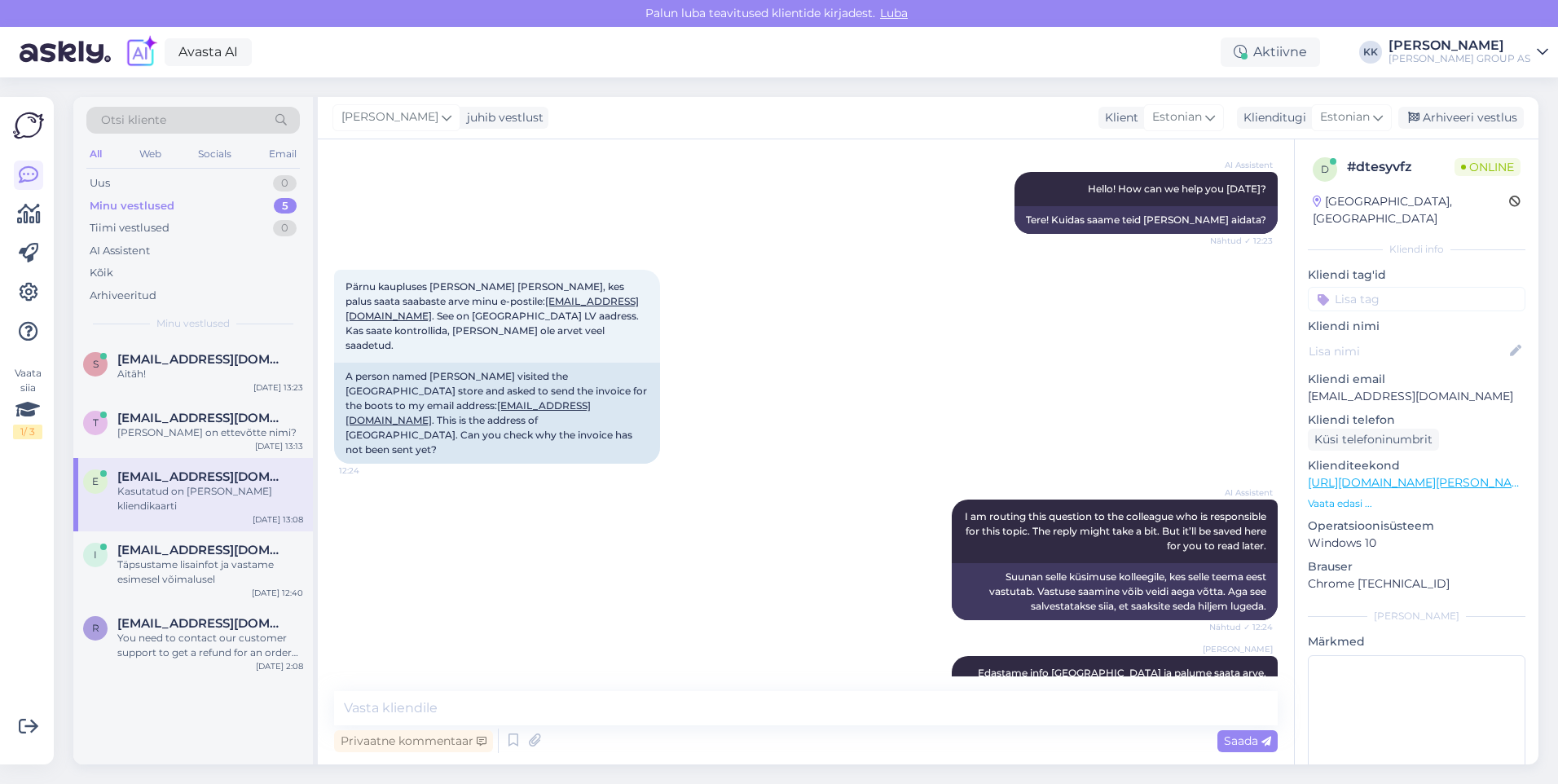
scroll to position [159, 0]
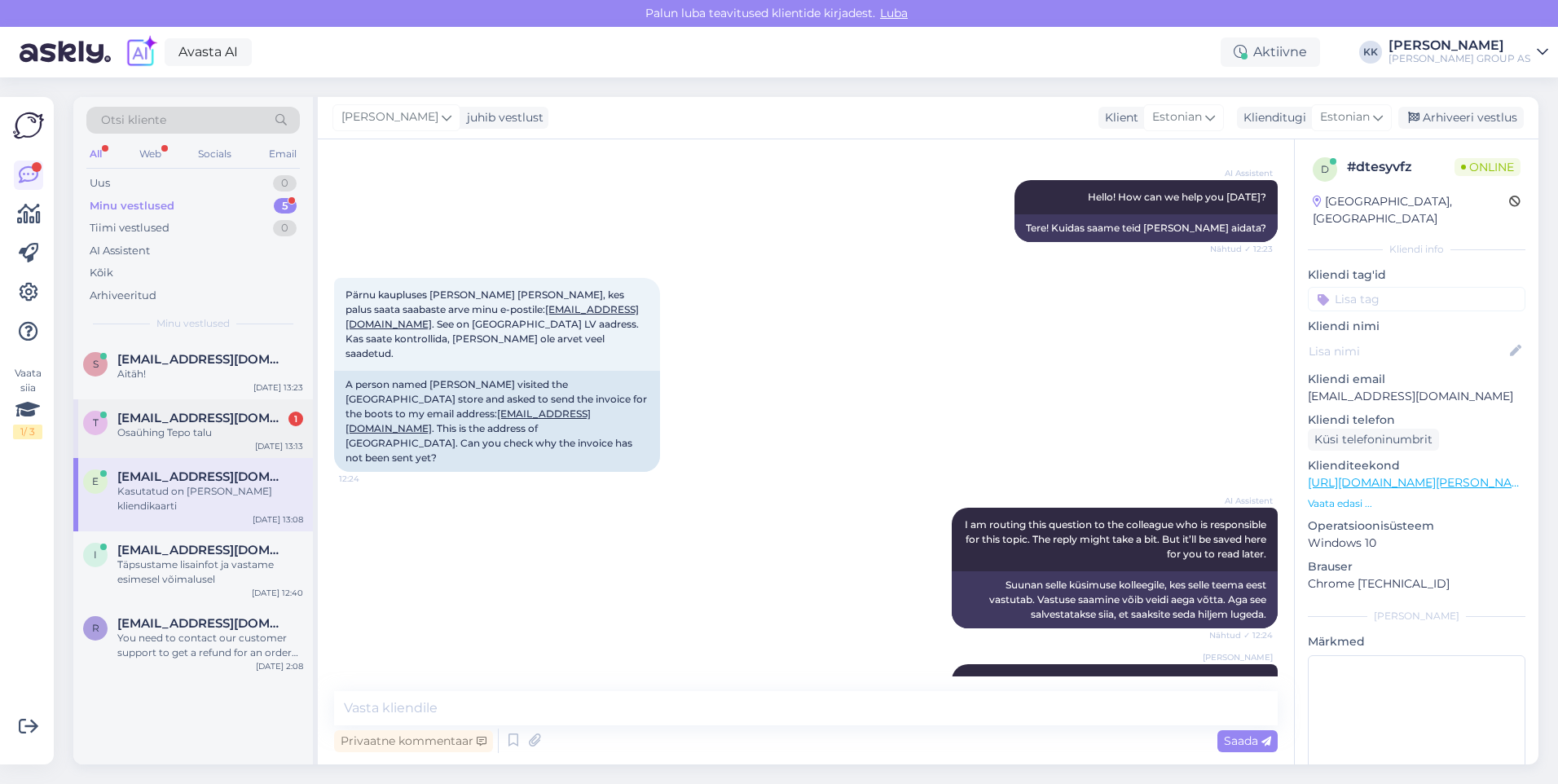
click at [182, 423] on span "[EMAIL_ADDRESS][DOMAIN_NAME]" at bounding box center [202, 418] width 170 height 15
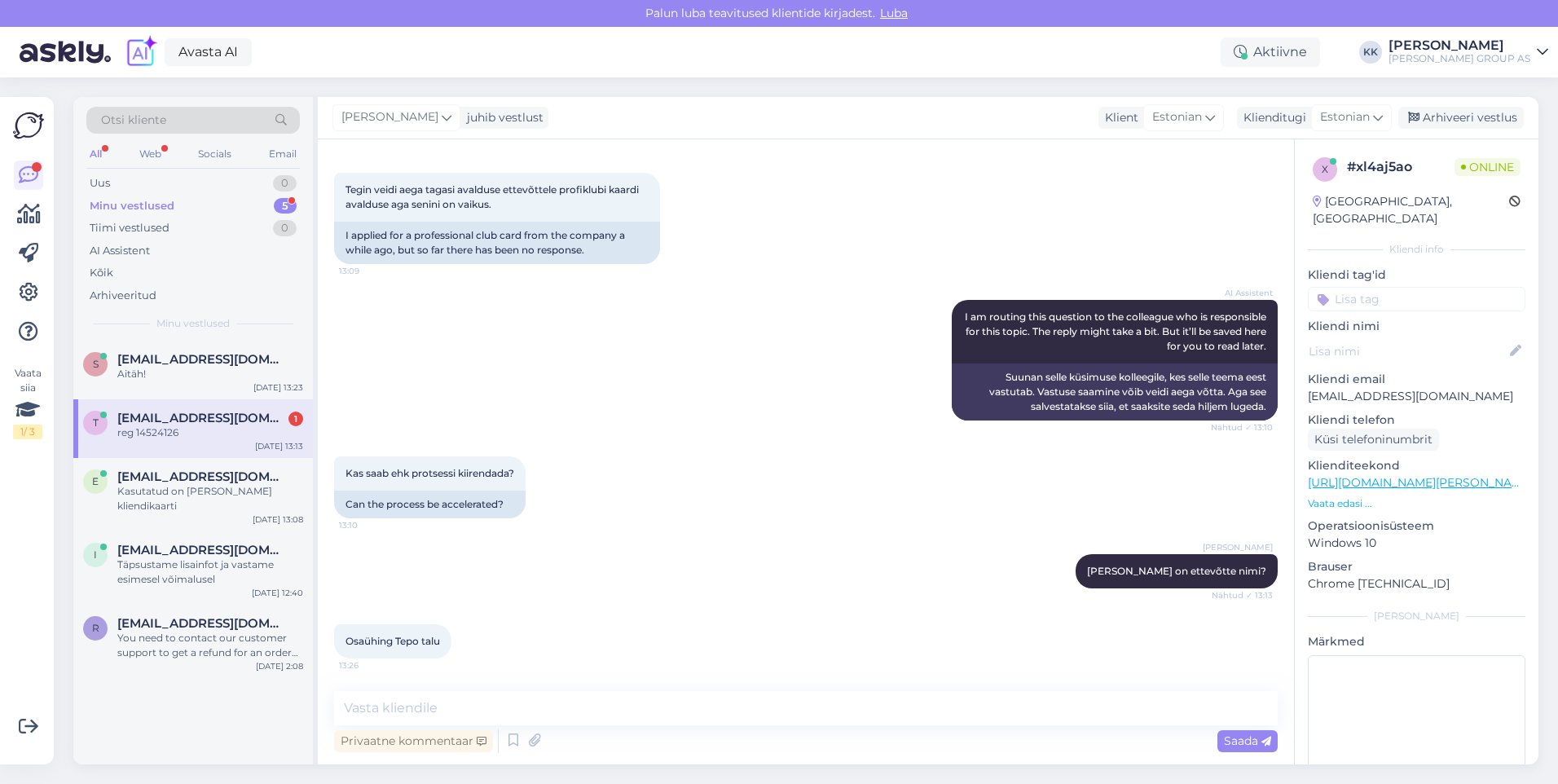
scroll to position [334, 0]
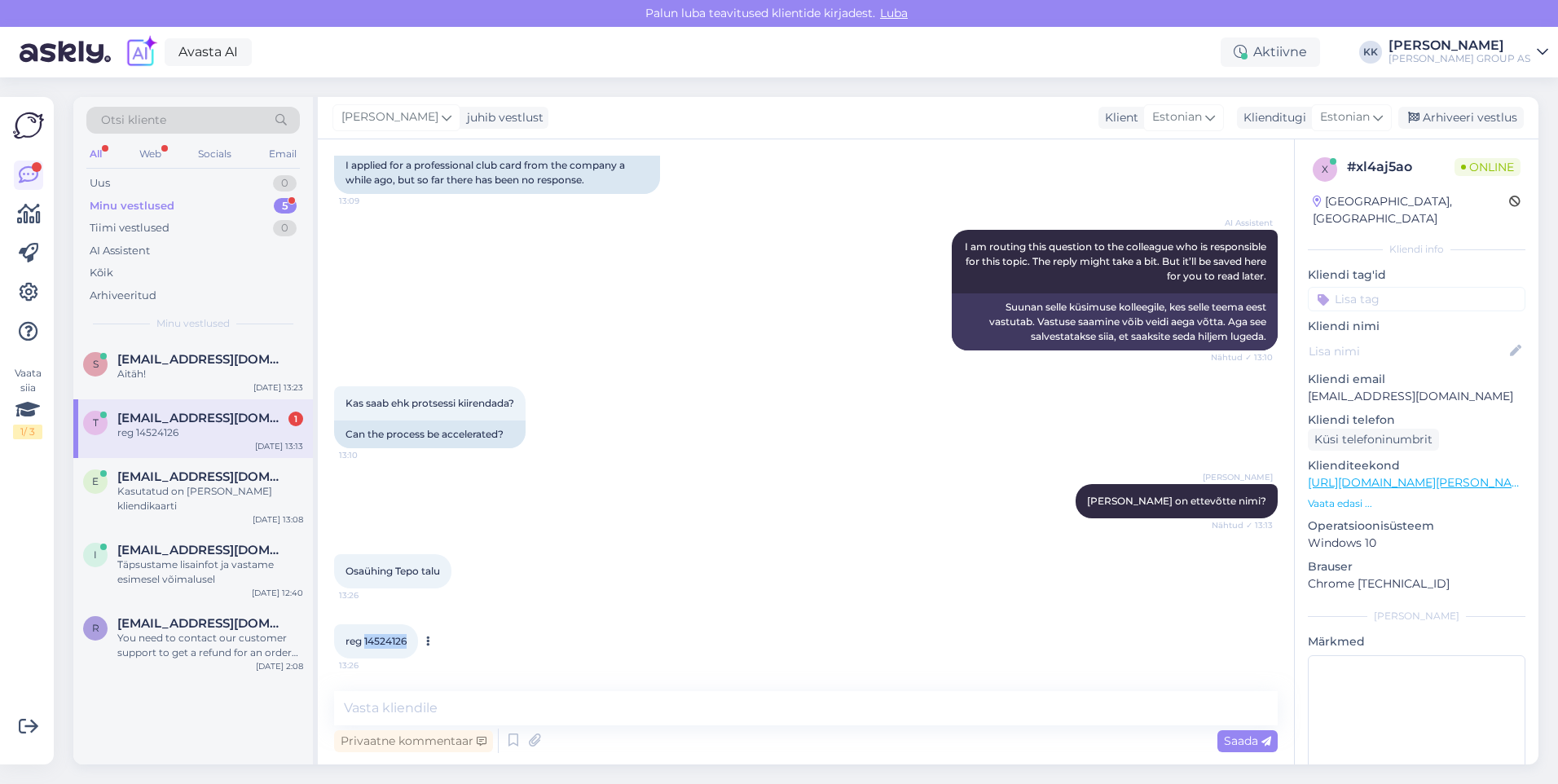
drag, startPoint x: 410, startPoint y: 643, endPoint x: 368, endPoint y: 643, distance: 42.0
click at [368, 643] on div "reg 14524126 13:26" at bounding box center [376, 640] width 84 height 34
click at [573, 626] on div "reg 14524126 13:26" at bounding box center [806, 641] width 943 height 70
click at [359, 710] on textarea at bounding box center [806, 708] width 943 height 34
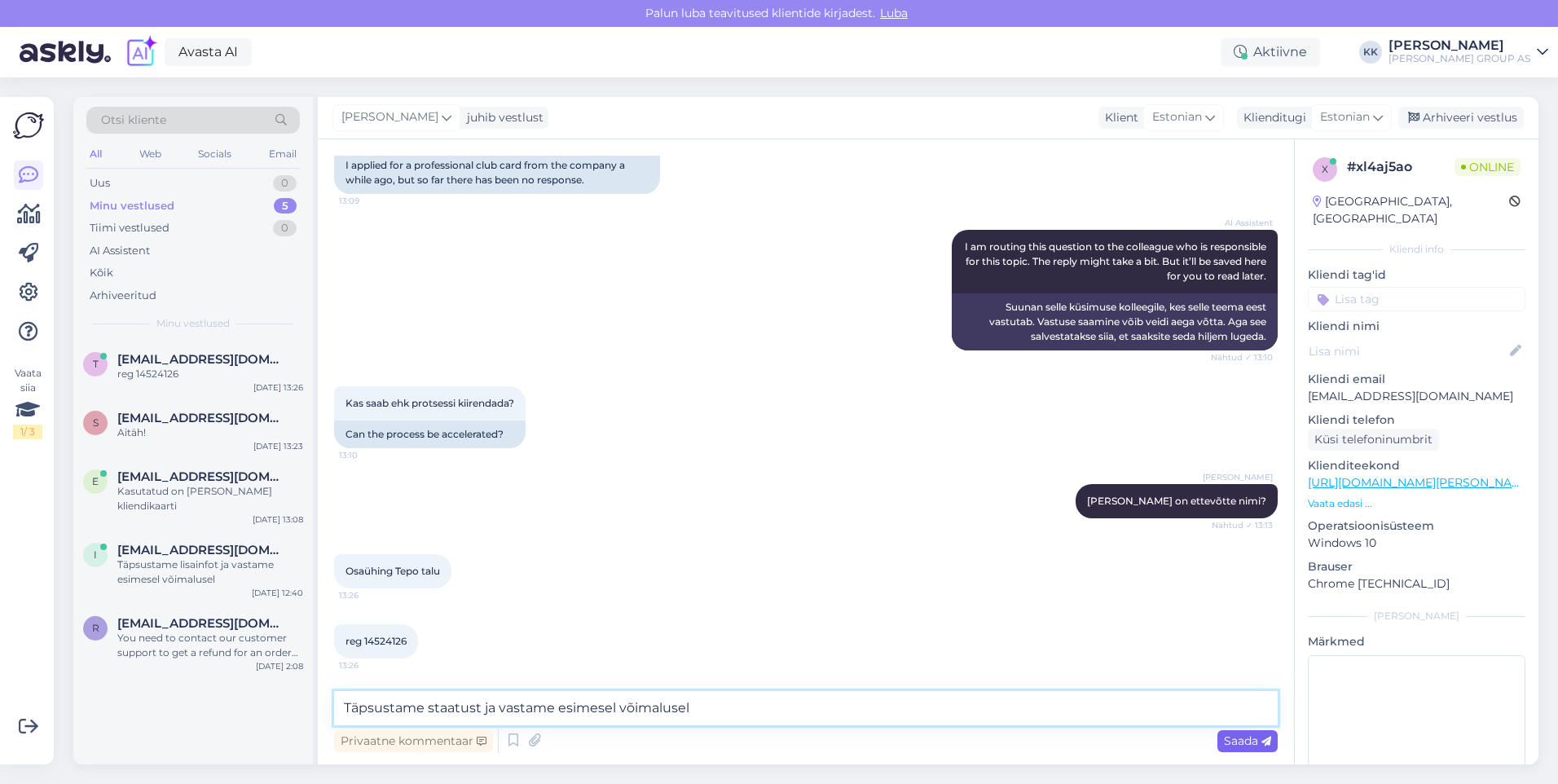
type textarea "Täpsustame staatust ja vastame esimesel võimalusel"
click at [1236, 741] on span "Saada" at bounding box center [1247, 741] width 47 height 15
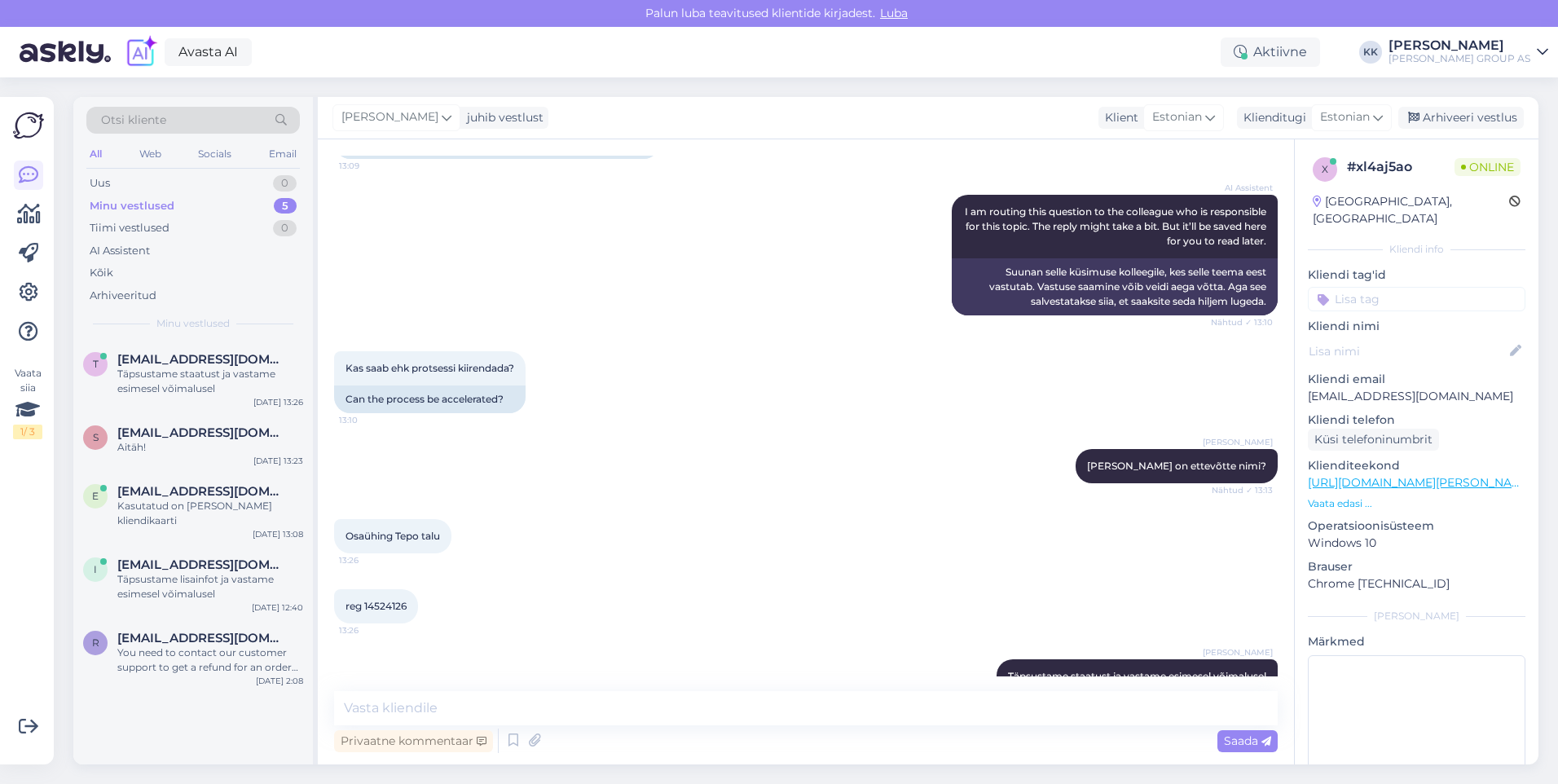
scroll to position [405, 0]
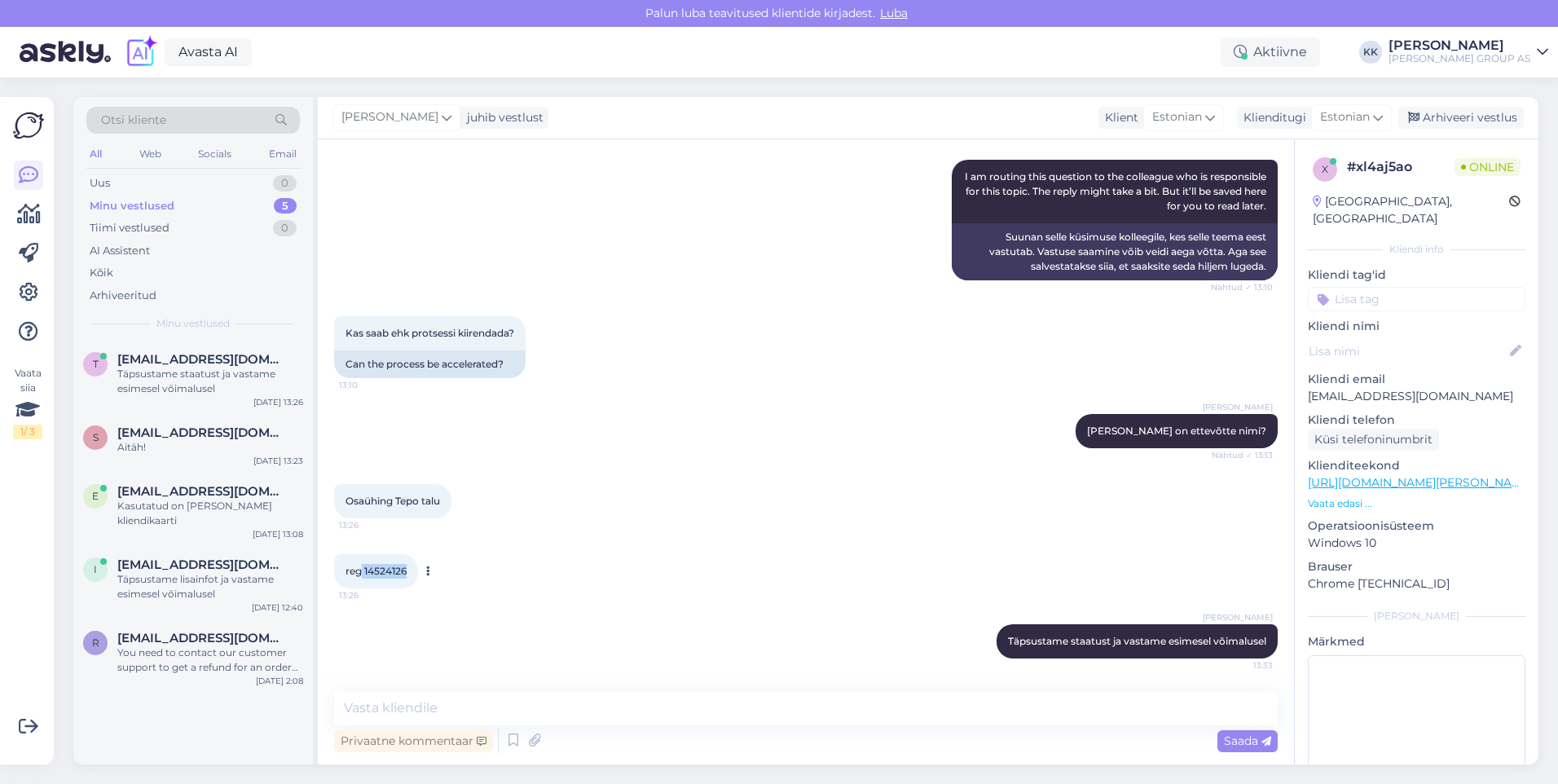
drag, startPoint x: 407, startPoint y: 568, endPoint x: 363, endPoint y: 568, distance: 44.0
click at [363, 568] on span "reg 14524126" at bounding box center [376, 570] width 61 height 12
drag, startPoint x: 363, startPoint y: 568, endPoint x: 372, endPoint y: 569, distance: 9.1
click at [553, 524] on div "Osaühing Tepo talu 13:26" at bounding box center [806, 501] width 943 height 70
click at [394, 714] on textarea at bounding box center [806, 708] width 943 height 34
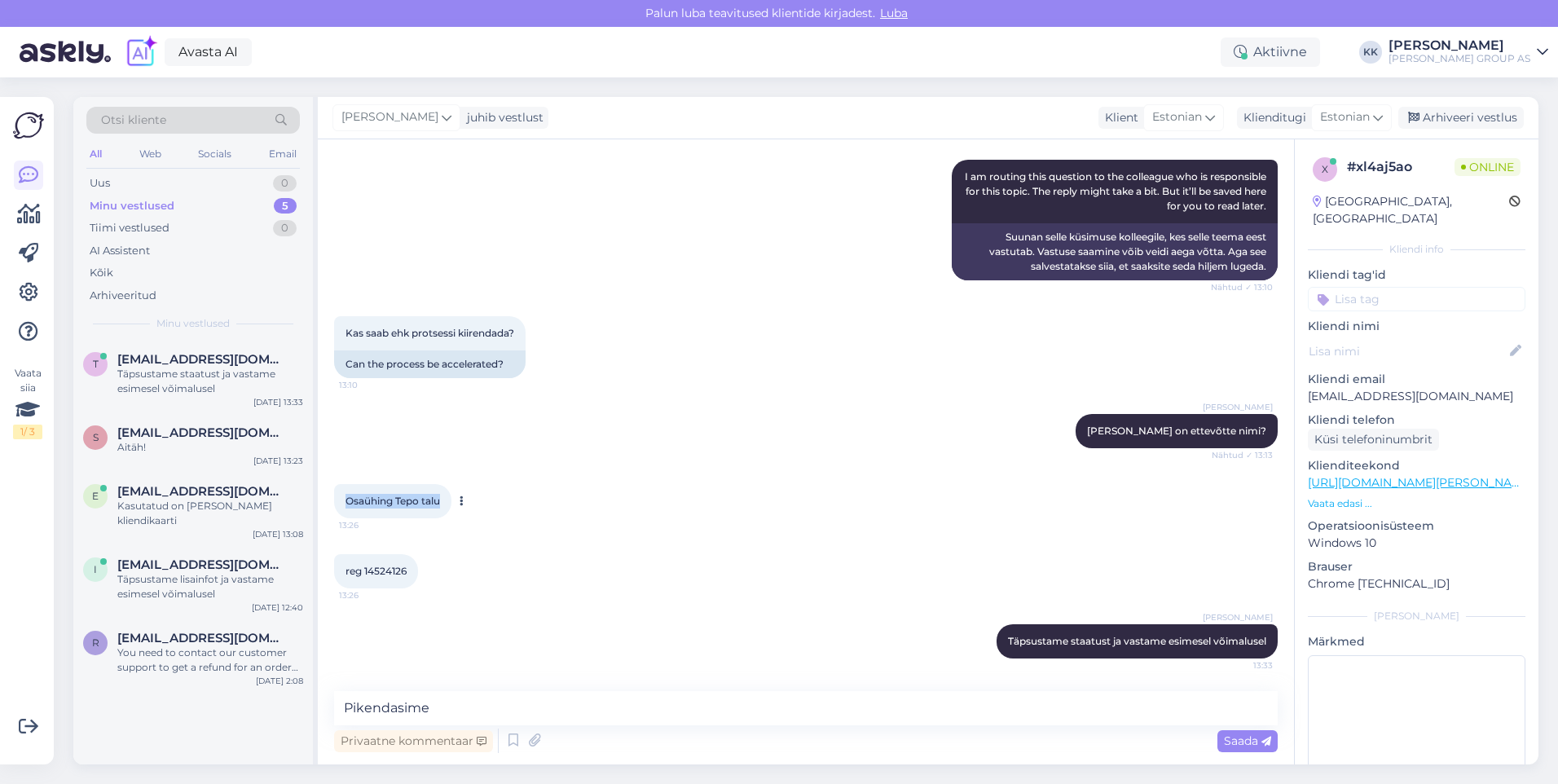
drag, startPoint x: 443, startPoint y: 500, endPoint x: 337, endPoint y: 497, distance: 106.0
click at [337, 497] on div "Osaühing Tepo talu 13:26" at bounding box center [392, 500] width 117 height 34
drag, startPoint x: 337, startPoint y: 497, endPoint x: 373, endPoint y: 497, distance: 36.0
click at [456, 713] on textarea "Pikendasime" at bounding box center [806, 708] width 943 height 34
paste textarea "Osaühing Tepo talu"
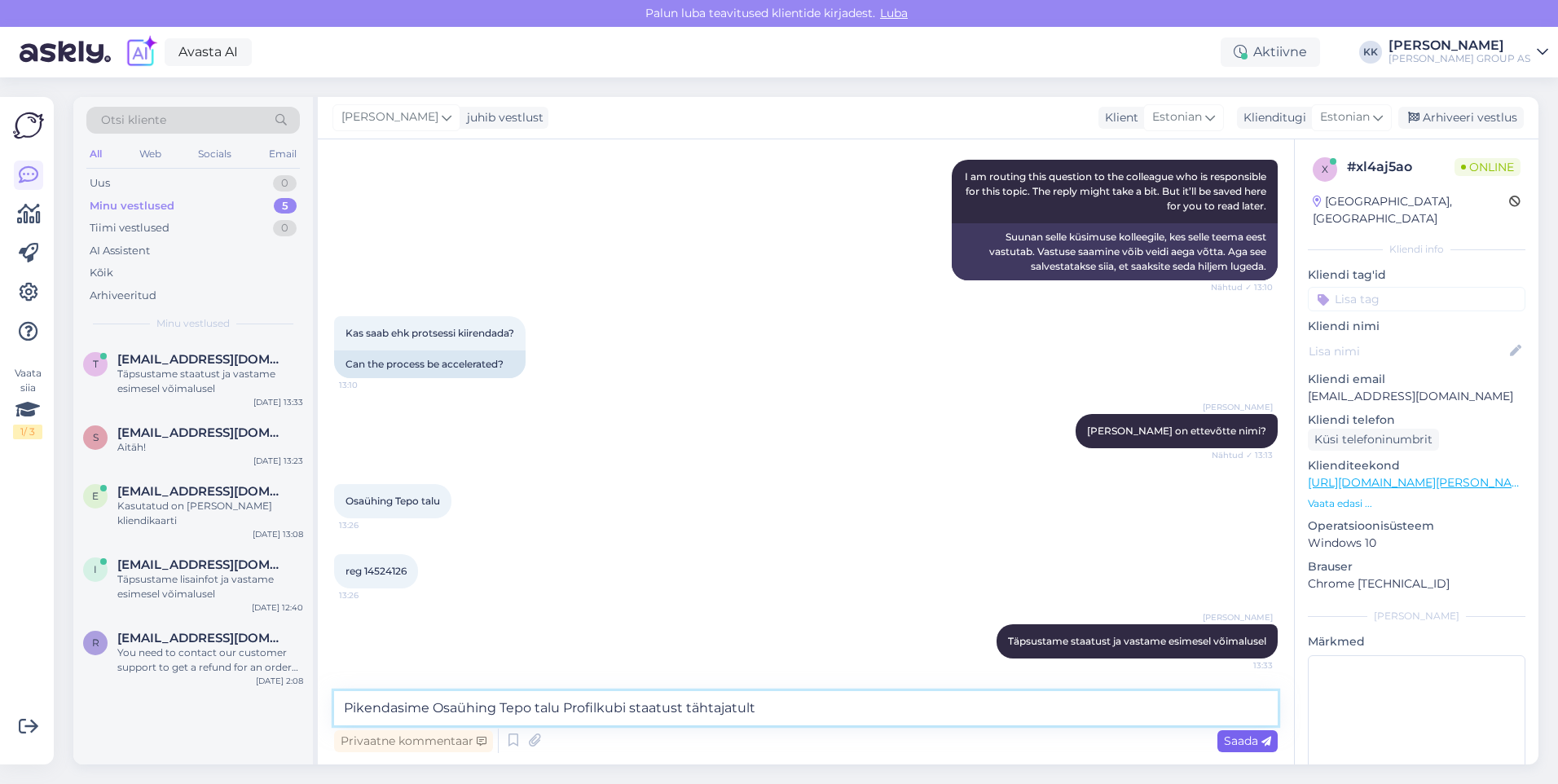
type textarea "Pikendasime Osaühing Tepo talu Profilkubi staatust tähtajatult"
drag, startPoint x: 1237, startPoint y: 741, endPoint x: 938, endPoint y: 497, distance: 385.9
click at [1239, 740] on span "Saada" at bounding box center [1247, 741] width 47 height 15
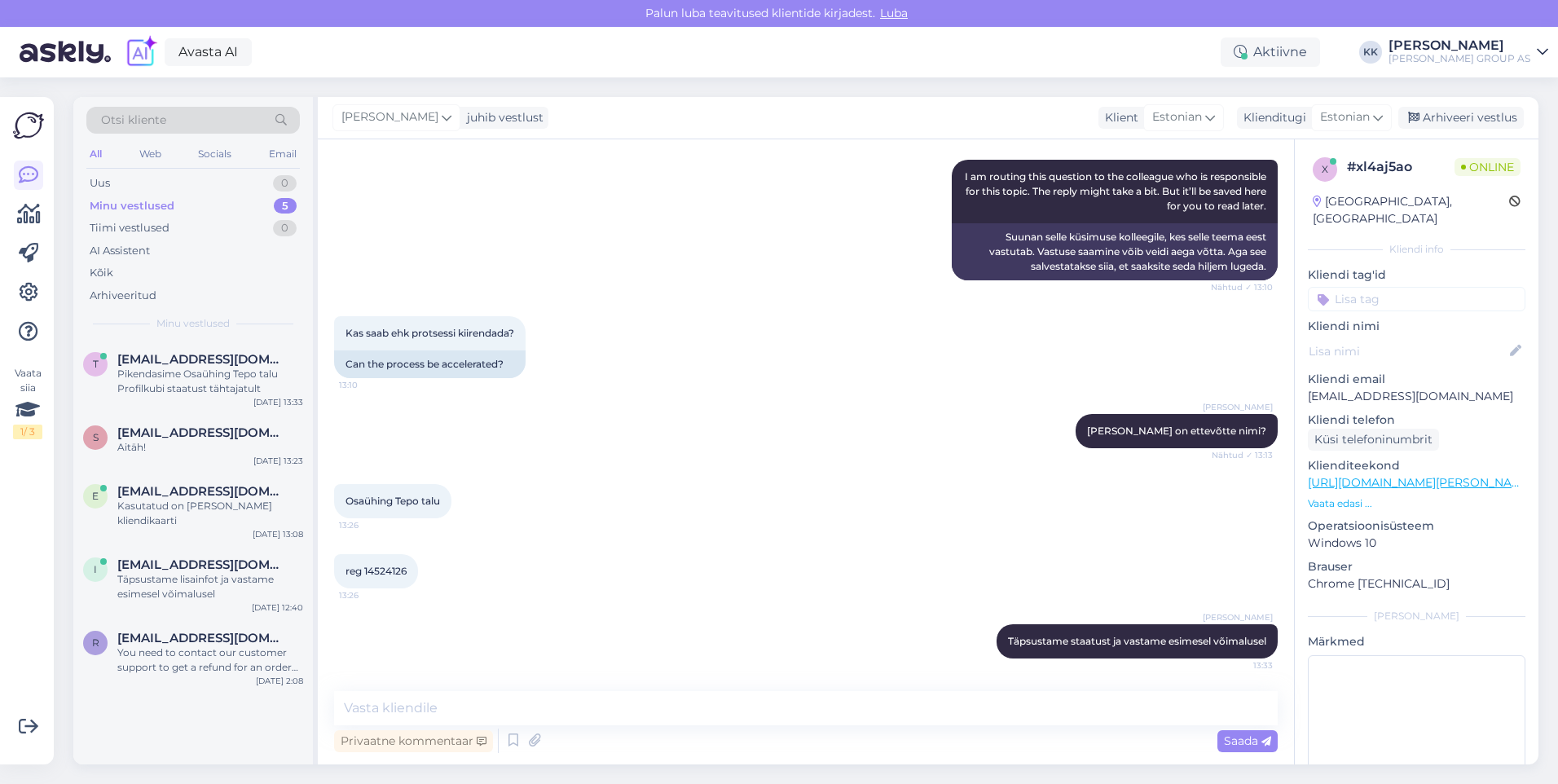
scroll to position [490, 0]
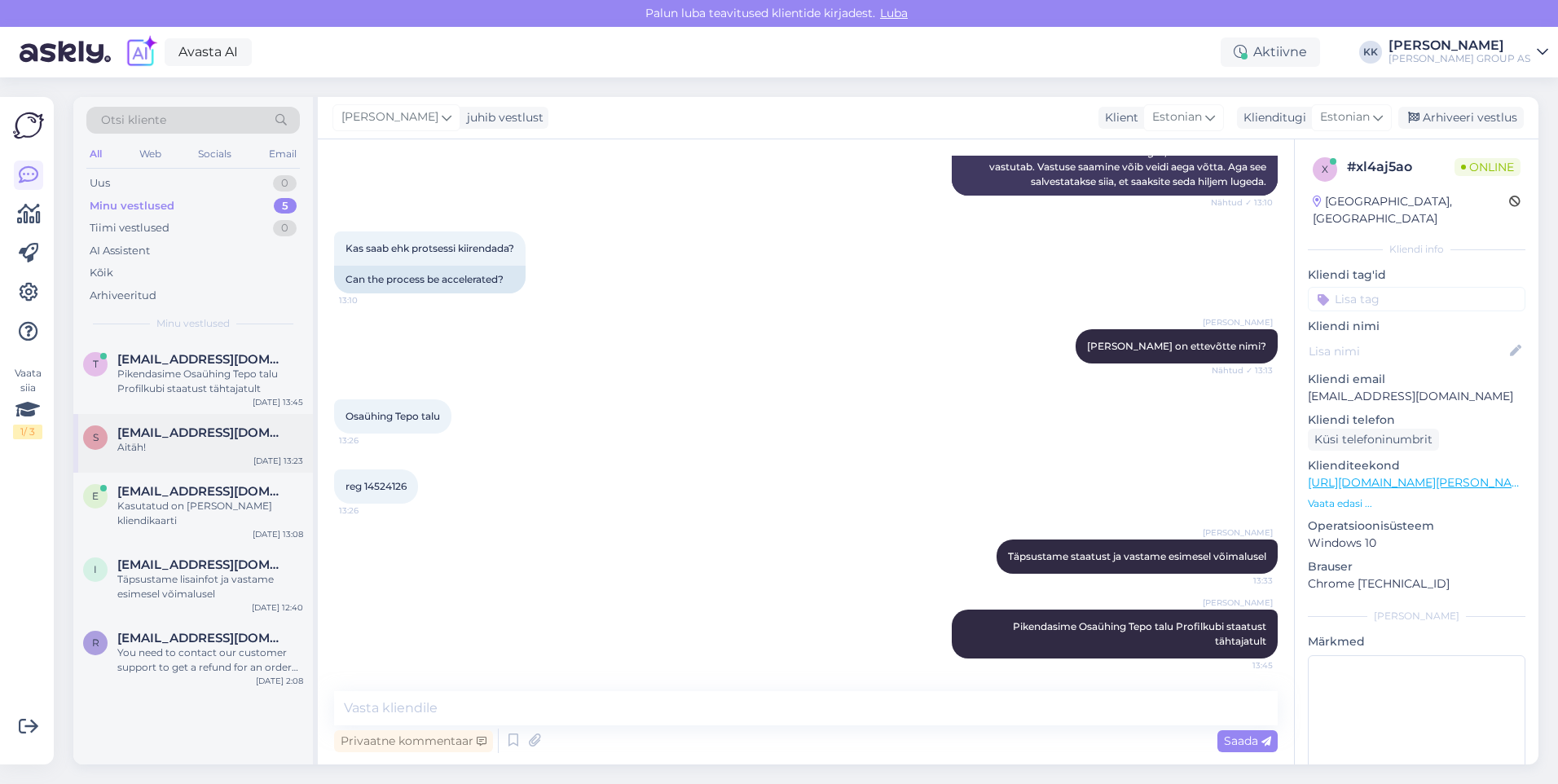
click at [187, 434] on span "[EMAIL_ADDRESS][DOMAIN_NAME]" at bounding box center [202, 433] width 170 height 15
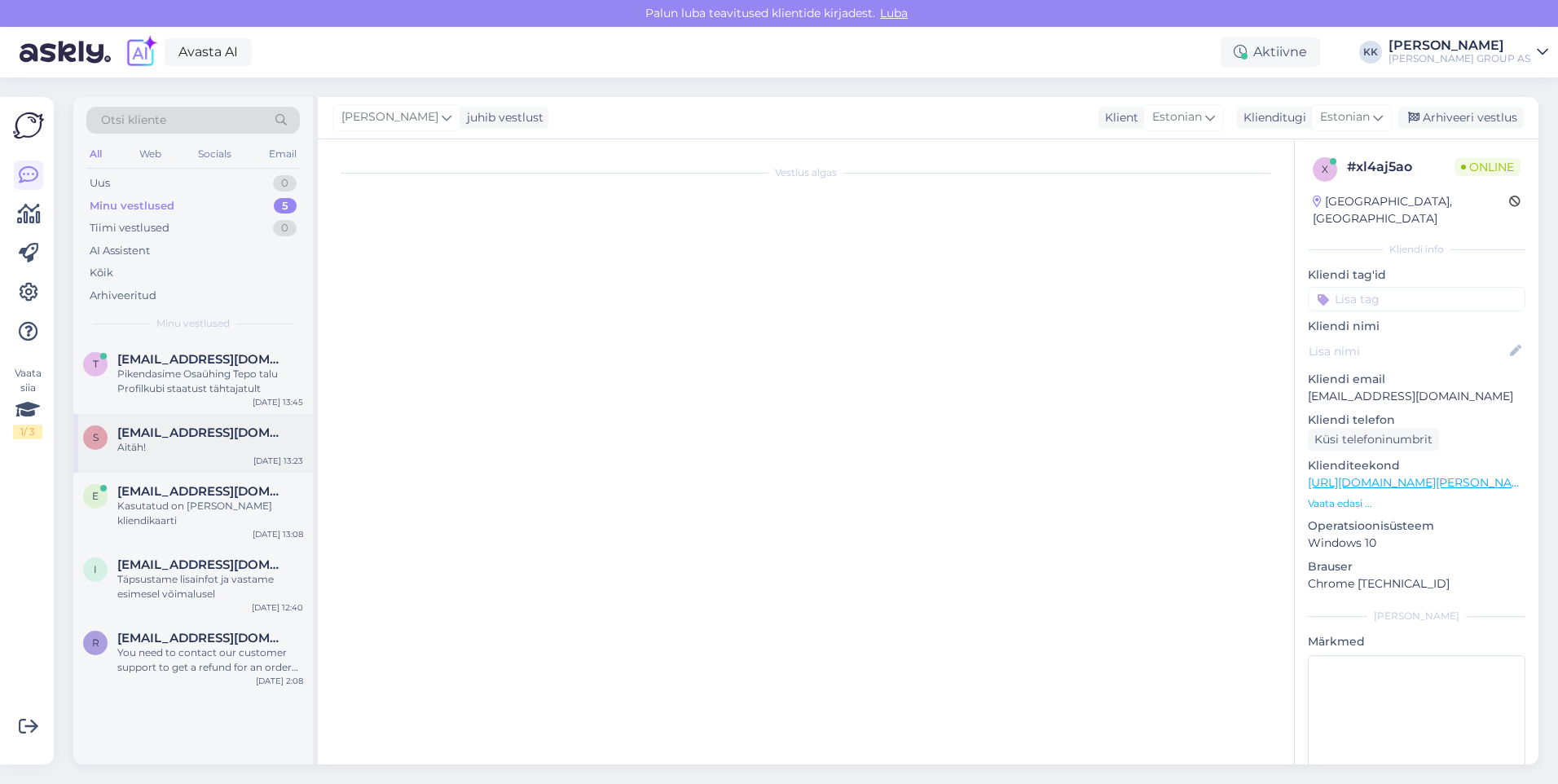
scroll to position [1396, 0]
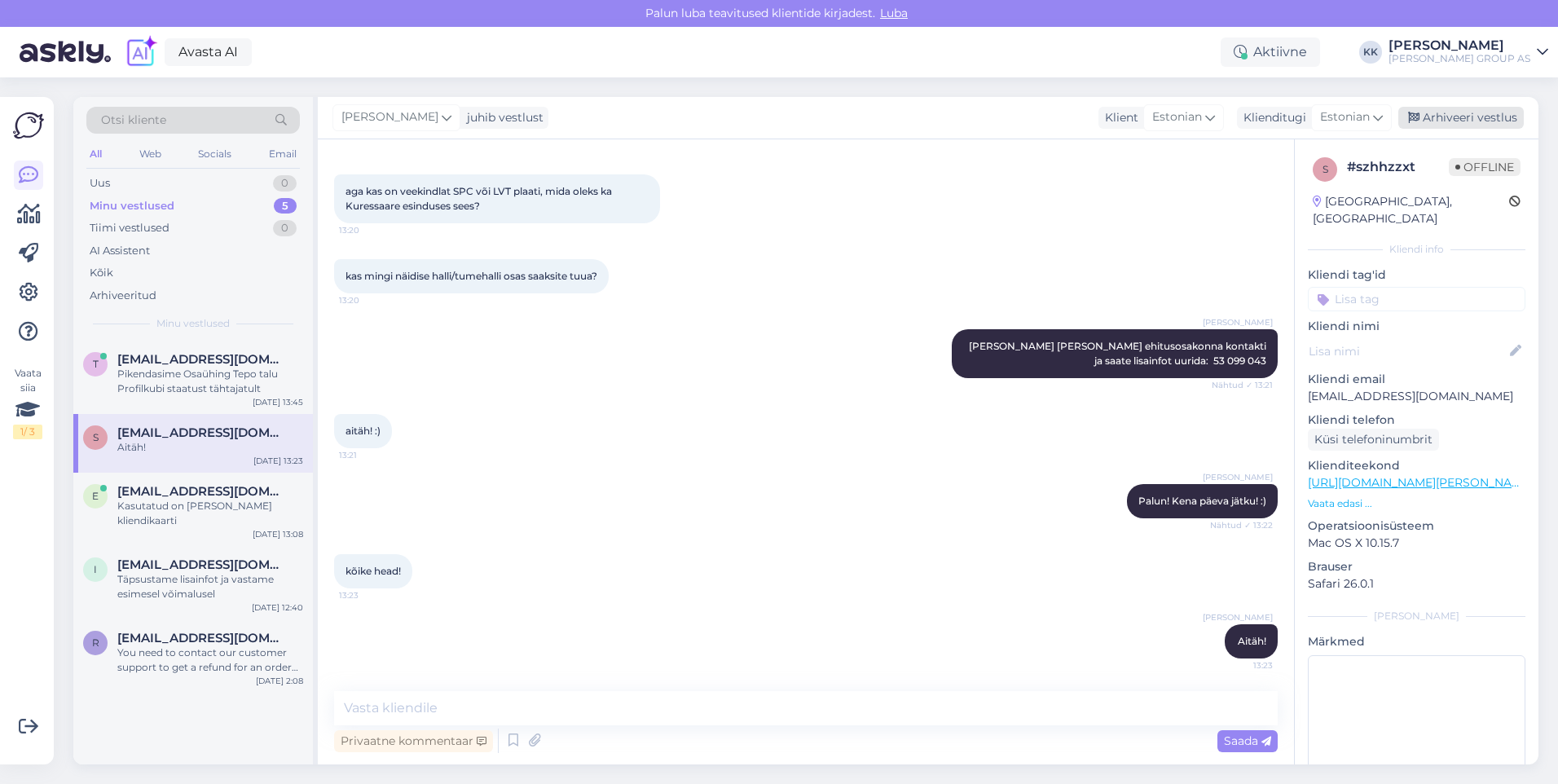
click at [1455, 123] on div "Arhiveeri vestlus" at bounding box center [1461, 118] width 125 height 22
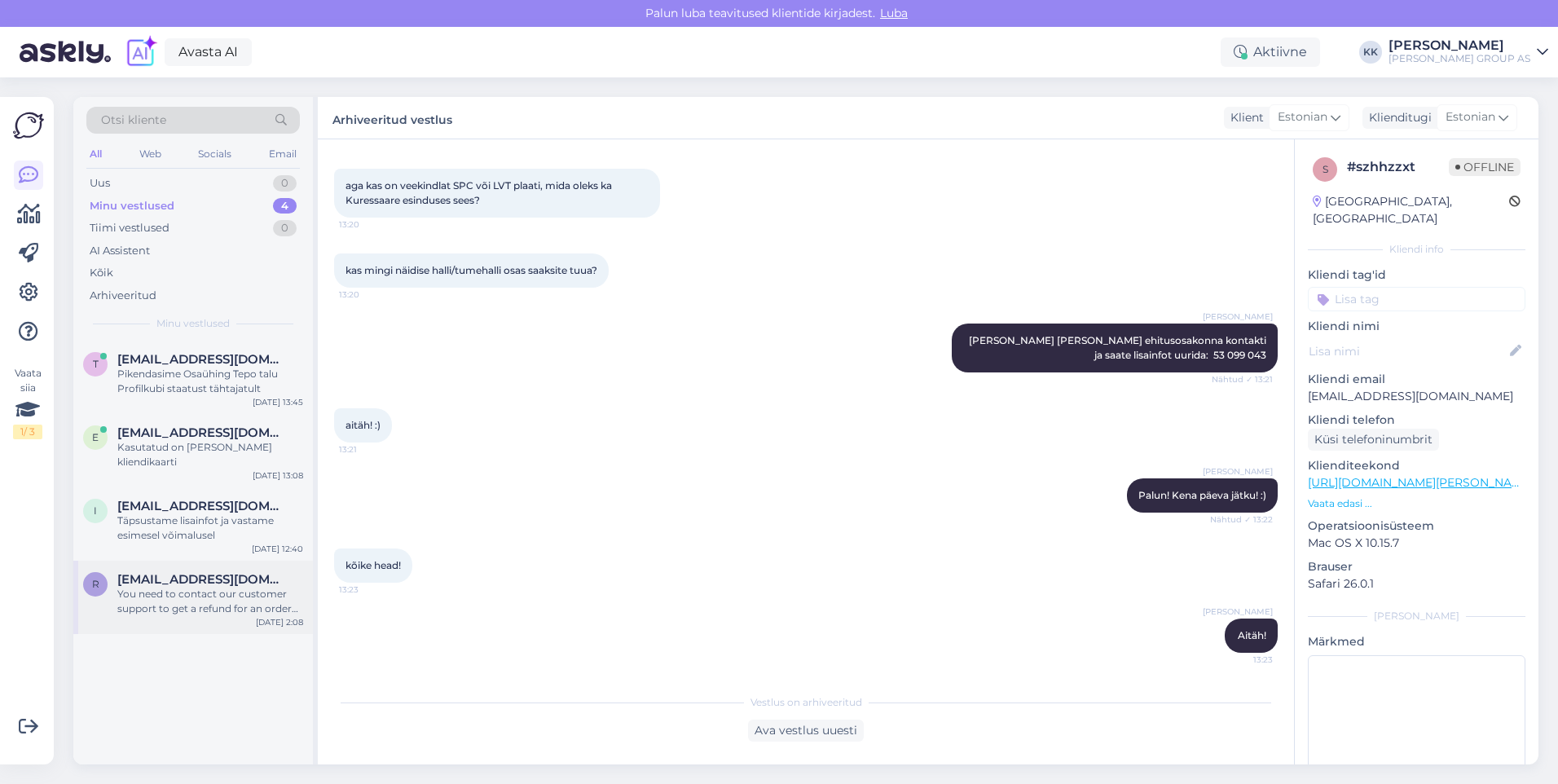
click at [197, 588] on div "You need to contact our customer support to get a refund for an order not picke…" at bounding box center [210, 602] width 186 height 29
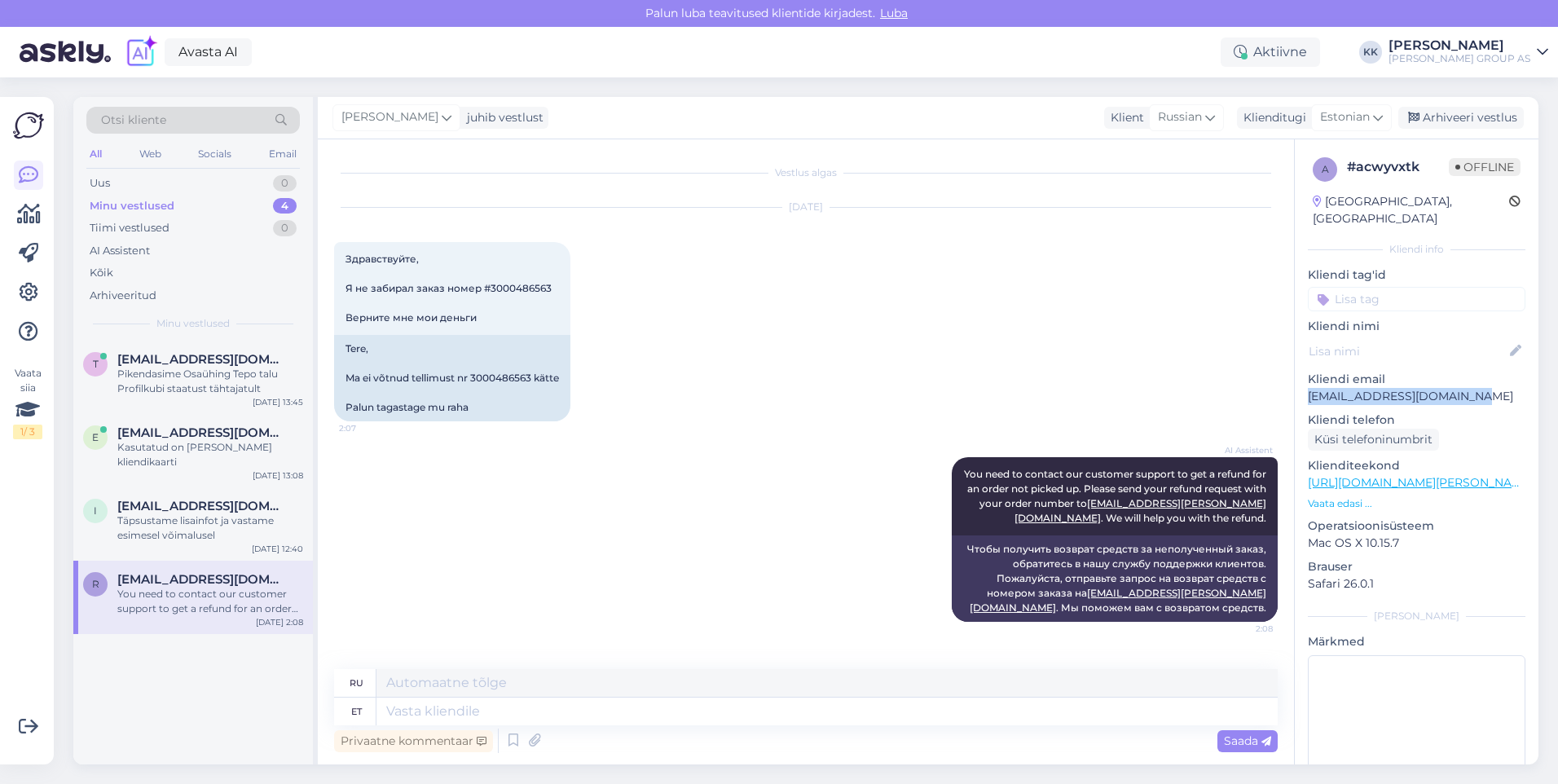
drag, startPoint x: 1429, startPoint y: 382, endPoint x: 1308, endPoint y: 381, distance: 121.0
click at [1308, 388] on p "[EMAIL_ADDRESS][DOMAIN_NAME]" at bounding box center [1416, 396] width 217 height 18
drag, startPoint x: 1308, startPoint y: 381, endPoint x: 1334, endPoint y: 380, distance: 26.0
click at [172, 372] on div "Pikendasime Osaühing Tepo talu Profilkubi staatust tähtajatult" at bounding box center [210, 381] width 186 height 29
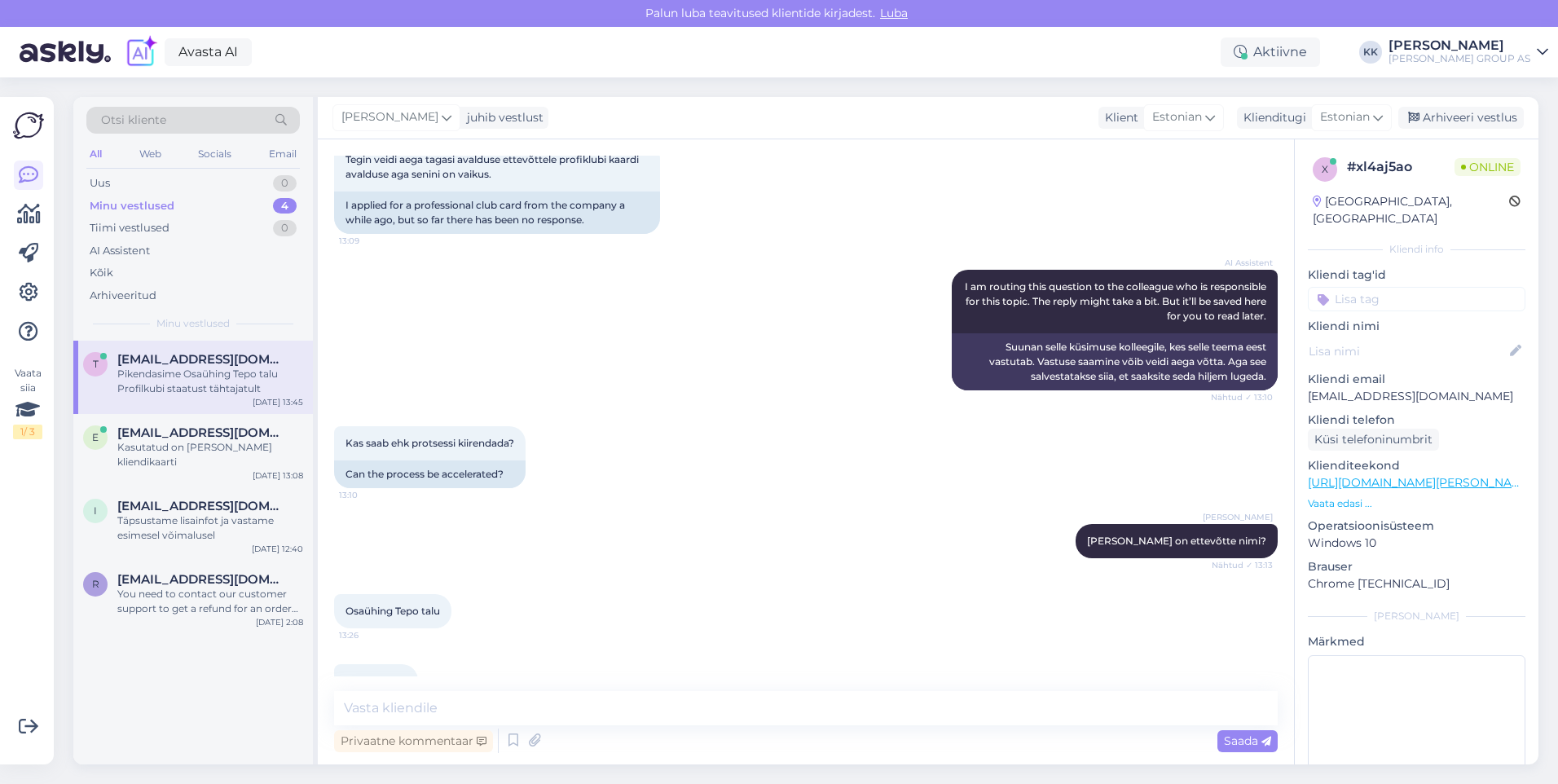
scroll to position [490, 0]
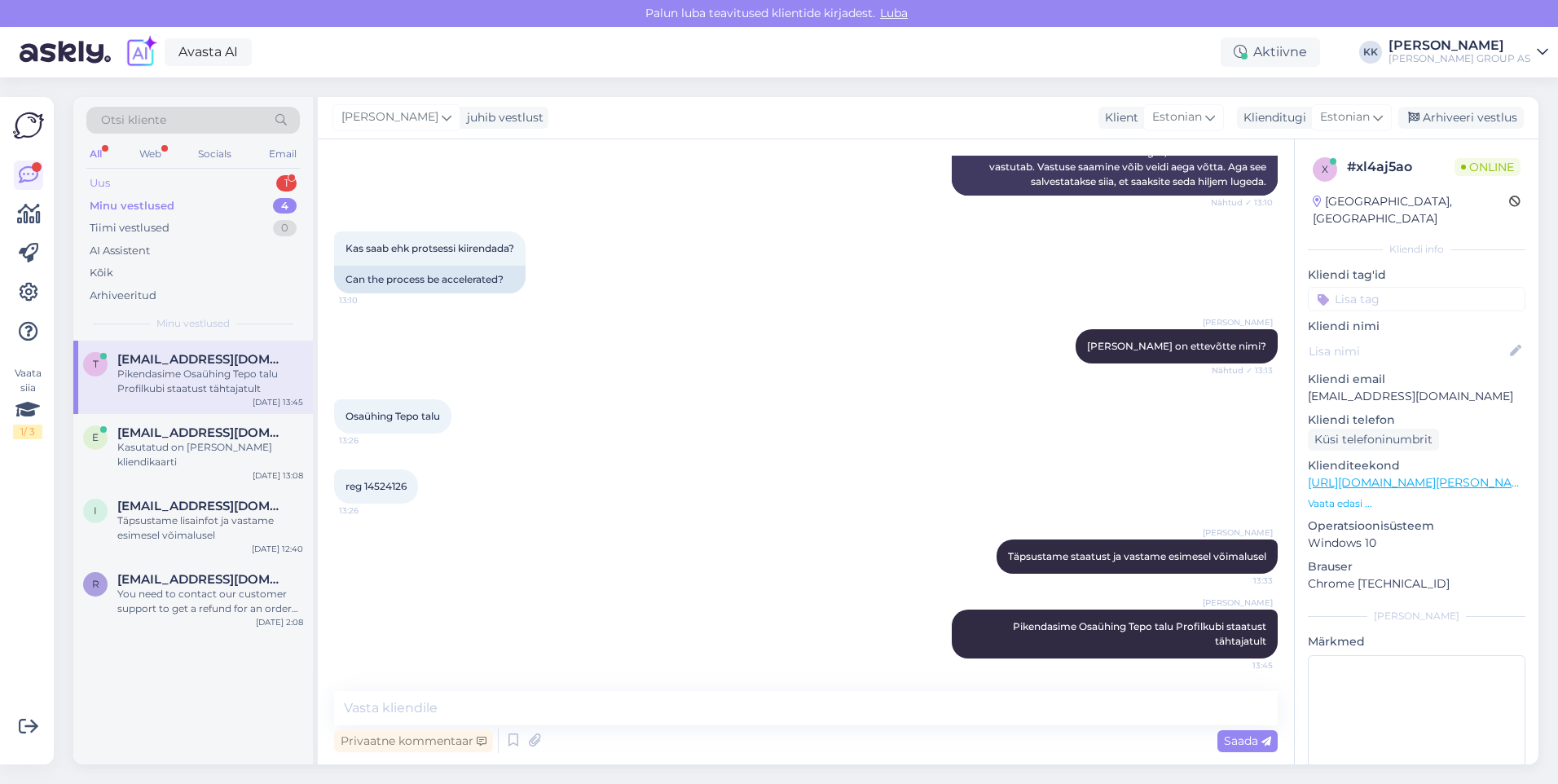
click at [128, 175] on div "Uus 1" at bounding box center [193, 183] width 214 height 23
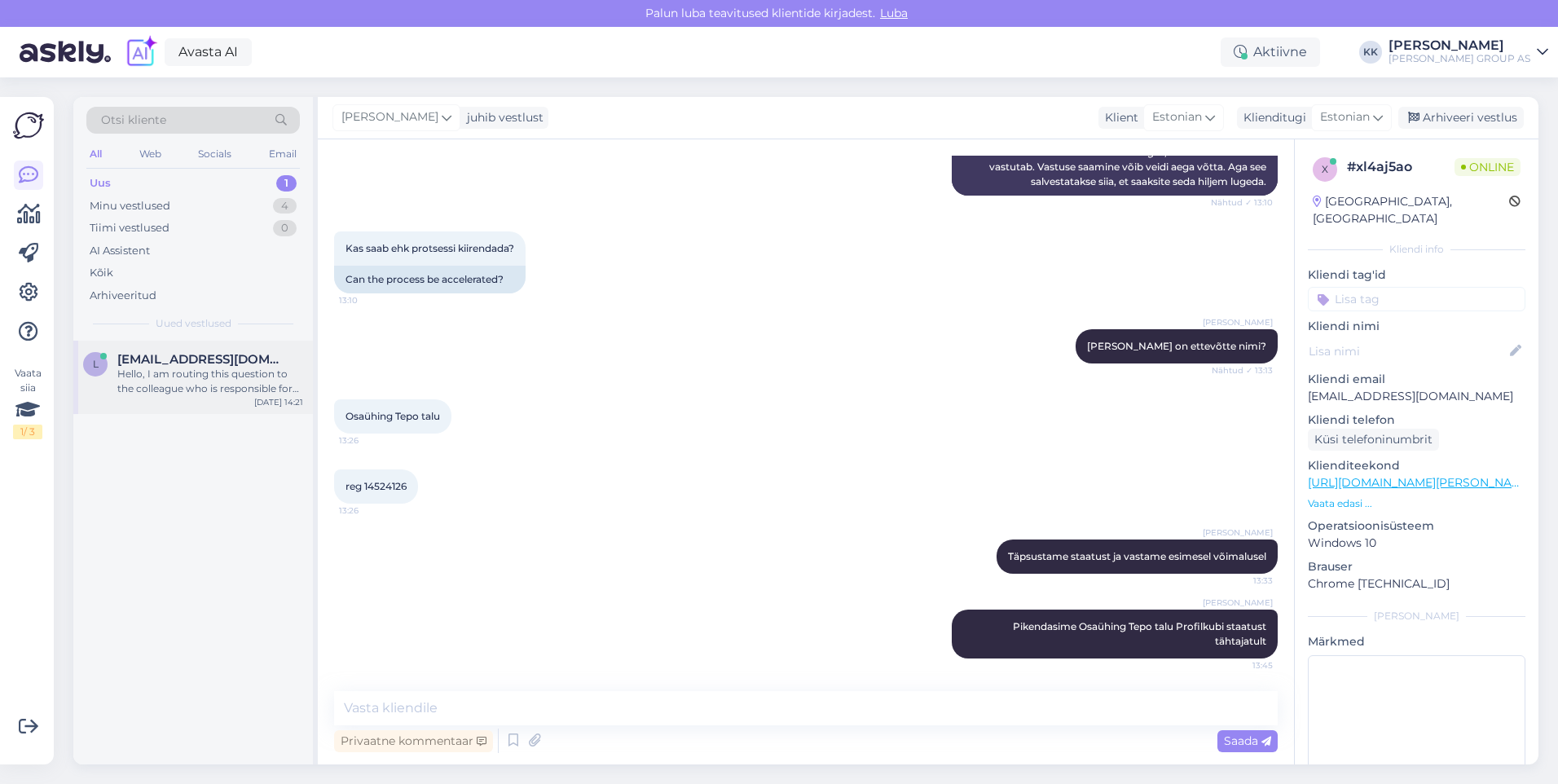
click at [175, 377] on div "Hello, I am routing this question to the colleague who is responsible for this …" at bounding box center [210, 381] width 186 height 29
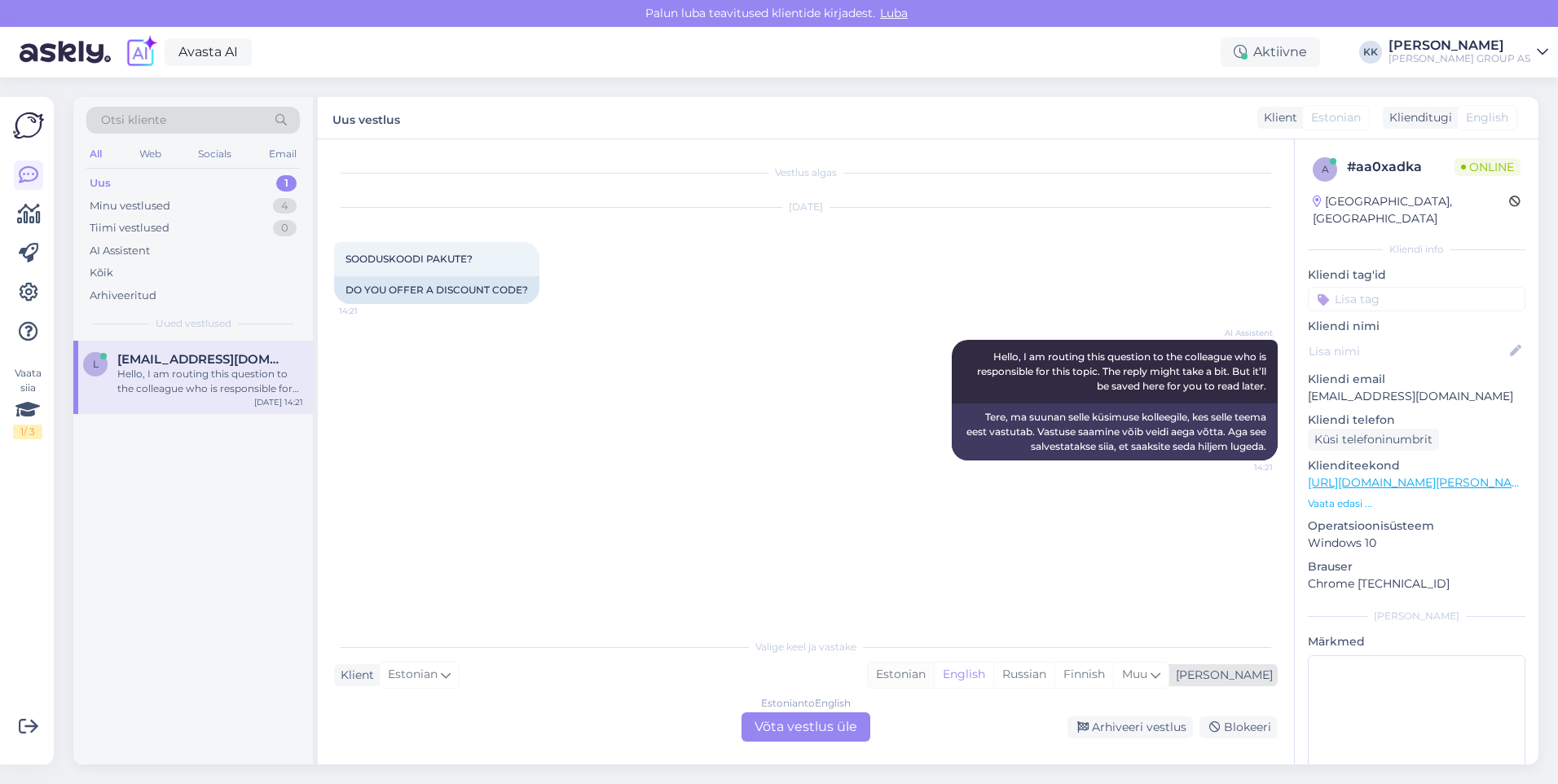
click at [934, 669] on div "Estonian" at bounding box center [901, 674] width 66 height 25
click at [820, 722] on div "Estonian to Estonian Võta vestlus üle" at bounding box center [806, 727] width 129 height 29
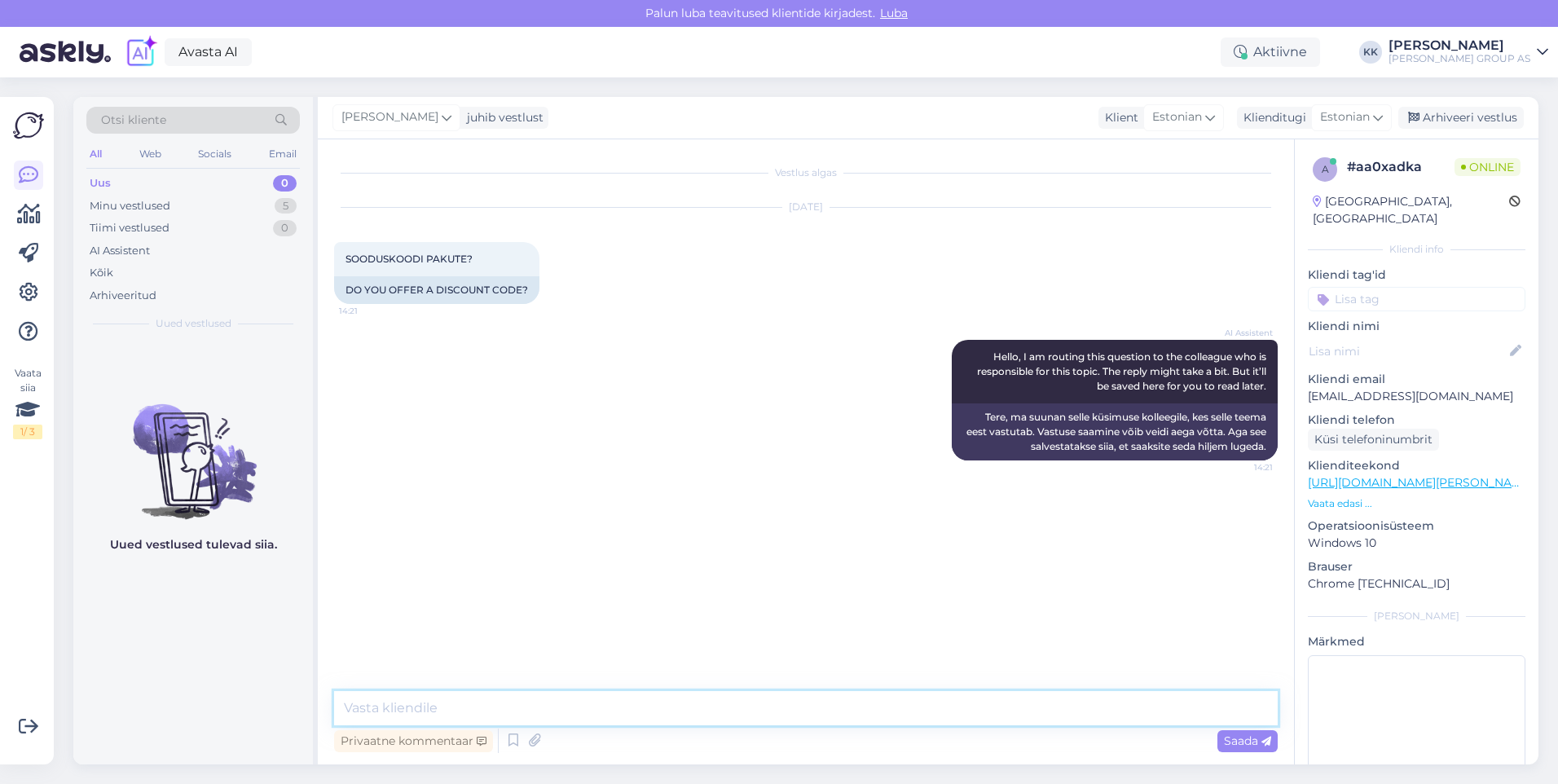
click at [453, 707] on textarea at bounding box center [806, 708] width 943 height 34
type textarea "Hetkel ei ole aktiivset sóoduskoodi"
click at [1242, 736] on span "Saada" at bounding box center [1247, 741] width 47 height 15
click at [146, 199] on div "Minu vestlused" at bounding box center [130, 206] width 81 height 17
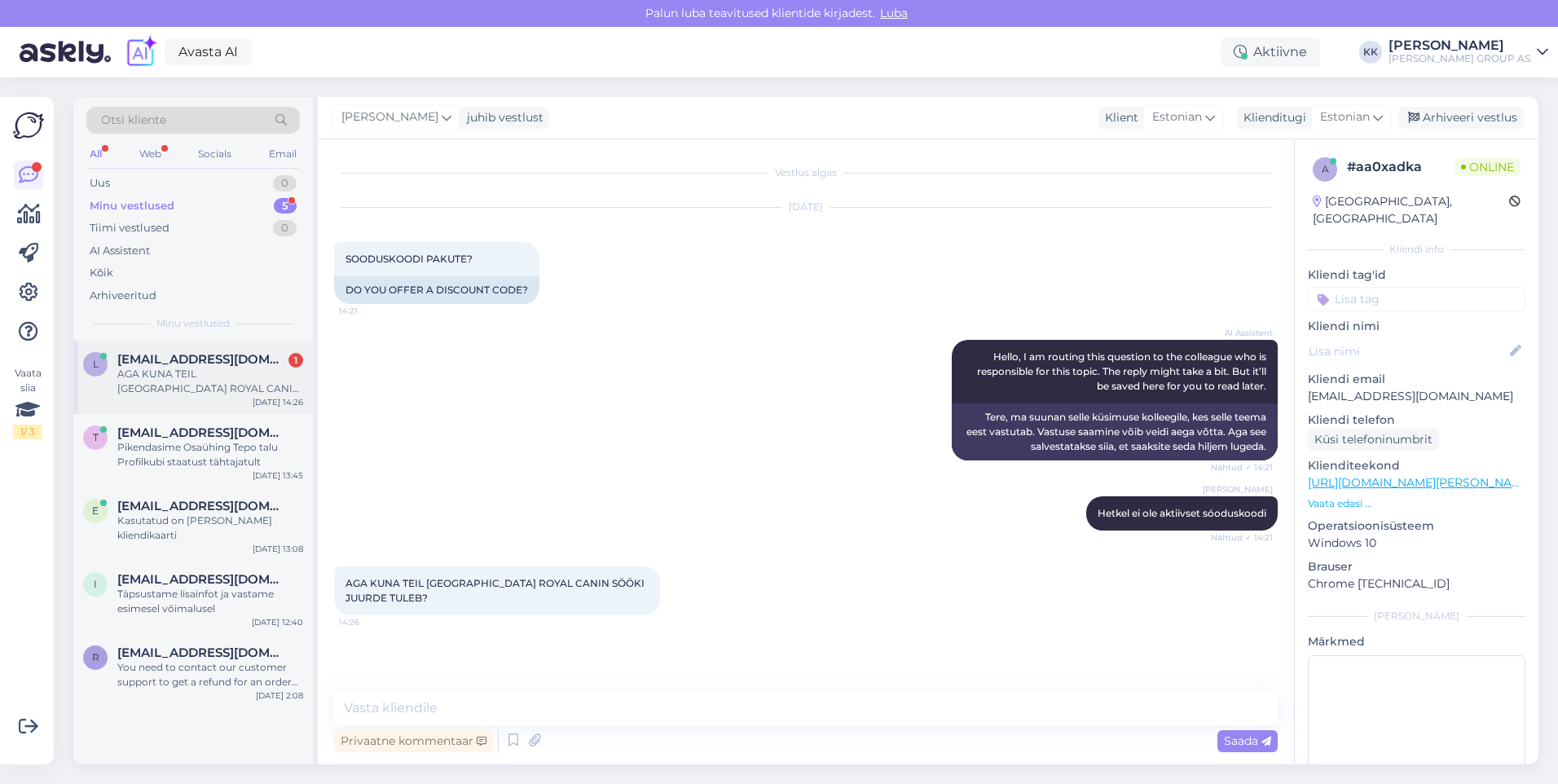
click at [184, 370] on div "AGA KUNA TEIL [GEOGRAPHIC_DATA] ROYAL CANIN SÖÖKI JUURDE TULEB?" at bounding box center [210, 381] width 186 height 29
click at [385, 712] on textarea at bounding box center [806, 708] width 943 height 34
type textarea "Millist täpsemalt?"
click at [1231, 740] on span "Saada" at bounding box center [1247, 741] width 47 height 15
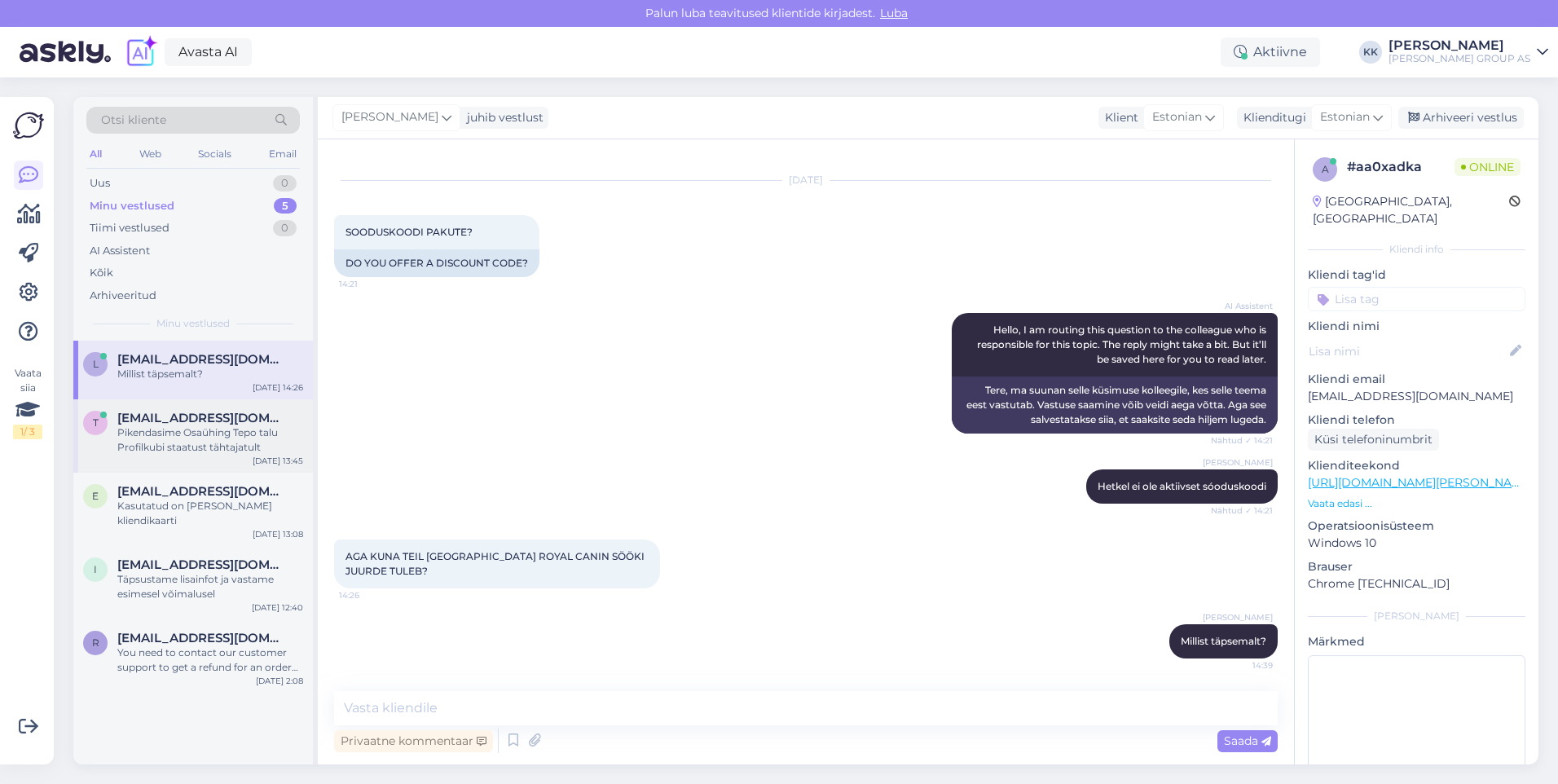
click at [158, 418] on span "[EMAIL_ADDRESS][DOMAIN_NAME]" at bounding box center [202, 418] width 170 height 15
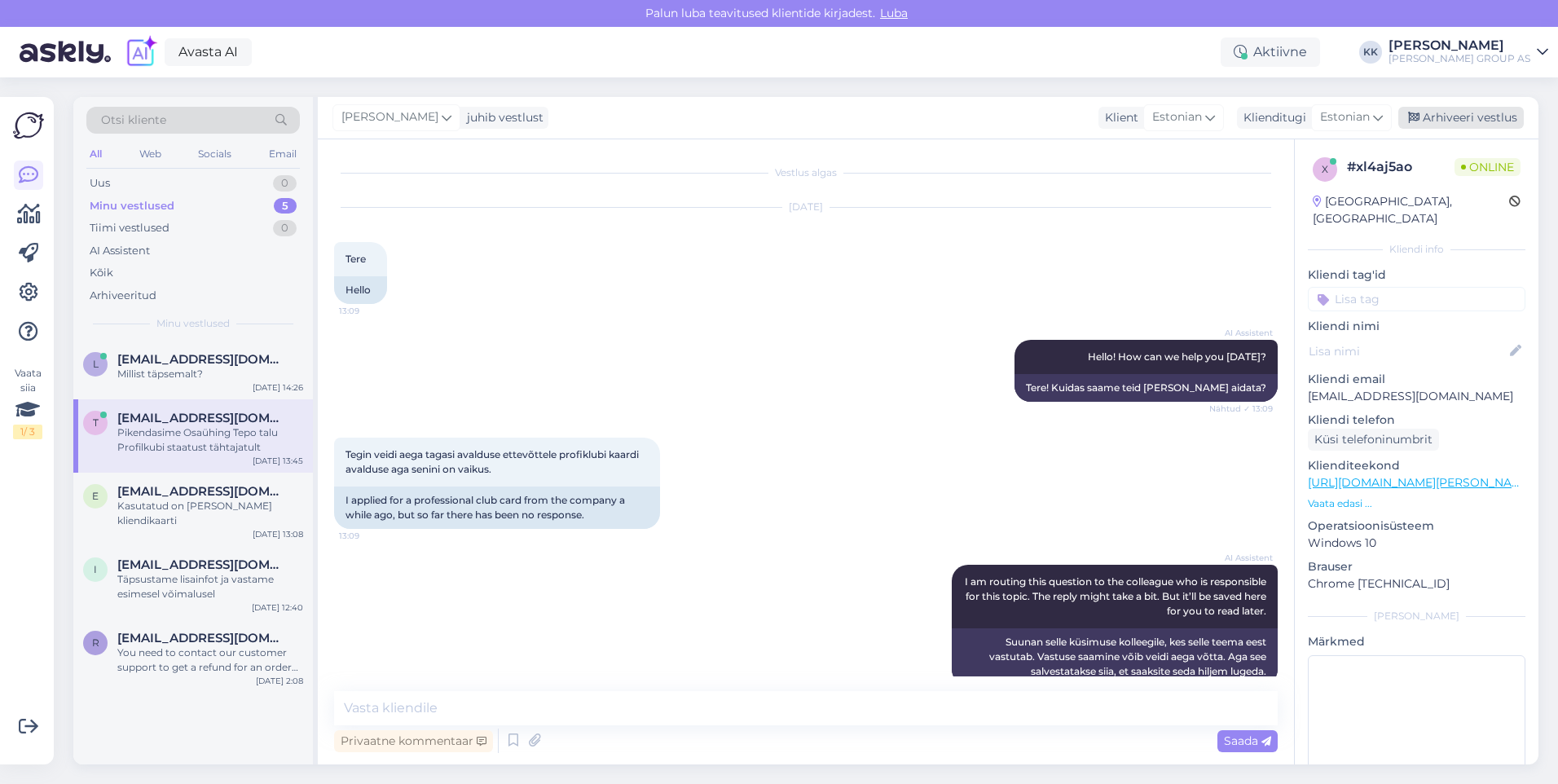
scroll to position [490, 0]
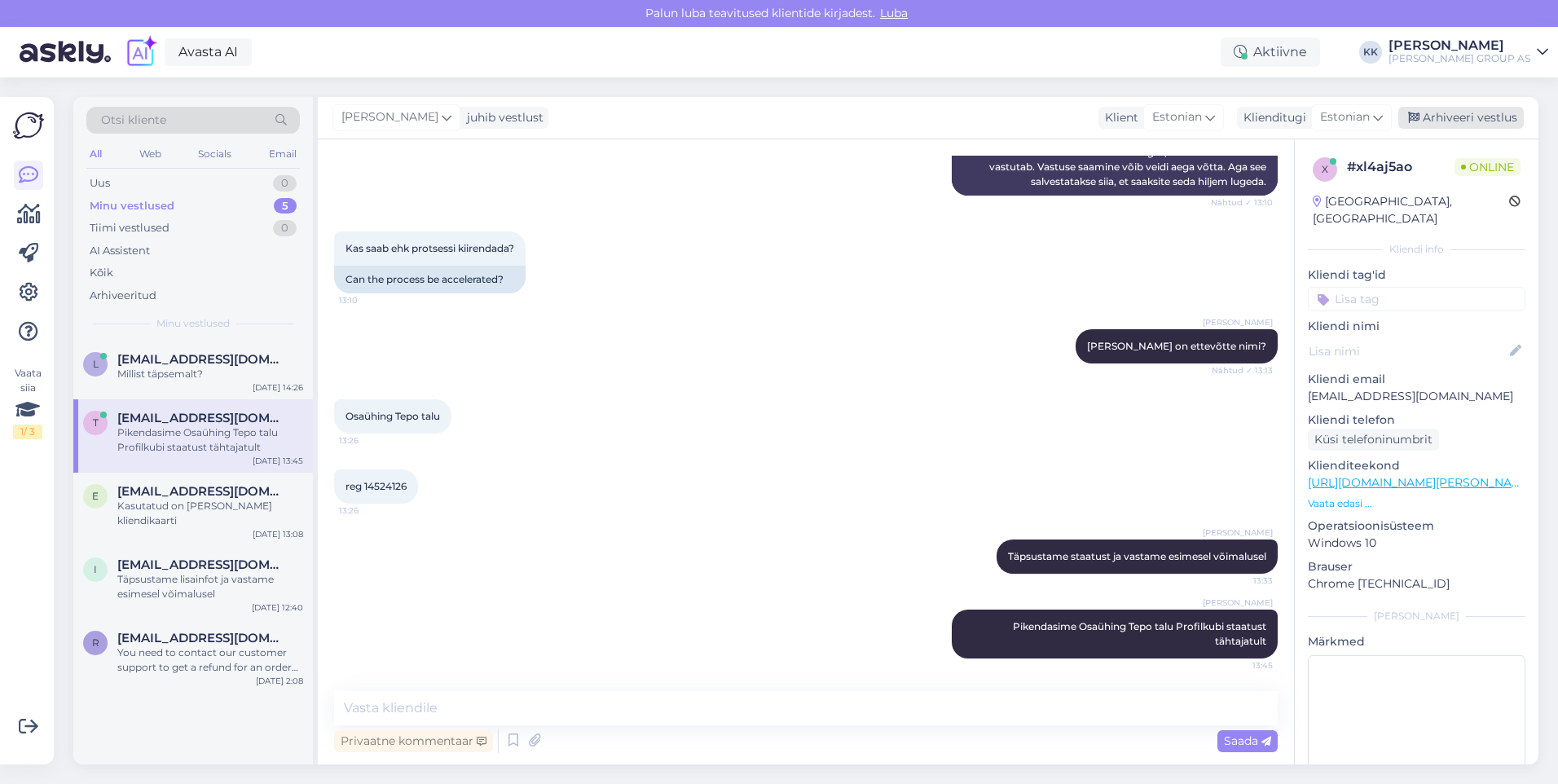
click at [1449, 111] on div "Arhiveeri vestlus" at bounding box center [1461, 118] width 125 height 22
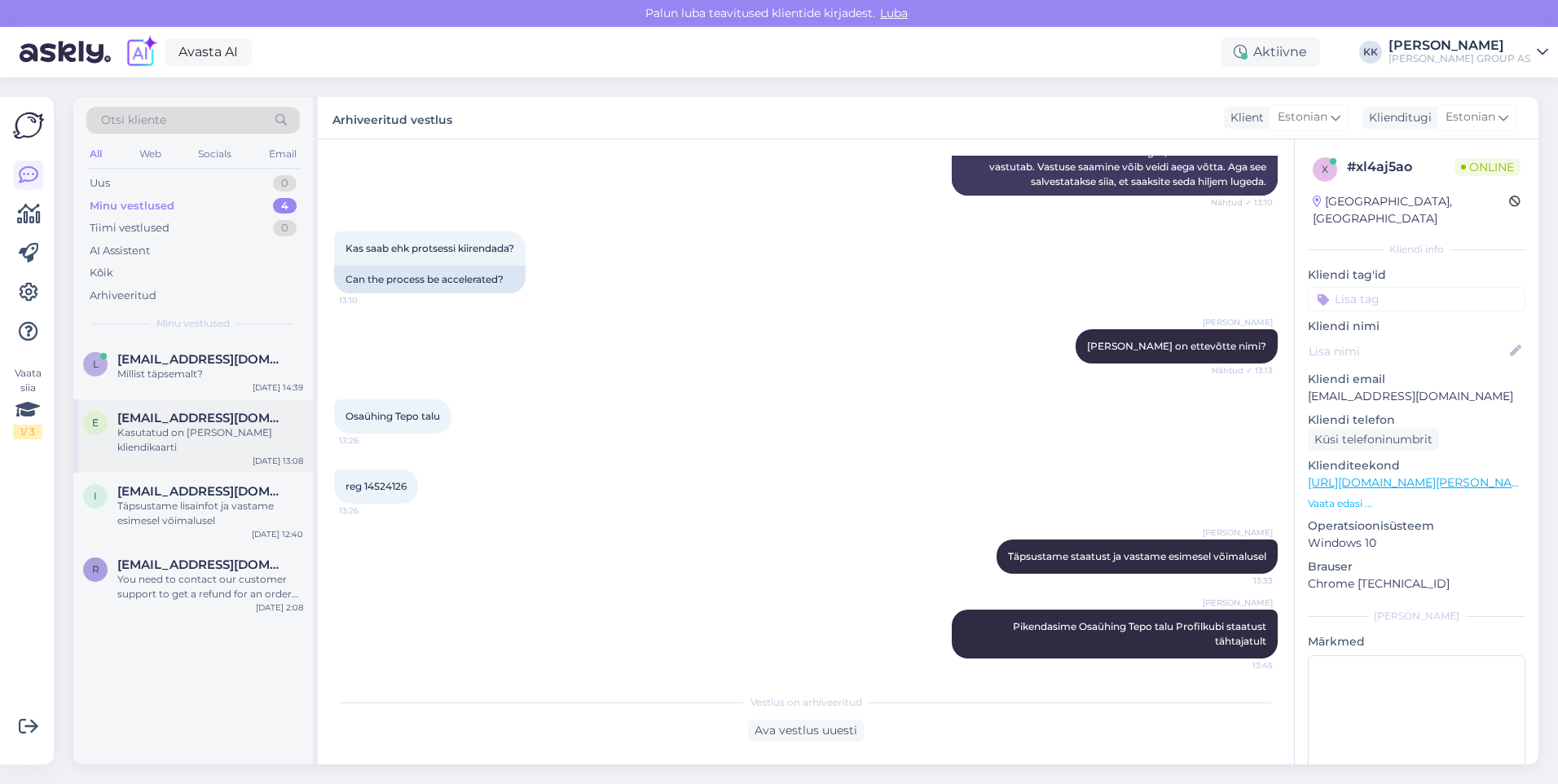
click at [187, 420] on span "[EMAIL_ADDRESS][DOMAIN_NAME]" at bounding box center [202, 418] width 170 height 15
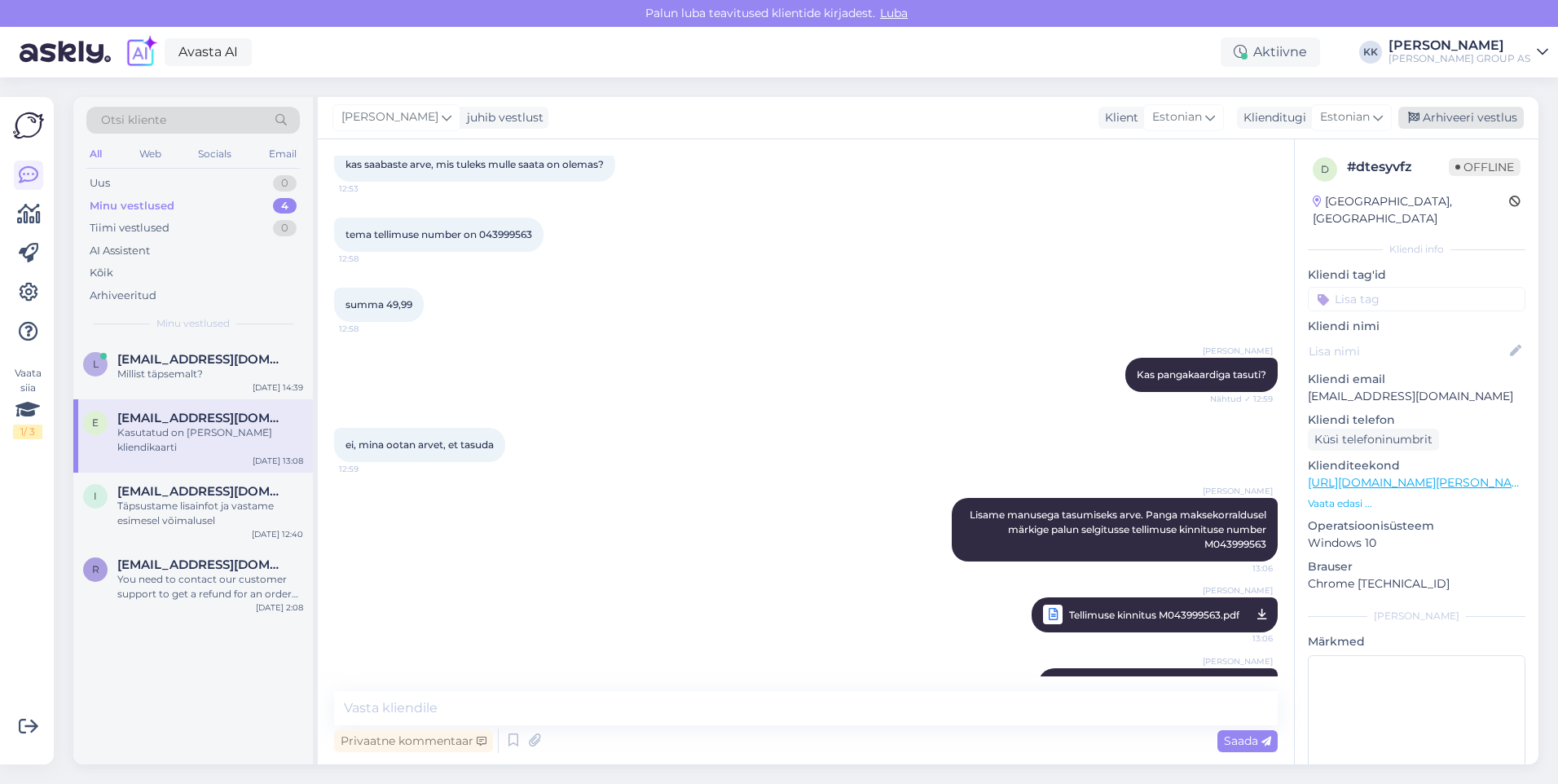
click at [1464, 113] on div "Arhiveeri vestlus" at bounding box center [1461, 118] width 125 height 22
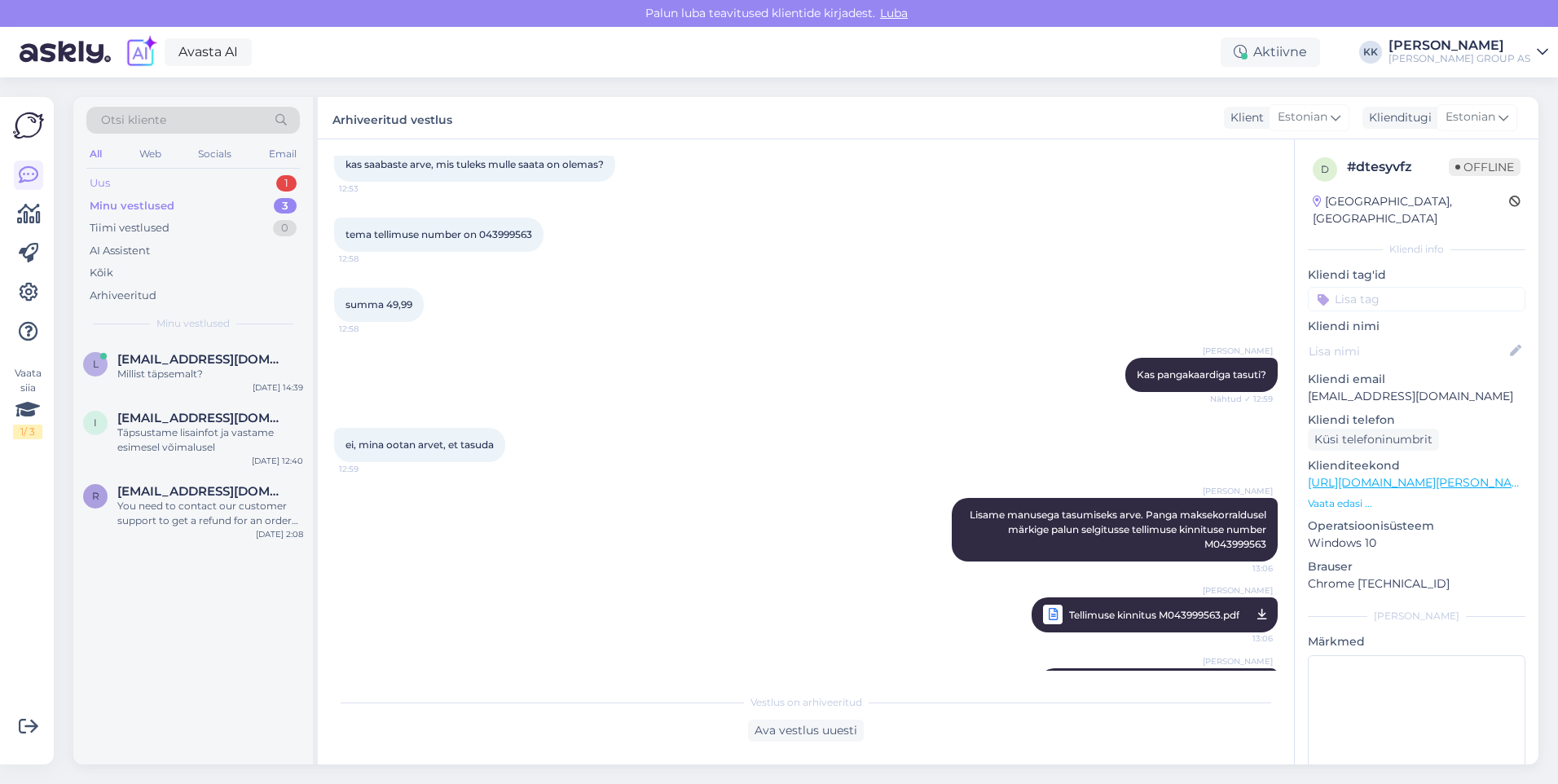
click at [130, 179] on div "Uus 1" at bounding box center [193, 183] width 214 height 23
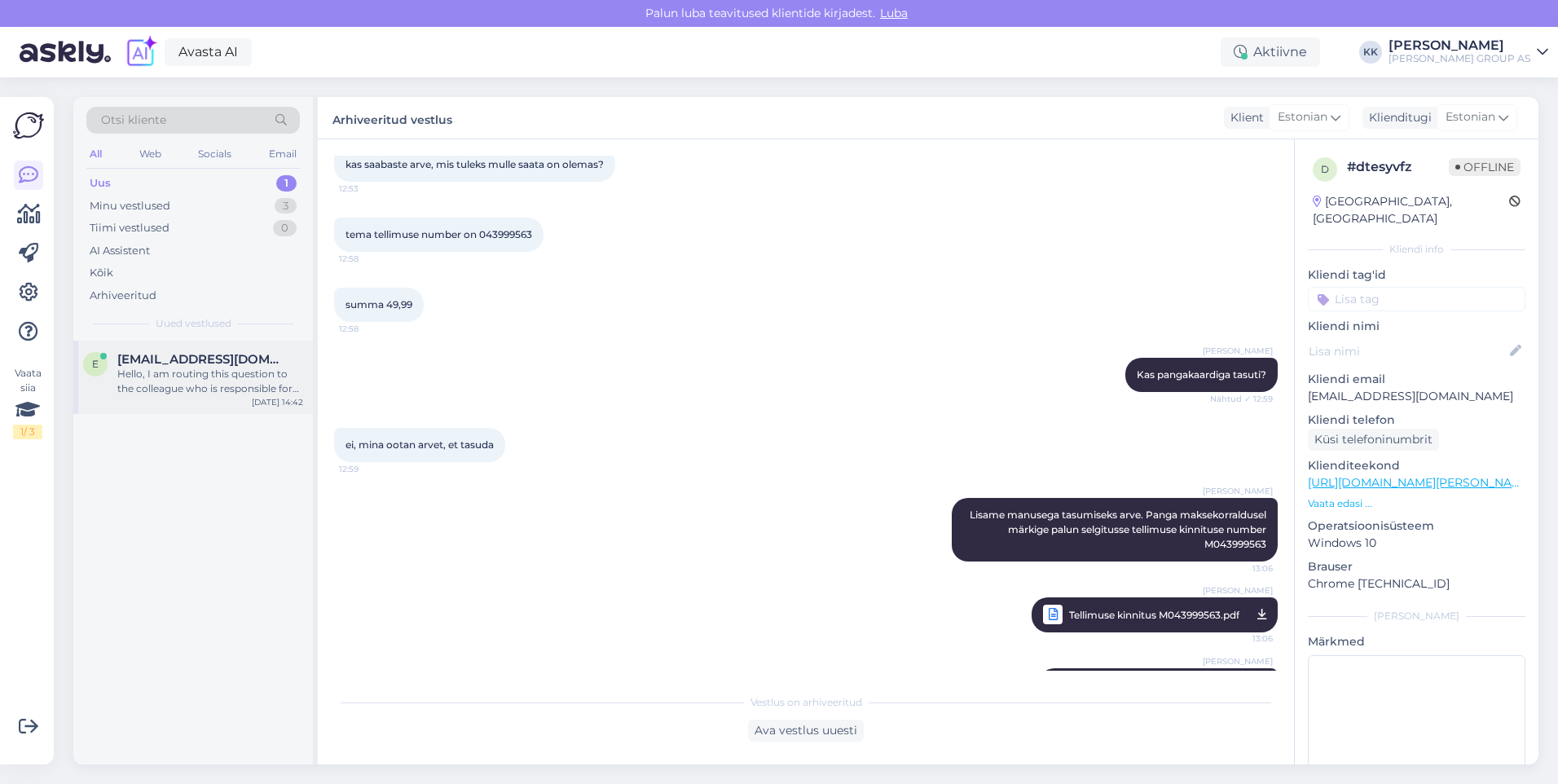
click at [179, 372] on div "Hello, I am routing this question to the colleague who is responsible for this …" at bounding box center [210, 381] width 186 height 29
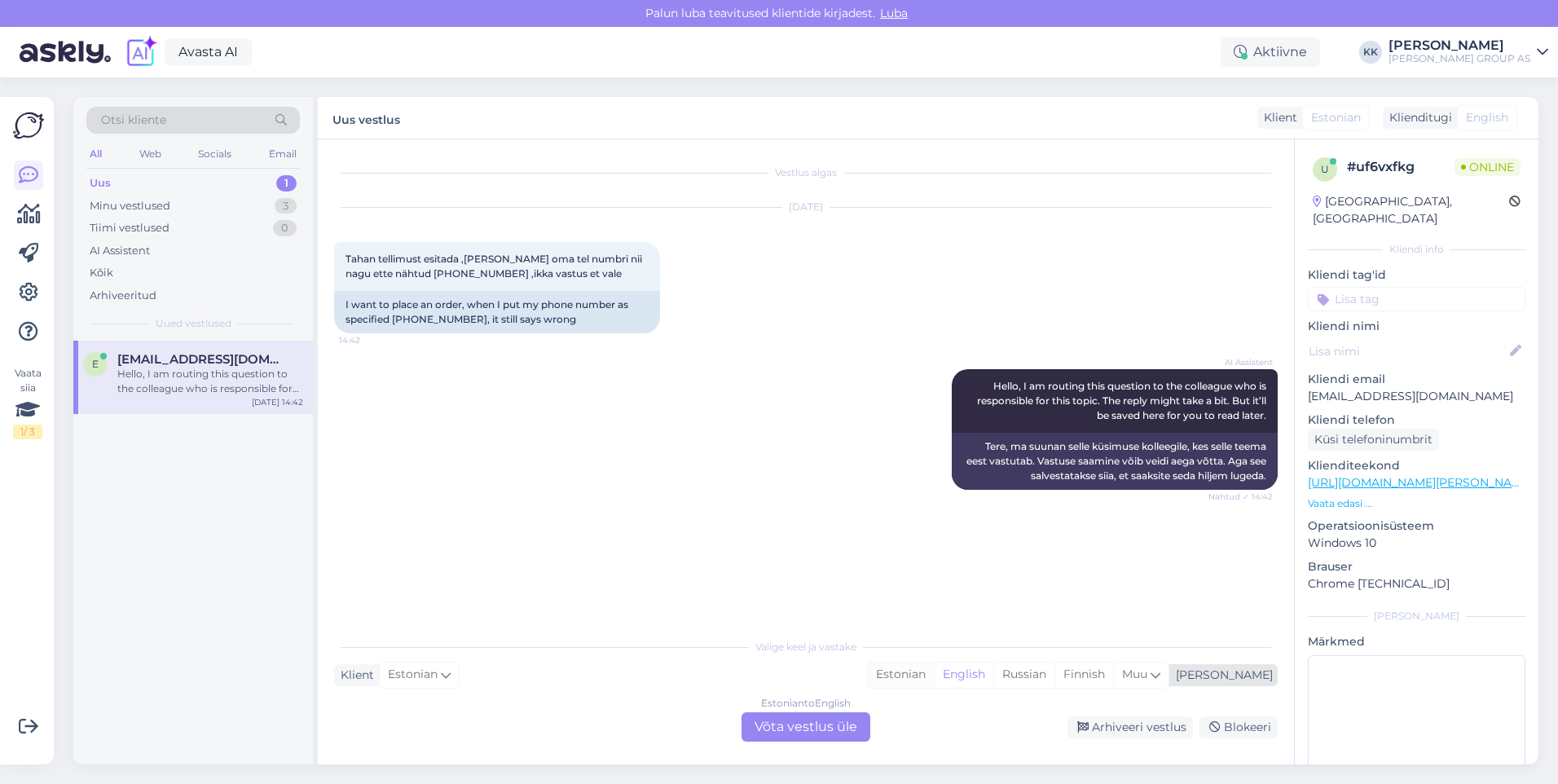
click at [934, 673] on div "Estonian" at bounding box center [901, 674] width 66 height 25
click at [814, 726] on div "Estonian to Estonian Võta vestlus üle" at bounding box center [806, 727] width 129 height 29
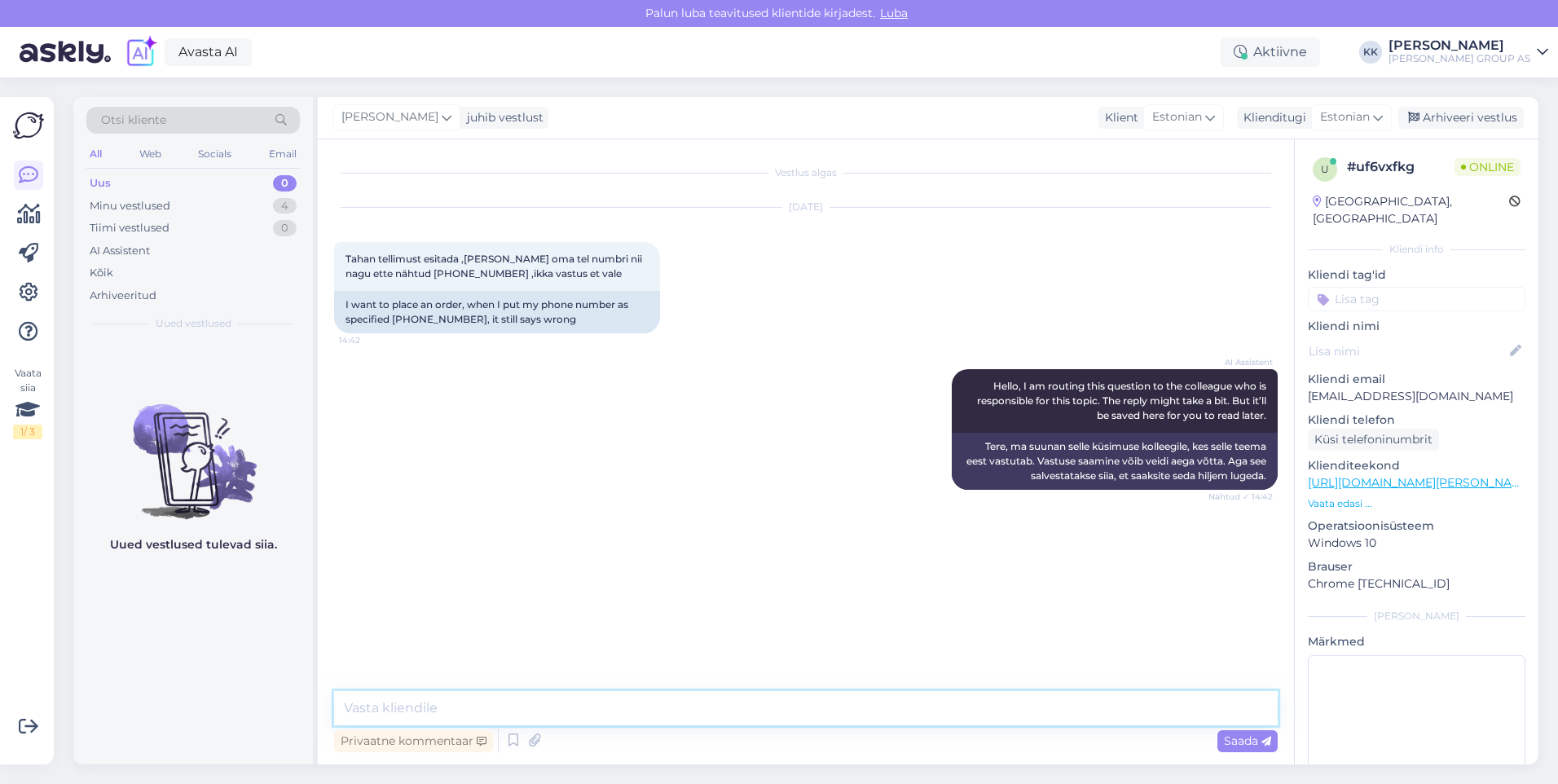
click at [371, 713] on textarea at bounding box center [806, 708] width 943 height 34
type textarea "Palun lisage oma nimi ja kontrollime süsteemis Teie kontaktandmeid"
click at [1237, 743] on span "Saada" at bounding box center [1247, 741] width 47 height 15
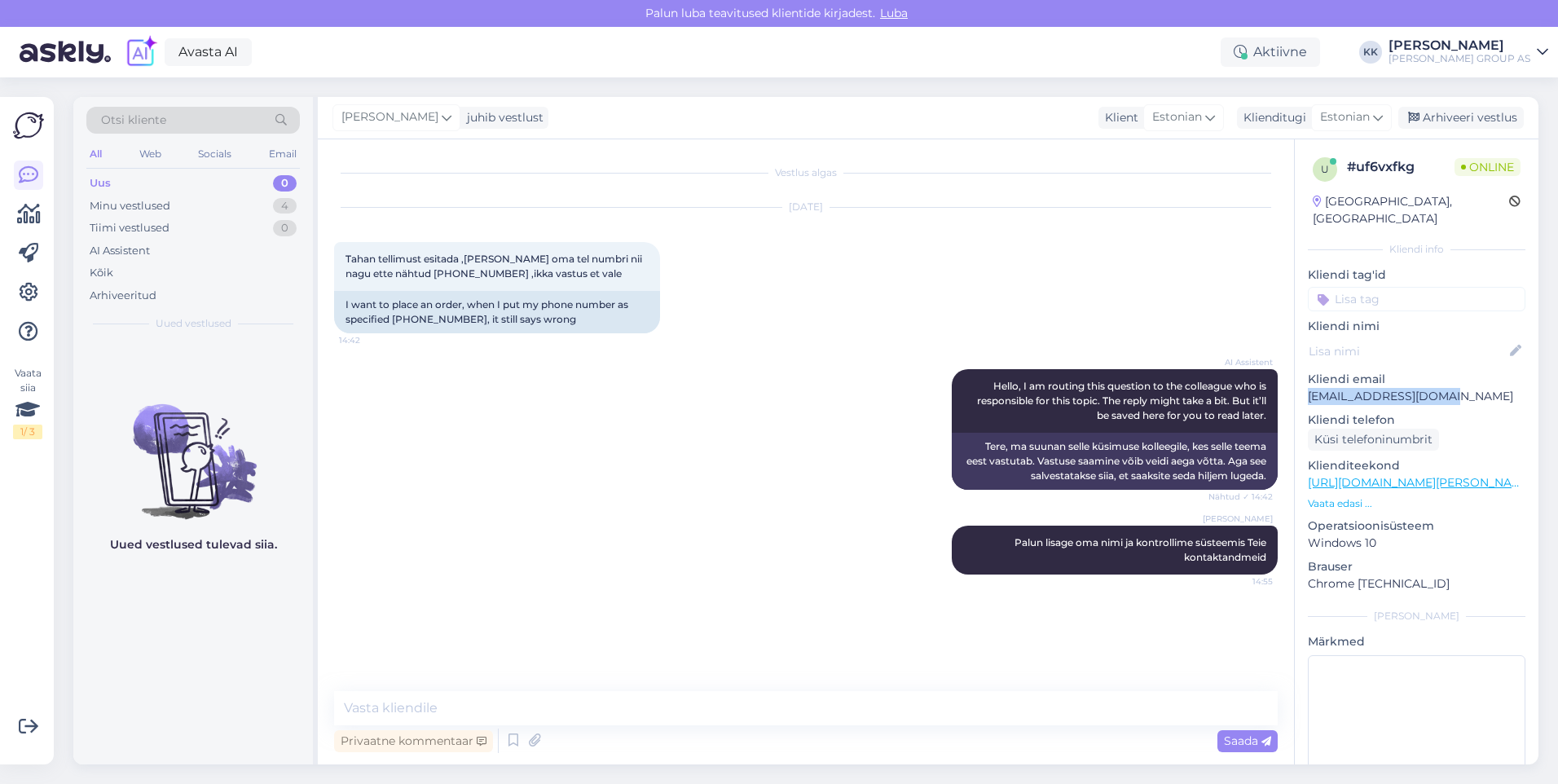
drag, startPoint x: 1437, startPoint y: 377, endPoint x: 1299, endPoint y: 376, distance: 138.0
click at [1299, 376] on div "u # uf6vxfkg Online [GEOGRAPHIC_DATA], [GEOGRAPHIC_DATA] Kliendi info Kliendi t…" at bounding box center [1416, 483] width 243 height 687
drag, startPoint x: 1299, startPoint y: 376, endPoint x: 1318, endPoint y: 378, distance: 19.1
click at [143, 202] on div "Minu vestlused" at bounding box center [130, 206] width 81 height 17
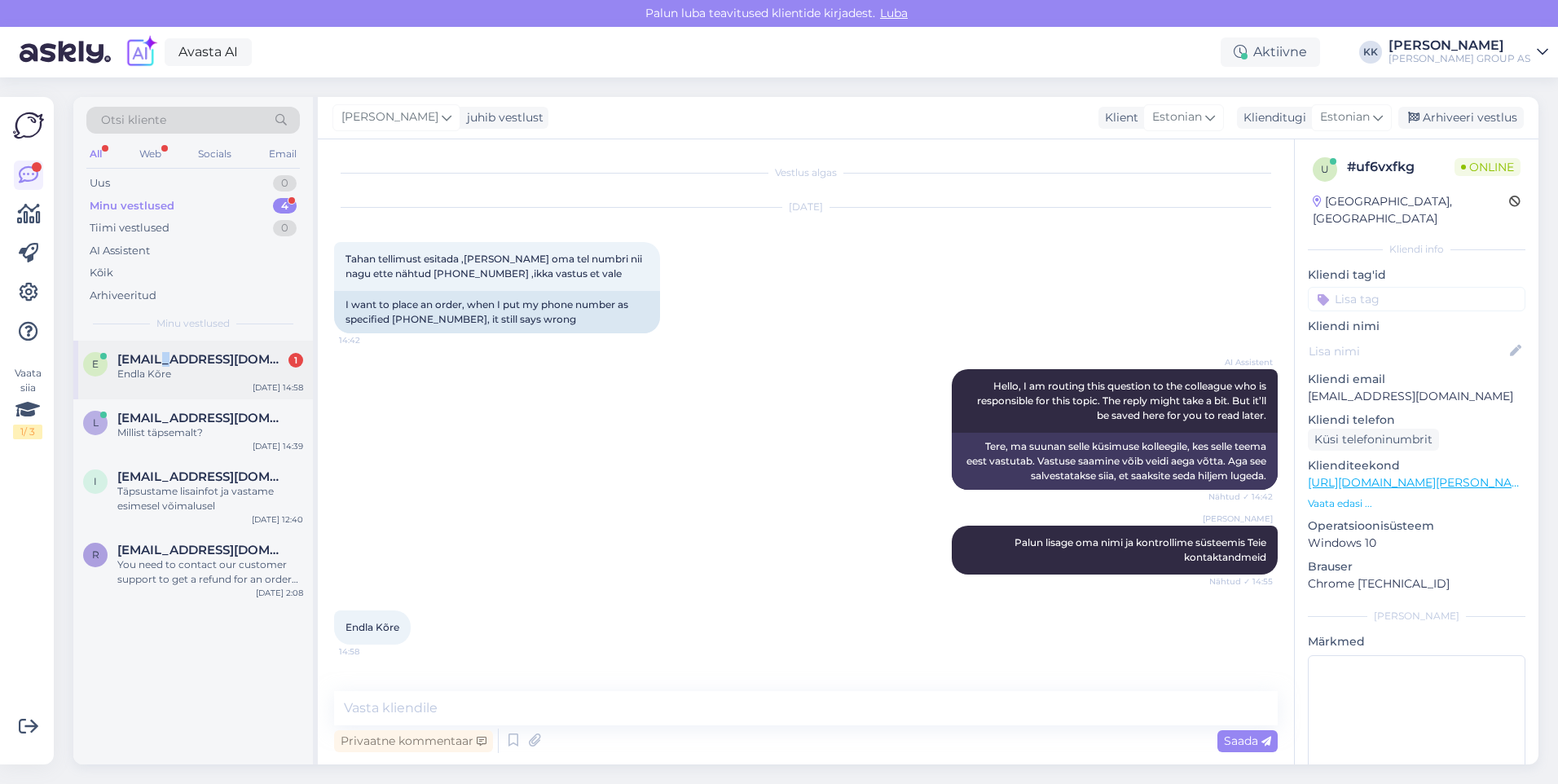
click at [166, 363] on span "[EMAIL_ADDRESS][DOMAIN_NAME]" at bounding box center [202, 359] width 170 height 15
drag, startPoint x: 468, startPoint y: 272, endPoint x: 409, endPoint y: 272, distance: 59.0
click at [409, 272] on span "Tahan tellimust esitada ,[PERSON_NAME] oma tel numbri nii nagu ette nähtud [PHO…" at bounding box center [495, 265] width 299 height 27
click at [576, 271] on div "Tahan tellimust esitada ,[PERSON_NAME] oma tel numbri nii nagu ette nähtud [PHO…" at bounding box center [498, 266] width 326 height 49
click at [191, 421] on span "[EMAIL_ADDRESS][DOMAIN_NAME]" at bounding box center [202, 418] width 170 height 15
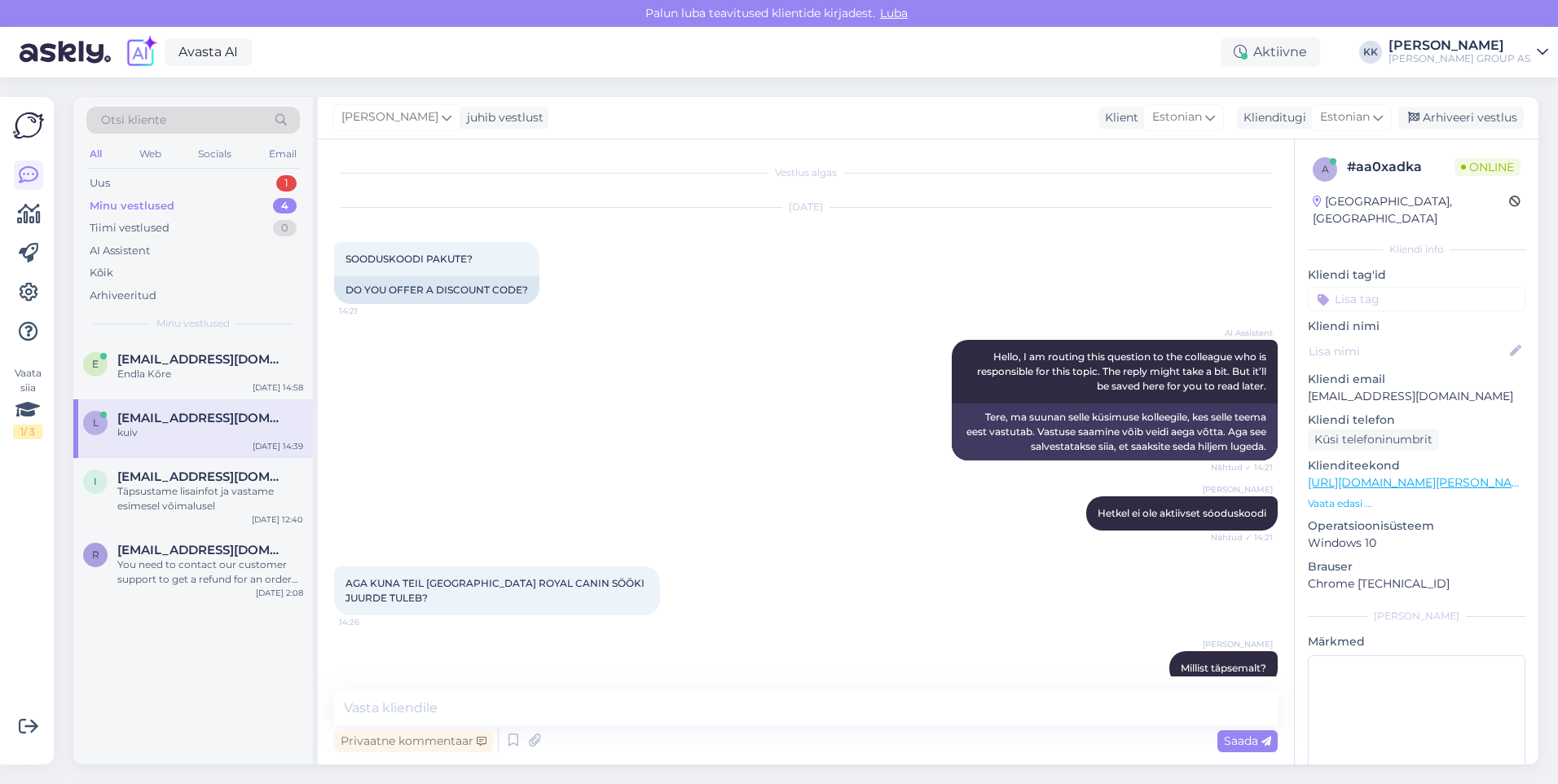
scroll to position [167, 0]
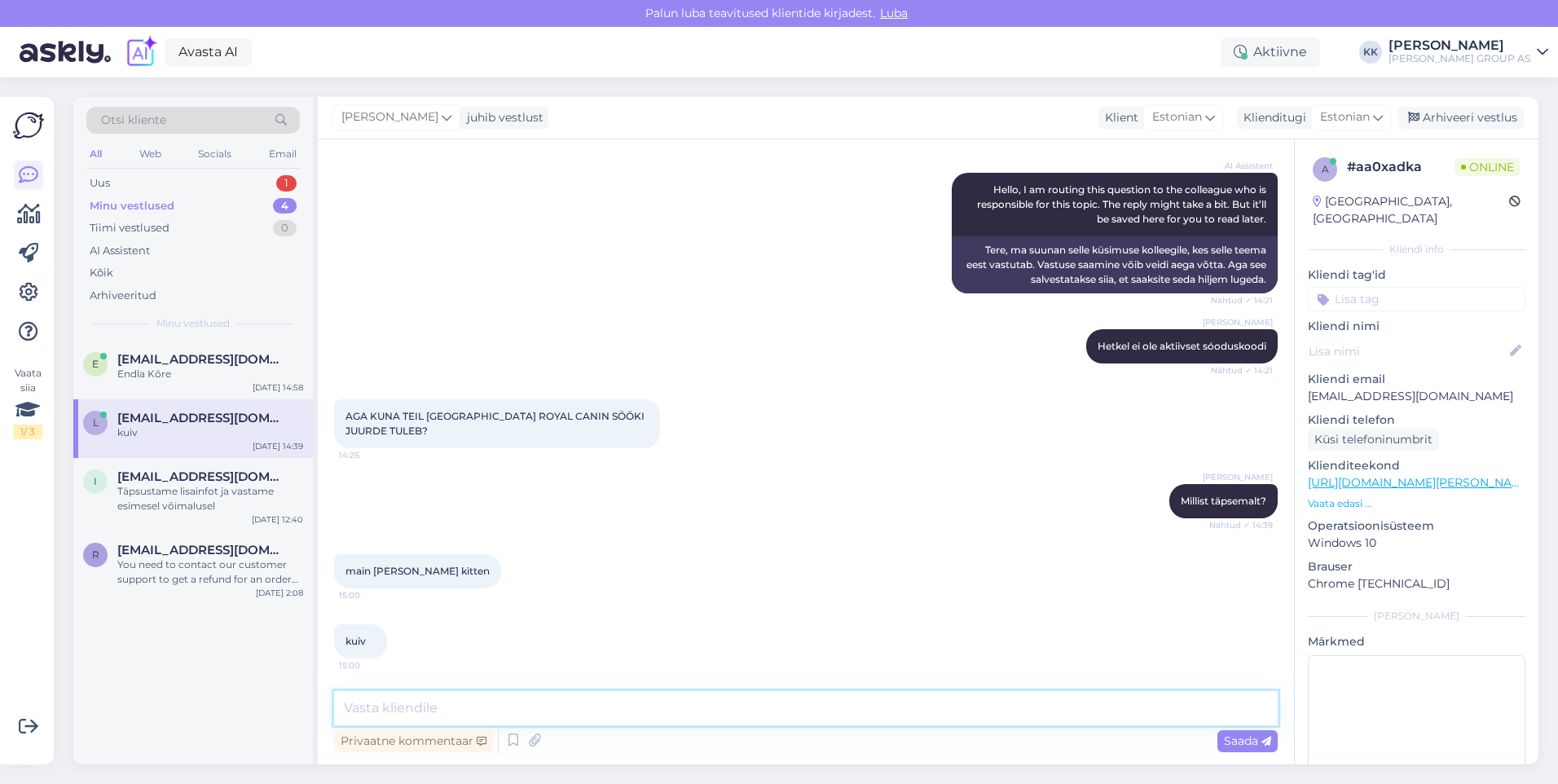
click at [384, 705] on textarea at bounding box center [806, 708] width 943 height 34
type textarea "Seda [GEOGRAPHIC_DATA] [PERSON_NAME], saab tellida läbi e-[PERSON_NAME] lähimas…"
click at [1236, 738] on span "Saada" at bounding box center [1247, 741] width 47 height 15
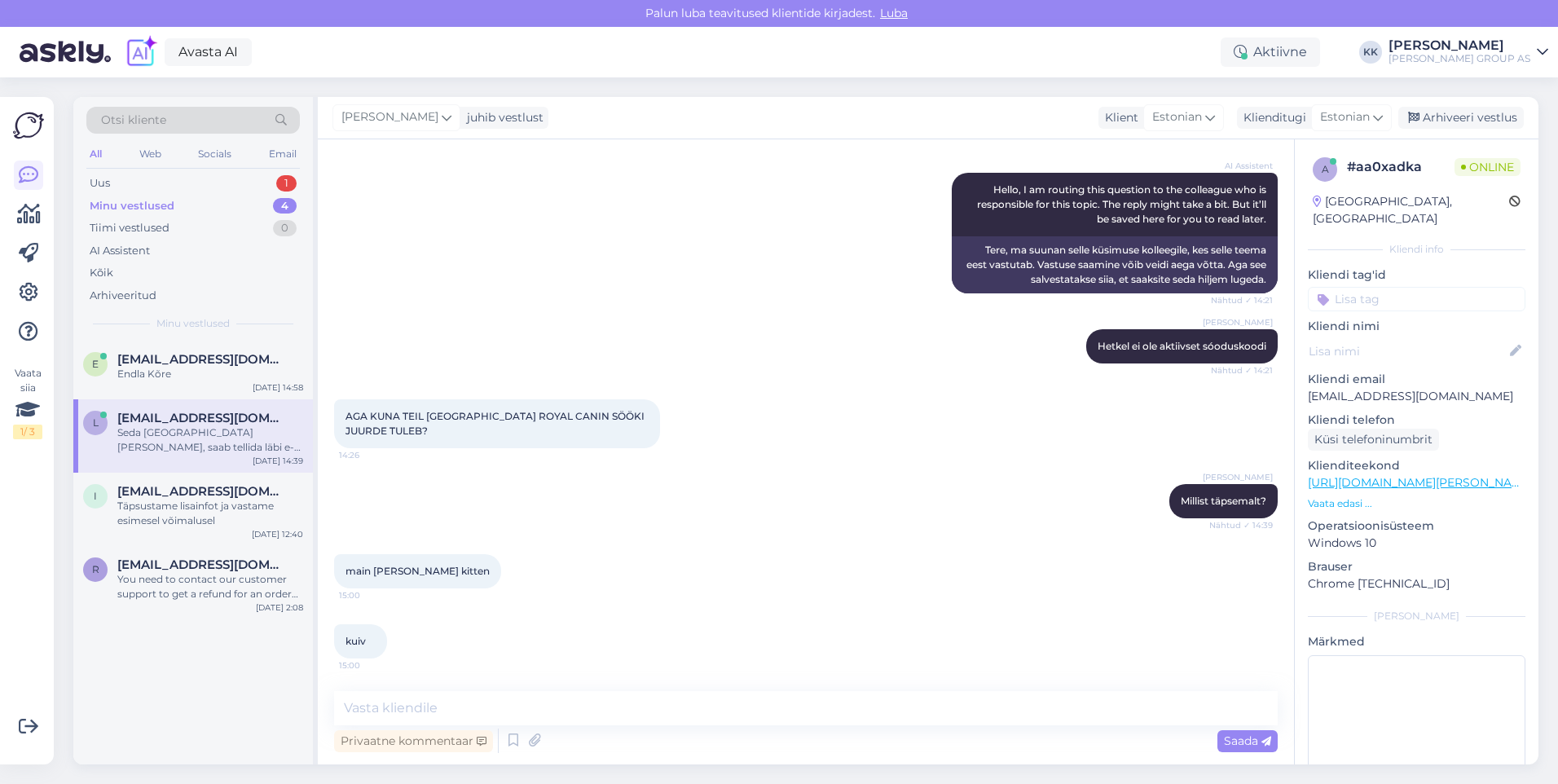
scroll to position [252, 0]
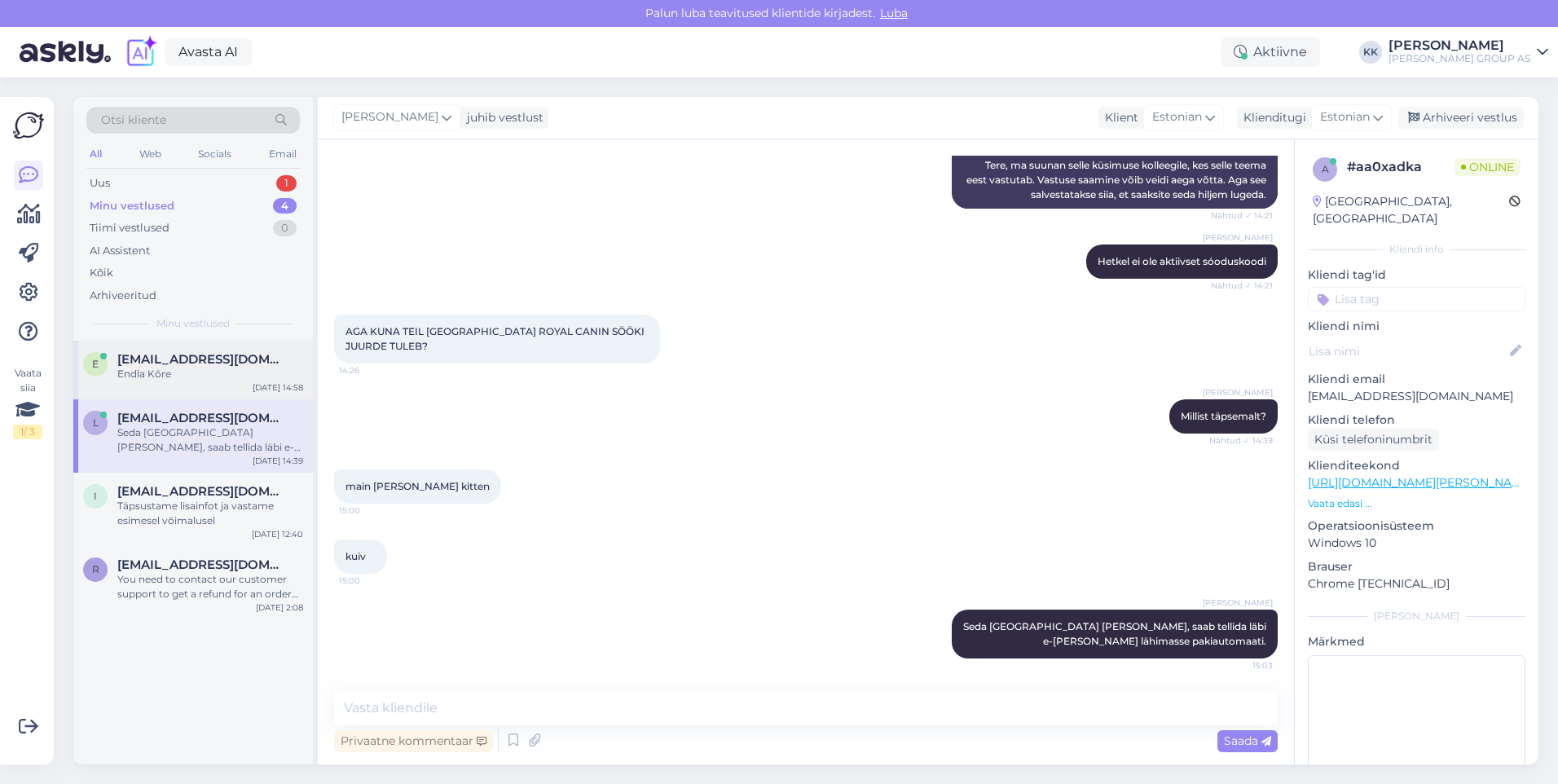
click at [187, 356] on span "[EMAIL_ADDRESS][DOMAIN_NAME]" at bounding box center [202, 359] width 170 height 15
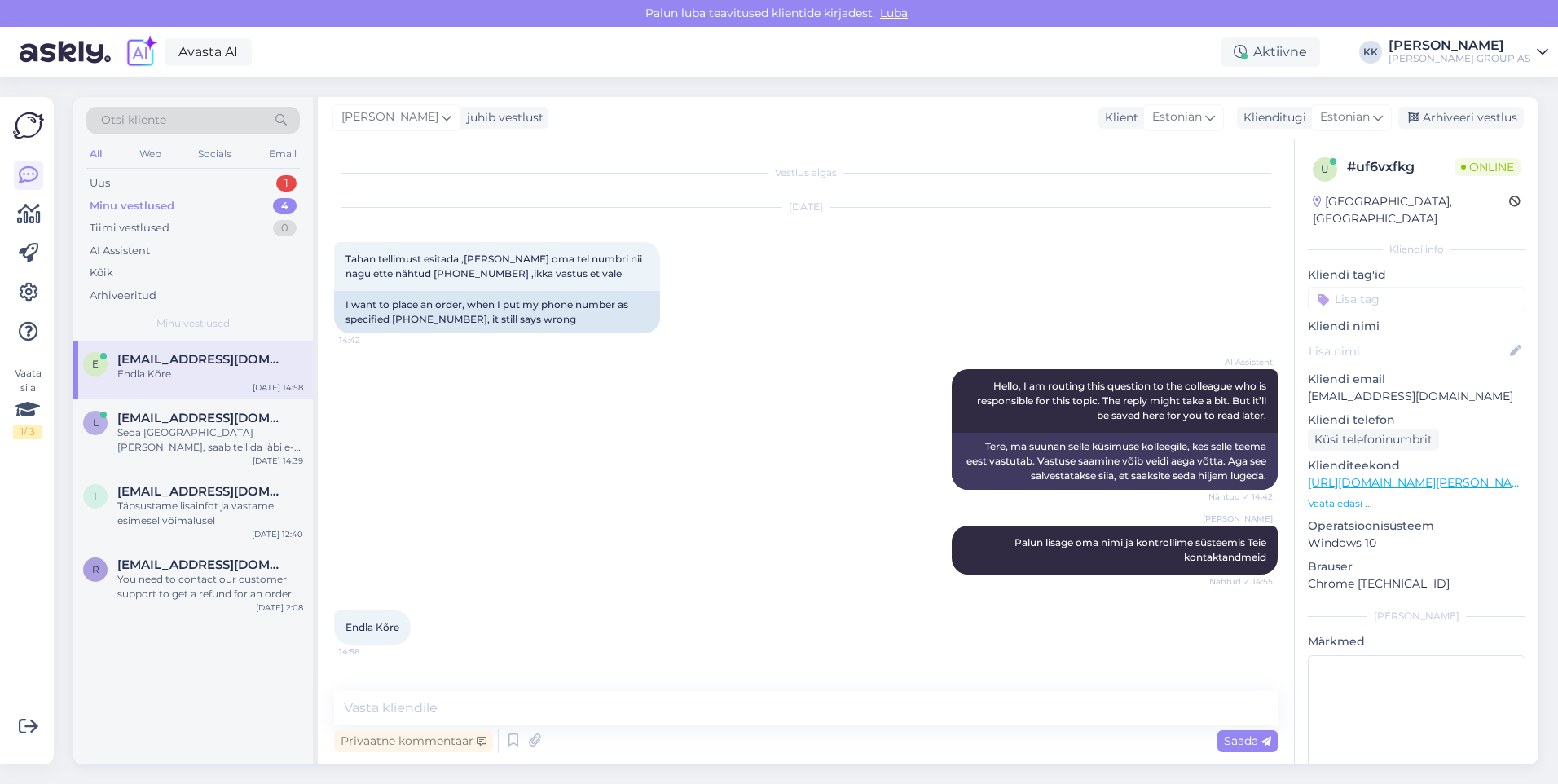
scroll to position [0, 0]
click at [384, 707] on textarea at bounding box center [806, 708] width 943 height 34
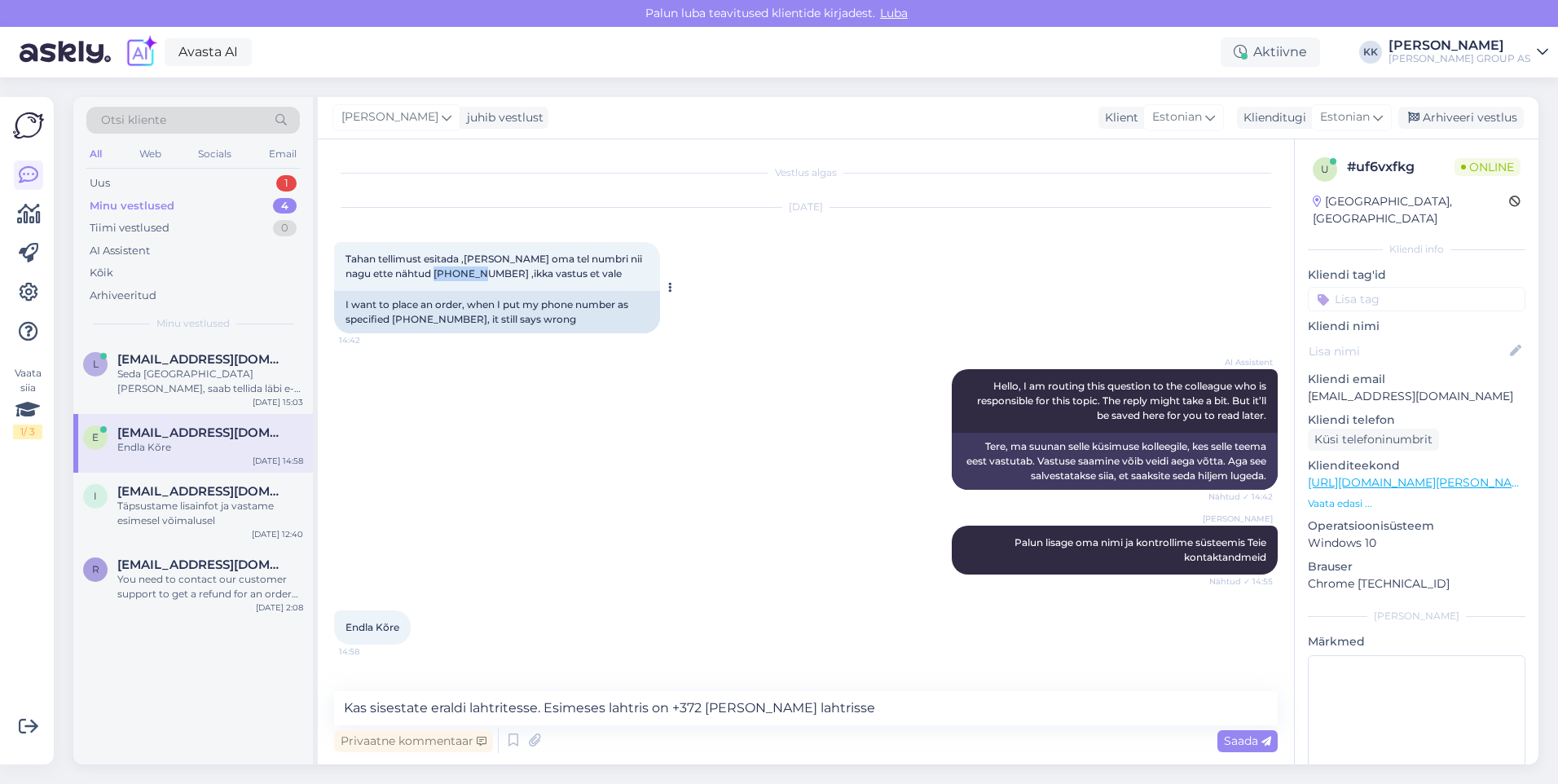
drag, startPoint x: 468, startPoint y: 271, endPoint x: 432, endPoint y: 270, distance: 36.0
click at [432, 270] on span "Tahan tellimust esitada ,[PERSON_NAME] oma tel numbri nii nagu ette nähtud [PHO…" at bounding box center [495, 265] width 299 height 27
click at [828, 704] on textarea "Kas sisestate eraldi lahtritesse. Esimeses lahtris on +372 [PERSON_NAME] lahtri…" at bounding box center [806, 708] width 943 height 34
paste textarea "5183169"
type textarea "Kas sisestate eraldi lahtritesse. Esimeses lahtris on +372 [PERSON_NAME] lahtri…"
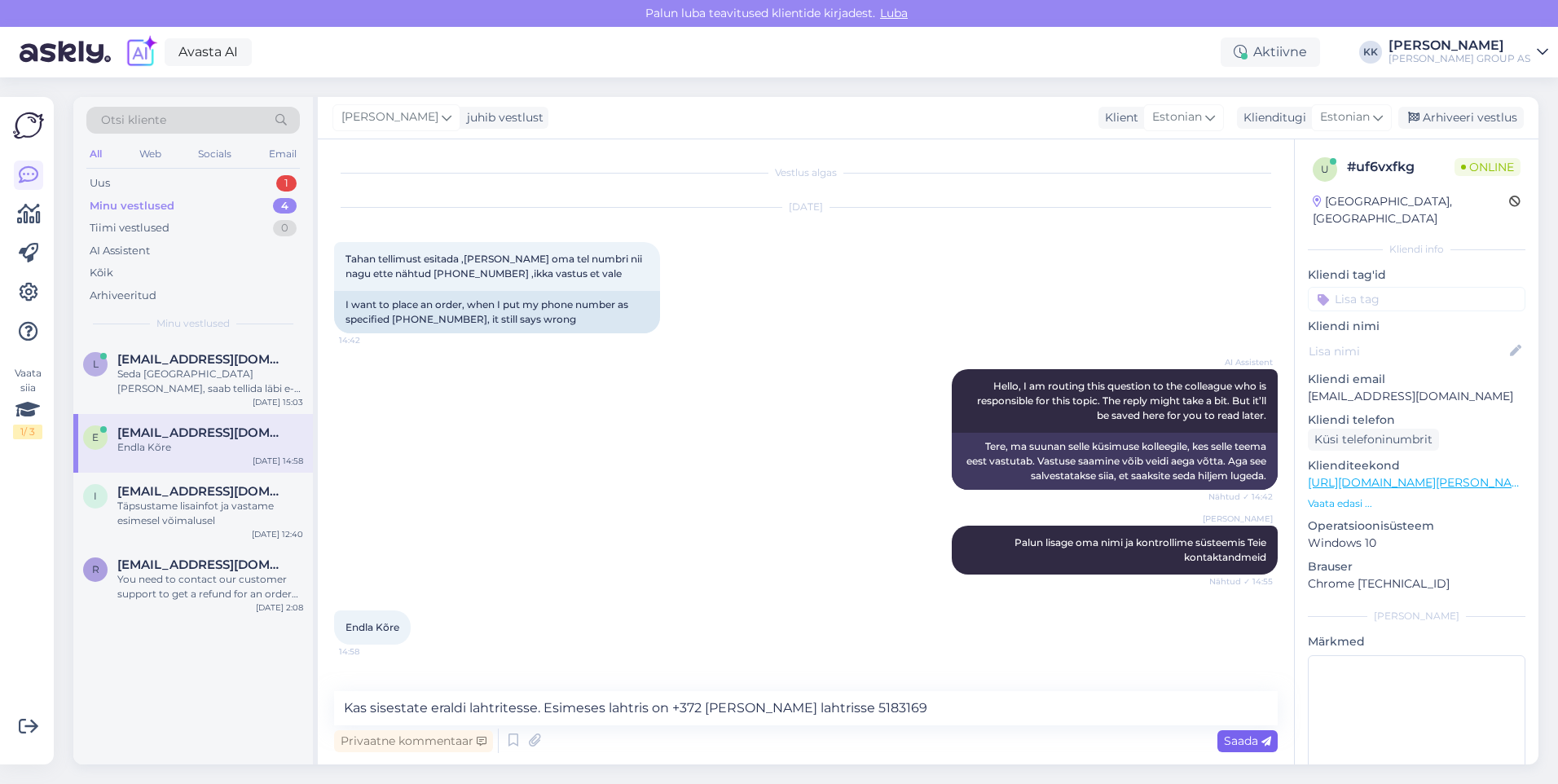
click at [1224, 737] on span "Saada" at bounding box center [1247, 741] width 47 height 15
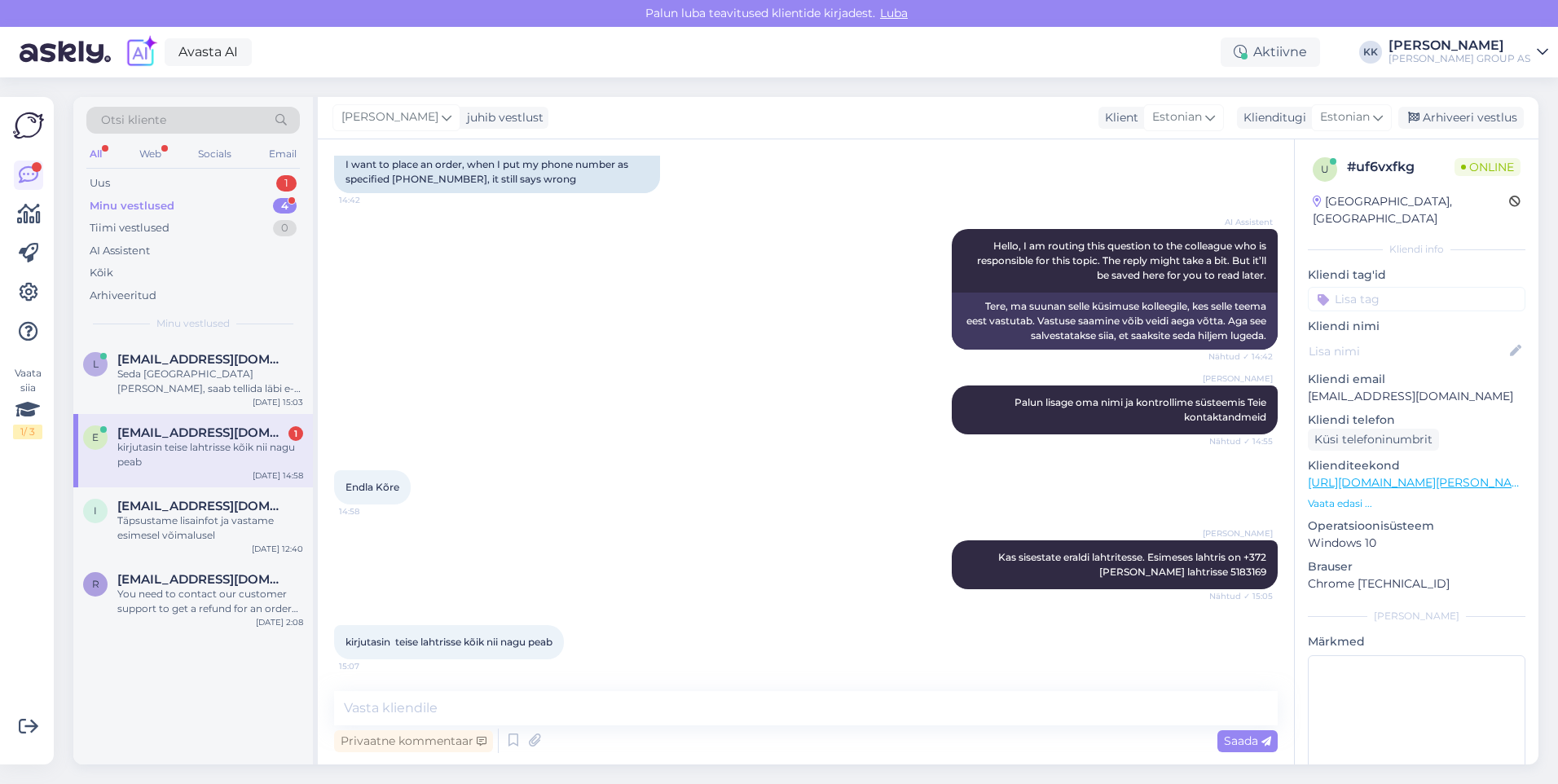
scroll to position [141, 0]
click at [390, 707] on textarea at bounding box center [806, 708] width 943 height 34
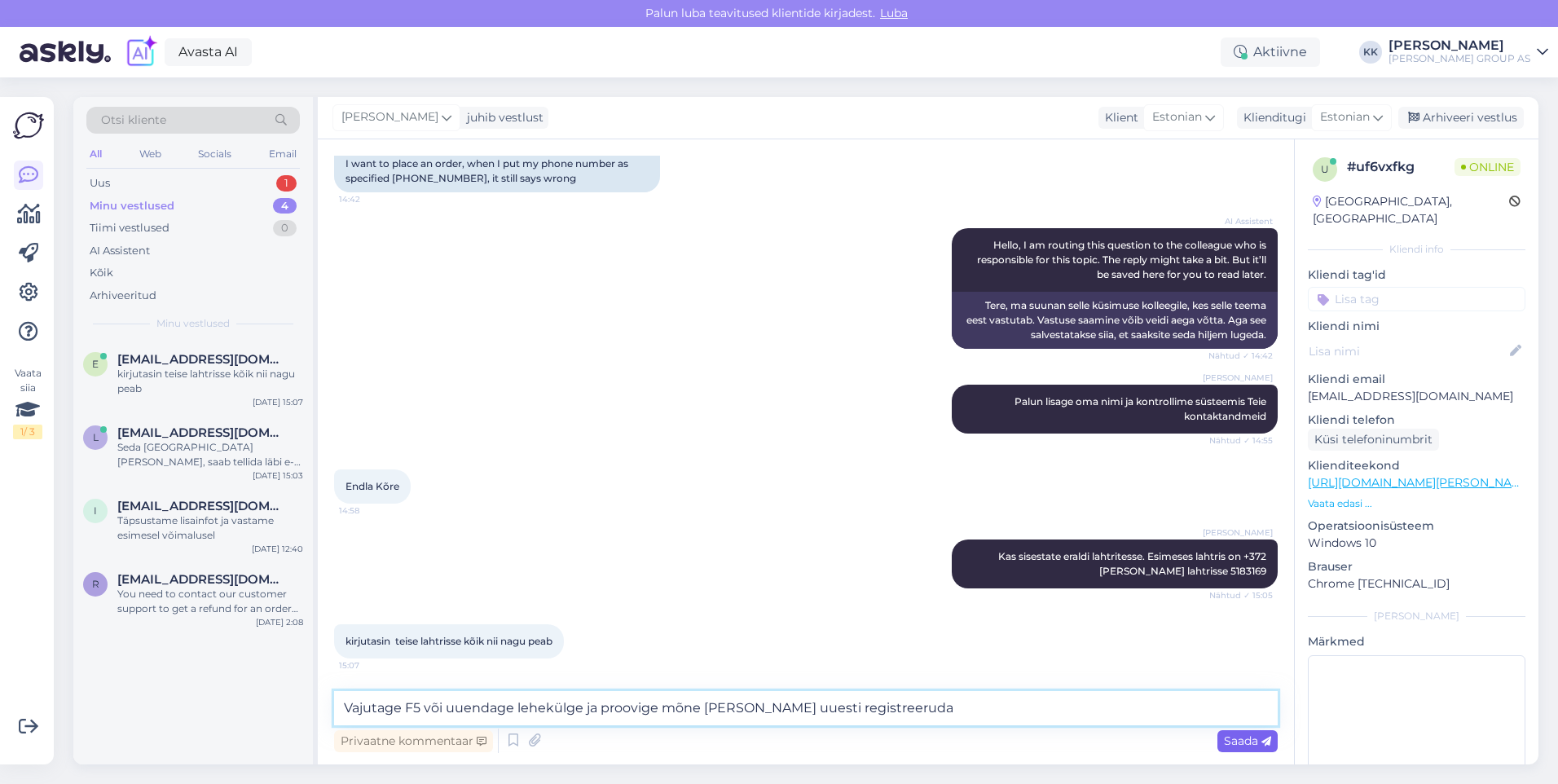
type textarea "Vajutage F5 või uuendage lehekülge ja proovige mõne [PERSON_NAME] uuesti regist…"
click at [1236, 735] on span "Saada" at bounding box center [1247, 741] width 47 height 15
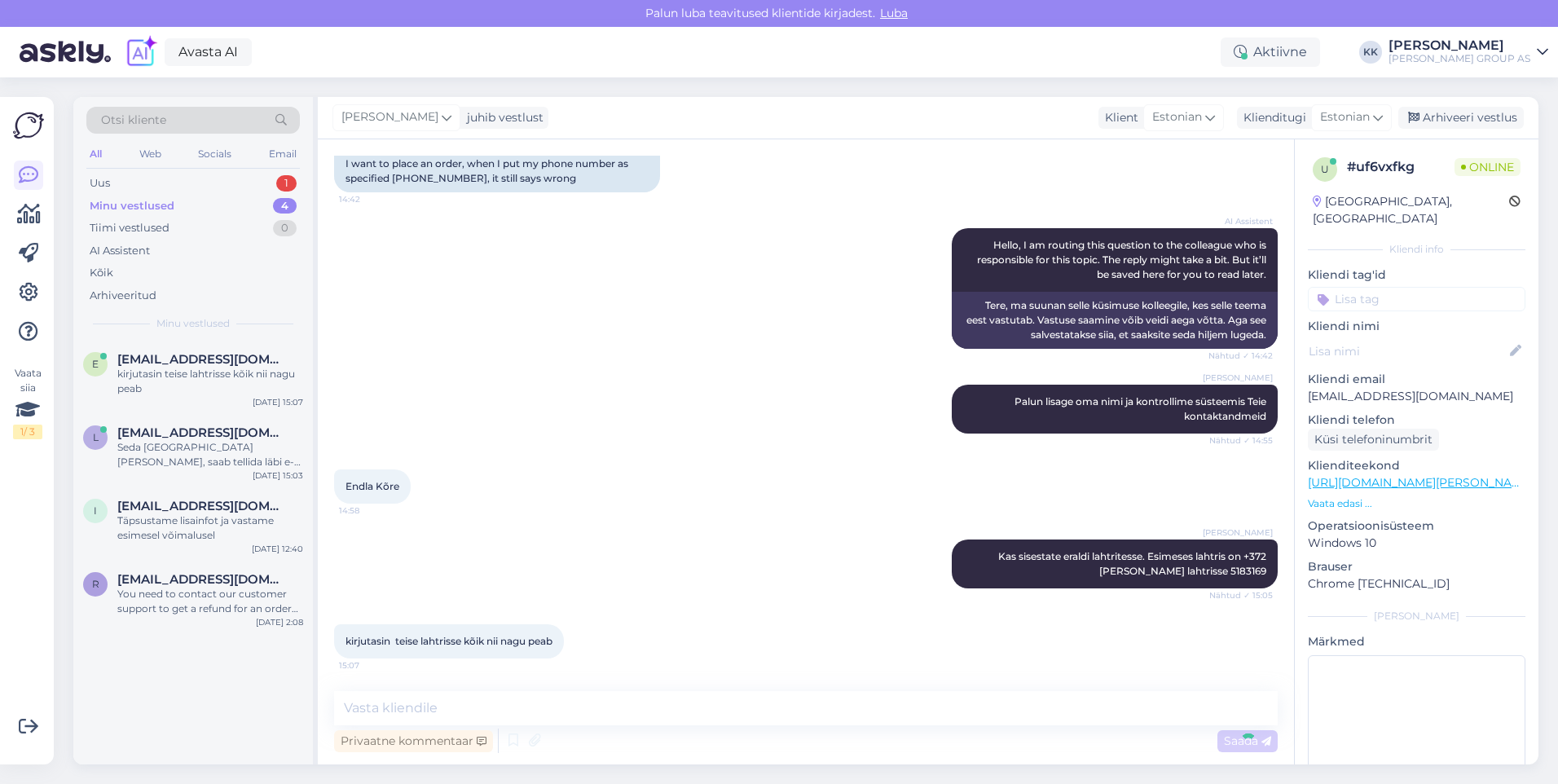
scroll to position [226, 0]
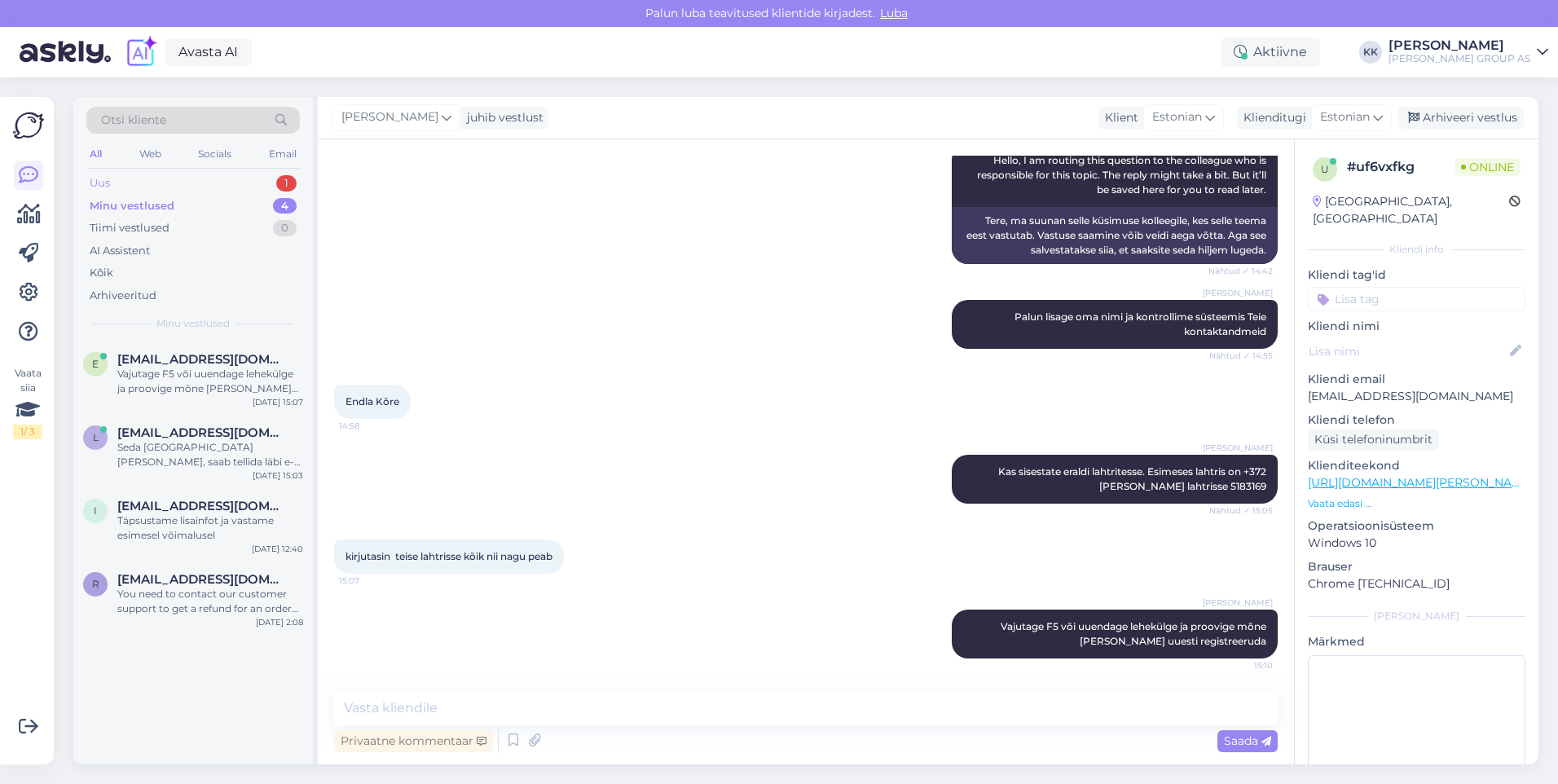
click at [157, 179] on div "Uus 1" at bounding box center [193, 183] width 214 height 23
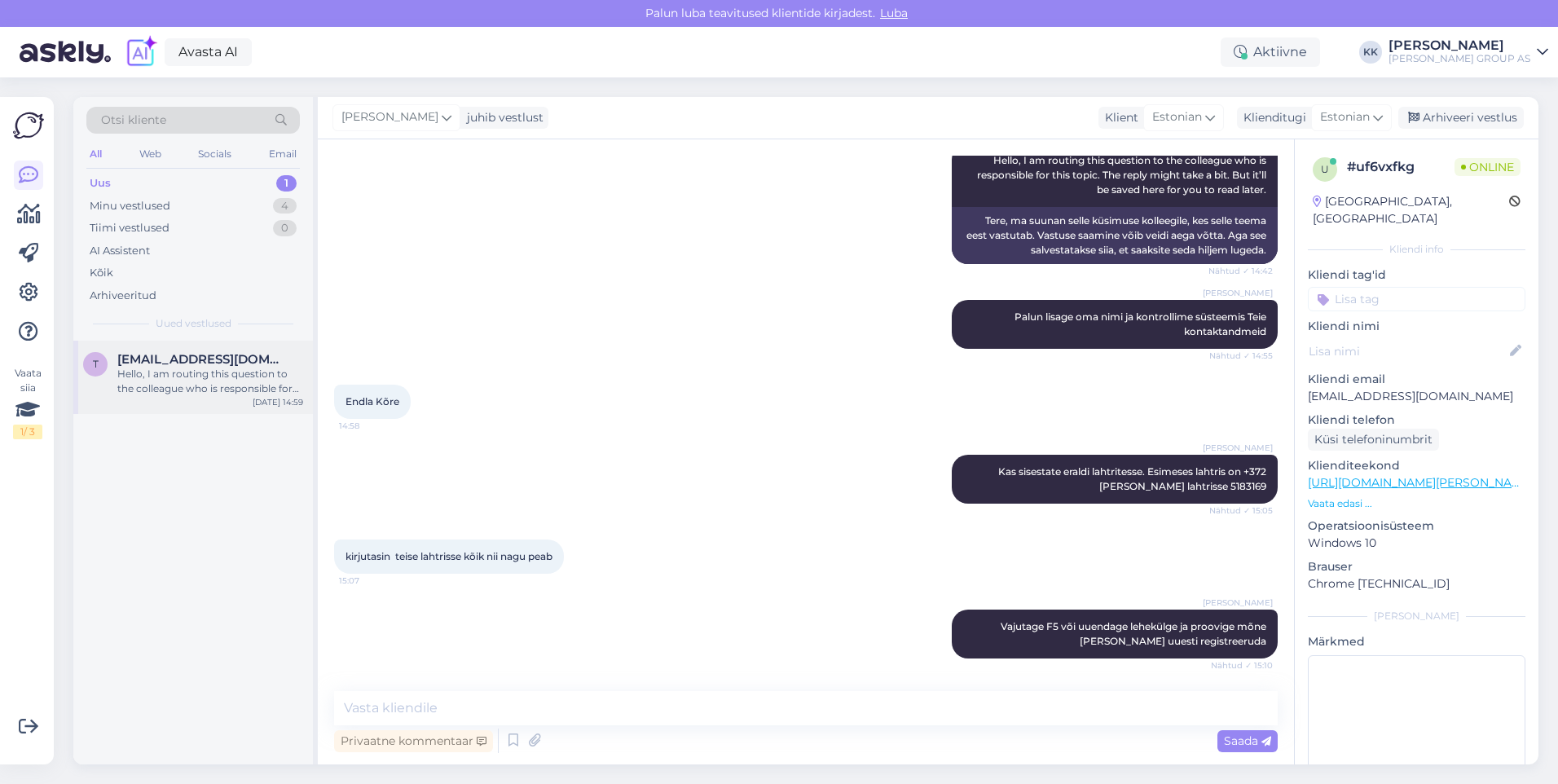
click at [193, 367] on div "Hello, I am routing this question to the colleague who is responsible for this …" at bounding box center [210, 381] width 186 height 29
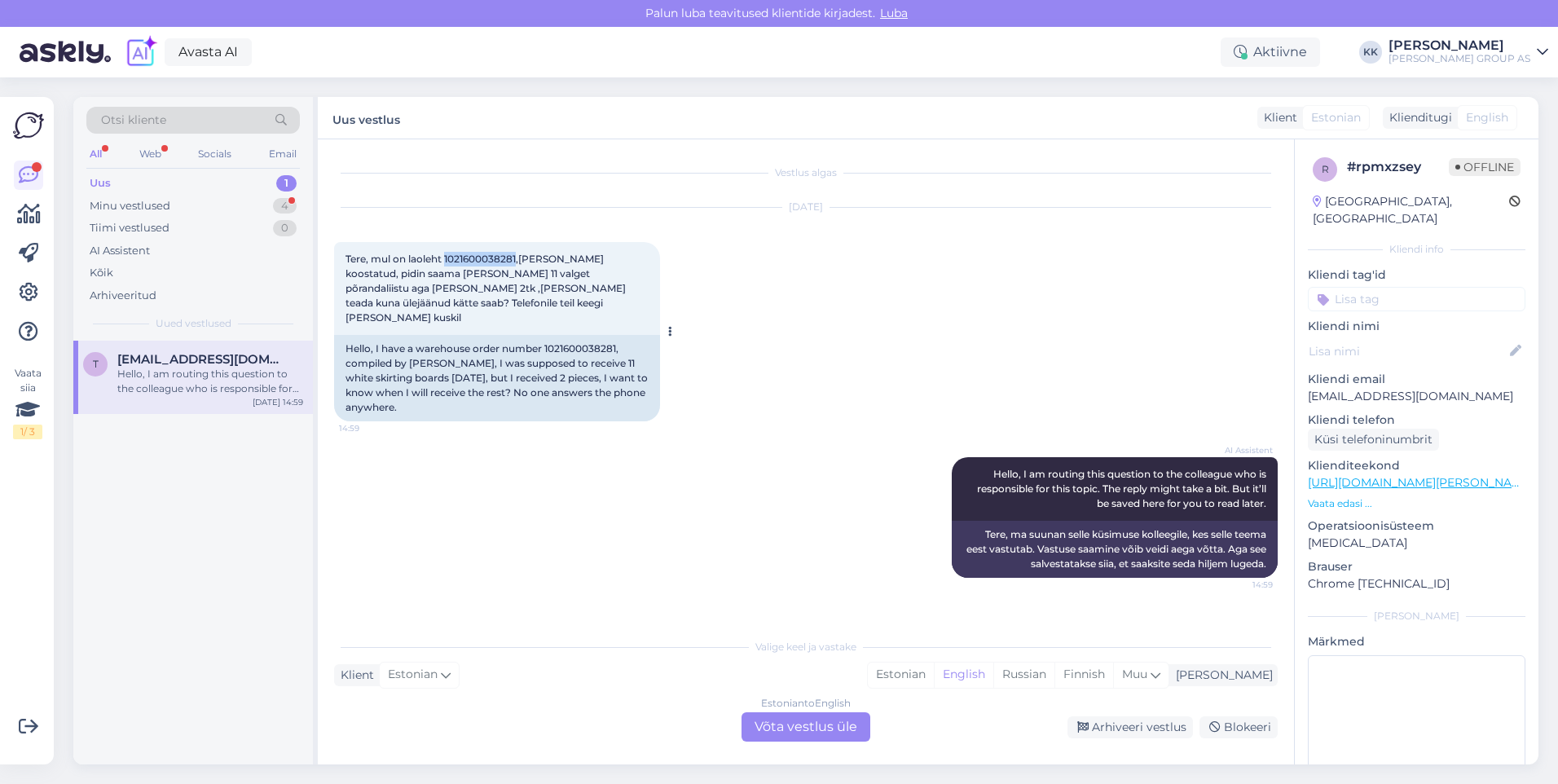
drag, startPoint x: 518, startPoint y: 257, endPoint x: 447, endPoint y: 259, distance: 71.0
click at [447, 259] on span "Tere, mul on laoleht 1021600038281,[PERSON_NAME] koostatud, pidin saama [PERSON…" at bounding box center [486, 287] width 283 height 71
click at [519, 564] on div "AI Assistent Hello, I am routing this question to the colleague who is responsi…" at bounding box center [806, 518] width 943 height 157
click at [934, 672] on div "Estonian" at bounding box center [901, 674] width 66 height 25
click at [802, 724] on div "Estonian to Estonian Võta vestlus üle" at bounding box center [806, 727] width 129 height 29
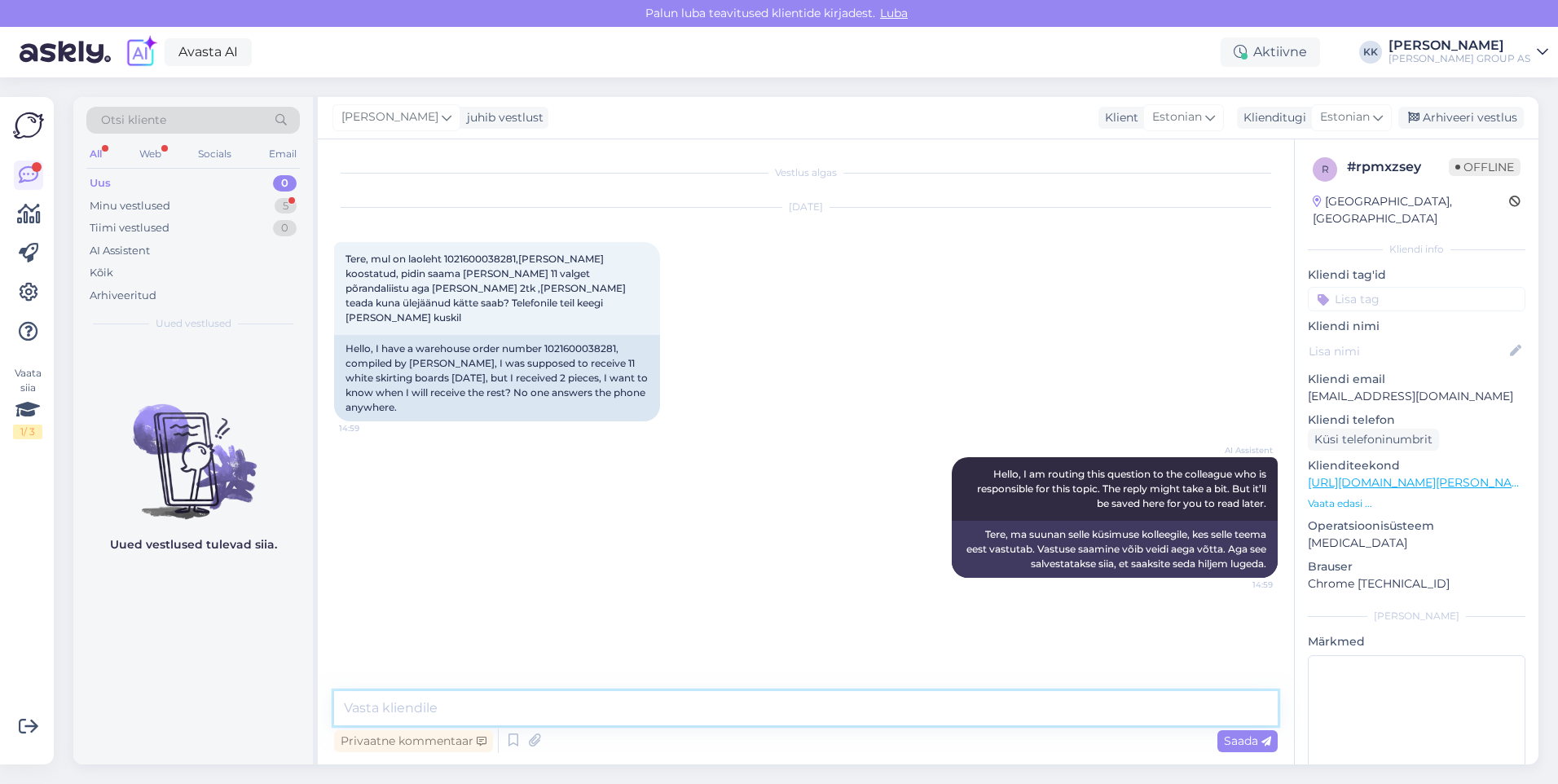
click at [389, 712] on textarea at bounding box center [806, 708] width 943 height 34
type textarea "Lisainfot saab anda:"
click at [1239, 738] on span "Saada" at bounding box center [1247, 741] width 47 height 15
click at [410, 703] on textarea at bounding box center [806, 708] width 943 height 34
paste textarea "[PERSON_NAME] 53094450 [PERSON_NAME][EMAIL_ADDRESS][PERSON_NAME][PERSON_NAME][D…"
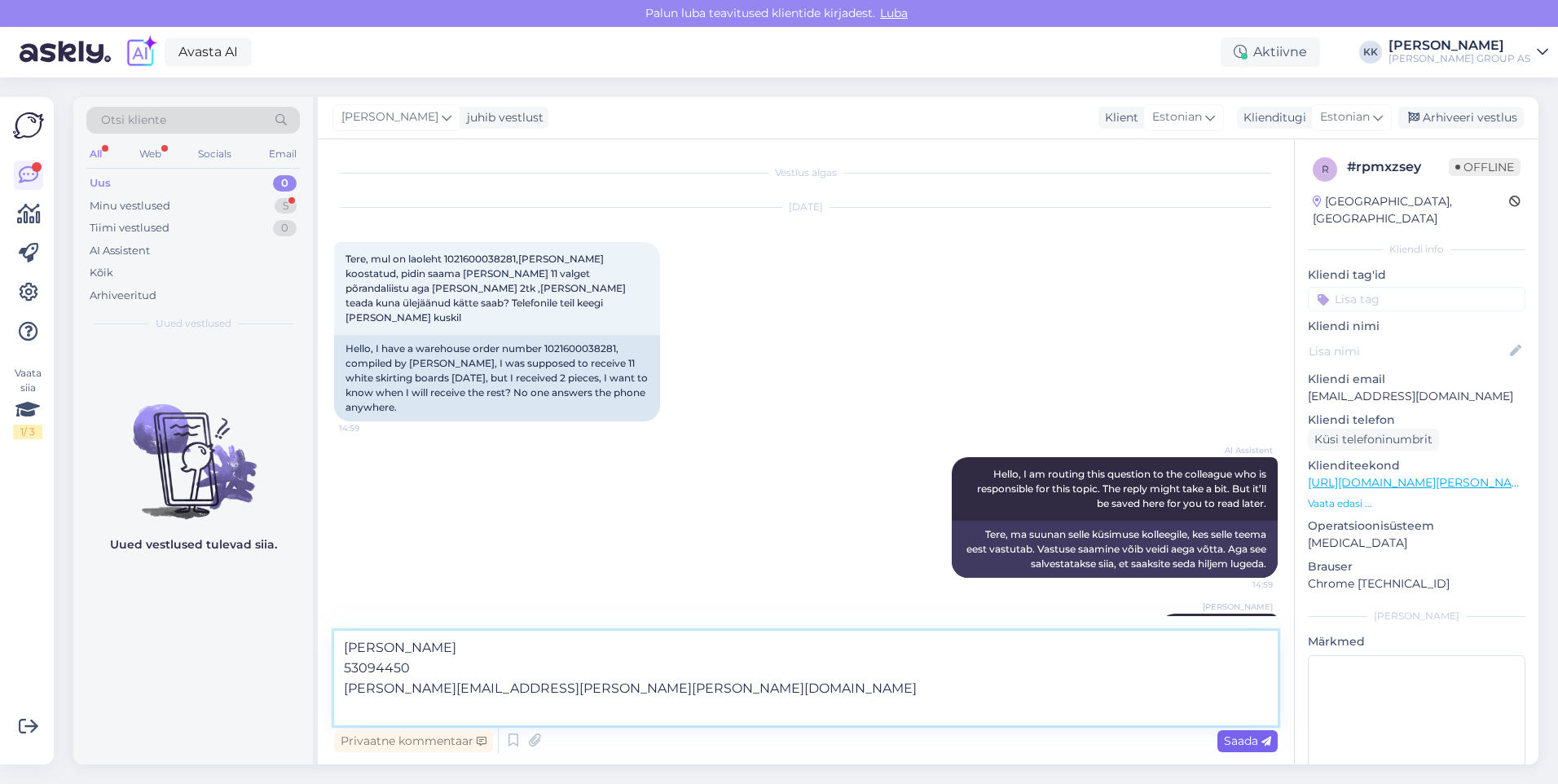
type textarea "[PERSON_NAME] 53094450 [PERSON_NAME][EMAIL_ADDRESS][PERSON_NAME][PERSON_NAME][D…"
click at [1240, 737] on span "Saada" at bounding box center [1247, 741] width 47 height 15
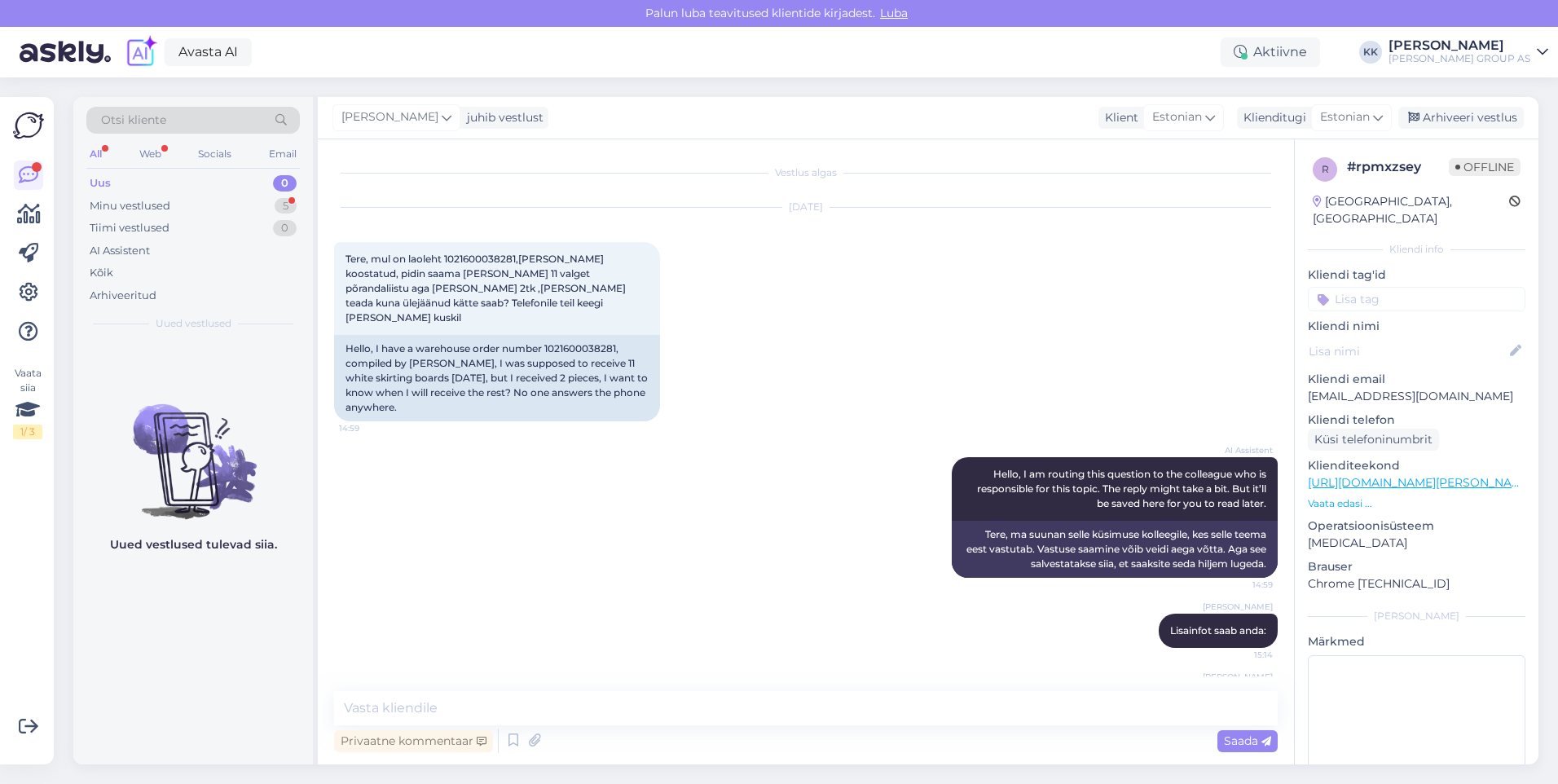
scroll to position [88, 0]
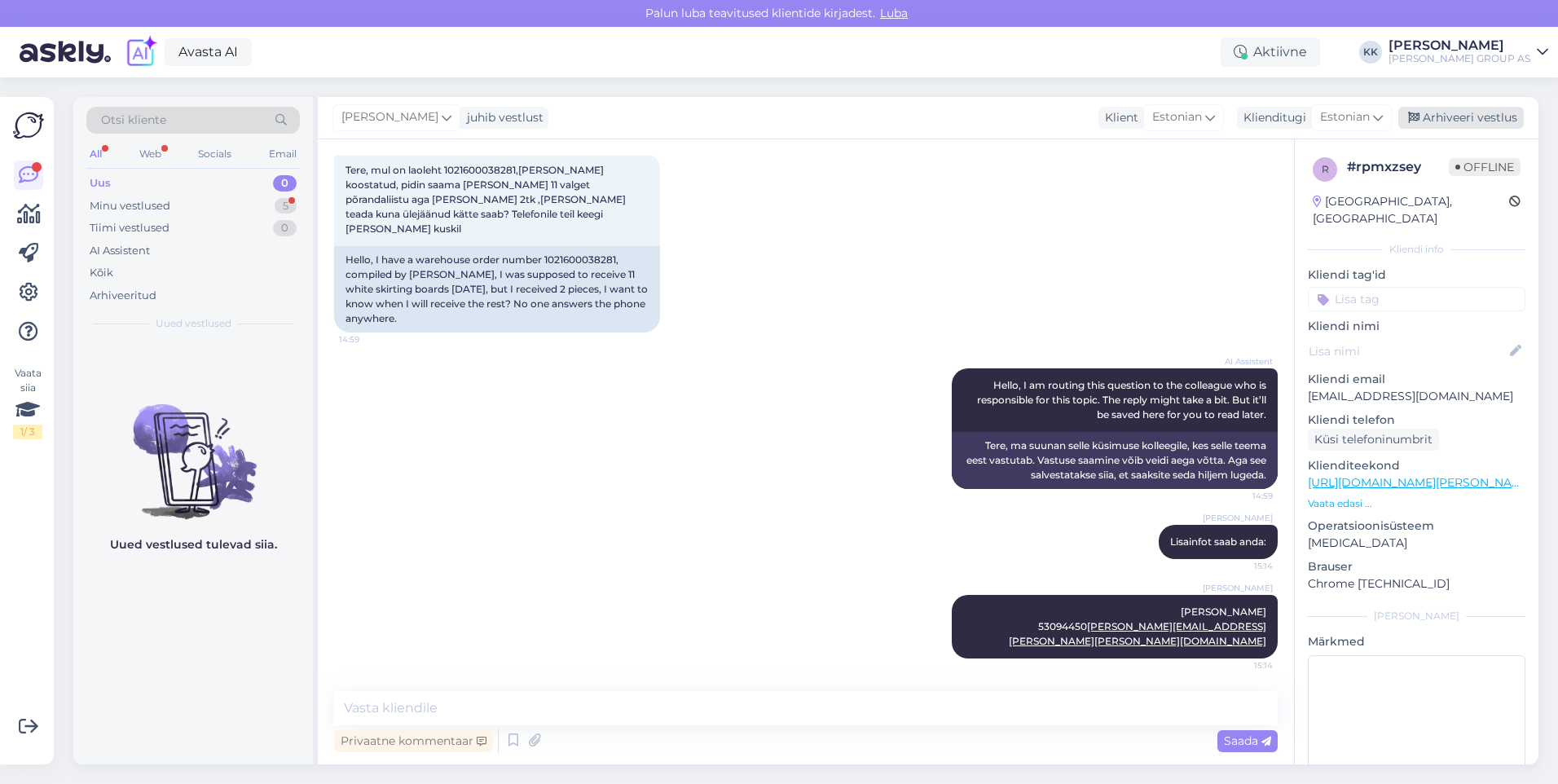
click at [1456, 113] on div "Arhiveeri vestlus" at bounding box center [1461, 118] width 125 height 22
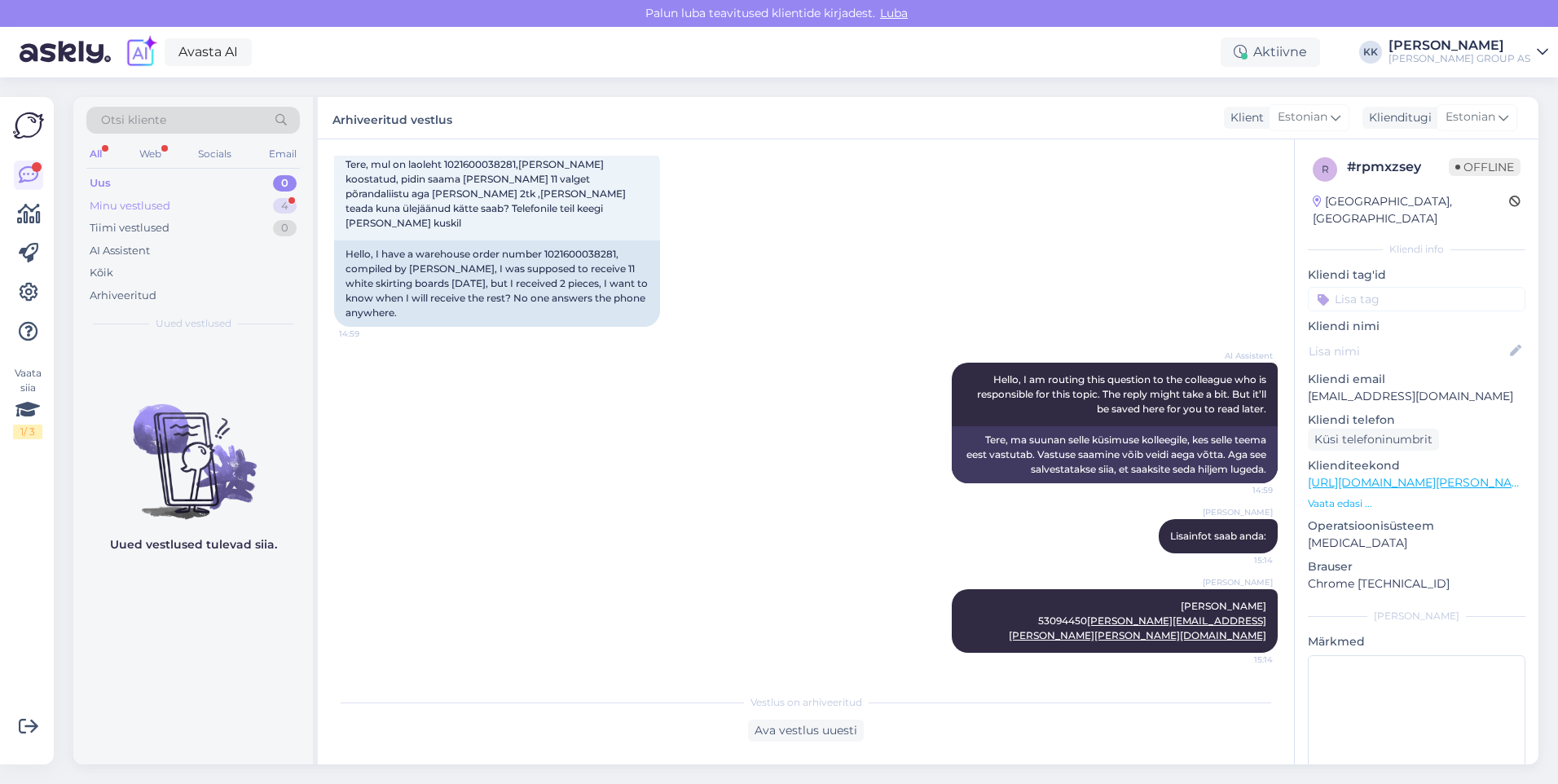
click at [147, 199] on div "Minu vestlused" at bounding box center [130, 206] width 81 height 17
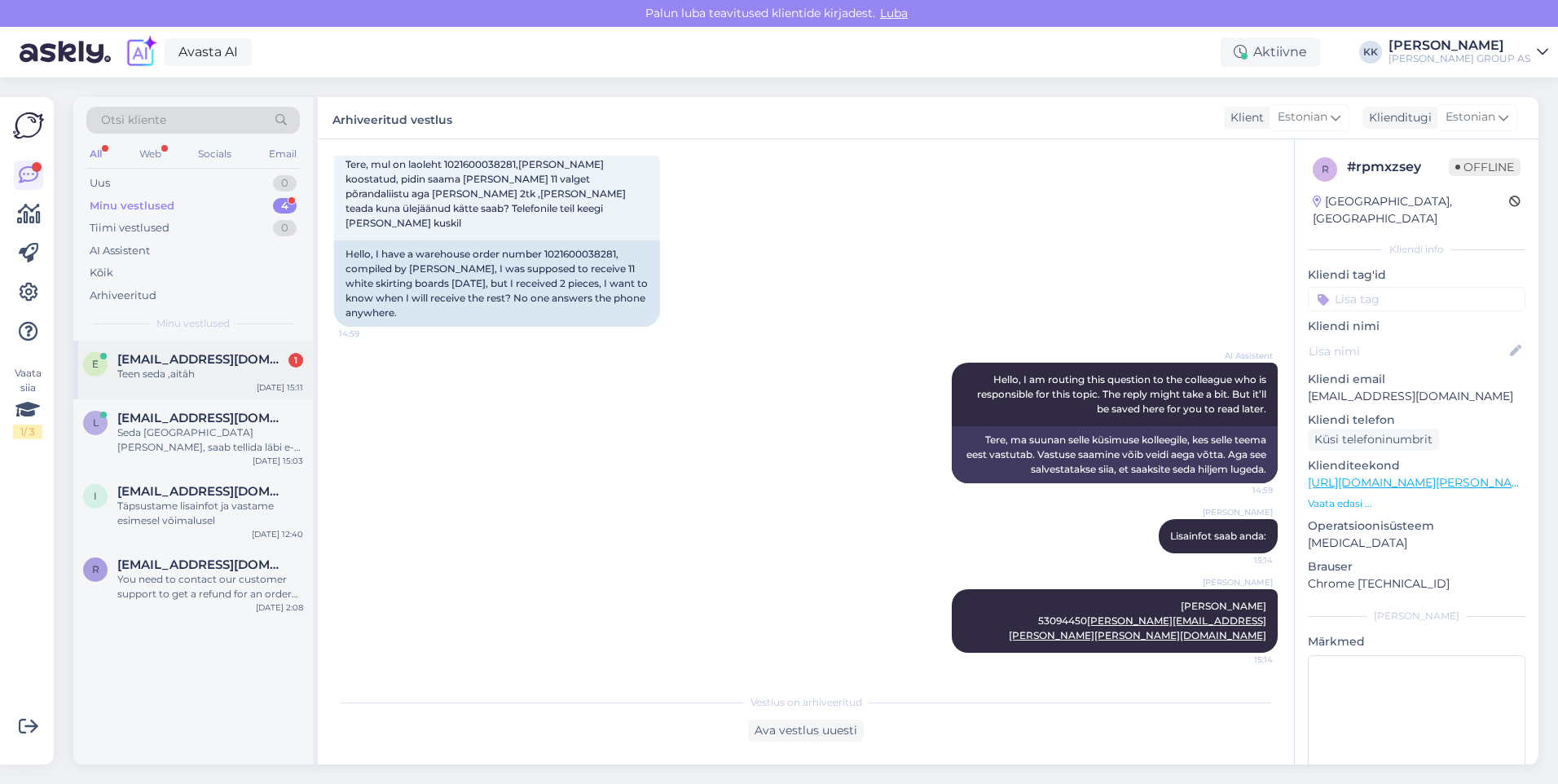
click at [176, 361] on span "[EMAIL_ADDRESS][DOMAIN_NAME]" at bounding box center [202, 359] width 170 height 15
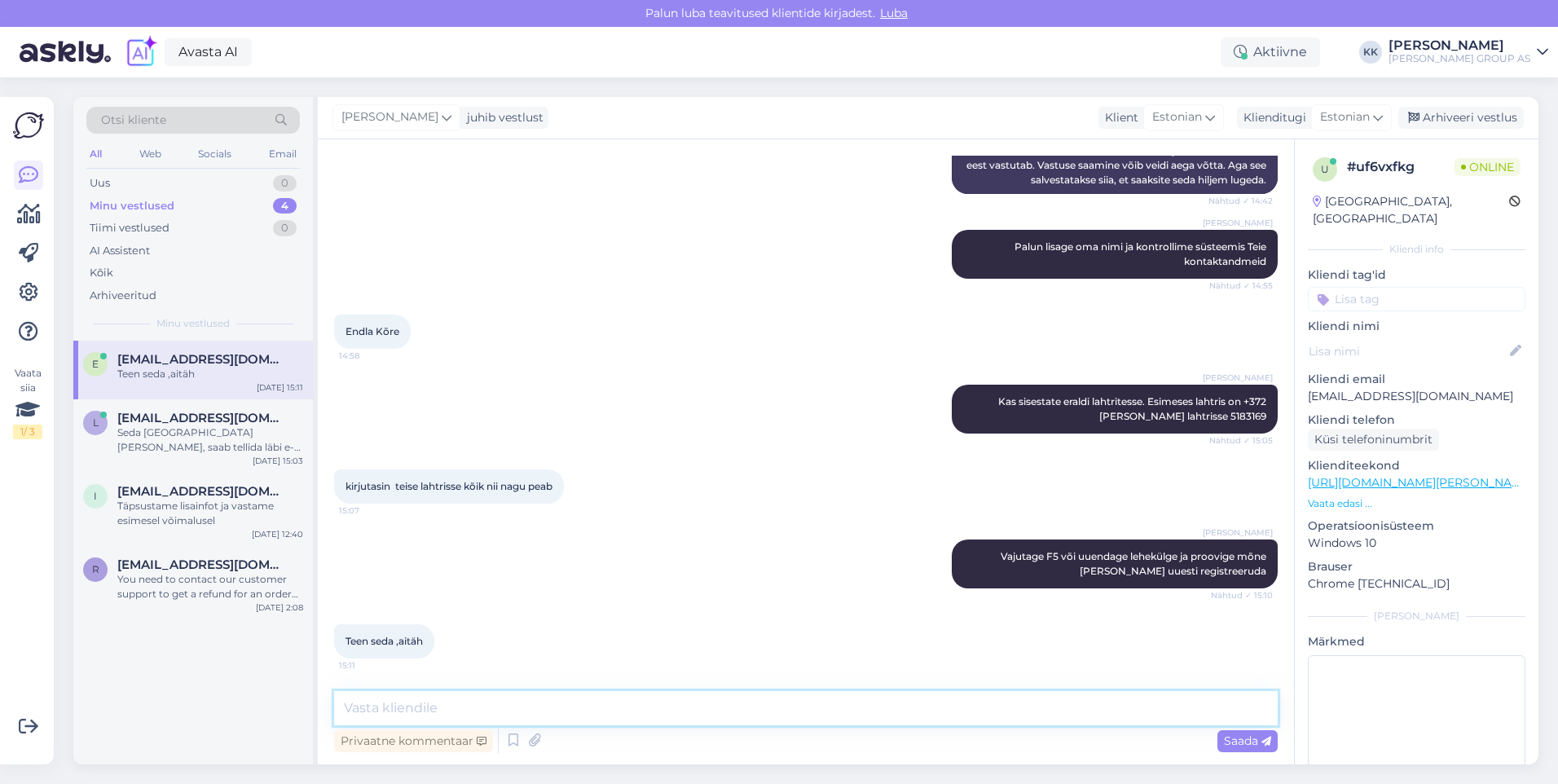
click at [371, 708] on textarea at bounding box center [806, 708] width 943 height 34
click at [1243, 738] on span "Saada" at bounding box center [1247, 741] width 47 height 15
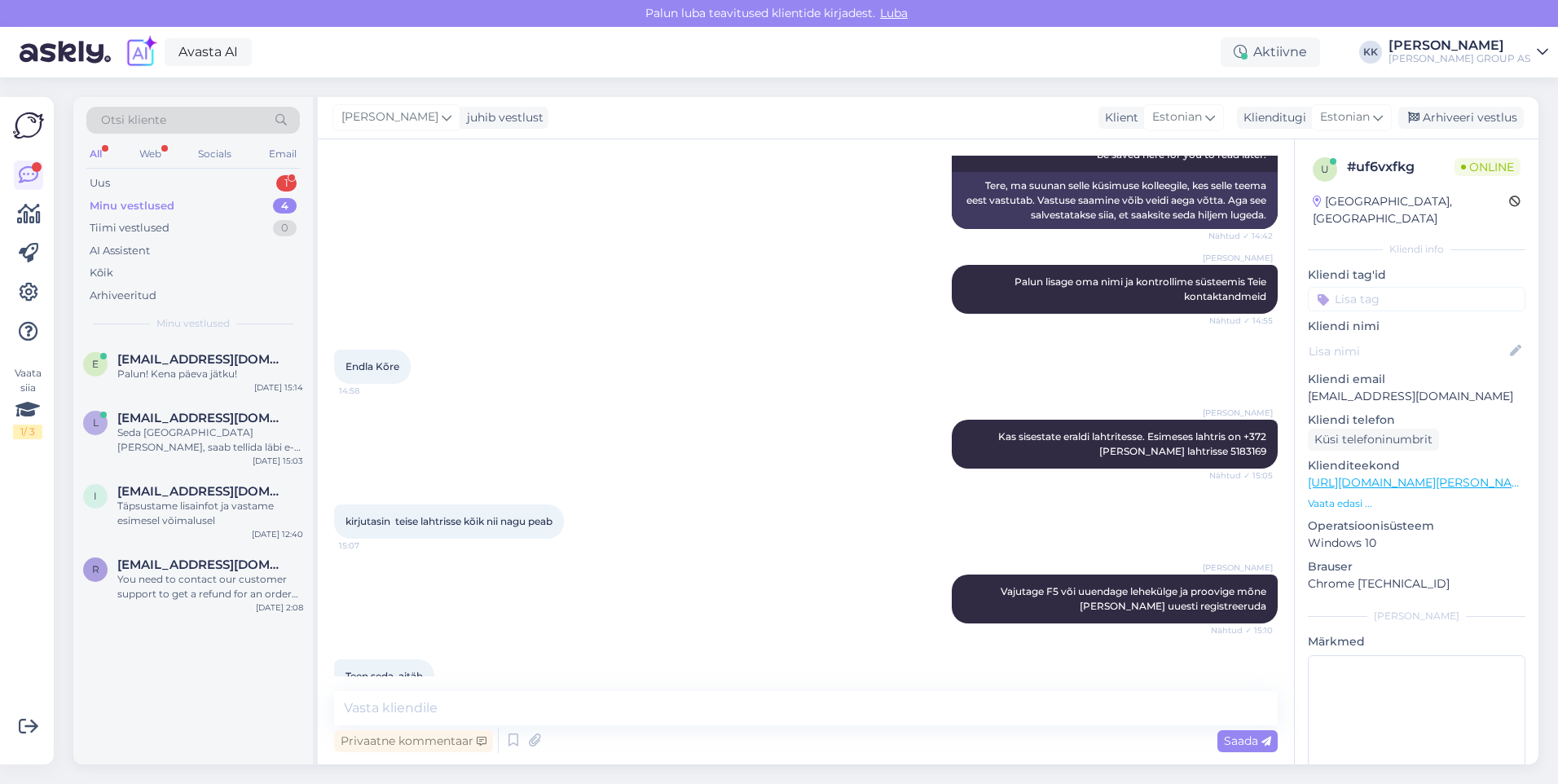
scroll to position [366, 0]
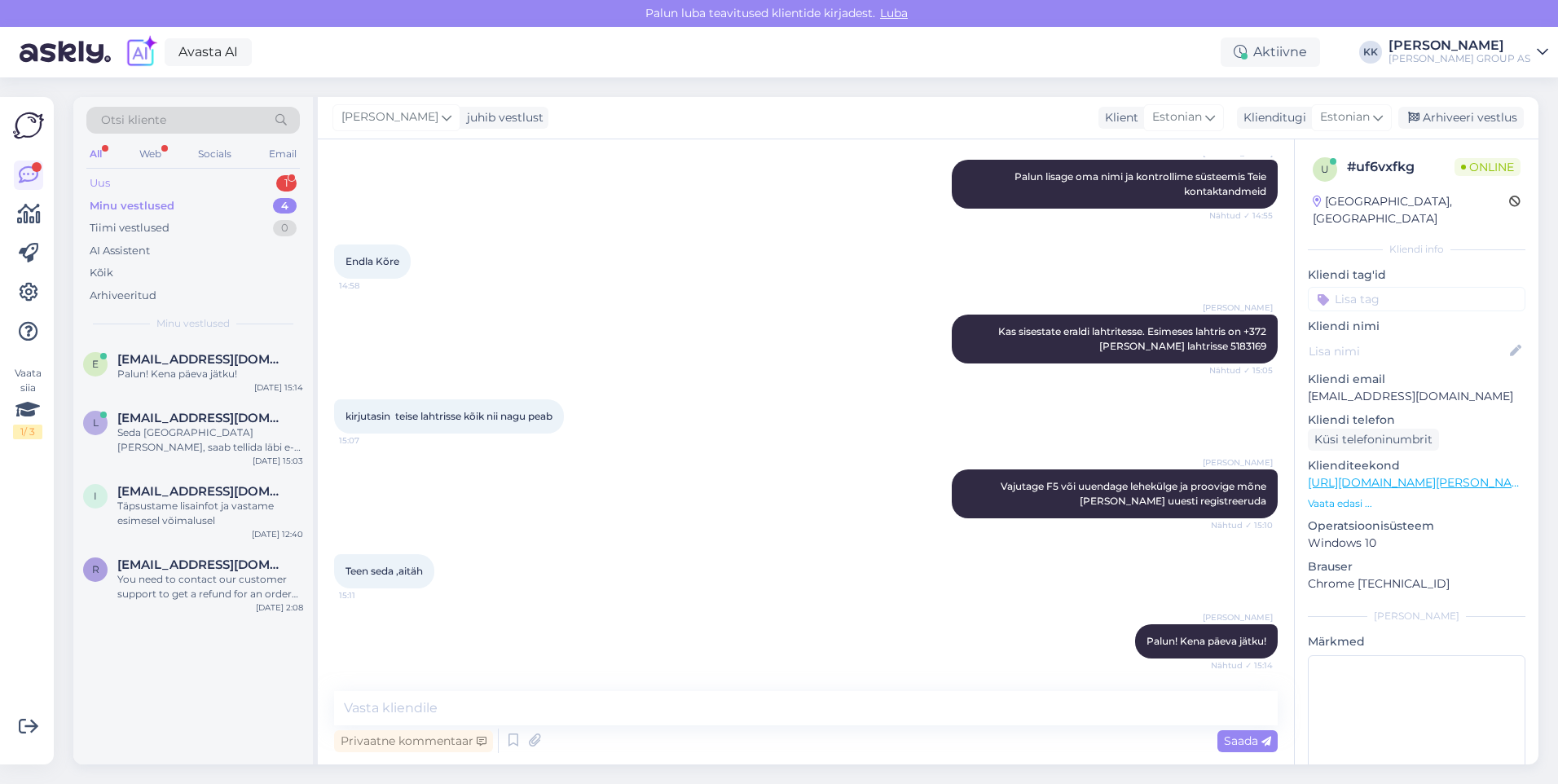
click at [125, 177] on div "Uus 1" at bounding box center [193, 183] width 214 height 23
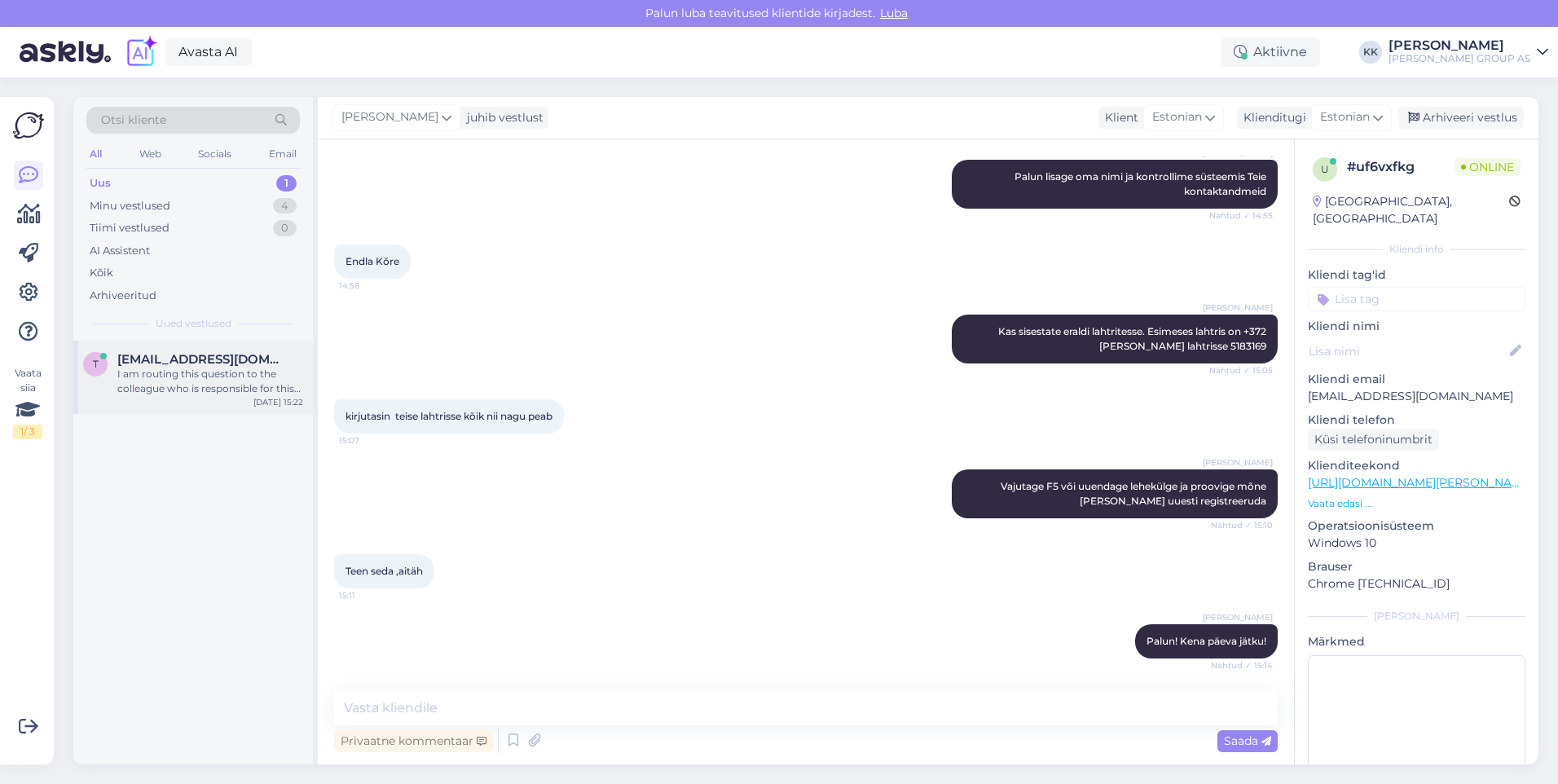
click at [180, 362] on span "[EMAIL_ADDRESS][DOMAIN_NAME]" at bounding box center [202, 359] width 170 height 15
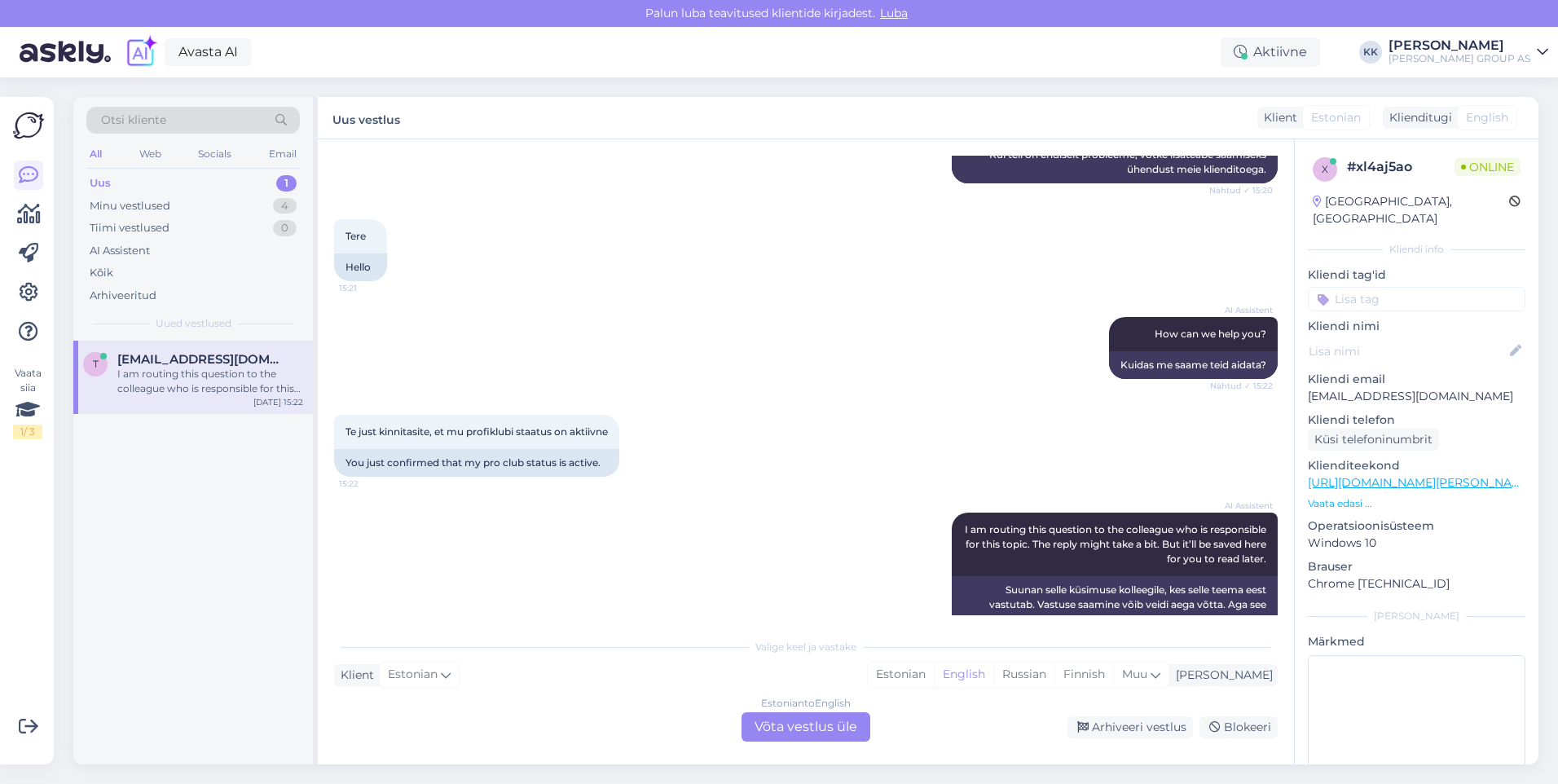
scroll to position [1812, 0]
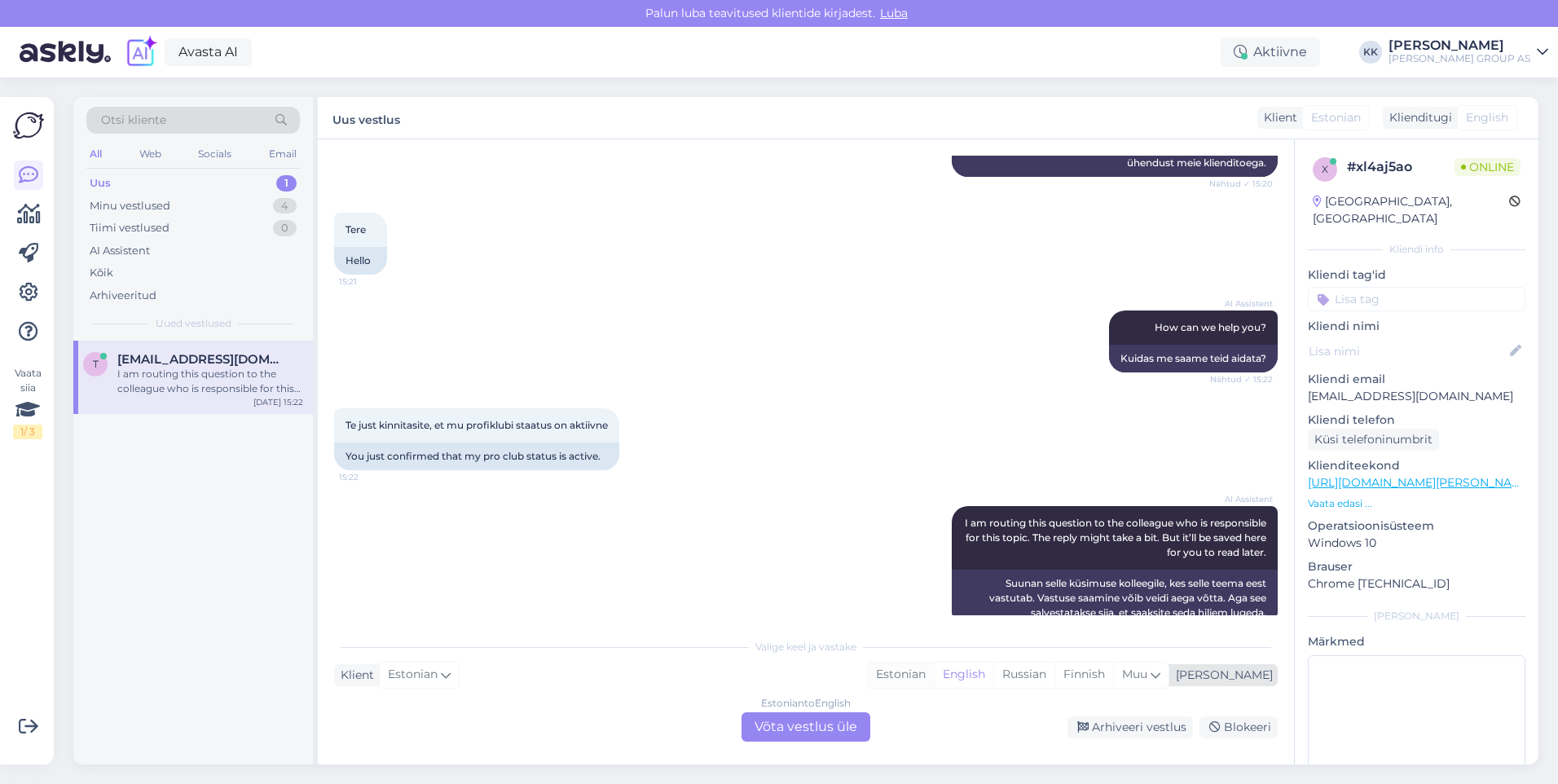
click at [934, 672] on div "Estonian" at bounding box center [901, 674] width 66 height 25
click at [791, 729] on div "Estonian to Estonian Võta vestlus üle" at bounding box center [806, 727] width 129 height 29
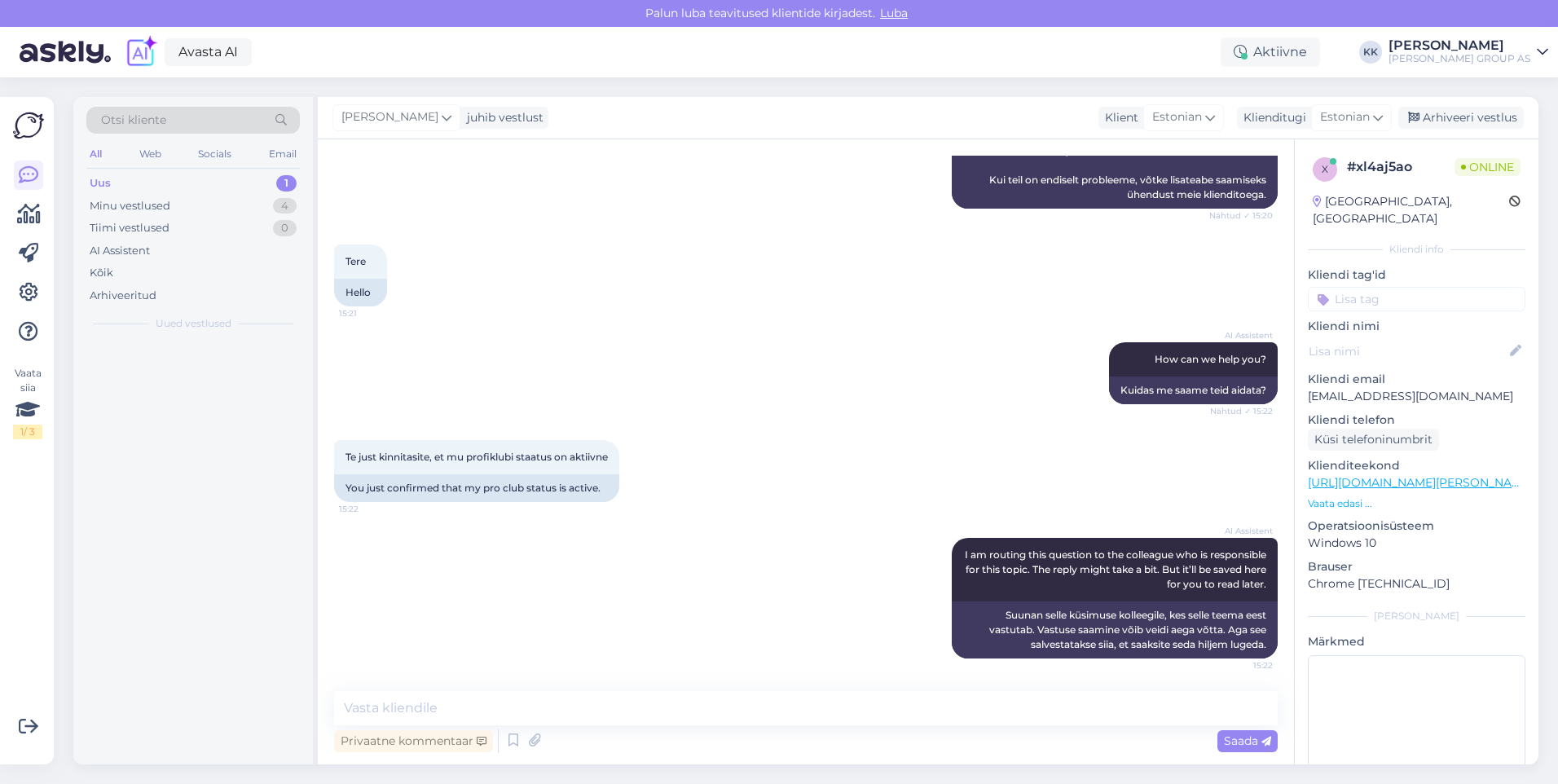
scroll to position [1751, 0]
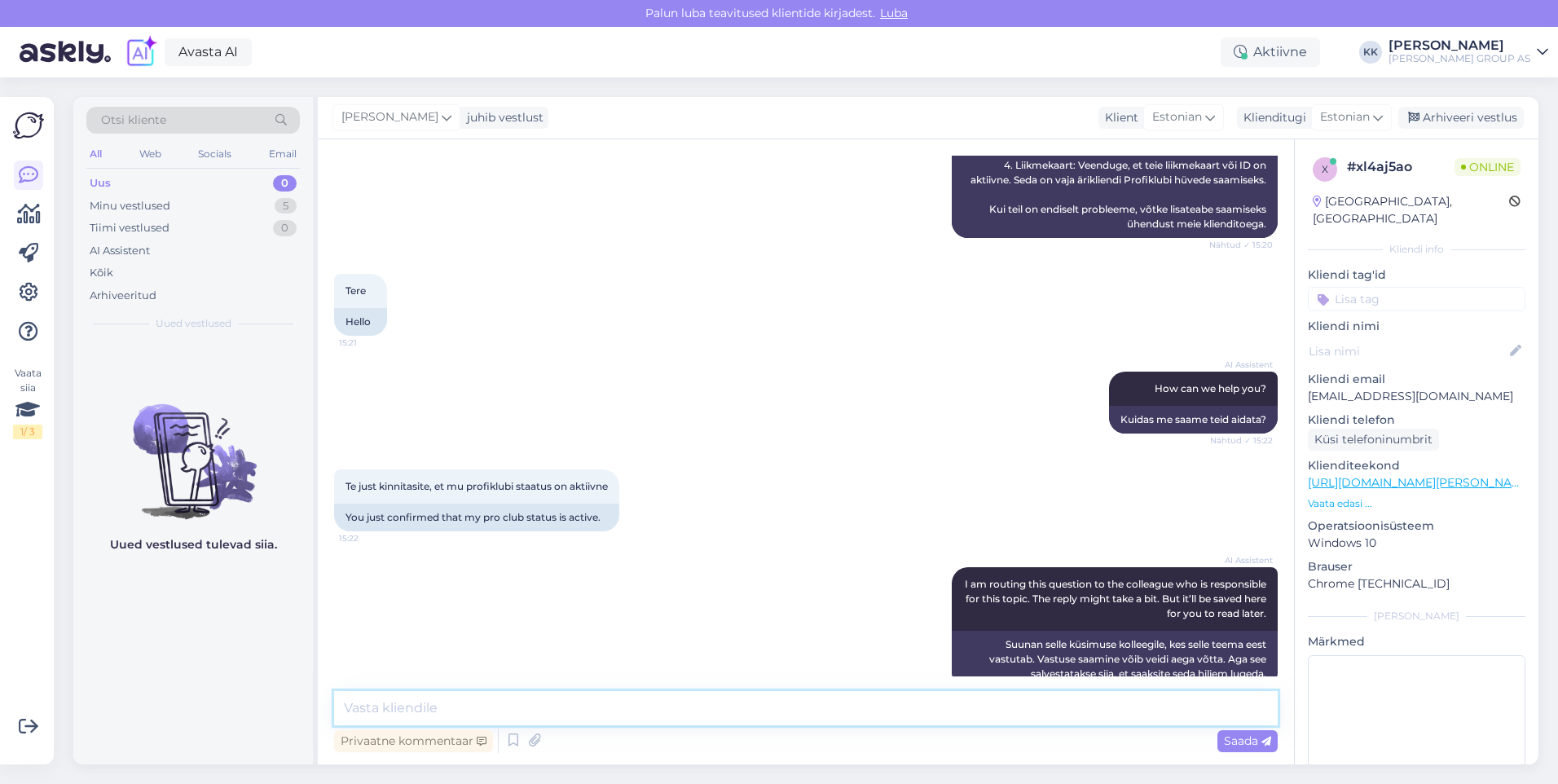
click at [428, 715] on textarea at bounding box center [806, 708] width 943 height 34
click at [490, 708] on textarea "E-poes tuleb eelnevalt ettevõttele konto luua" at bounding box center [806, 708] width 943 height 34
click at [676, 705] on textarea "E-poes tuleb eelnevalt ka ettevõttele konto luua" at bounding box center [806, 708] width 943 height 34
click at [1241, 737] on span "Saada" at bounding box center [1247, 741] width 47 height 15
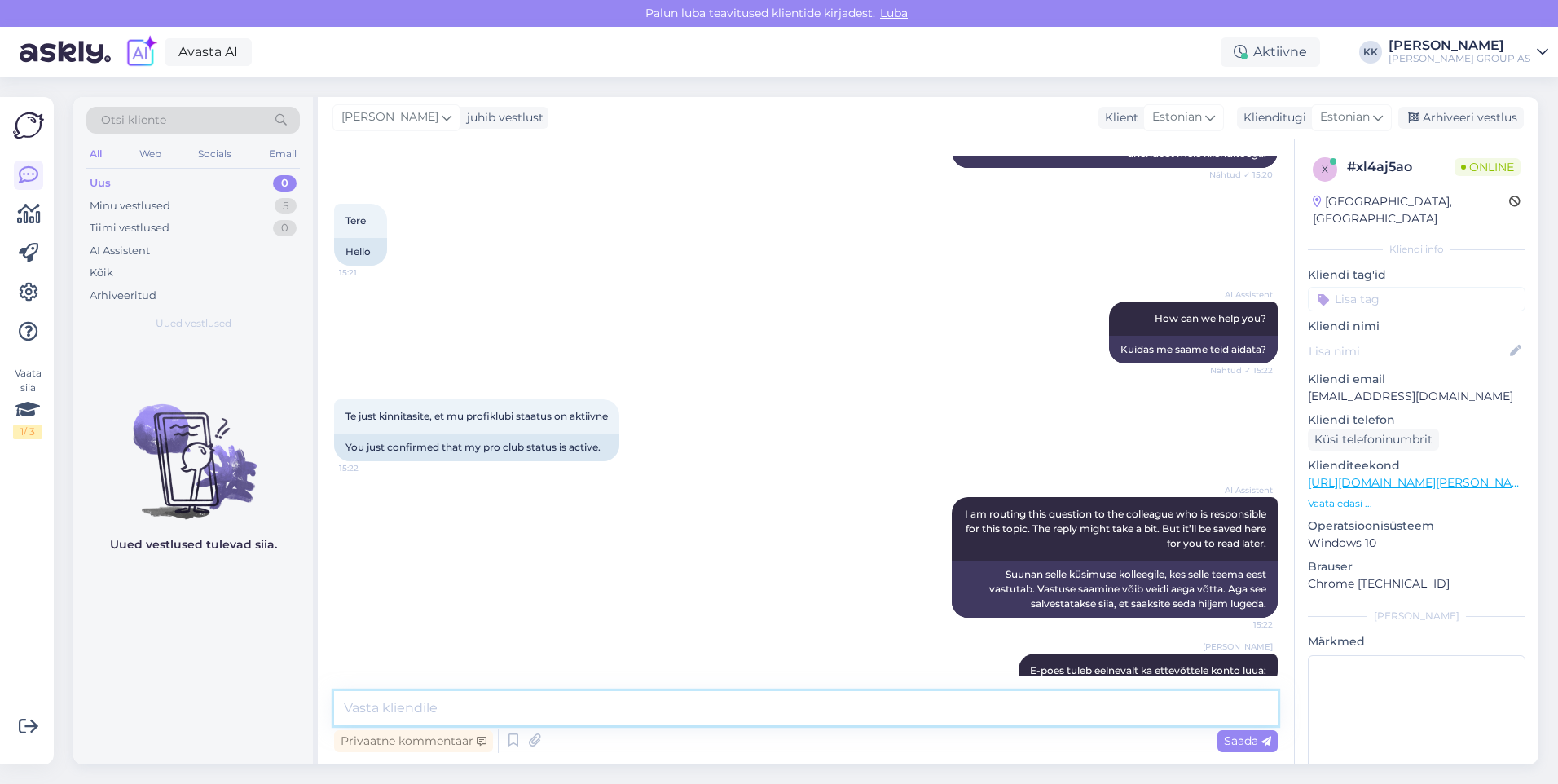
click at [369, 701] on textarea at bounding box center [806, 708] width 943 height 34
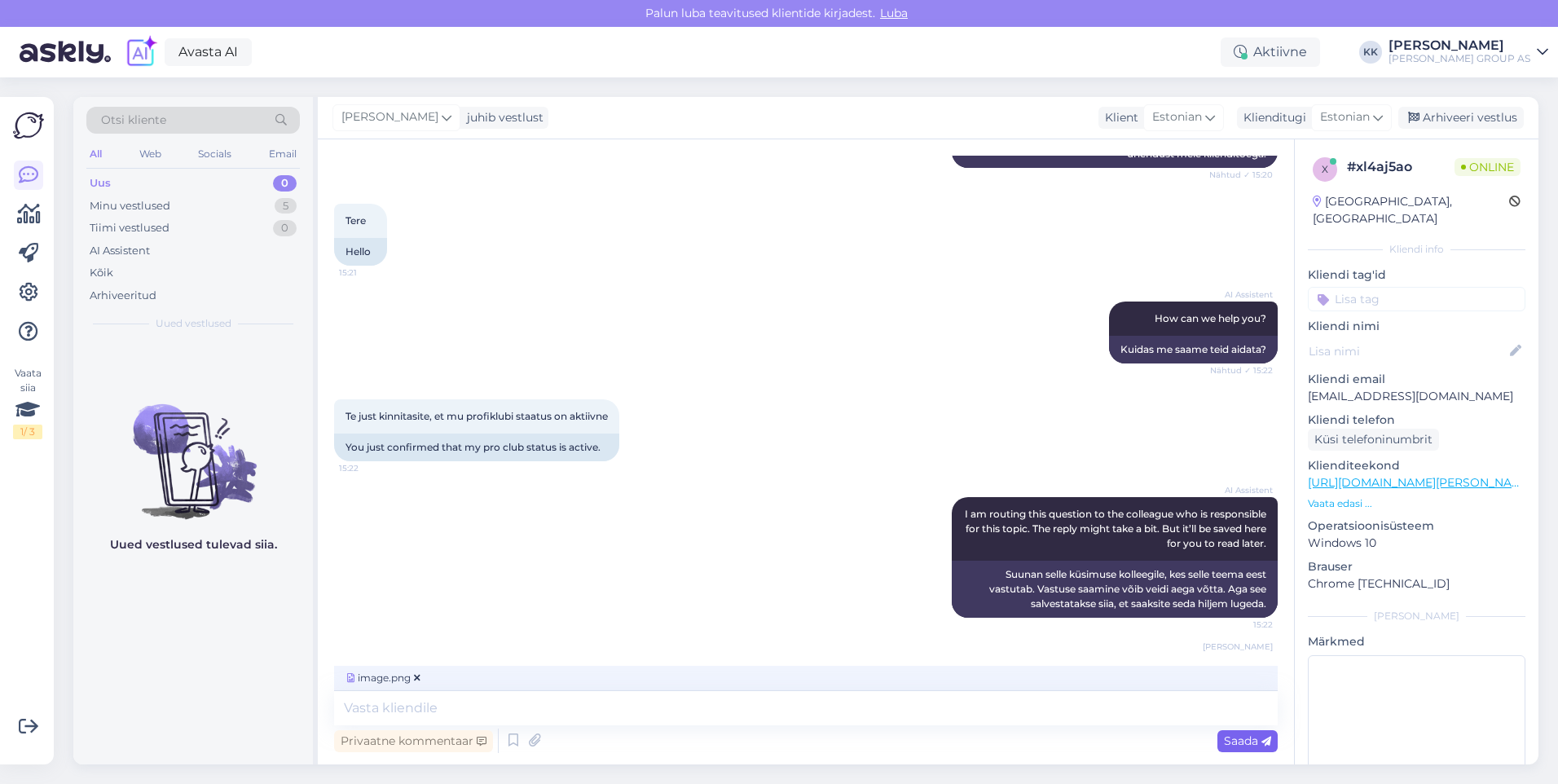
click at [1236, 740] on span "Saada" at bounding box center [1247, 741] width 47 height 15
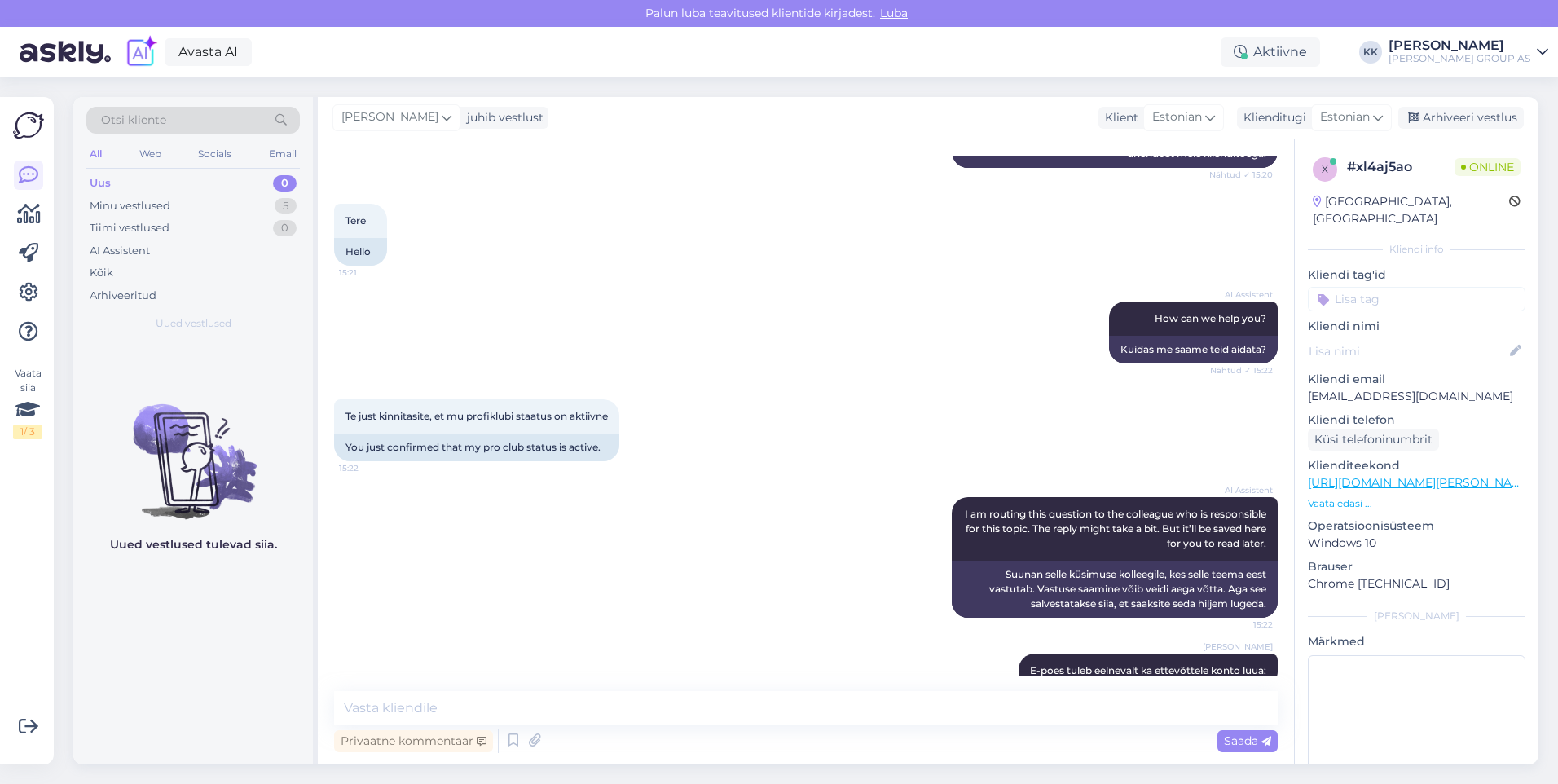
scroll to position [1924, 0]
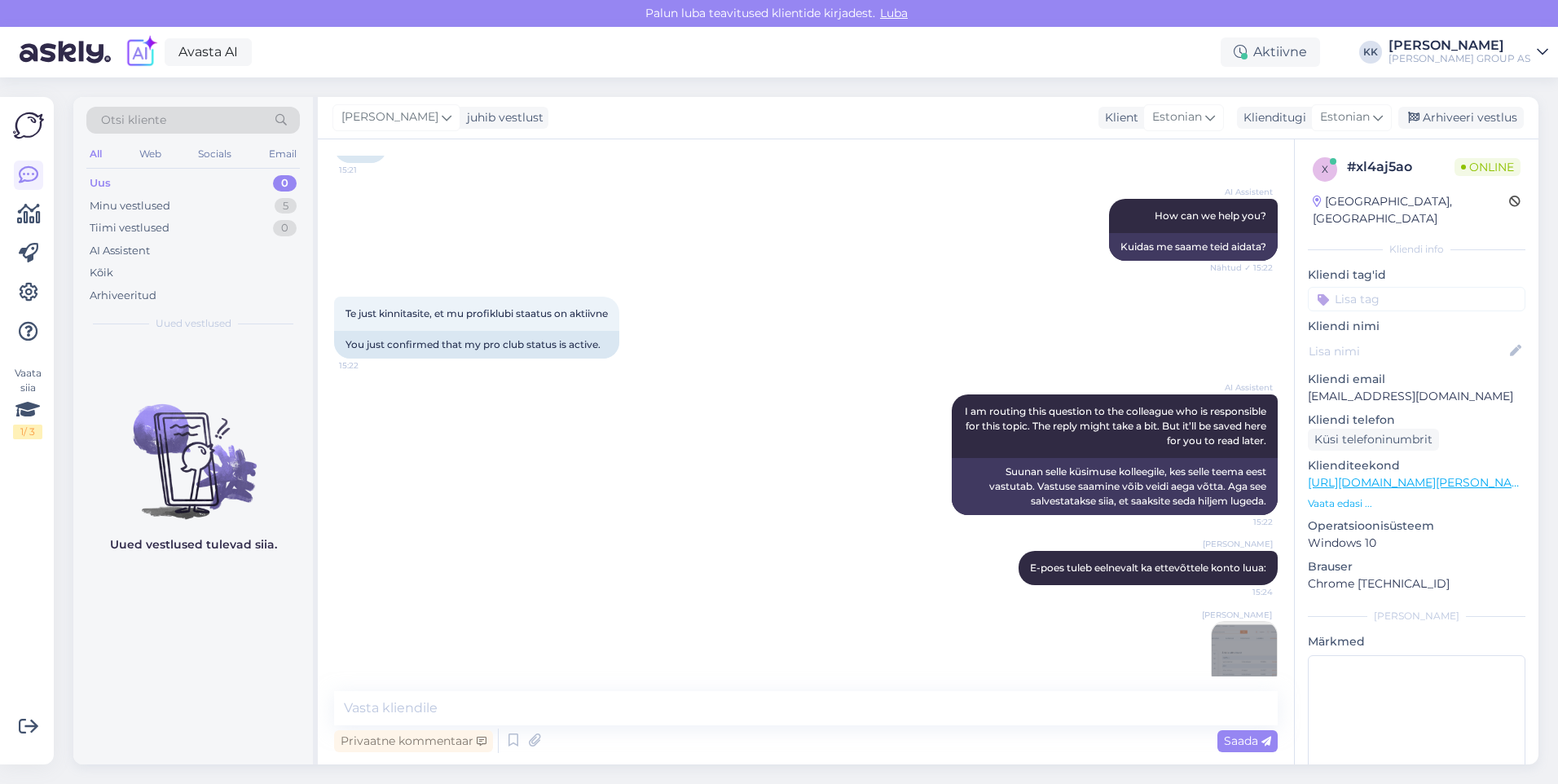
click at [1236, 627] on img at bounding box center [1244, 654] width 65 height 65
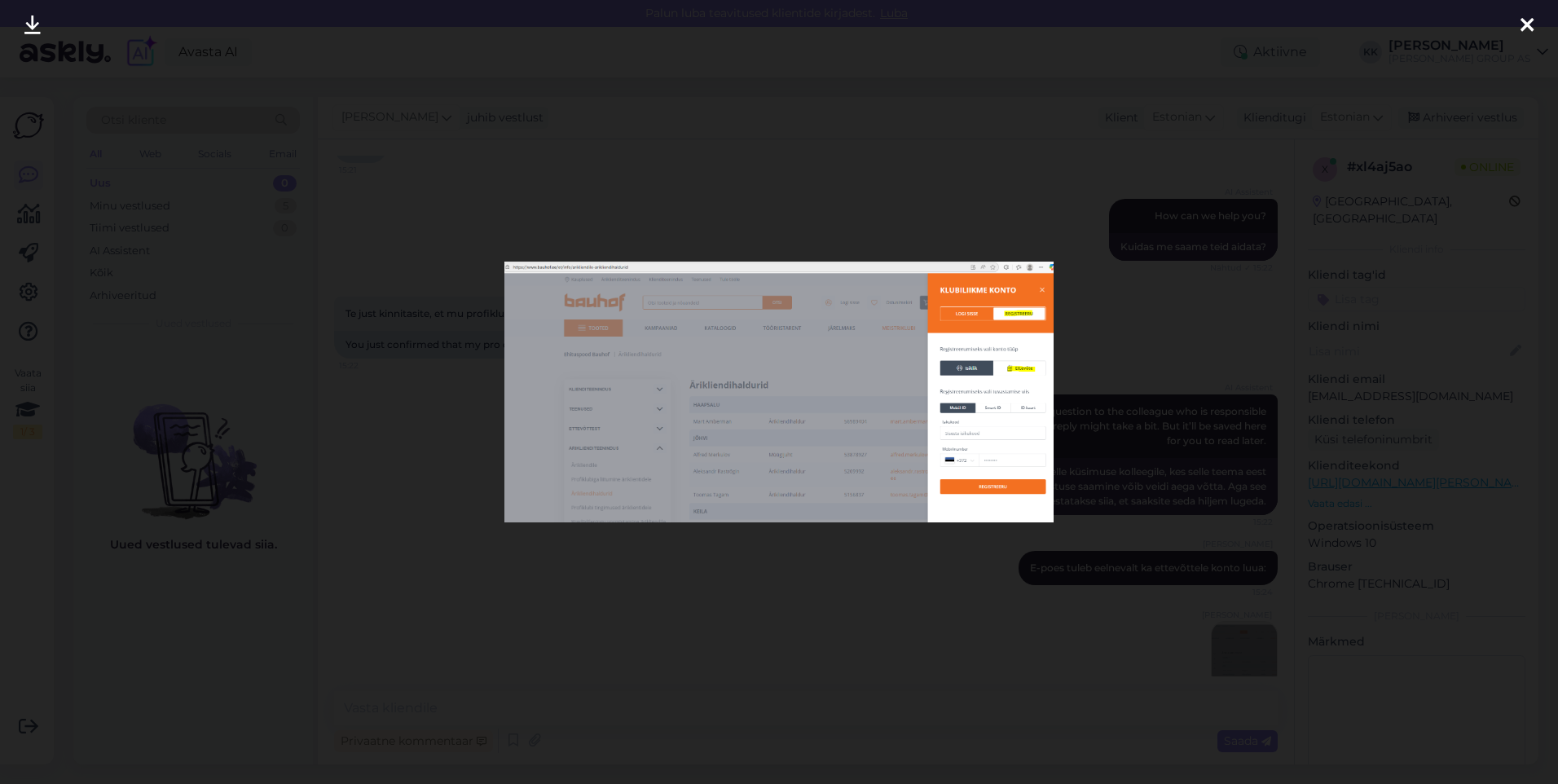
click at [1523, 18] on icon at bounding box center [1527, 26] width 13 height 21
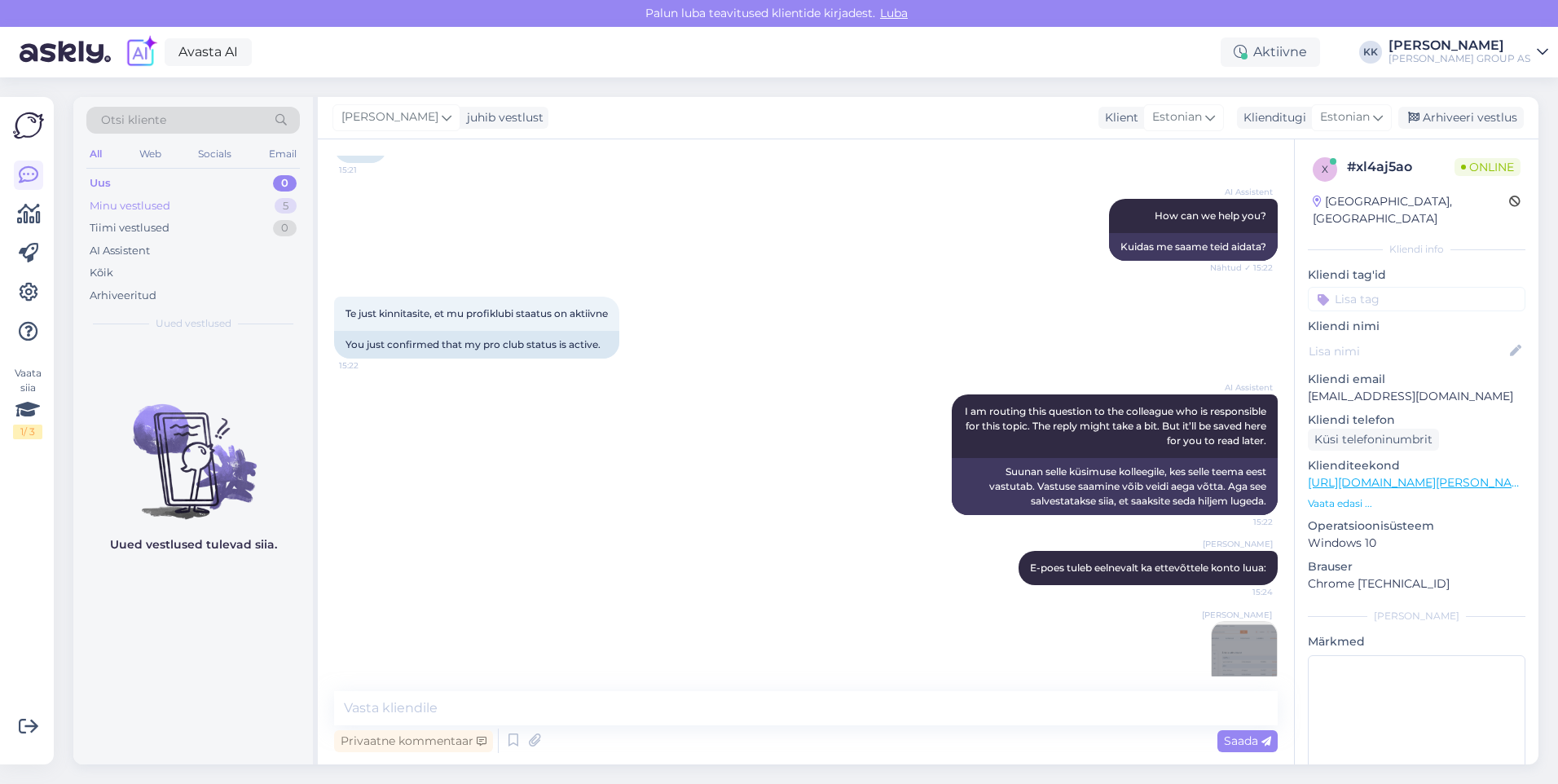
click at [124, 201] on div "Minu vestlused" at bounding box center [130, 206] width 81 height 17
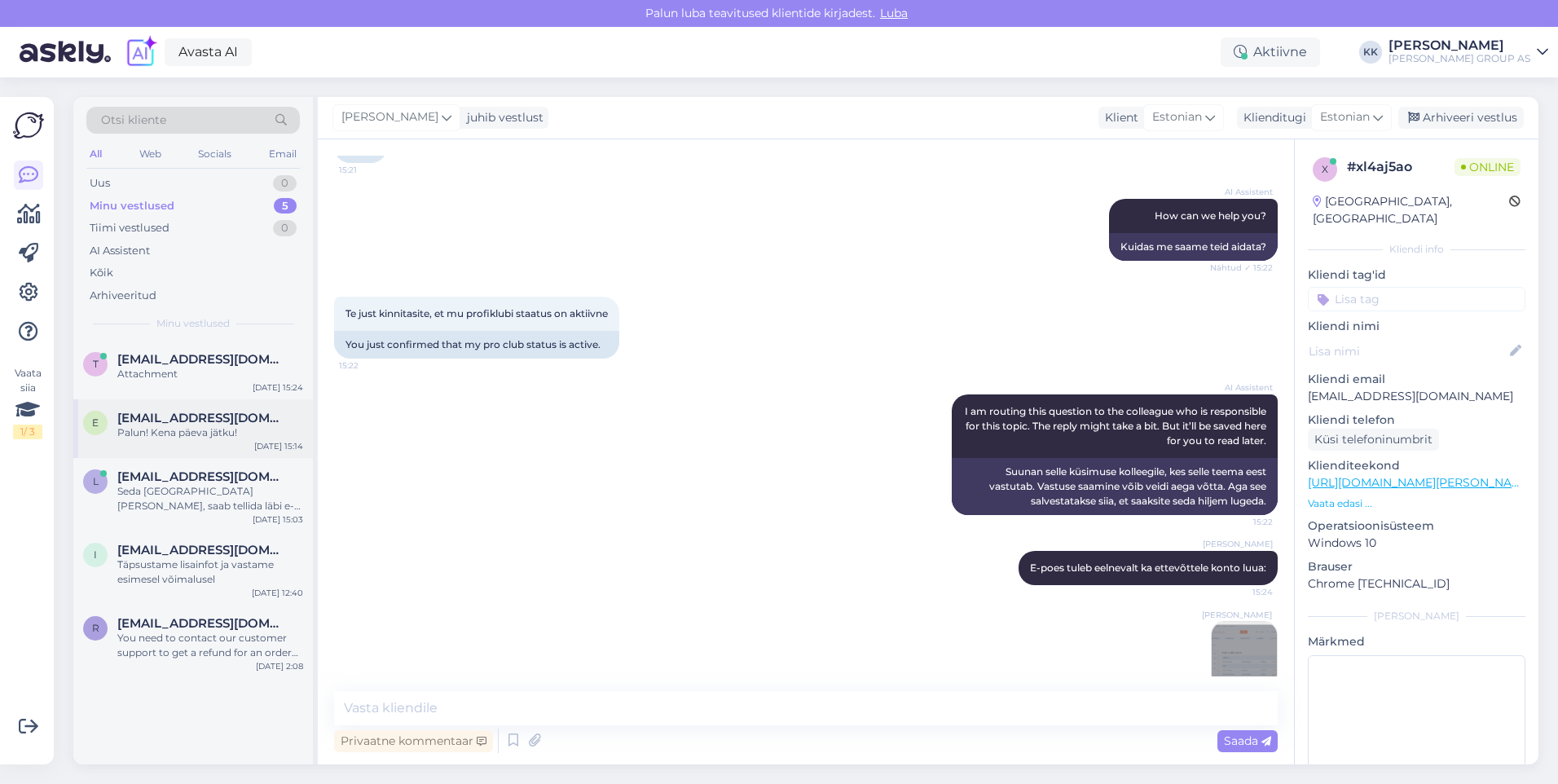
click at [176, 421] on span "[EMAIL_ADDRESS][DOMAIN_NAME]" at bounding box center [202, 418] width 170 height 15
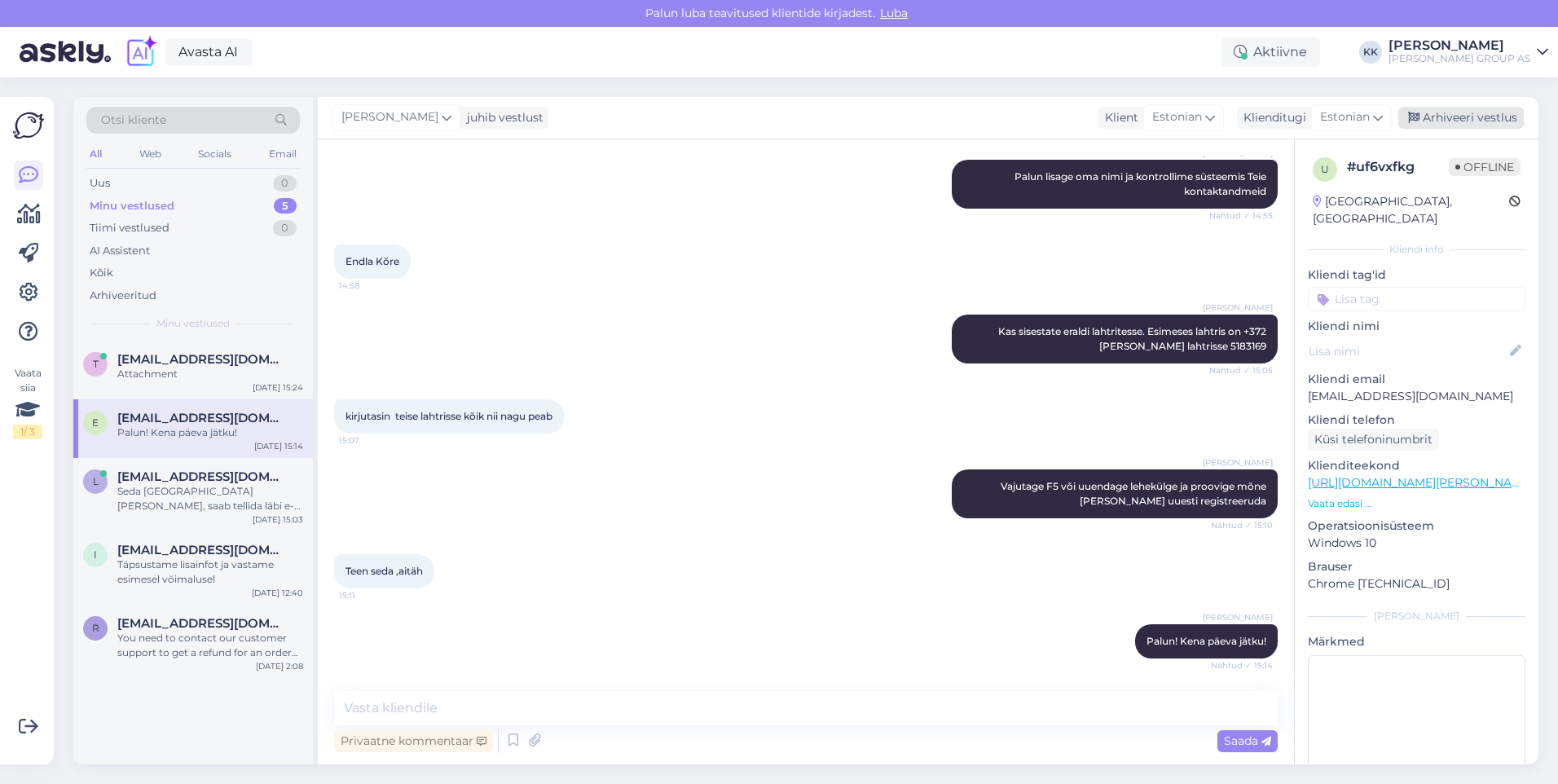
click at [1446, 116] on div "Arhiveeri vestlus" at bounding box center [1461, 118] width 125 height 22
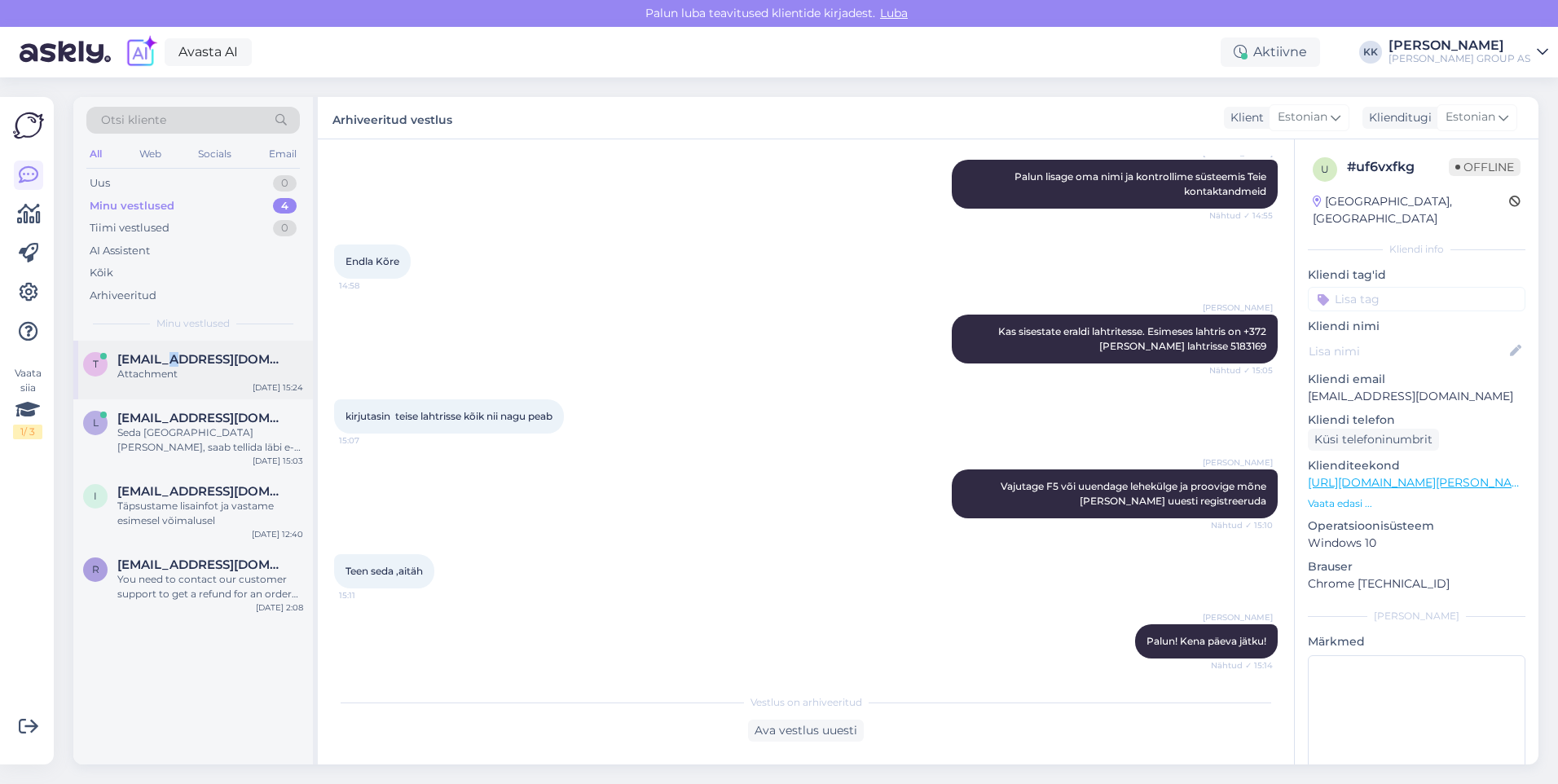
click at [164, 355] on span "[EMAIL_ADDRESS][DOMAIN_NAME]" at bounding box center [202, 359] width 170 height 15
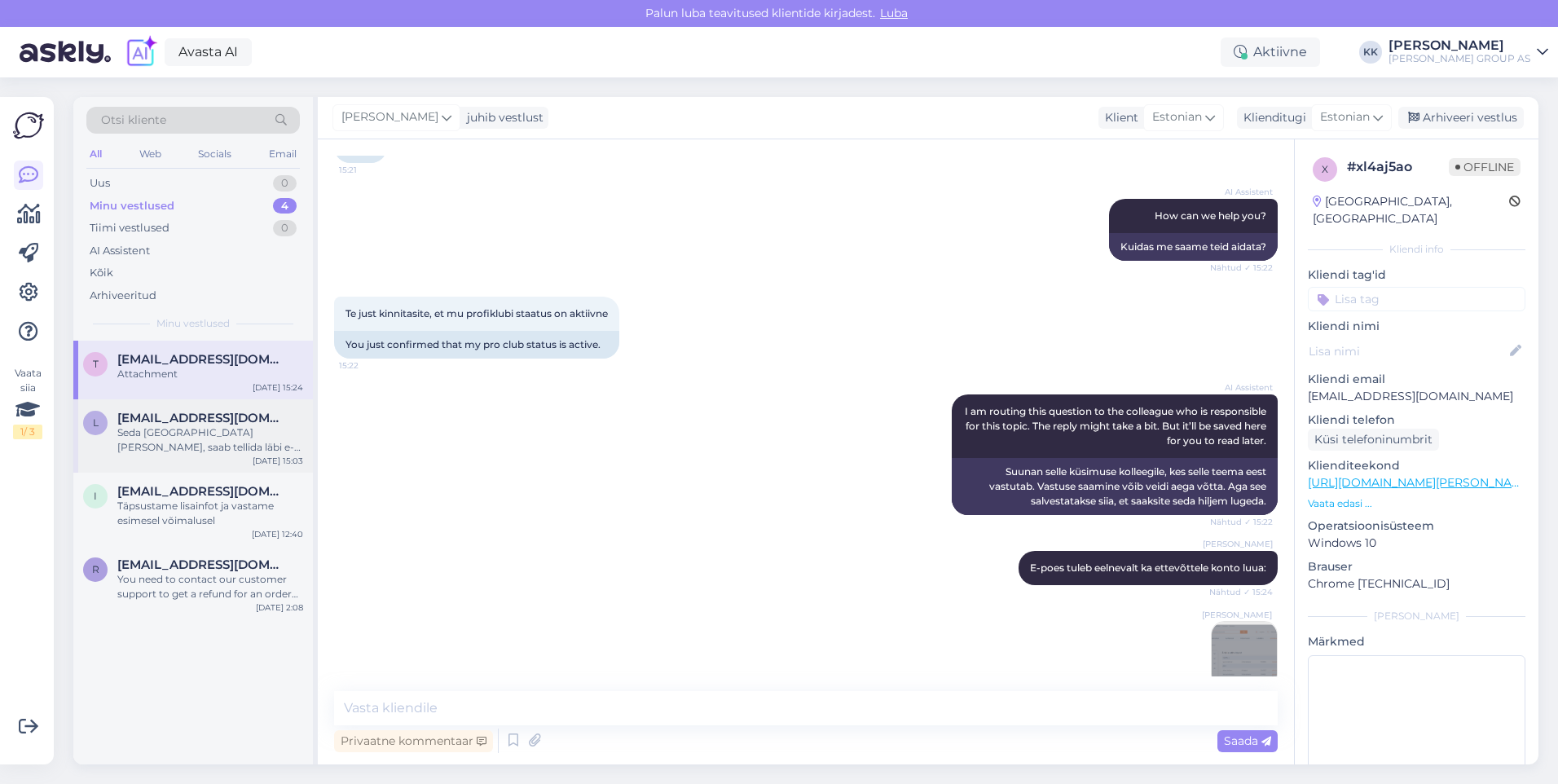
click at [203, 439] on div "Seda [GEOGRAPHIC_DATA] [PERSON_NAME], saab tellida läbi e-[PERSON_NAME] lähimas…" at bounding box center [210, 440] width 186 height 29
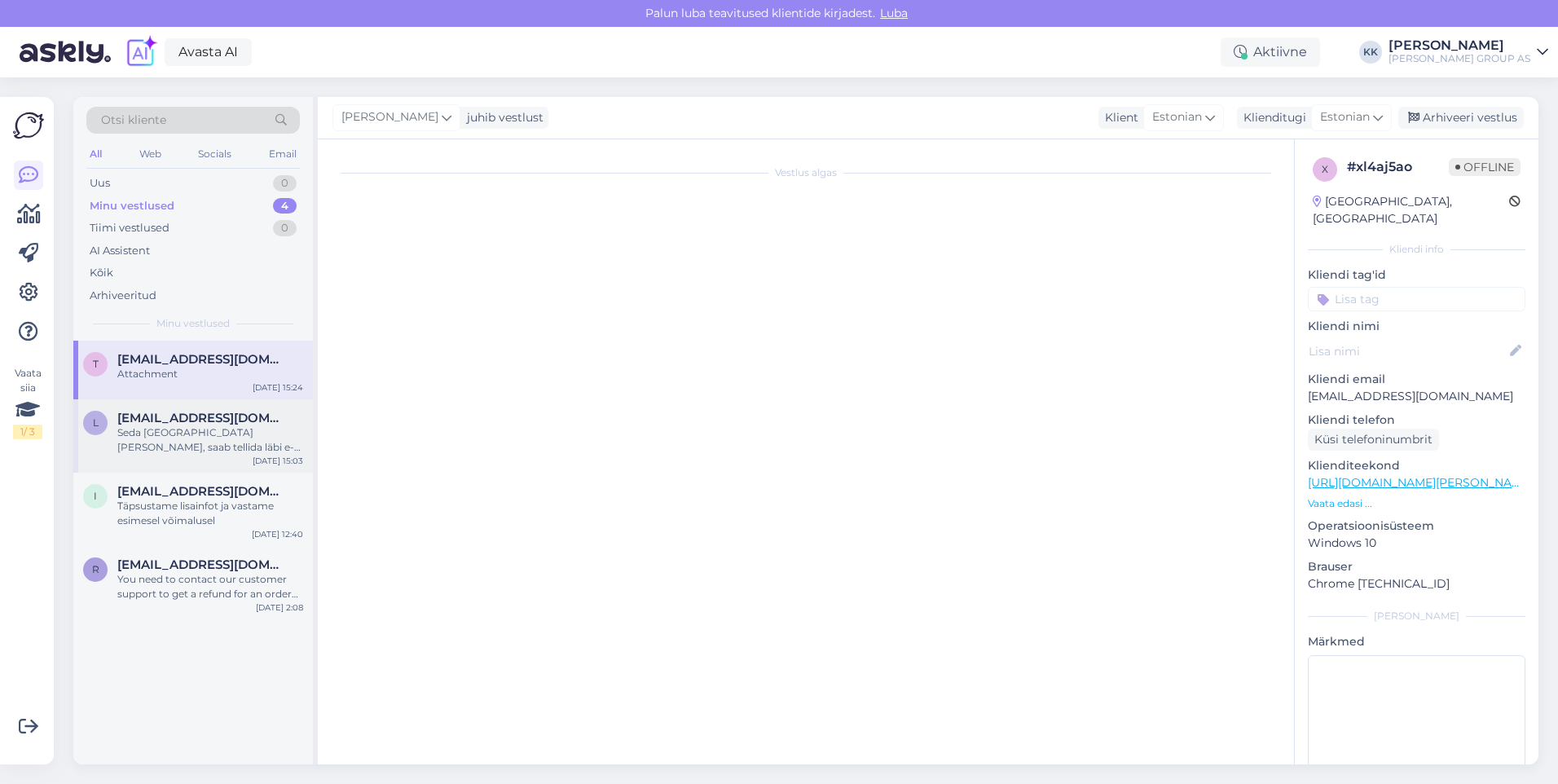
scroll to position [252, 0]
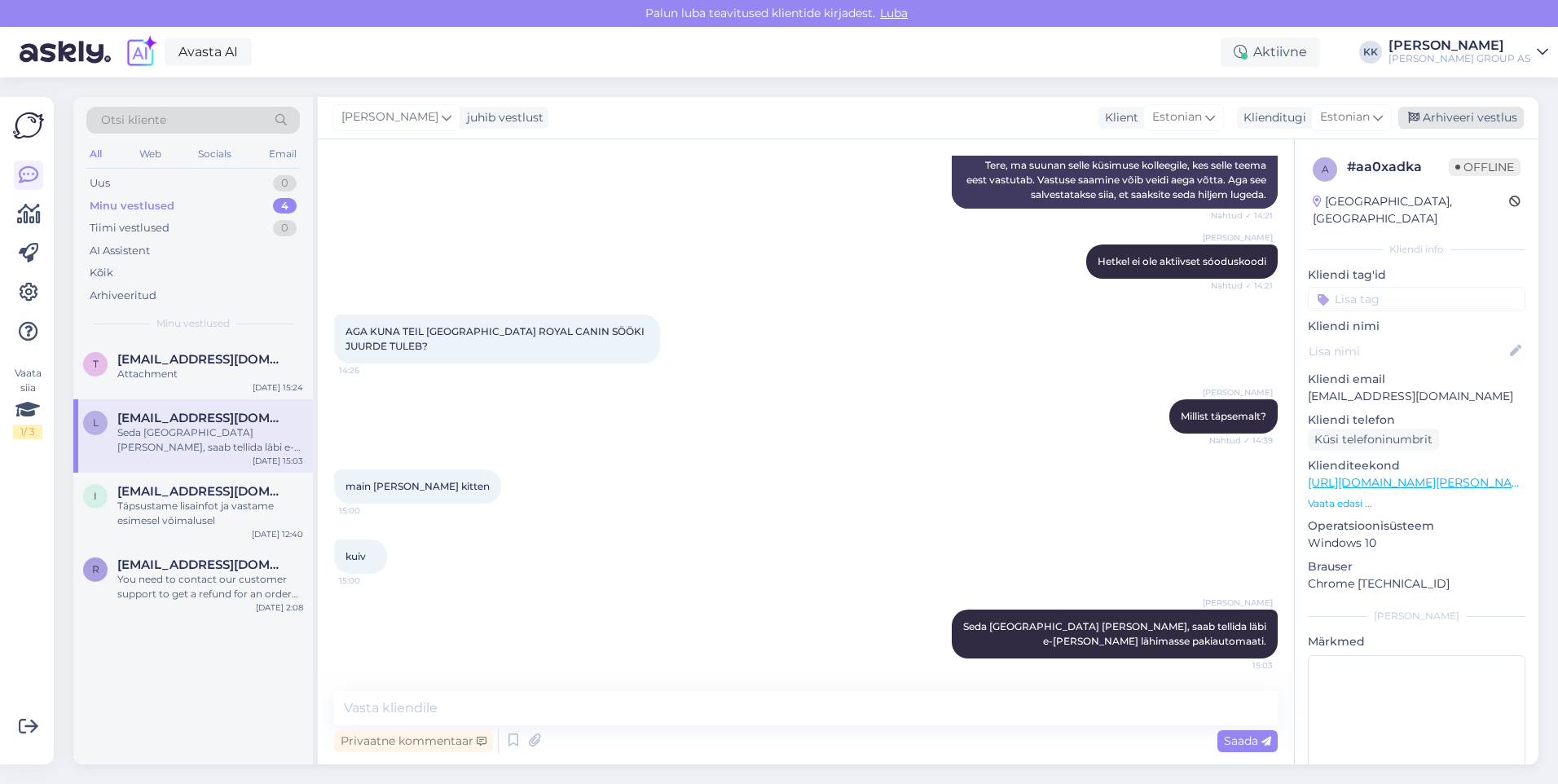
click at [1452, 111] on div "Arhiveeri vestlus" at bounding box center [1461, 118] width 125 height 22
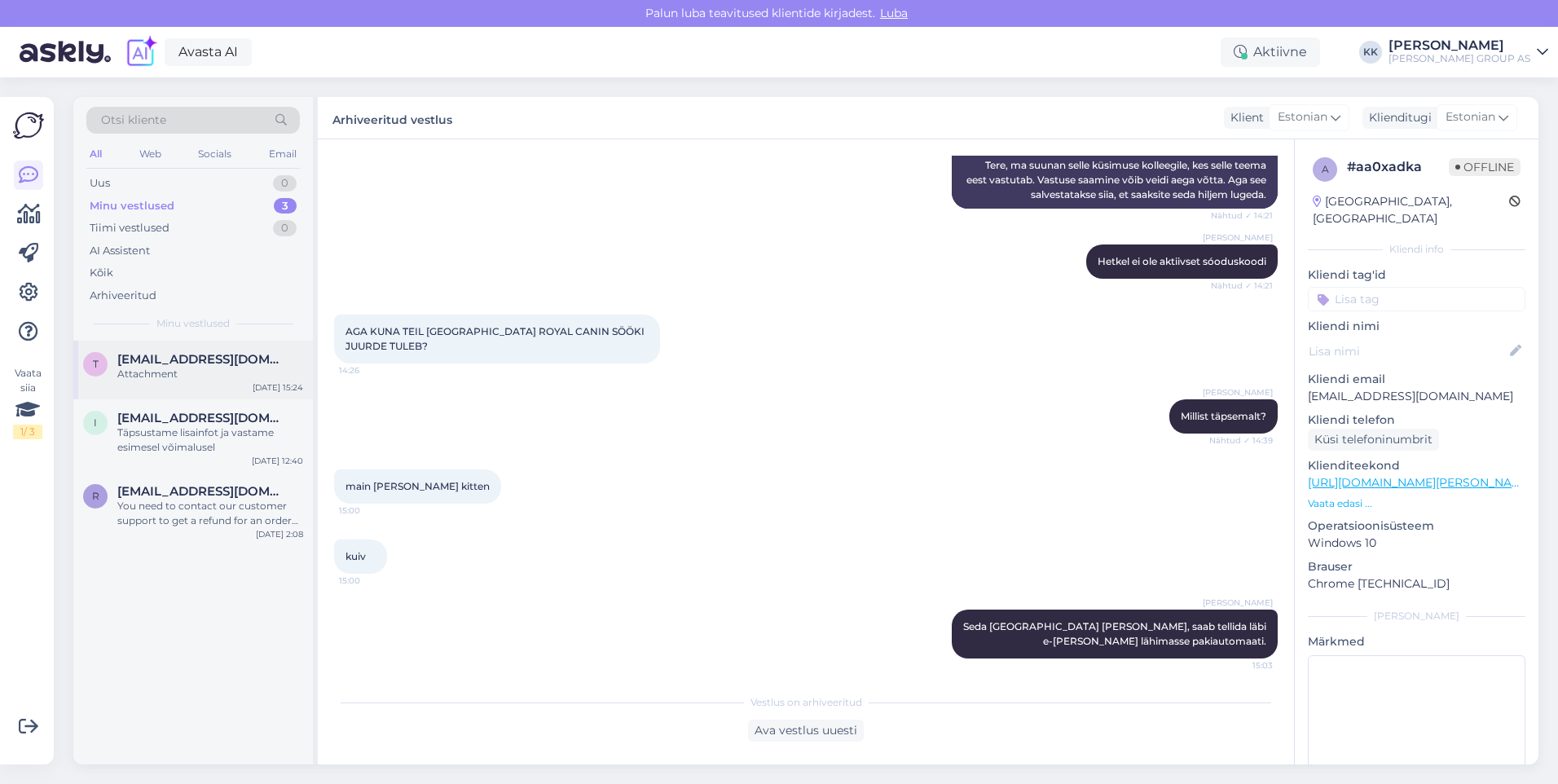
click at [187, 364] on span "[EMAIL_ADDRESS][DOMAIN_NAME]" at bounding box center [202, 359] width 170 height 15
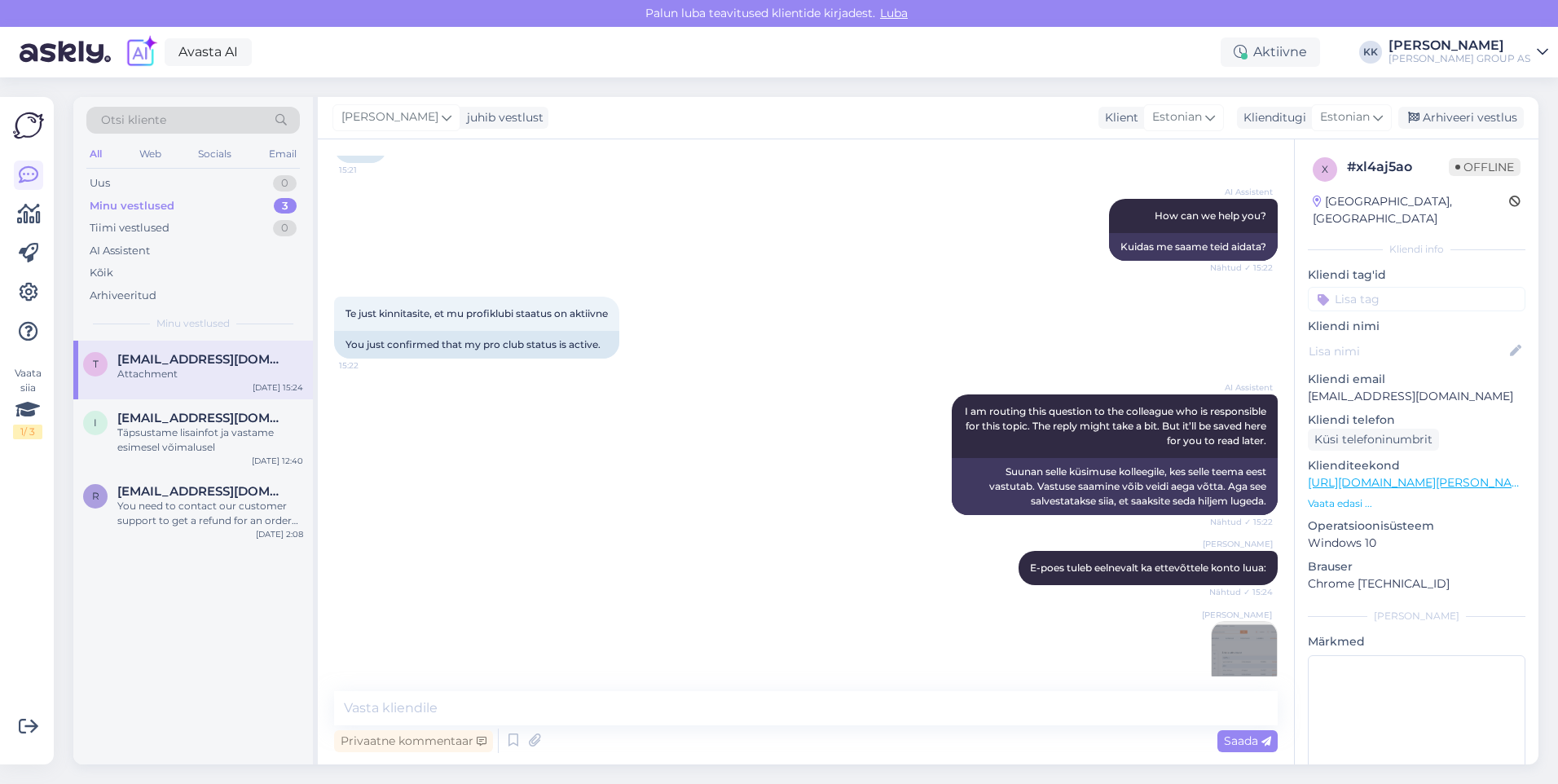
drag, startPoint x: 1442, startPoint y: 118, endPoint x: 1211, endPoint y: 154, distance: 233.8
click at [1442, 117] on div "Arhiveeri vestlus" at bounding box center [1461, 118] width 125 height 22
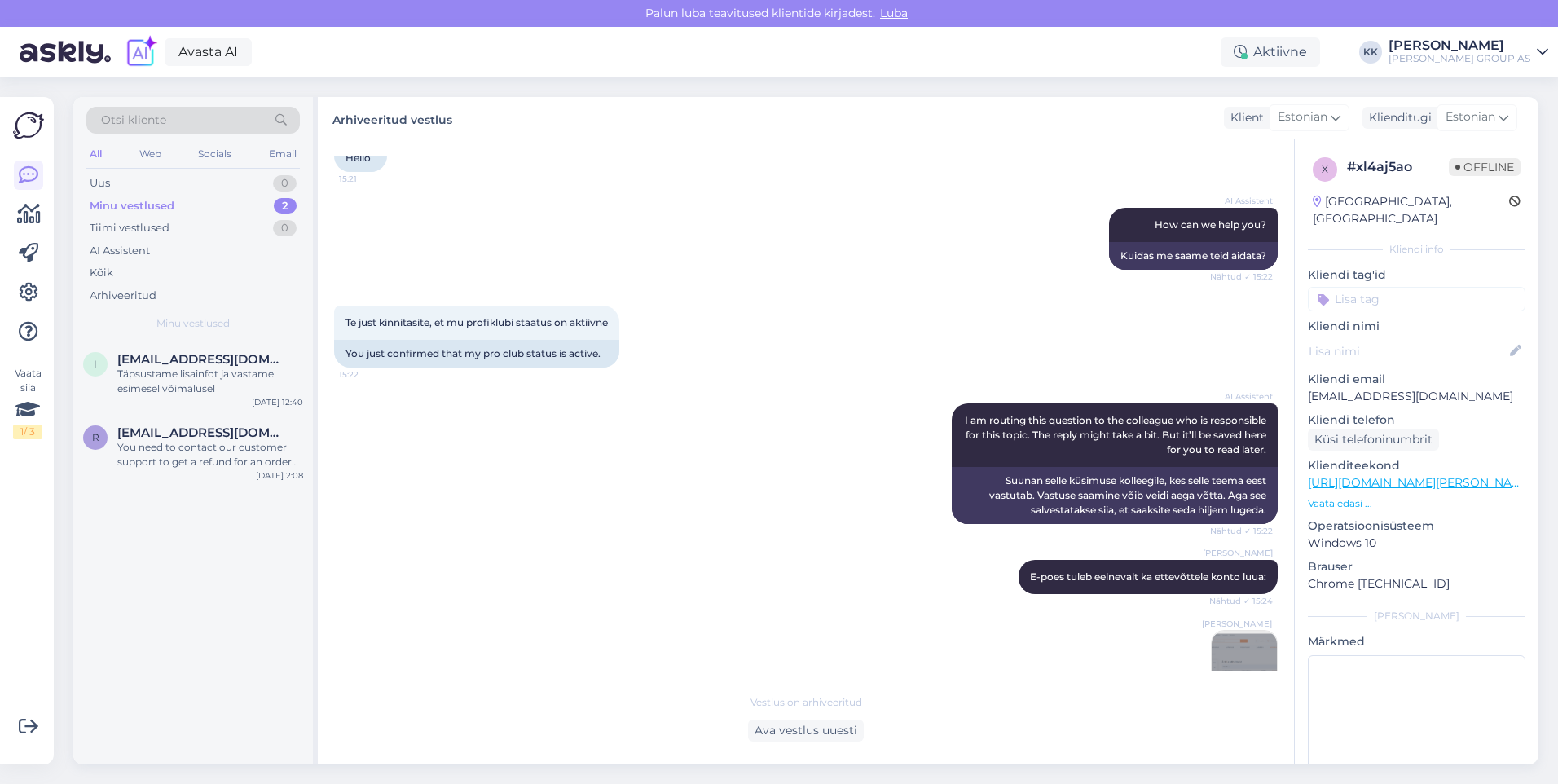
scroll to position [1929, 0]
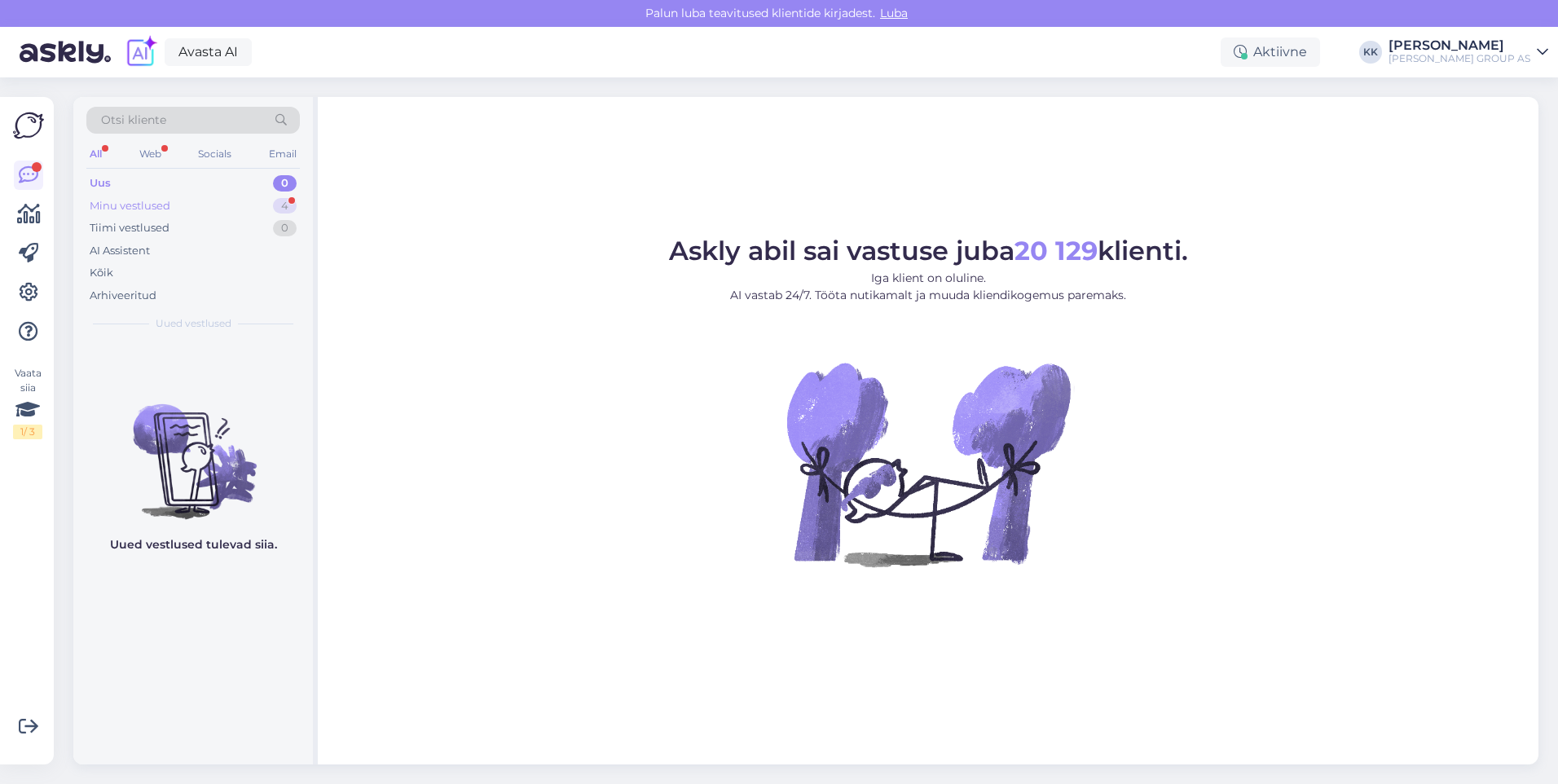
click at [158, 200] on div "Minu vestlused" at bounding box center [130, 206] width 81 height 17
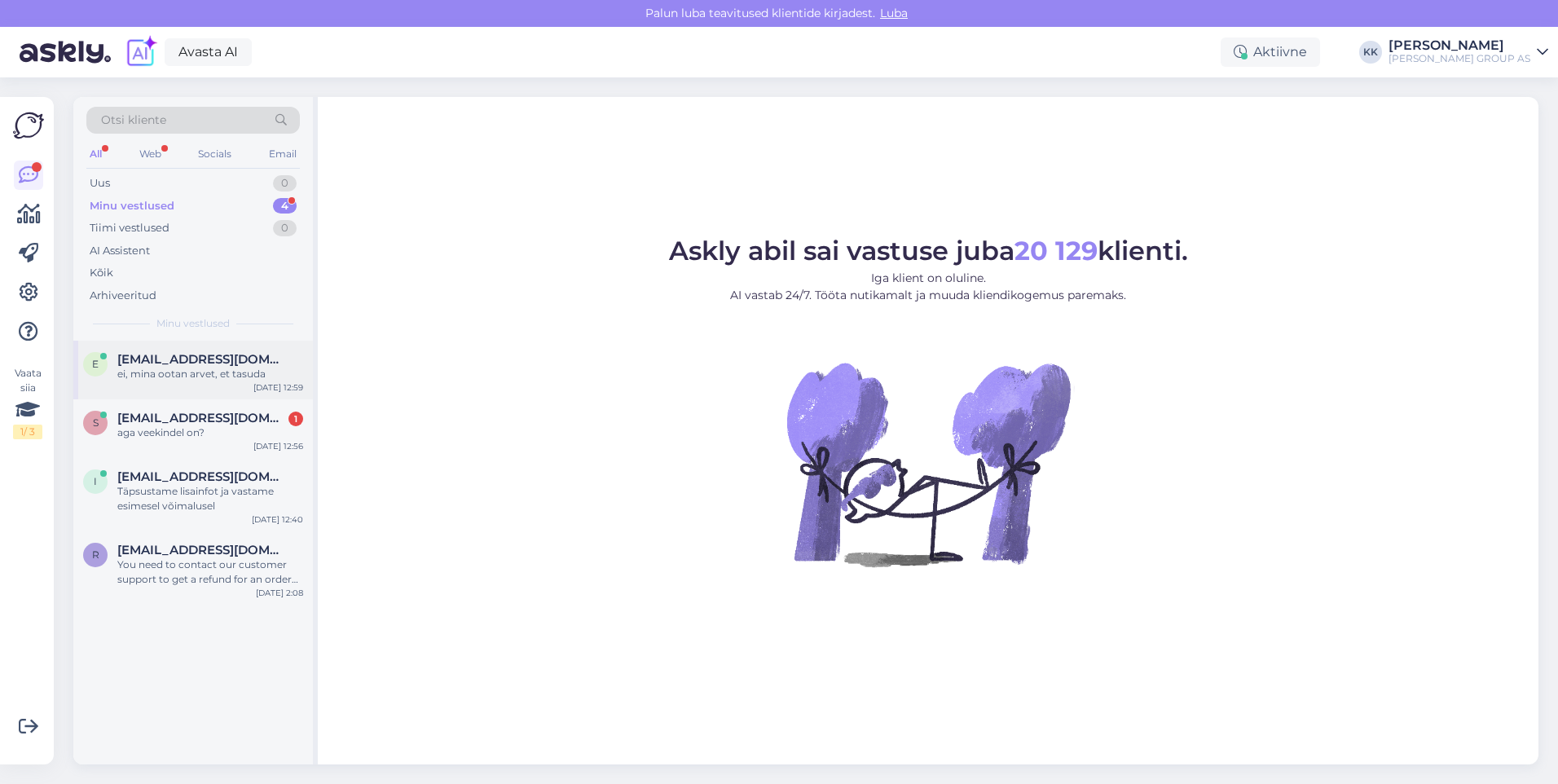
click at [187, 359] on span "[EMAIL_ADDRESS][DOMAIN_NAME]" at bounding box center [202, 359] width 170 height 15
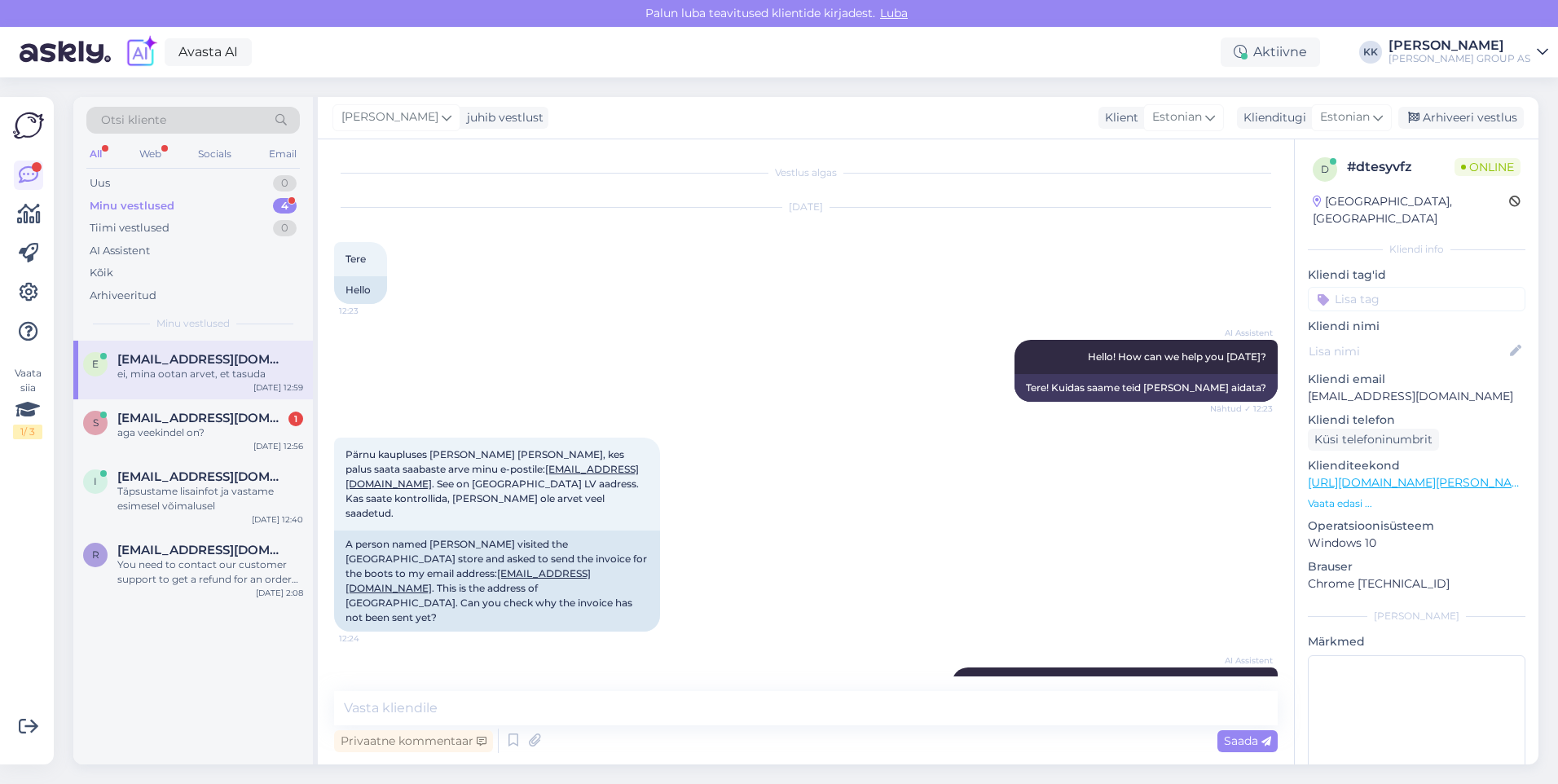
scroll to position [815, 0]
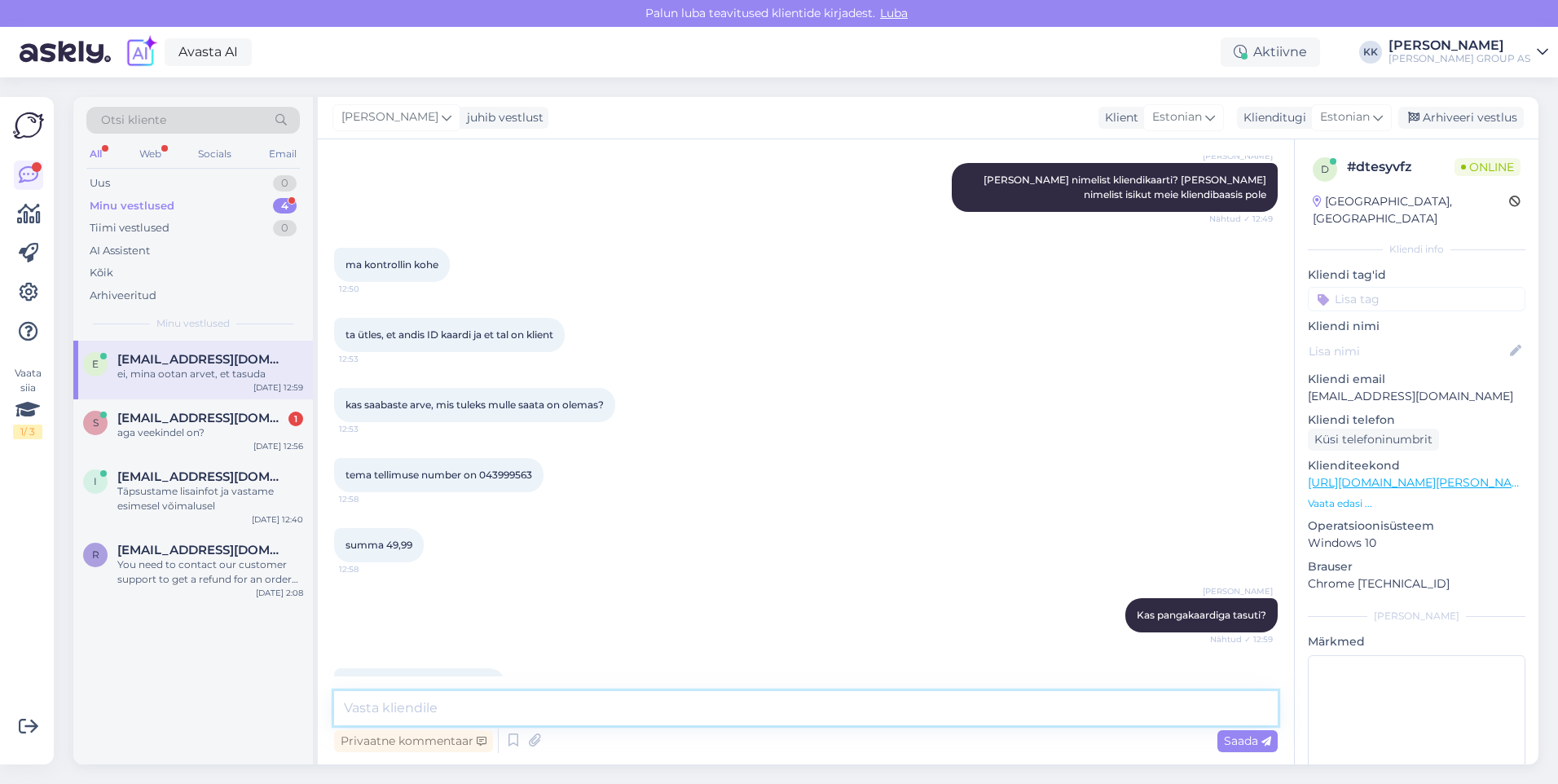
click at [376, 709] on textarea at bounding box center [806, 708] width 943 height 34
drag, startPoint x: 540, startPoint y: 430, endPoint x: 482, endPoint y: 431, distance: 58.0
click at [482, 458] on div "tema tellimuse number on 043999563 12:58" at bounding box center [439, 474] width 209 height 34
copy span "043999563"
drag, startPoint x: 588, startPoint y: 708, endPoint x: 600, endPoint y: 708, distance: 12.0
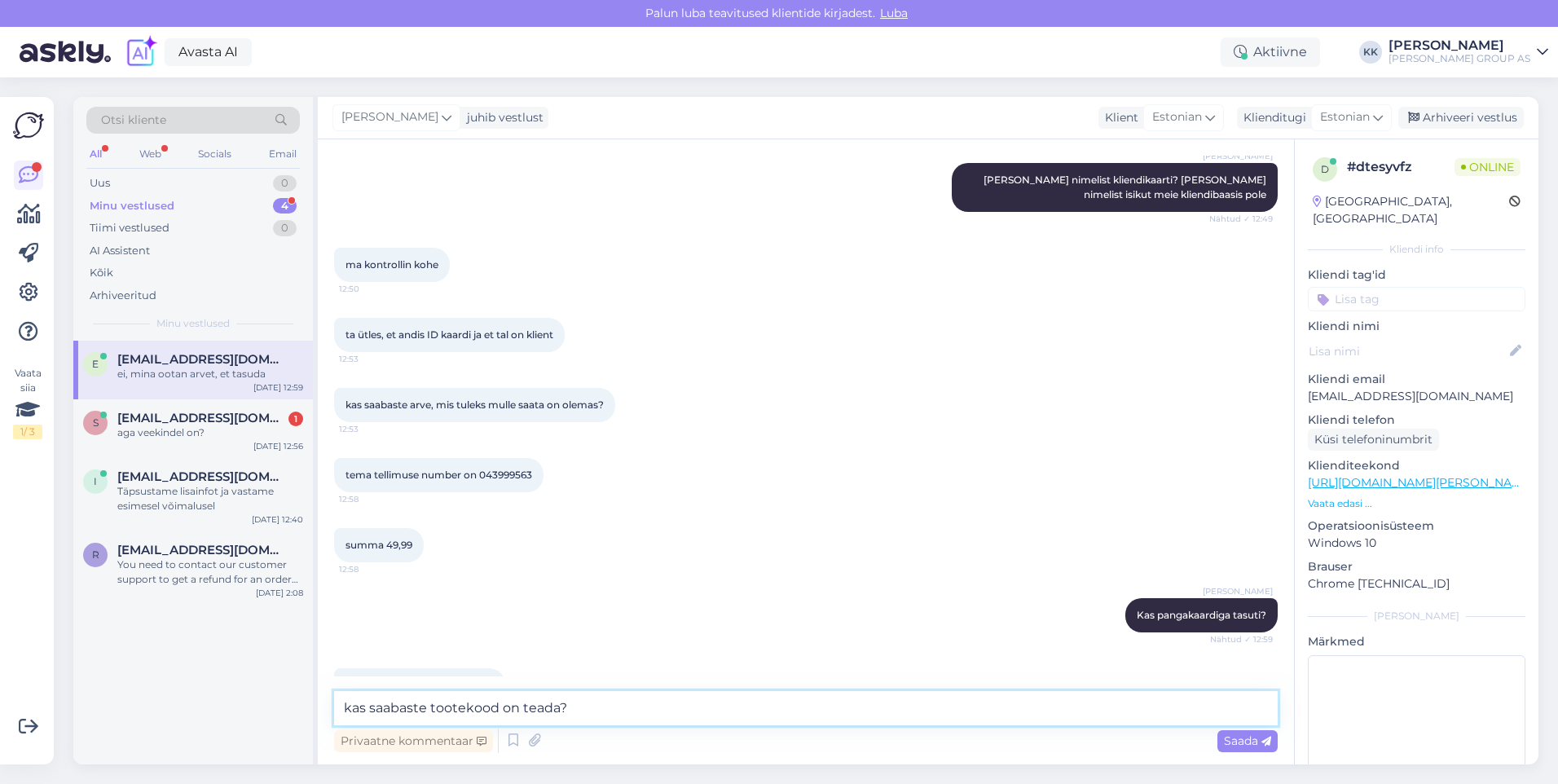
click at [589, 708] on textarea "kas saabaste tootekood on teada?" at bounding box center [806, 708] width 943 height 34
paste textarea "043999563"
type textarea "k"
drag, startPoint x: 538, startPoint y: 429, endPoint x: 483, endPoint y: 432, distance: 55.1
click at [483, 458] on div "tema tellimuse number on 043999563 12:58" at bounding box center [439, 474] width 209 height 34
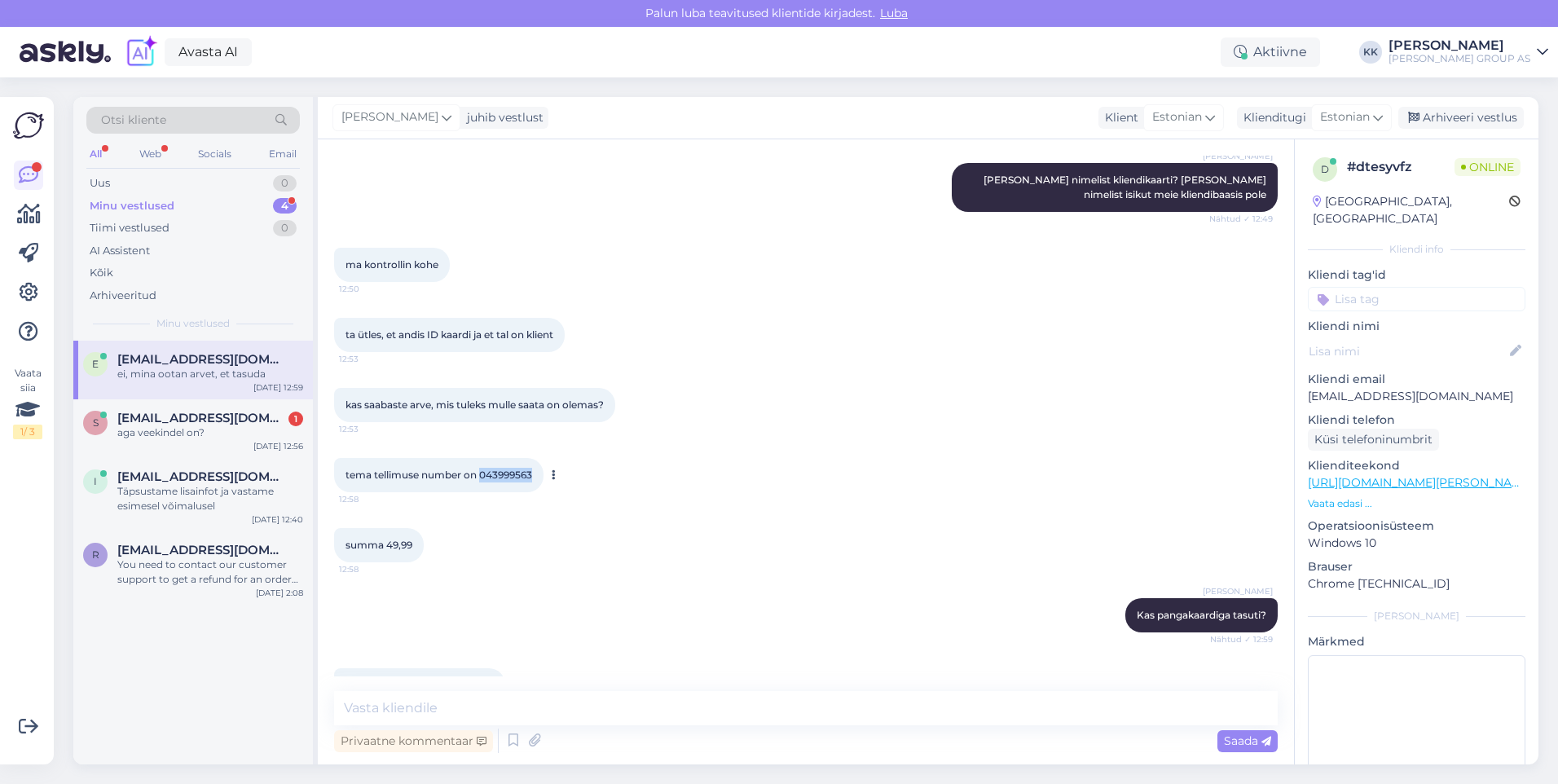
copy span "043999563"
click at [533, 735] on icon at bounding box center [534, 741] width 23 height 25
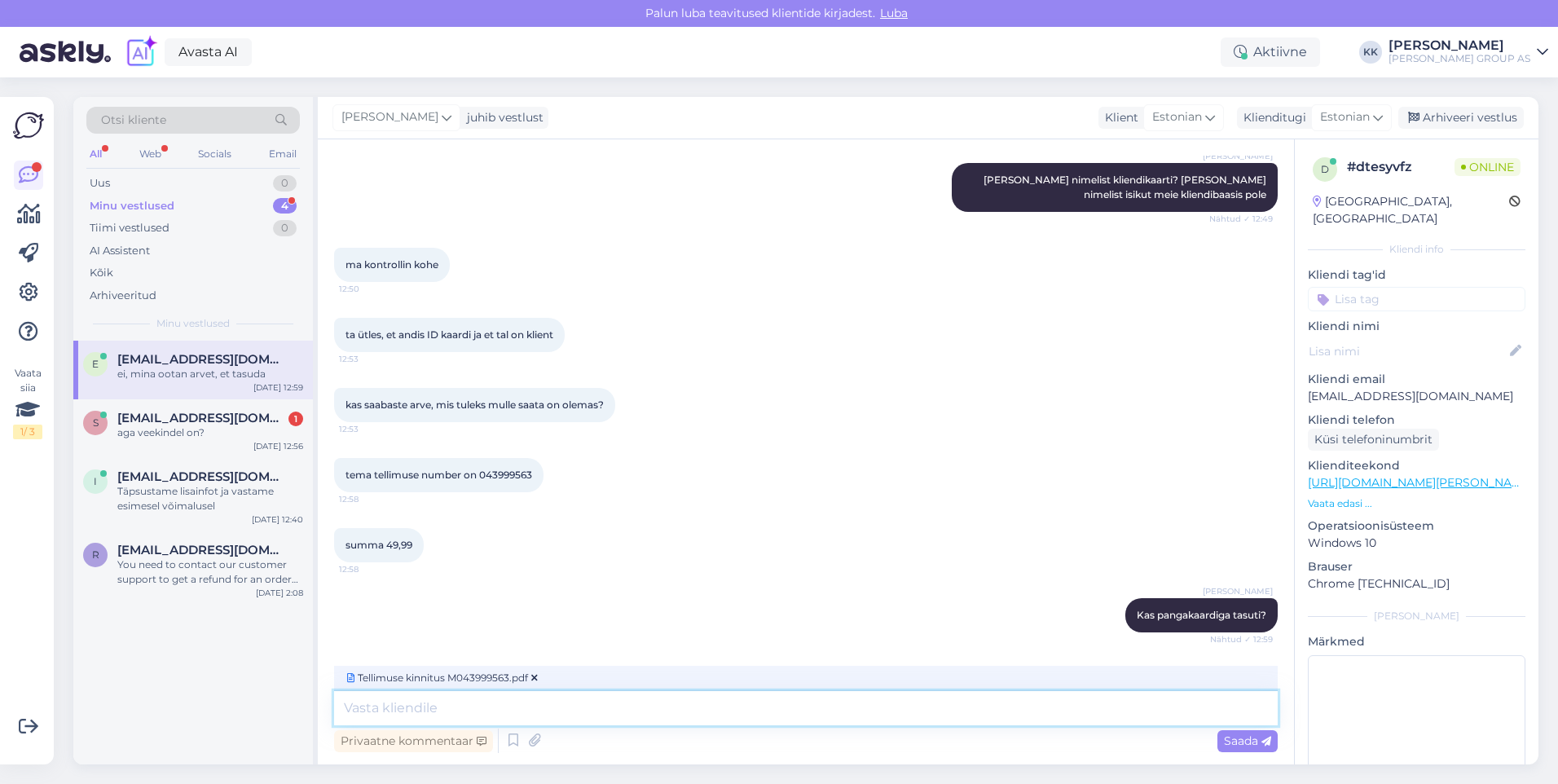
click at [374, 708] on textarea at bounding box center [806, 708] width 943 height 34
type textarea "Lisame manusega tasumiseks arve. Panga maksekorraldusel märkige palun selgituss…"
click at [1247, 737] on span "Saada" at bounding box center [1247, 741] width 47 height 15
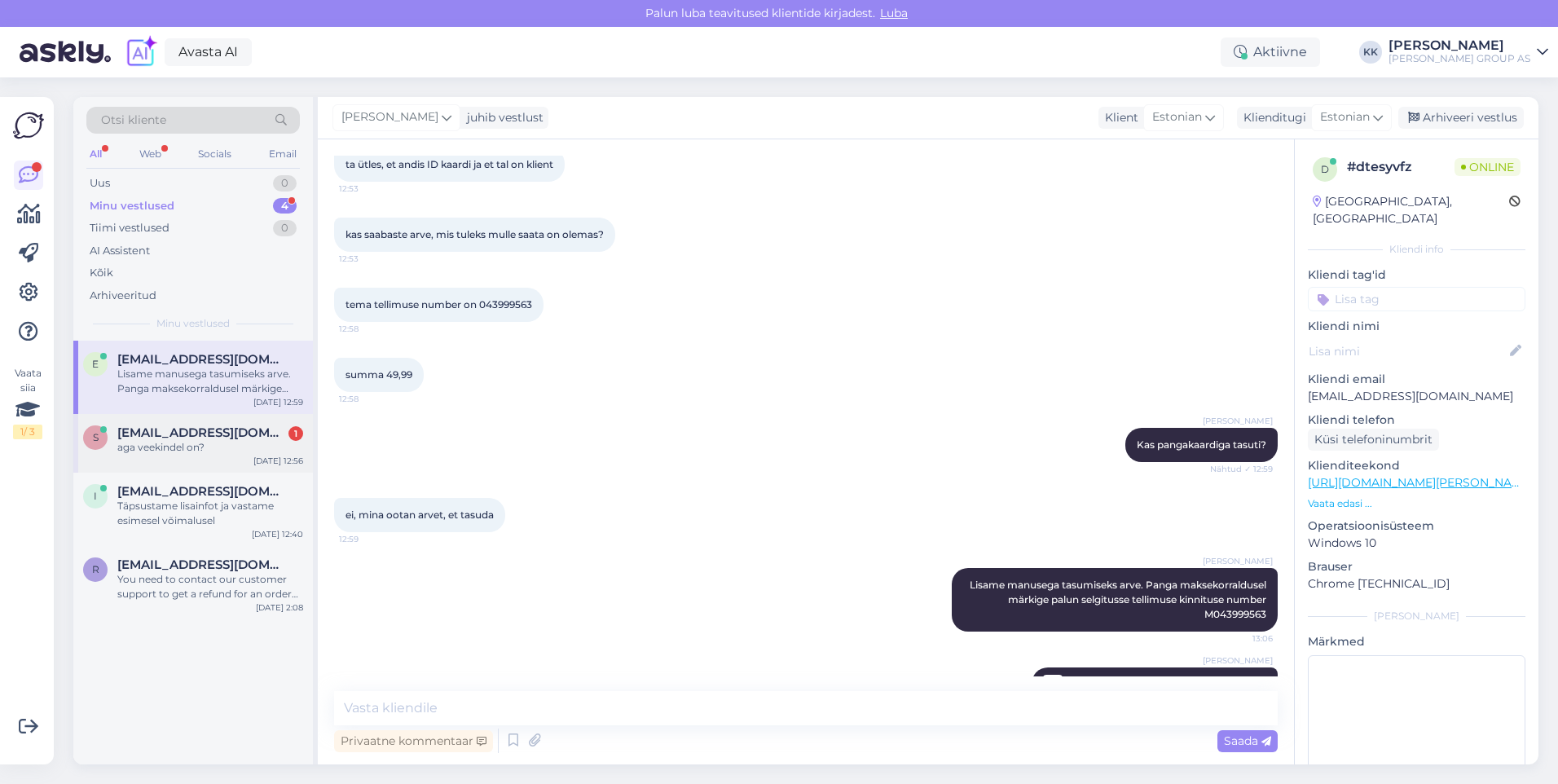
click at [184, 434] on span "[EMAIL_ADDRESS][DOMAIN_NAME]" at bounding box center [202, 433] width 170 height 15
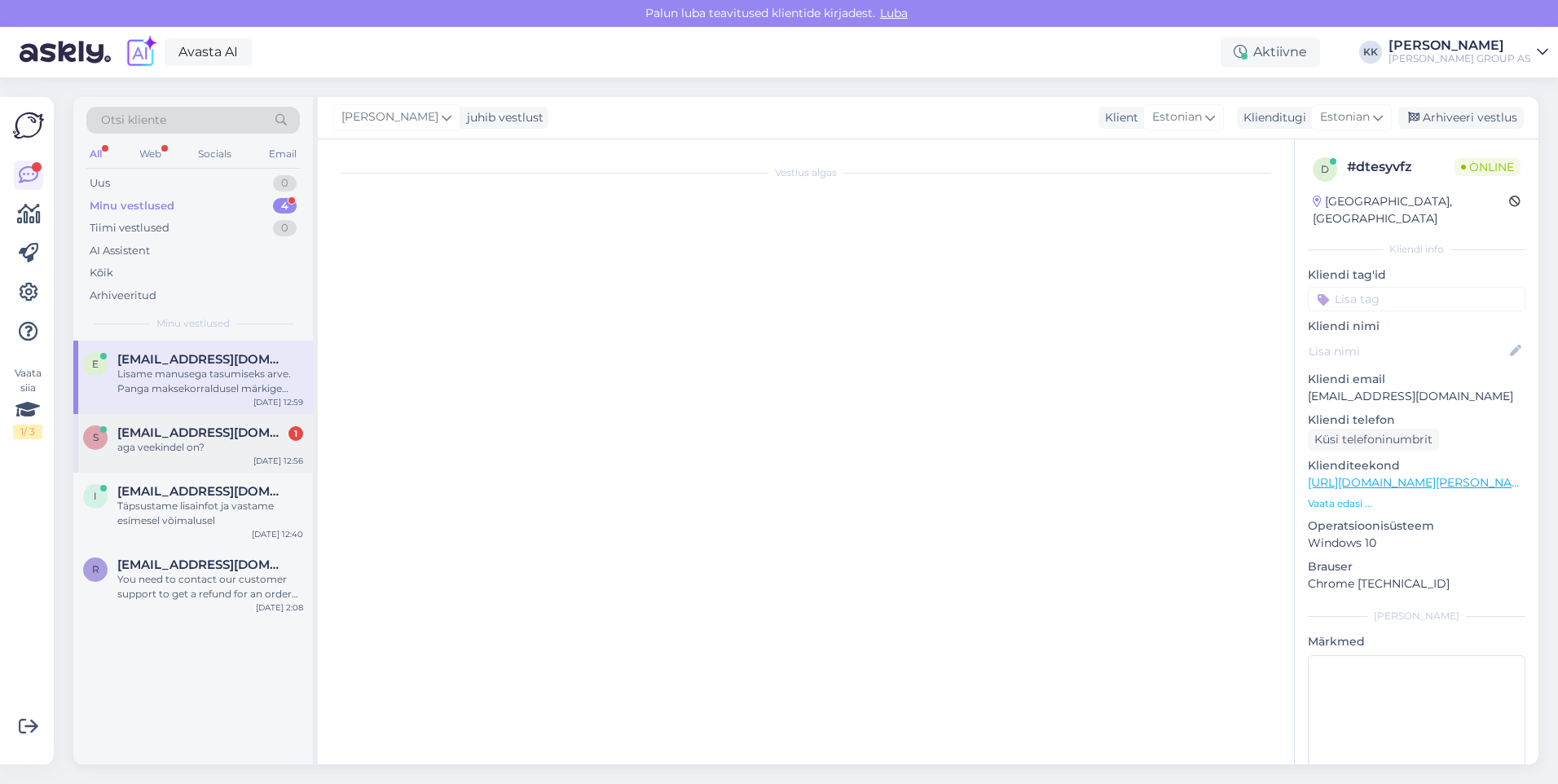
scroll to position [440, 0]
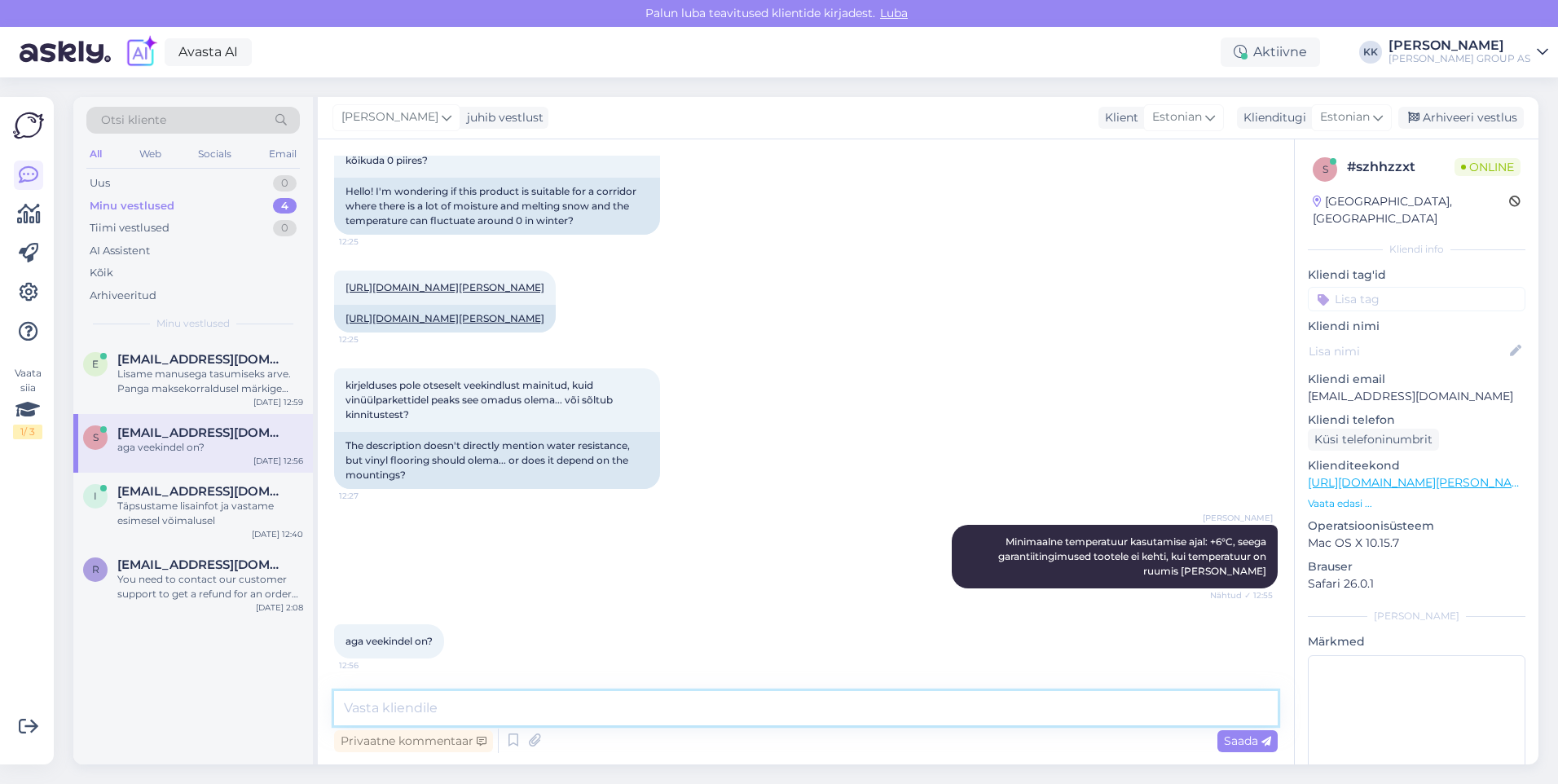
click at [390, 711] on textarea at bounding box center [806, 708] width 943 height 34
type textarea "ei"
click at [1237, 735] on span "Saada" at bounding box center [1247, 741] width 47 height 15
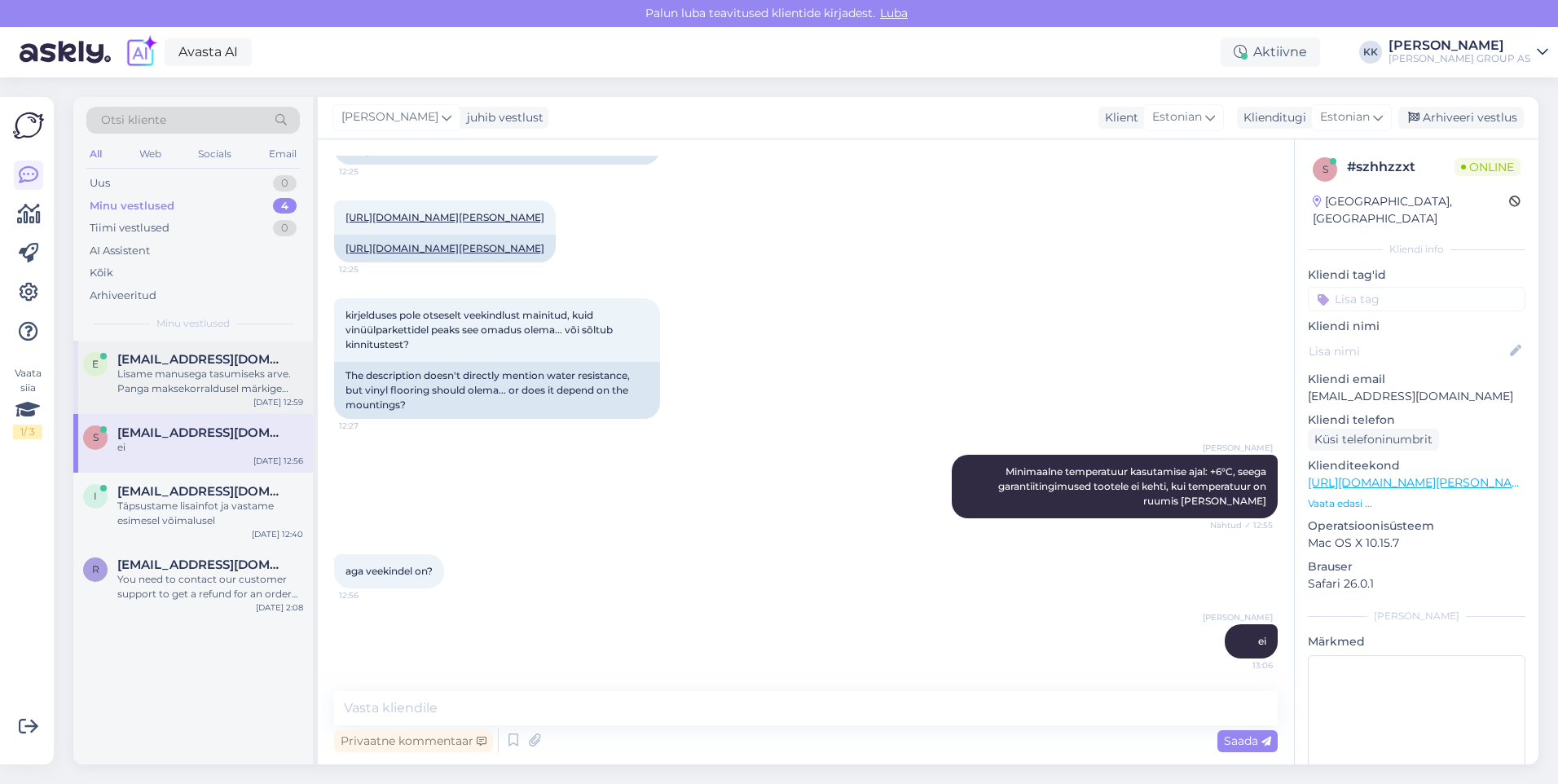
click at [200, 372] on div "Lisame manusega tasumiseks arve. Panga maksekorraldusel märkige palun selgituss…" at bounding box center [210, 381] width 186 height 29
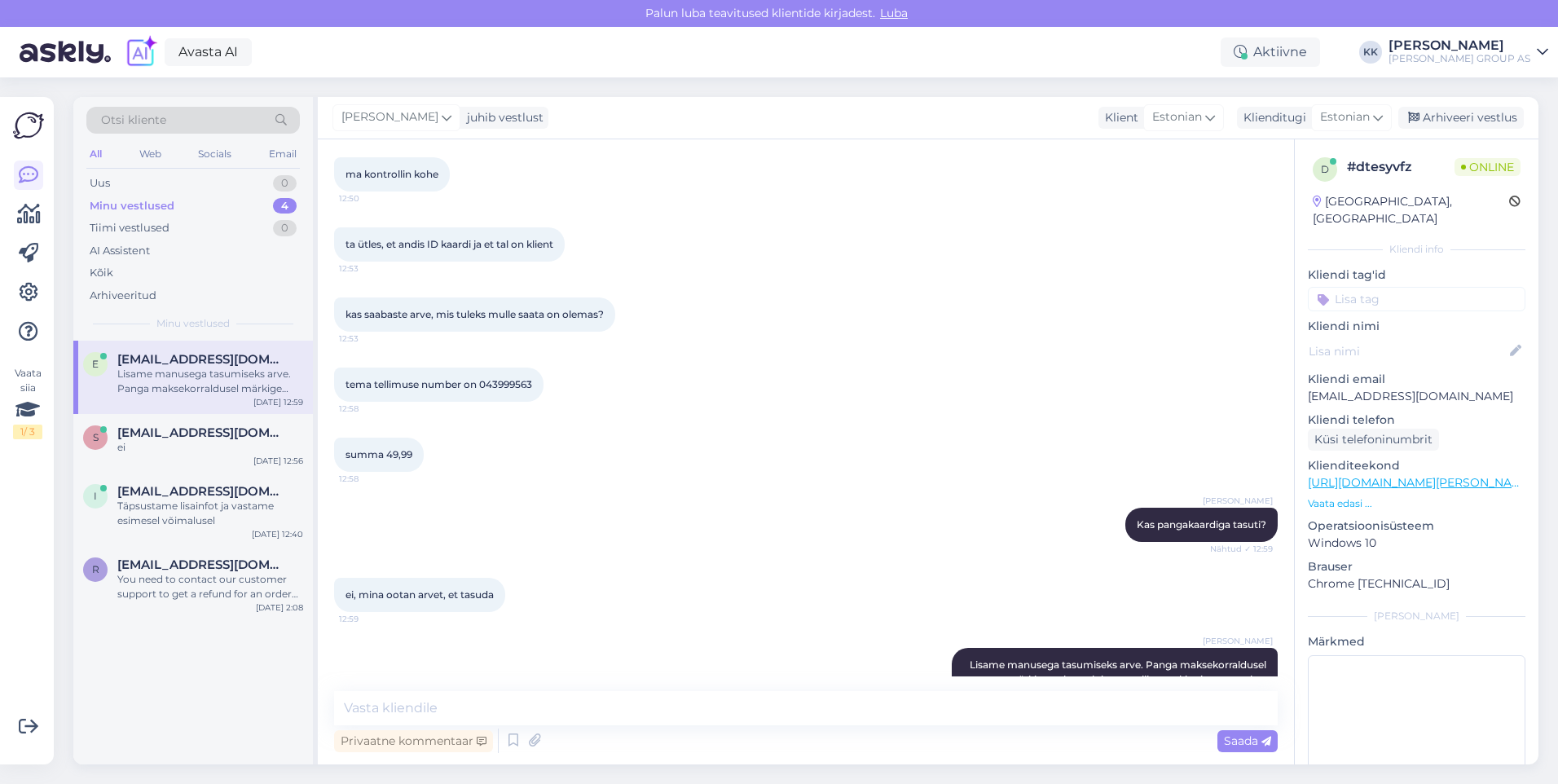
scroll to position [986, 0]
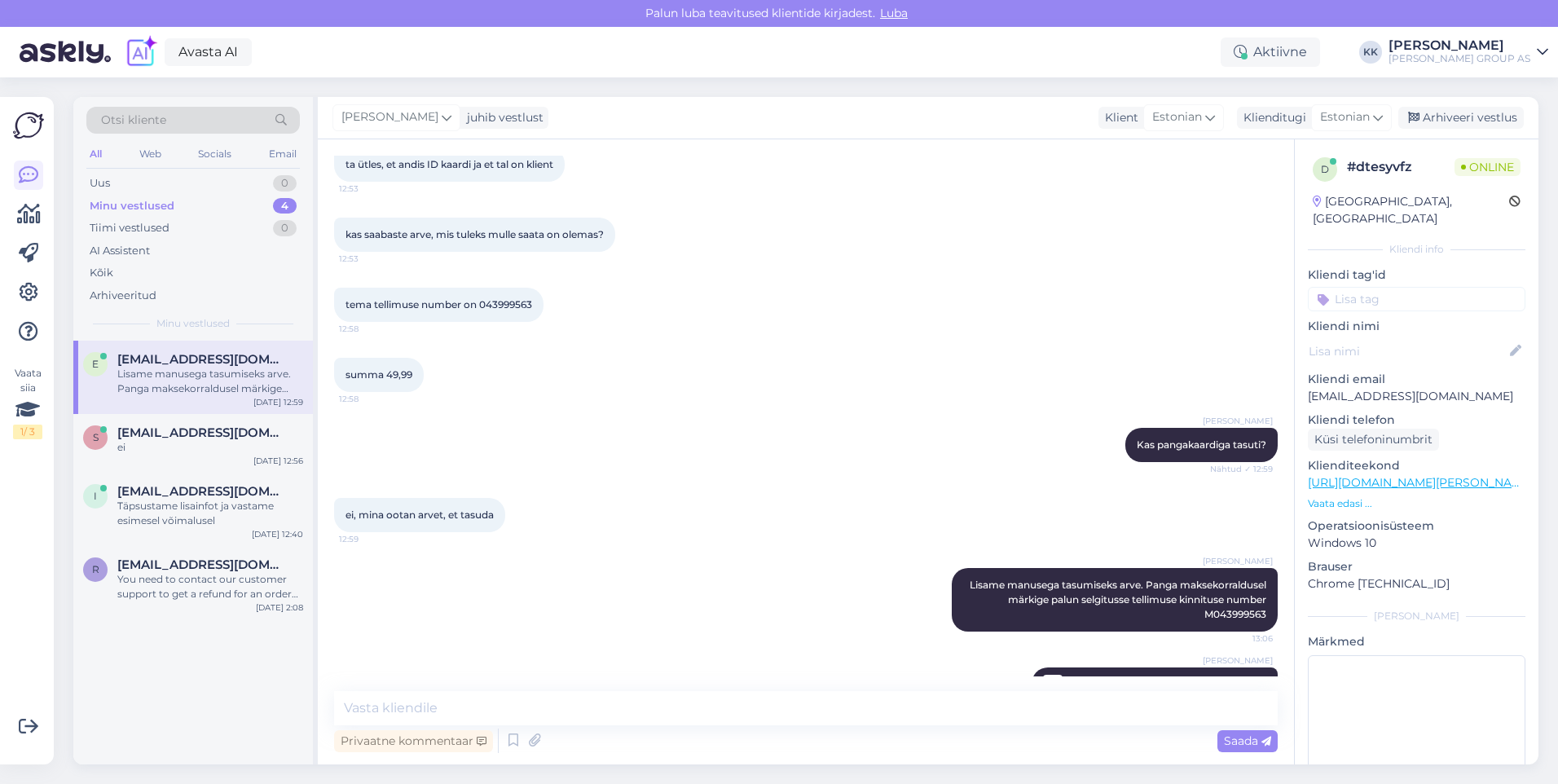
click at [1074, 674] on span "Tellimuse kinnitus M043999563.pdf" at bounding box center [1154, 685] width 170 height 20
click at [364, 708] on textarea at bounding box center [806, 708] width 943 height 34
type textarea "A"
type textarea "S"
click at [1118, 674] on span "Tellimuse kinnitus M043999563.pdf" at bounding box center [1154, 685] width 170 height 20
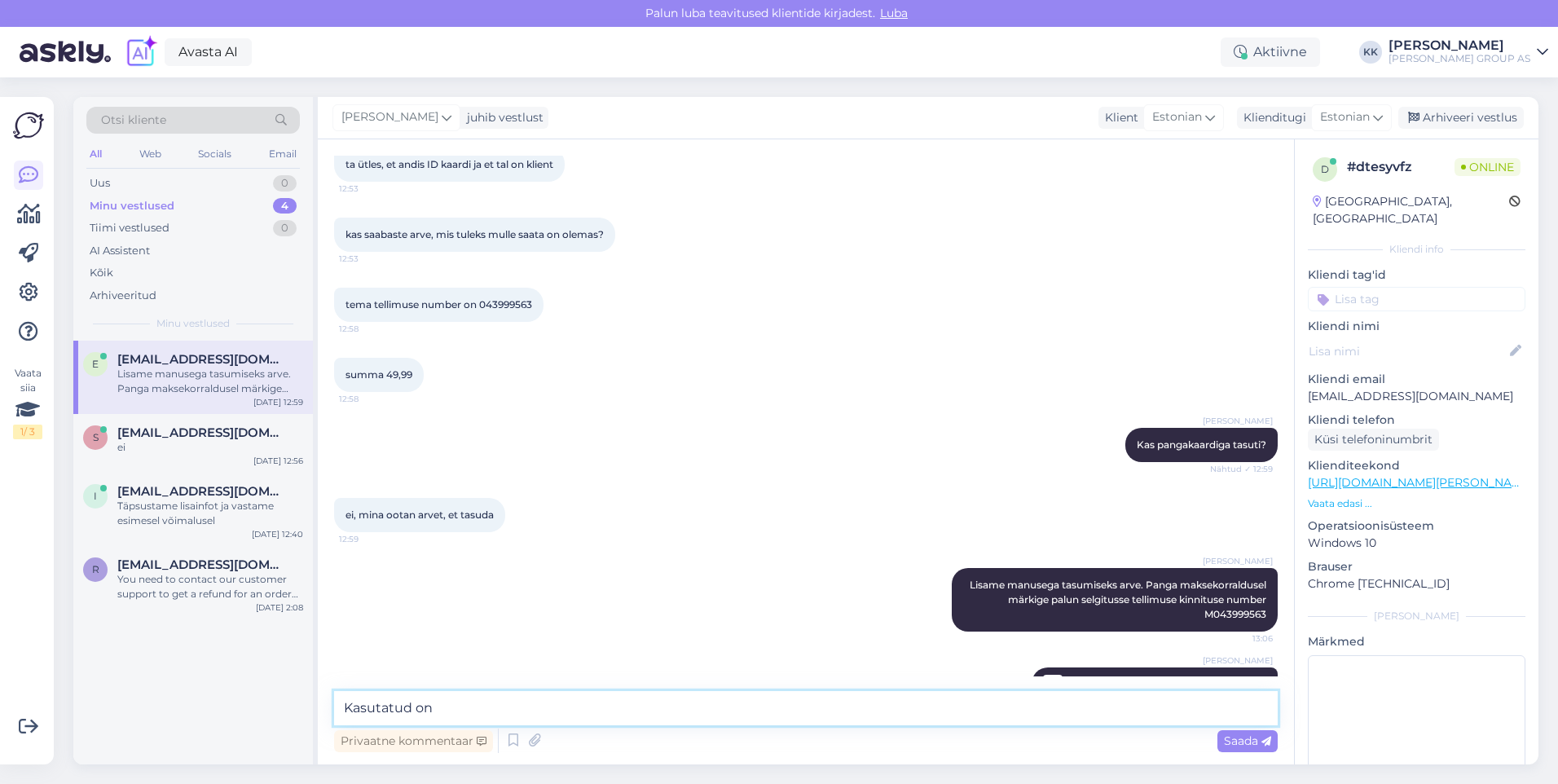
click at [451, 708] on textarea "Kasutatud on" at bounding box center [806, 708] width 943 height 34
paste textarea "ANDREI GOGOLEV"
type textarea "Kasutatud on [PERSON_NAME] kliendikaarti"
click at [1239, 743] on span "Saada" at bounding box center [1247, 741] width 47 height 15
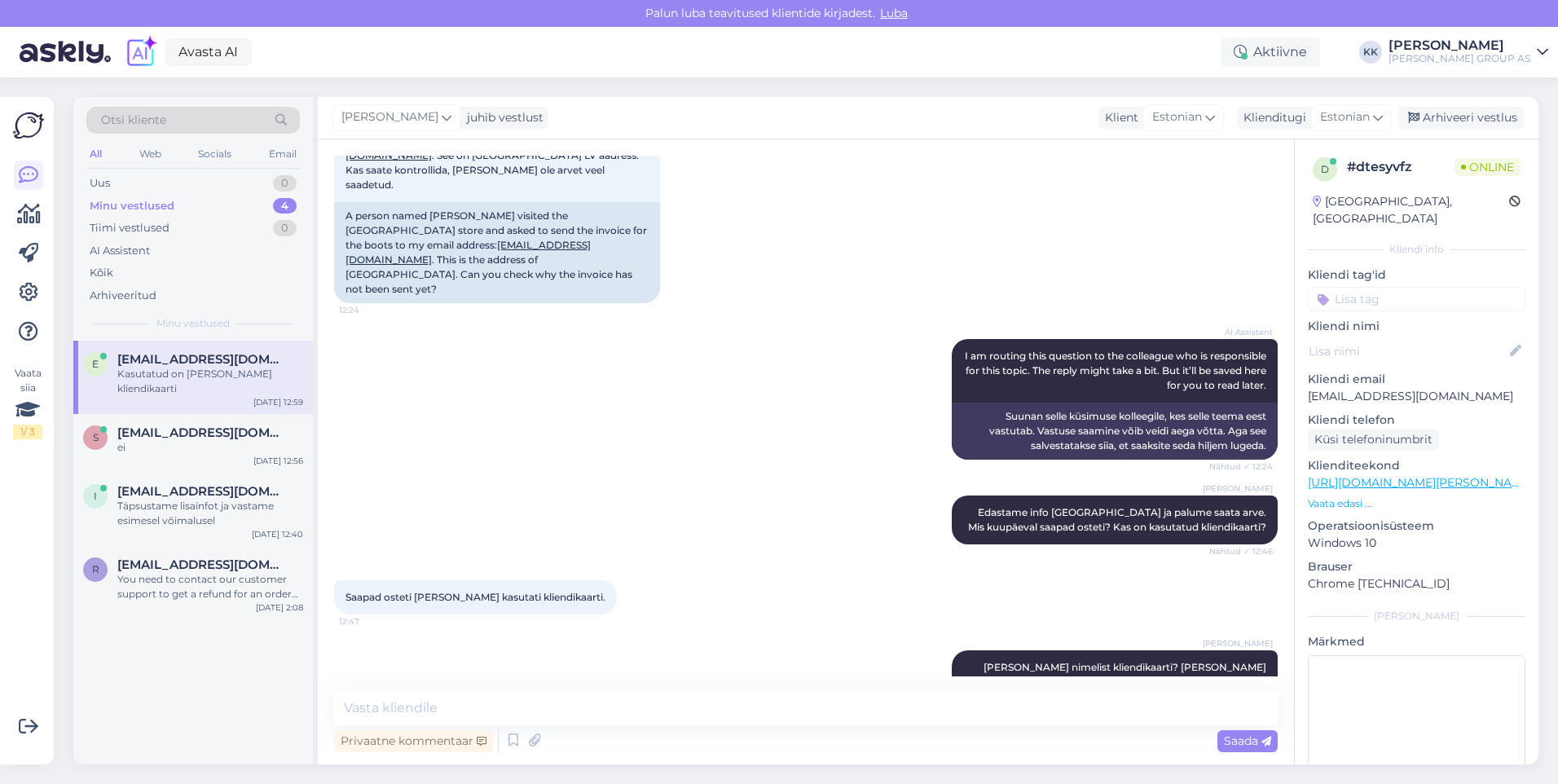
scroll to position [241, 0]
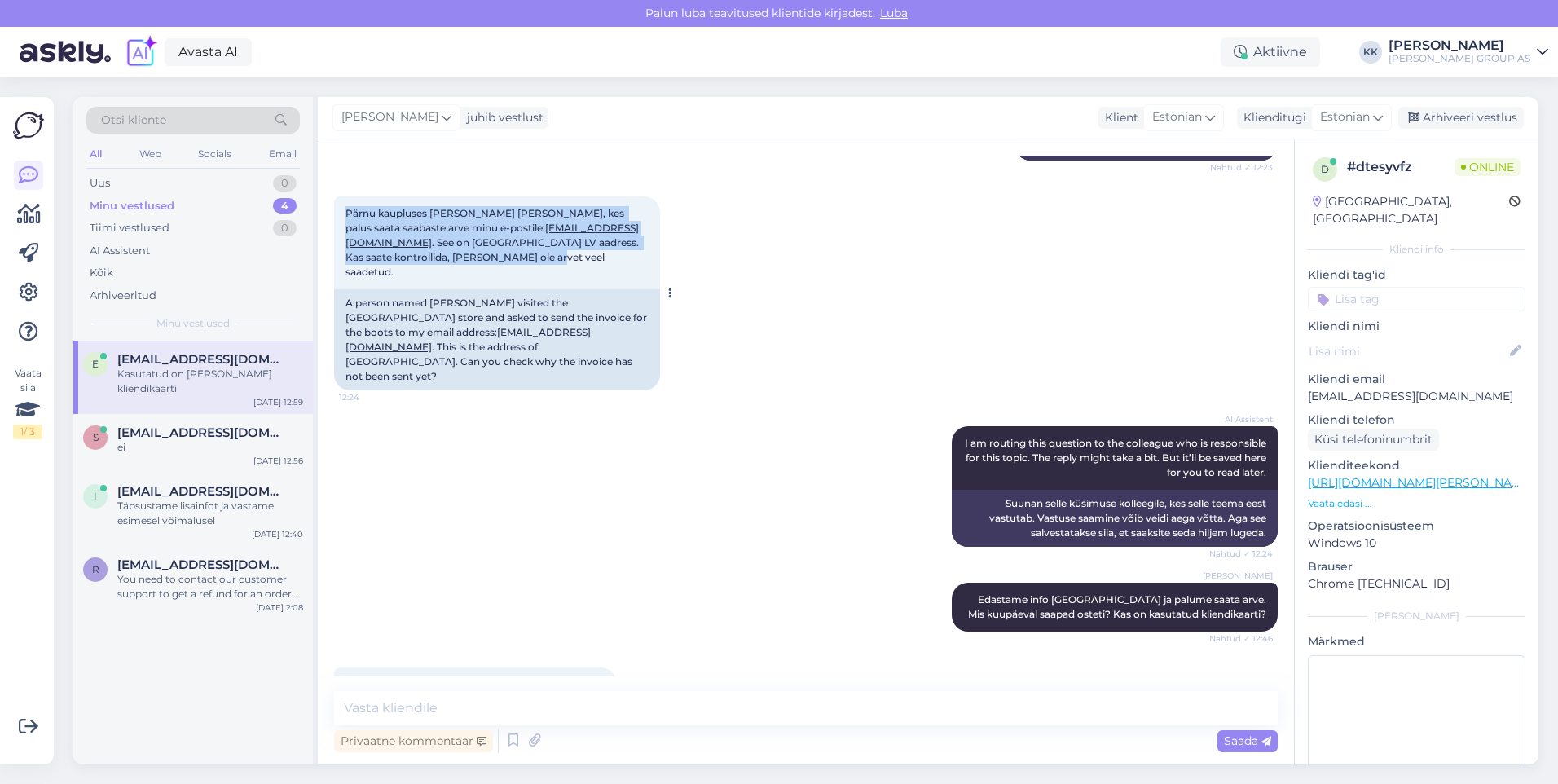
drag, startPoint x: 395, startPoint y: 254, endPoint x: 343, endPoint y: 208, distance: 69.4
click at [343, 208] on div "Pärnu kaupluses käis isik Andrei Bogovski, kes palus saata saabaste arve minu e…" at bounding box center [498, 242] width 326 height 93
drag, startPoint x: 343, startPoint y: 208, endPoint x: 369, endPoint y: 217, distance: 27.5
copy span "Pärnu kaupluses [PERSON_NAME] [PERSON_NAME], kes palus saata saabaste arve minu…"
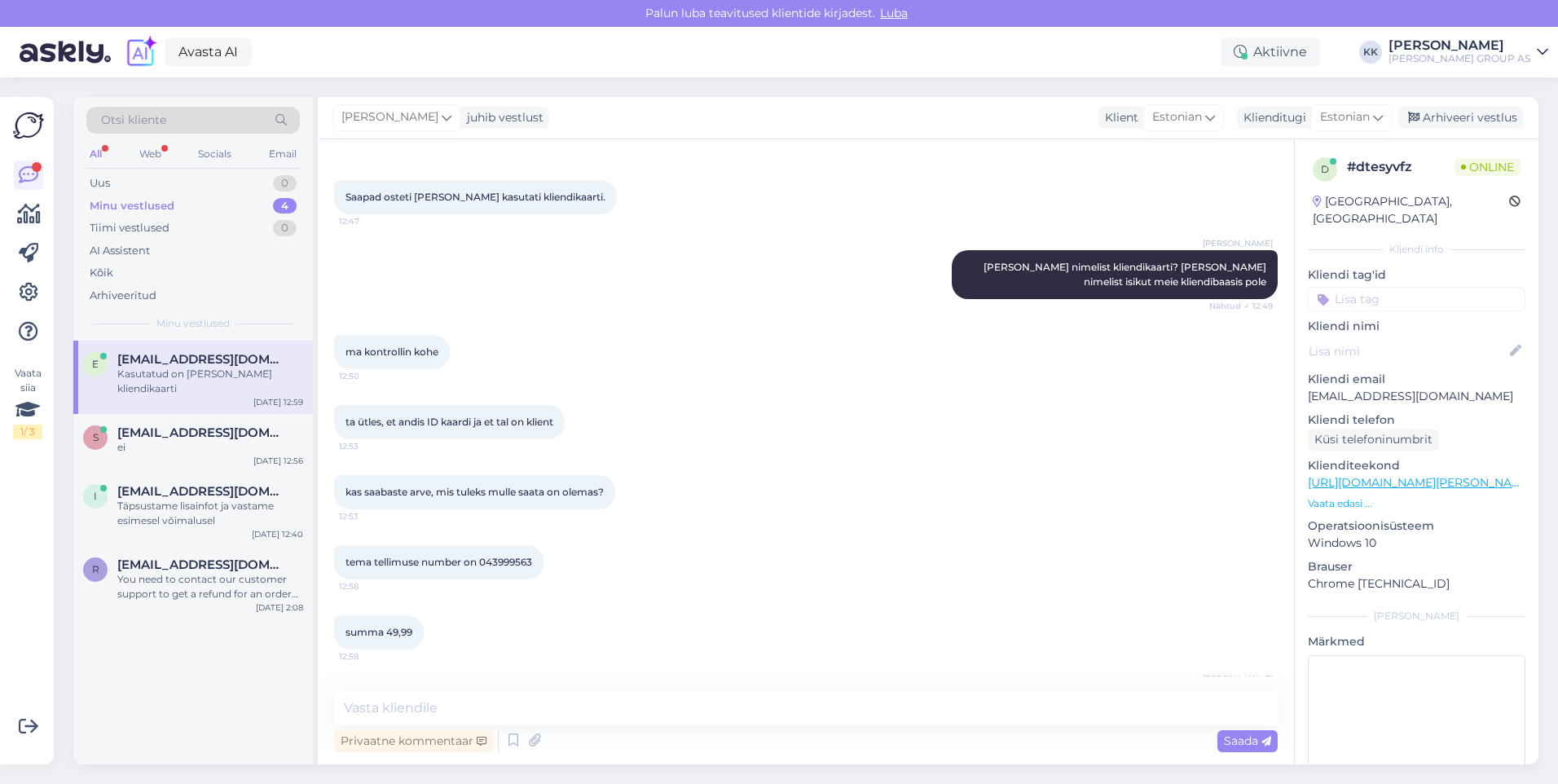
scroll to position [730, 0]
drag, startPoint x: 537, startPoint y: 514, endPoint x: 336, endPoint y: 515, distance: 201.0
click at [336, 544] on div "tema tellimuse number on 043999563 12:58" at bounding box center [439, 560] width 209 height 34
drag, startPoint x: 336, startPoint y: 515, endPoint x: 370, endPoint y: 511, distance: 34.2
copy span "tema tellimuse number on 043999563"
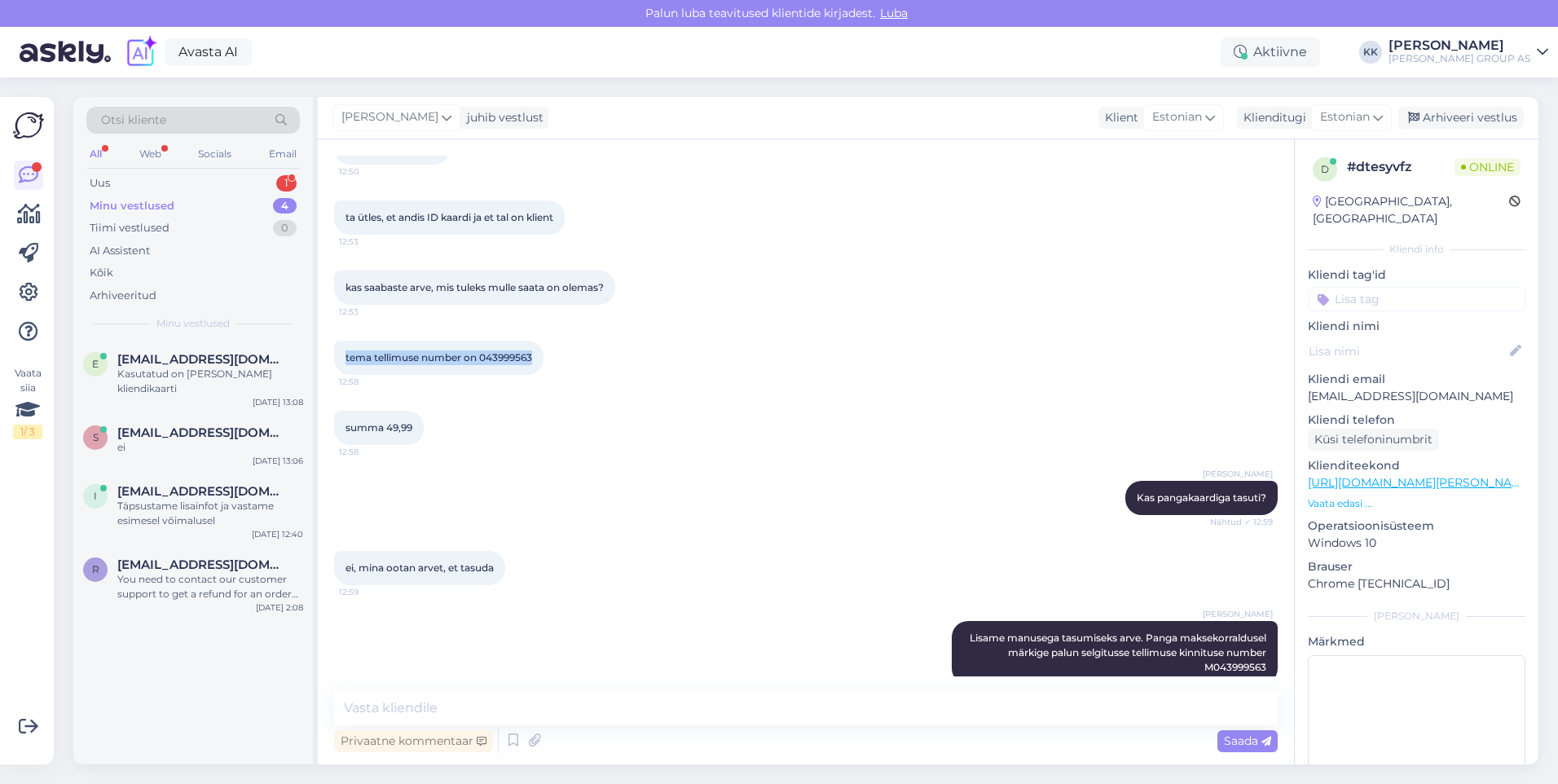
scroll to position [975, 0]
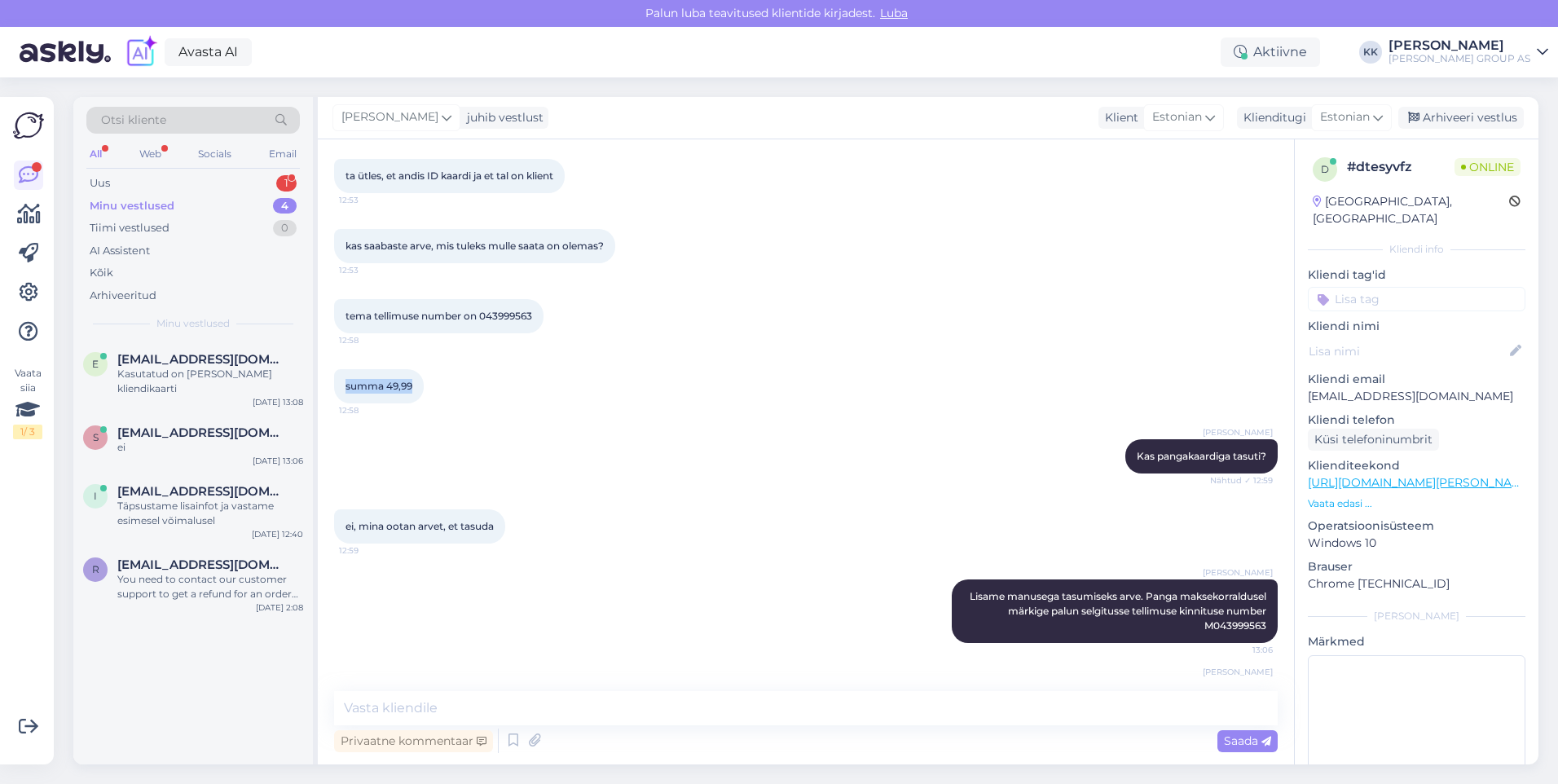
drag, startPoint x: 413, startPoint y: 342, endPoint x: 332, endPoint y: 339, distance: 81.1
click at [332, 339] on div "Vestlus algas [DATE] Tere 12:23 Hello AI Assistent Hello! How can we help you […" at bounding box center [806, 451] width 977 height 625
drag, startPoint x: 332, startPoint y: 339, endPoint x: 363, endPoint y: 342, distance: 31.1
copy span "summa 49,99"
drag, startPoint x: 491, startPoint y: 479, endPoint x: 356, endPoint y: 476, distance: 135.0
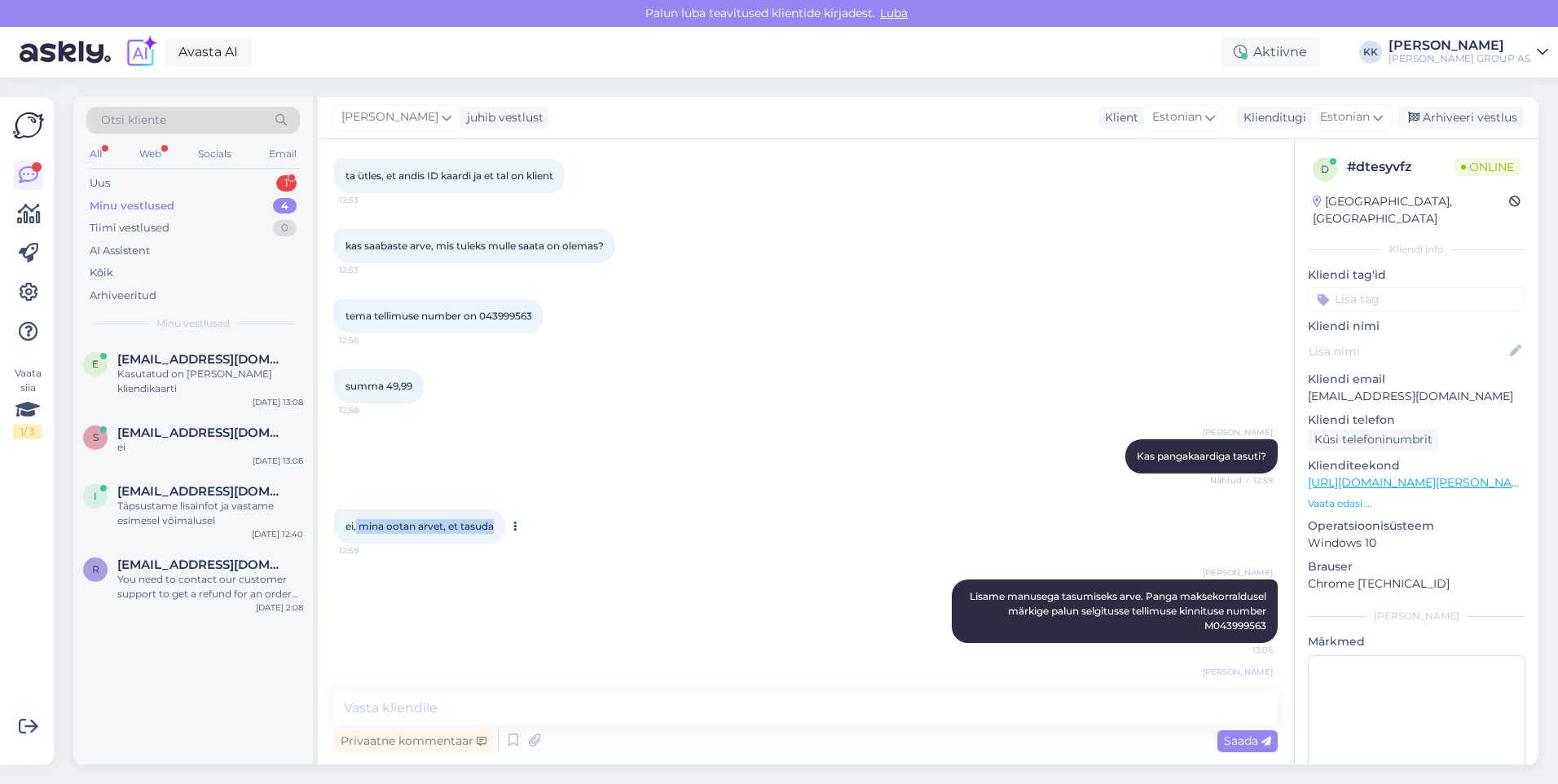
click at [356, 509] on div "ei, mina ootan arvet, et tasuda 12:59" at bounding box center [420, 526] width 171 height 34
drag, startPoint x: 356, startPoint y: 476, endPoint x: 380, endPoint y: 481, distance: 24.5
copy span "mina ootan arvet, et tasuda"
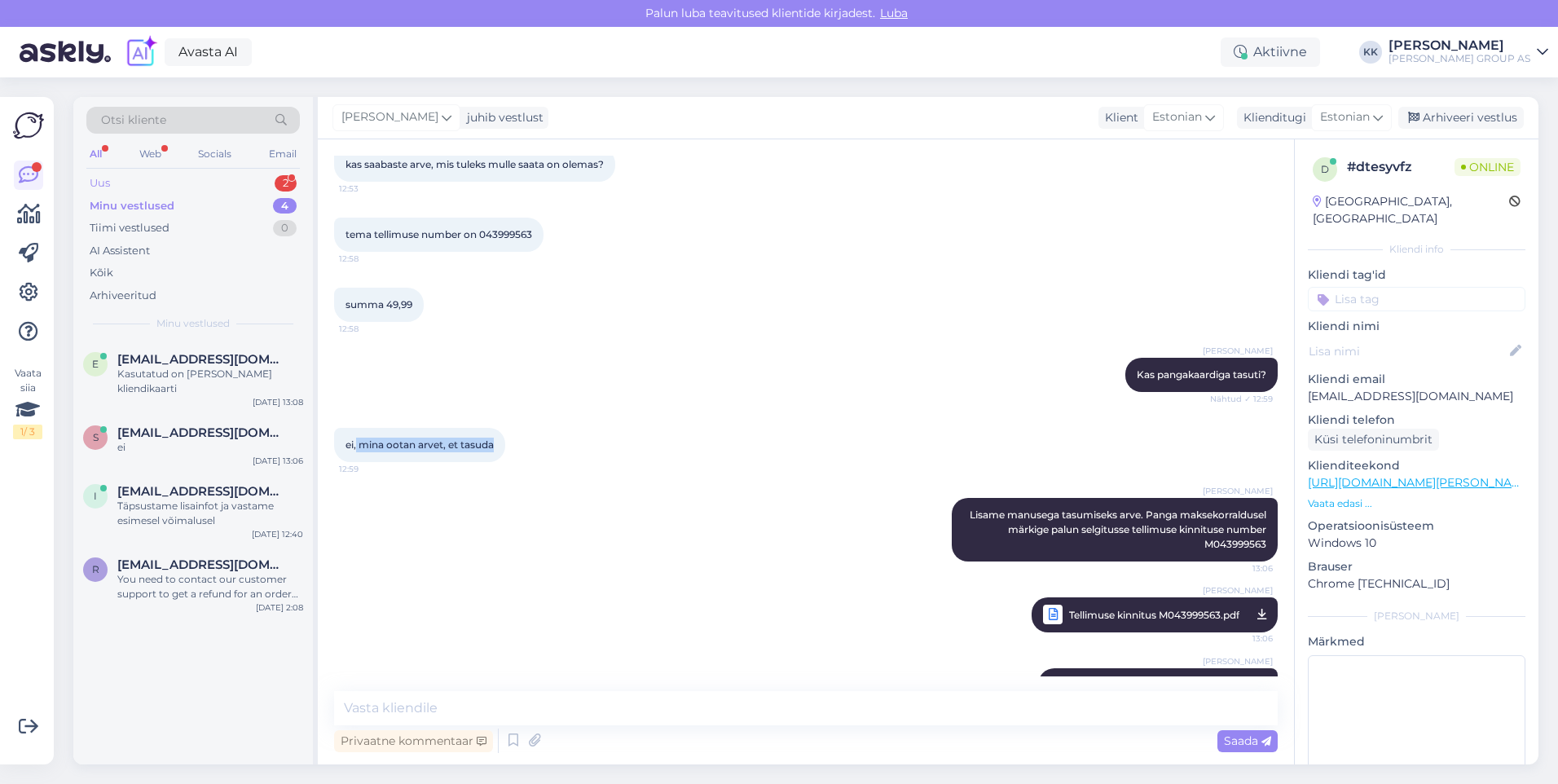
click at [126, 177] on div "Uus 2" at bounding box center [193, 183] width 214 height 23
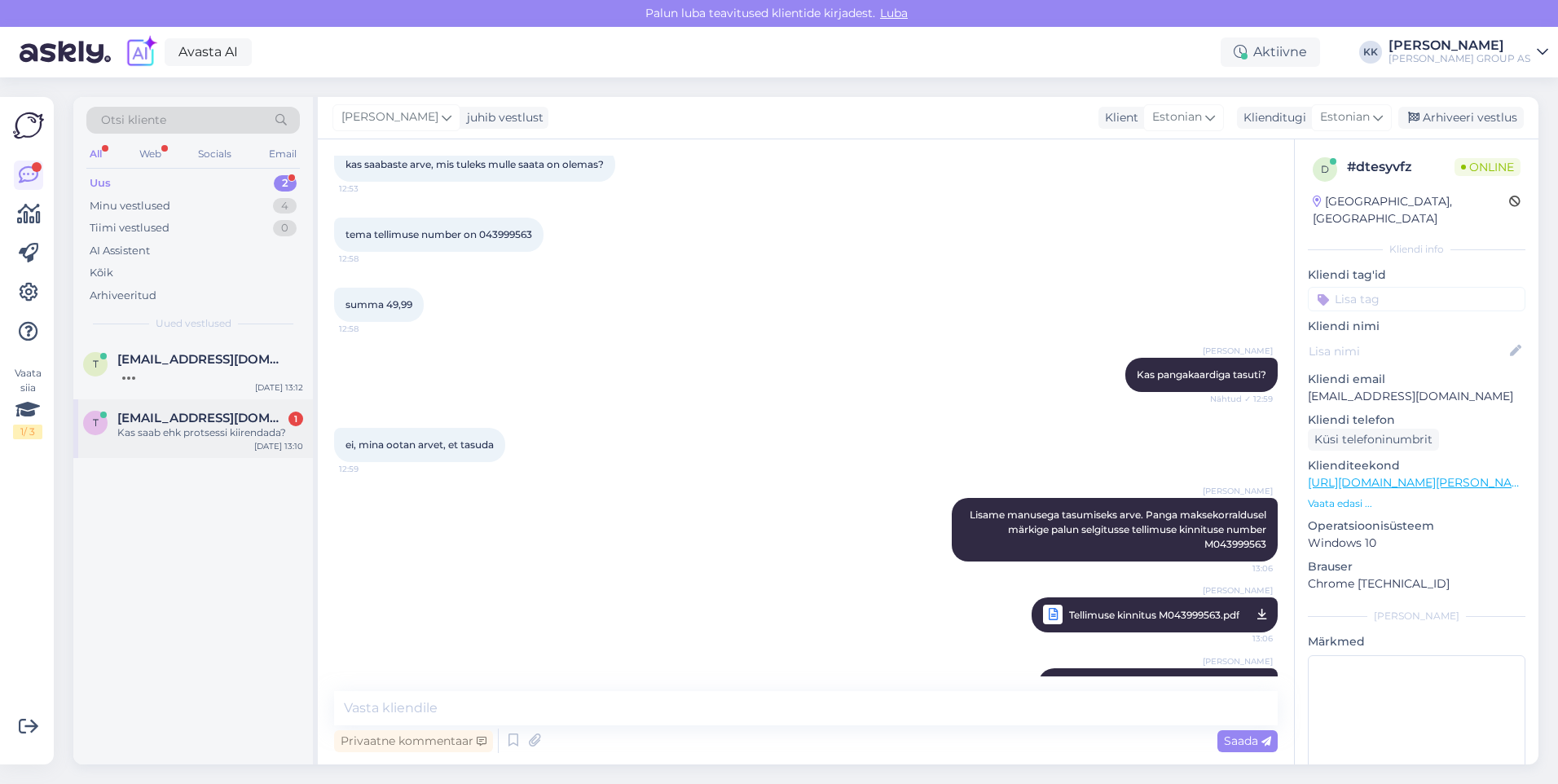
click at [187, 420] on span "[EMAIL_ADDRESS][DOMAIN_NAME]" at bounding box center [202, 418] width 170 height 15
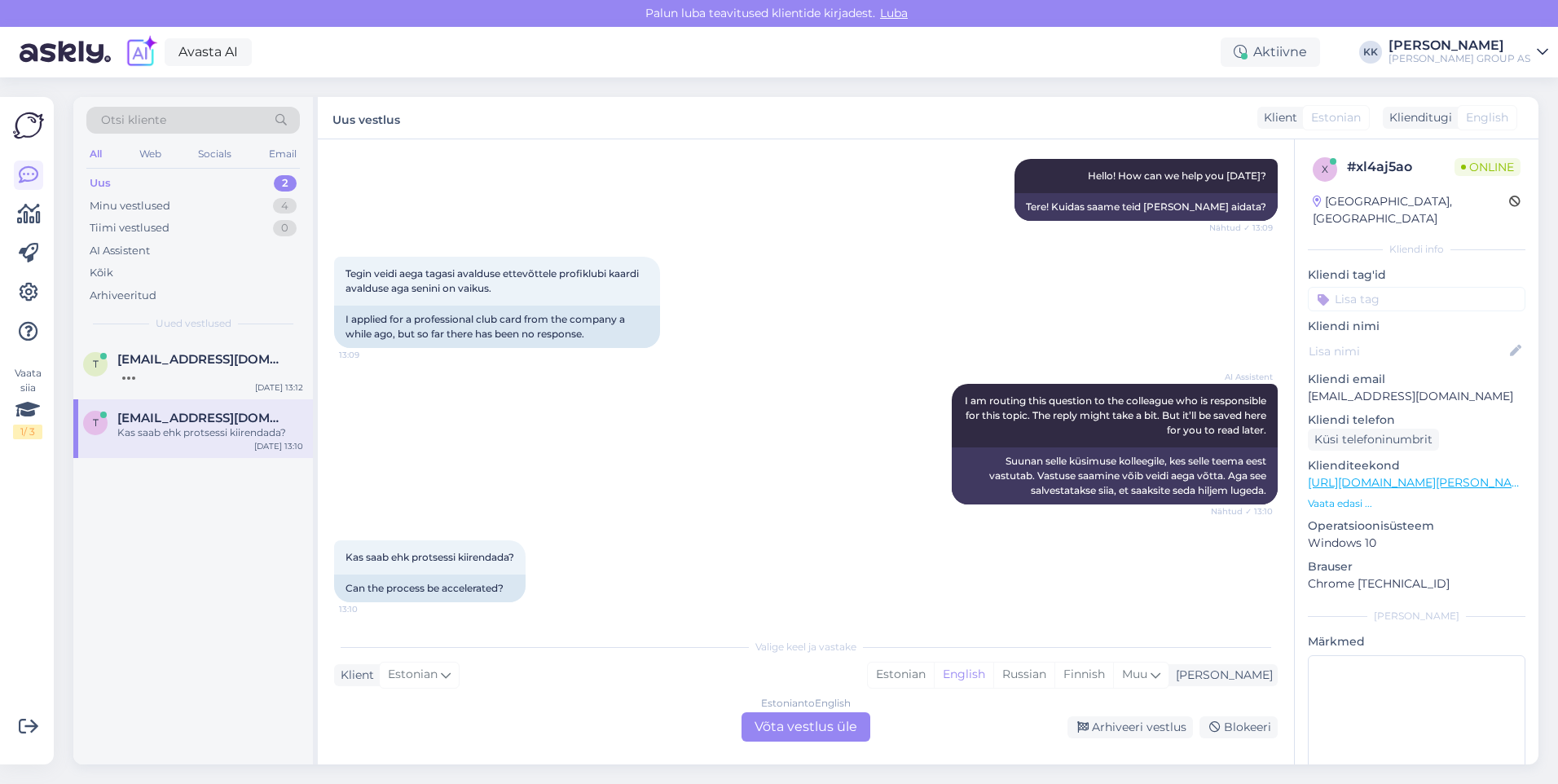
scroll to position [186, 0]
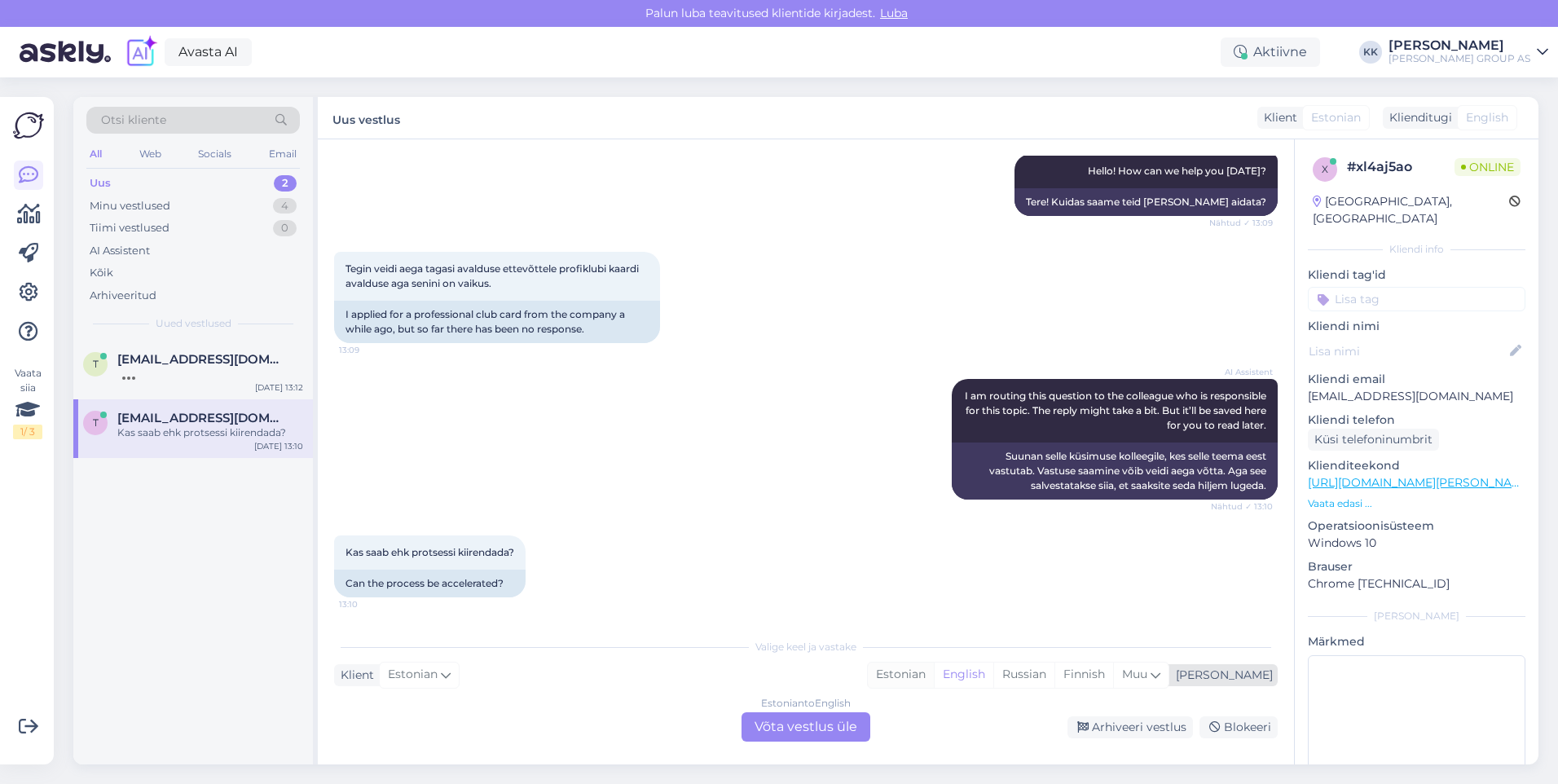
click at [934, 668] on div "Estonian" at bounding box center [901, 674] width 66 height 25
click at [811, 719] on div "Estonian to Estonian Võta vestlus üle" at bounding box center [806, 727] width 129 height 29
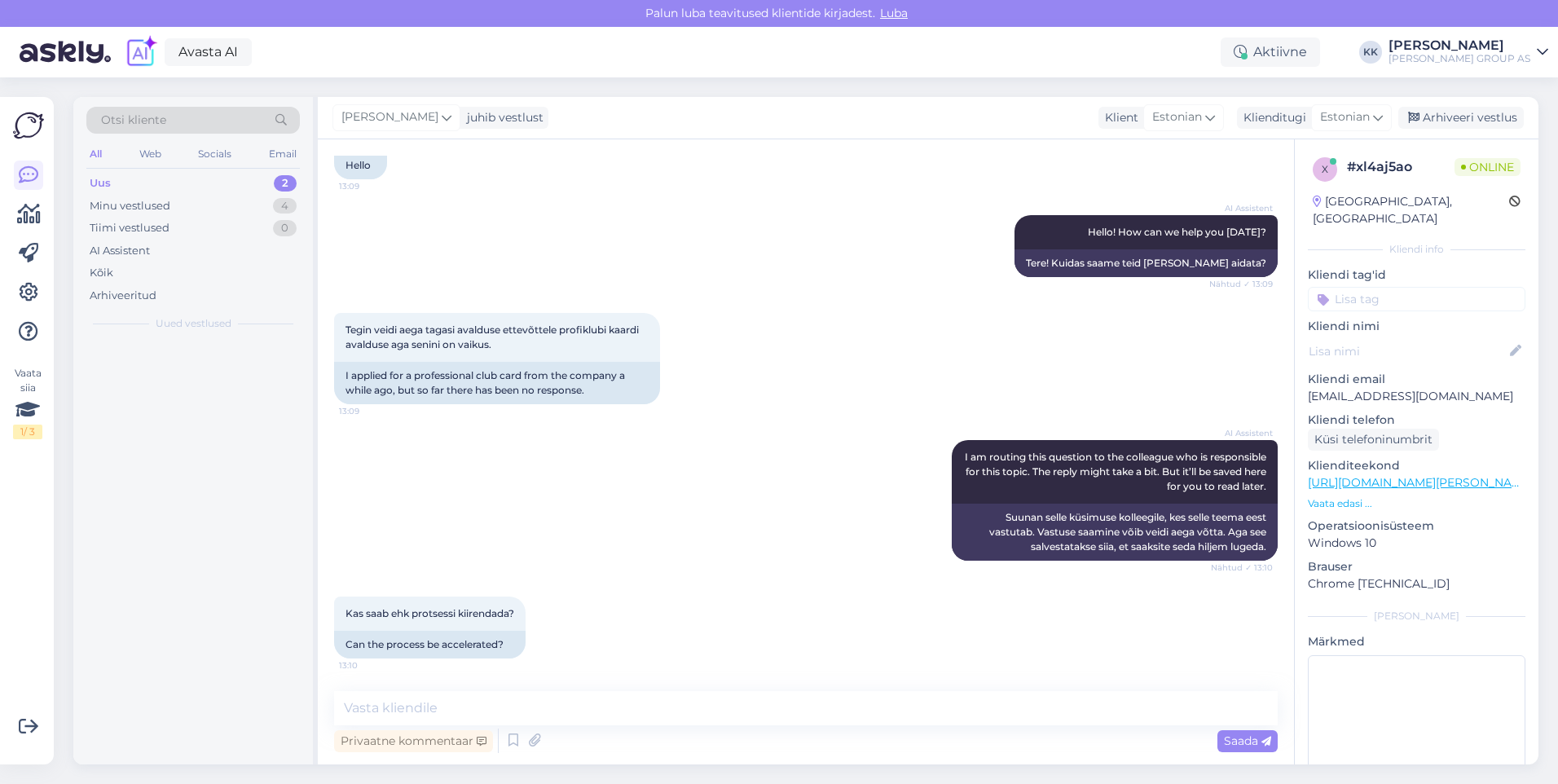
scroll to position [124, 0]
click at [434, 711] on textarea at bounding box center [806, 708] width 943 height 34
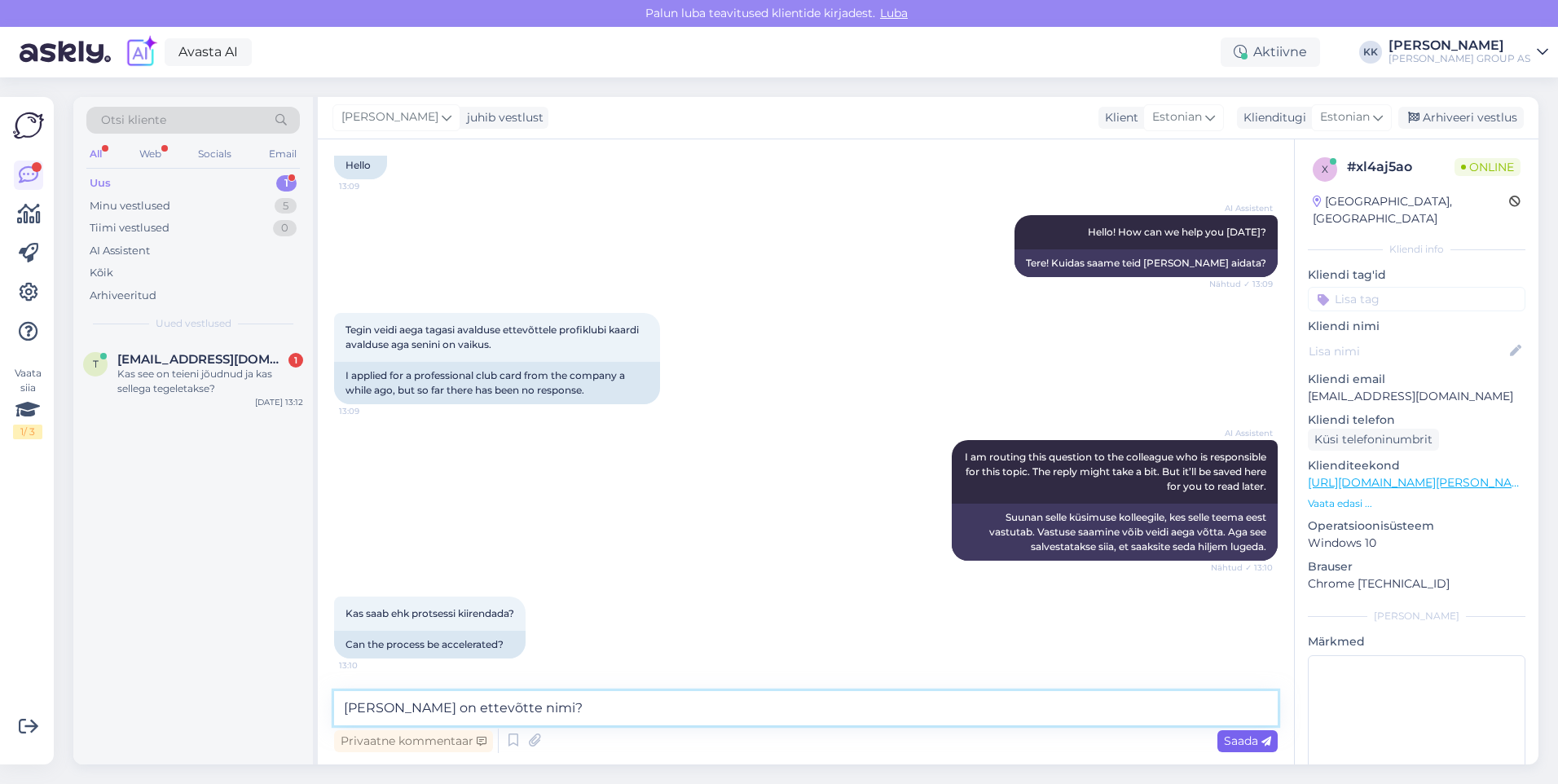
type textarea "[PERSON_NAME] on ettevõtte nimi?"
click at [1230, 743] on span "Saada" at bounding box center [1247, 741] width 47 height 15
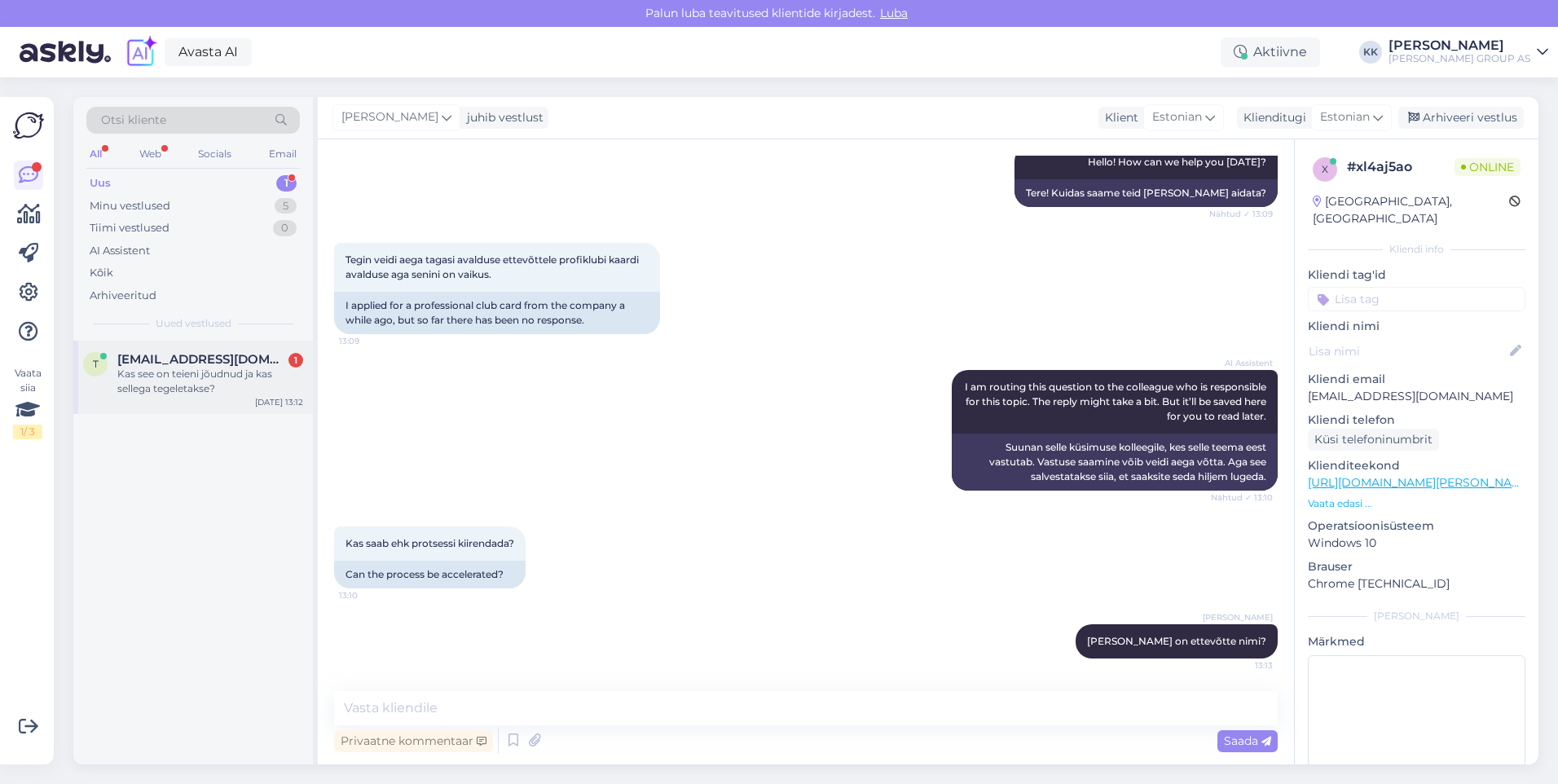
click at [180, 377] on div "Kas see on teieni jõudnud ja kas sellega tegeletakse?" at bounding box center [210, 381] width 186 height 29
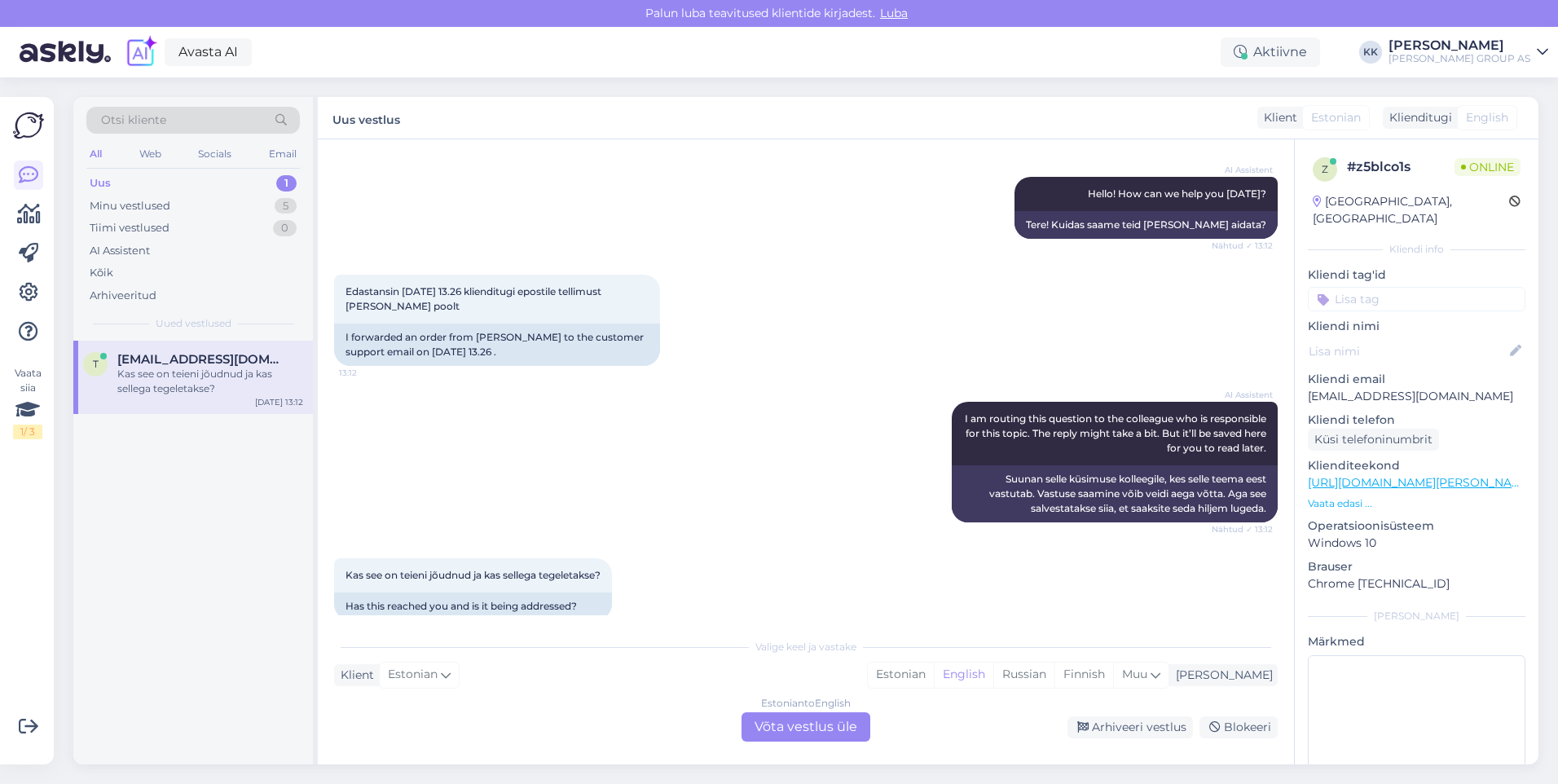
scroll to position [186, 0]
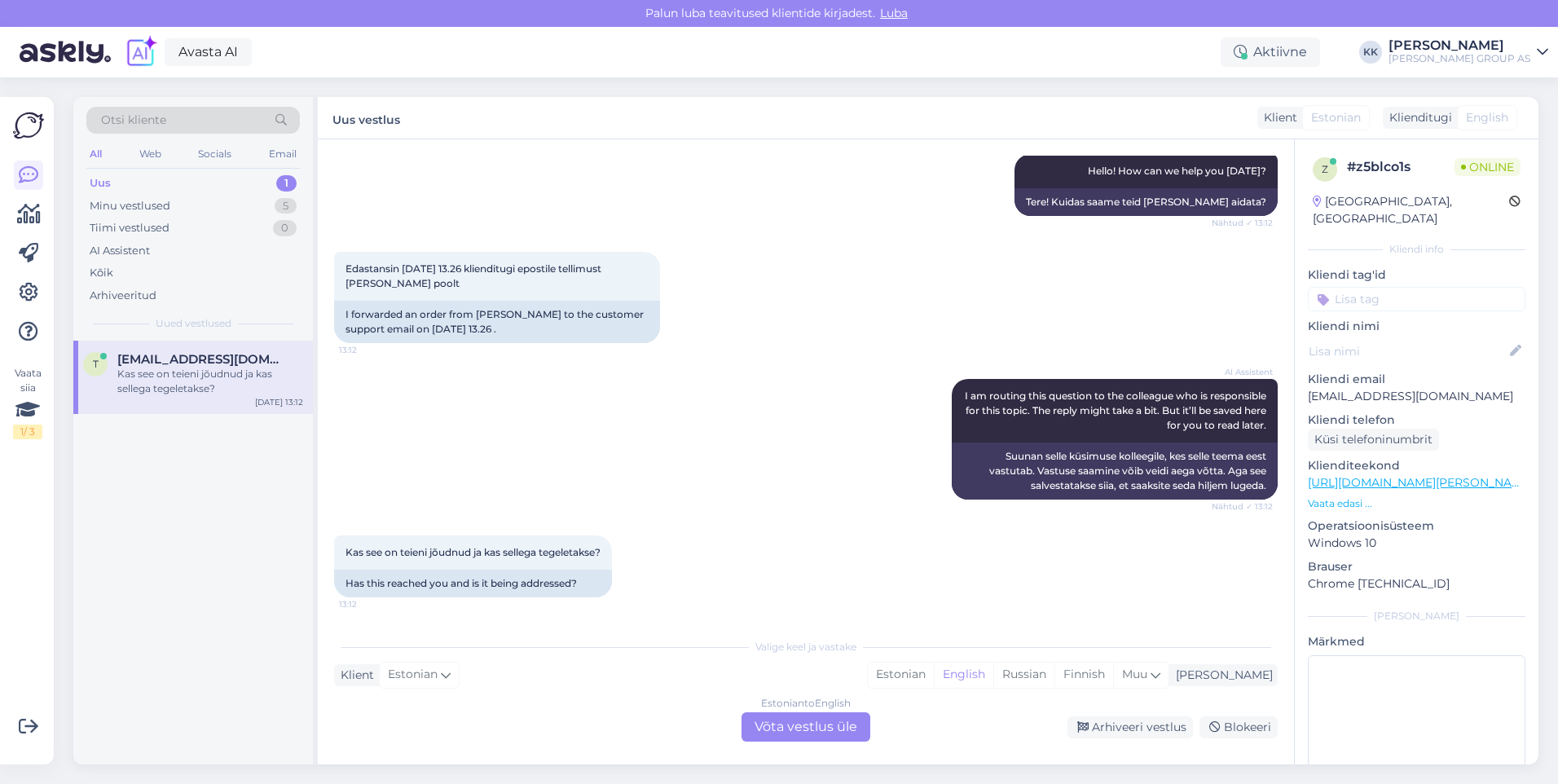
drag, startPoint x: 1496, startPoint y: 377, endPoint x: 1294, endPoint y: 374, distance: 202.0
click at [1294, 374] on div "z # z5blco1s Online Estonia, Tallinn Kliendi info Kliendi tag'id Kliendi nimi K…" at bounding box center [1416, 483] width 243 height 687
drag, startPoint x: 1294, startPoint y: 374, endPoint x: 1329, endPoint y: 375, distance: 35.0
copy p "[EMAIL_ADDRESS][DOMAIN_NAME]"
click at [934, 669] on div "Estonian" at bounding box center [901, 674] width 66 height 25
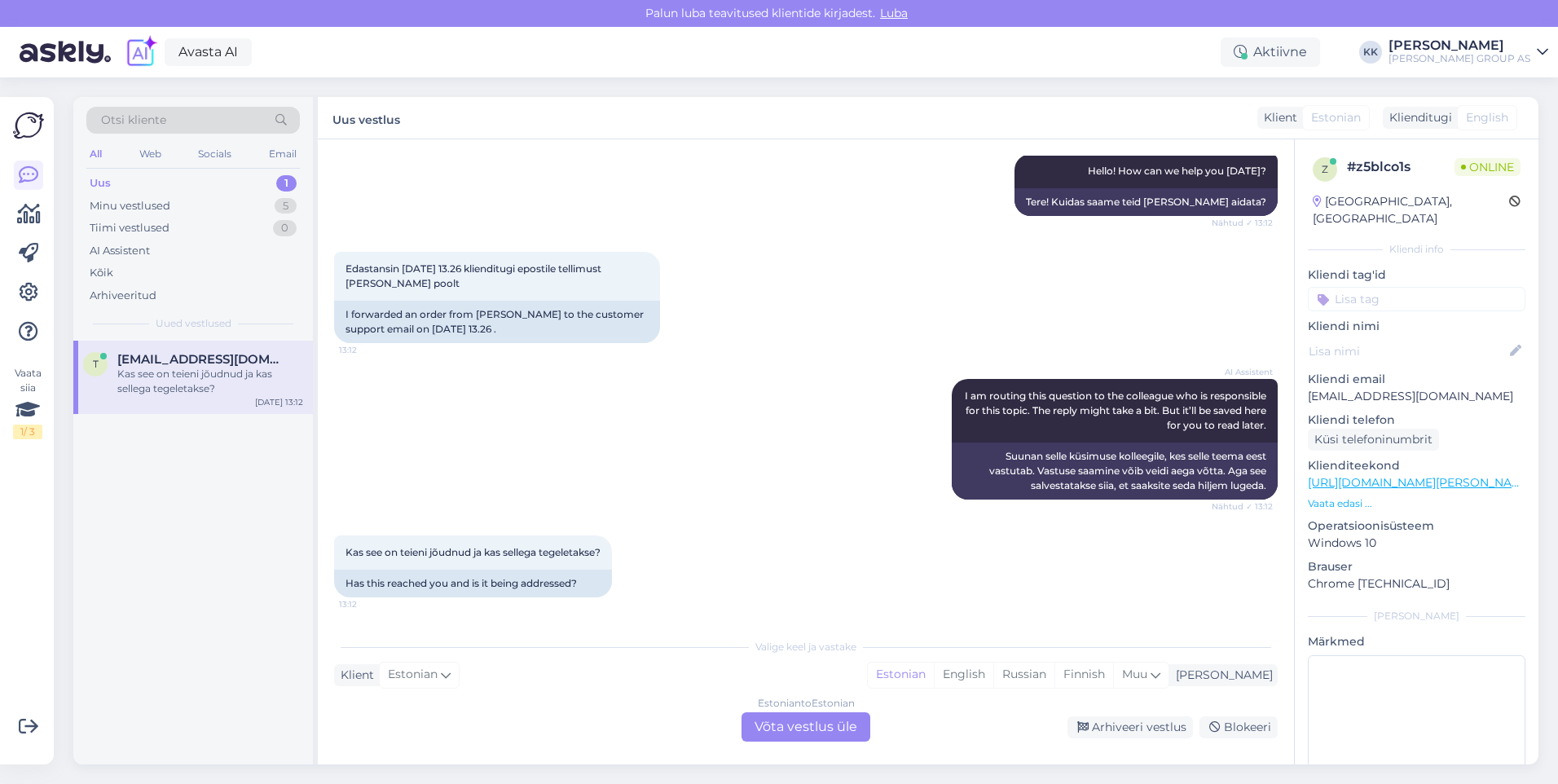
click at [789, 715] on div "Estonian to Estonian Võta vestlus üle" at bounding box center [806, 727] width 129 height 29
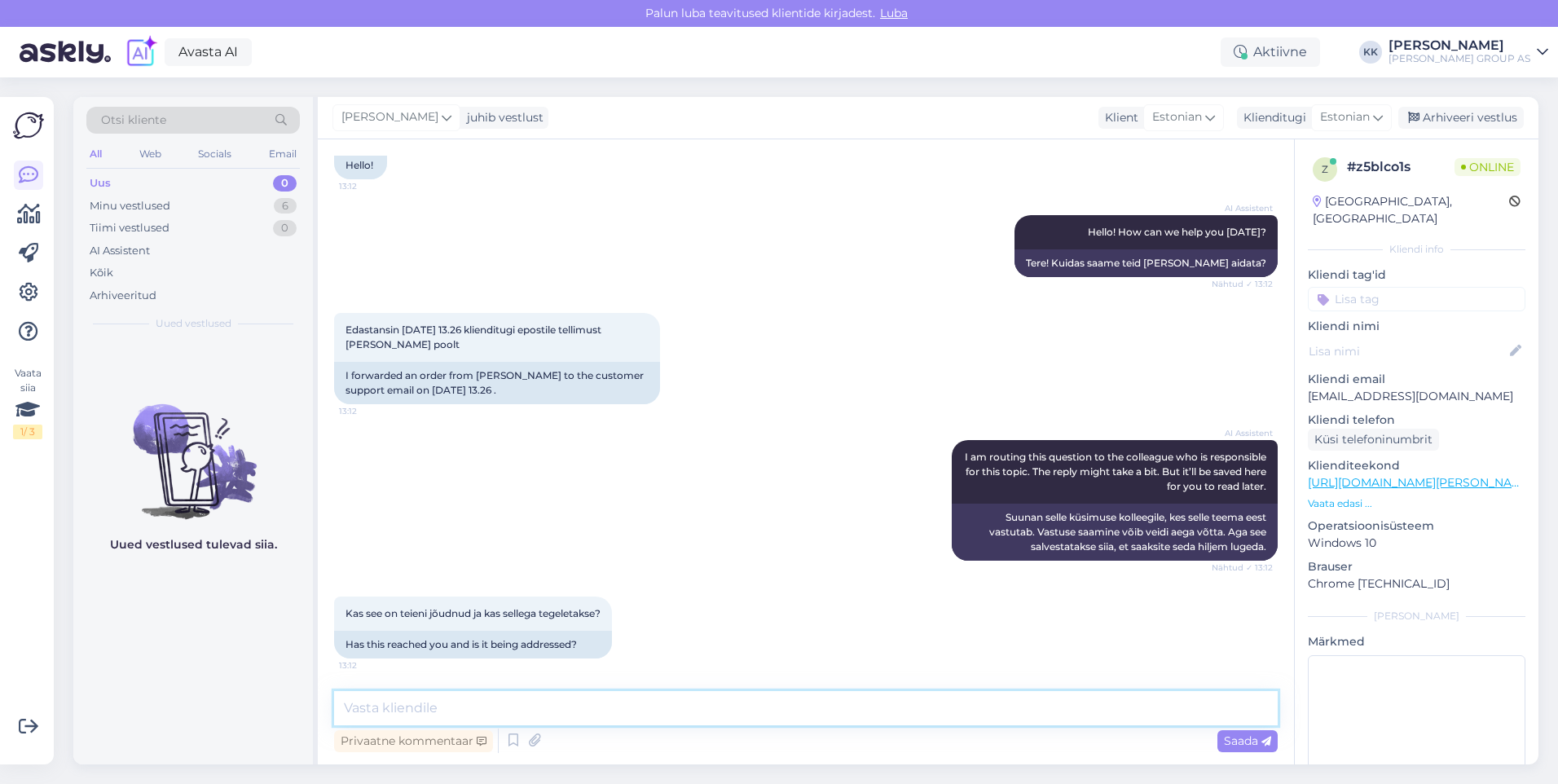
click at [394, 708] on textarea at bounding box center [806, 708] width 943 height 34
type textarea "[PERSON_NAME] on edastatud Rakvere Bauhofi müügijuhile, palun võtke temaga ühen…"
click at [1243, 742] on span "Saada" at bounding box center [1247, 741] width 47 height 15
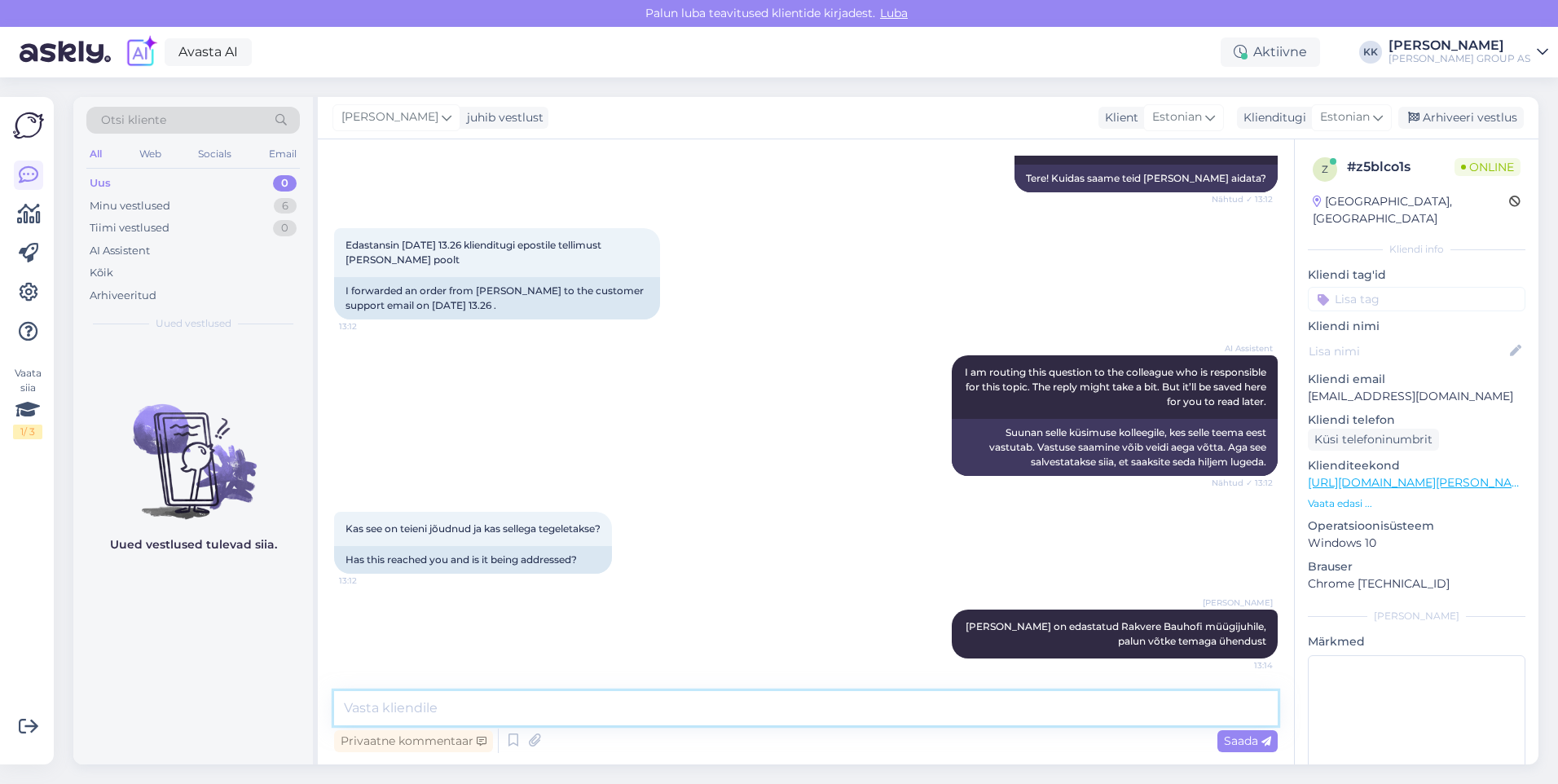
drag, startPoint x: 405, startPoint y: 709, endPoint x: 418, endPoint y: 707, distance: 13.2
click at [414, 708] on textarea at bounding box center [806, 708] width 943 height 34
paste textarea "Margus Noodla Müügijuht 53078287 margus.noodla@bauhof.ee"
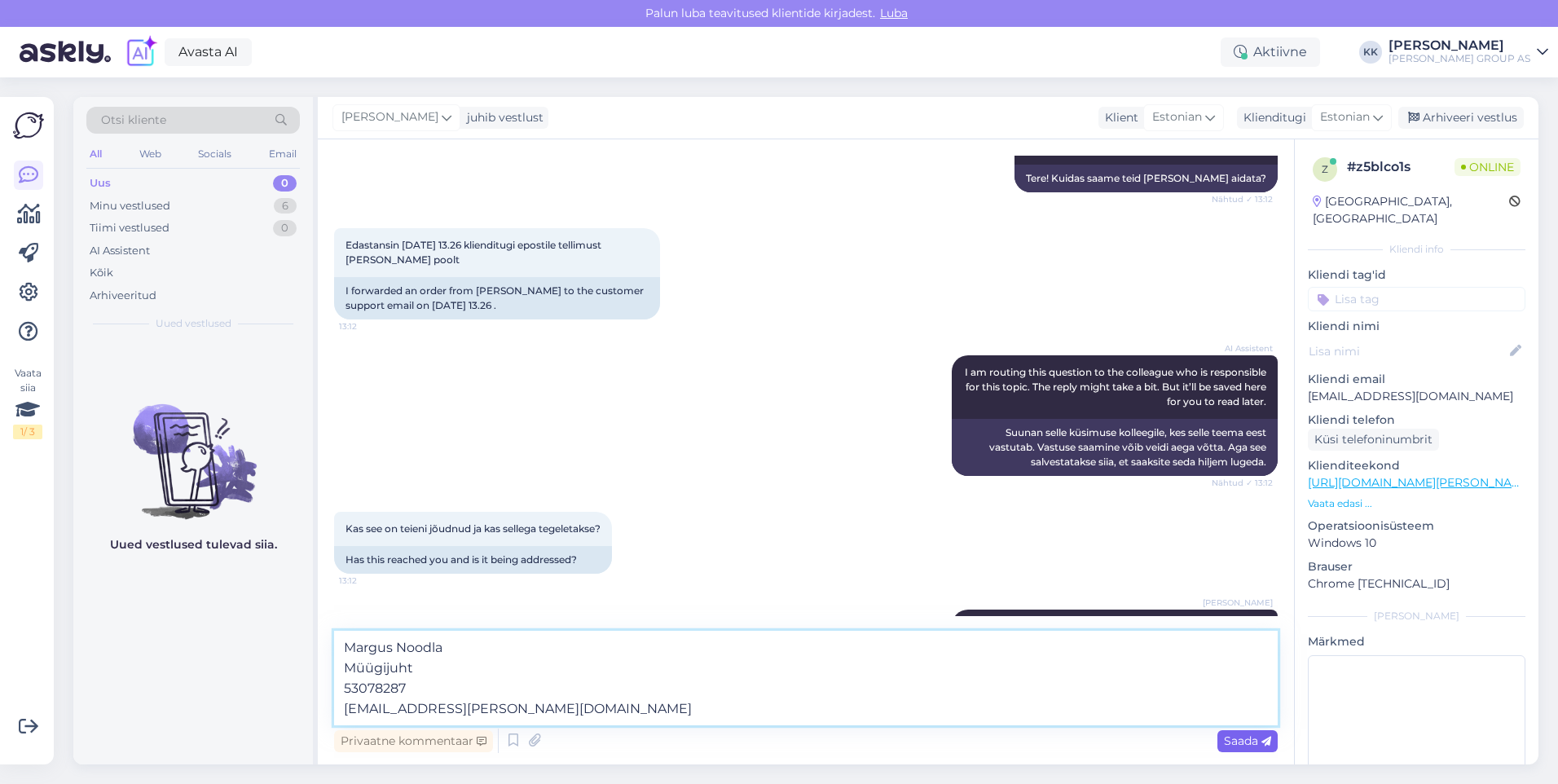
type textarea "Margus Noodla Müügijuht 53078287 margus.noodla@bauhof.ee"
click at [1241, 742] on span "Saada" at bounding box center [1247, 741] width 47 height 15
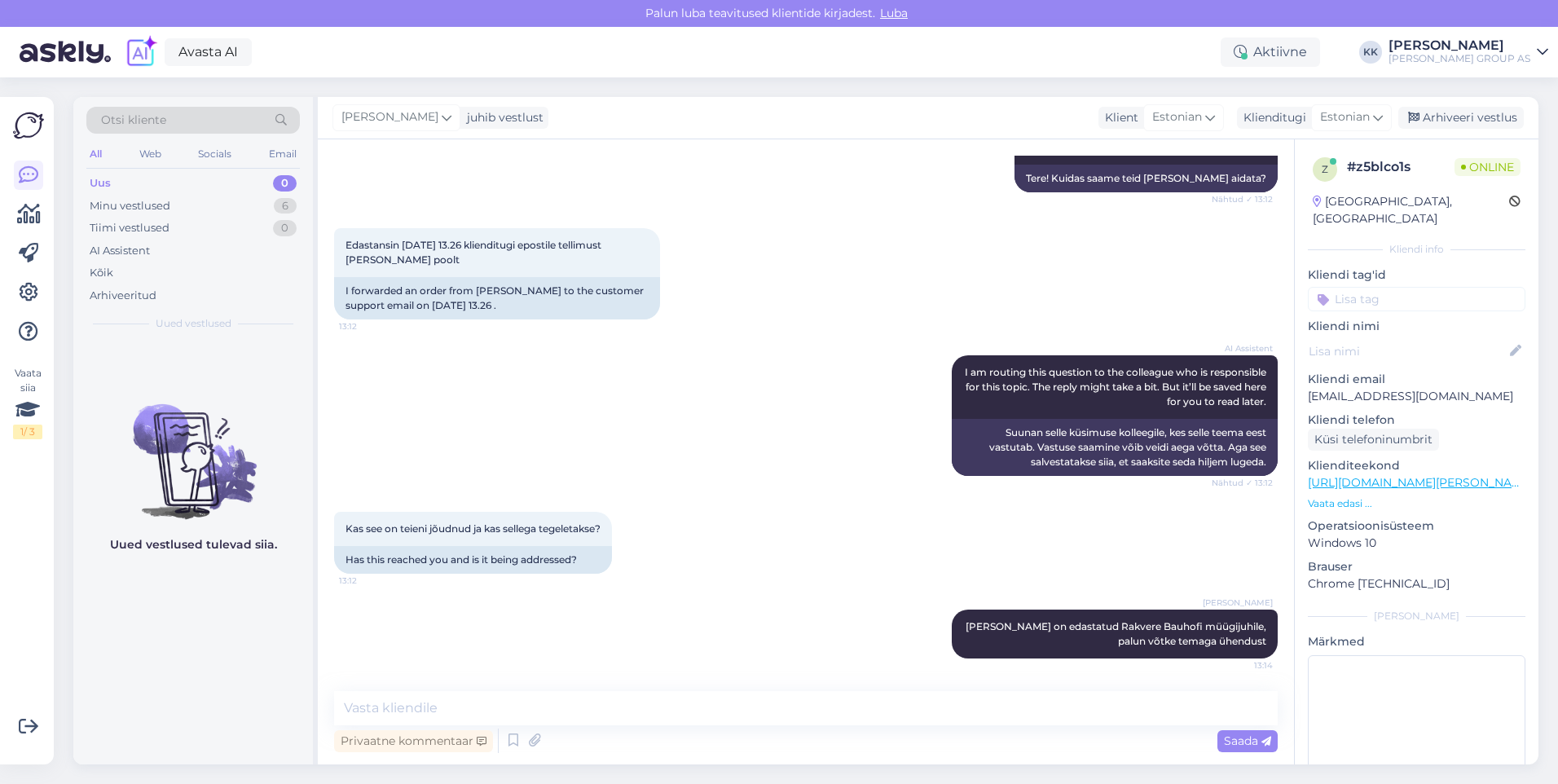
scroll to position [323, 0]
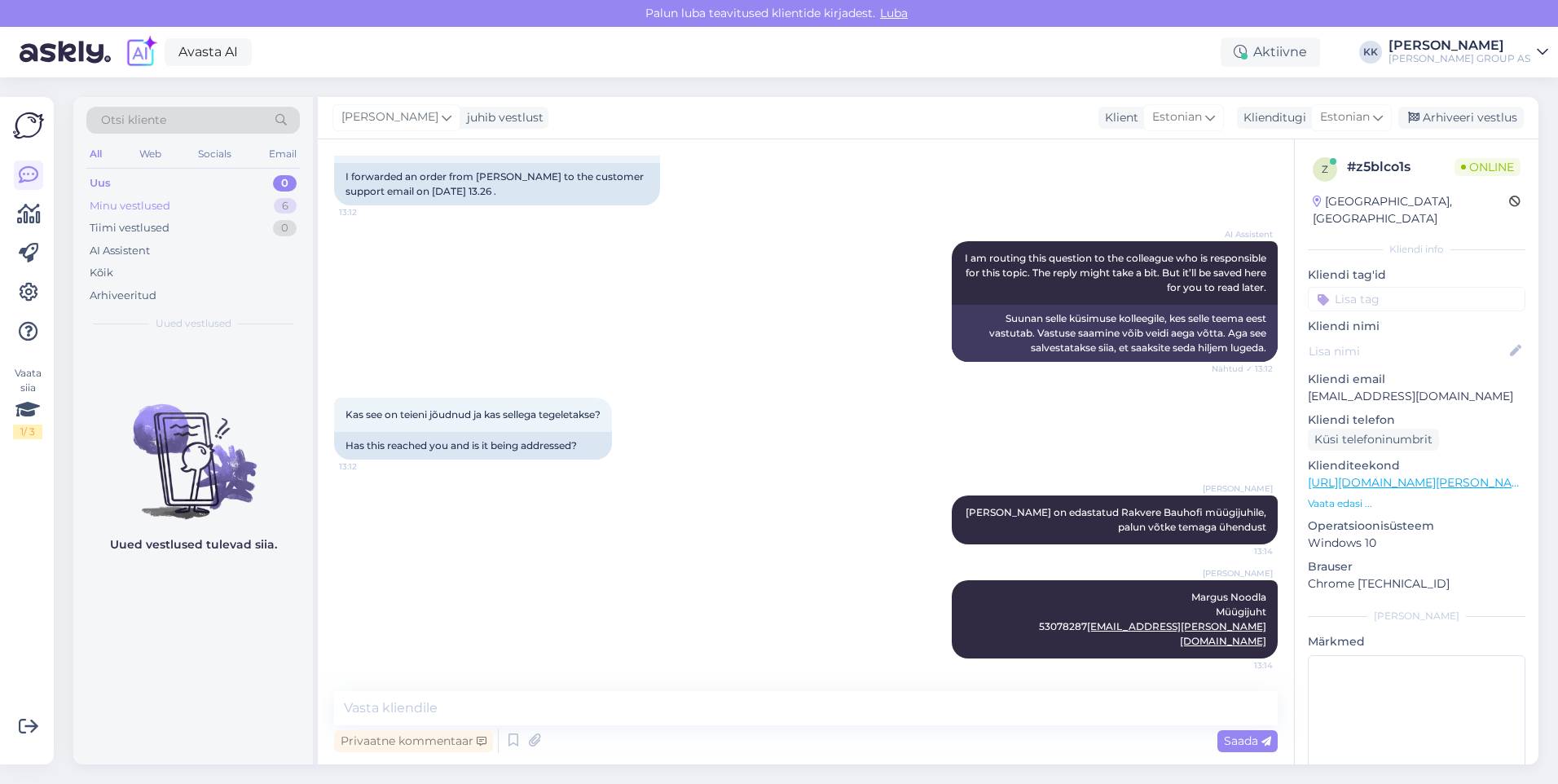
click at [157, 204] on div "Minu vestlused" at bounding box center [130, 206] width 81 height 17
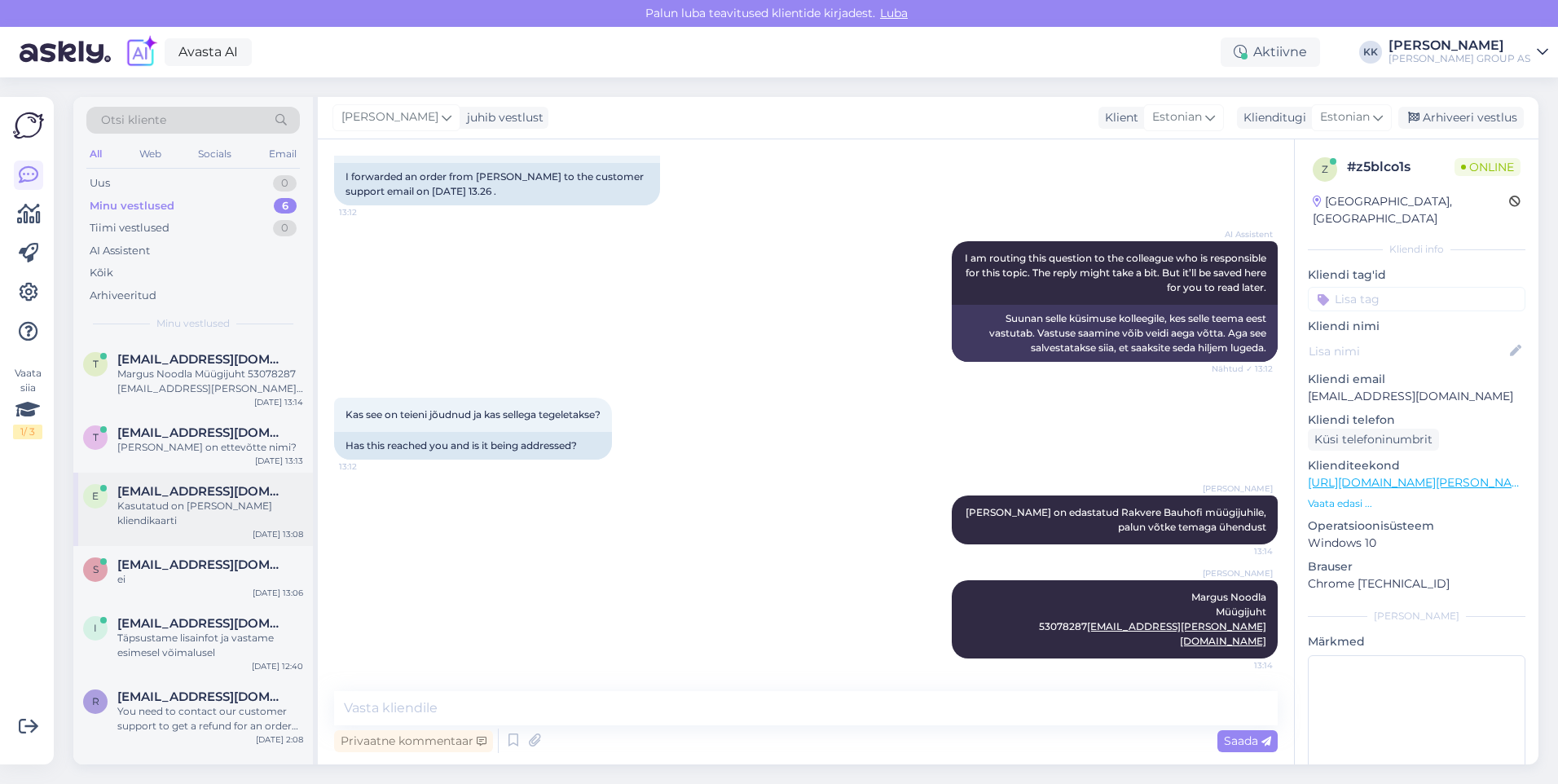
click at [195, 516] on div "Kasutatud on [PERSON_NAME] kliendikaarti" at bounding box center [210, 513] width 186 height 29
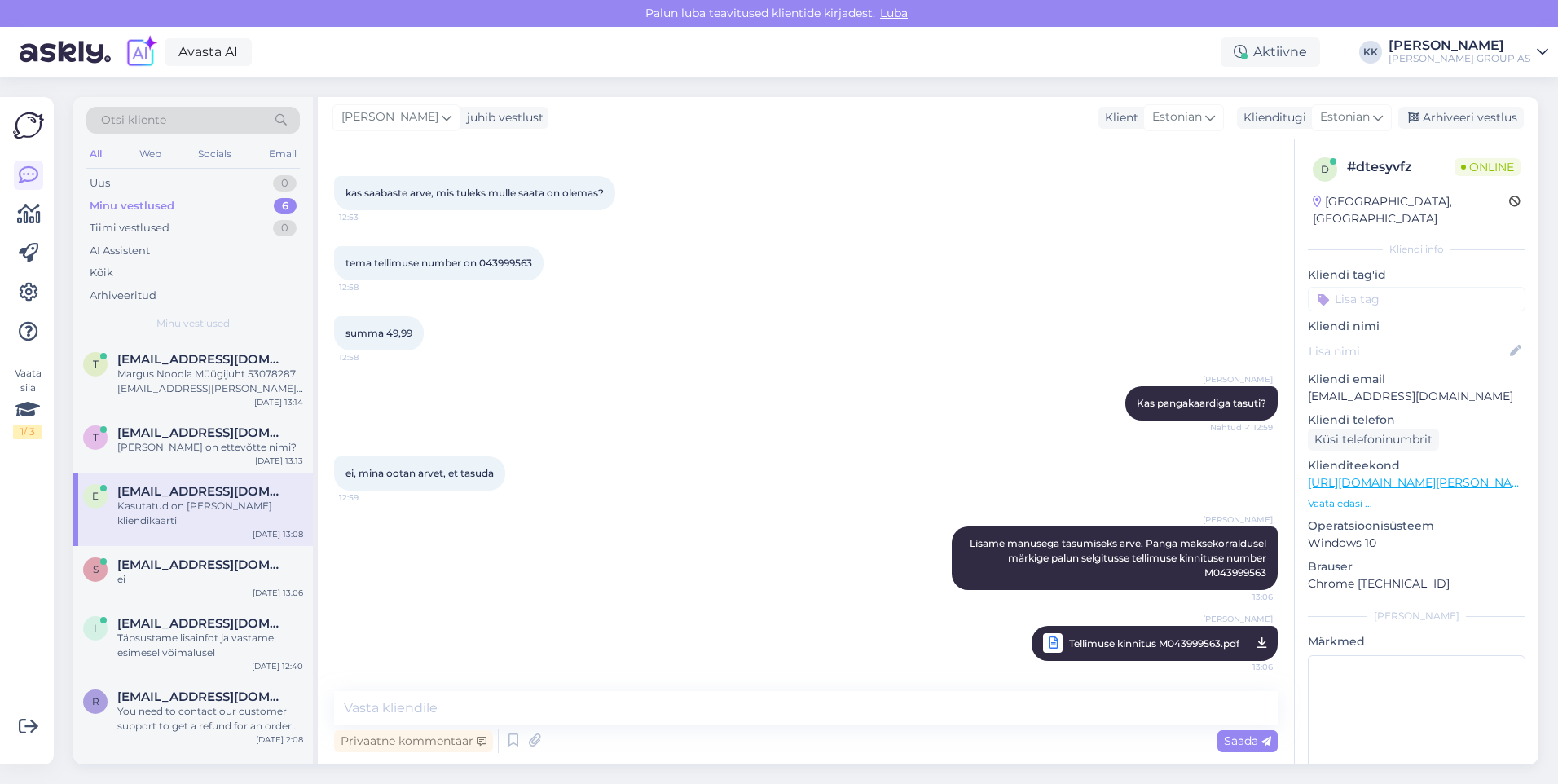
scroll to position [1056, 0]
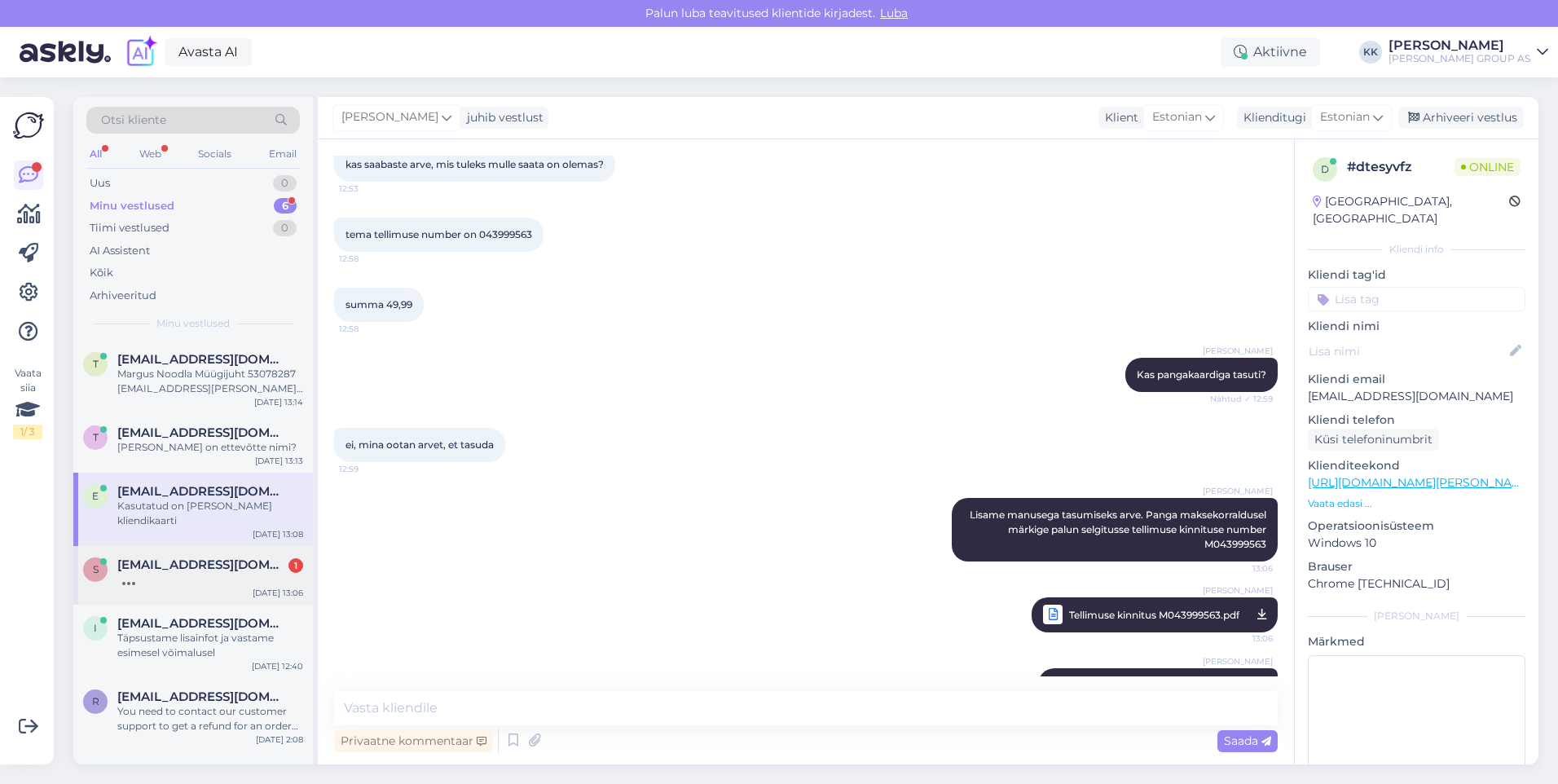
click at [170, 570] on span "[EMAIL_ADDRESS][DOMAIN_NAME]" at bounding box center [202, 565] width 170 height 15
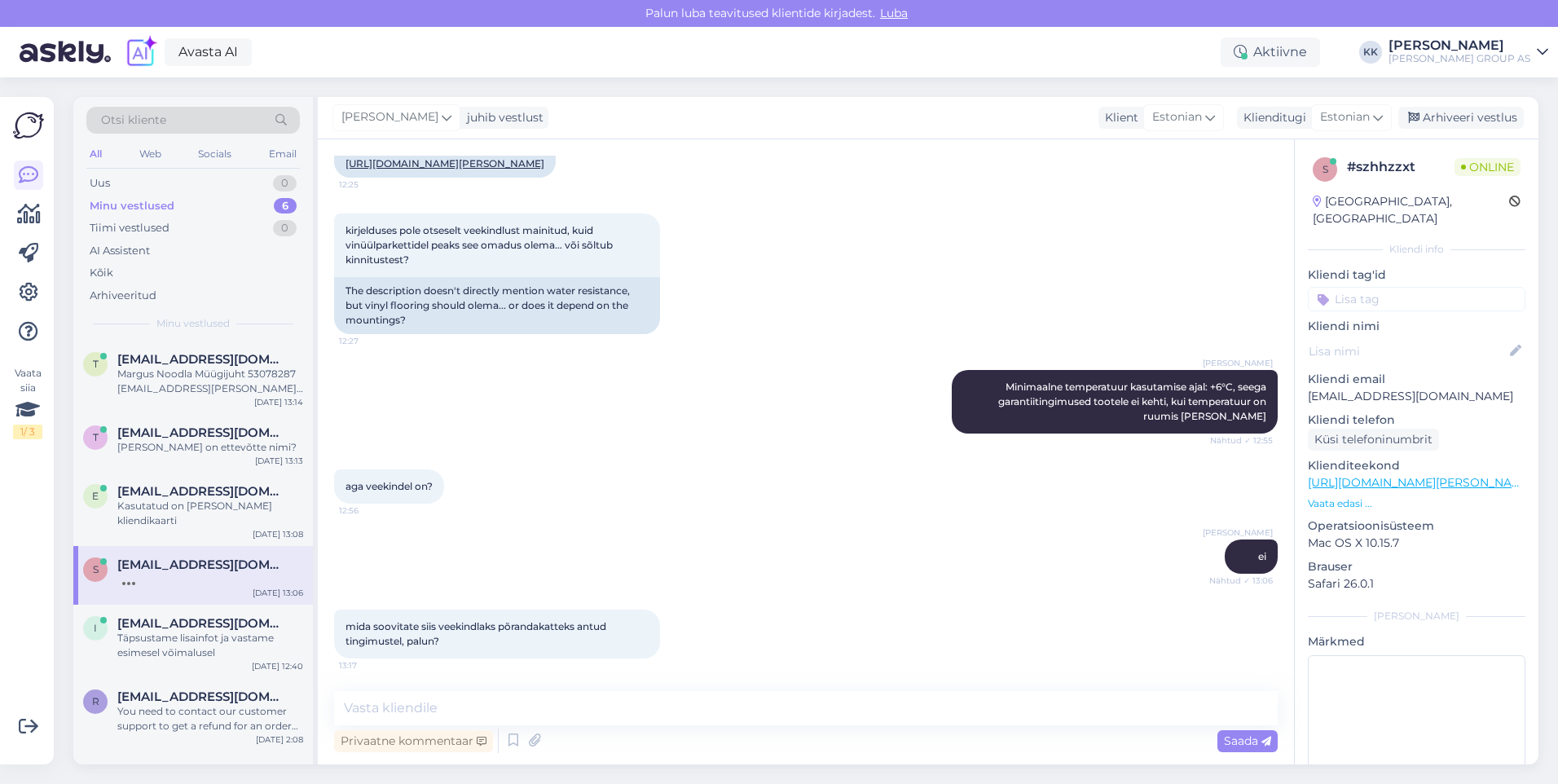
scroll to position [596, 0]
click at [361, 705] on textarea at bounding box center [806, 708] width 943 height 34
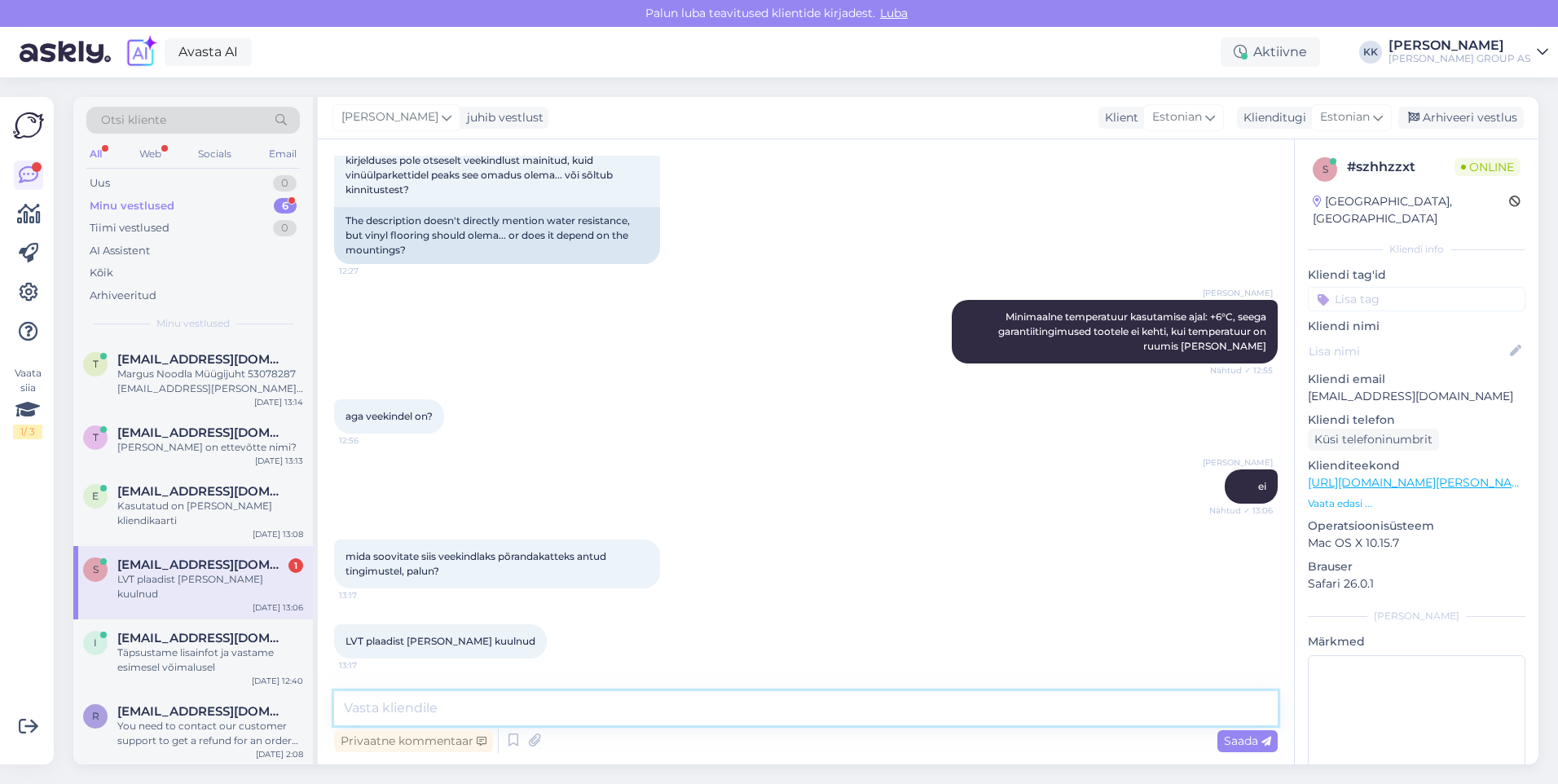
type textarea "N"
type textarea "või PVC katted"
click at [1237, 738] on span "Saada" at bounding box center [1247, 741] width 47 height 15
